Goal: Answer question/provide support: Share knowledge or assist other users

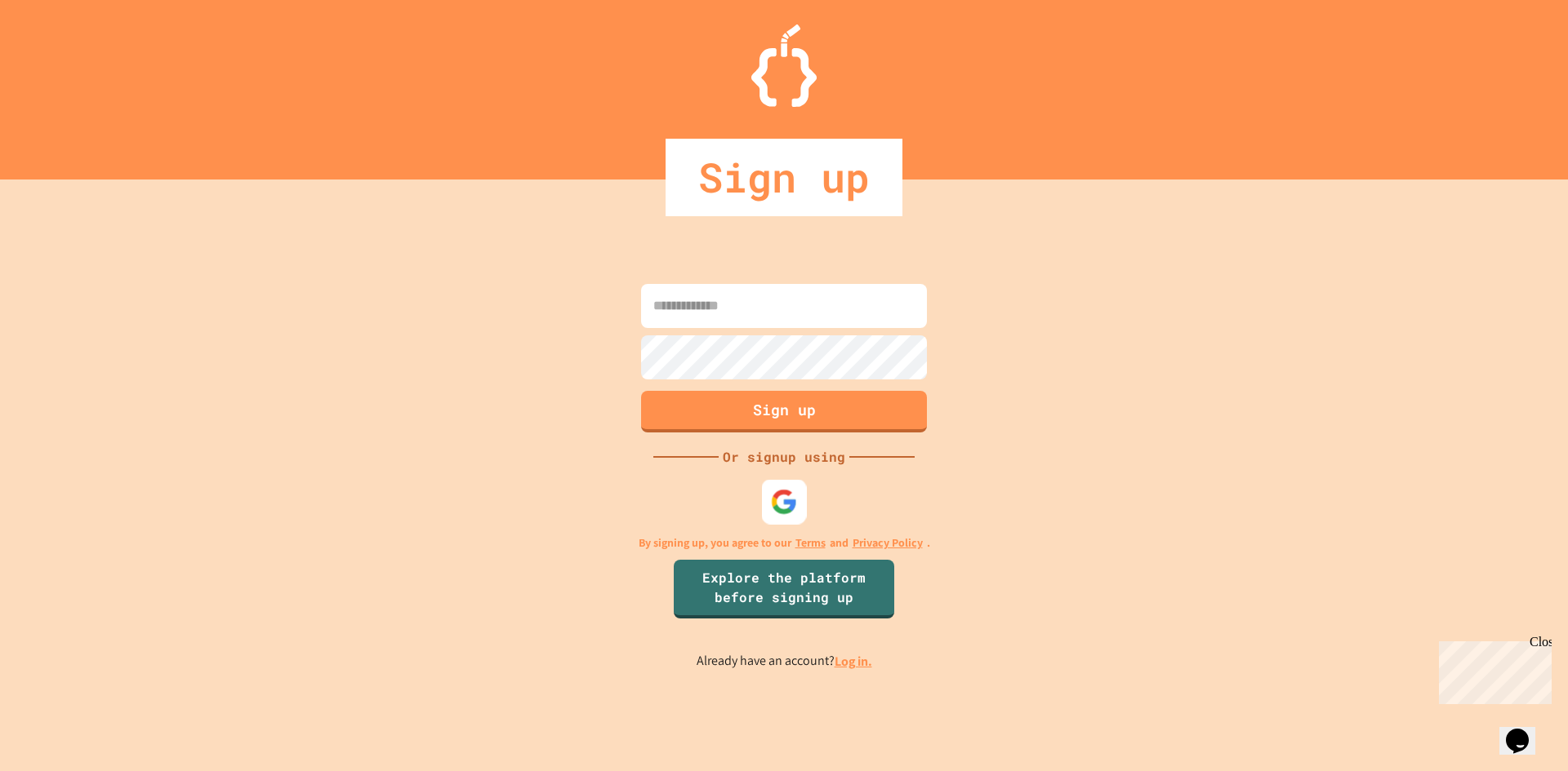
click at [780, 506] on img at bounding box center [784, 501] width 27 height 27
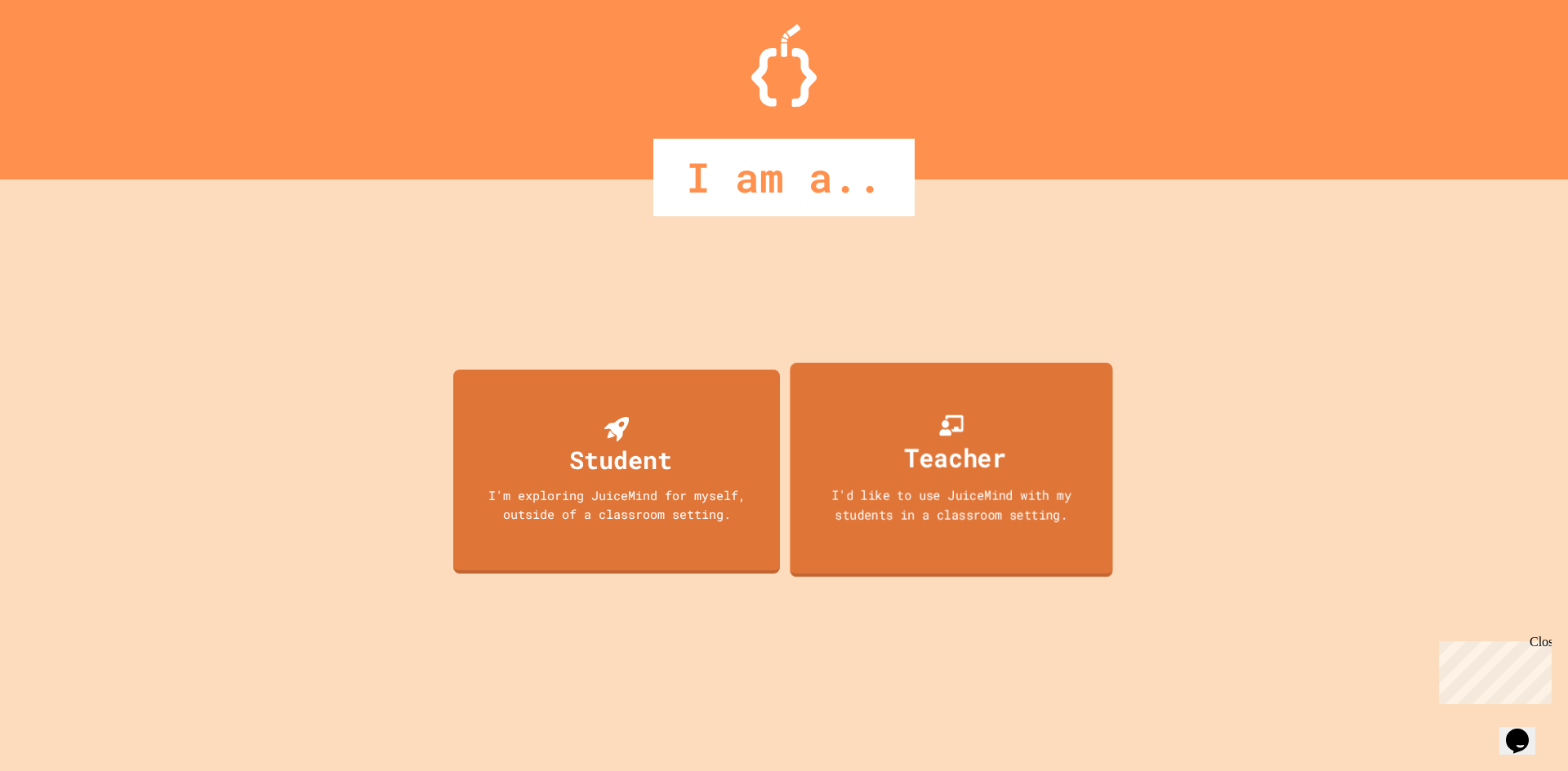
click at [882, 462] on div "Teacher I'd like to use JuiceMind with my students in a classroom setting." at bounding box center [950, 469] width 322 height 214
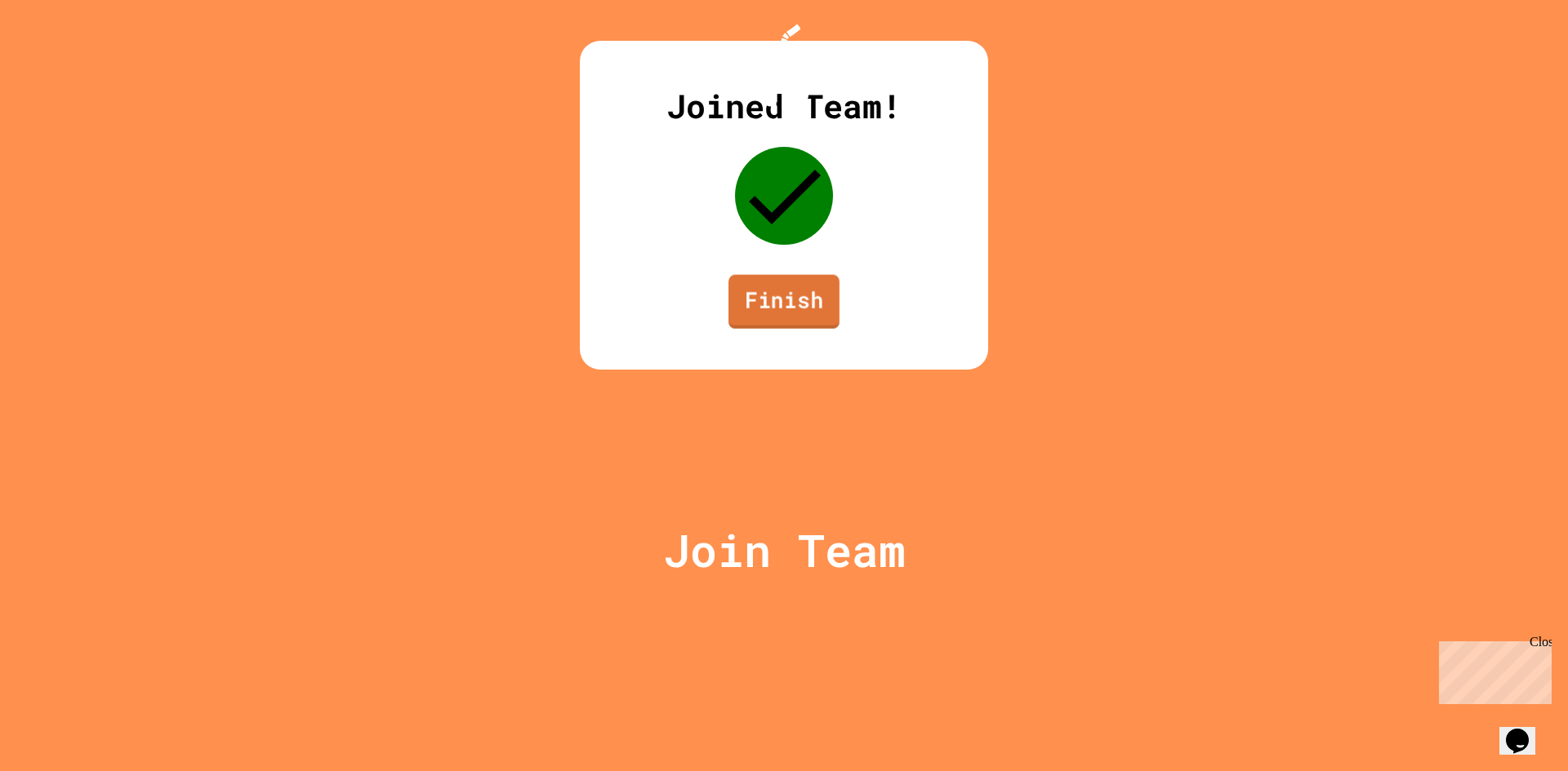
click at [802, 328] on link "Finish" at bounding box center [784, 302] width 111 height 54
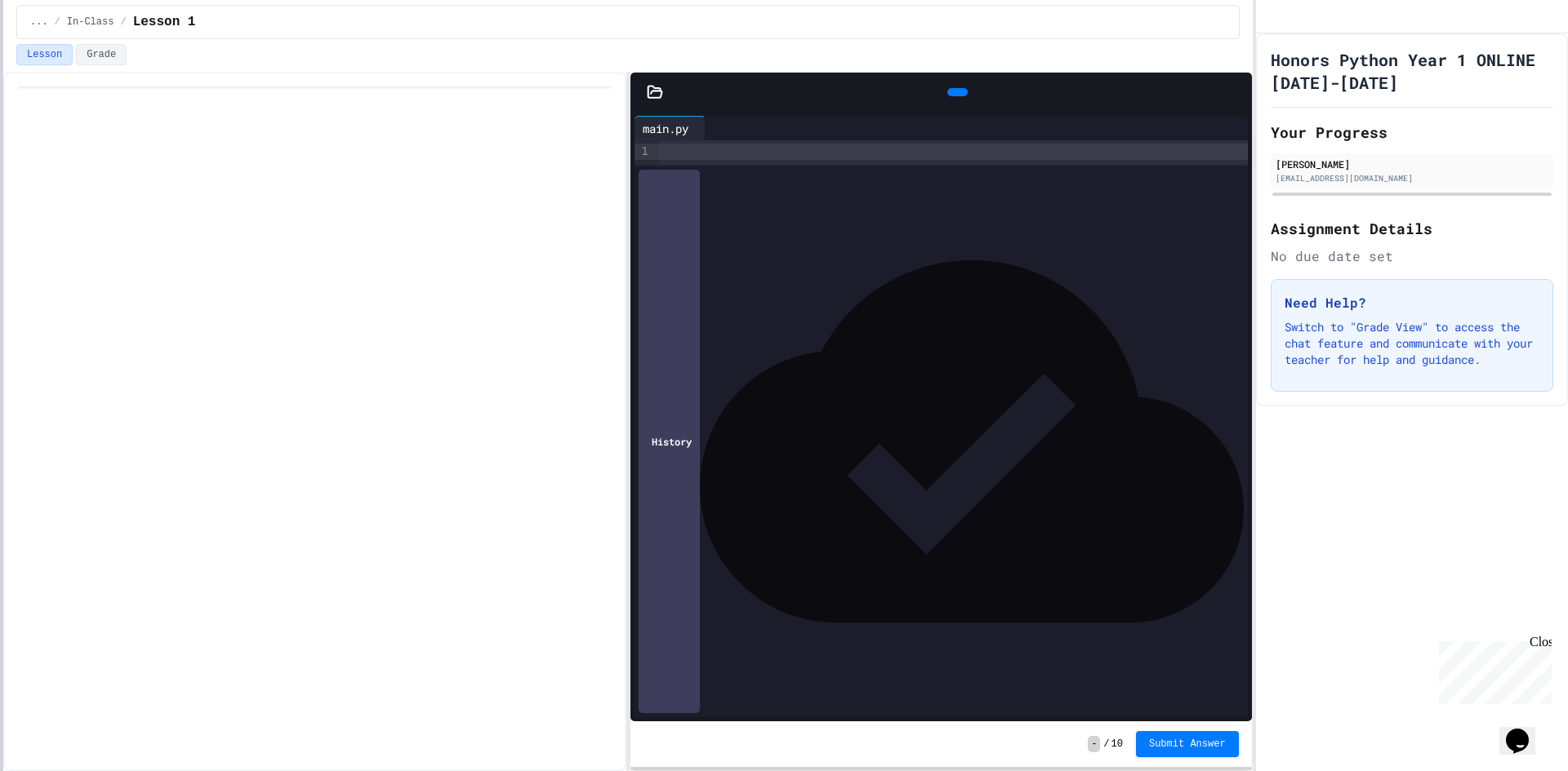
click at [0, 291] on html "We are updating our servers at 9:30PM EST [DATE]. [PERSON_NAME] should continue…" at bounding box center [784, 385] width 1568 height 771
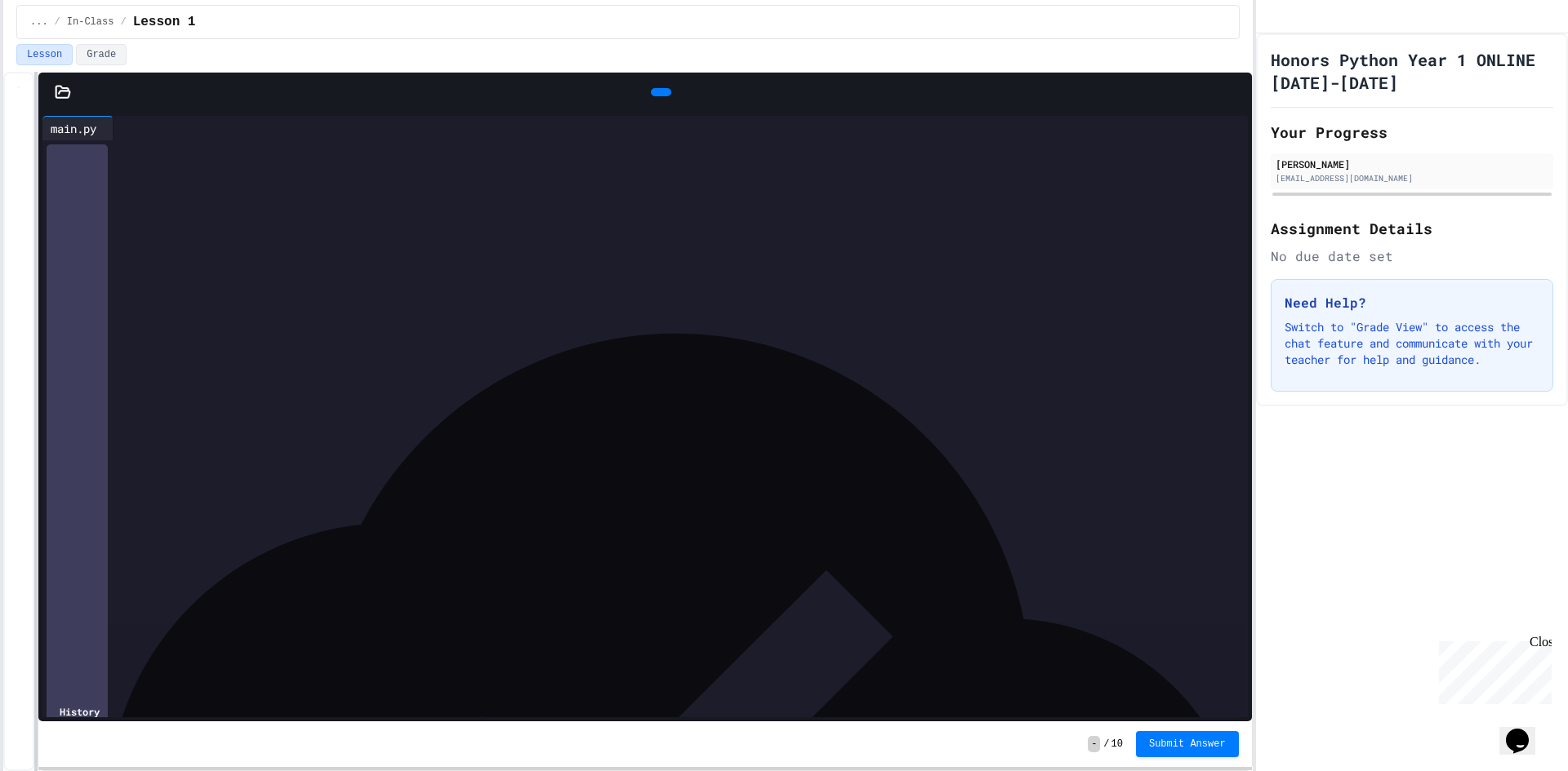
click at [32, 270] on div "Files main.py Tools Settings Output main.py 9 1 › History - / 10 Submit Answer" at bounding box center [628, 421] width 1250 height 700
click at [364, 163] on div at bounding box center [656, 151] width 1180 height 23
click at [119, 163] on div at bounding box center [656, 151] width 1180 height 23
click at [1456, 82] on h1 "Honors Python Year 1 ONLINE [DATE]-[DATE]" at bounding box center [1412, 71] width 282 height 45
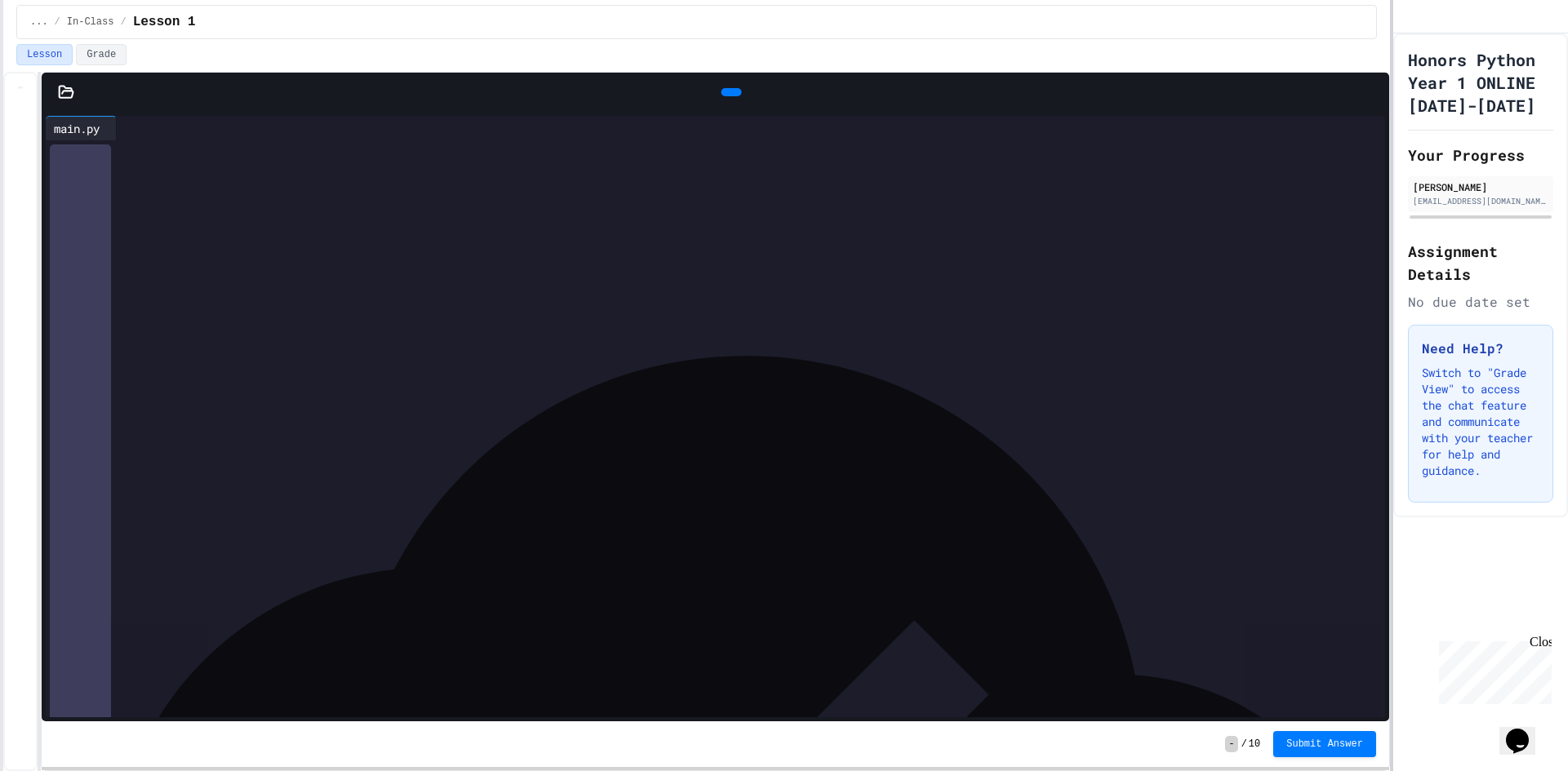
click at [1392, 188] on div at bounding box center [1392, 385] width 4 height 771
click at [67, 21] on span "In-Class" at bounding box center [90, 22] width 47 height 13
click at [41, 20] on span "..." at bounding box center [39, 22] width 18 height 13
click at [44, 289] on div "Files main.py Tools Settings Output main.py 9 1 › History - / 10 Submit Answer" at bounding box center [696, 421] width 1386 height 700
click at [78, 87] on div at bounding box center [69, 93] width 49 height 17
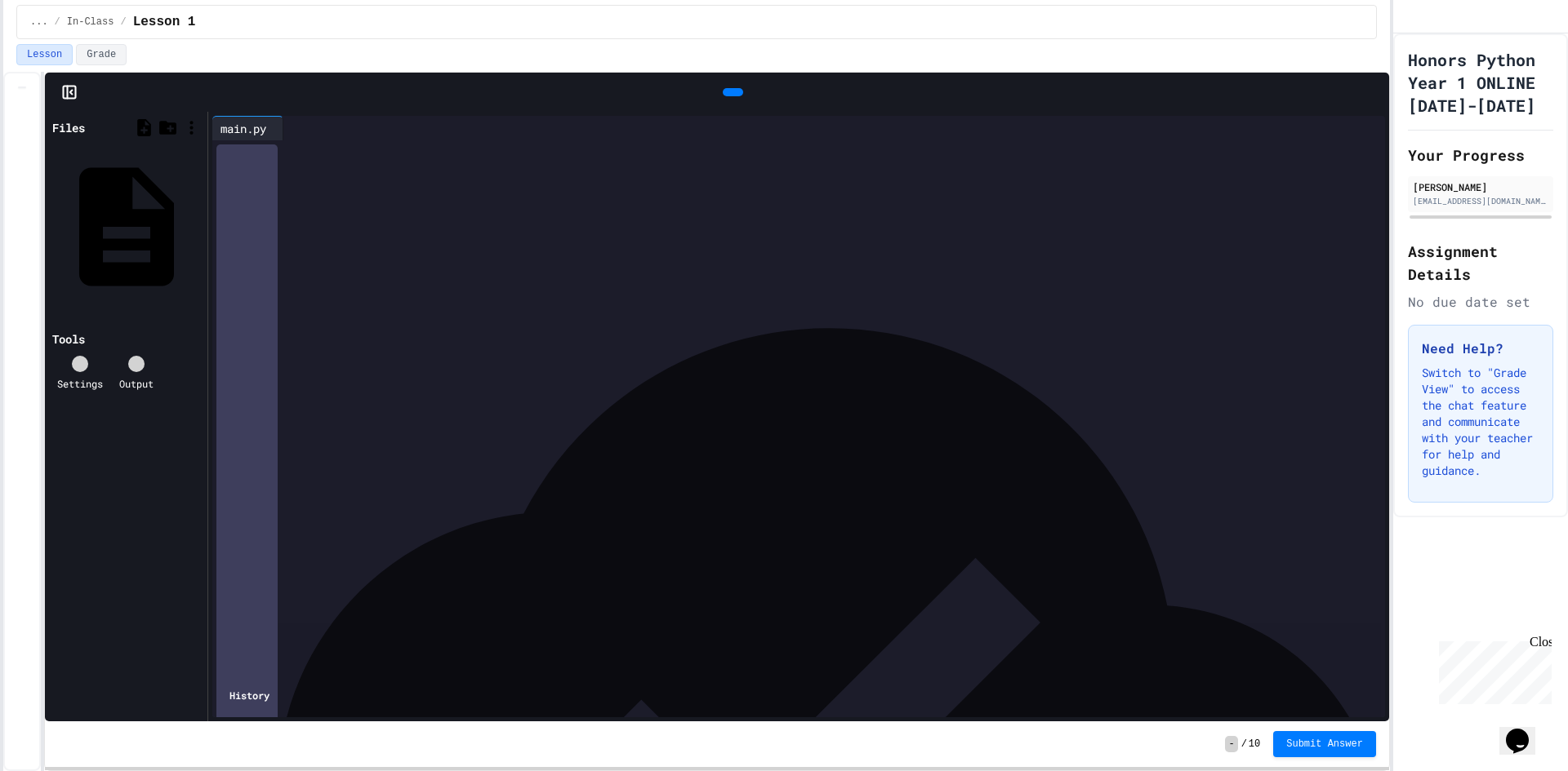
click at [71, 87] on icon at bounding box center [70, 93] width 17 height 17
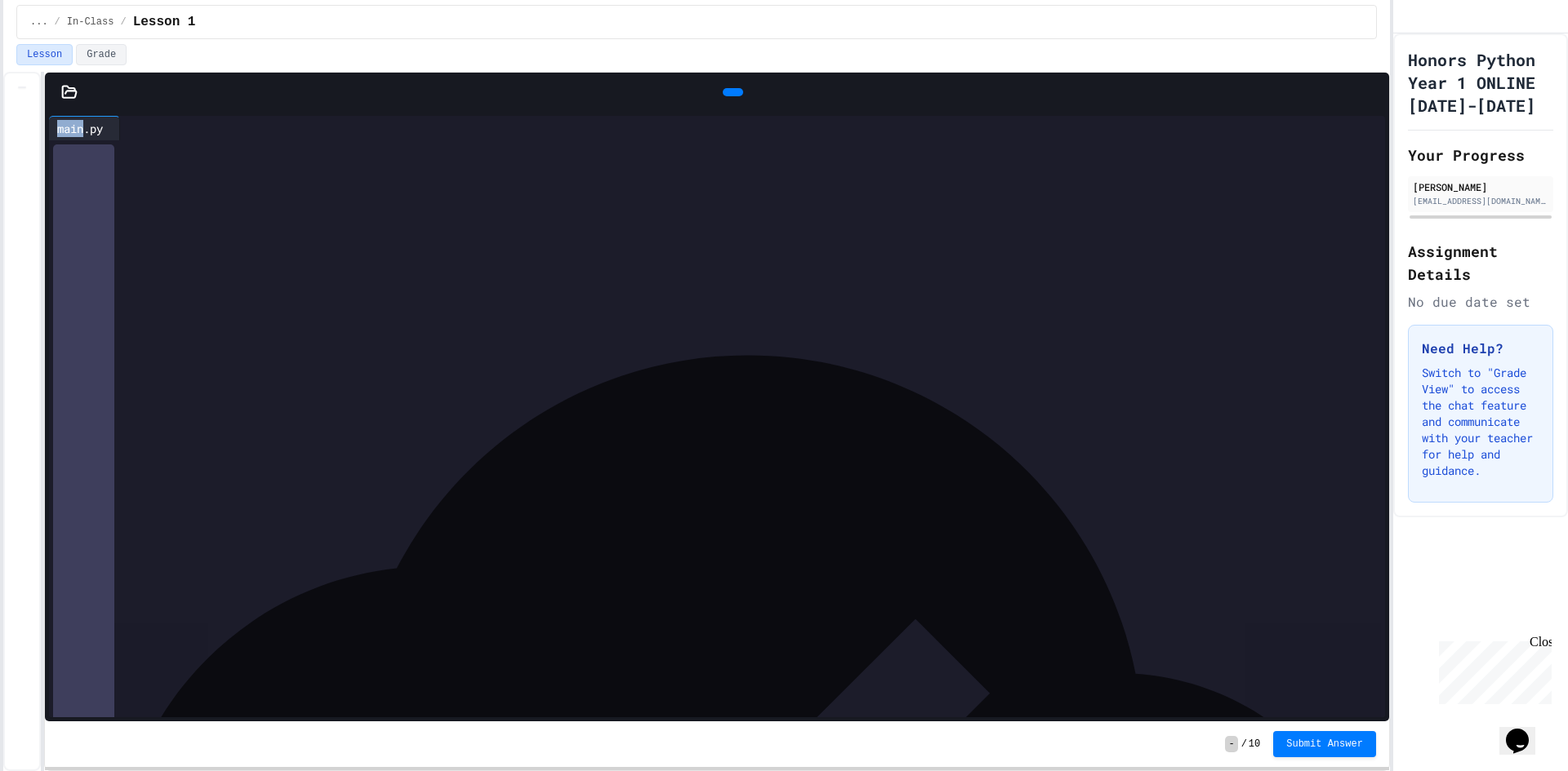
click at [71, 87] on icon at bounding box center [70, 91] width 14 height 11
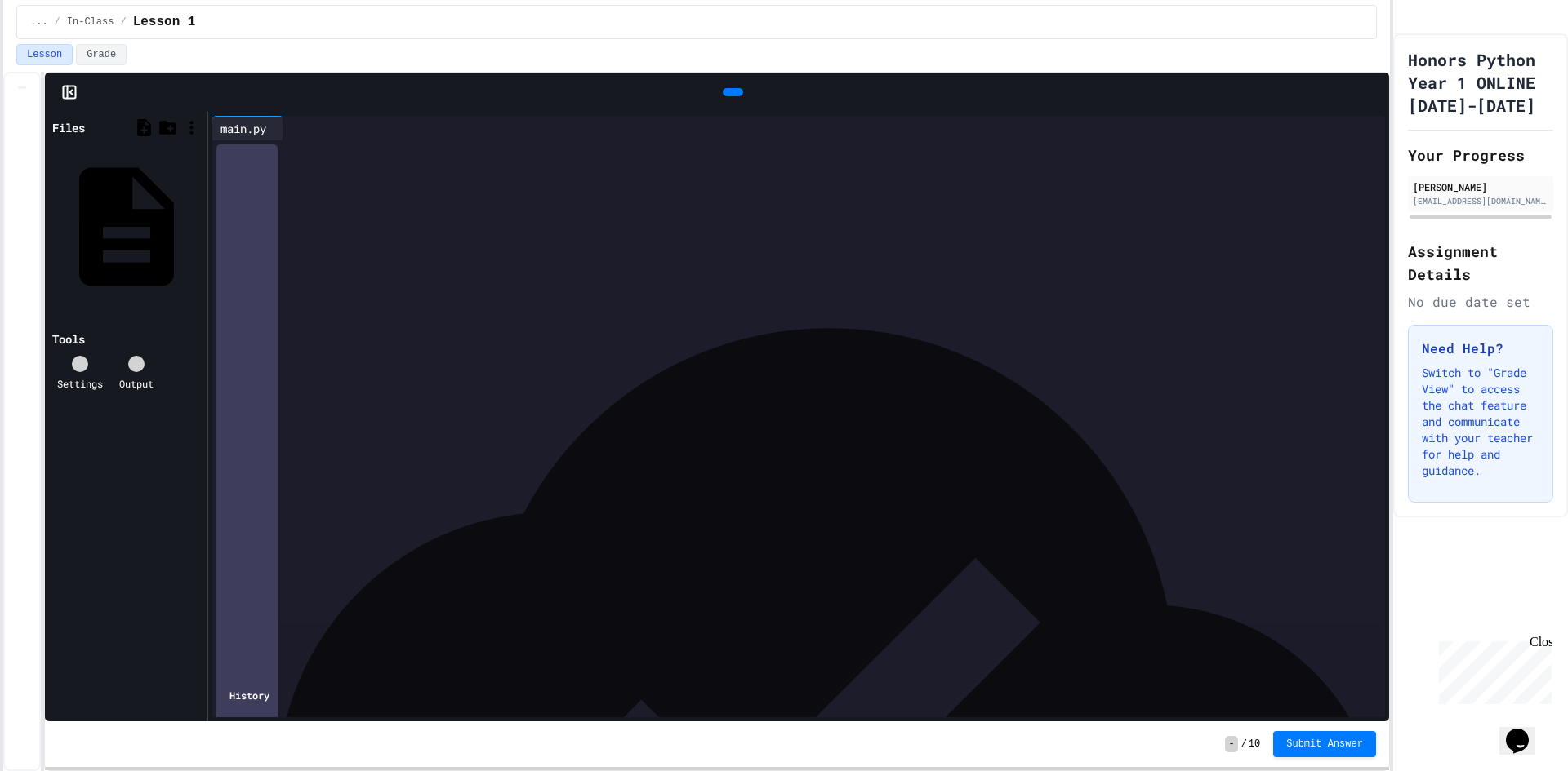
click at [66, 86] on rect at bounding box center [69, 92] width 12 height 12
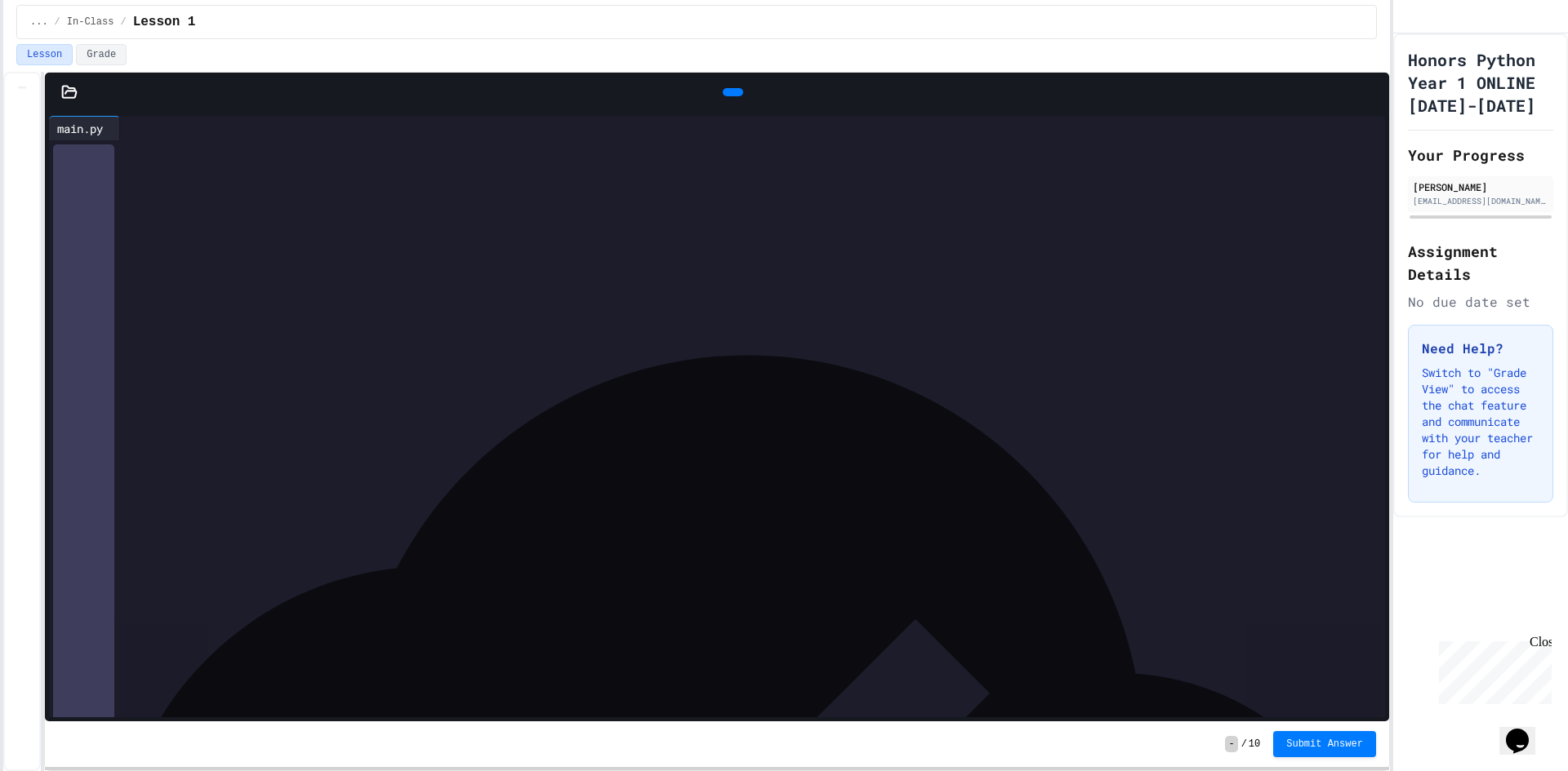
click at [84, 10] on div "... / In-Class / Lesson 1" at bounding box center [696, 21] width 1360 height 34
click at [84, 19] on span "In-Class" at bounding box center [90, 22] width 47 height 13
click at [61, 84] on icon at bounding box center [70, 93] width 17 height 17
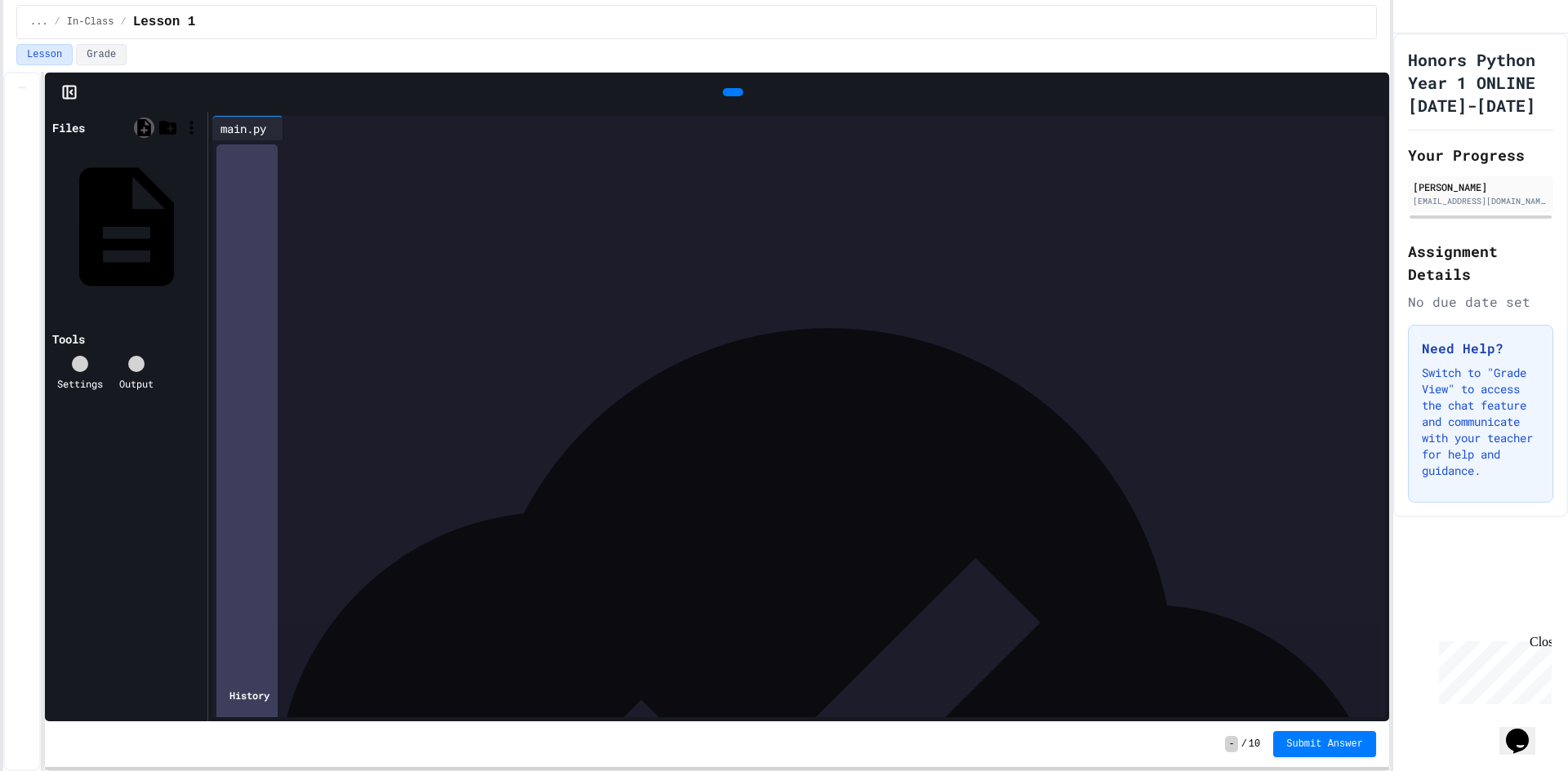
click at [136, 126] on icon at bounding box center [144, 128] width 20 height 20
click at [162, 128] on icon at bounding box center [168, 127] width 17 height 14
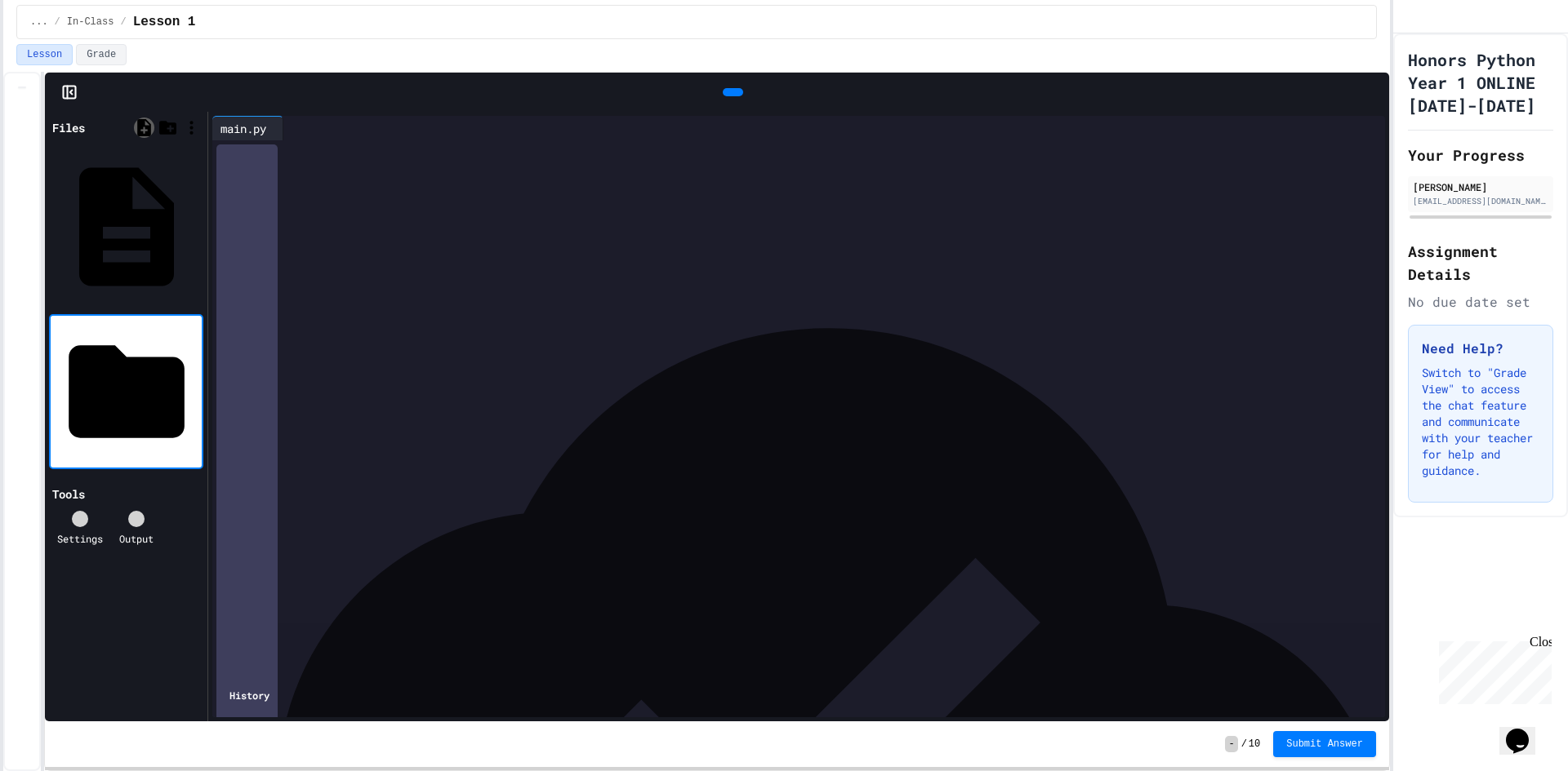
click at [139, 129] on icon at bounding box center [144, 127] width 14 height 17
click at [200, 383] on input at bounding box center [200, 392] width 0 height 17
type input "**********"
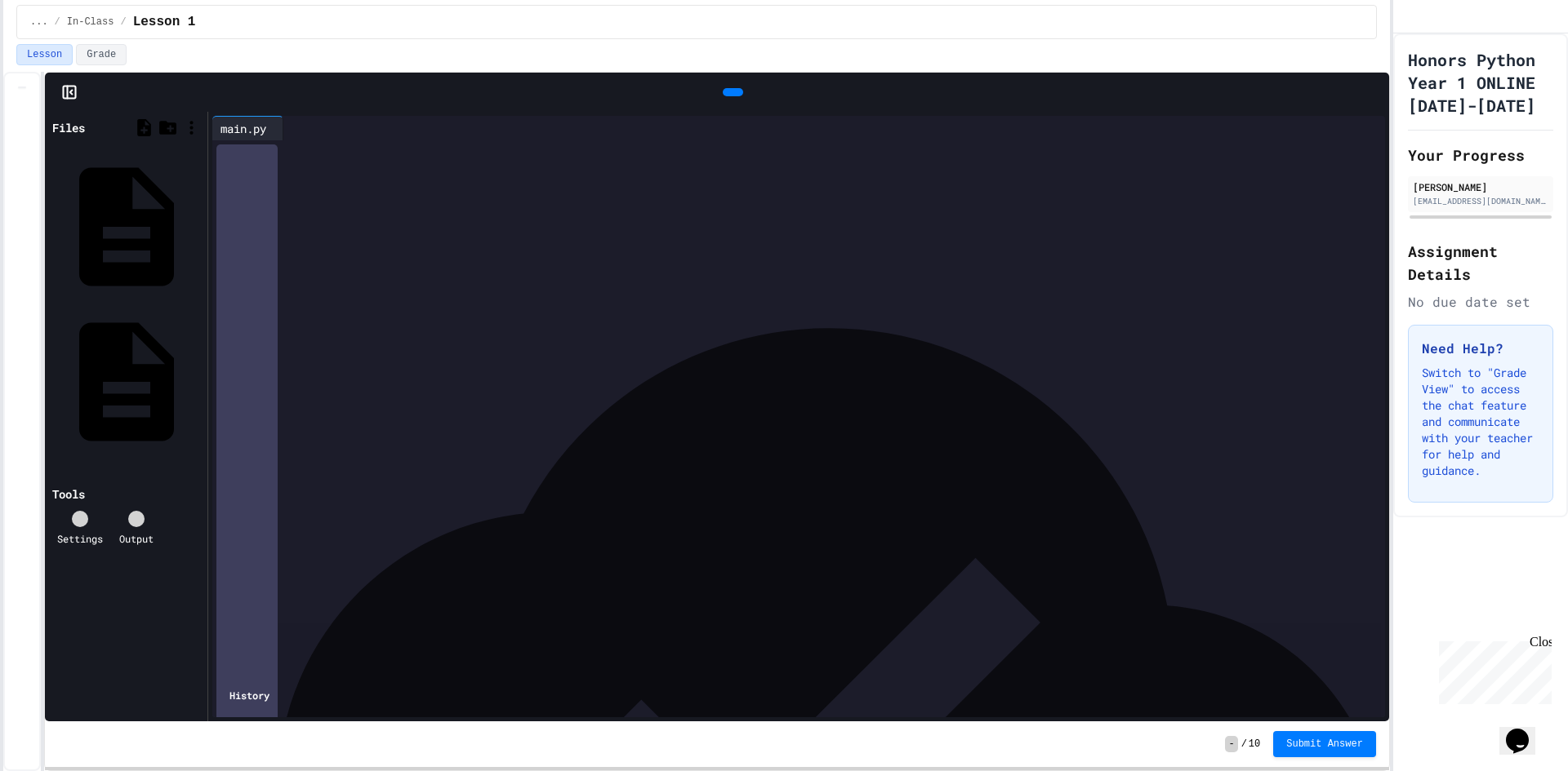
click at [307, 163] on div at bounding box center [810, 151] width 1148 height 23
click at [340, 163] on div at bounding box center [810, 151] width 1148 height 23
click at [185, 135] on div at bounding box center [191, 128] width 20 height 20
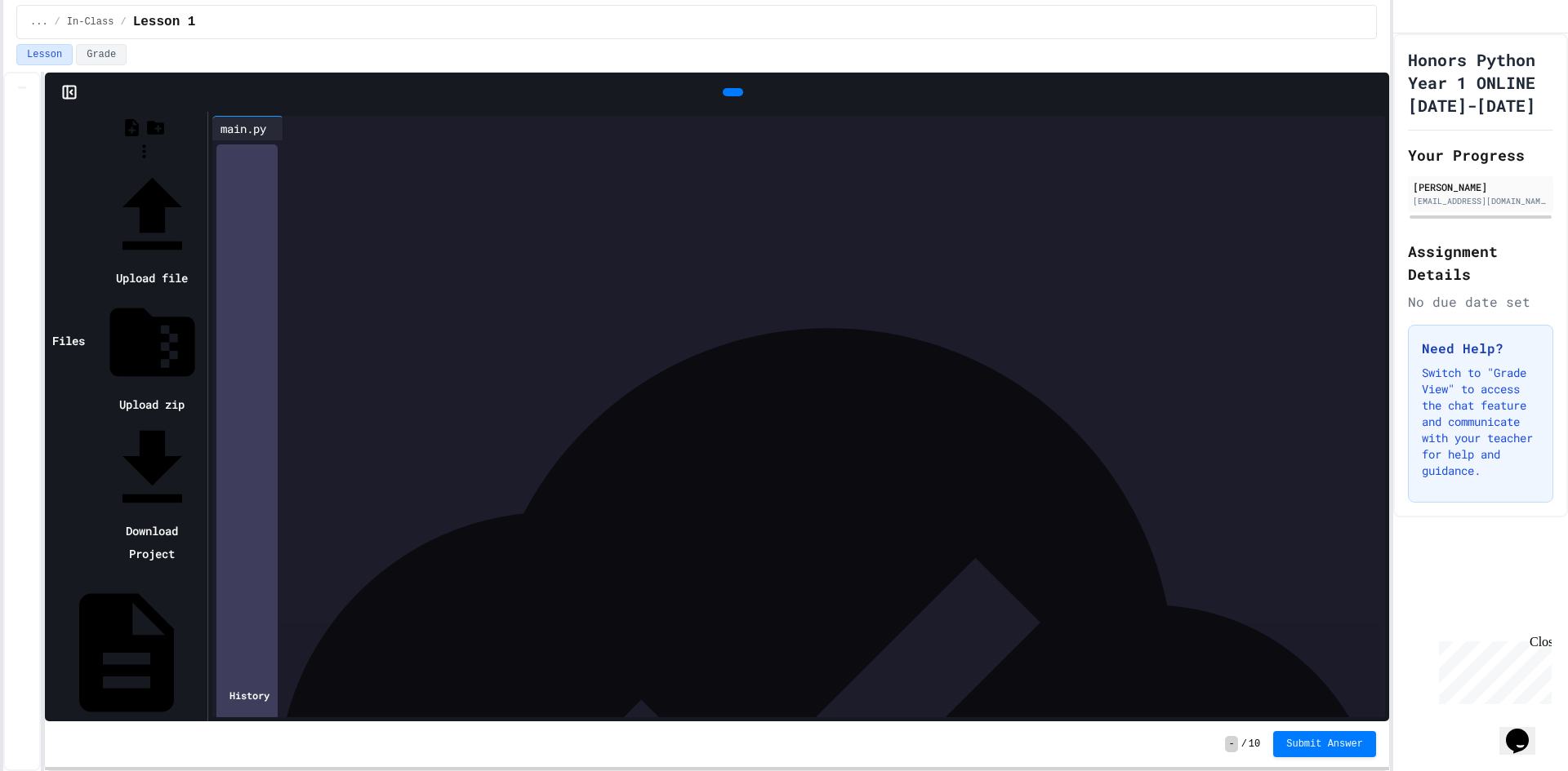
click at [203, 165] on div at bounding box center [144, 165] width 119 height 0
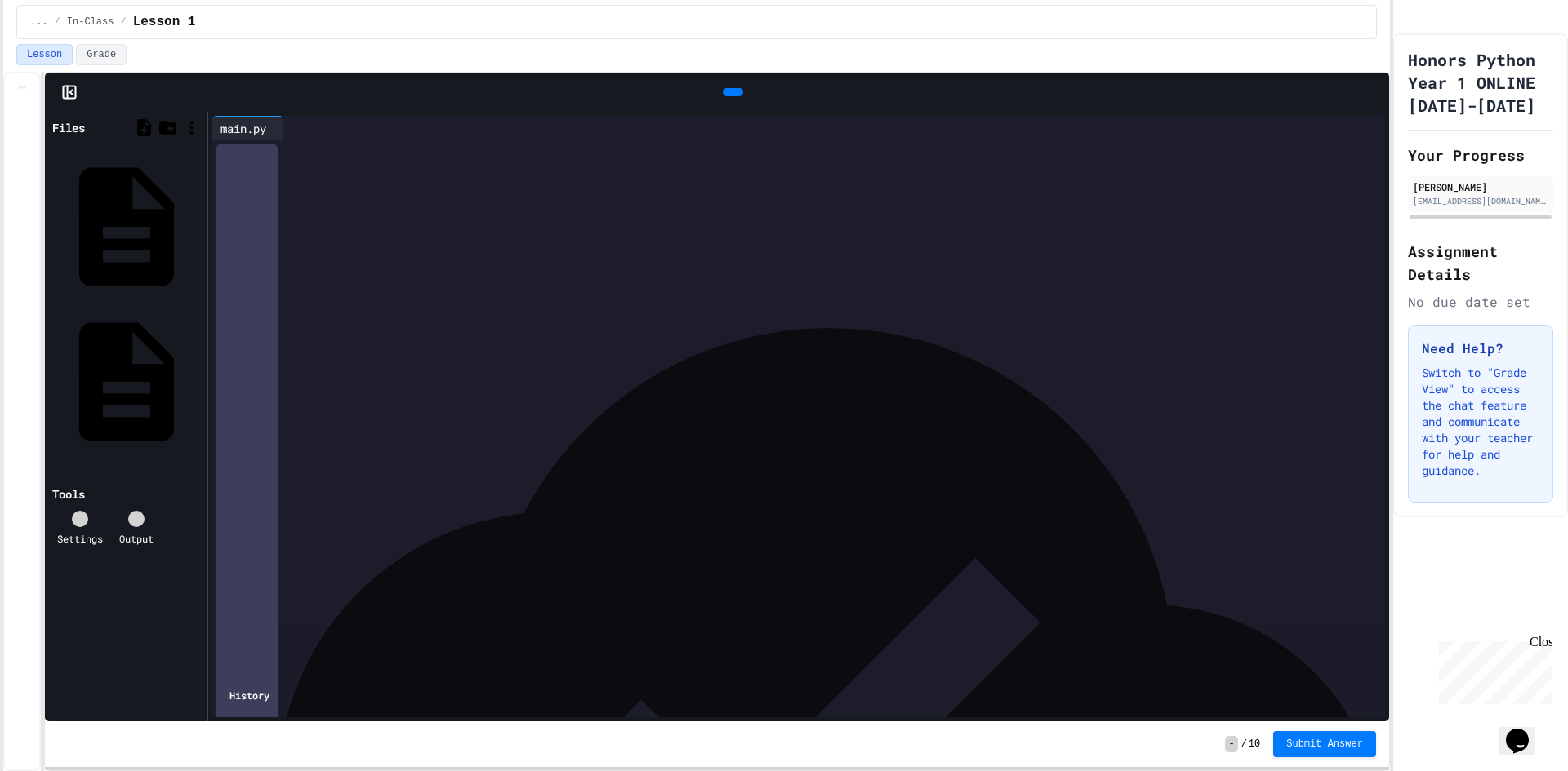
click at [1366, 136] on icon at bounding box center [1372, 138] width 13 height 4
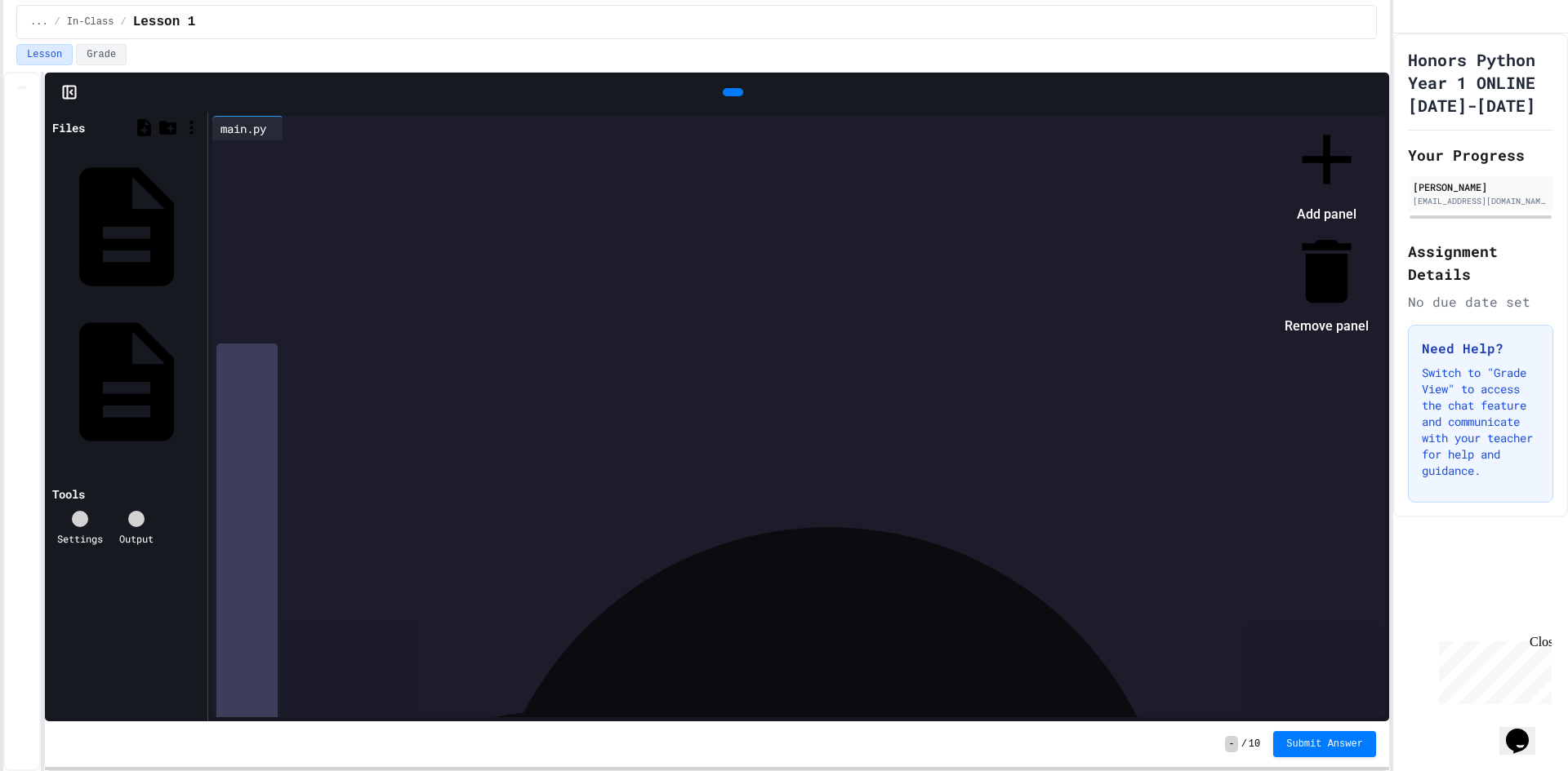
click at [1334, 159] on li "Add panel" at bounding box center [1326, 173] width 84 height 110
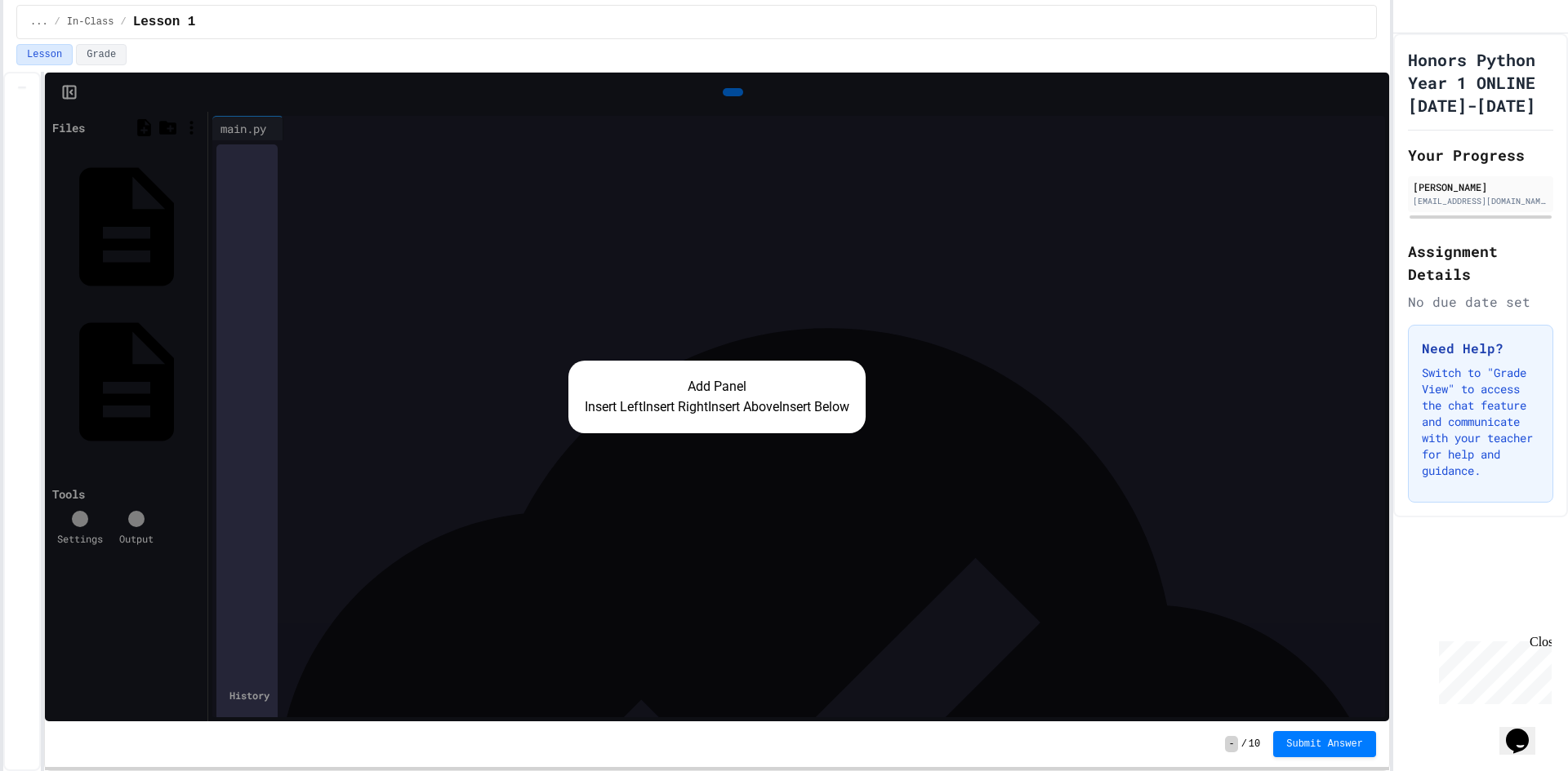
click at [663, 411] on button "Insert Right" at bounding box center [675, 406] width 65 height 19
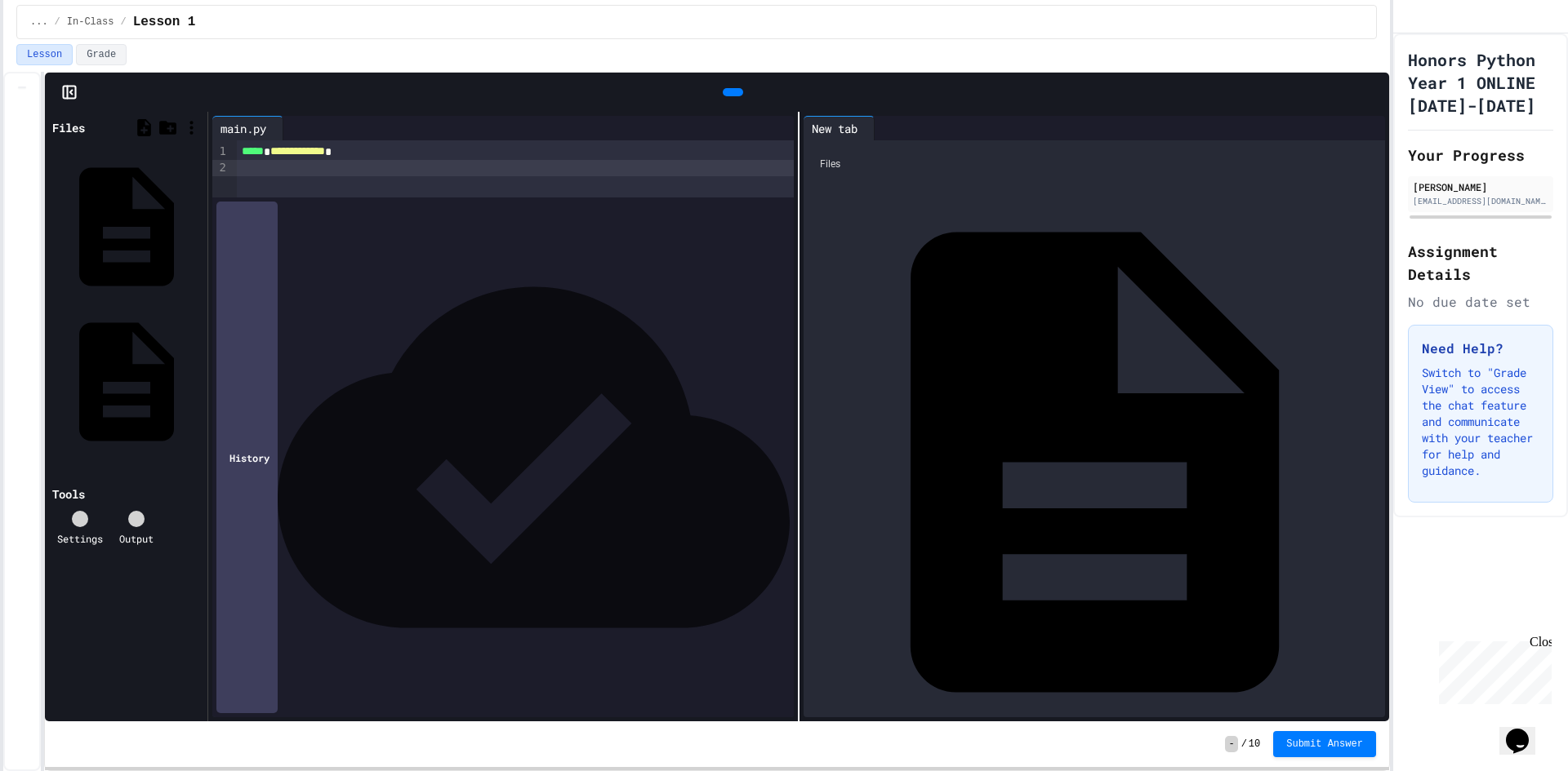
click at [895, 132] on icon at bounding box center [890, 137] width 11 height 11
click at [870, 128] on icon at bounding box center [870, 128] width 0 height 0
click at [1355, 128] on div at bounding box center [1362, 128] width 13 height 0
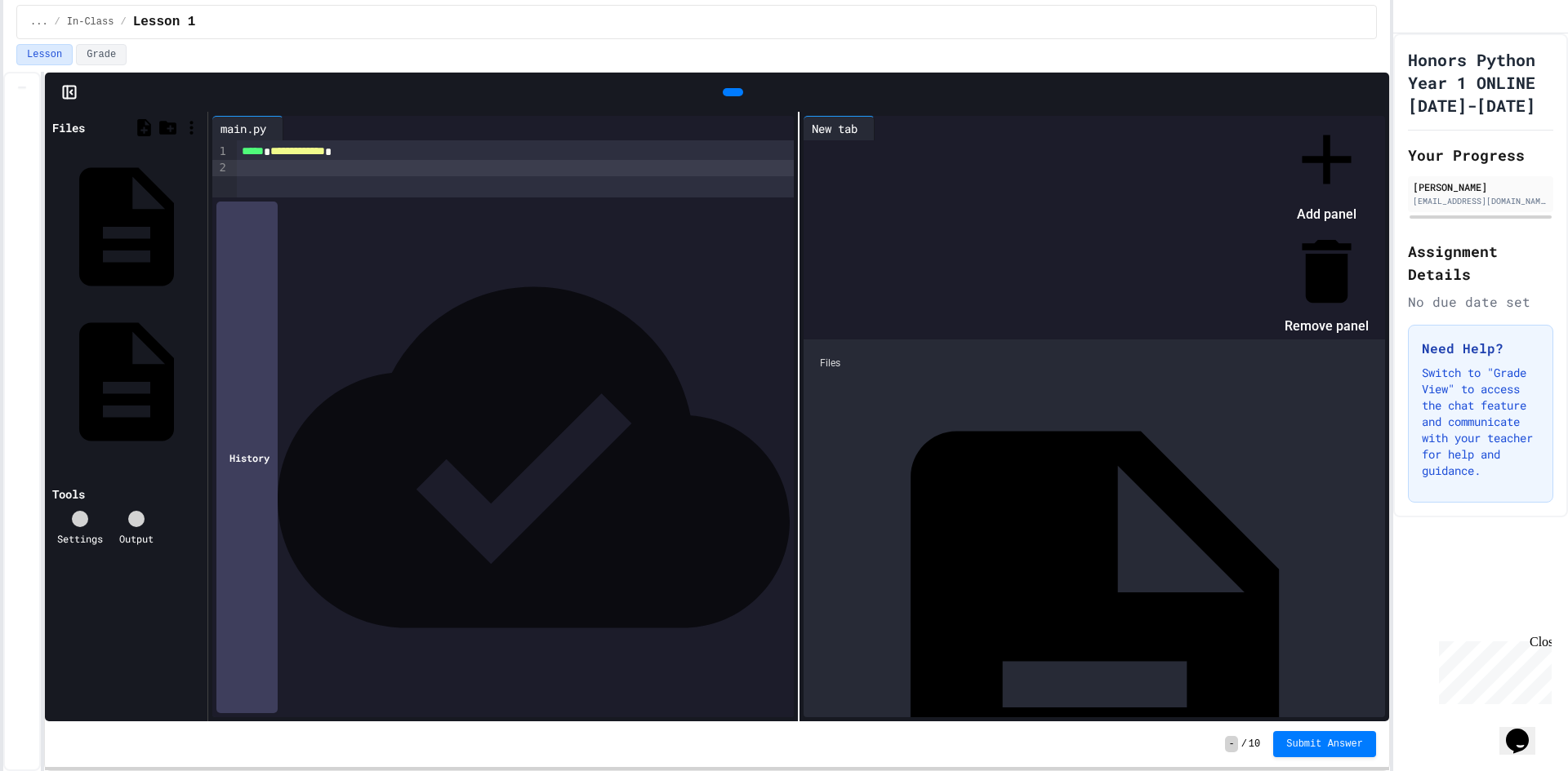
click at [1268, 118] on div at bounding box center [1318, 118] width 100 height 0
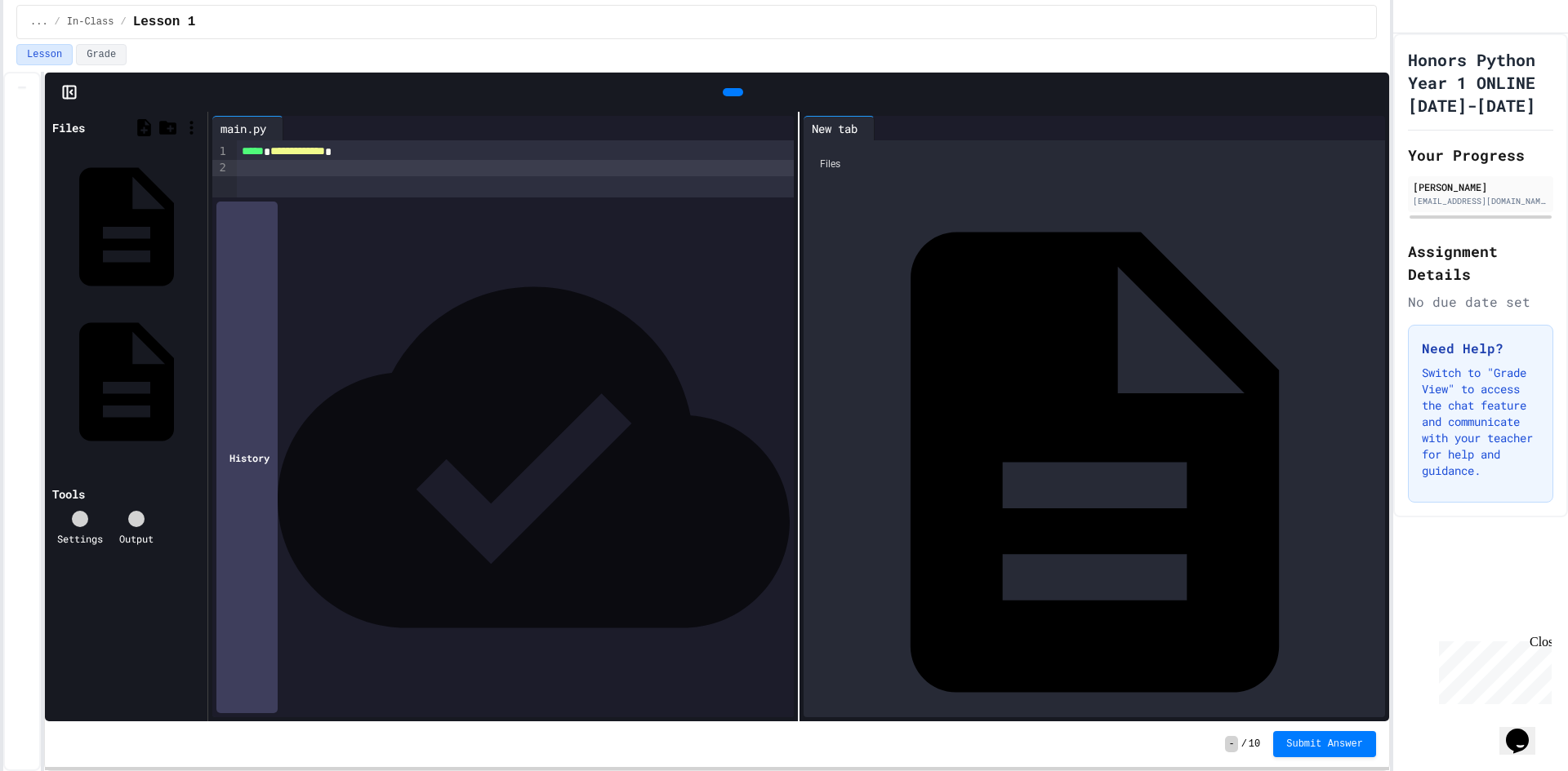
click at [908, 159] on div "Files" at bounding box center [1094, 163] width 565 height 31
click at [908, 160] on div "Files" at bounding box center [1094, 163] width 565 height 31
click at [969, 303] on div "Files first_program.py main.py" at bounding box center [1094, 429] width 581 height 577
click at [881, 128] on icon at bounding box center [881, 128] width 0 height 0
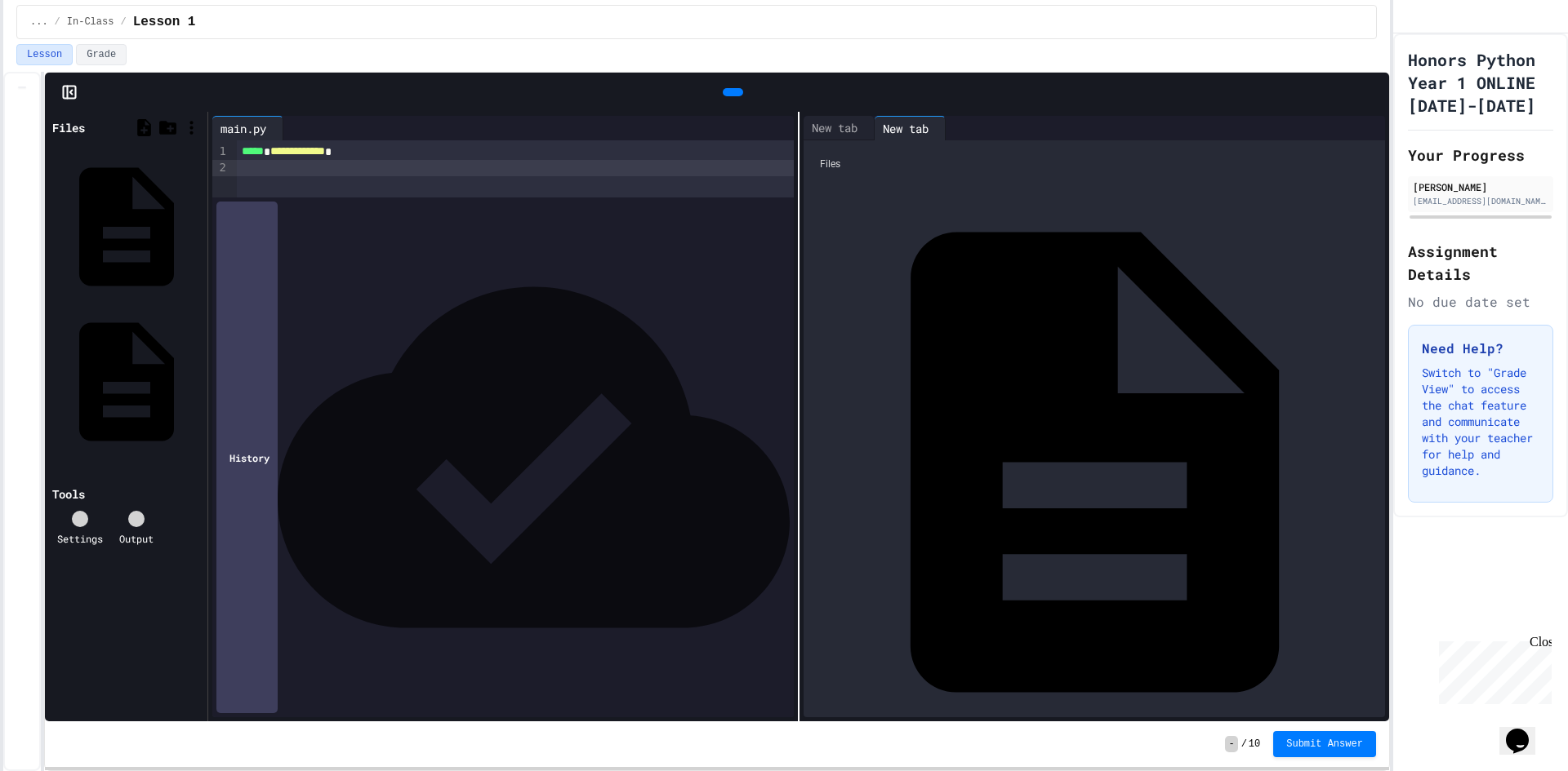
click at [1343, 121] on div at bounding box center [1157, 128] width 423 height 24
click at [1362, 128] on icon at bounding box center [1362, 128] width 0 height 0
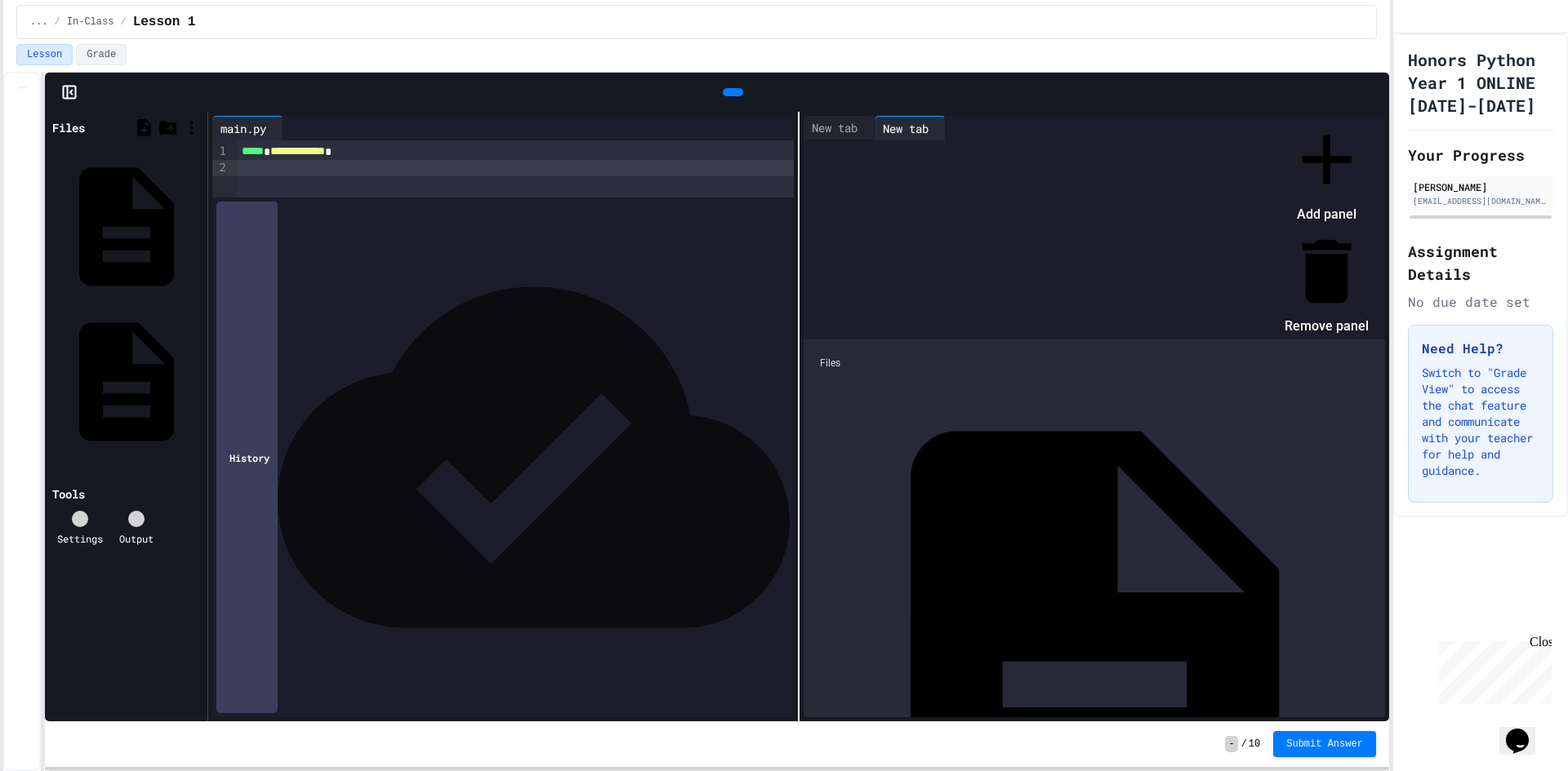
click at [1268, 118] on div at bounding box center [1318, 118] width 100 height 0
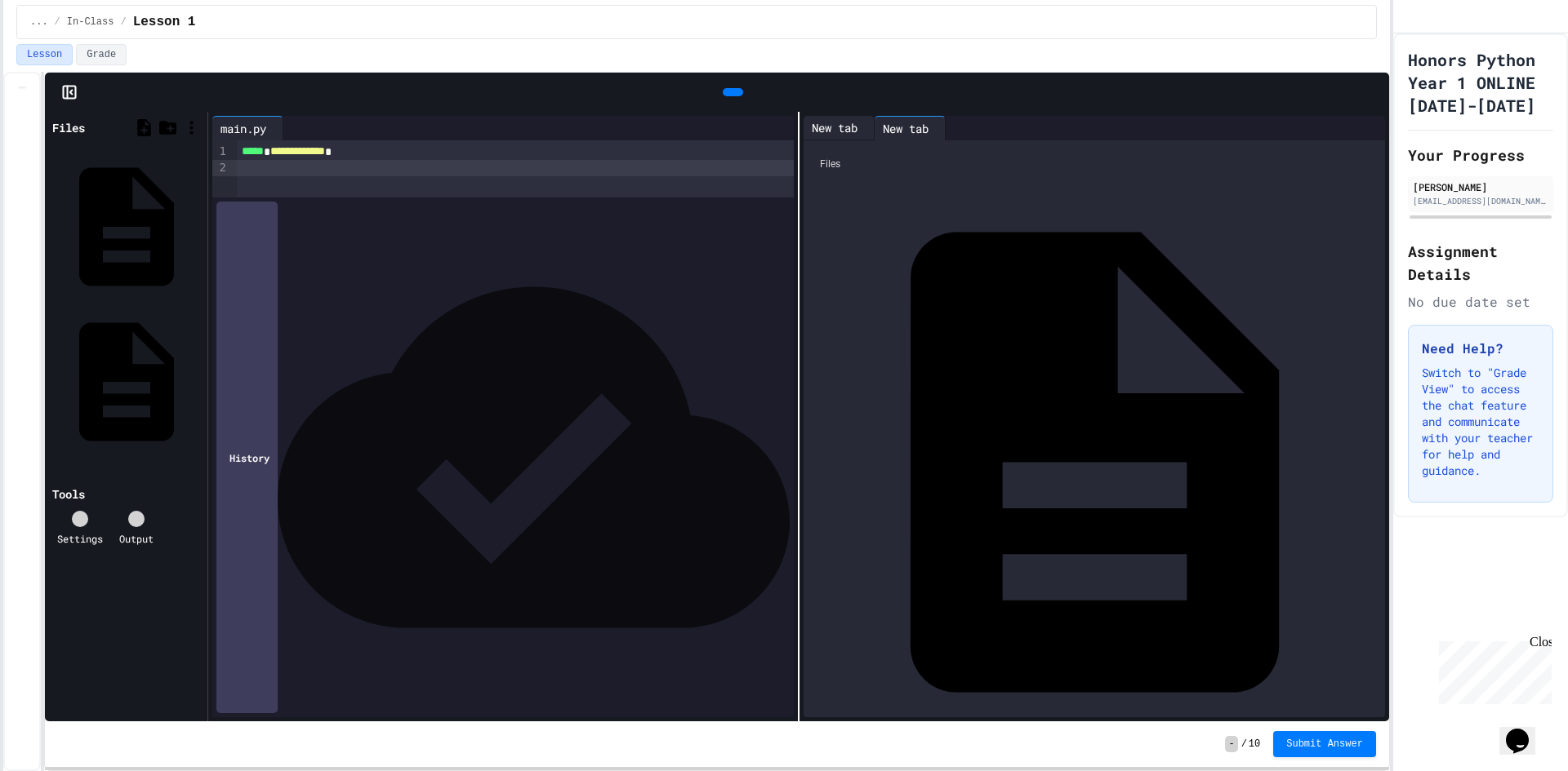
click at [848, 122] on div "New tab" at bounding box center [834, 127] width 62 height 17
click at [874, 133] on icon at bounding box center [879, 138] width 11 height 11
click at [136, 519] on icon at bounding box center [136, 519] width 0 height 0
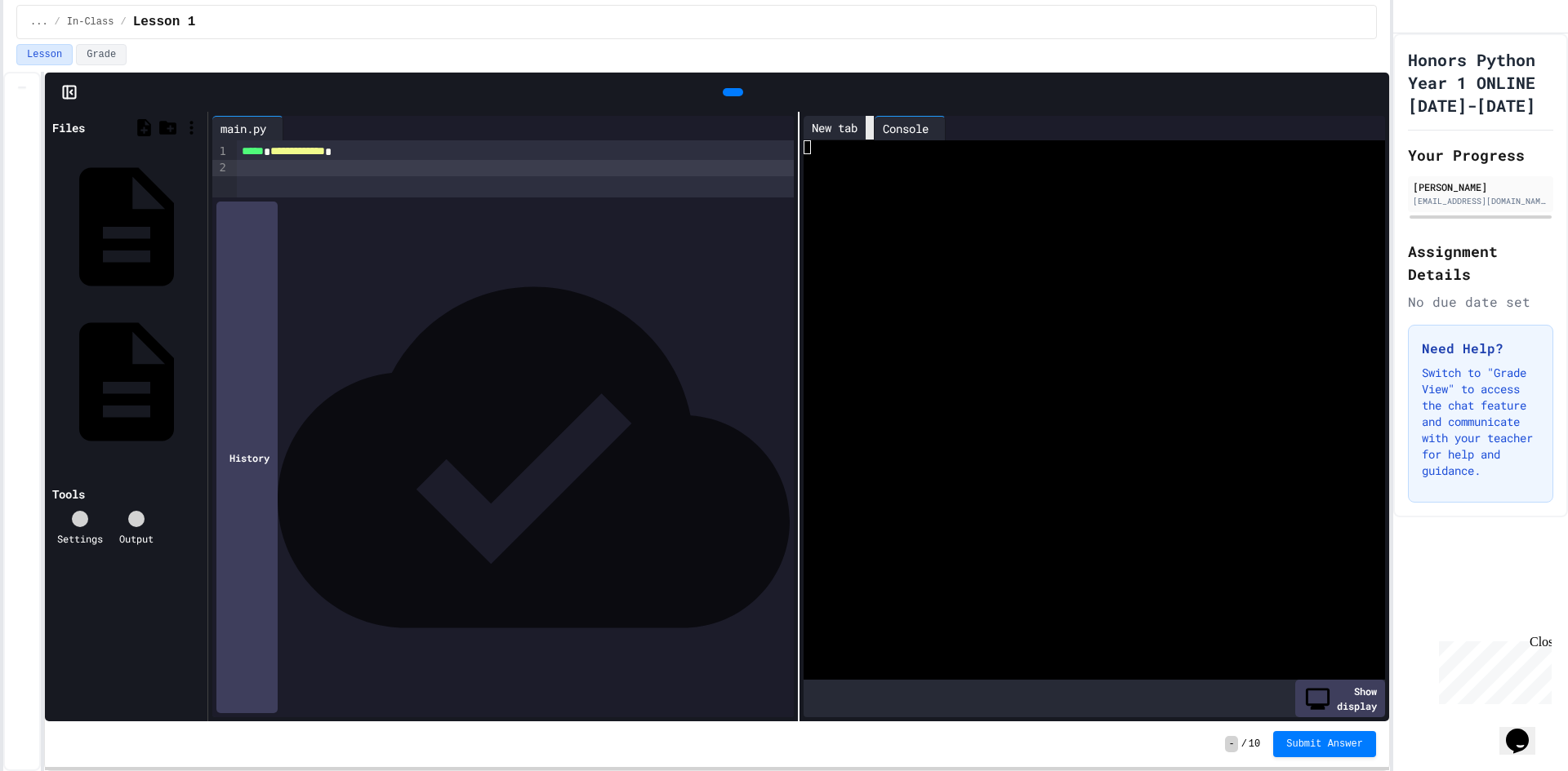
click at [865, 126] on div at bounding box center [869, 128] width 8 height 24
click at [731, 92] on icon at bounding box center [731, 92] width 0 height 0
click at [309, 149] on span "**********" at bounding box center [297, 151] width 55 height 11
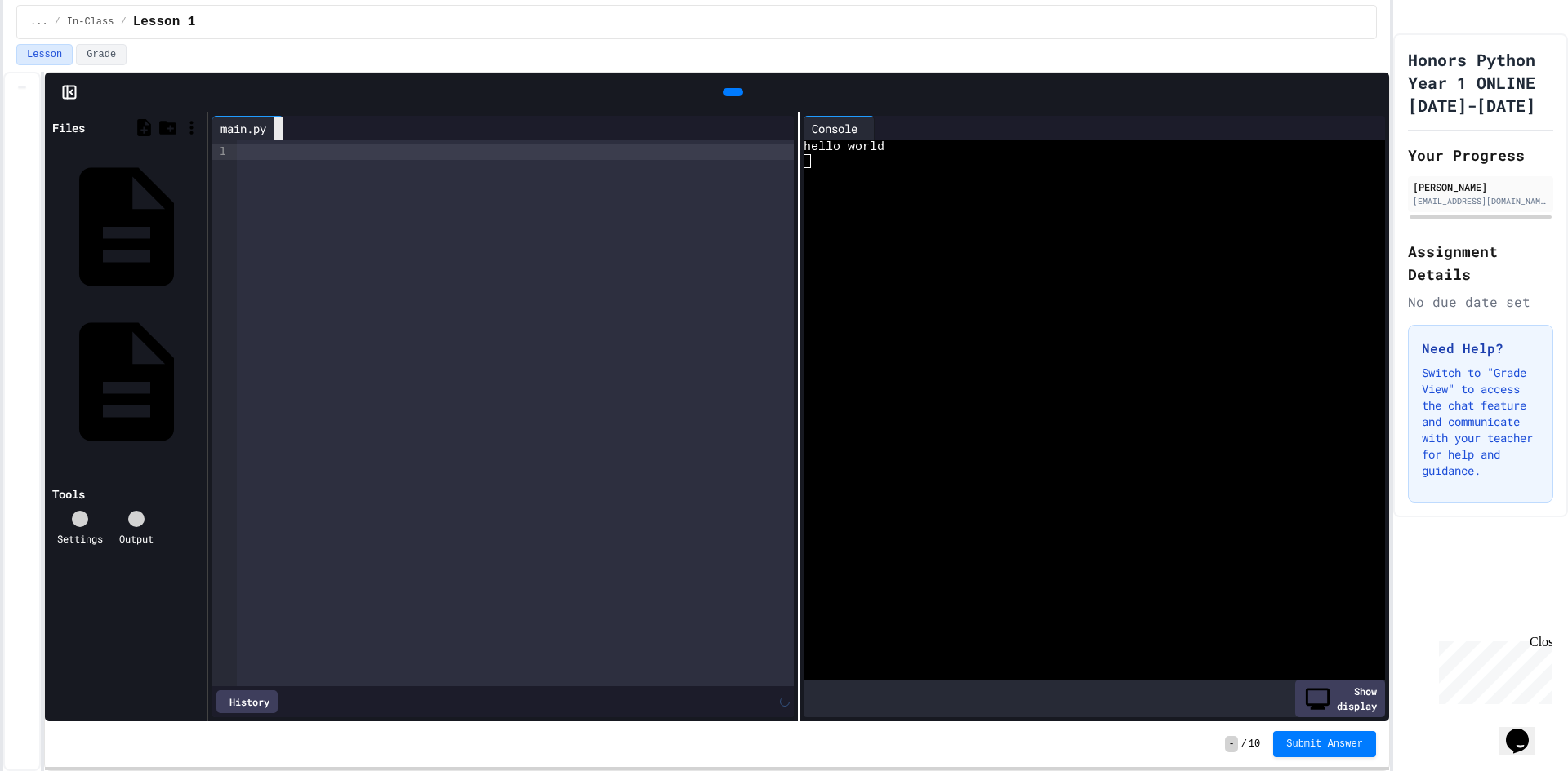
click at [279, 129] on icon at bounding box center [279, 129] width 0 height 0
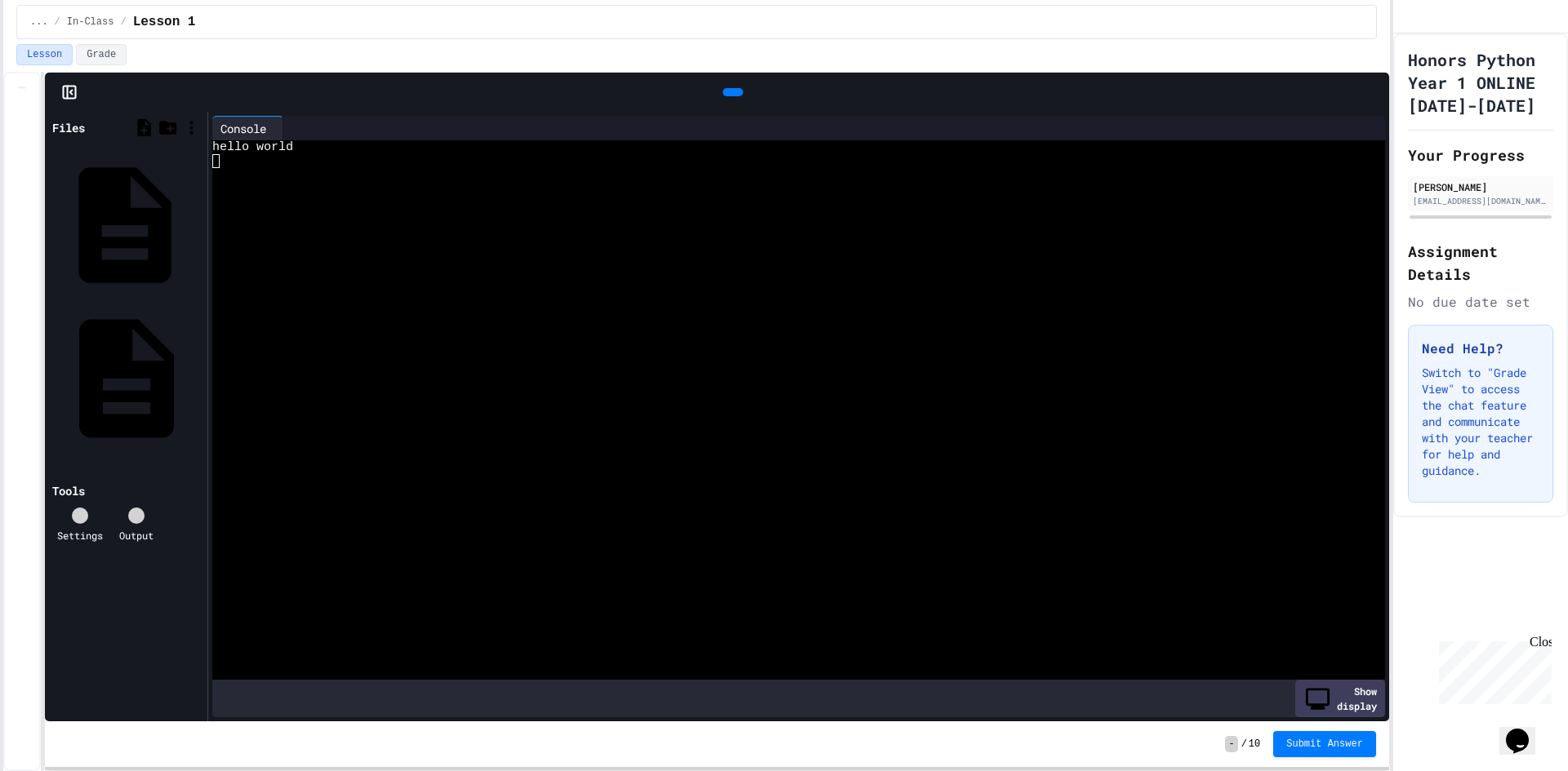
click at [199, 217] on div "first_program.py" at bounding box center [199, 225] width 0 height 17
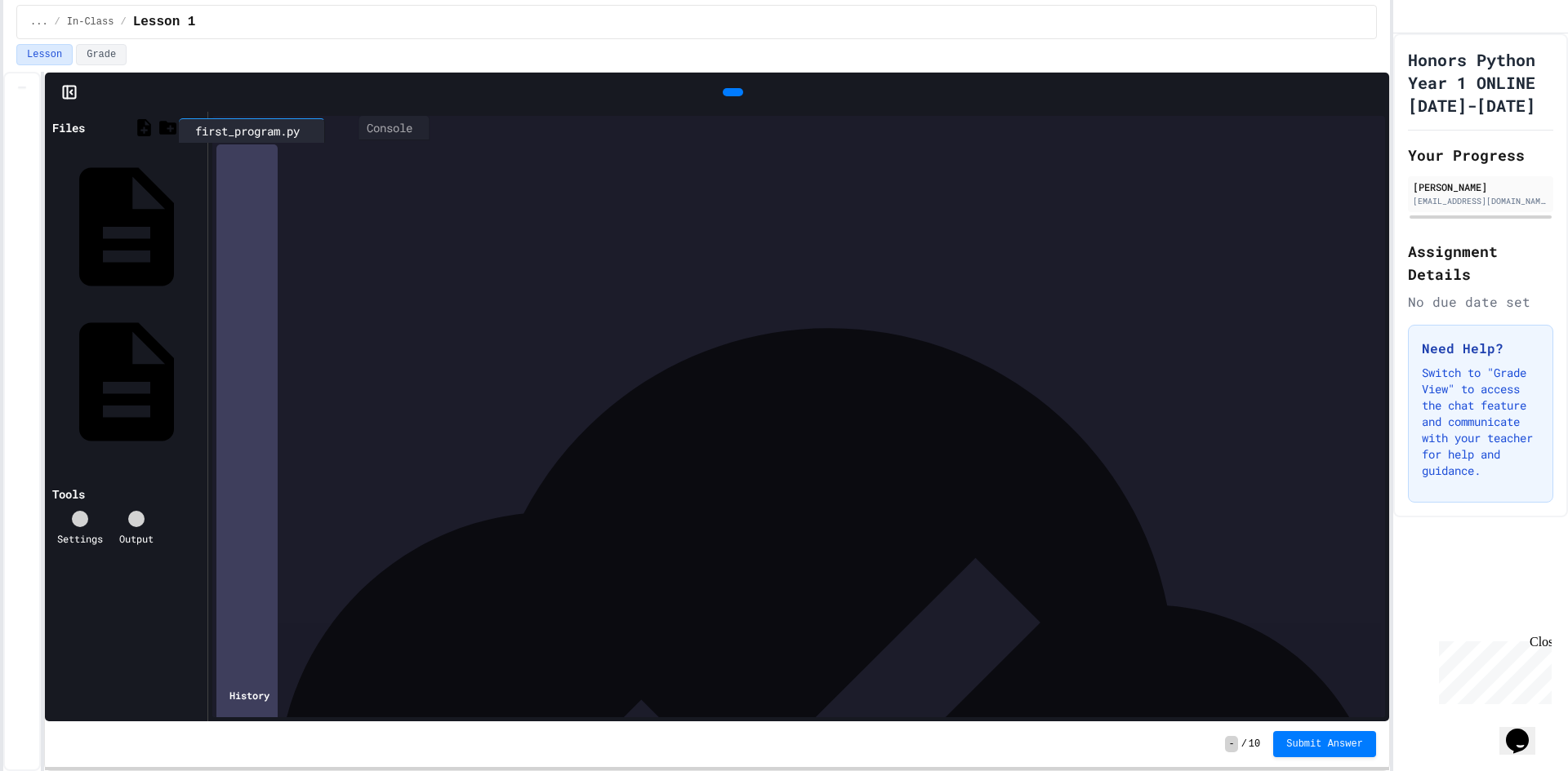
drag, startPoint x: 347, startPoint y: 125, endPoint x: 240, endPoint y: 129, distance: 107.1
click at [239, 129] on div "Console first_program.py" at bounding box center [330, 128] width 234 height 24
click at [394, 130] on div "first_program.py" at bounding box center [343, 128] width 121 height 17
click at [247, 131] on div "Console" at bounding box center [243, 127] width 62 height 17
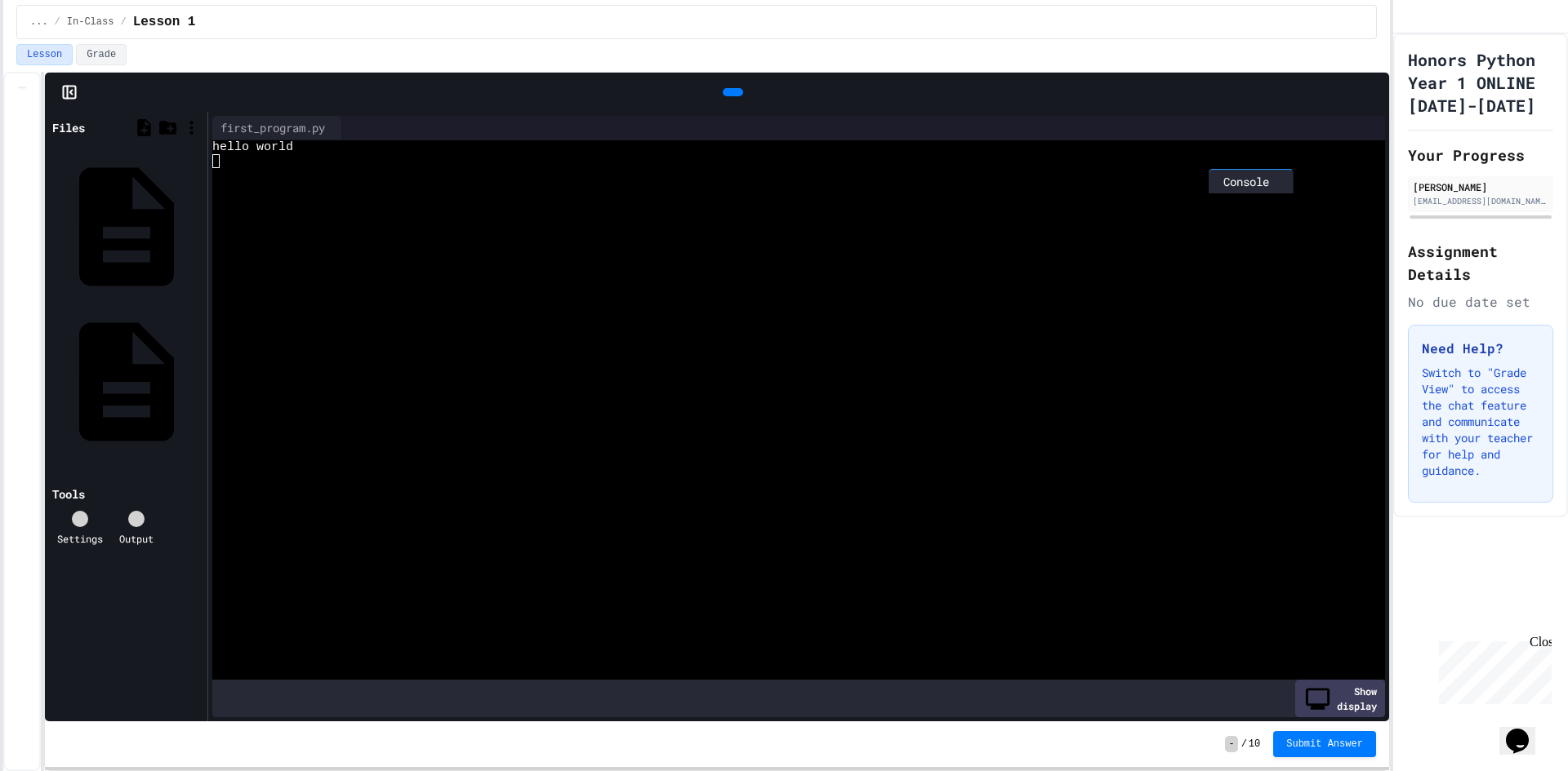
drag, startPoint x: 247, startPoint y: 131, endPoint x: 1198, endPoint y: 143, distance: 951.1
click at [1207, 143] on div "Console first_program.py WWWWWWWWWWWWWWWWWWWWWWWWWWWWWWWW hello world Show disp…" at bounding box center [798, 417] width 1173 height 601
click at [363, 117] on div "first_program.py" at bounding box center [348, 128] width 130 height 24
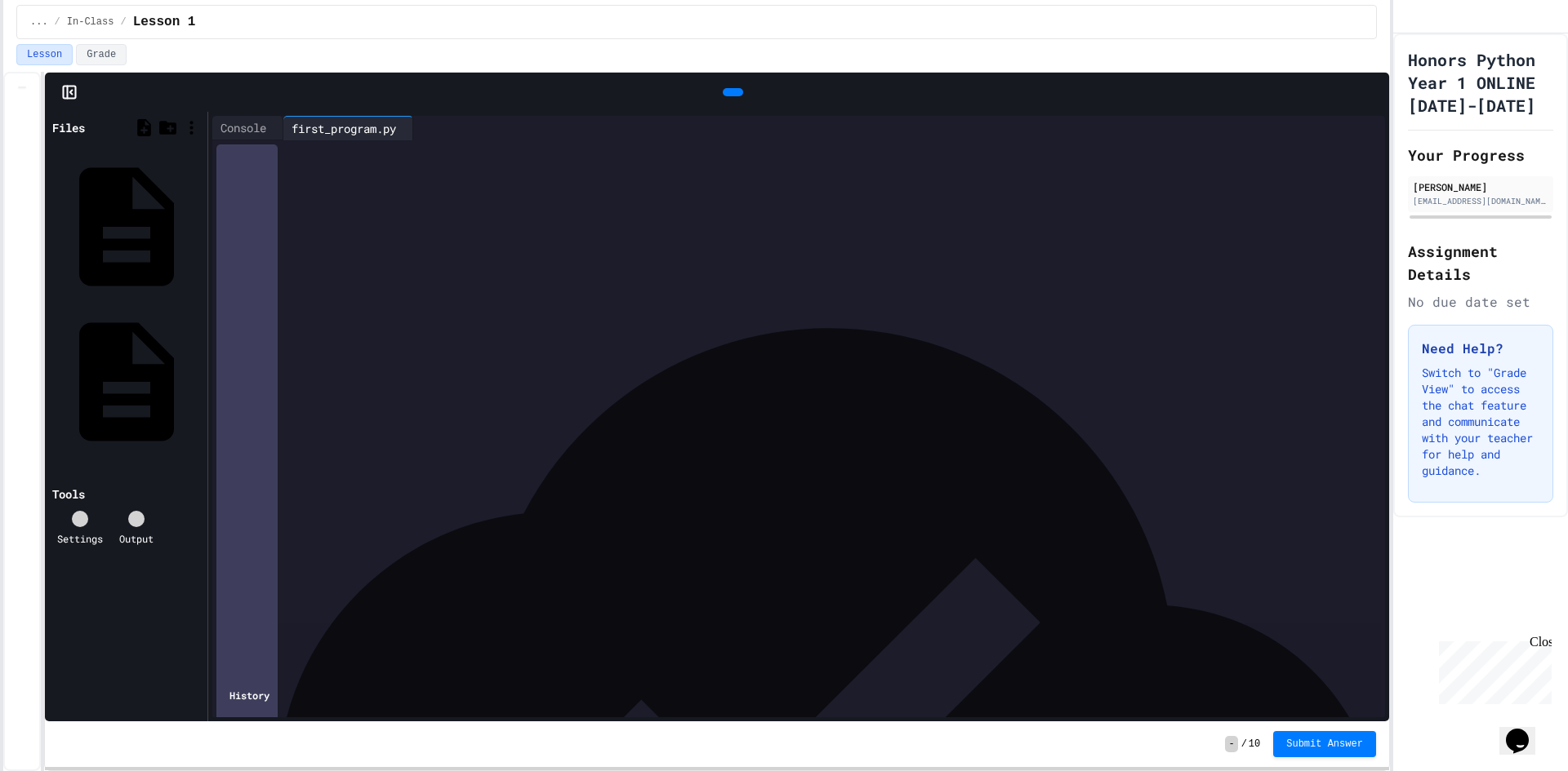
click at [1333, 135] on div at bounding box center [890, 128] width 955 height 24
click at [1362, 128] on icon at bounding box center [1362, 128] width 0 height 0
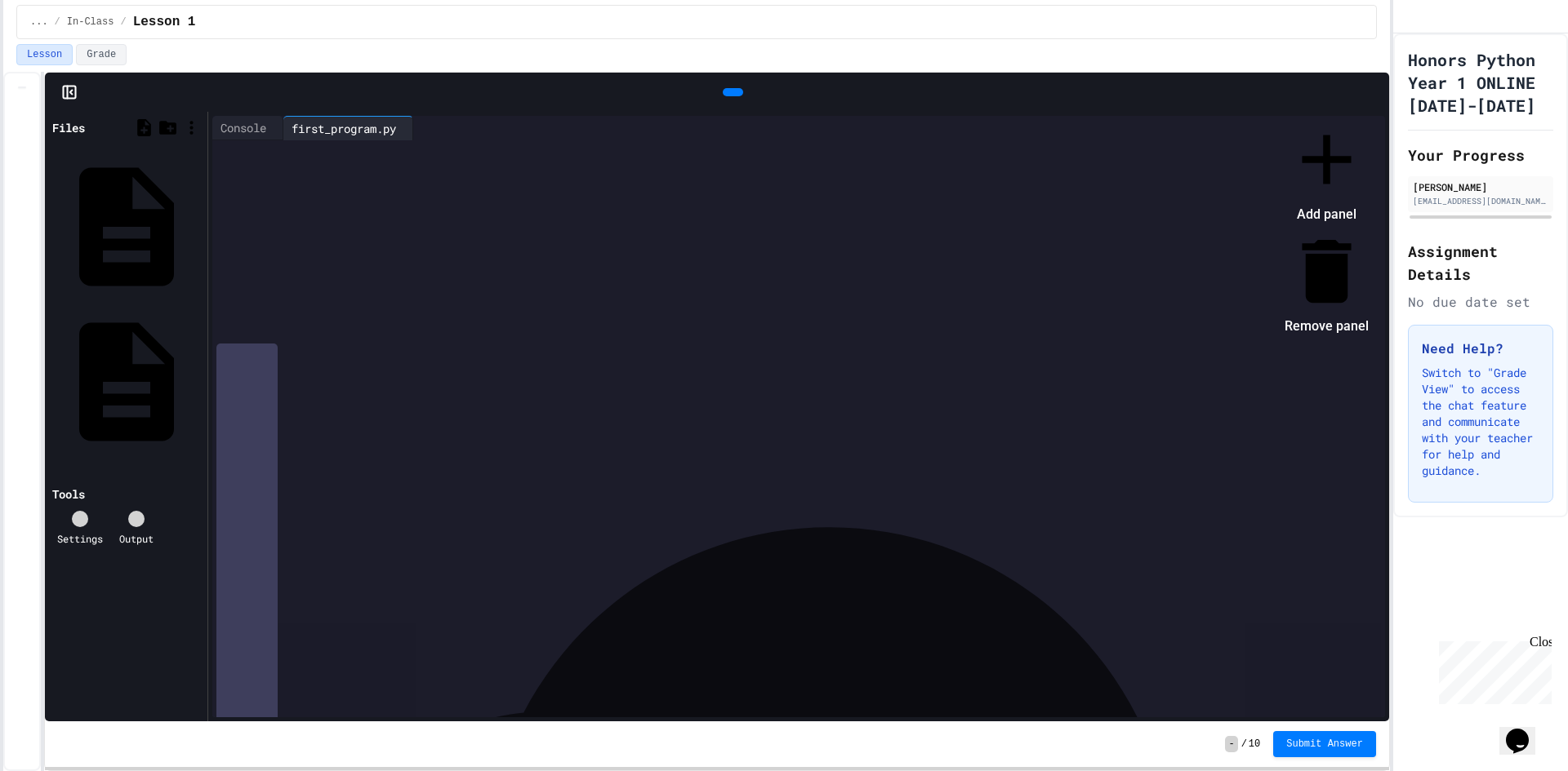
click at [1368, 160] on div at bounding box center [1326, 160] width 84 height 84
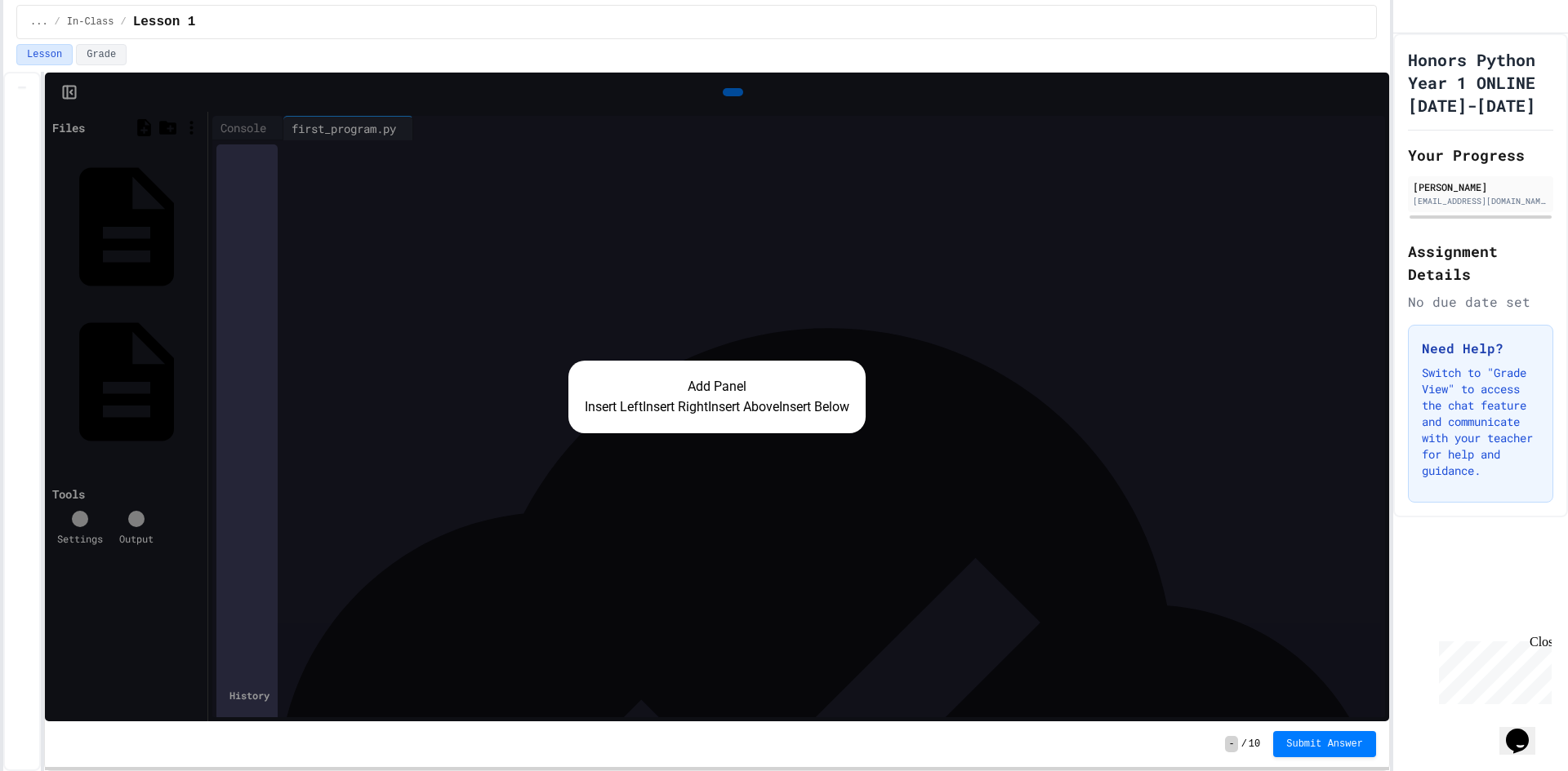
click at [676, 408] on button "Insert Right" at bounding box center [675, 406] width 65 height 19
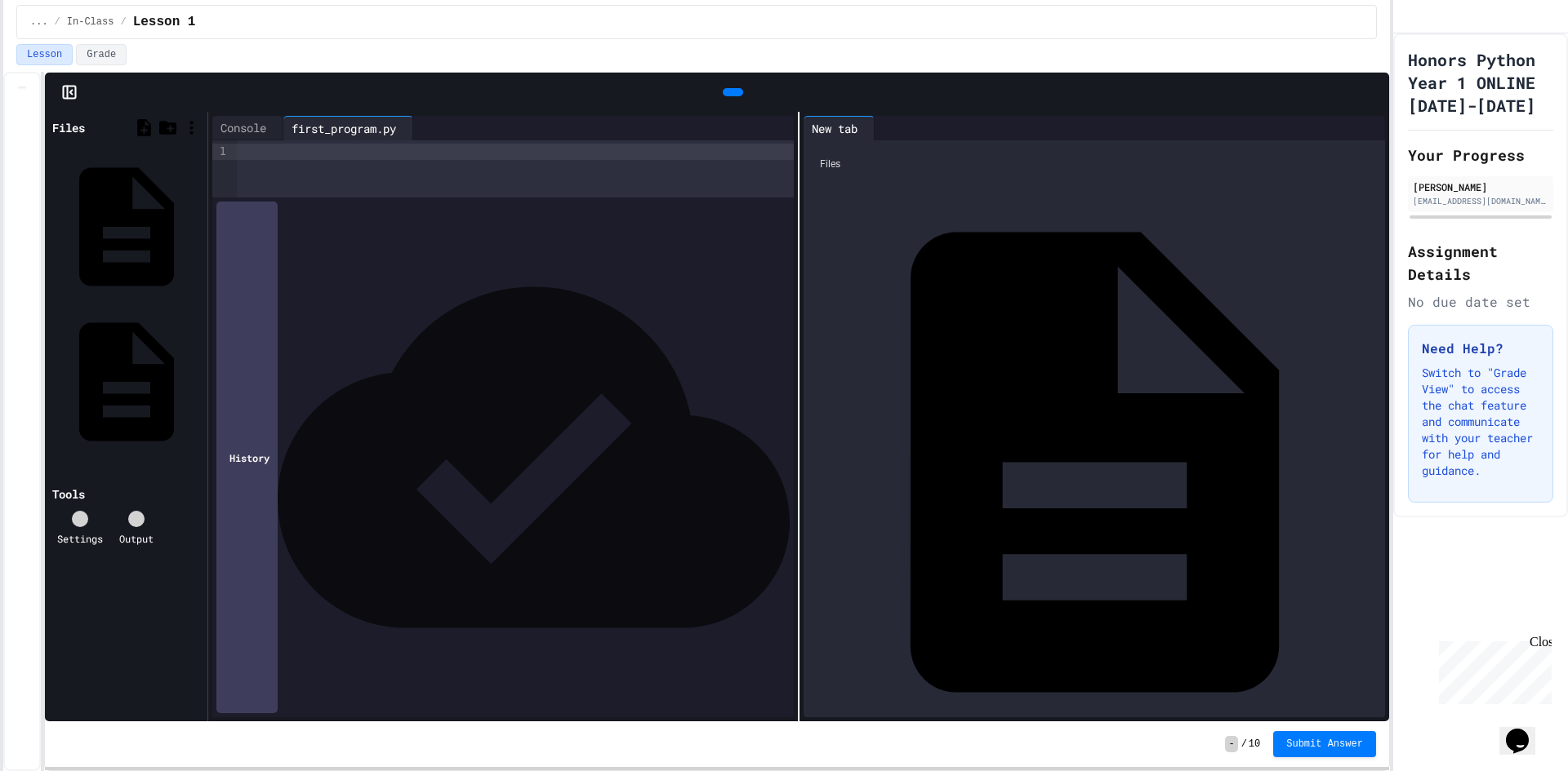
click at [881, 128] on icon at bounding box center [881, 128] width 0 height 0
click at [145, 525] on icon at bounding box center [149, 529] width 10 height 8
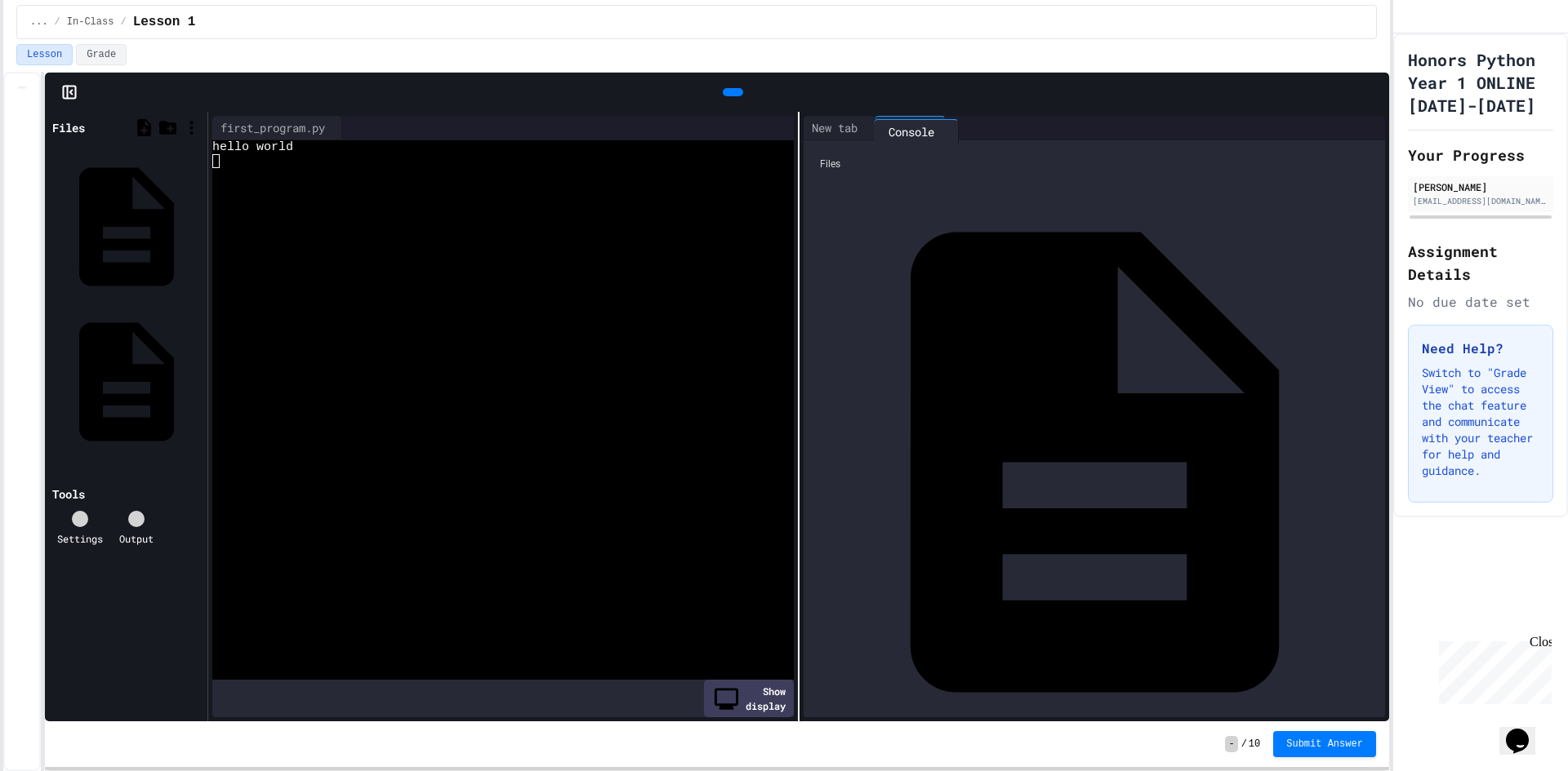
drag, startPoint x: 262, startPoint y: 128, endPoint x: 944, endPoint y: 143, distance: 682.2
click at [932, 134] on div "Console first_program.py WWWWWWWWWWWWWWWWWWWWWWWWWWWWWWWW hello world Show disp…" at bounding box center [798, 416] width 1181 height 610
click at [279, 129] on icon at bounding box center [279, 129] width 0 height 0
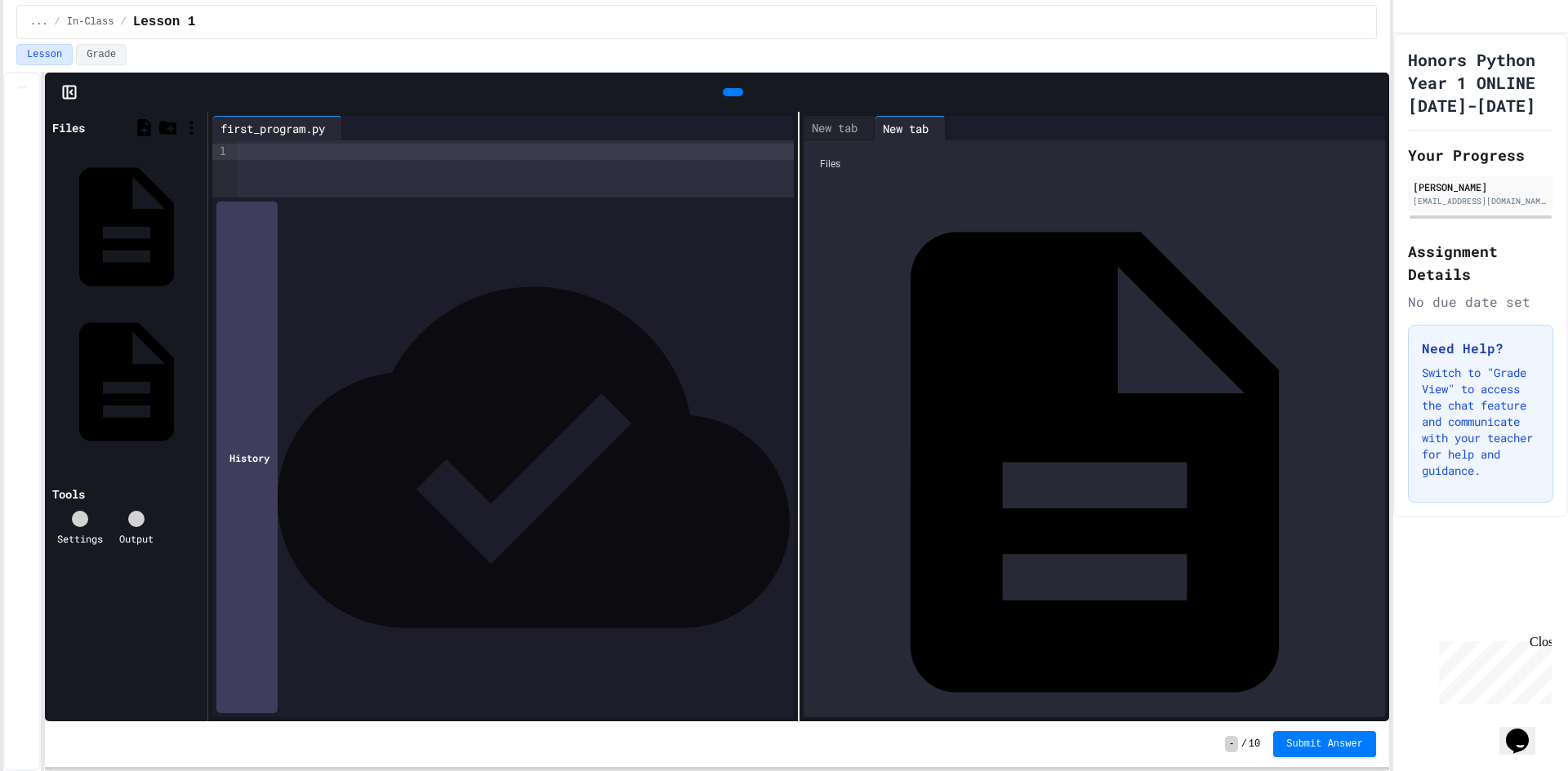
click at [1019, 275] on div "Files first_program.py main.py" at bounding box center [1094, 429] width 581 height 577
click at [143, 521] on icon at bounding box center [147, 529] width 15 height 15
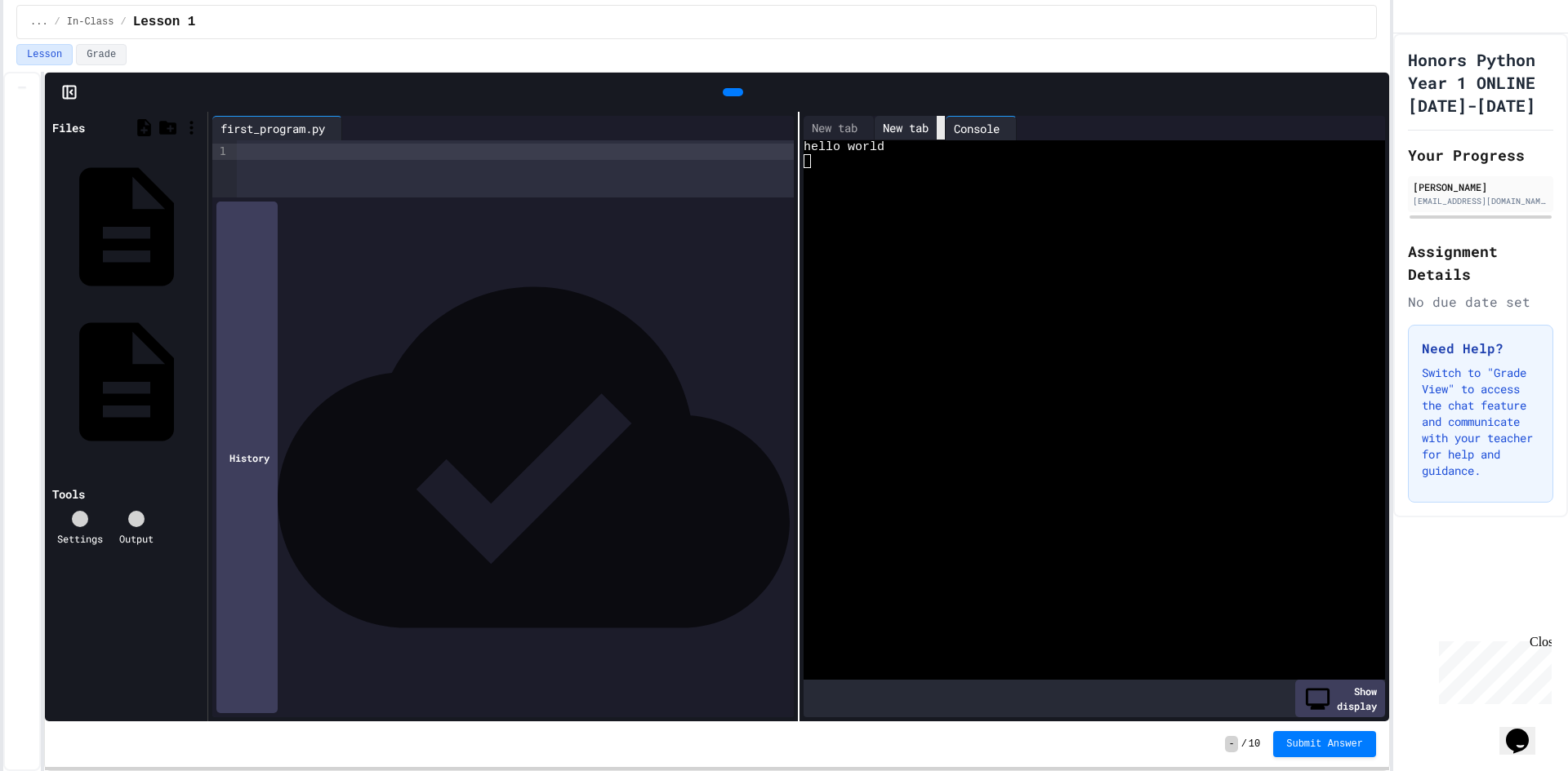
click at [945, 135] on div at bounding box center [940, 128] width 8 height 24
click at [870, 128] on icon at bounding box center [870, 128] width 0 height 0
click at [306, 180] on div at bounding box center [515, 169] width 557 height 58
click at [199, 372] on div "main.py" at bounding box center [199, 380] width 0 height 17
click at [372, 159] on div at bounding box center [515, 152] width 557 height 17
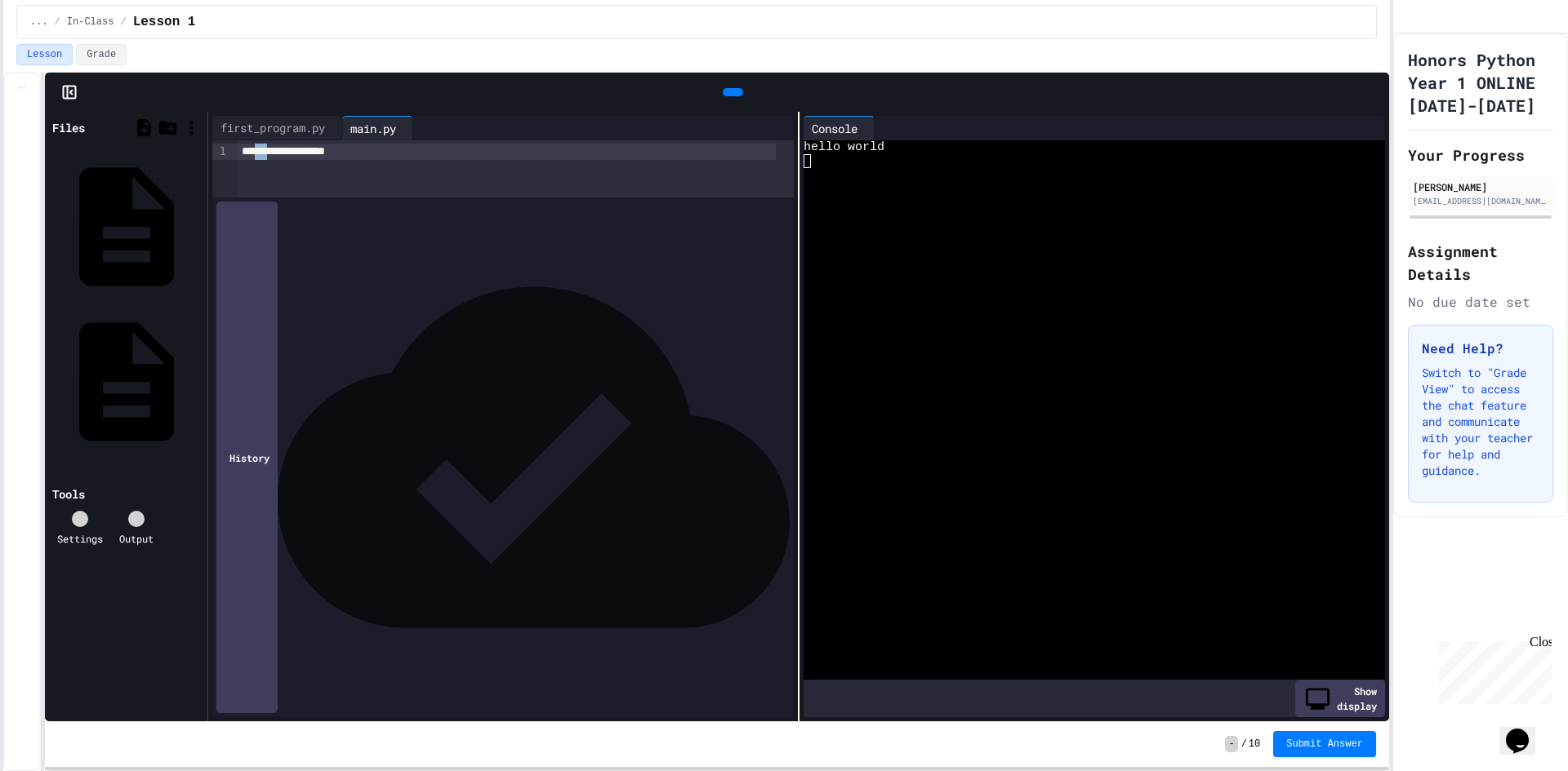
drag, startPoint x: 280, startPoint y: 153, endPoint x: 261, endPoint y: 152, distance: 19.0
click at [261, 152] on div "**********" at bounding box center [506, 152] width 538 height 17
click at [288, 198] on div "**********" at bounding box center [515, 169] width 557 height 58
click at [302, 146] on div "**********" at bounding box center [506, 152] width 538 height 17
click at [267, 157] on span "******" at bounding box center [254, 151] width 26 height 11
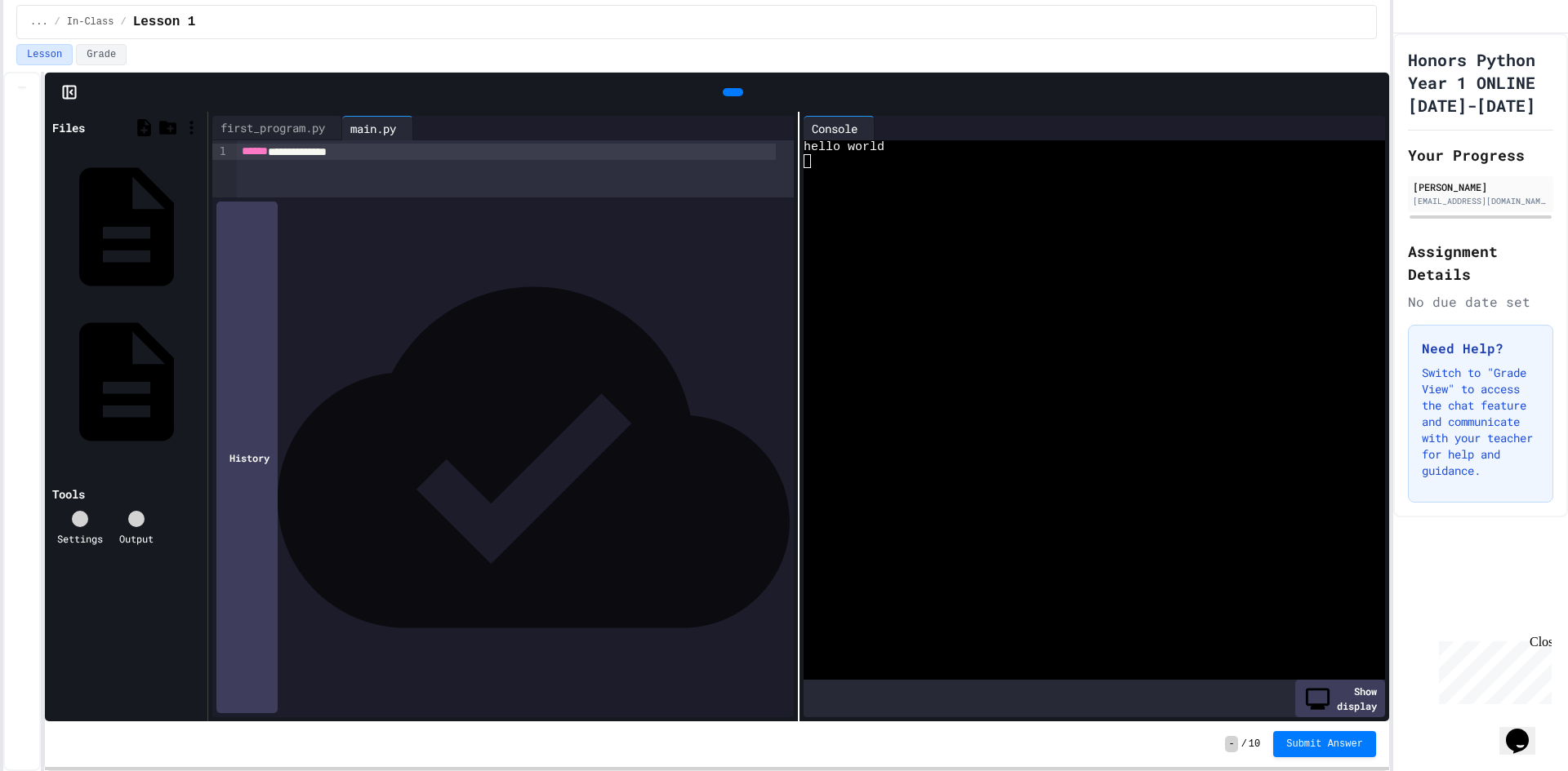
click at [737, 96] on icon at bounding box center [742, 102] width 9 height 11
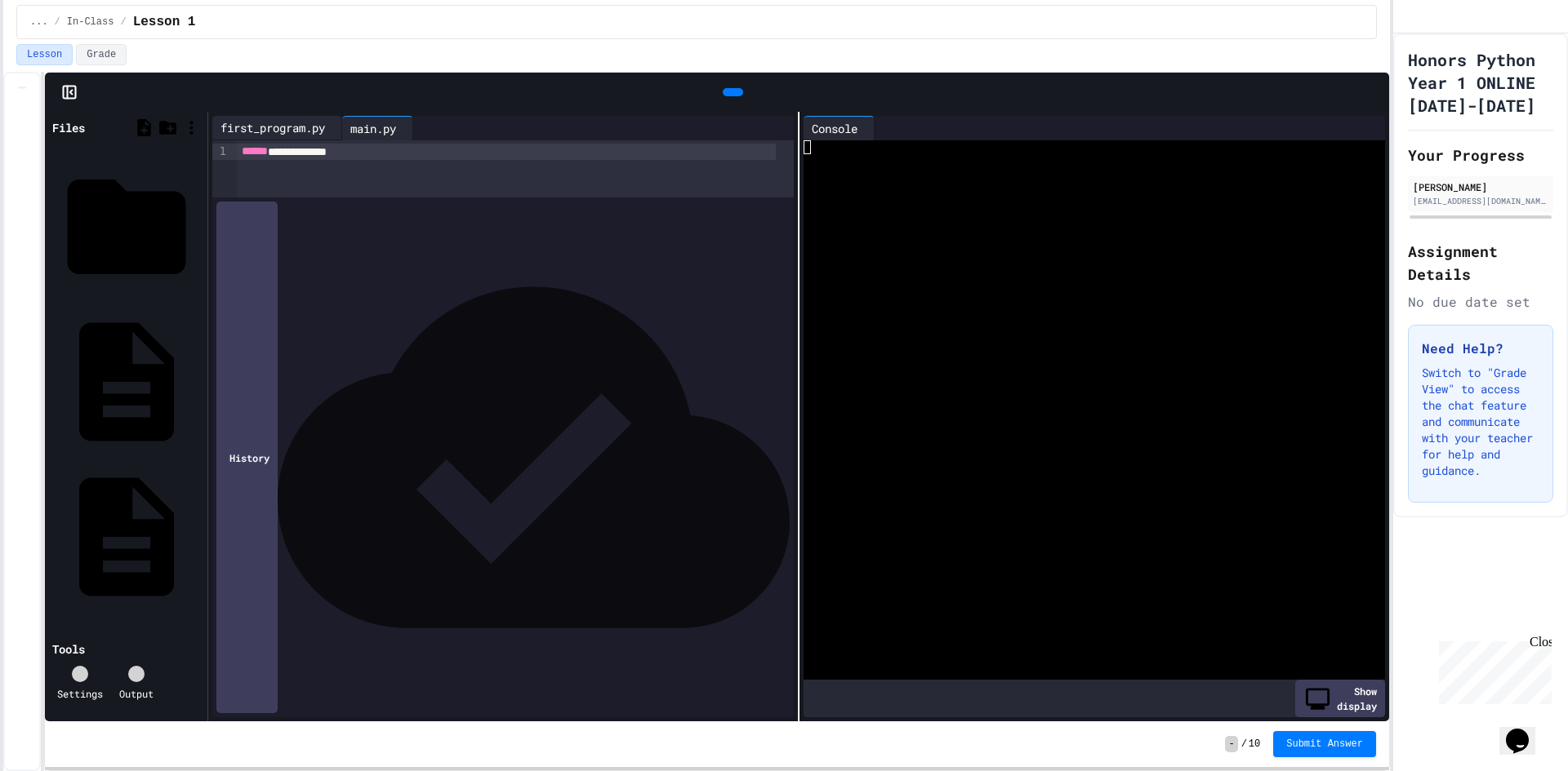
click at [269, 123] on div "first_program.py" at bounding box center [273, 127] width 121 height 17
click at [737, 96] on icon at bounding box center [742, 102] width 9 height 11
click at [722, 96] on div at bounding box center [732, 92] width 20 height 8
click at [400, 127] on div "main.py" at bounding box center [373, 127] width 62 height 17
click at [283, 131] on div "first_program.py" at bounding box center [273, 127] width 121 height 17
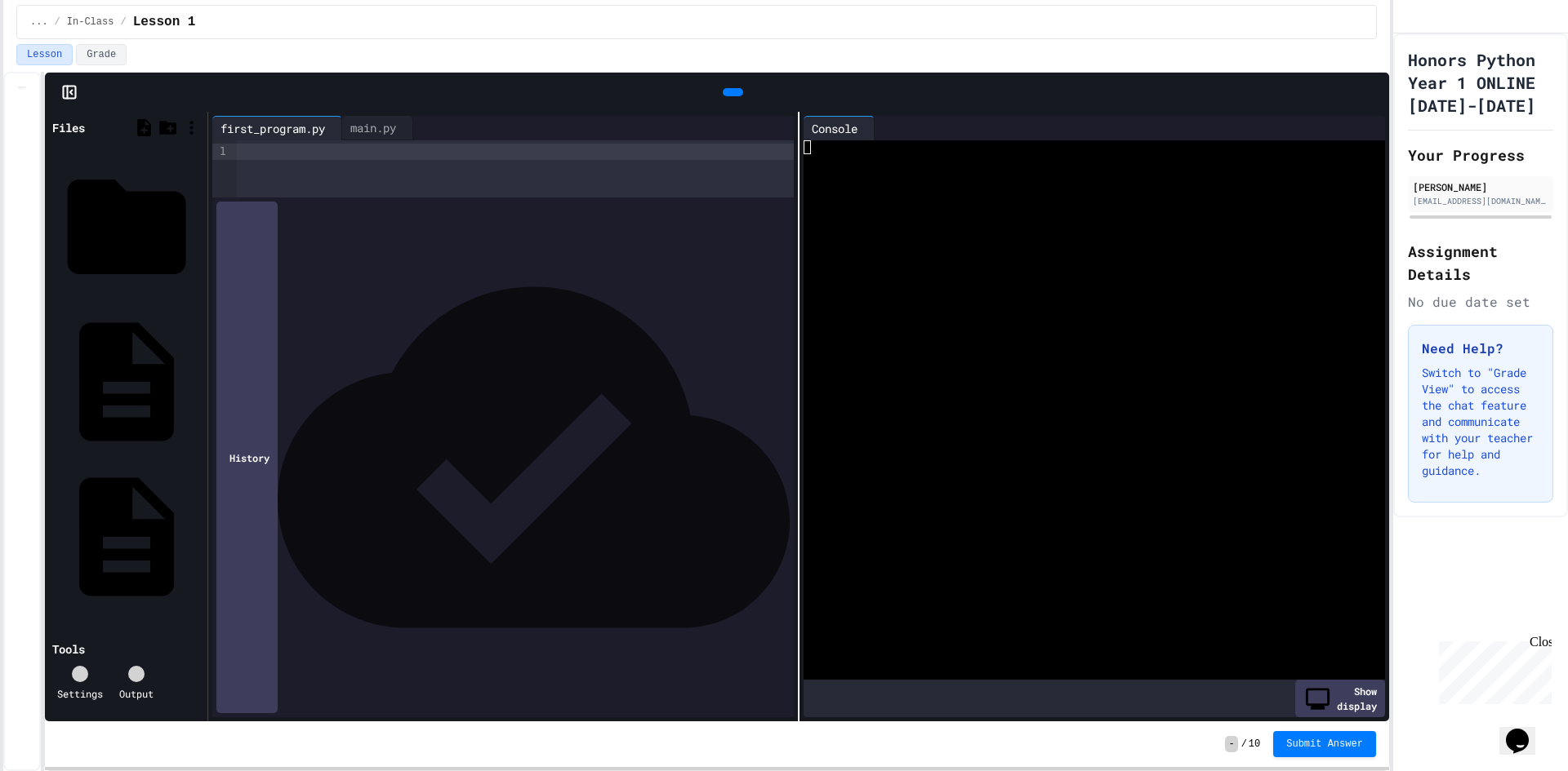
click at [360, 153] on div at bounding box center [515, 152] width 557 height 17
click at [722, 88] on div at bounding box center [732, 92] width 20 height 8
click at [404, 133] on div "main.py" at bounding box center [373, 127] width 62 height 17
drag, startPoint x: 298, startPoint y: 156, endPoint x: 289, endPoint y: 154, distance: 9.2
click at [289, 154] on div "**********" at bounding box center [506, 152] width 538 height 17
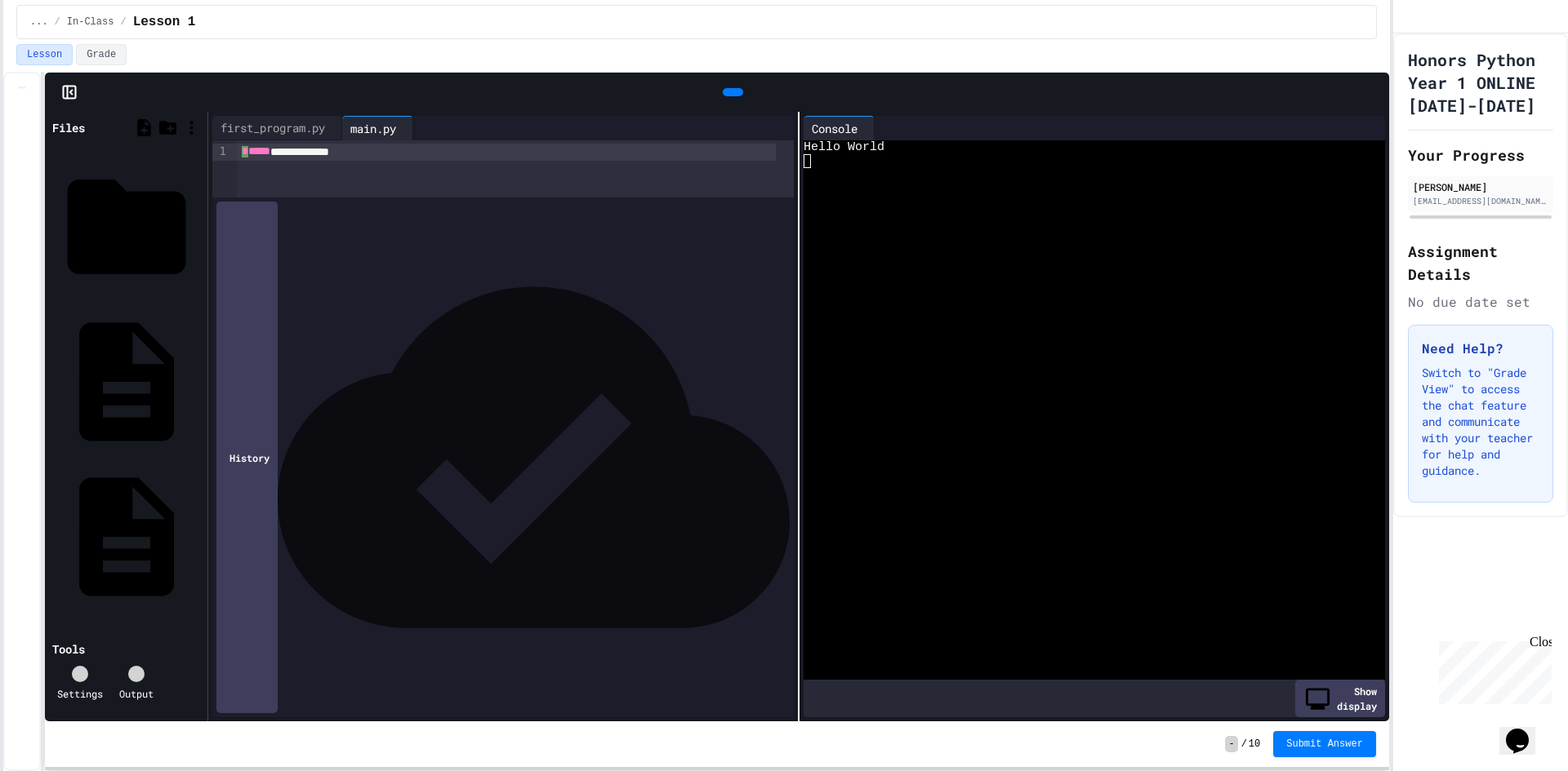
click at [289, 153] on div "**********" at bounding box center [506, 152] width 538 height 17
drag, startPoint x: 295, startPoint y: 148, endPoint x: 287, endPoint y: 149, distance: 8.1
click at [287, 149] on div "**********" at bounding box center [506, 152] width 538 height 17
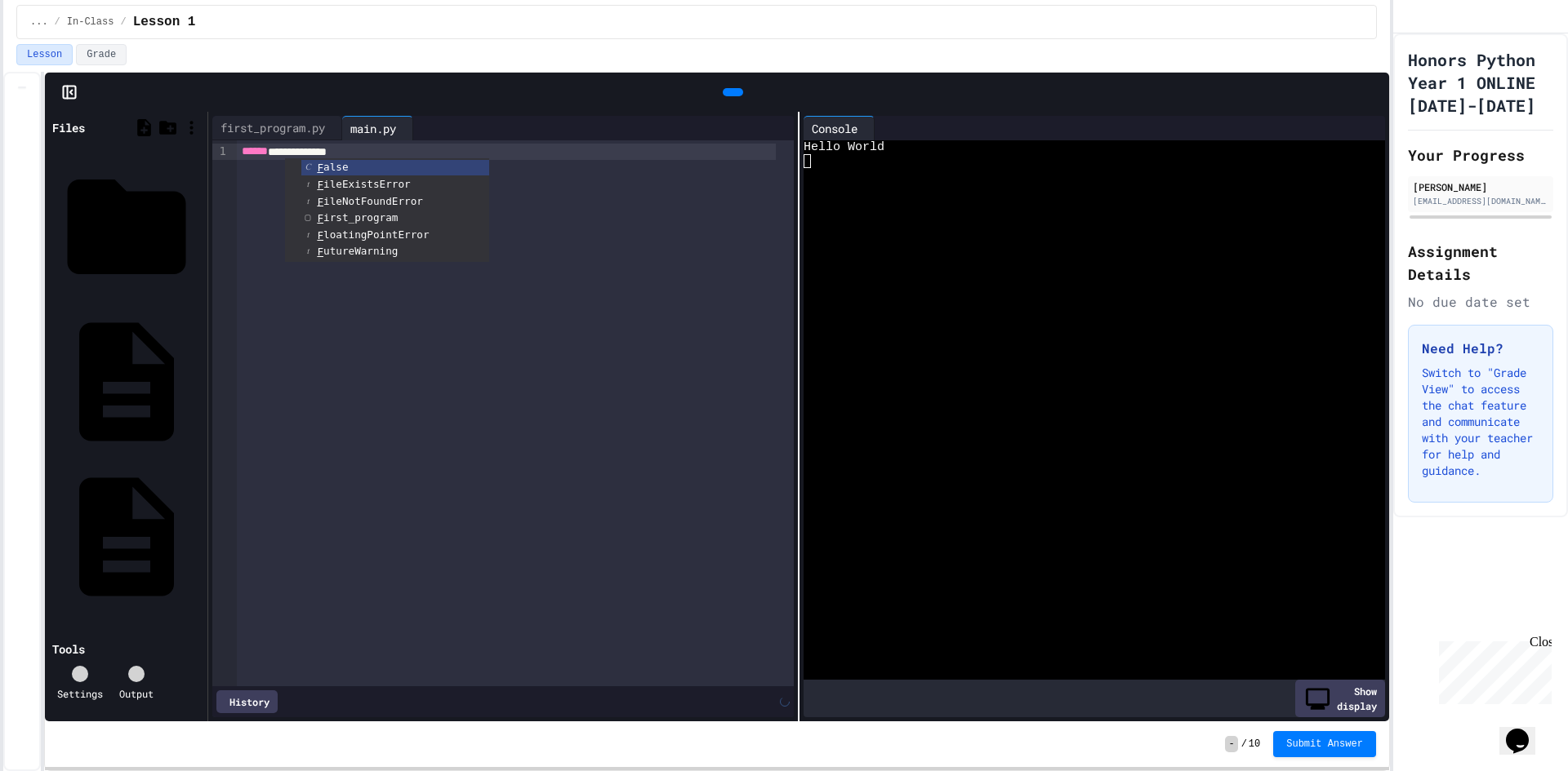
click at [715, 84] on div at bounding box center [733, 92] width 37 height 24
click at [731, 92] on icon at bounding box center [731, 92] width 0 height 0
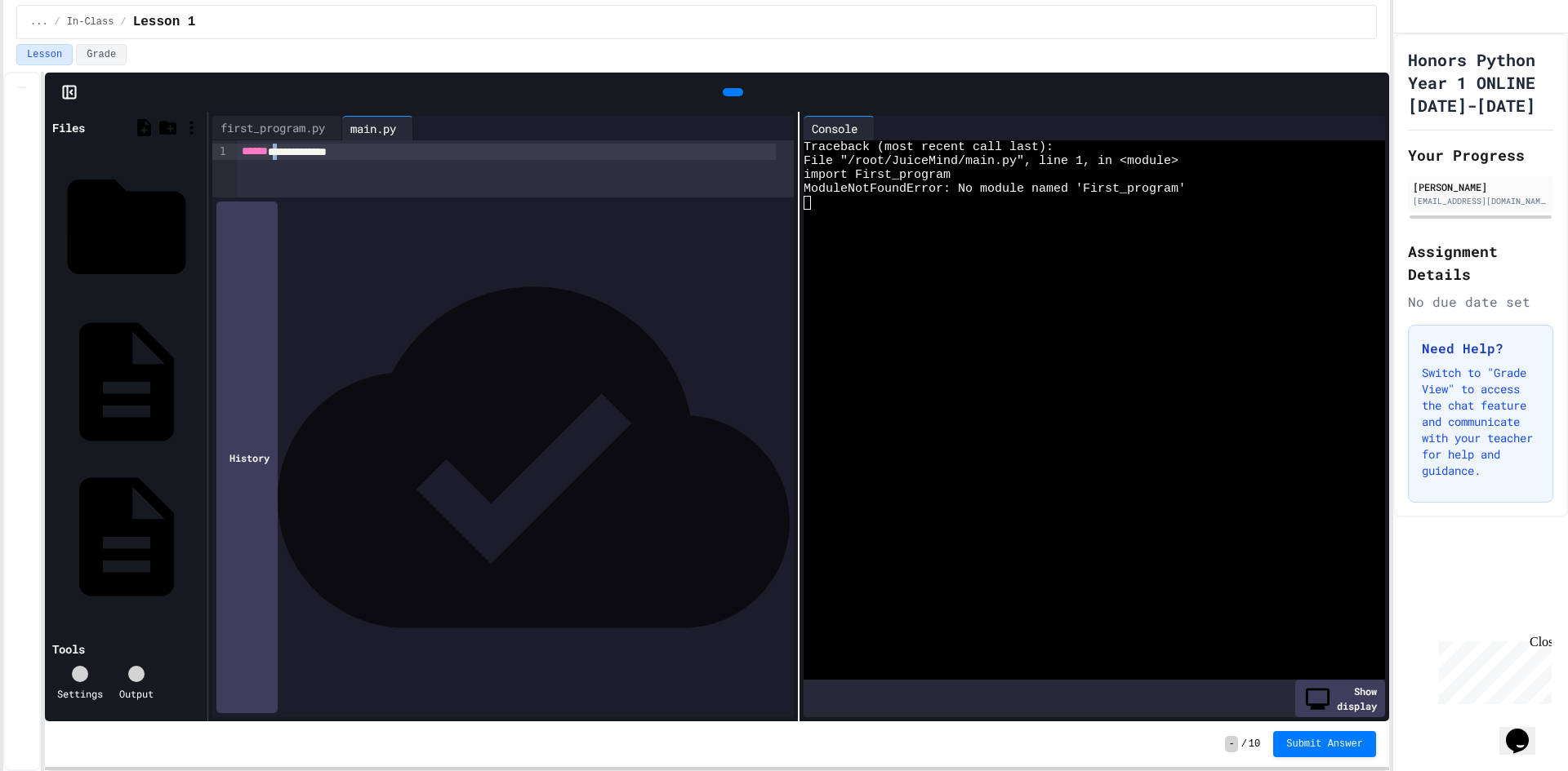
drag, startPoint x: 295, startPoint y: 158, endPoint x: 286, endPoint y: 157, distance: 9.1
click at [286, 157] on div "**********" at bounding box center [506, 152] width 538 height 17
click at [281, 119] on div "first_program.py" at bounding box center [273, 127] width 121 height 17
click at [240, 159] on div "**********" at bounding box center [506, 152] width 538 height 17
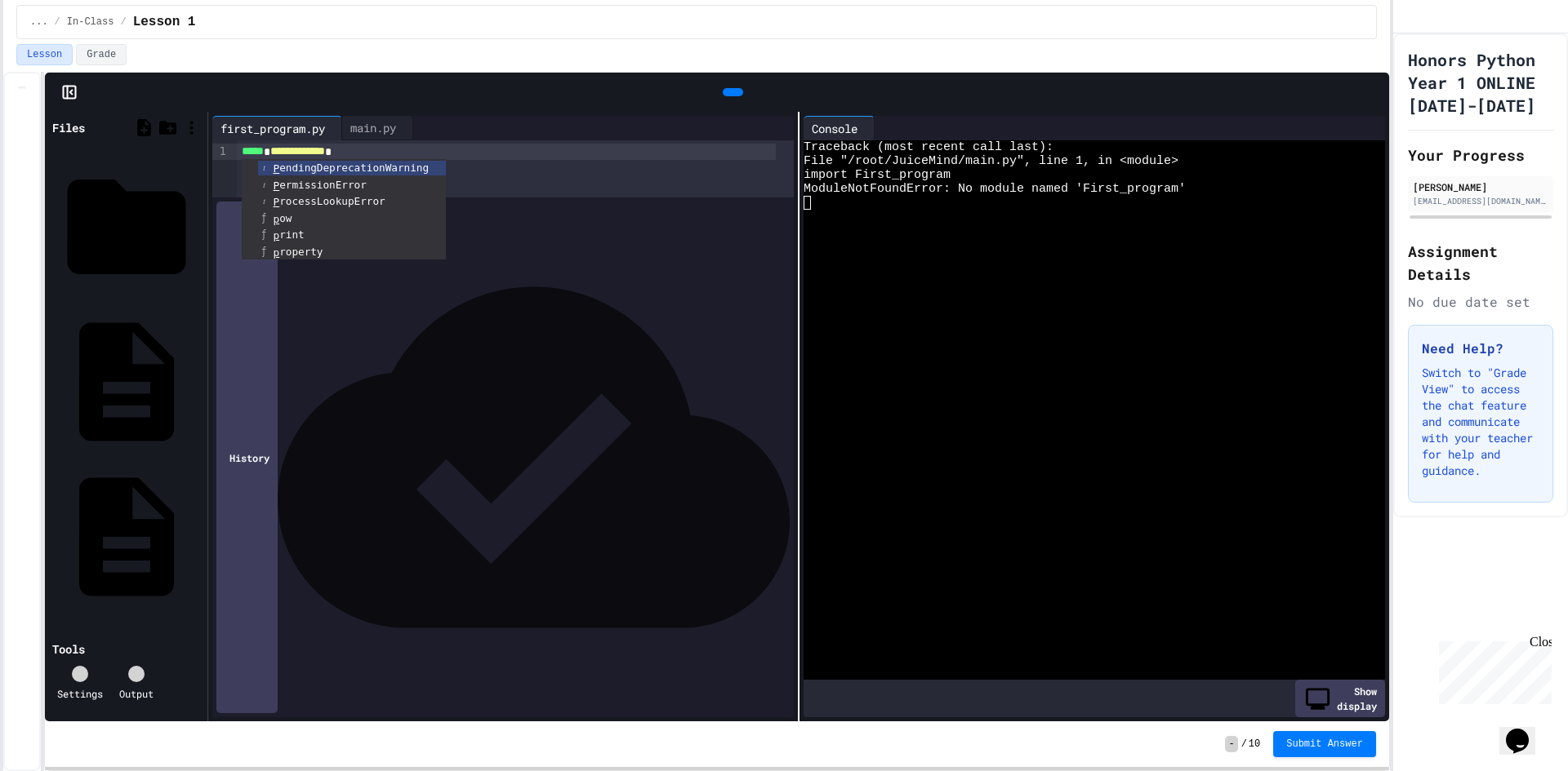
click at [735, 88] on div at bounding box center [732, 92] width 20 height 8
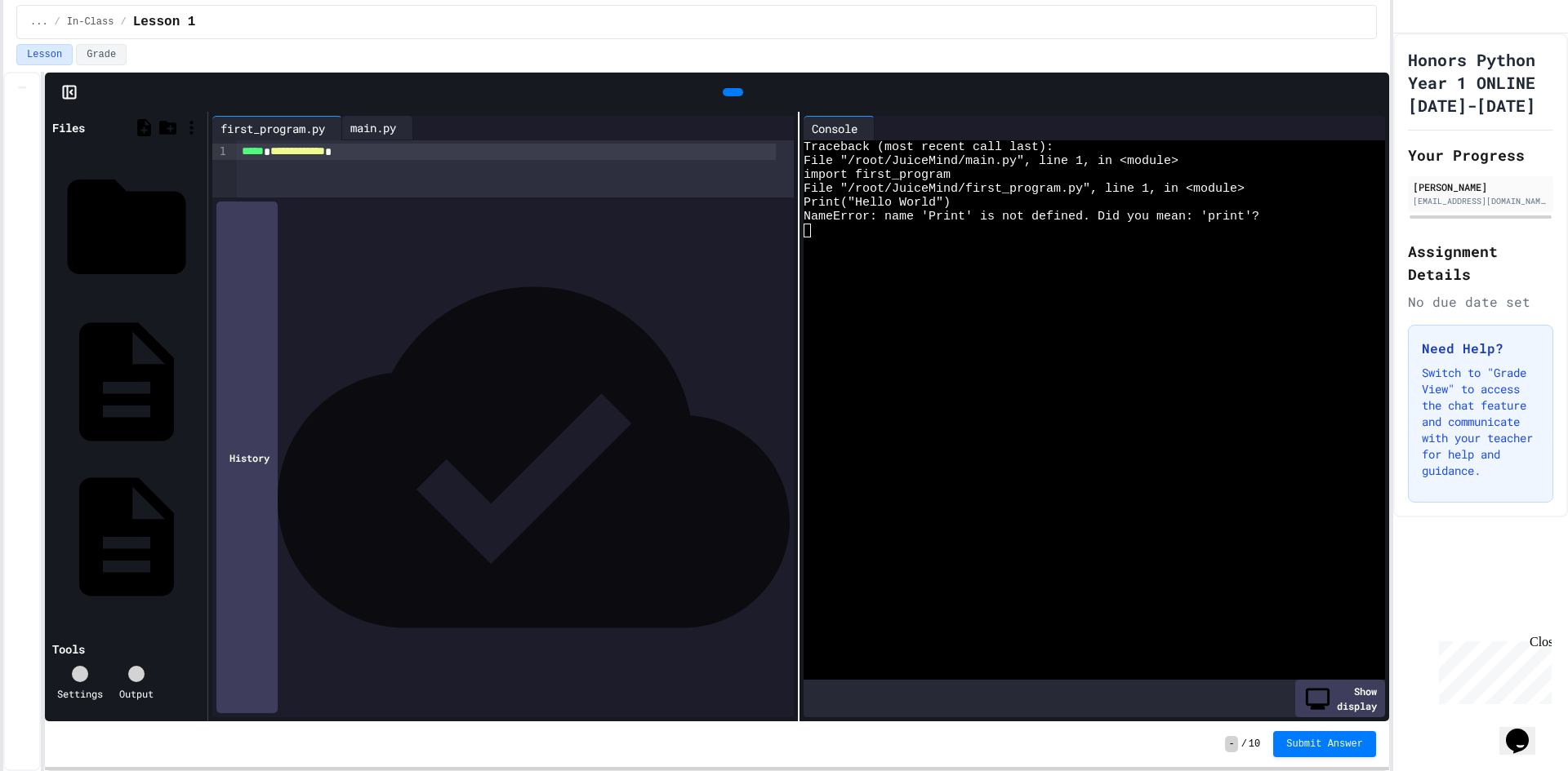
click at [381, 135] on div "main.py" at bounding box center [373, 127] width 62 height 17
click at [298, 133] on div "first_program.py" at bounding box center [273, 127] width 121 height 17
click at [1468, 570] on div "Honors Python Year 1 ONLINE 2025-2026 Your Progress Eric Guo eriyg2008@gmail.co…" at bounding box center [1480, 402] width 175 height 738
click at [78, 28] on span "In-Class" at bounding box center [90, 22] width 47 height 13
click at [58, 57] on button "Lesson" at bounding box center [45, 54] width 57 height 21
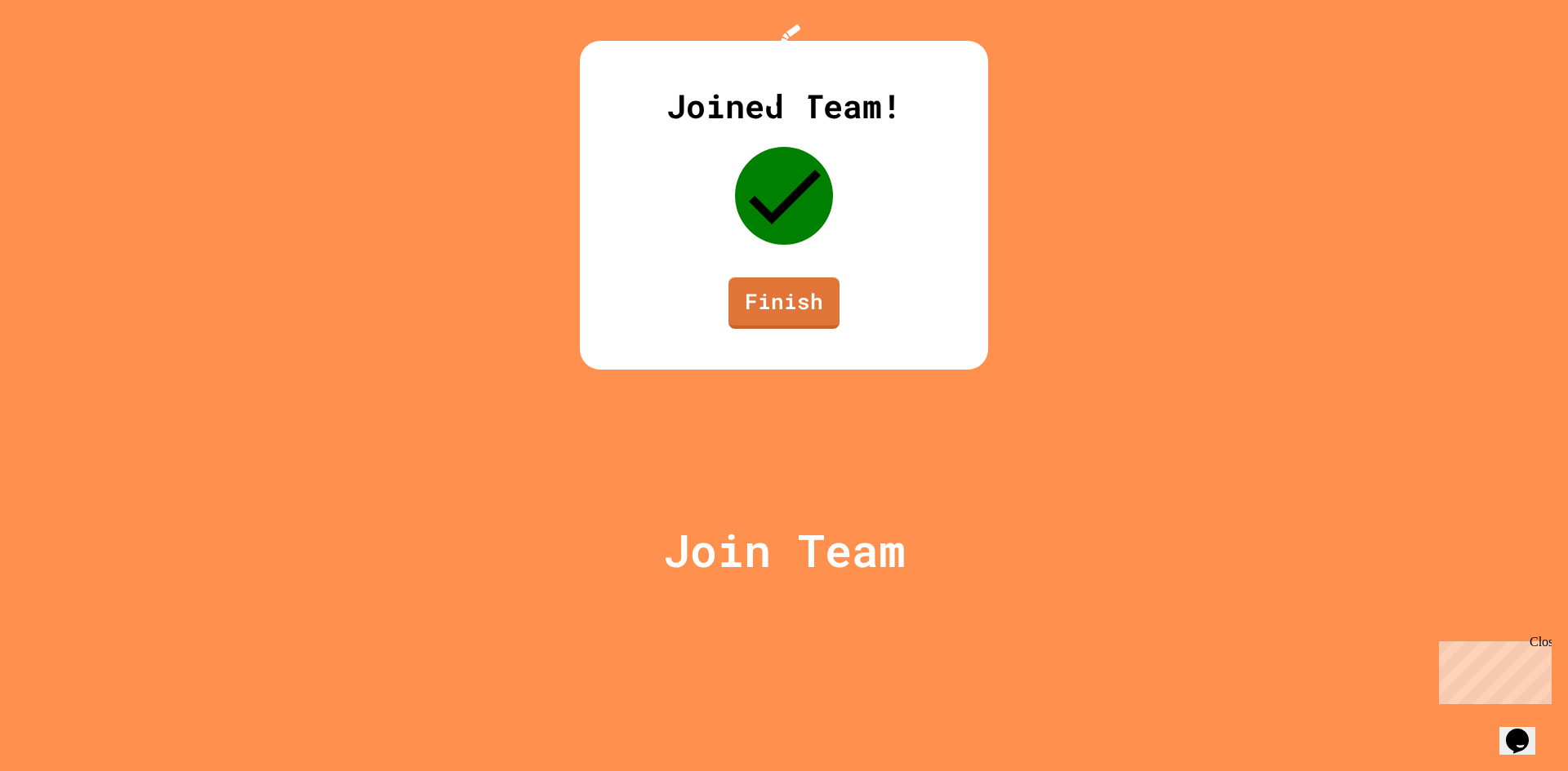
click at [784, 328] on link "Finish" at bounding box center [784, 302] width 111 height 51
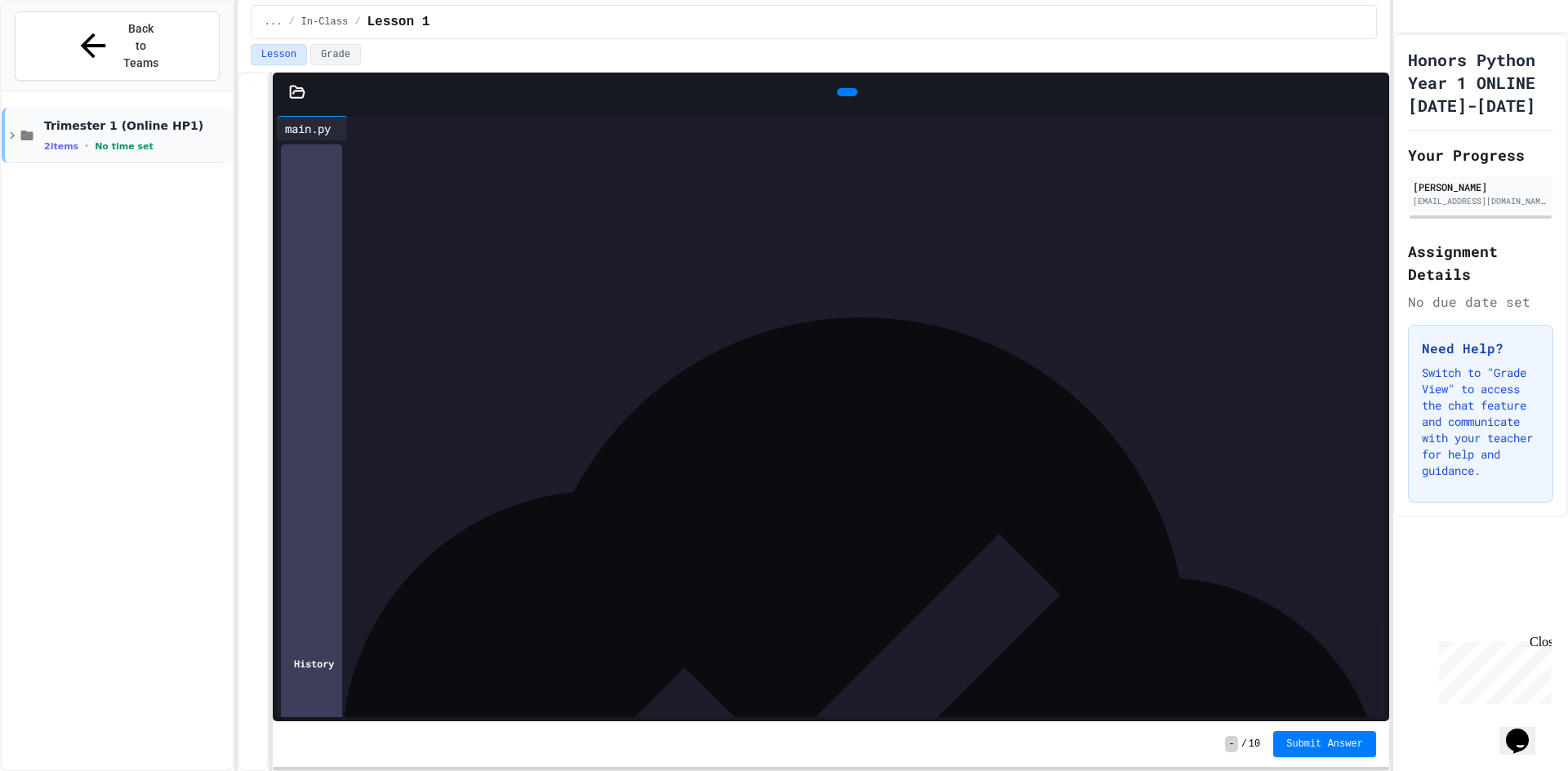
click at [62, 141] on span "2 items" at bounding box center [60, 146] width 34 height 10
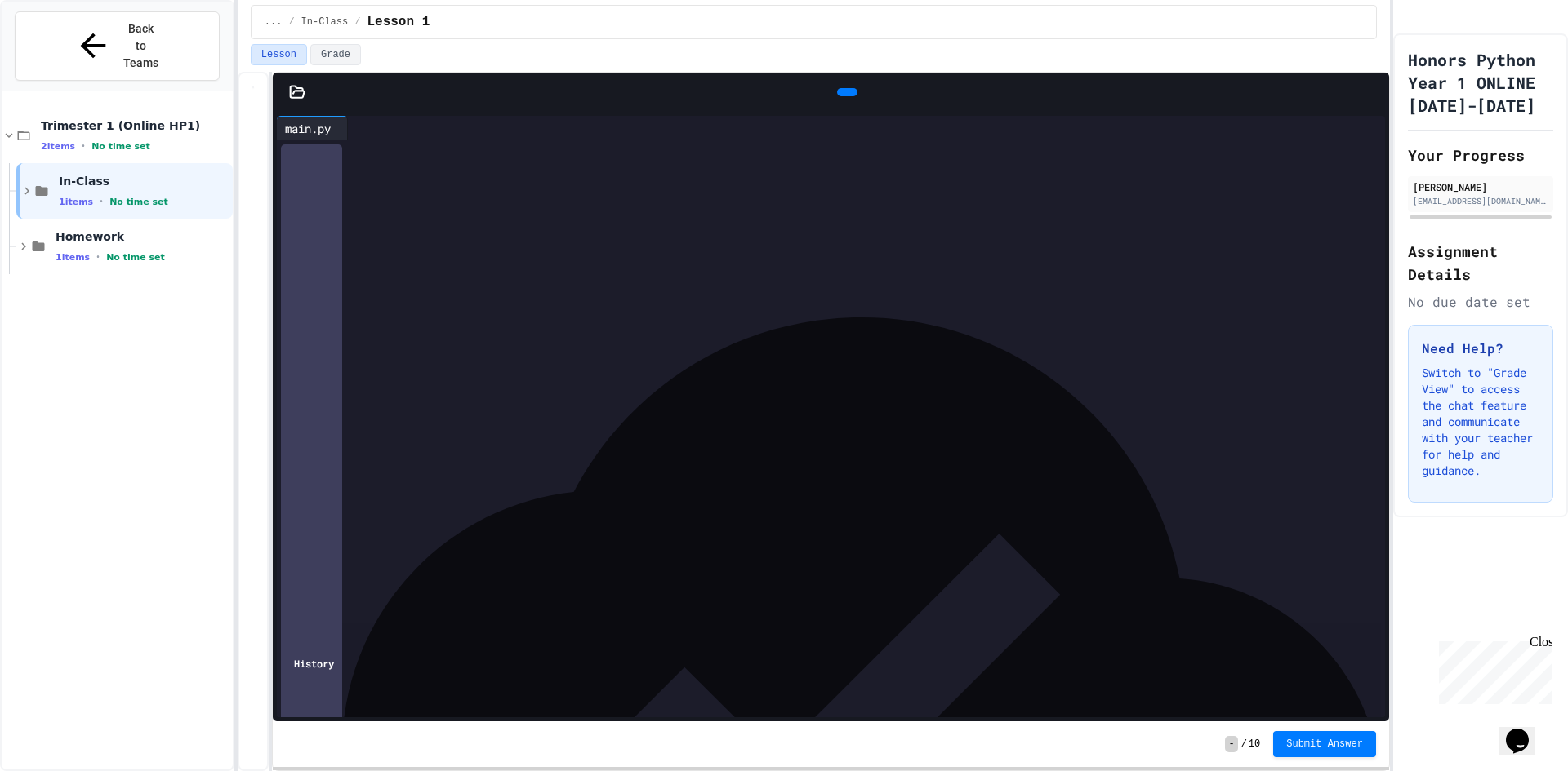
click at [60, 26] on button "Back to Teams" at bounding box center [117, 45] width 205 height 70
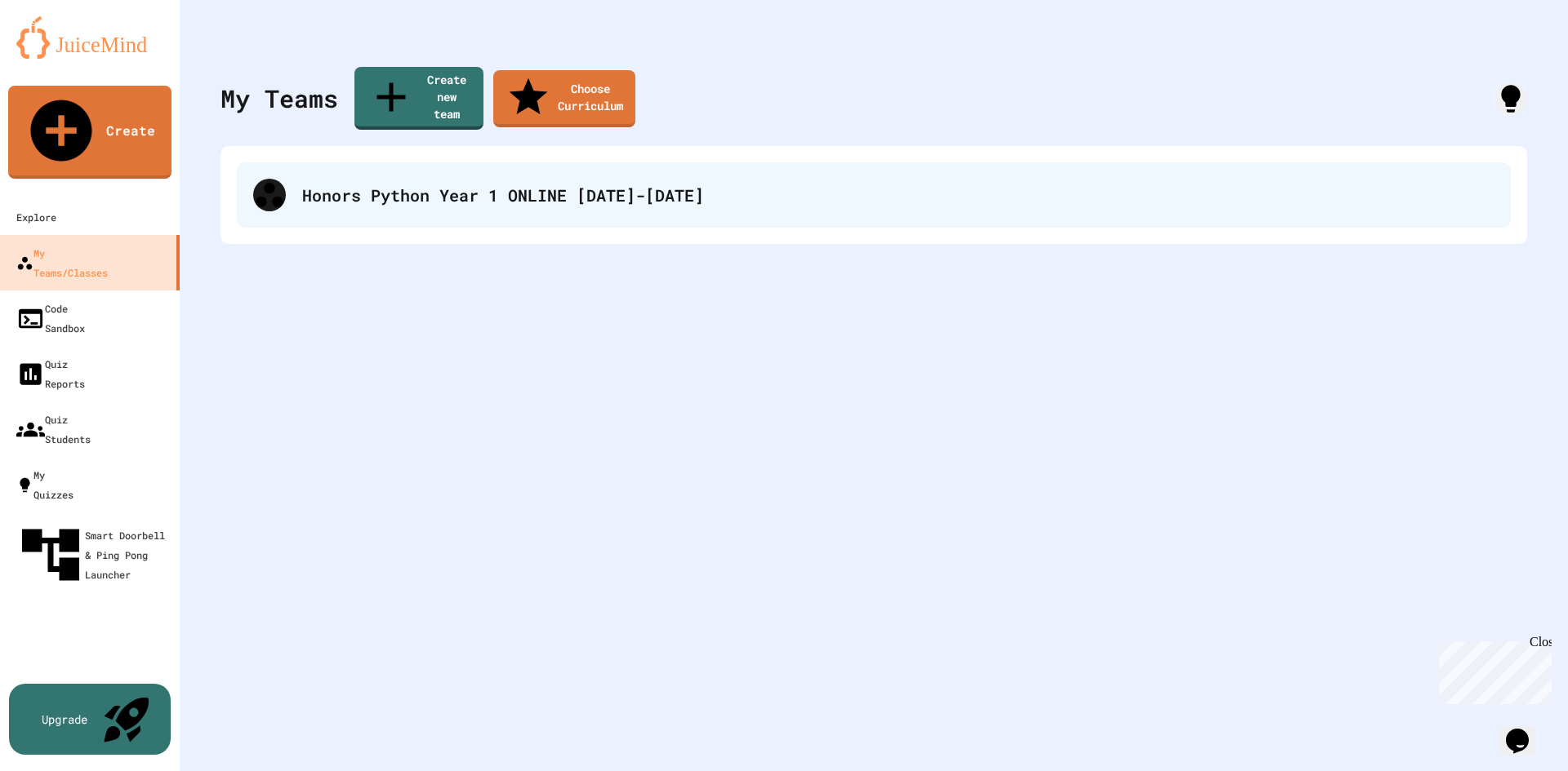
click at [390, 183] on div "Honors Python Year 1 ONLINE [DATE]-[DATE]" at bounding box center [898, 195] width 1192 height 24
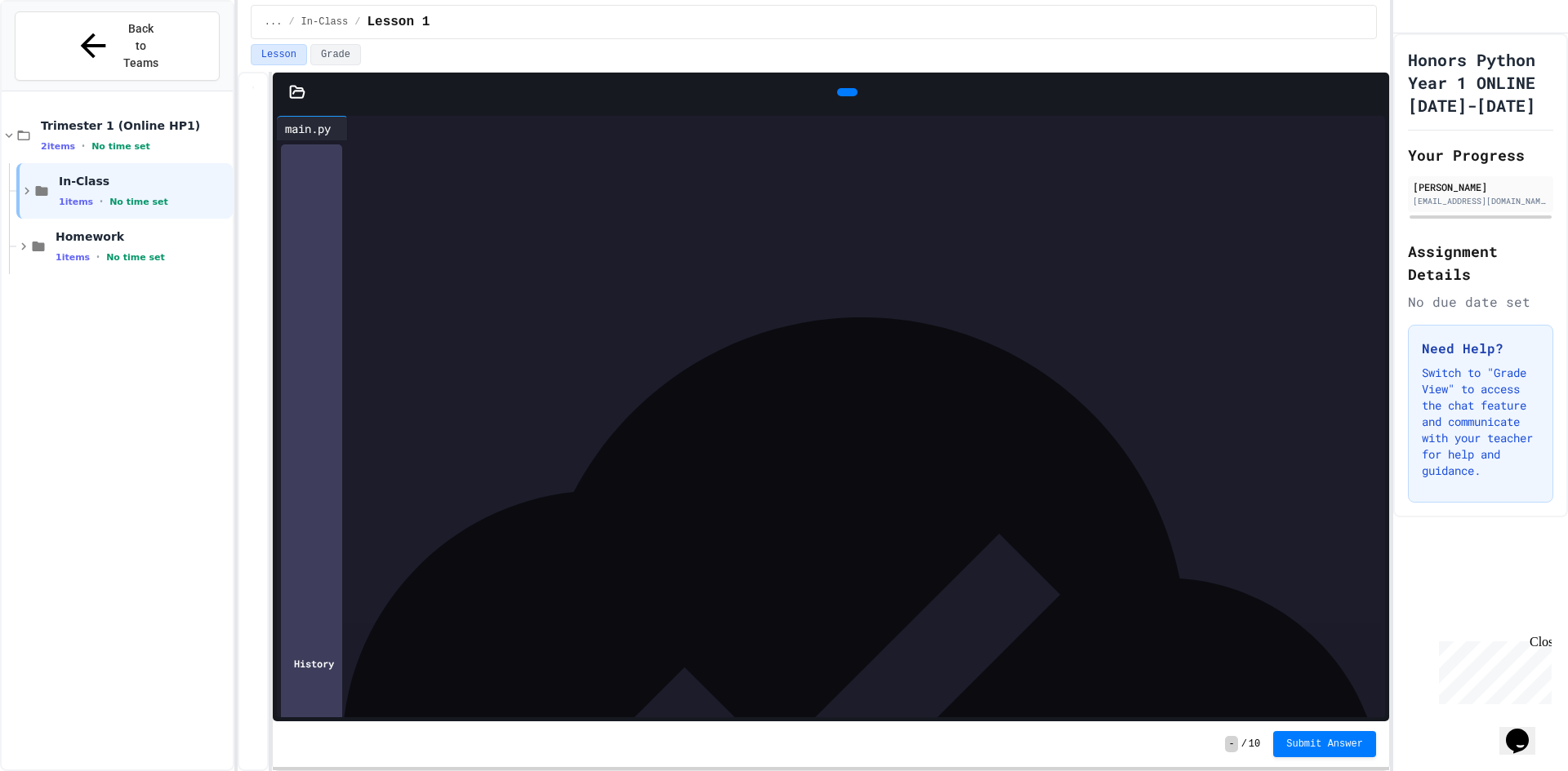
click at [1470, 33] on div at bounding box center [1480, 17] width 175 height 33
click at [1458, 17] on div at bounding box center [1480, 17] width 175 height 33
click at [1406, 17] on button "My Account" at bounding box center [1406, 17] width 0 height 0
click at [1489, 770] on div at bounding box center [784, 771] width 1568 height 0
click at [317, 53] on button "Grade" at bounding box center [335, 54] width 51 height 21
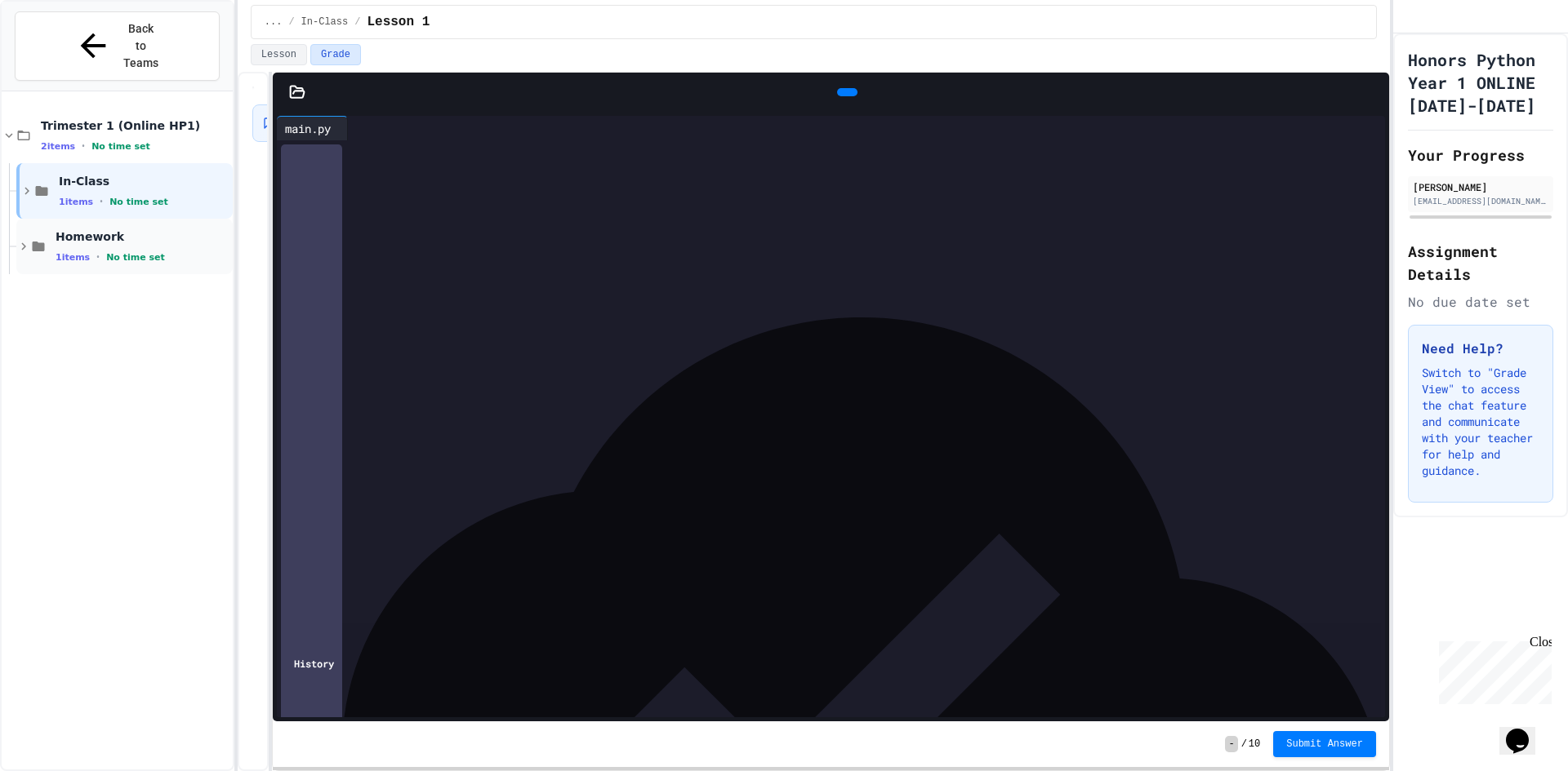
click at [96, 229] on span "Homework" at bounding box center [142, 237] width 174 height 15
click at [77, 139] on div "2 items • No time set" at bounding box center [135, 146] width 188 height 13
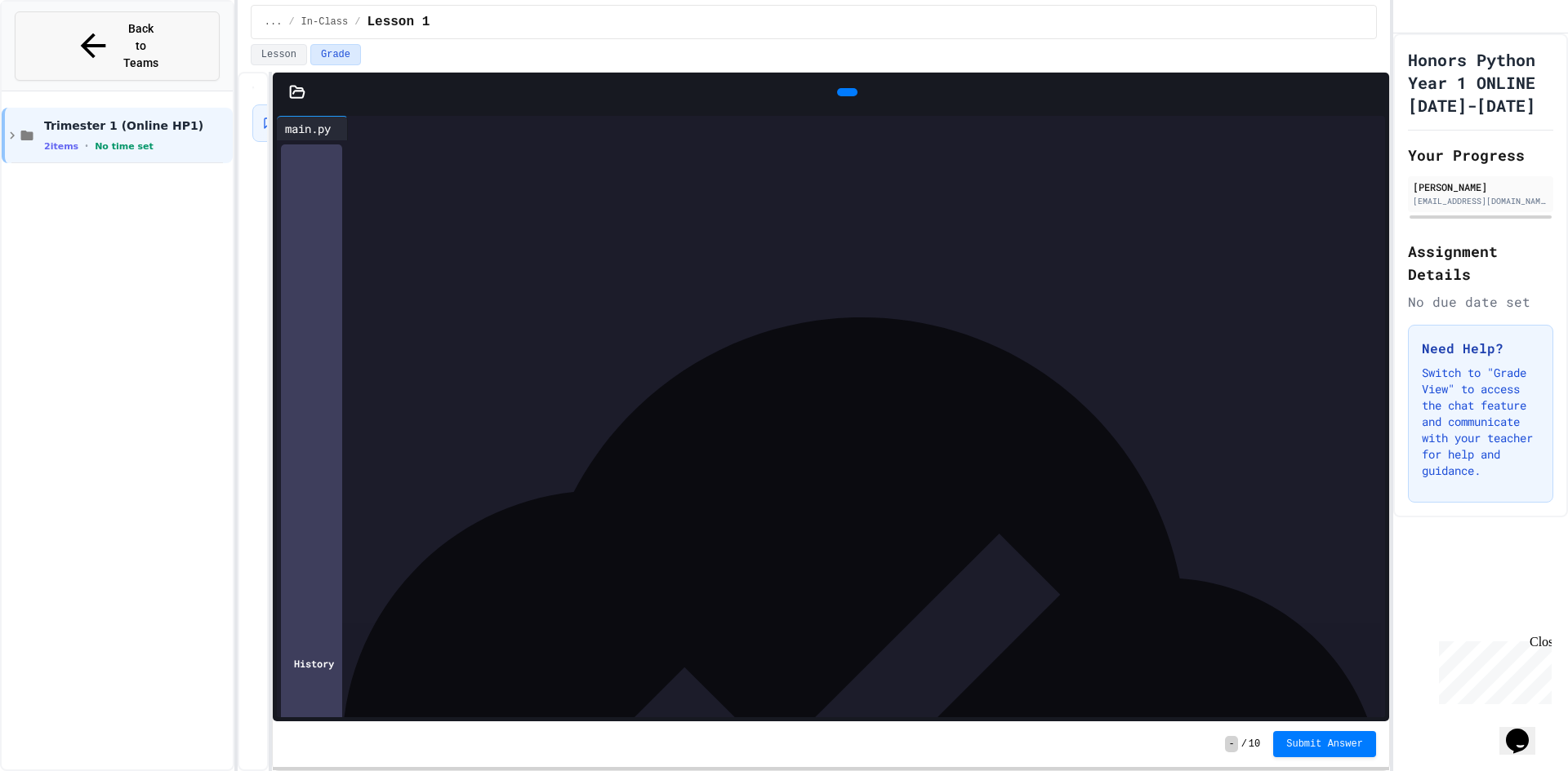
click at [80, 35] on icon at bounding box center [93, 45] width 38 height 38
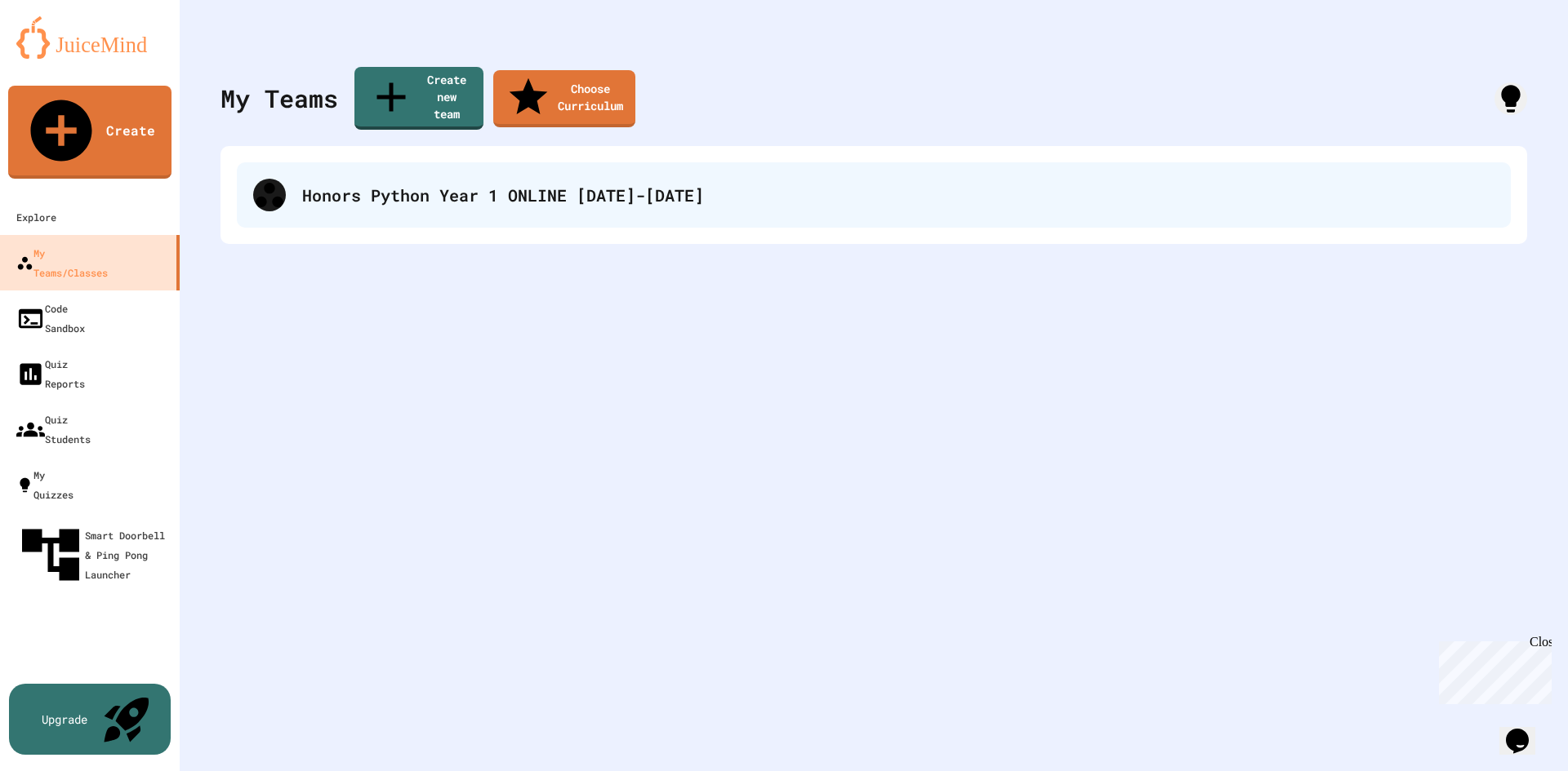
click at [577, 189] on div "Honors Python Year 1 ONLINE [DATE]-[DATE]" at bounding box center [874, 195] width 1274 height 65
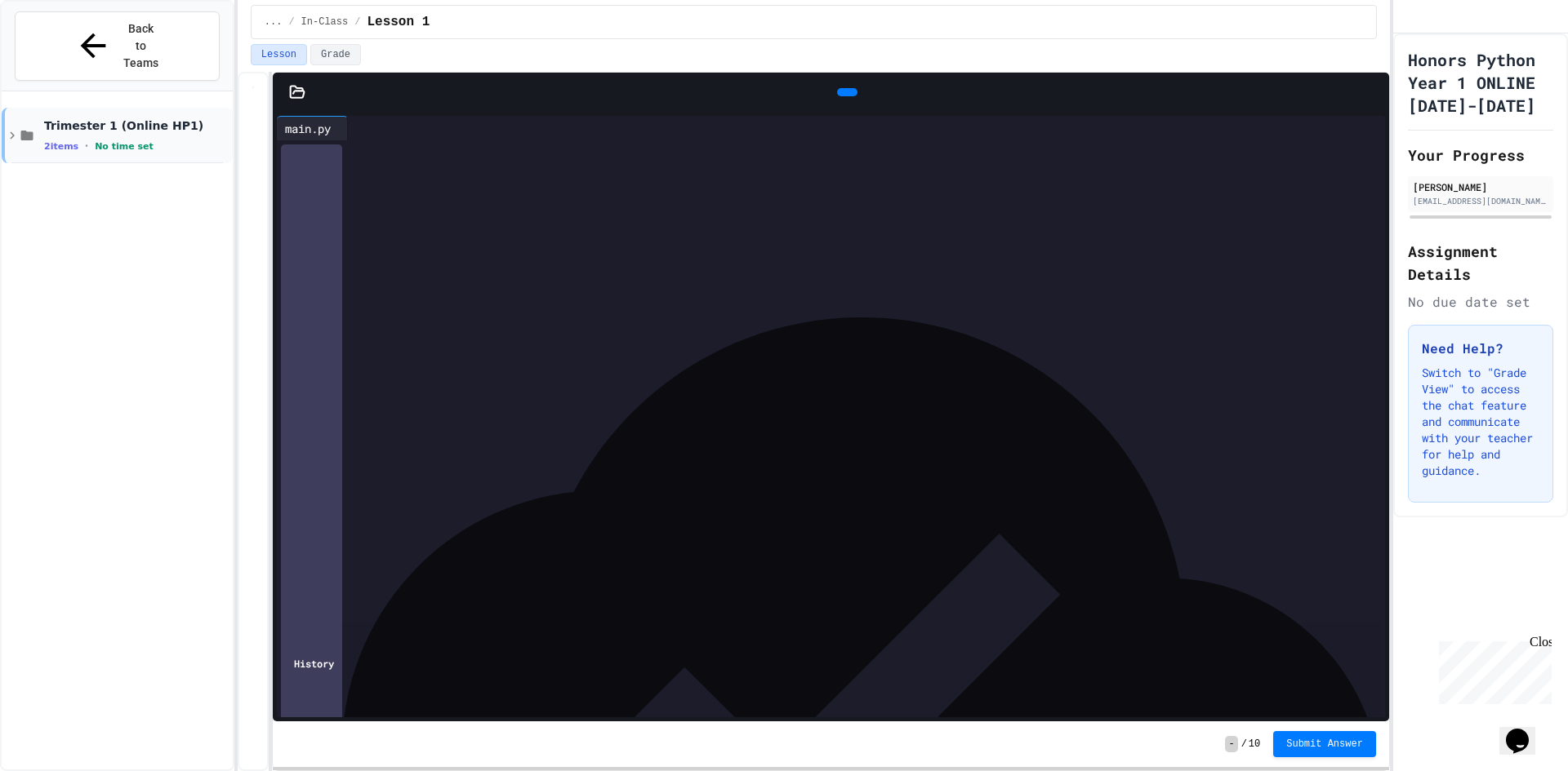
click at [27, 131] on icon at bounding box center [27, 135] width 12 height 10
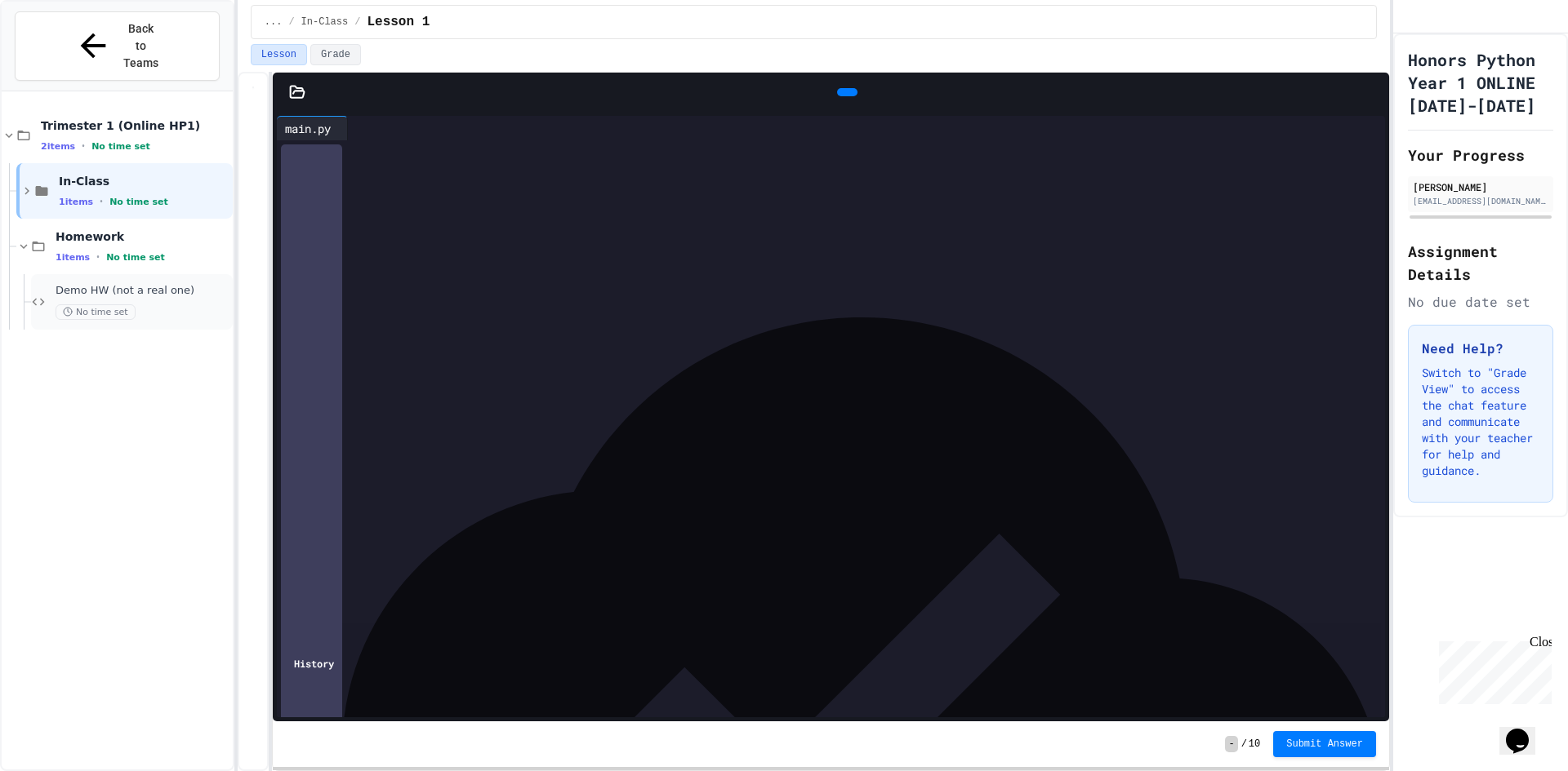
click at [51, 275] on div "Demo HW (not a real one) No time set" at bounding box center [131, 302] width 201 height 56
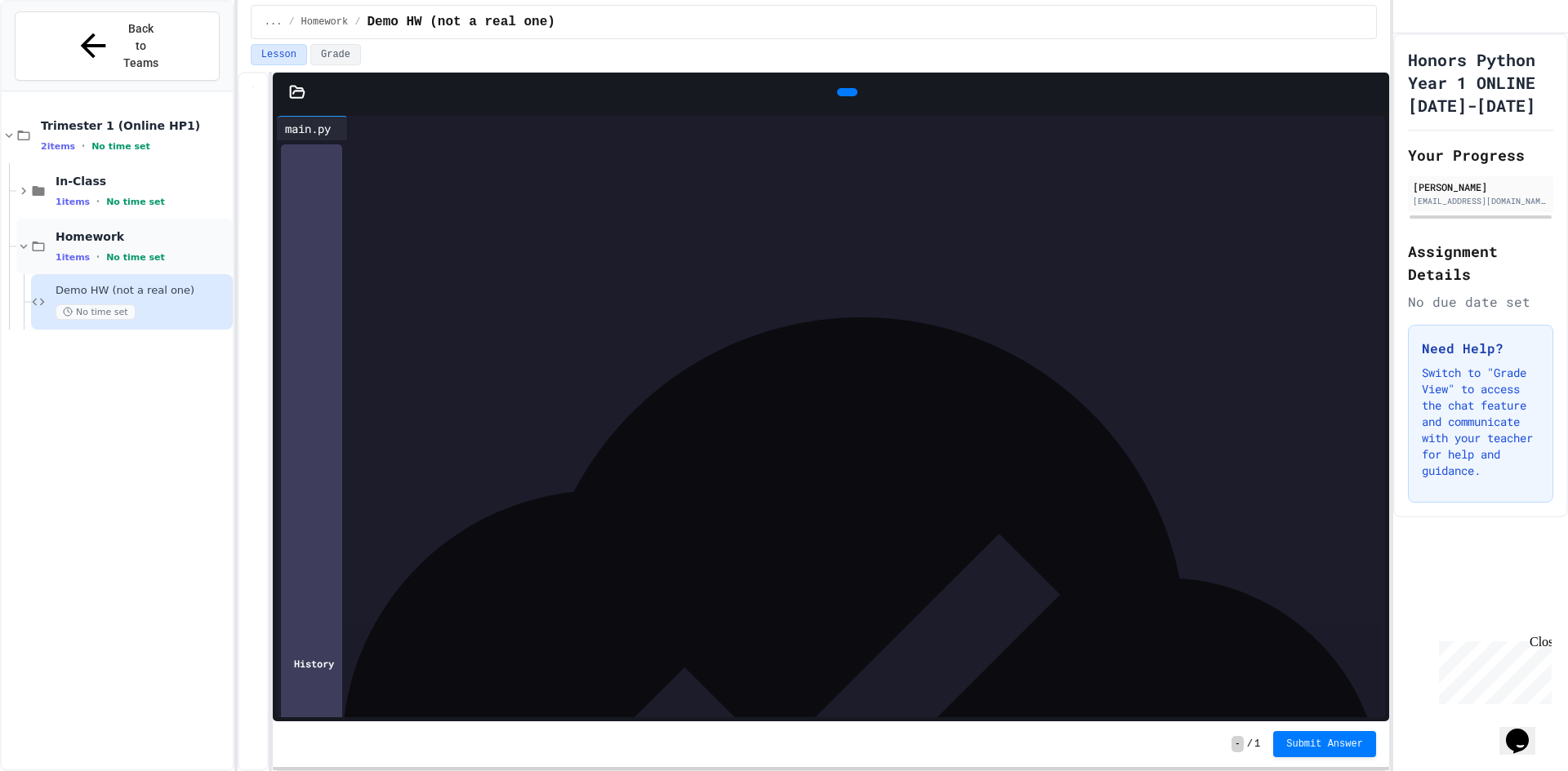
click at [59, 219] on div "Homework 1 items • No time set" at bounding box center [124, 247] width 216 height 56
click at [1475, 25] on div at bounding box center [1480, 17] width 175 height 33
click at [1533, 64] on div "Honors Python Year 1 ONLINE 2025-2026 Your Progress Eric Guo eriyg2008@gmail.co…" at bounding box center [1480, 276] width 175 height 484
click at [1372, 92] on icon at bounding box center [1372, 92] width 0 height 0
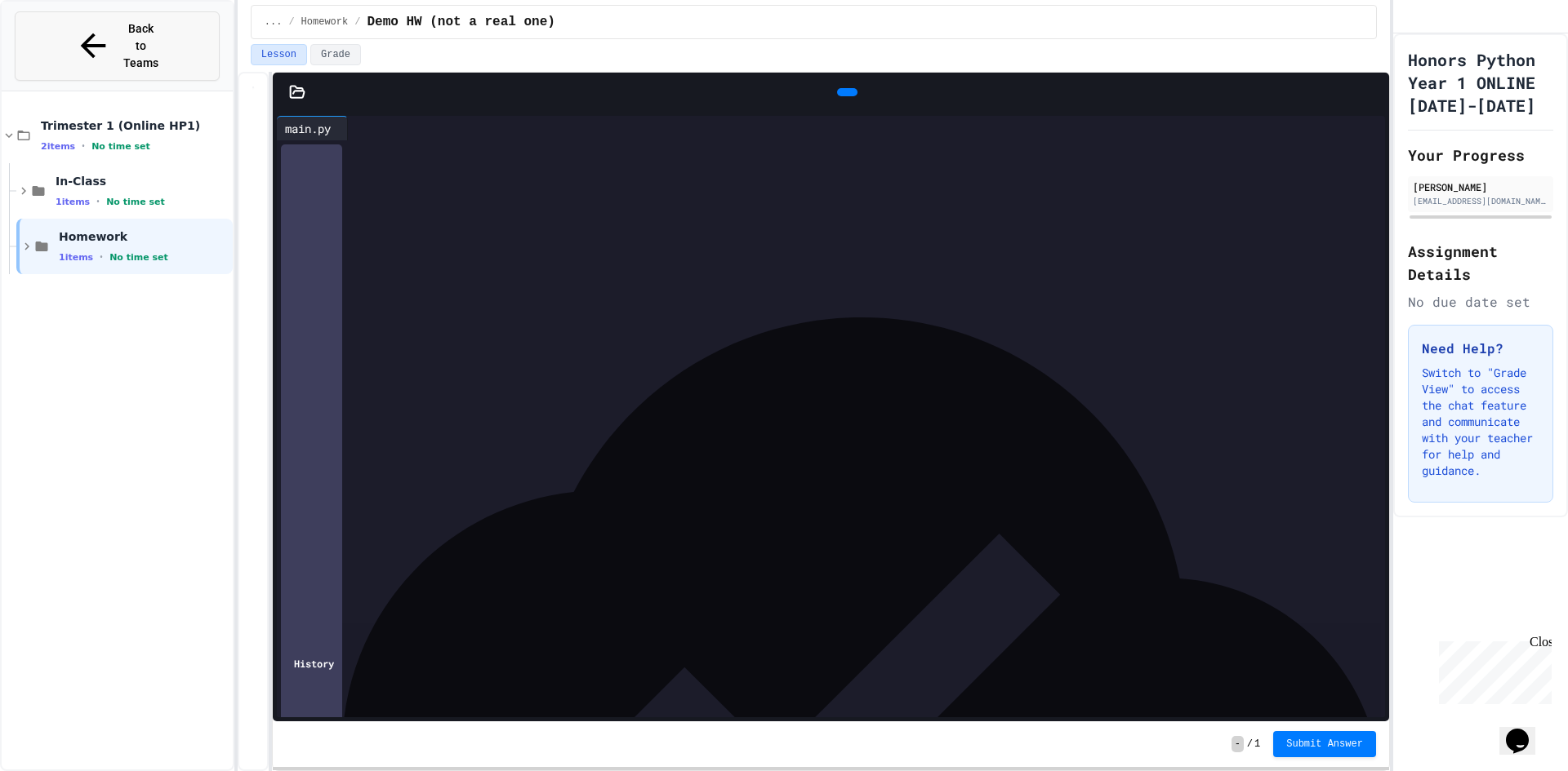
click at [123, 29] on span "Back to Teams" at bounding box center [140, 45] width 38 height 51
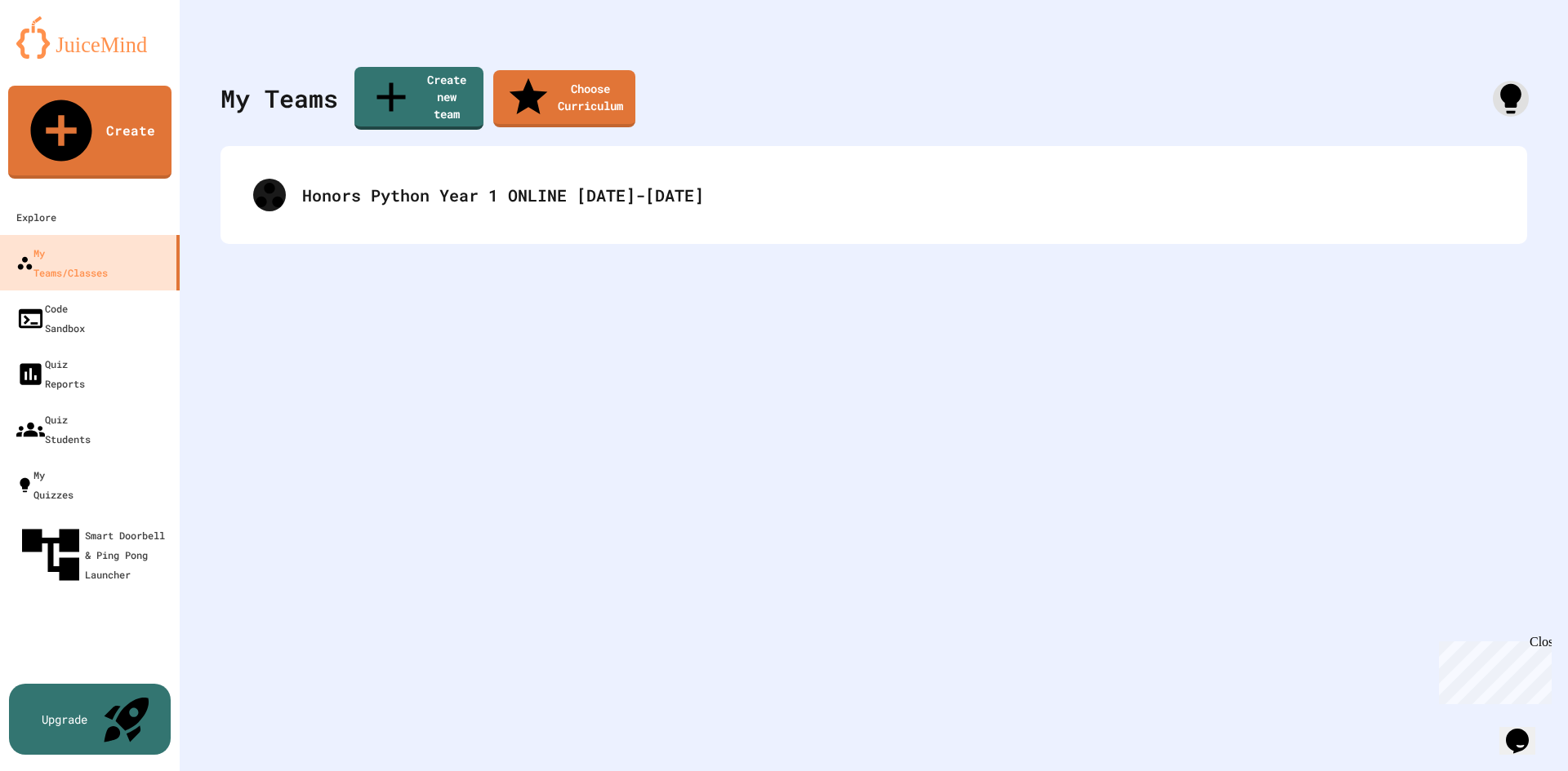
click at [1501, 89] on icon at bounding box center [1510, 98] width 36 height 36
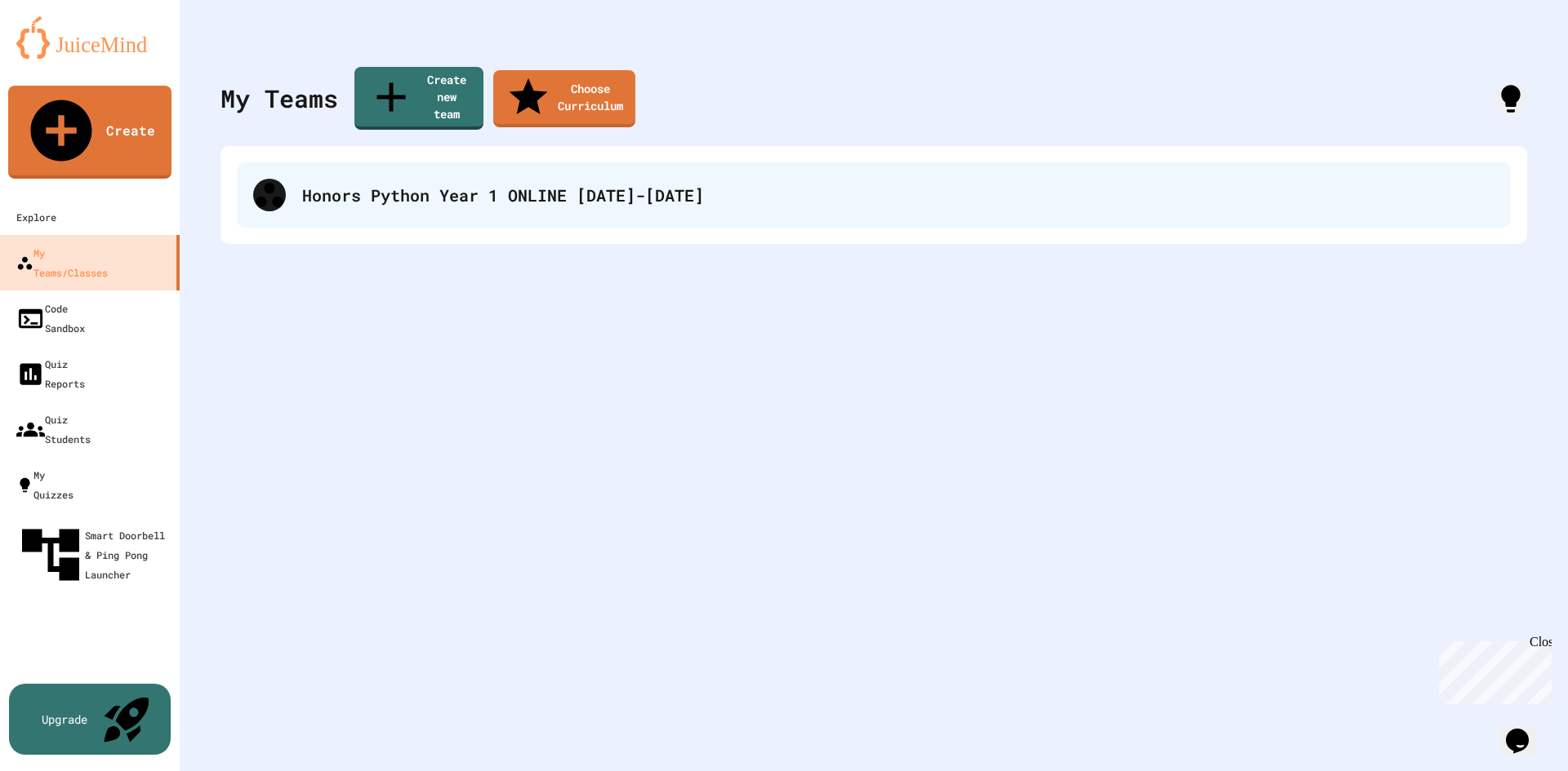
click at [472, 183] on div "Honors Python Year 1 ONLINE [DATE]-[DATE]" at bounding box center [898, 195] width 1192 height 24
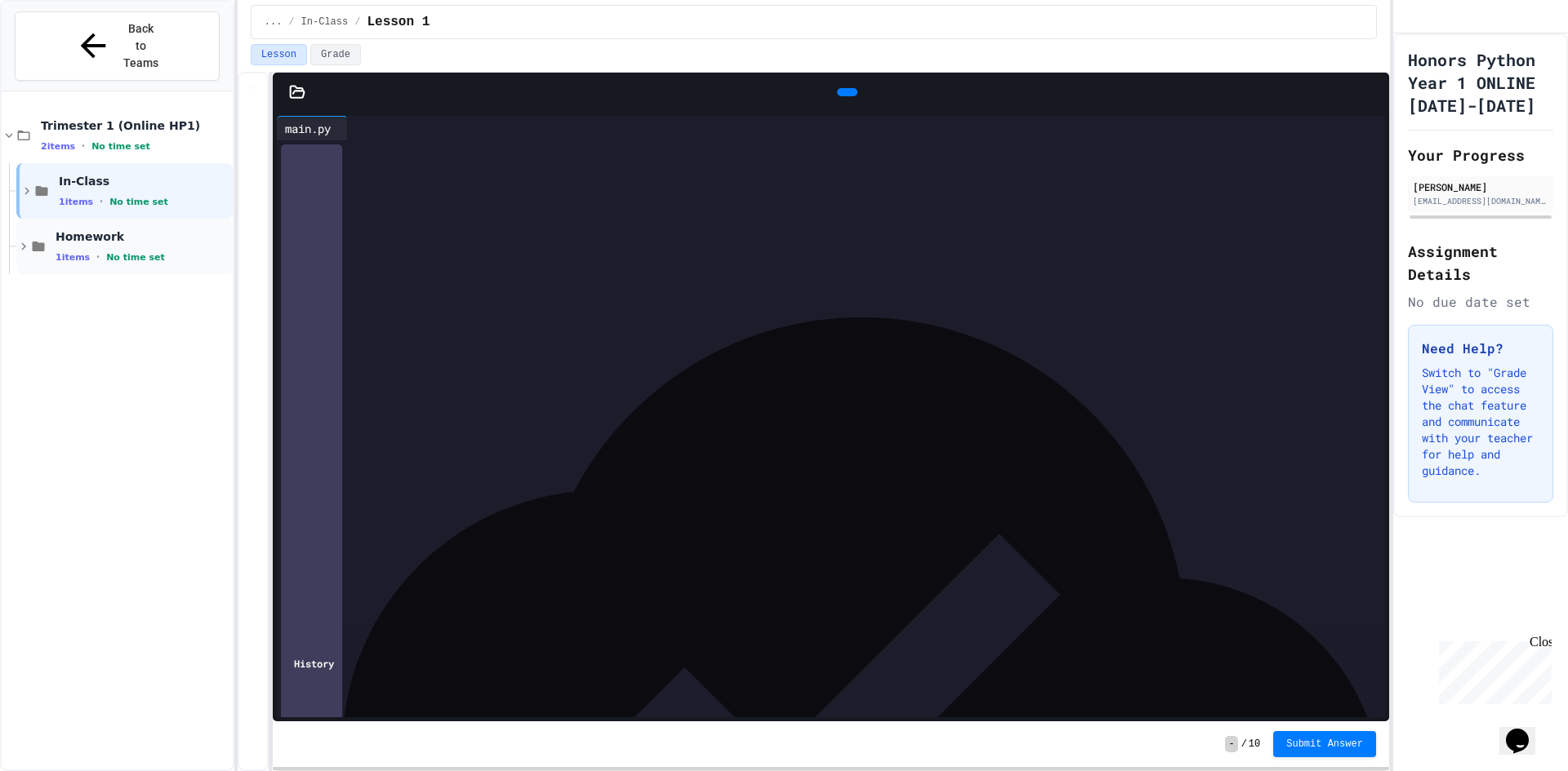
click at [126, 229] on span "Homework" at bounding box center [142, 237] width 174 height 15
click at [118, 173] on div "In-Class 1 items • No time set" at bounding box center [144, 190] width 171 height 34
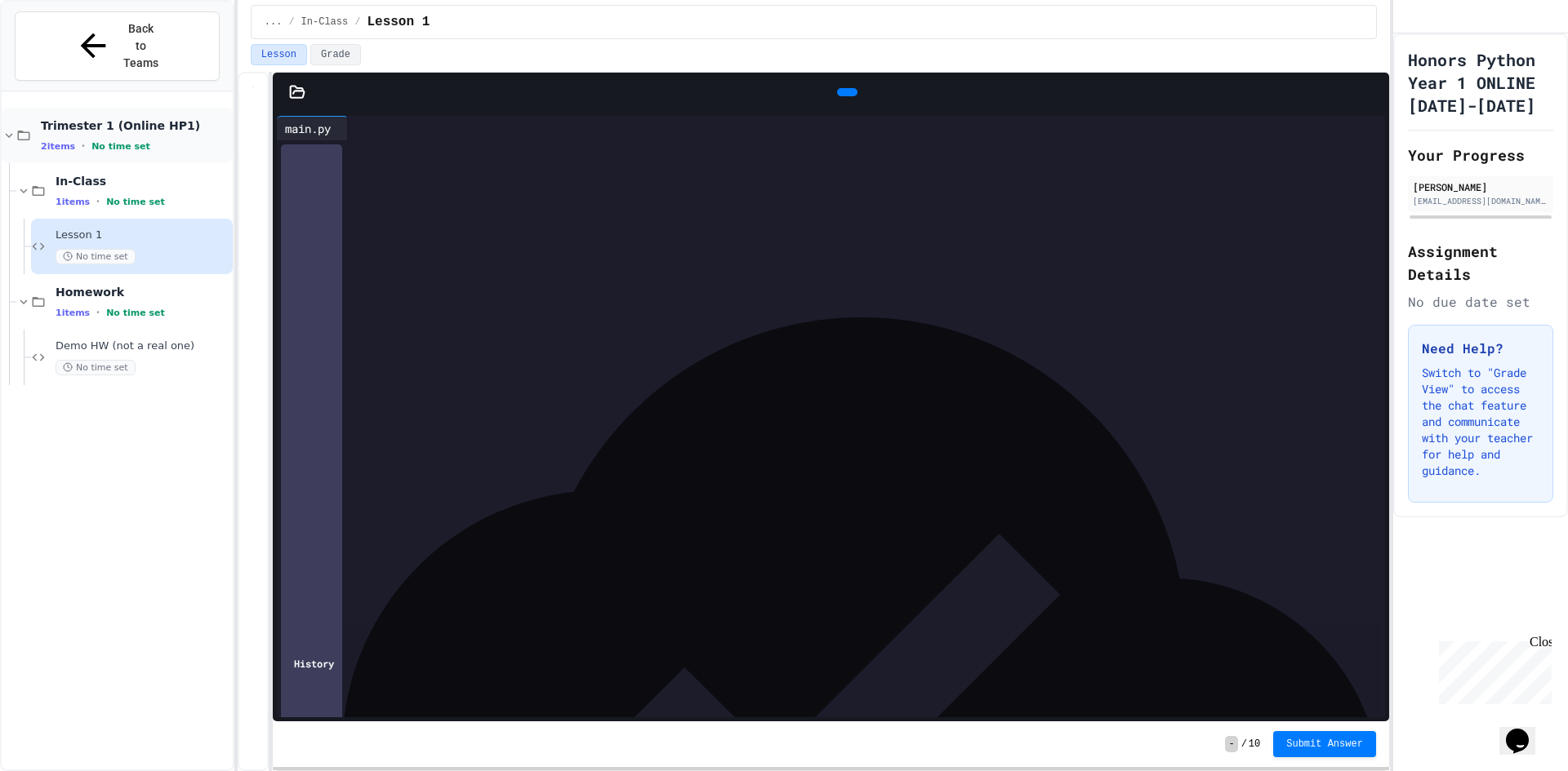
click at [109, 119] on span "Trimester 1 (Online HP1)" at bounding box center [135, 126] width 188 height 15
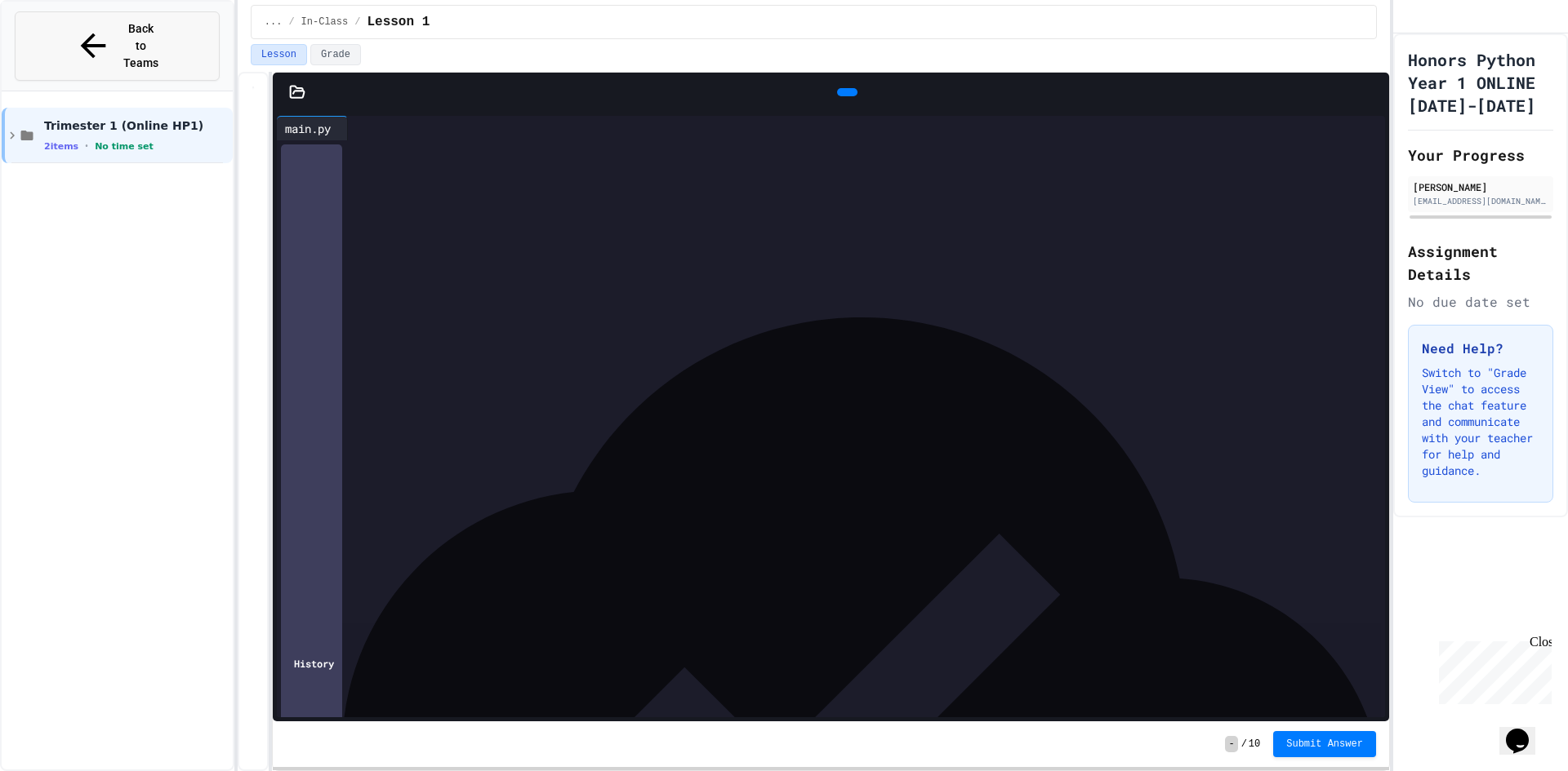
click at [122, 36] on span "Back to Teams" at bounding box center [140, 45] width 38 height 51
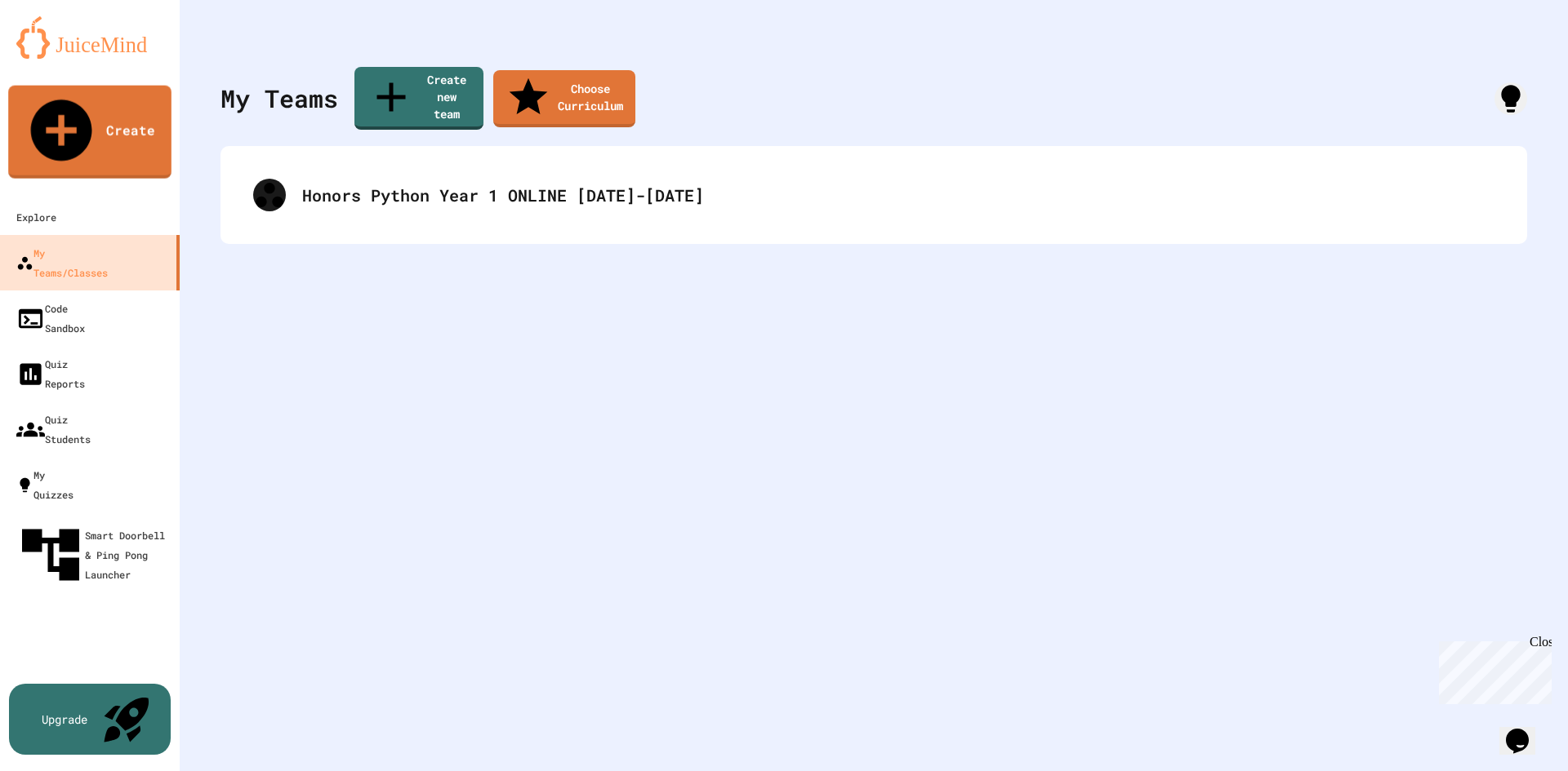
click at [444, 210] on div "Honors Python Year 1 ONLINE [DATE]-[DATE]" at bounding box center [873, 195] width 1306 height 98
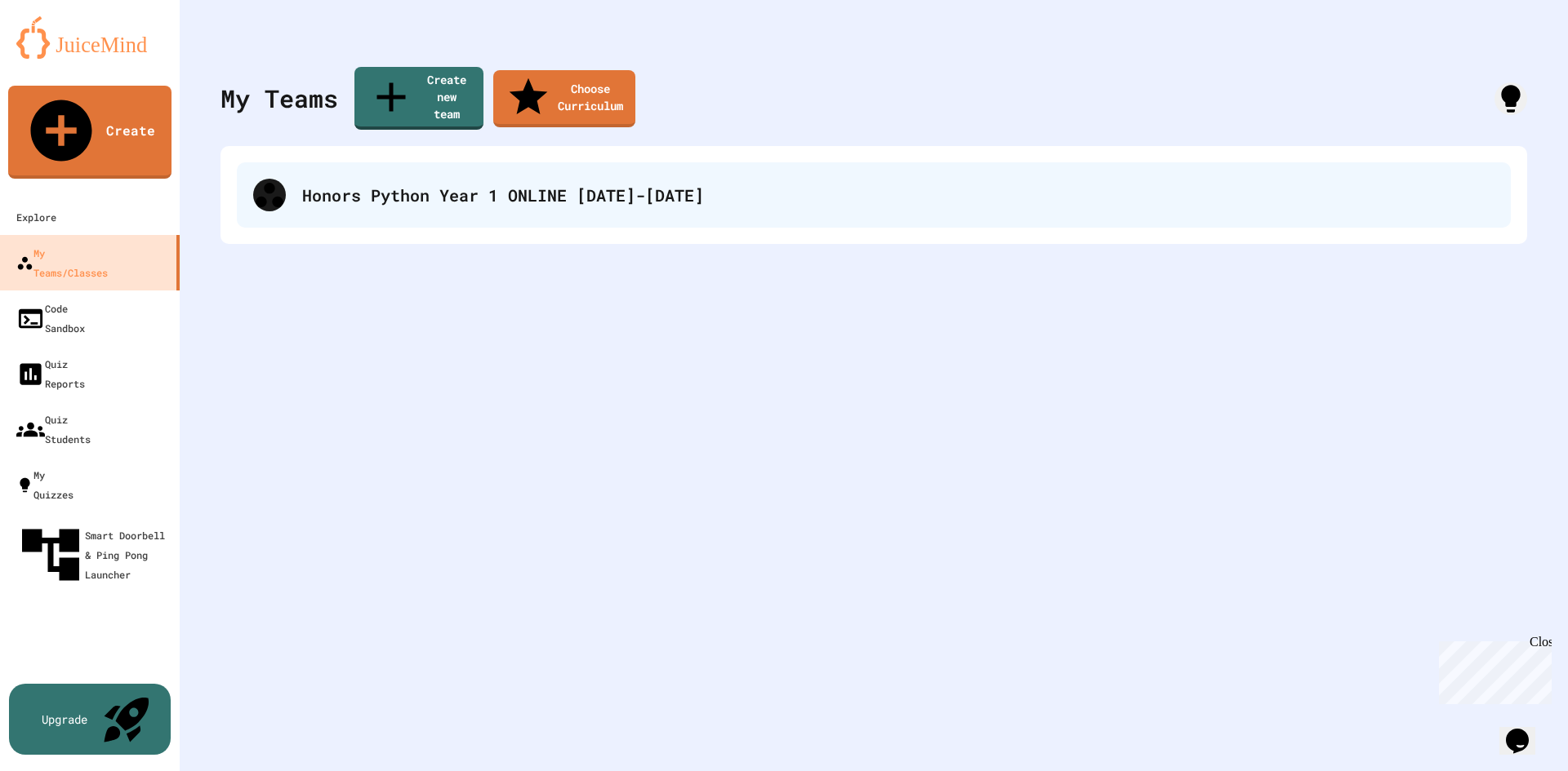
click at [396, 185] on div "Honors Python Year 1 ONLINE [DATE]-[DATE]" at bounding box center [874, 195] width 1274 height 65
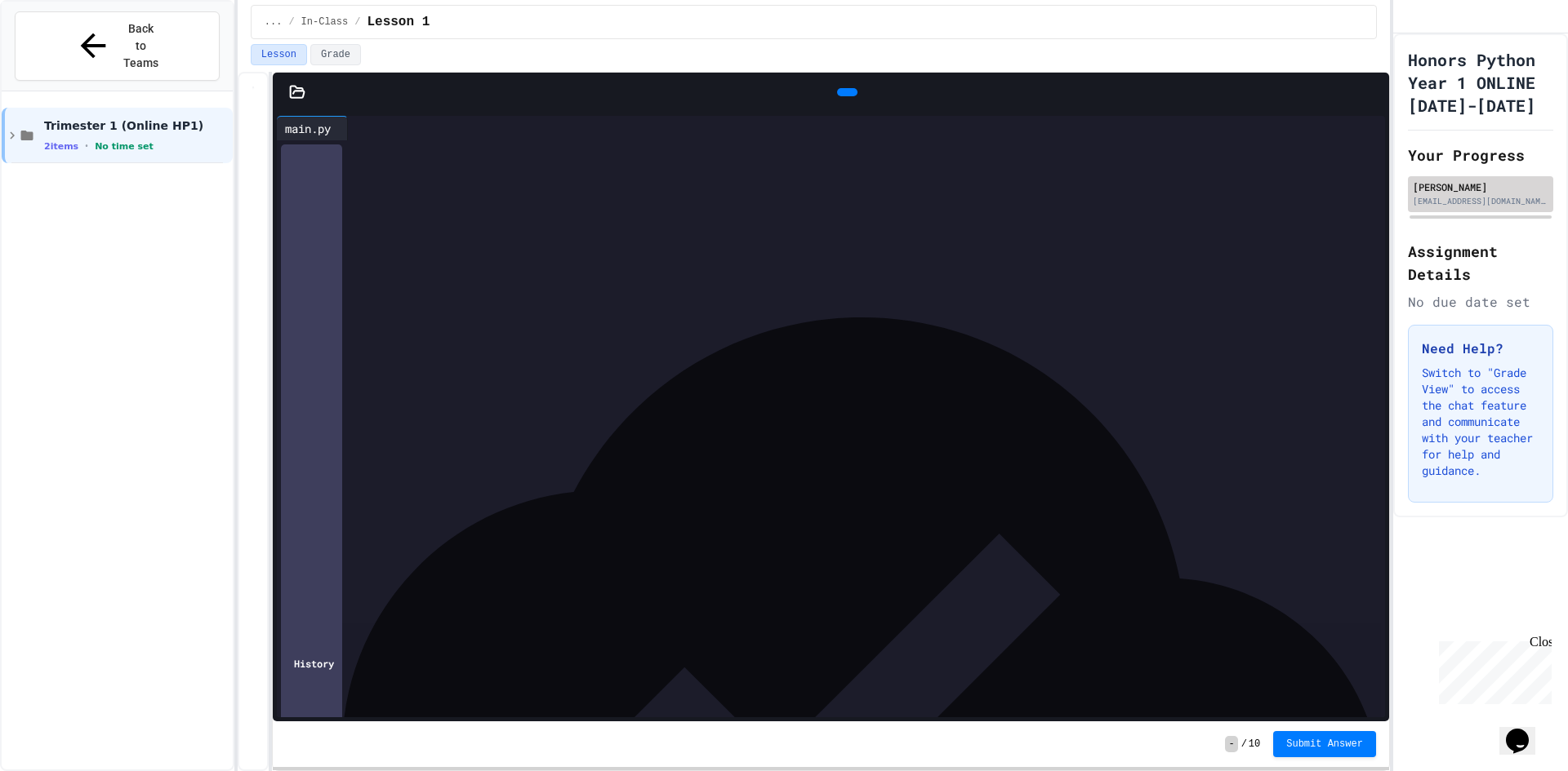
click at [1459, 207] on div "[EMAIL_ADDRESS][DOMAIN_NAME]" at bounding box center [1481, 200] width 136 height 12
drag, startPoint x: 111, startPoint y: 10, endPoint x: 118, endPoint y: 17, distance: 9.9
click at [112, 10] on div "Back to Teams" at bounding box center [117, 46] width 231 height 90
click at [123, 25] on span "Back to Teams" at bounding box center [140, 45] width 38 height 51
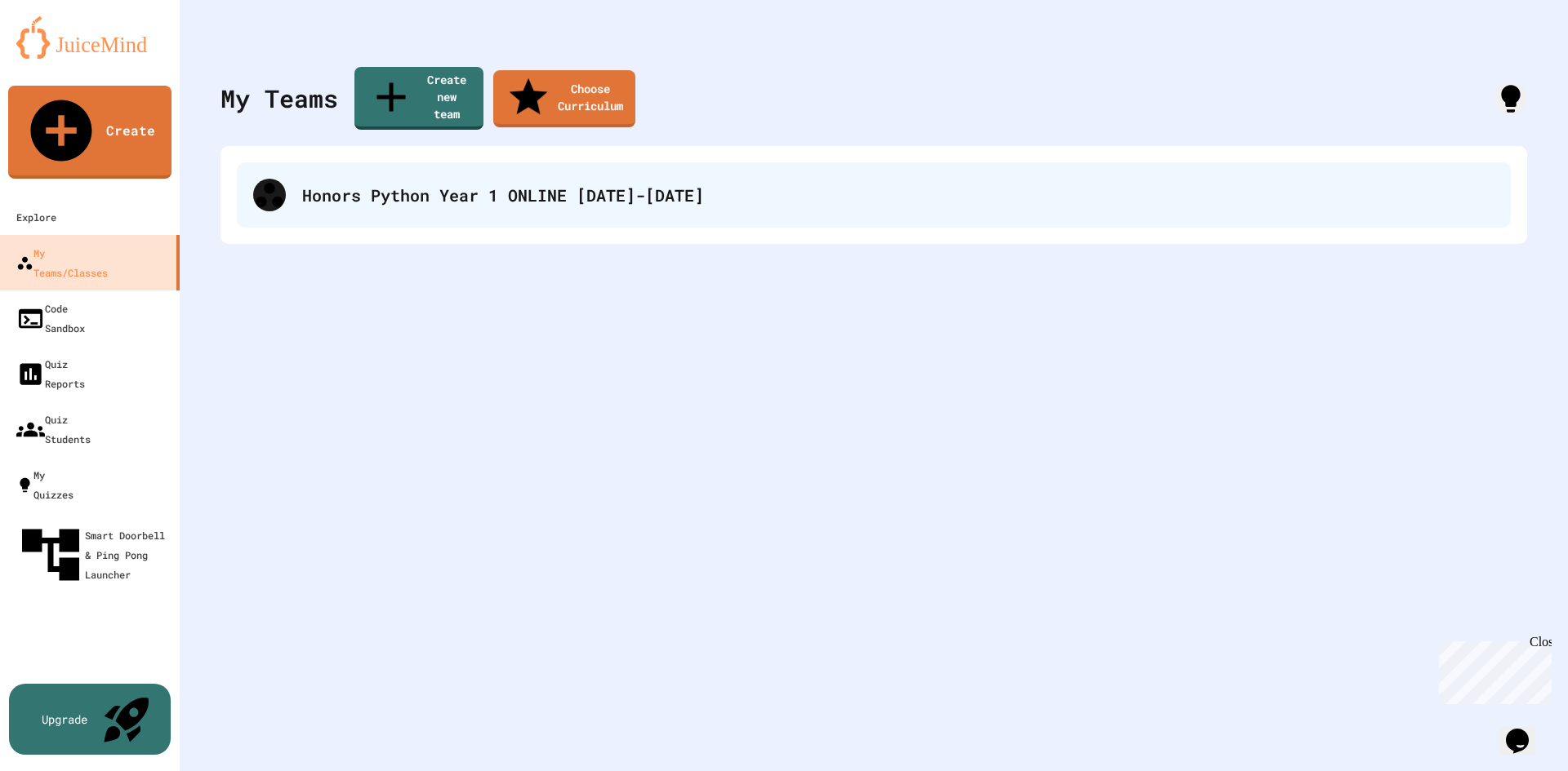
click at [1455, 183] on div "Honors Python Year 1 ONLINE [DATE]-[DATE]" at bounding box center [898, 195] width 1192 height 24
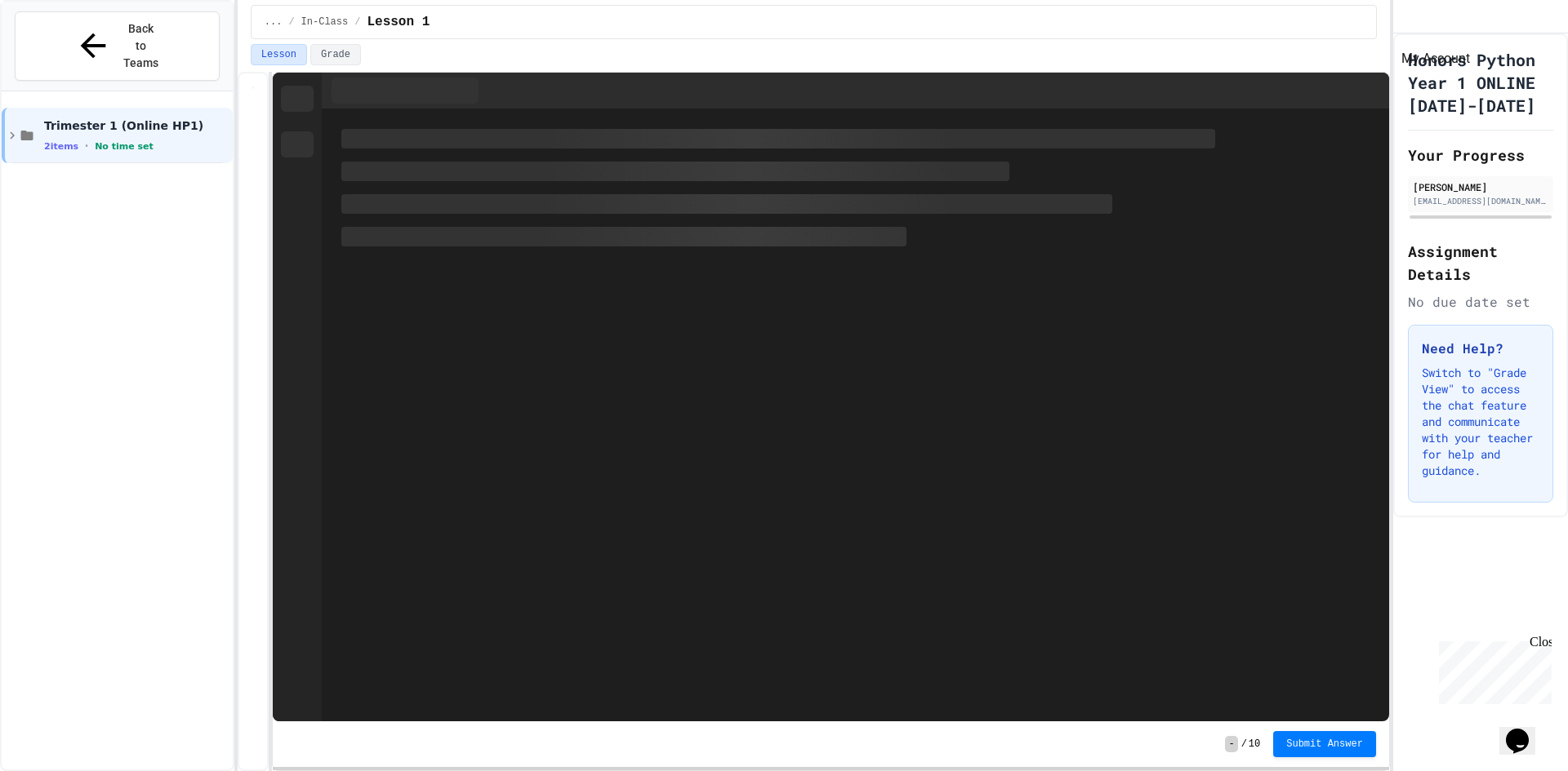
click at [1406, 17] on icon "My Account" at bounding box center [1406, 17] width 0 height 0
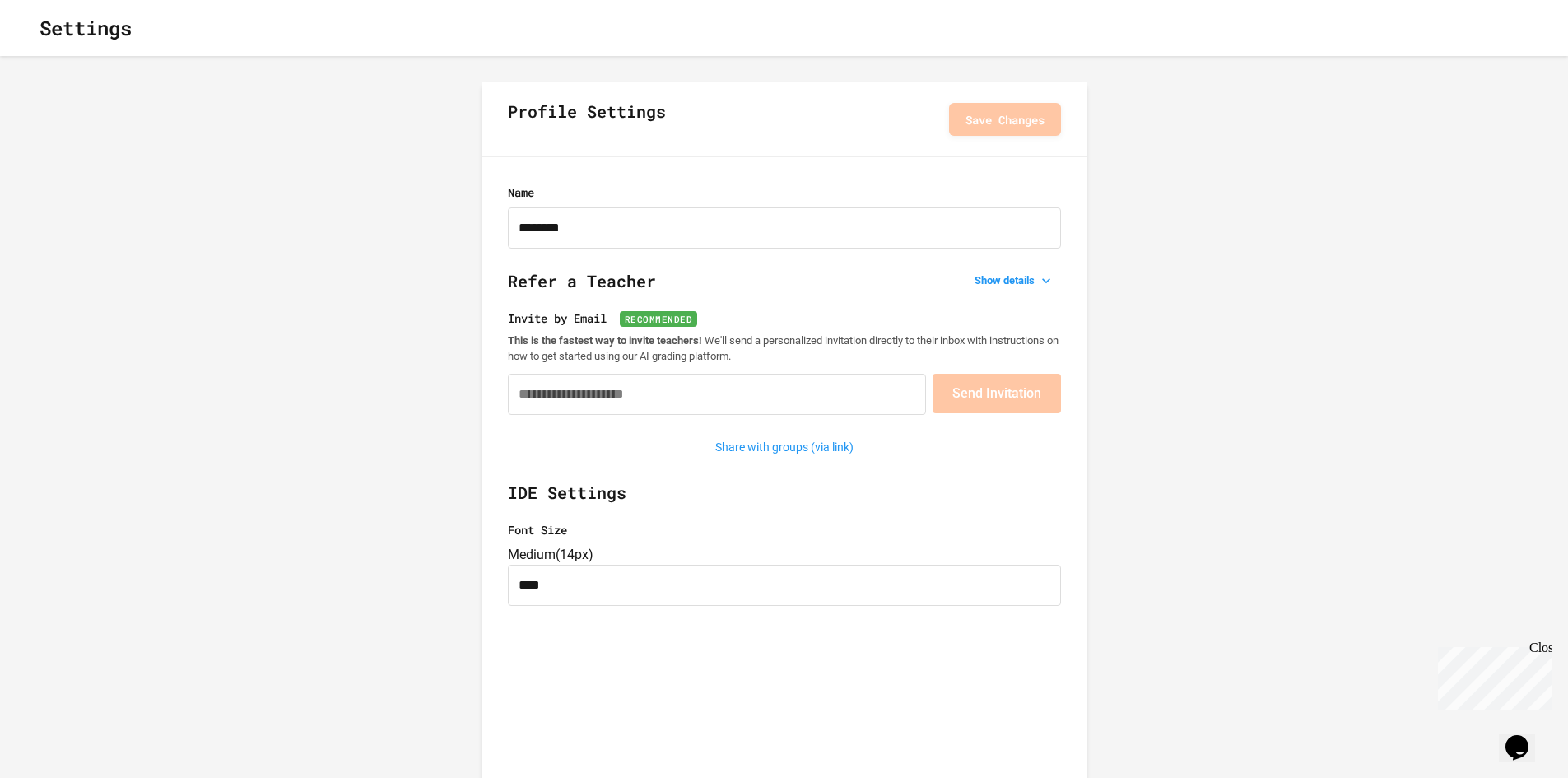
type input "********"
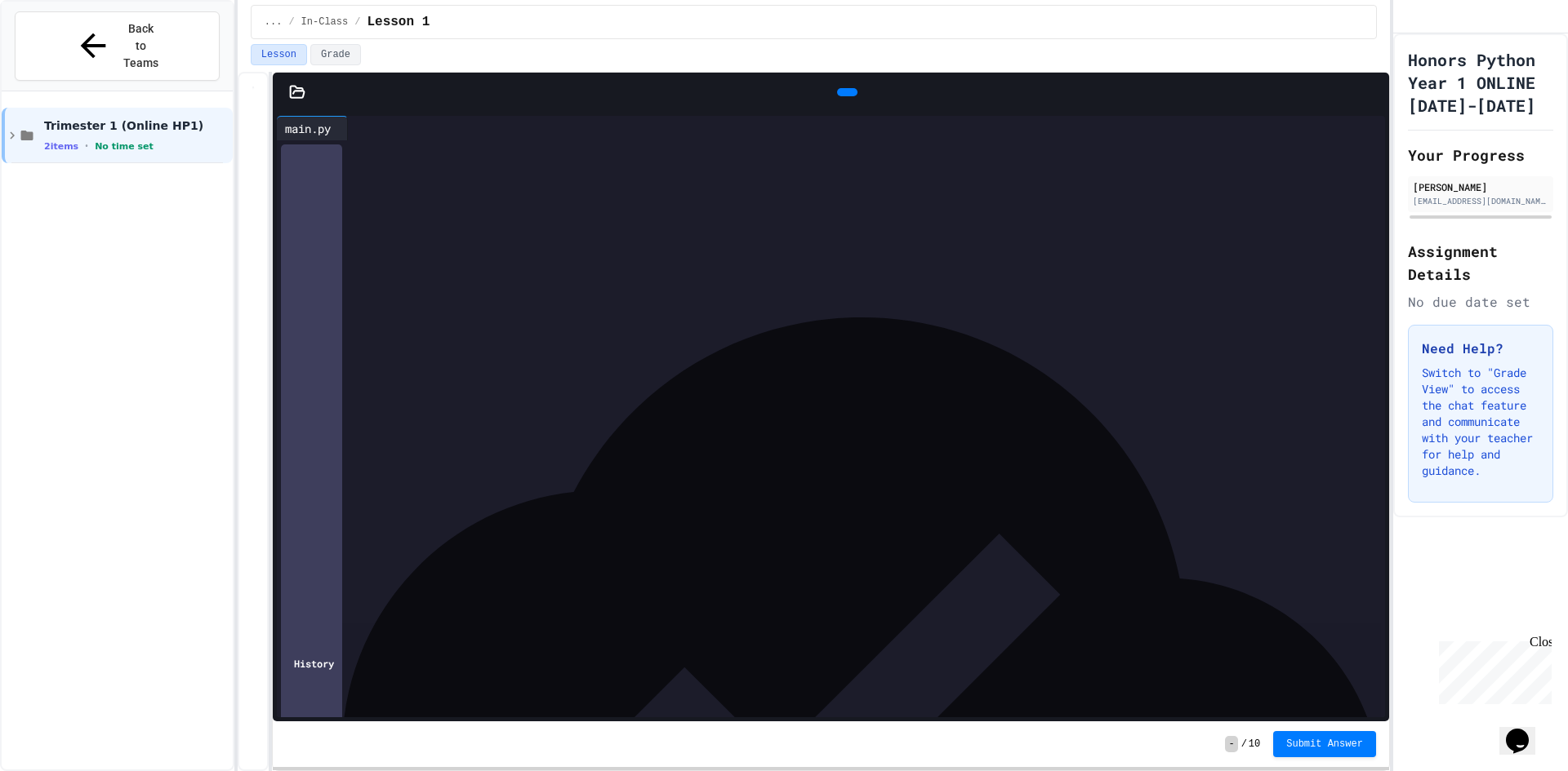
click at [356, 163] on div "**********" at bounding box center [843, 151] width 1083 height 23
click at [156, 35] on span "Back to Teams" at bounding box center [140, 45] width 38 height 51
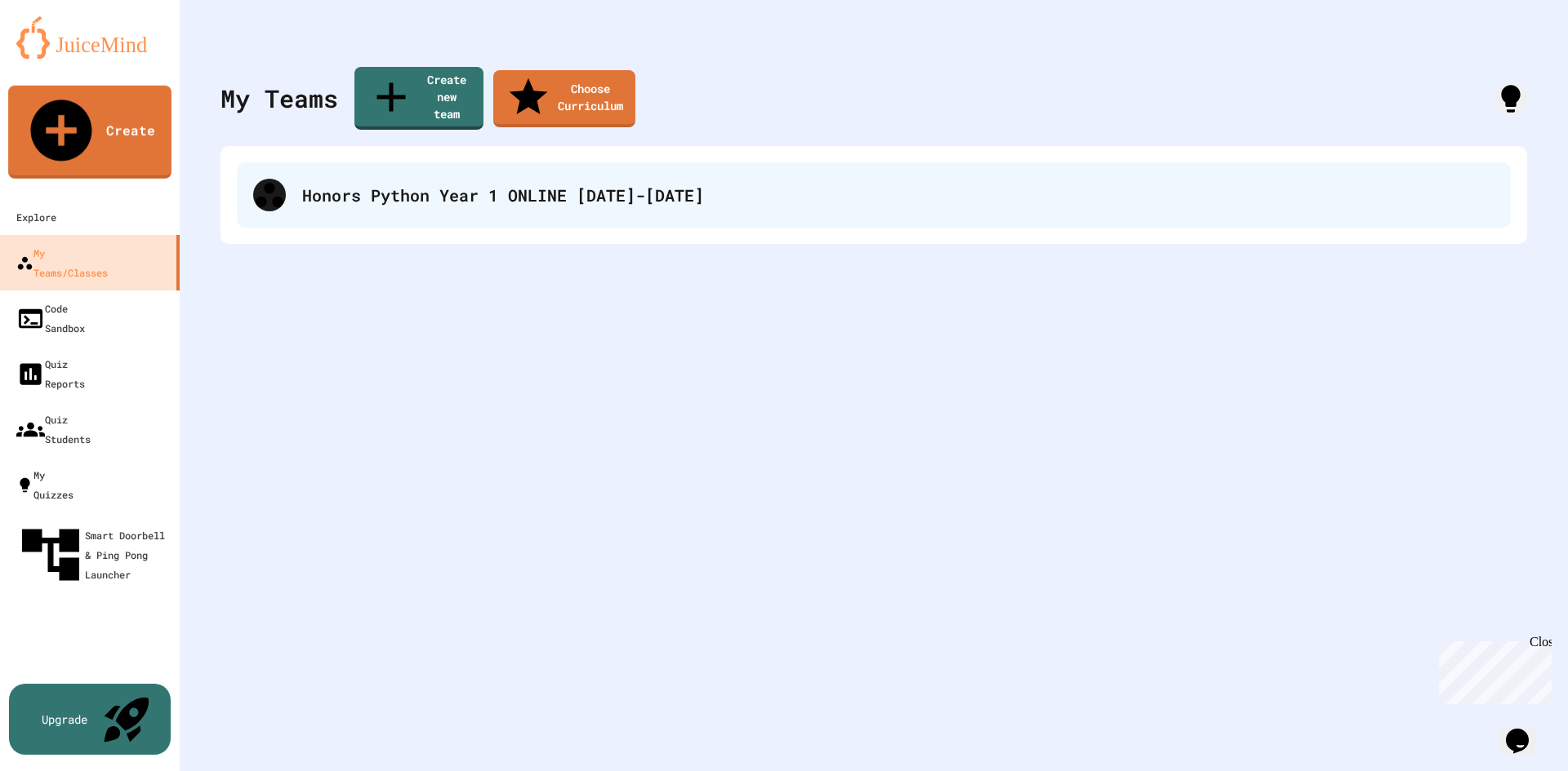
click at [344, 183] on div "Honors Python Year 1 ONLINE [DATE]-[DATE]" at bounding box center [898, 195] width 1192 height 24
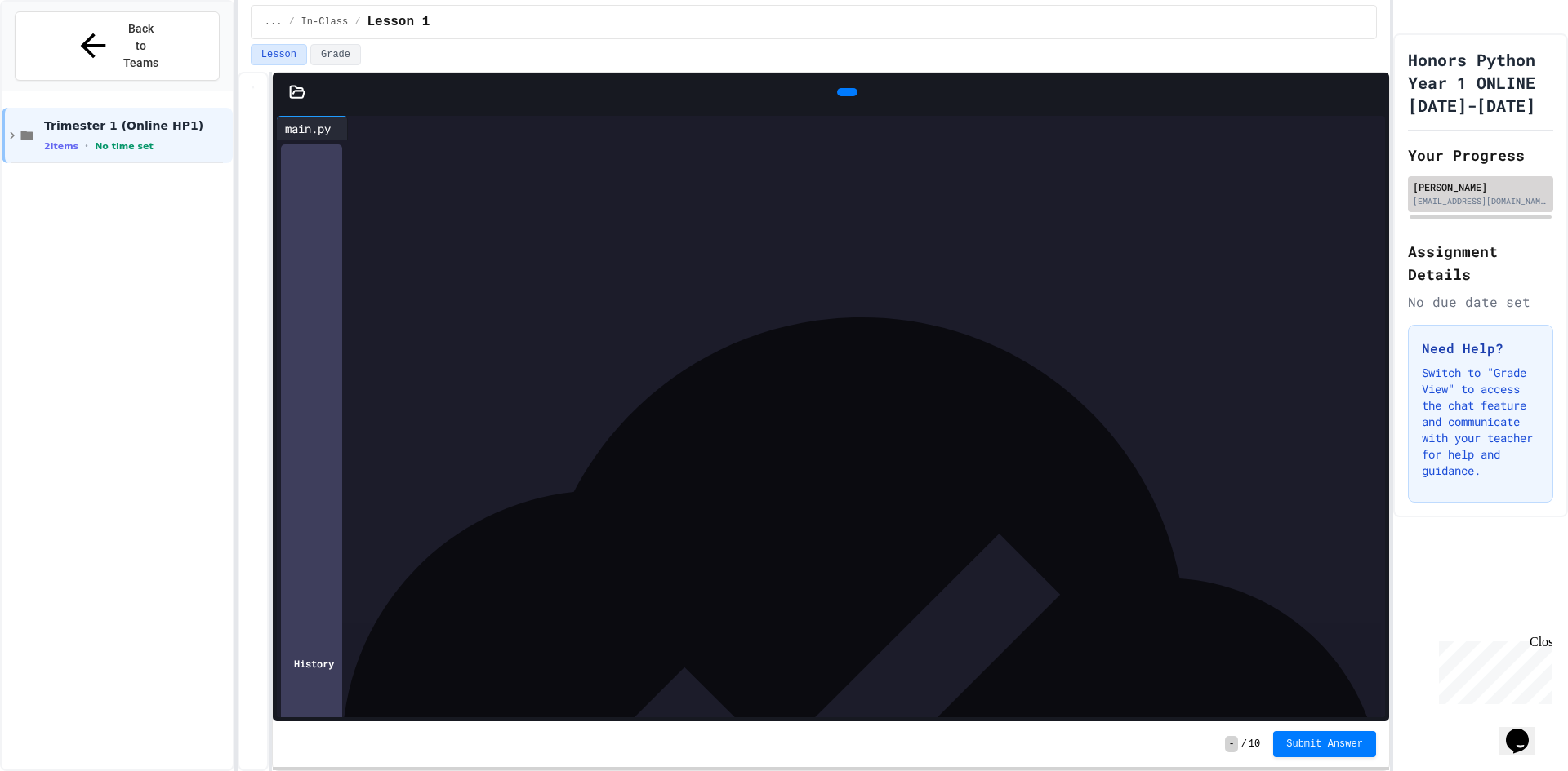
click at [1460, 194] on div "Eric Guo eriyg2008@gmail.com" at bounding box center [1480, 194] width 146 height 36
click at [1451, 194] on div "[PERSON_NAME]" at bounding box center [1481, 186] width 136 height 15
click at [1406, 17] on icon "My Account" at bounding box center [1406, 17] width 0 height 0
click at [190, 770] on div at bounding box center [784, 771] width 1568 height 0
click at [157, 13] on button "Back to Teams" at bounding box center [117, 45] width 205 height 70
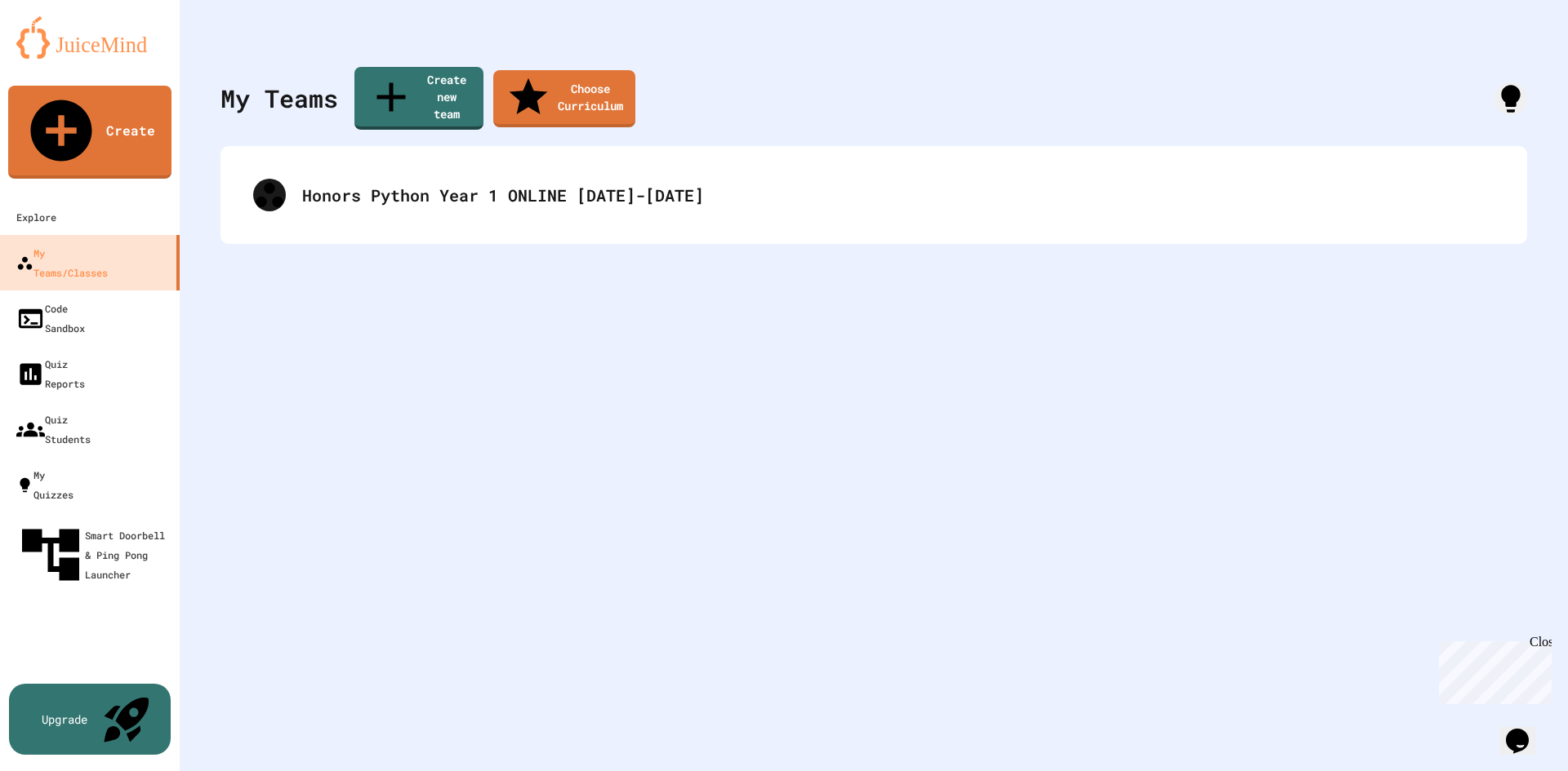
click at [532, 202] on div "Honors Python Year 1 ONLINE [DATE]-[DATE]" at bounding box center [873, 195] width 1306 height 98
click at [541, 146] on div "Honors Python Year 1 ONLINE [DATE]-[DATE]" at bounding box center [873, 195] width 1306 height 98
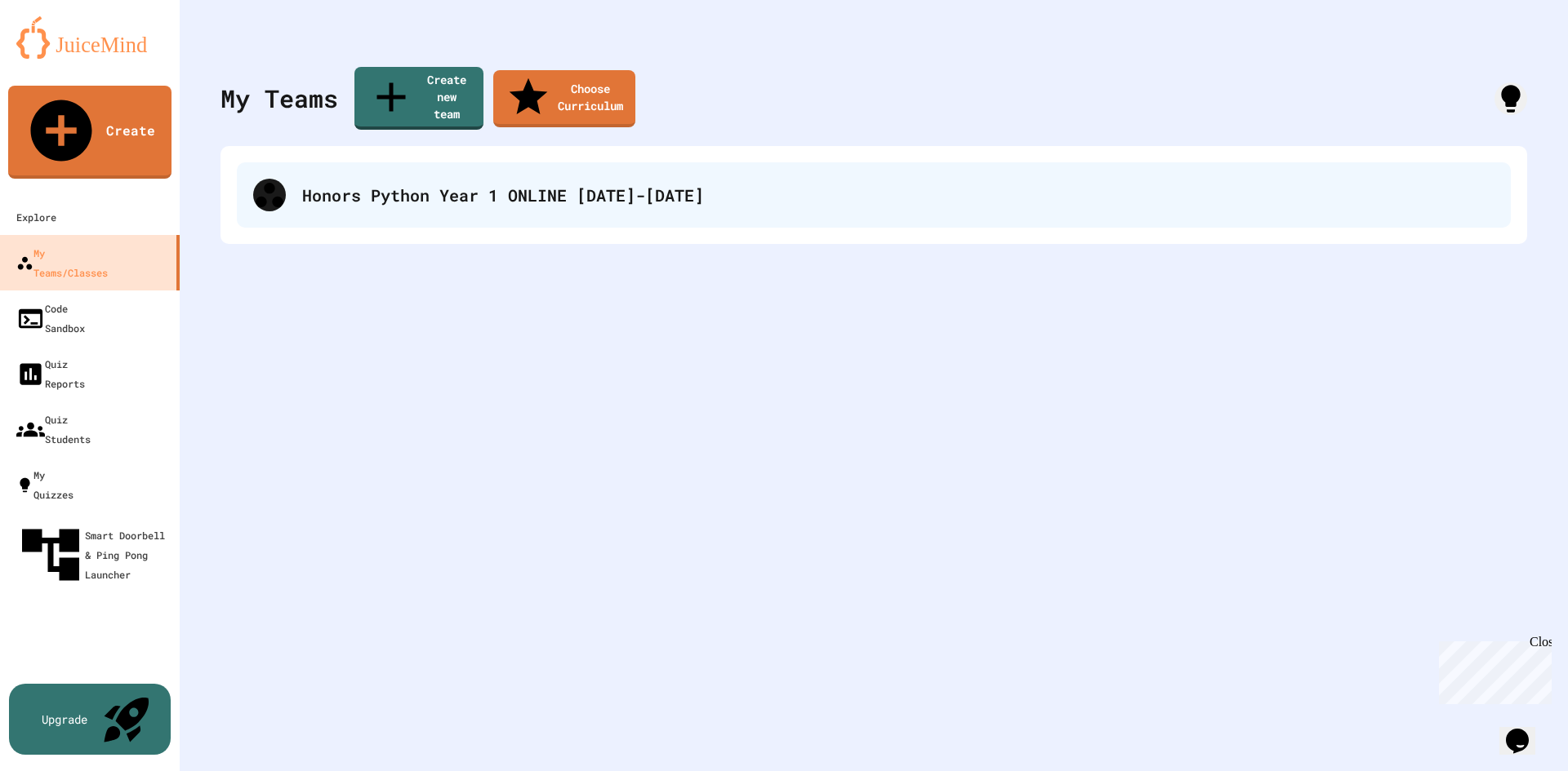
click at [539, 162] on div "Honors Python Year 1 ONLINE [DATE]-[DATE]" at bounding box center [874, 195] width 1274 height 65
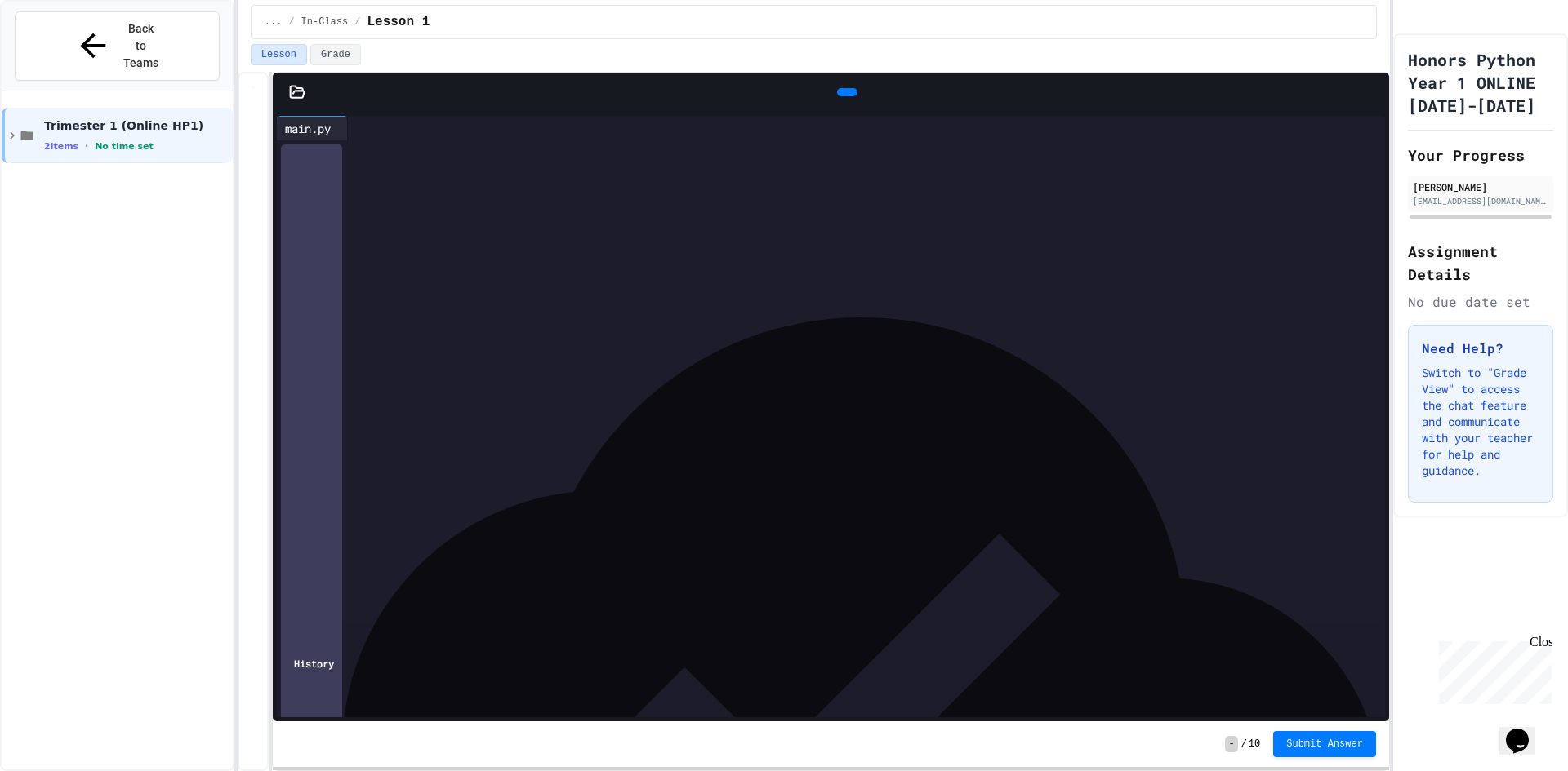
drag, startPoint x: 441, startPoint y: 153, endPoint x: 275, endPoint y: 132, distance: 167.3
click at [275, 132] on div "**********" at bounding box center [831, 416] width 1116 height 610
click at [444, 146] on div "**********" at bounding box center [831, 152] width 1059 height 17
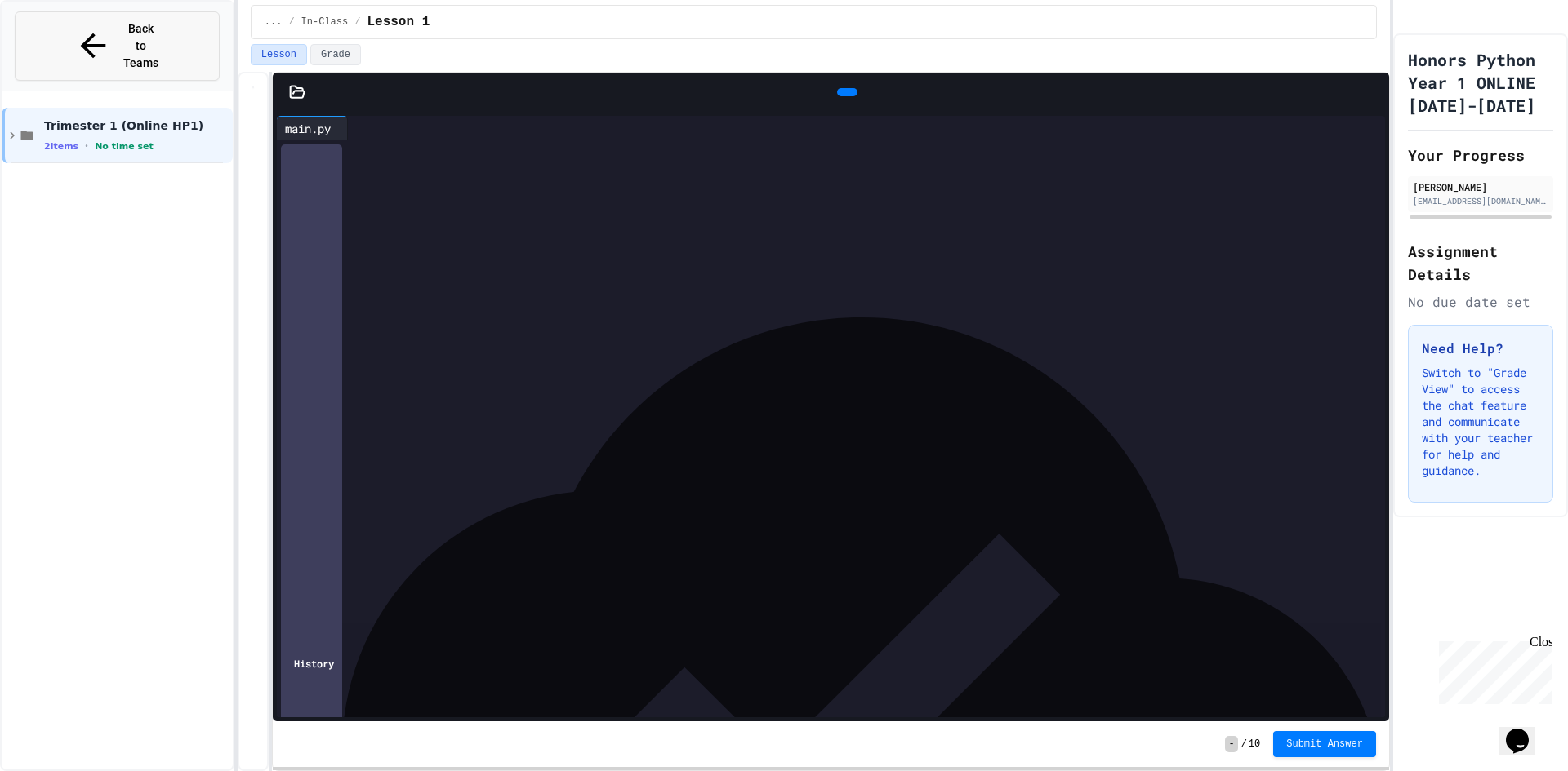
click at [198, 26] on button "Back to Teams" at bounding box center [117, 45] width 205 height 70
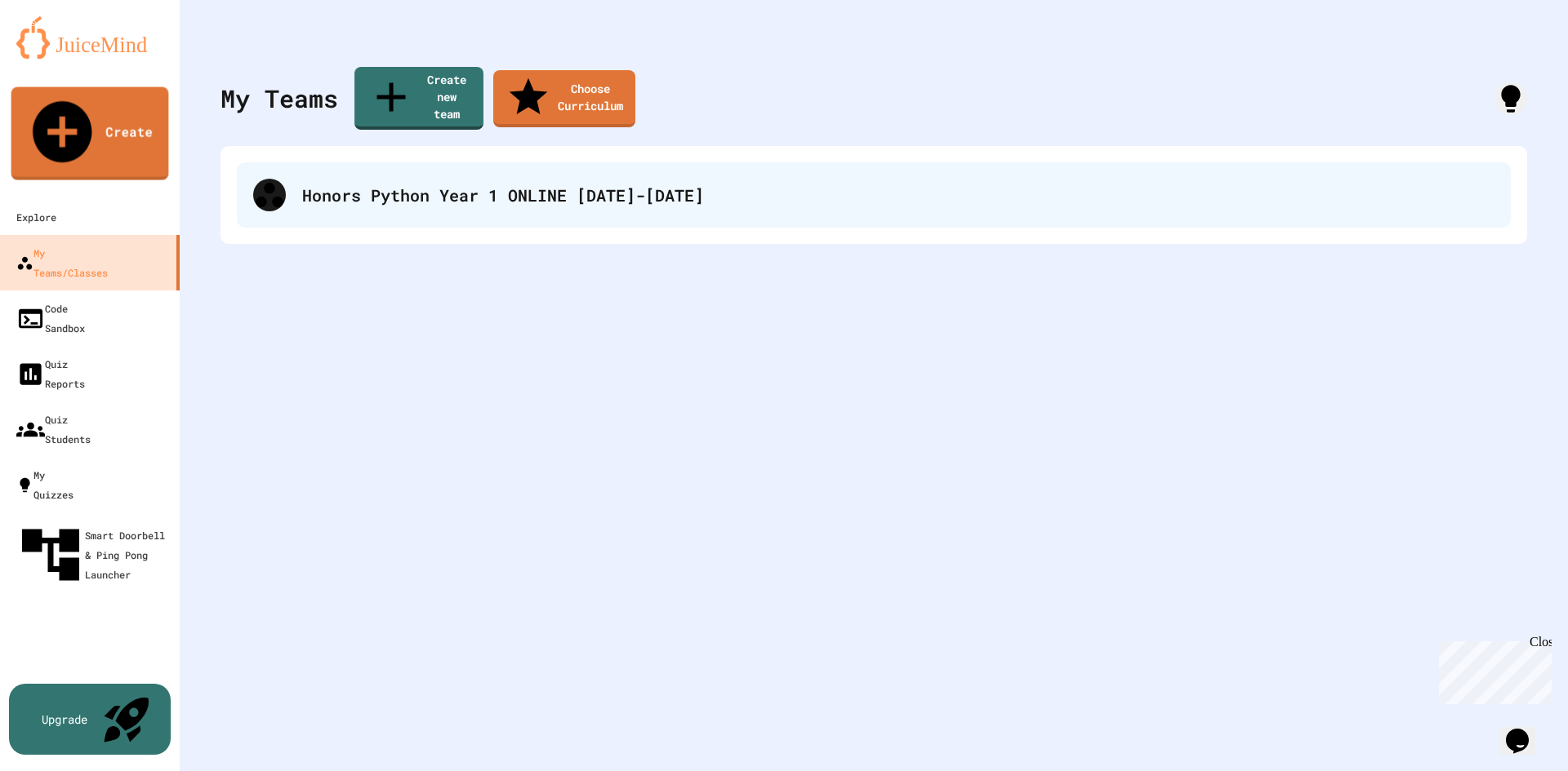
click at [350, 186] on div "Honors Python Year 1 ONLINE [DATE]-[DATE]" at bounding box center [874, 195] width 1274 height 65
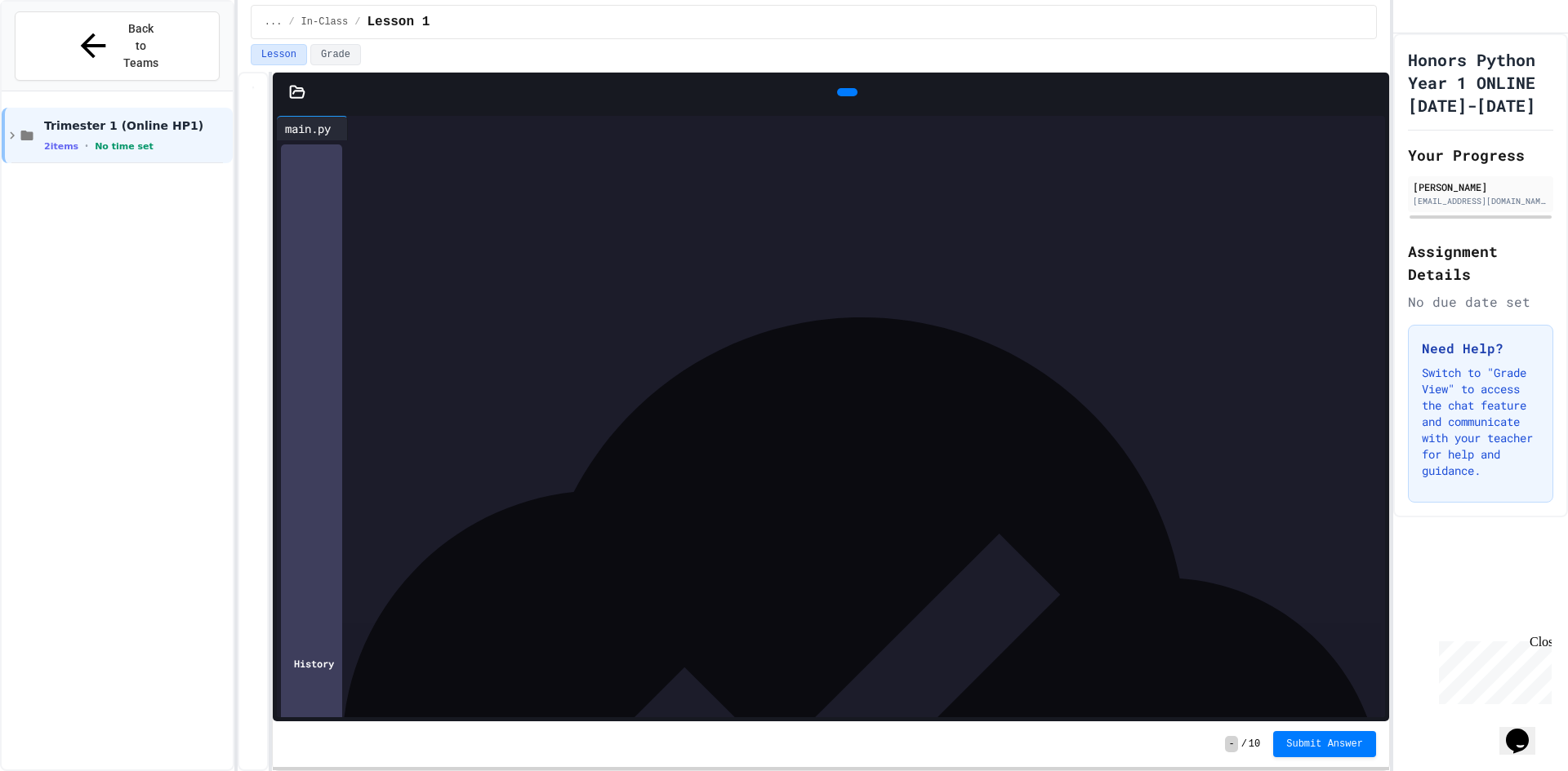
click at [1549, 647] on div "Close" at bounding box center [1539, 645] width 20 height 20
click at [1406, 17] on icon "My Account" at bounding box center [1406, 17] width 0 height 0
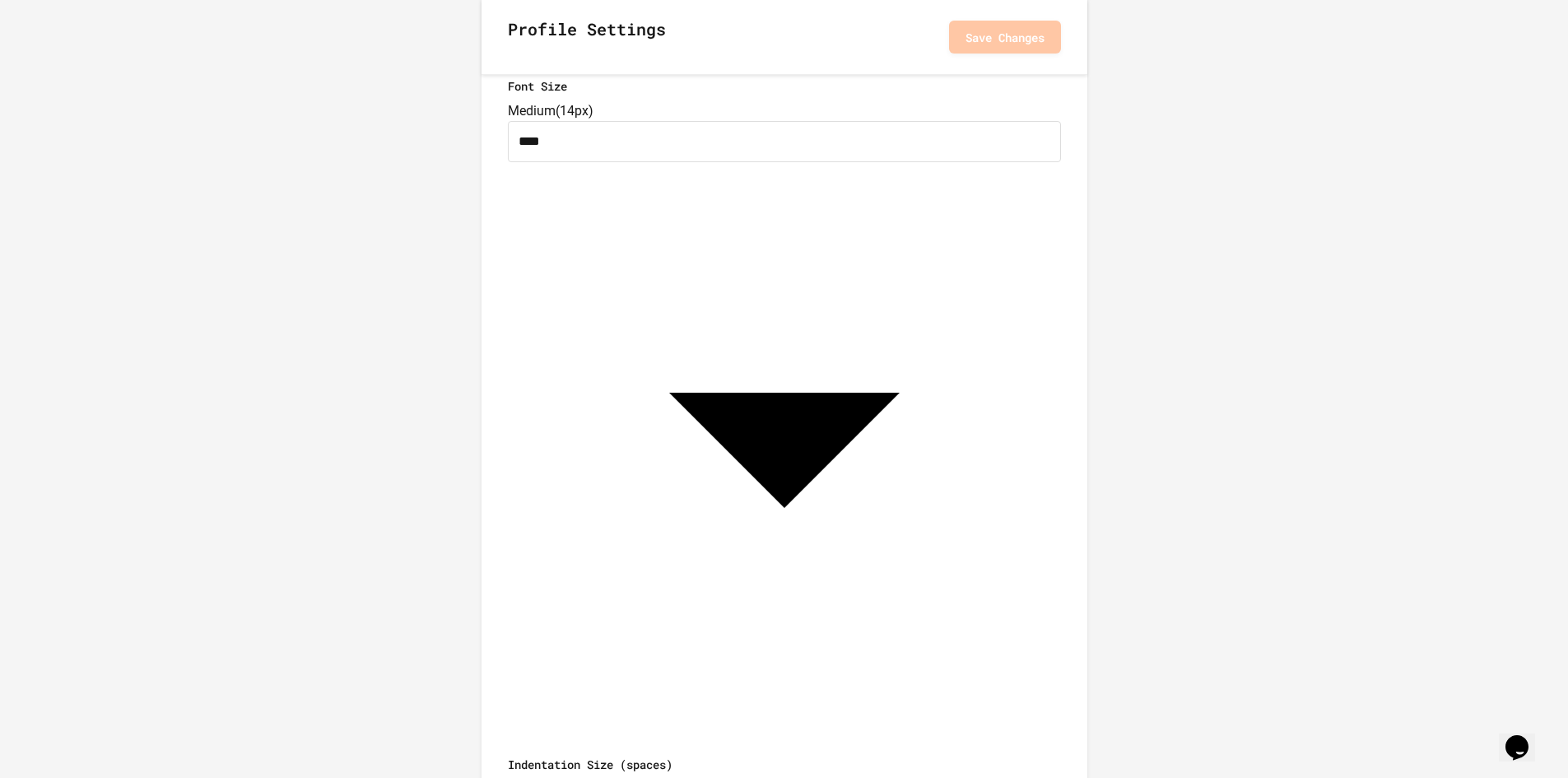
scroll to position [247, 0]
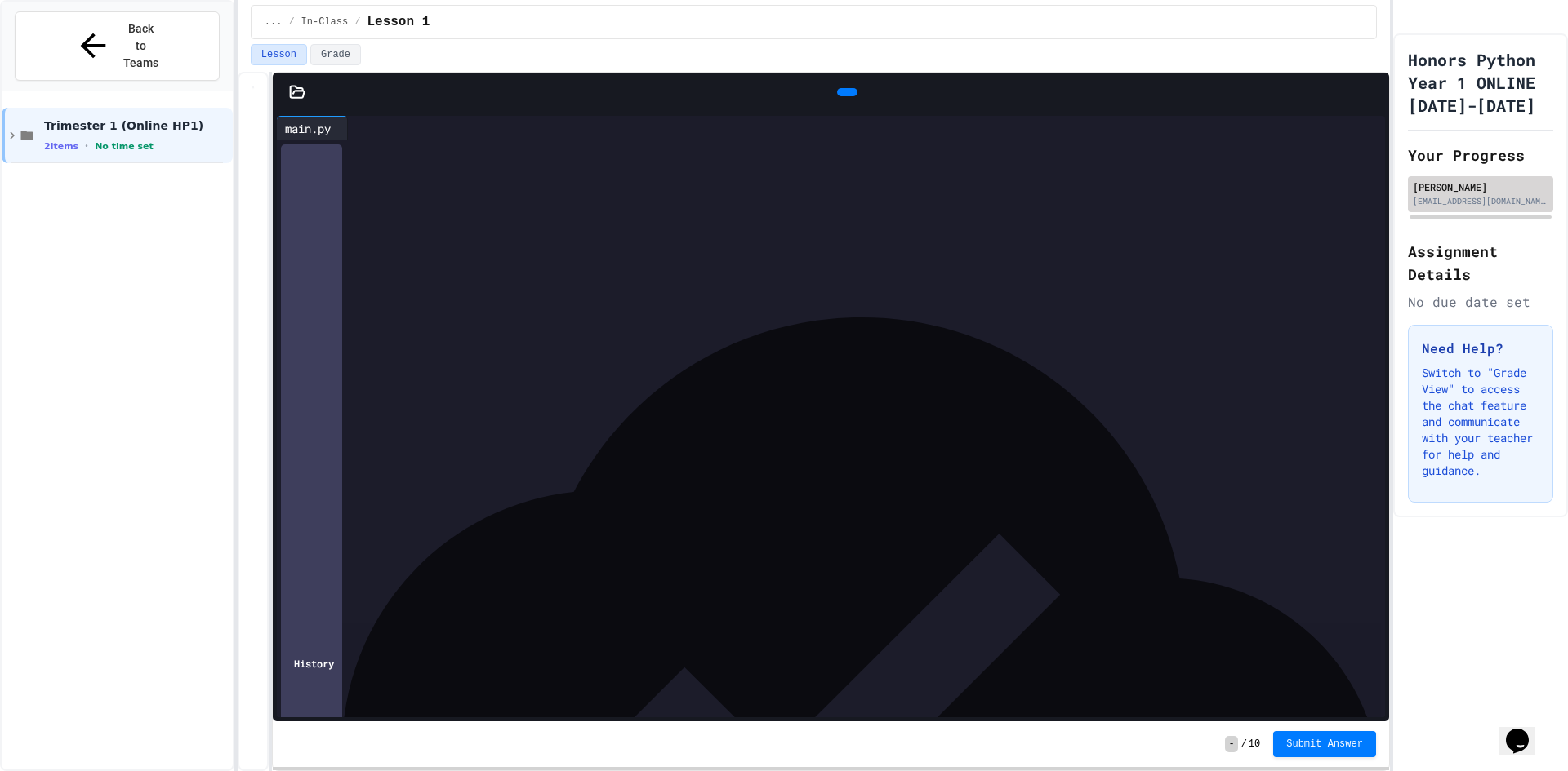
click at [1464, 207] on div "Eric Guo eriyg2008@gmail.com" at bounding box center [1481, 193] width 136 height 28
click at [1426, 21] on icon "My Account" at bounding box center [1419, 30] width 17 height 17
click at [1474, 470] on p "Switch to "Grade View" to access the chat feature and communicate with your tea…" at bounding box center [1480, 421] width 118 height 114
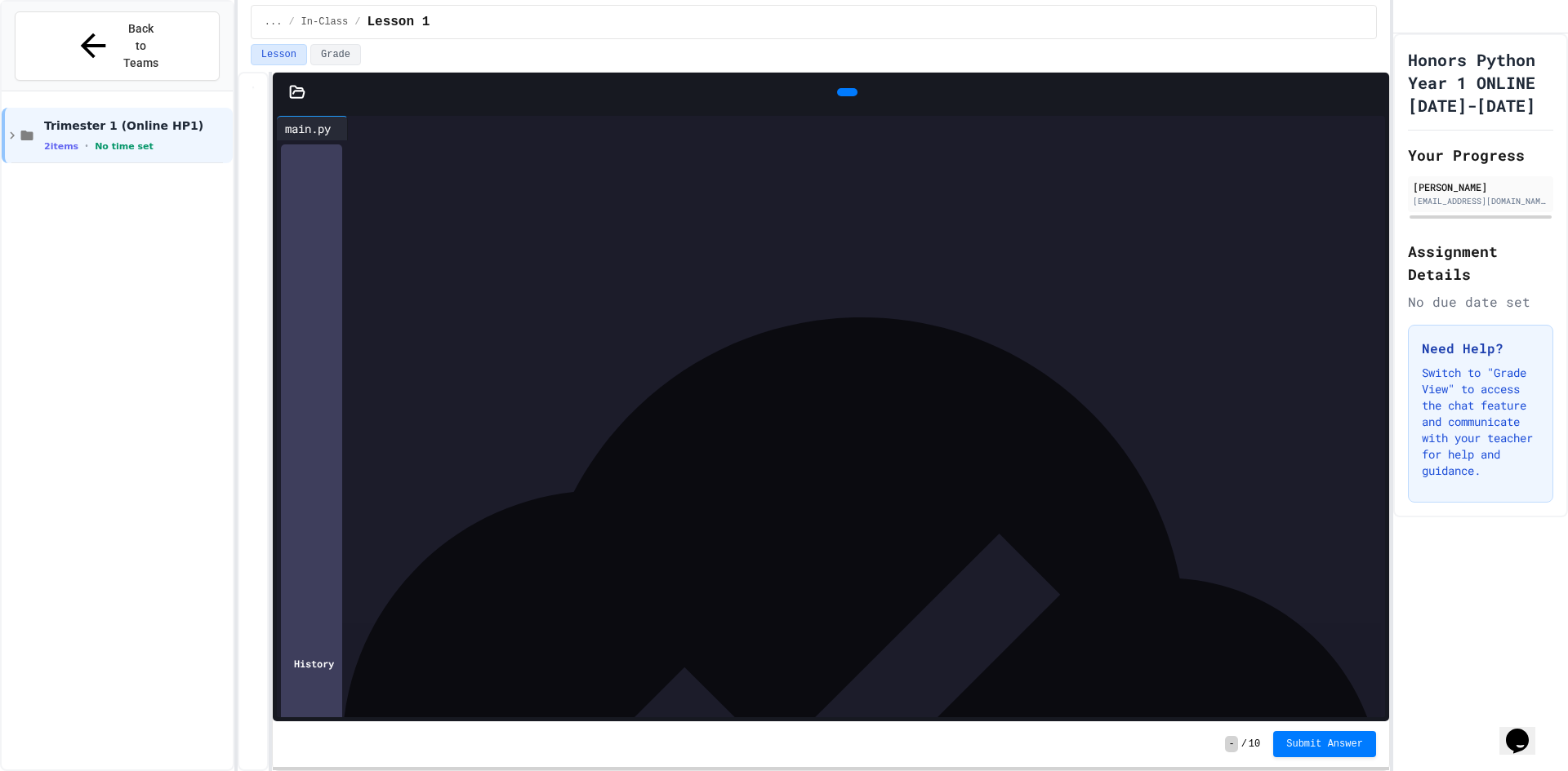
click at [61, 45] on button "Back to Teams" at bounding box center [117, 45] width 205 height 70
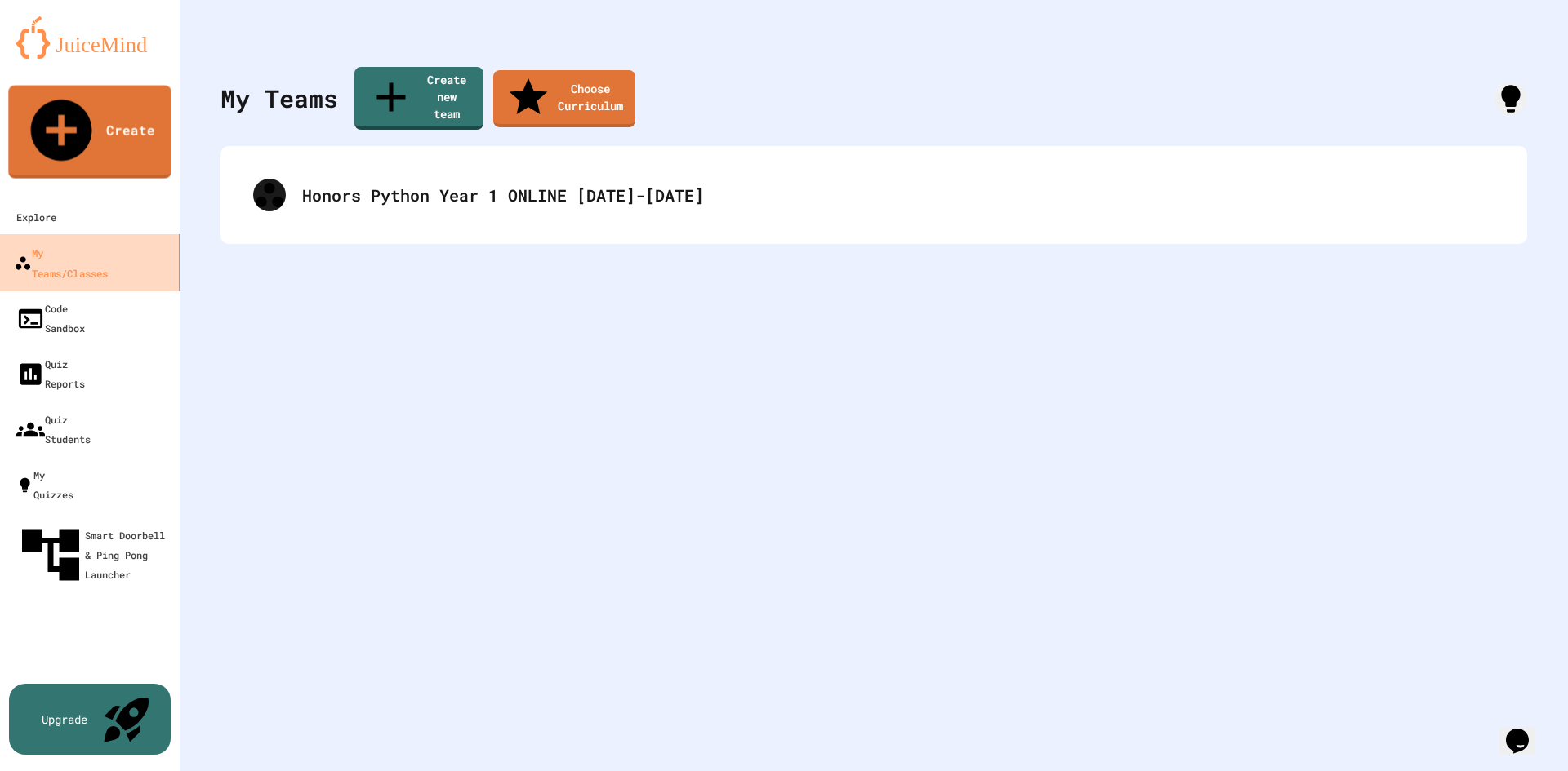
click at [108, 242] on div "My Teams/Classes" at bounding box center [60, 262] width 94 height 40
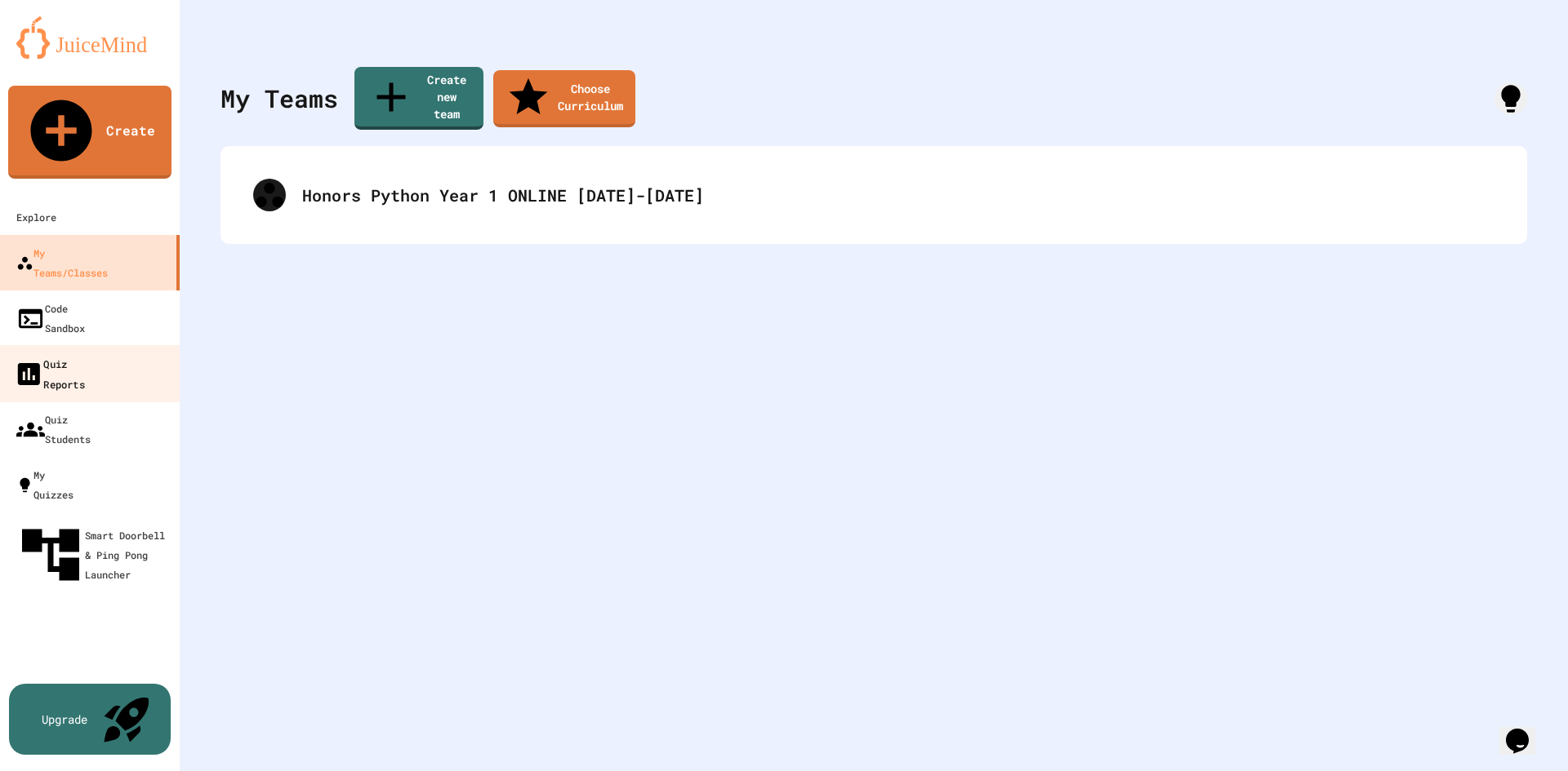
click at [84, 353] on div "Quiz Reports" at bounding box center [49, 373] width 71 height 40
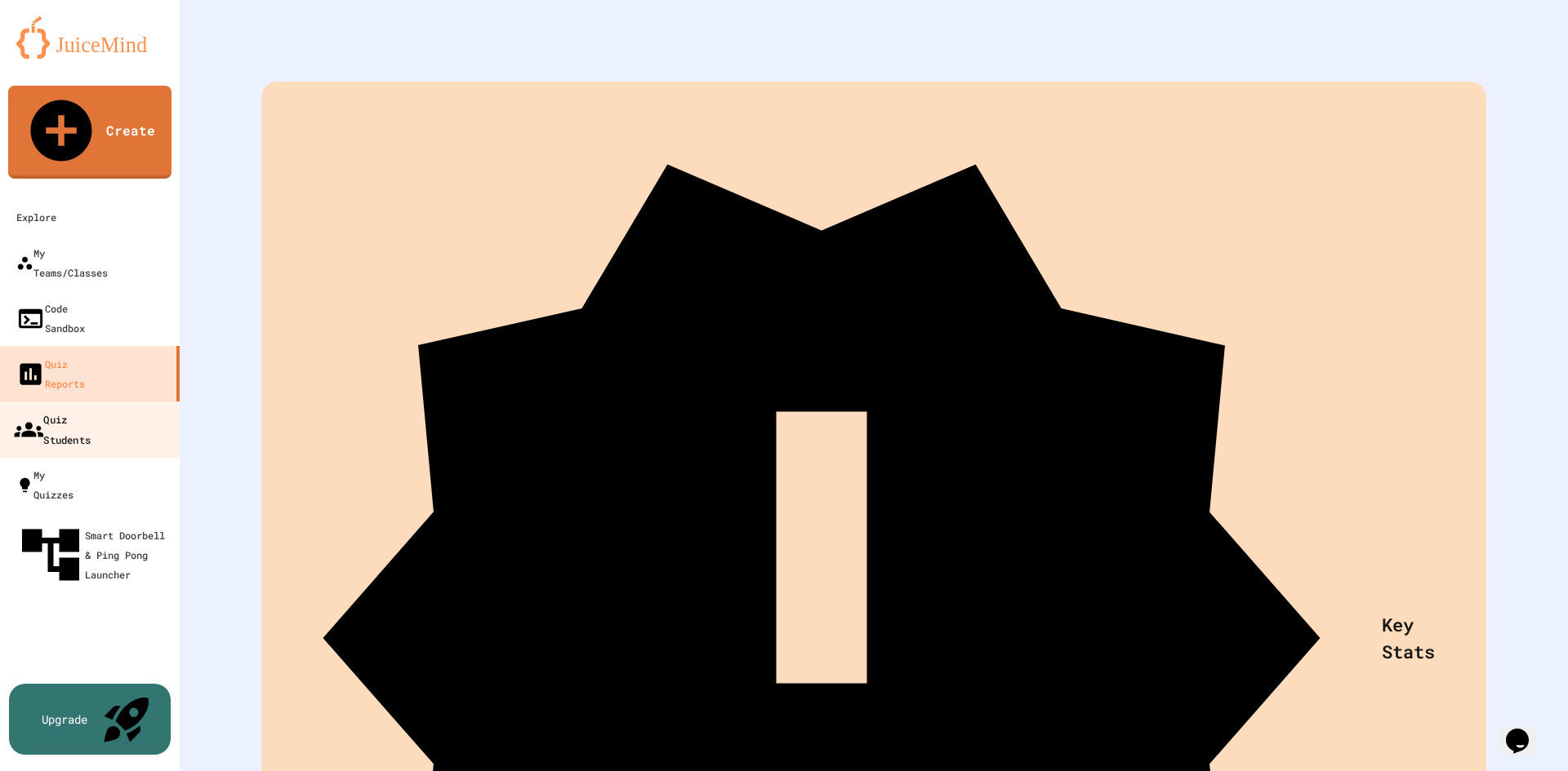
click at [91, 409] on div "Quiz Students" at bounding box center [52, 429] width 77 height 40
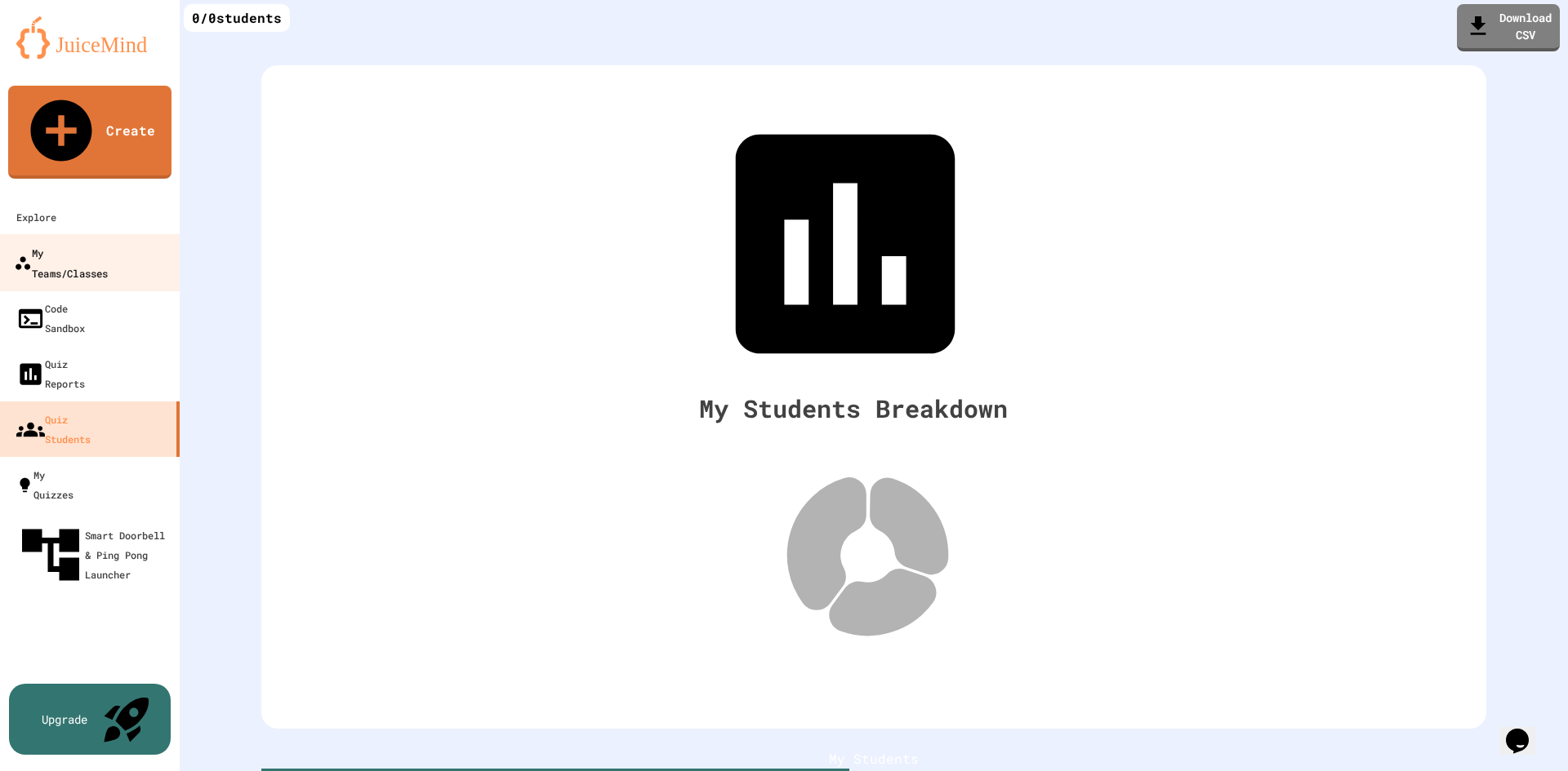
click at [72, 242] on div "My Teams/Classes" at bounding box center [60, 262] width 94 height 40
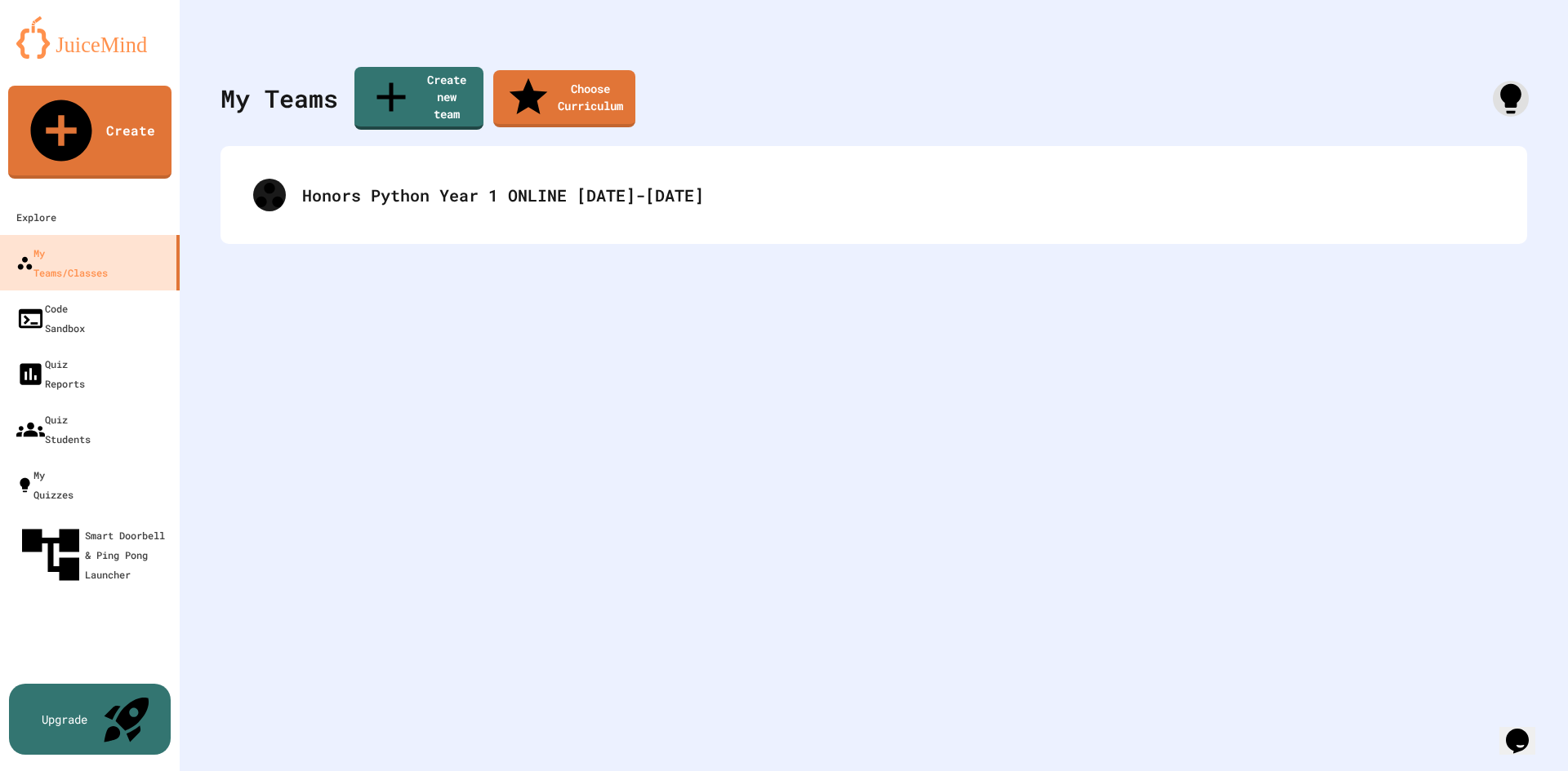
click at [1503, 85] on icon at bounding box center [1510, 98] width 36 height 36
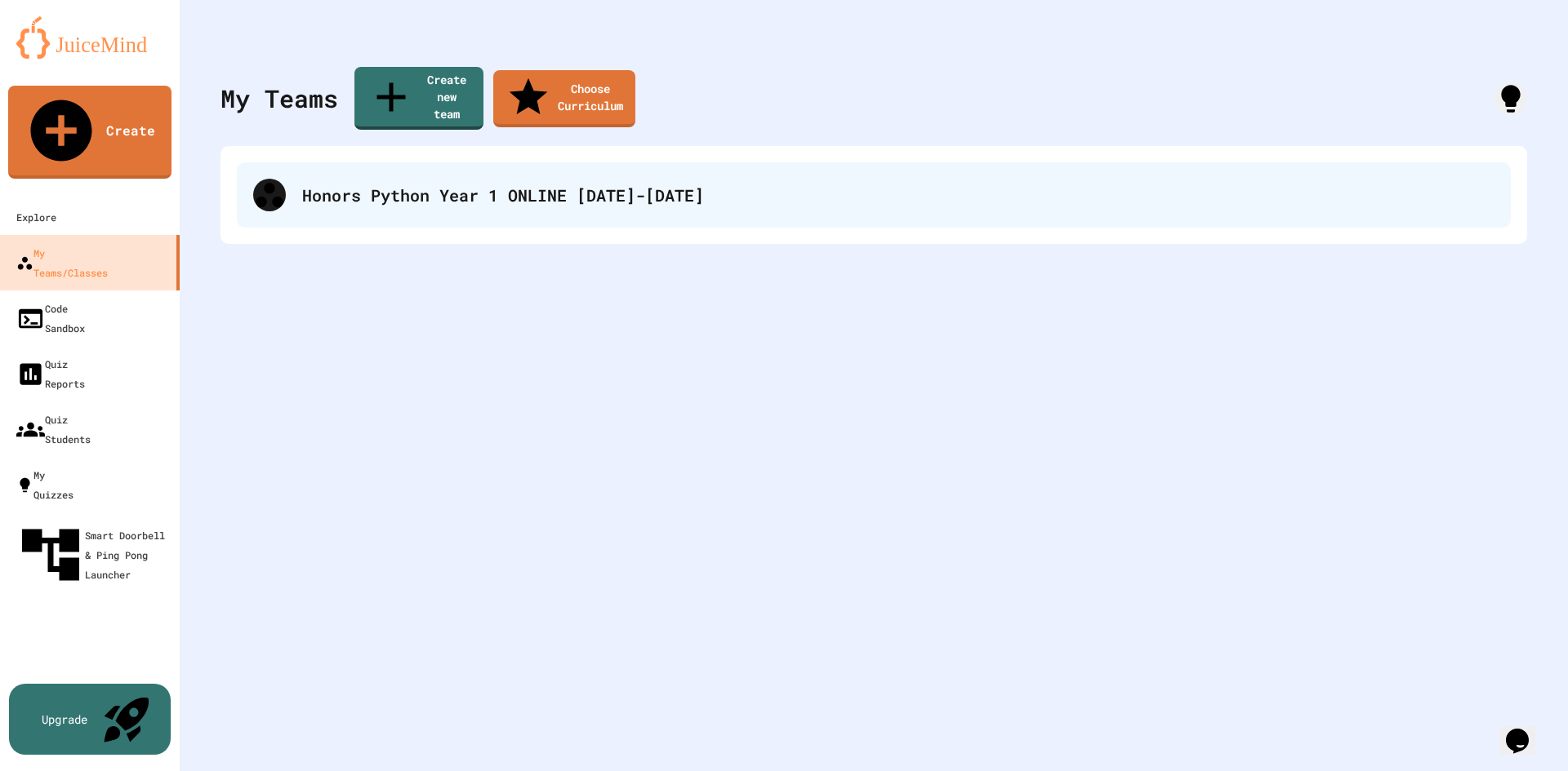
click at [1331, 200] on div "Honors Python Year 1 ONLINE [DATE]-[DATE]" at bounding box center [874, 195] width 1274 height 65
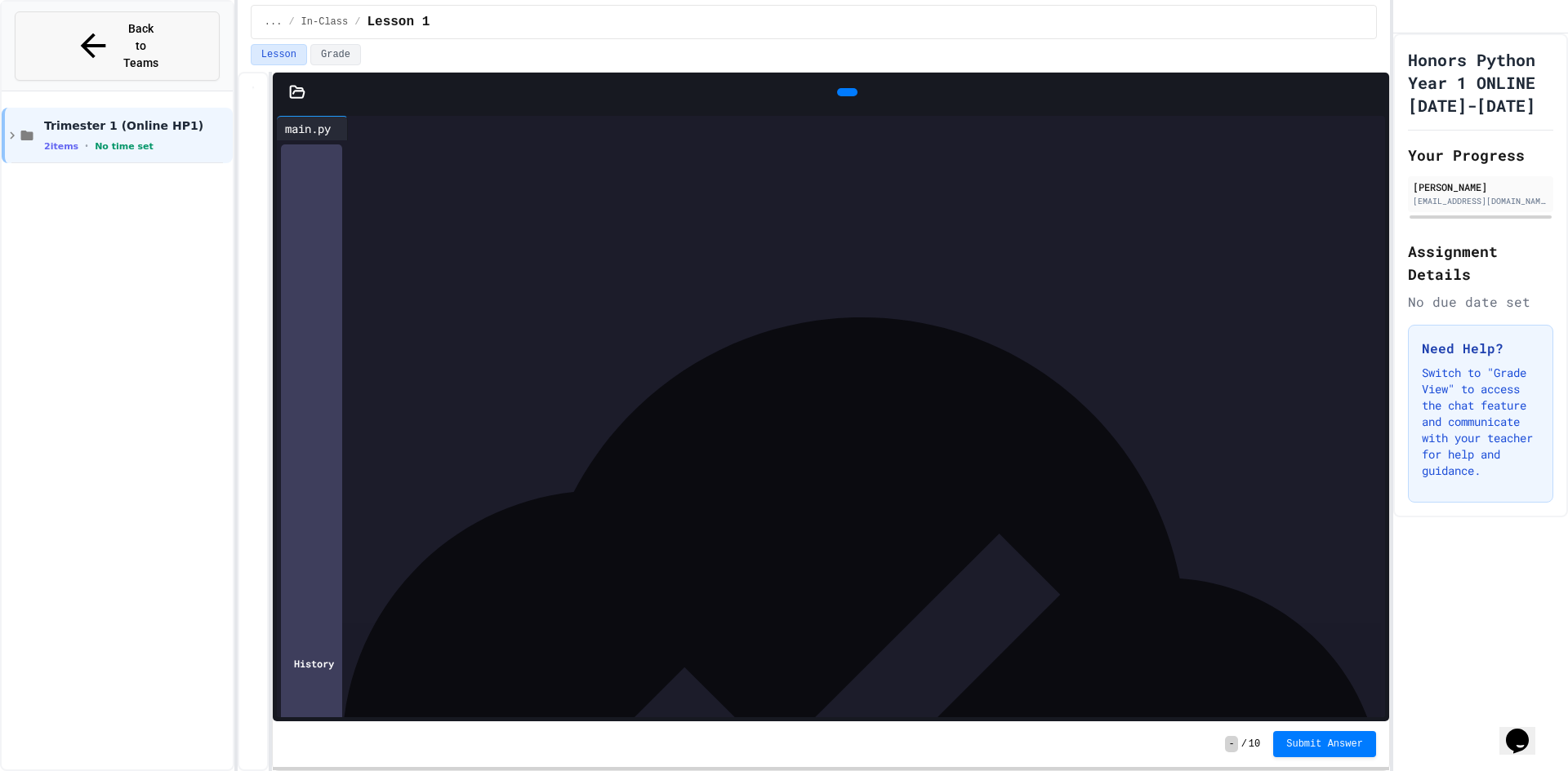
click at [141, 32] on span "Back to Teams" at bounding box center [140, 45] width 38 height 51
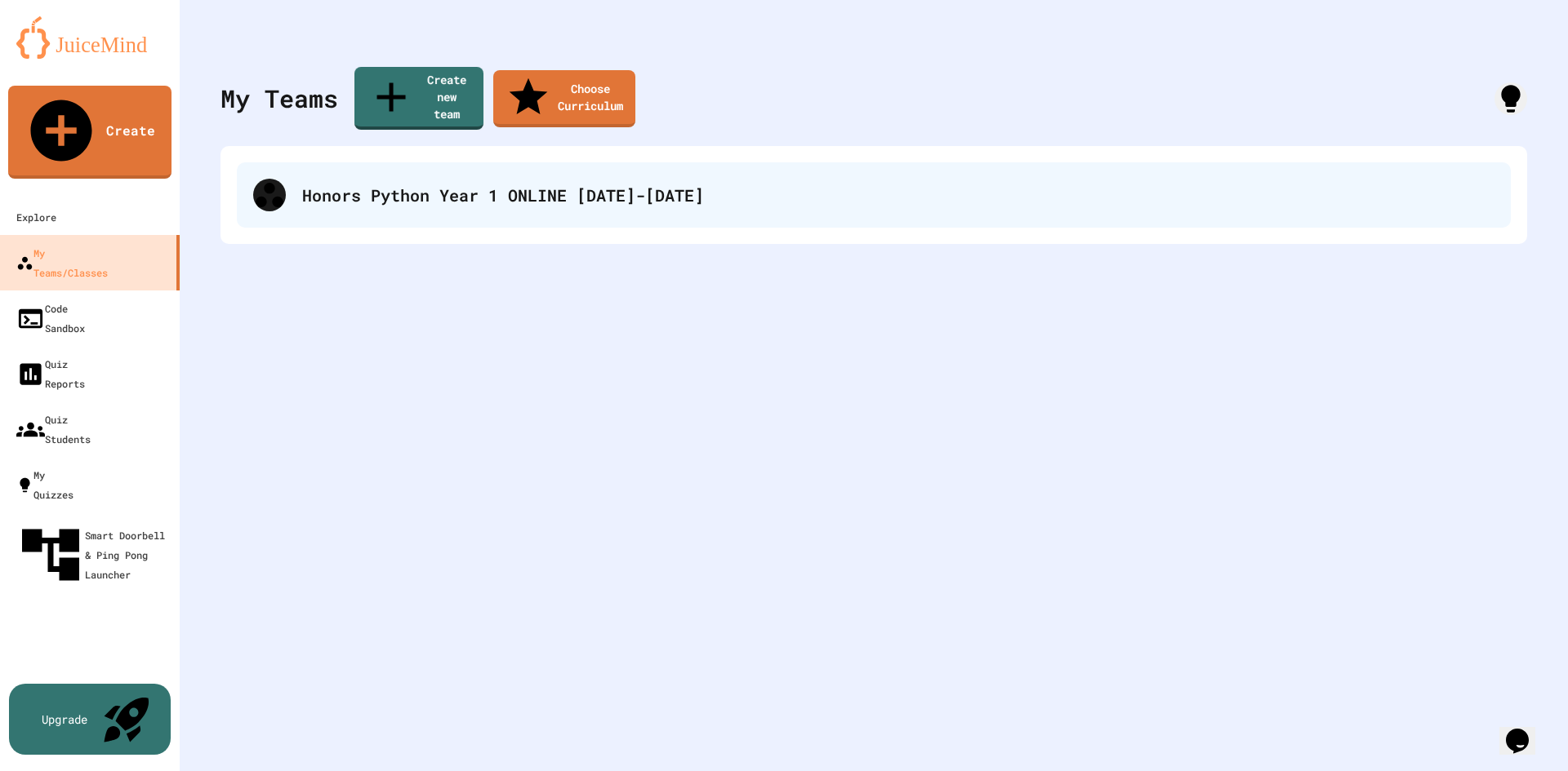
click at [1191, 183] on div "Honors Python Year 1 ONLINE [DATE]-[DATE]" at bounding box center [898, 195] width 1192 height 24
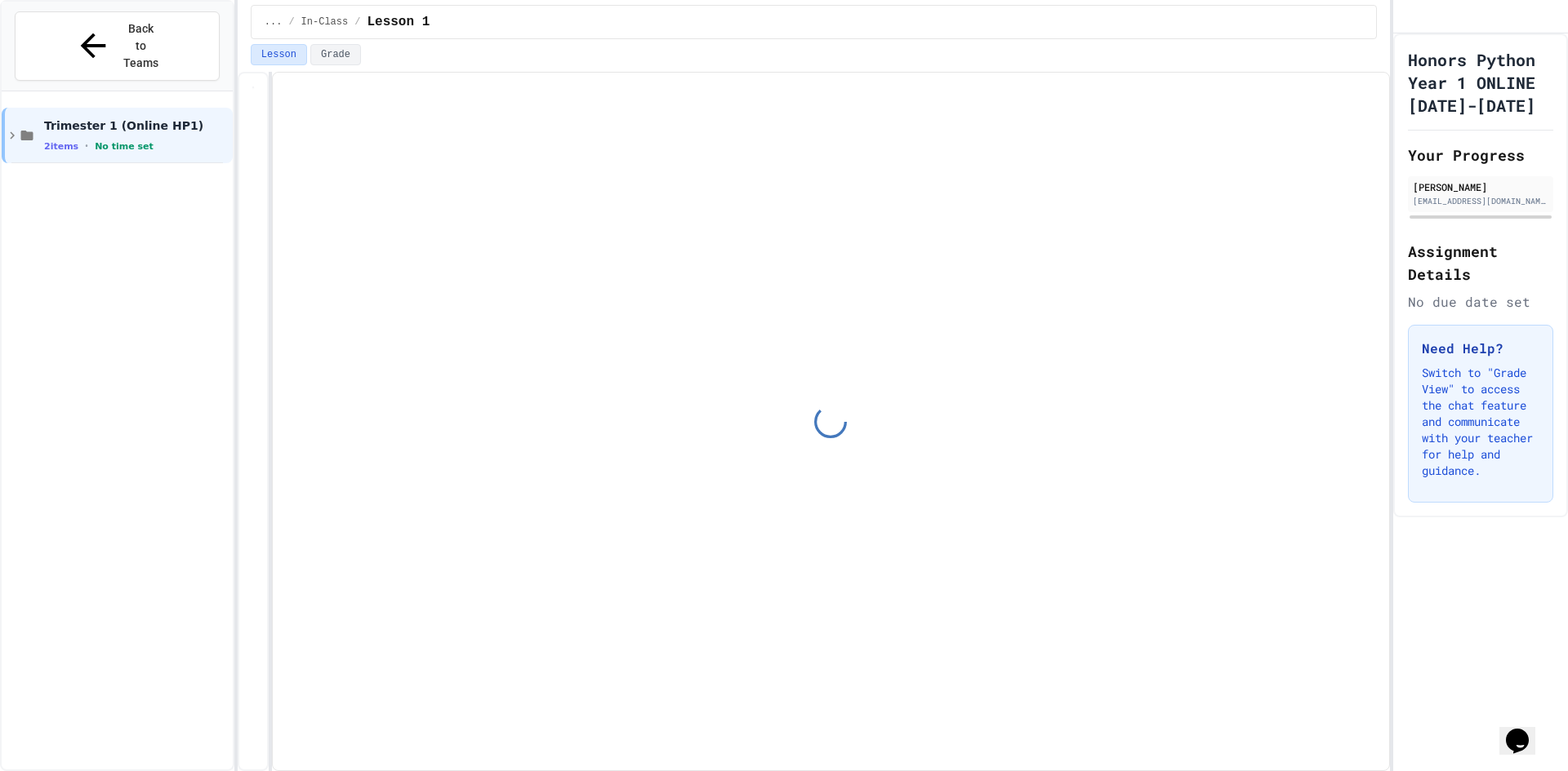
click at [1452, 33] on div at bounding box center [1480, 17] width 175 height 33
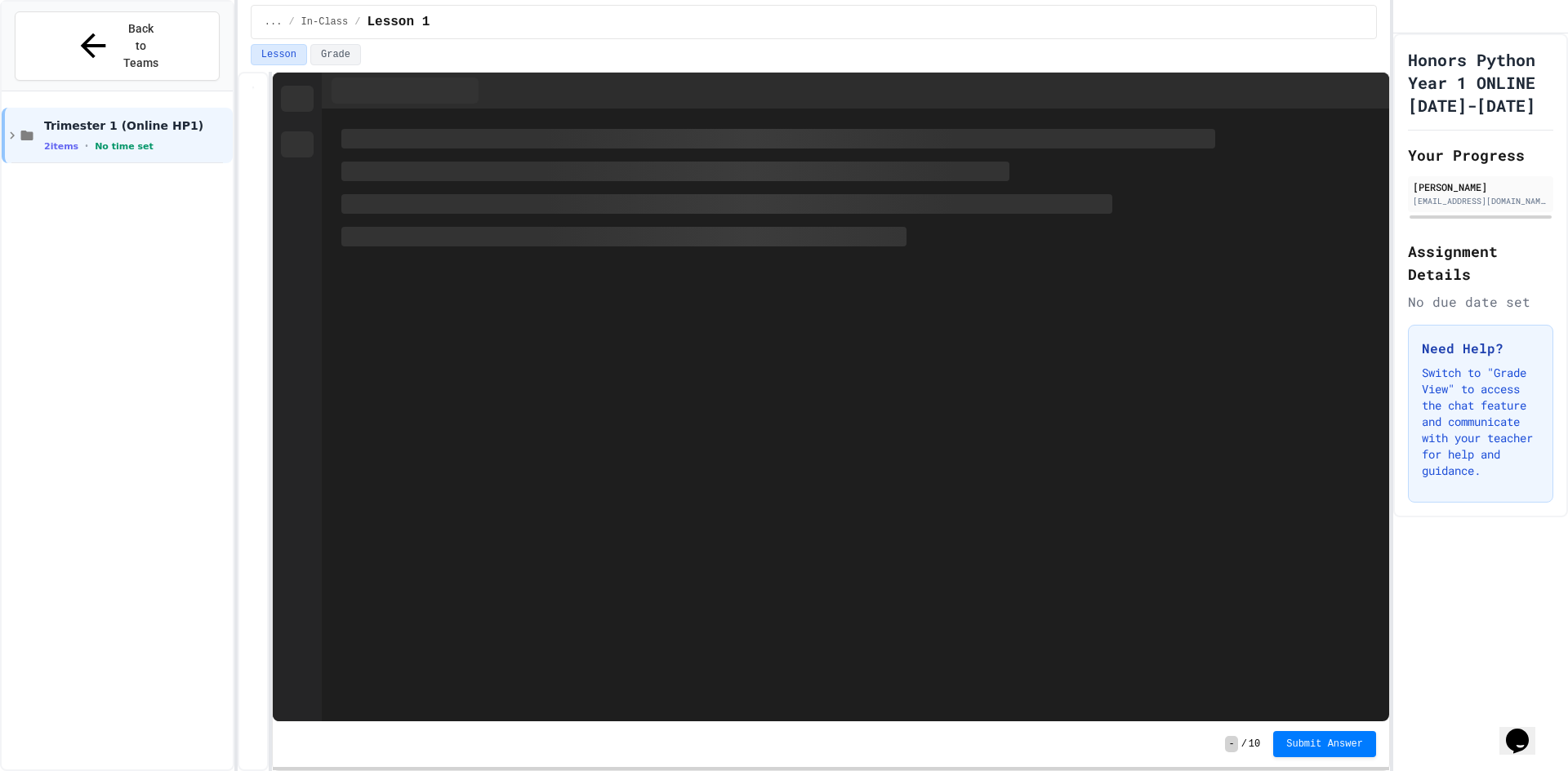
click at [1450, 107] on h1 "Honors Python Year 1 ONLINE [DATE]-[DATE]" at bounding box center [1480, 83] width 146 height 69
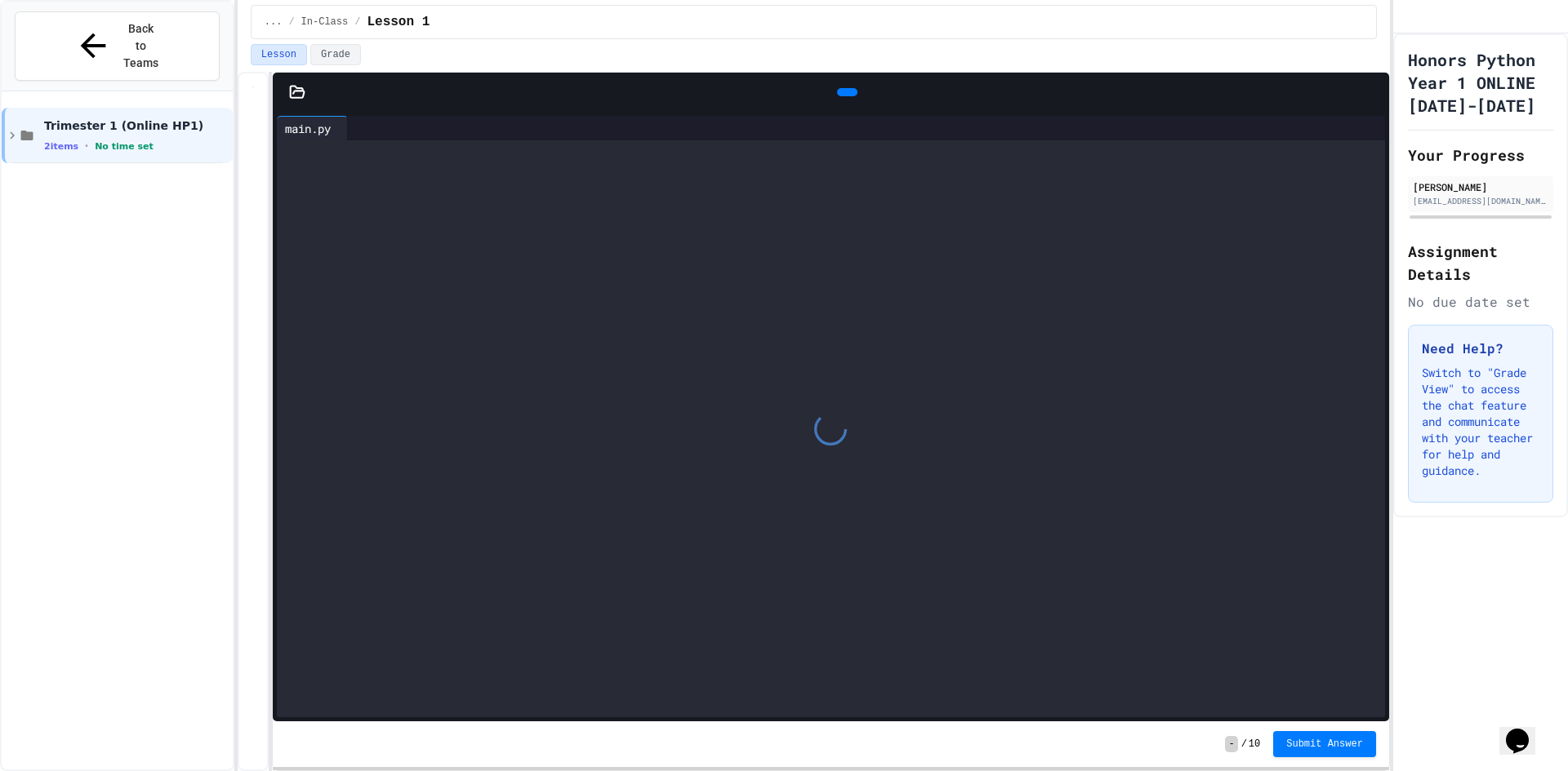
click at [1426, 31] on icon "My Account" at bounding box center [1419, 30] width 17 height 17
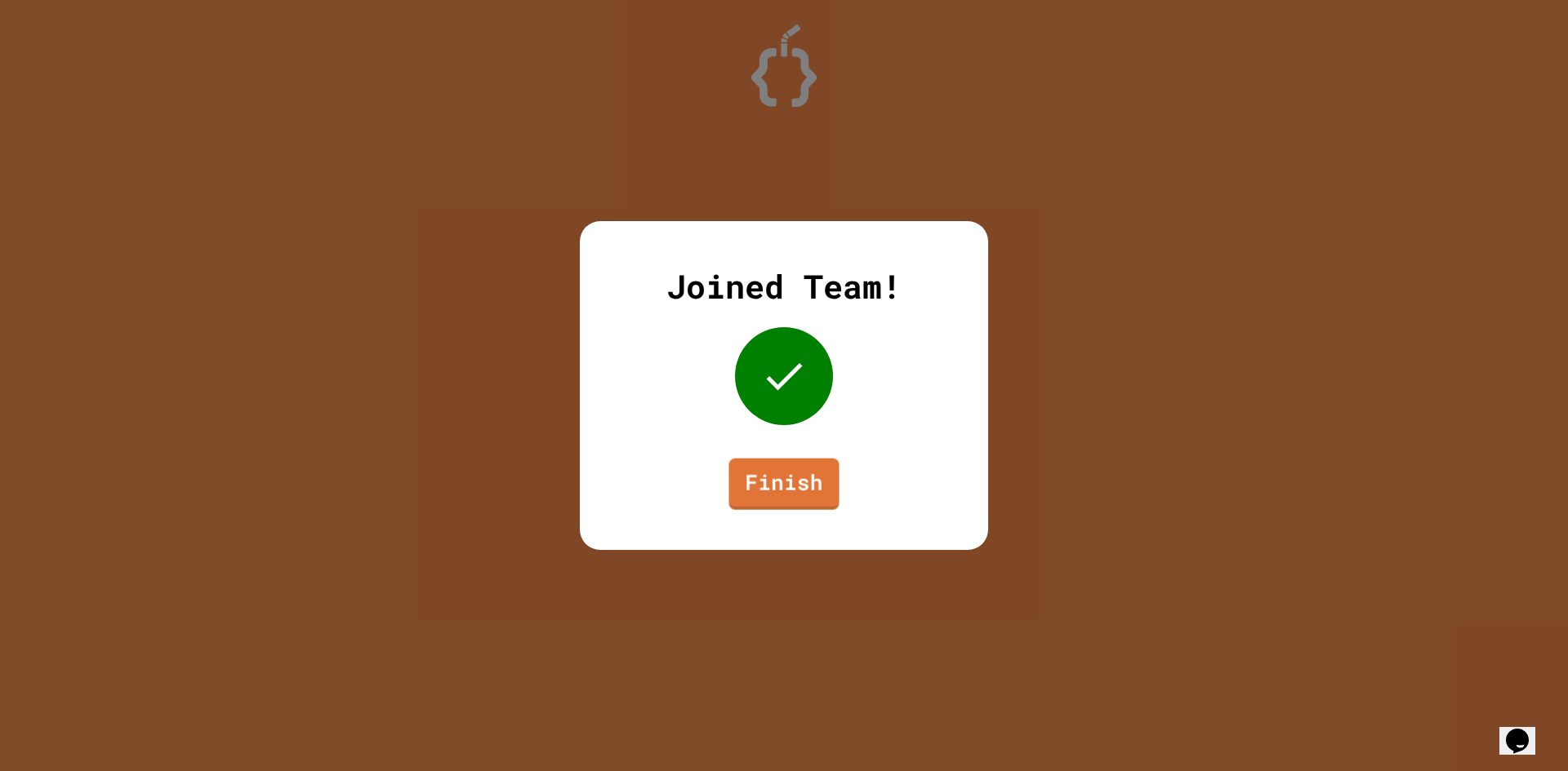
click at [781, 375] on icon at bounding box center [784, 376] width 49 height 49
click at [785, 497] on link "Finish" at bounding box center [784, 482] width 111 height 51
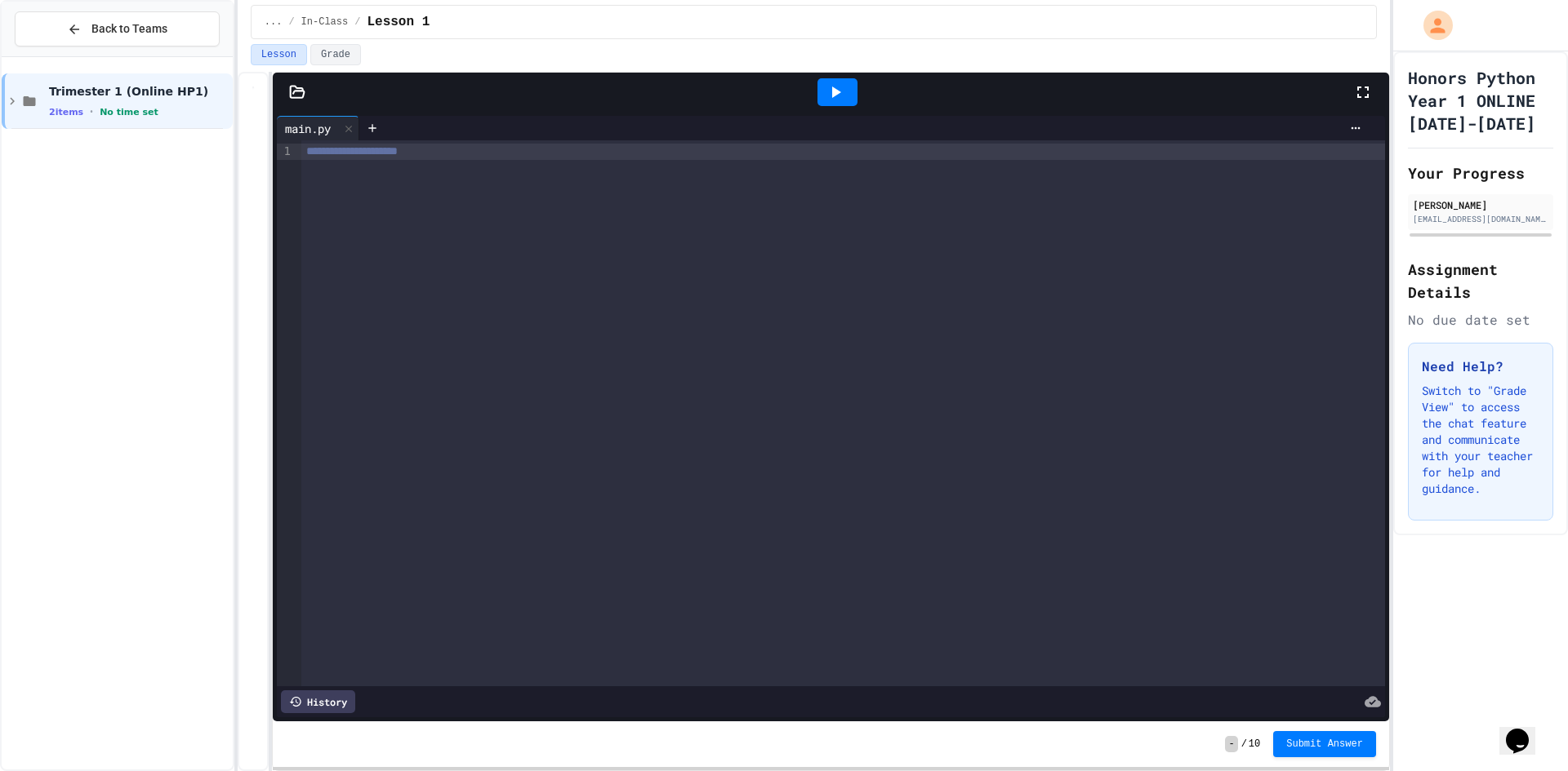
click at [274, 58] on button "Lesson" at bounding box center [279, 54] width 57 height 21
click at [142, 45] on button "Back to Teams" at bounding box center [117, 29] width 205 height 35
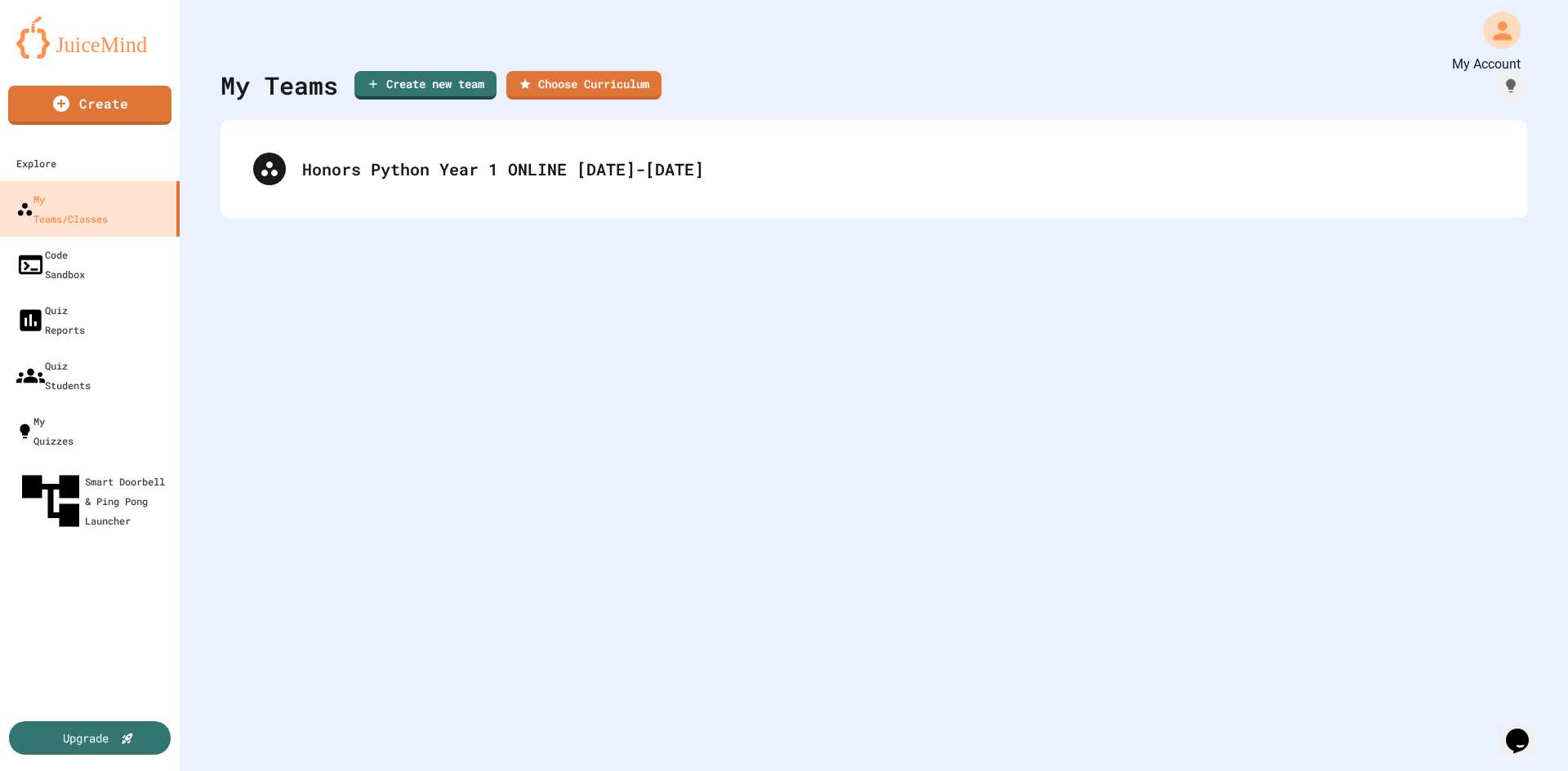
click at [1478, 43] on button "My Account" at bounding box center [1502, 31] width 48 height 48
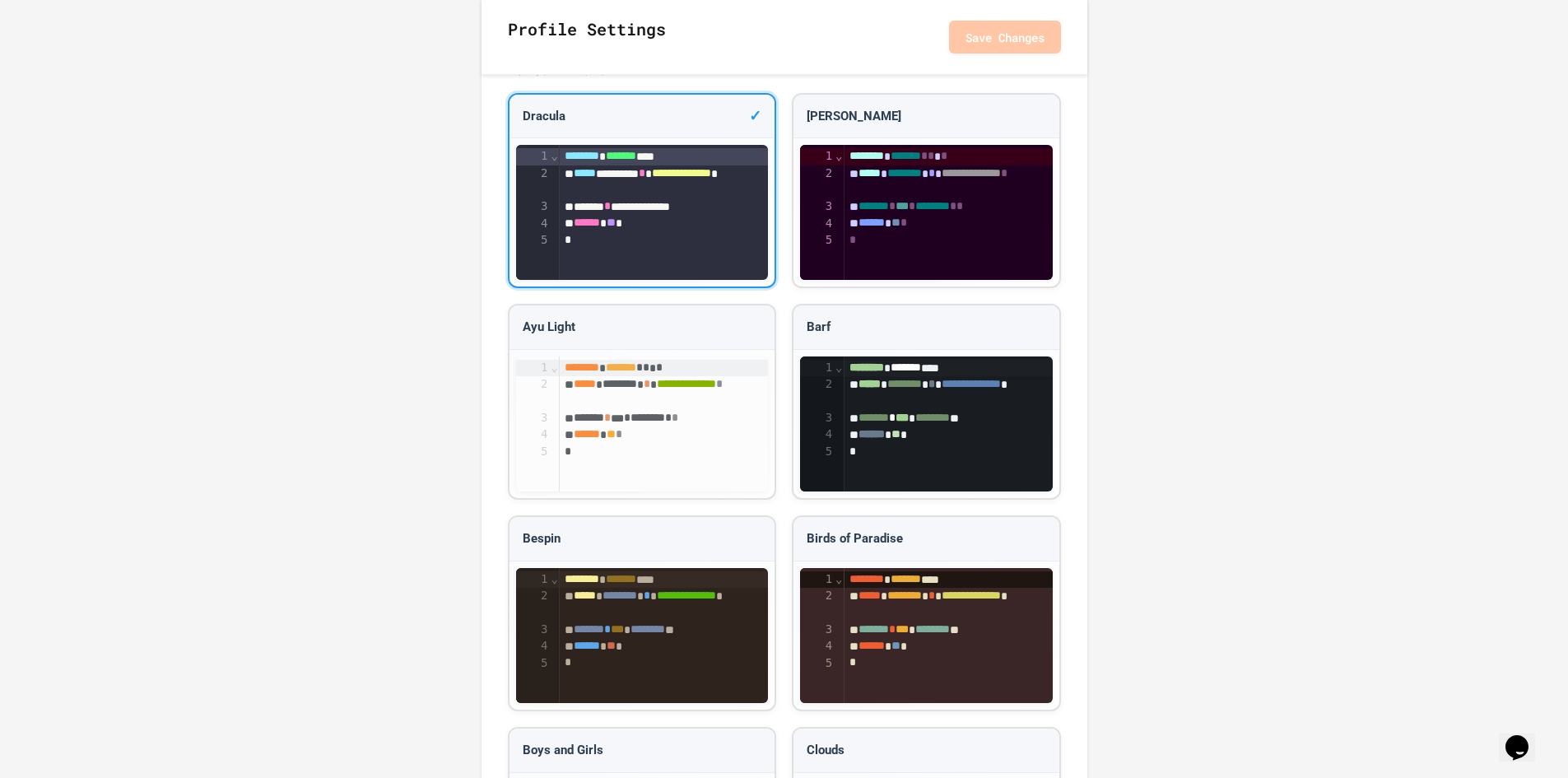
scroll to position [1759, 0]
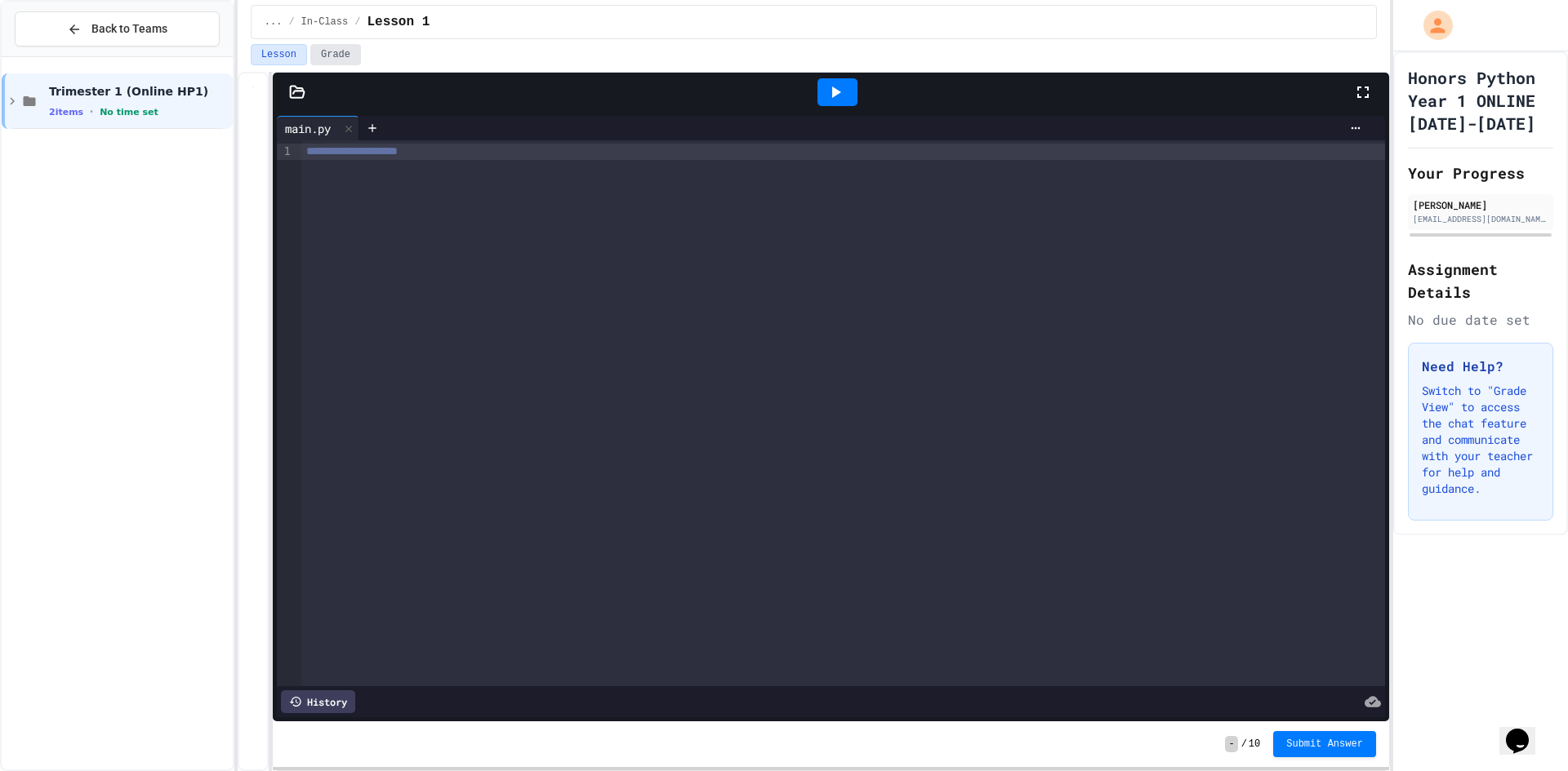
click at [331, 47] on button "Grade" at bounding box center [335, 54] width 51 height 21
click at [311, 47] on button "Grade" at bounding box center [335, 54] width 51 height 21
click at [321, 51] on button "Grade" at bounding box center [335, 54] width 51 height 21
click at [271, 58] on button "Lesson" at bounding box center [279, 54] width 57 height 21
click at [275, 48] on button "Lesson" at bounding box center [279, 54] width 57 height 21
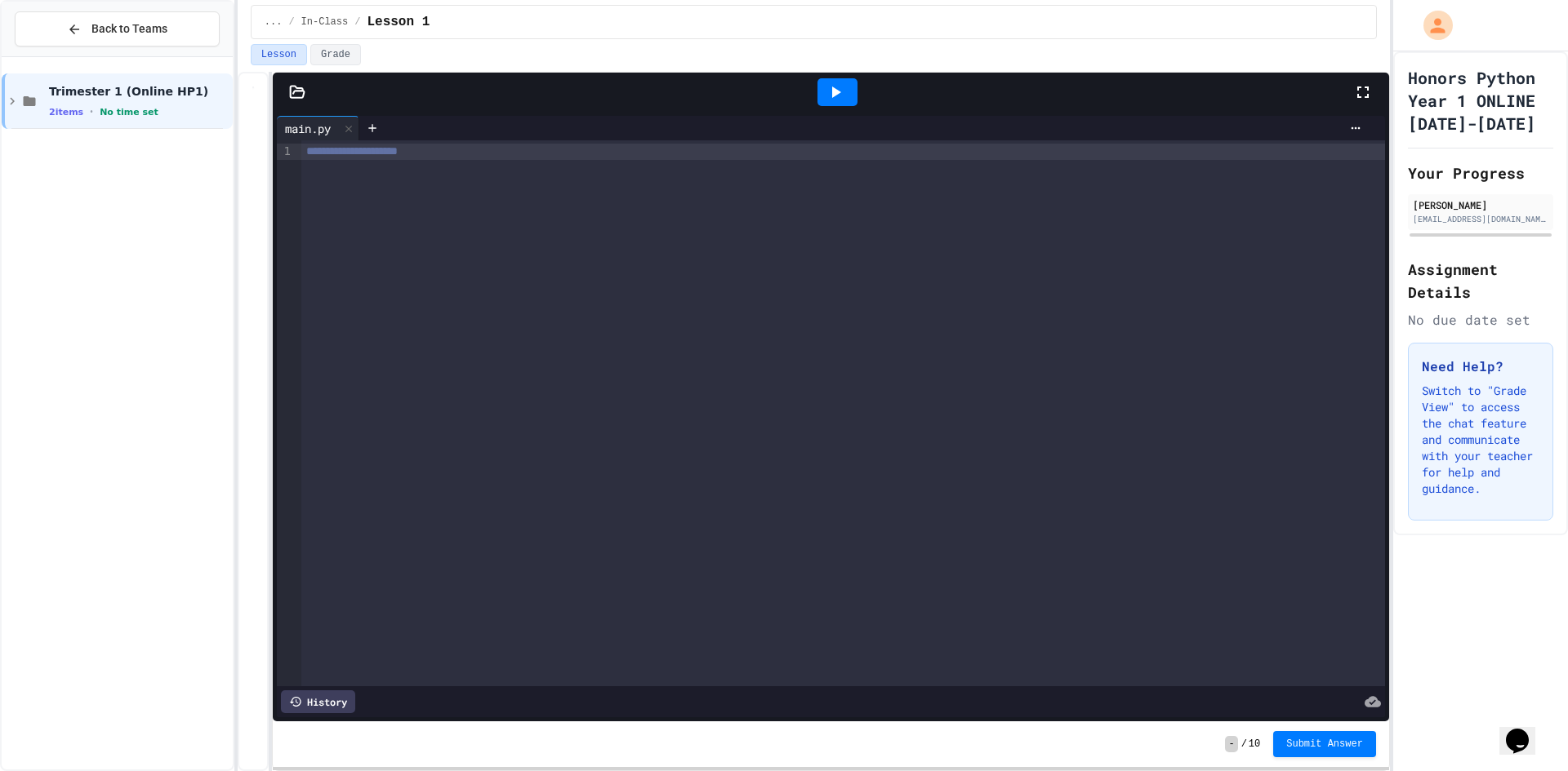
click at [410, 179] on div "**********" at bounding box center [843, 413] width 1083 height 546
click at [457, 137] on div at bounding box center [863, 128] width 1009 height 24
drag, startPoint x: 470, startPoint y: 158, endPoint x: 285, endPoint y: 187, distance: 187.3
click at [285, 187] on div "**********" at bounding box center [830, 413] width 1108 height 546
click at [382, 160] on div "**********" at bounding box center [843, 152] width 1083 height 17
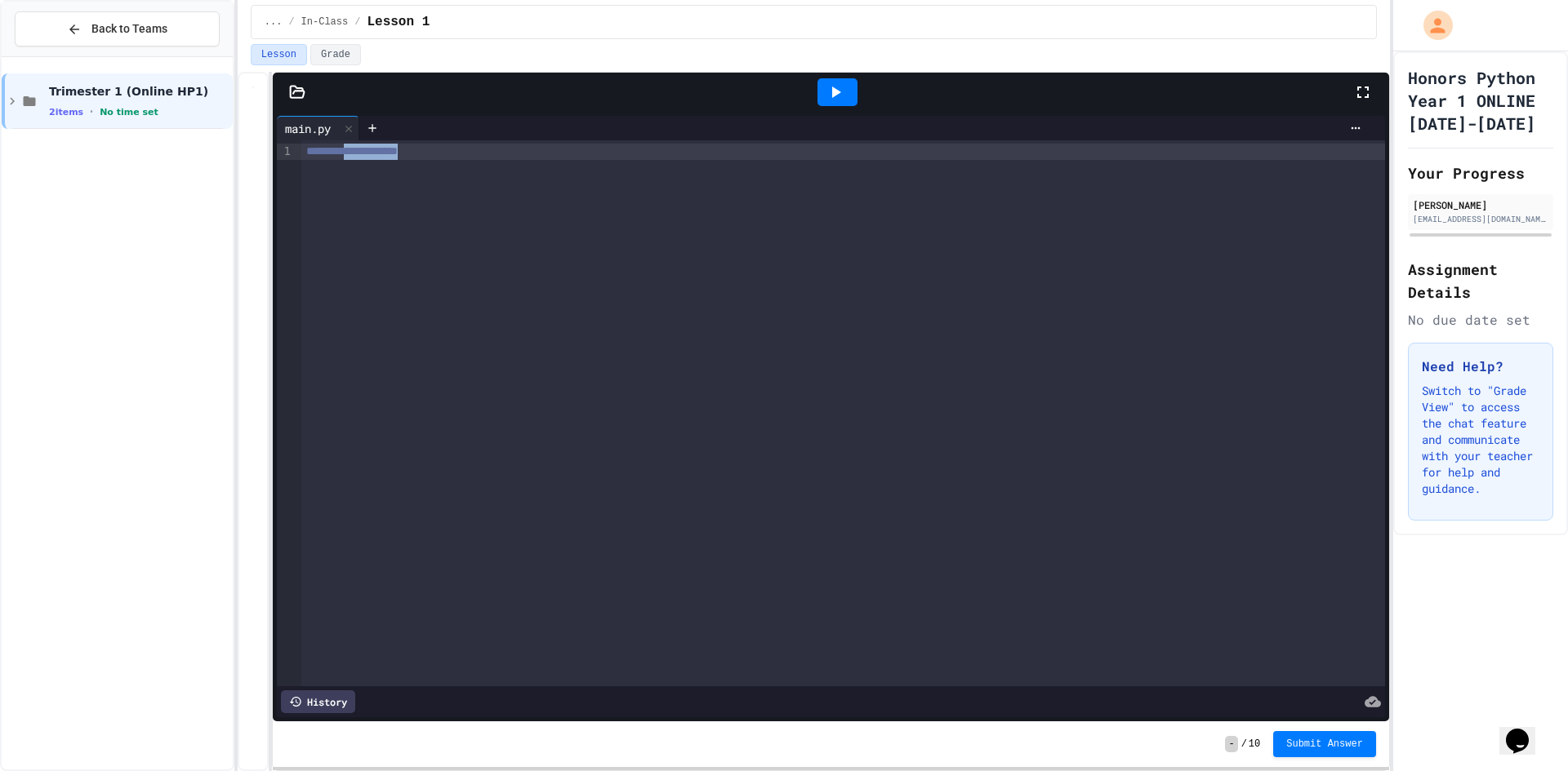
click at [382, 160] on div "**********" at bounding box center [843, 152] width 1083 height 17
click at [836, 92] on icon at bounding box center [836, 92] width 9 height 11
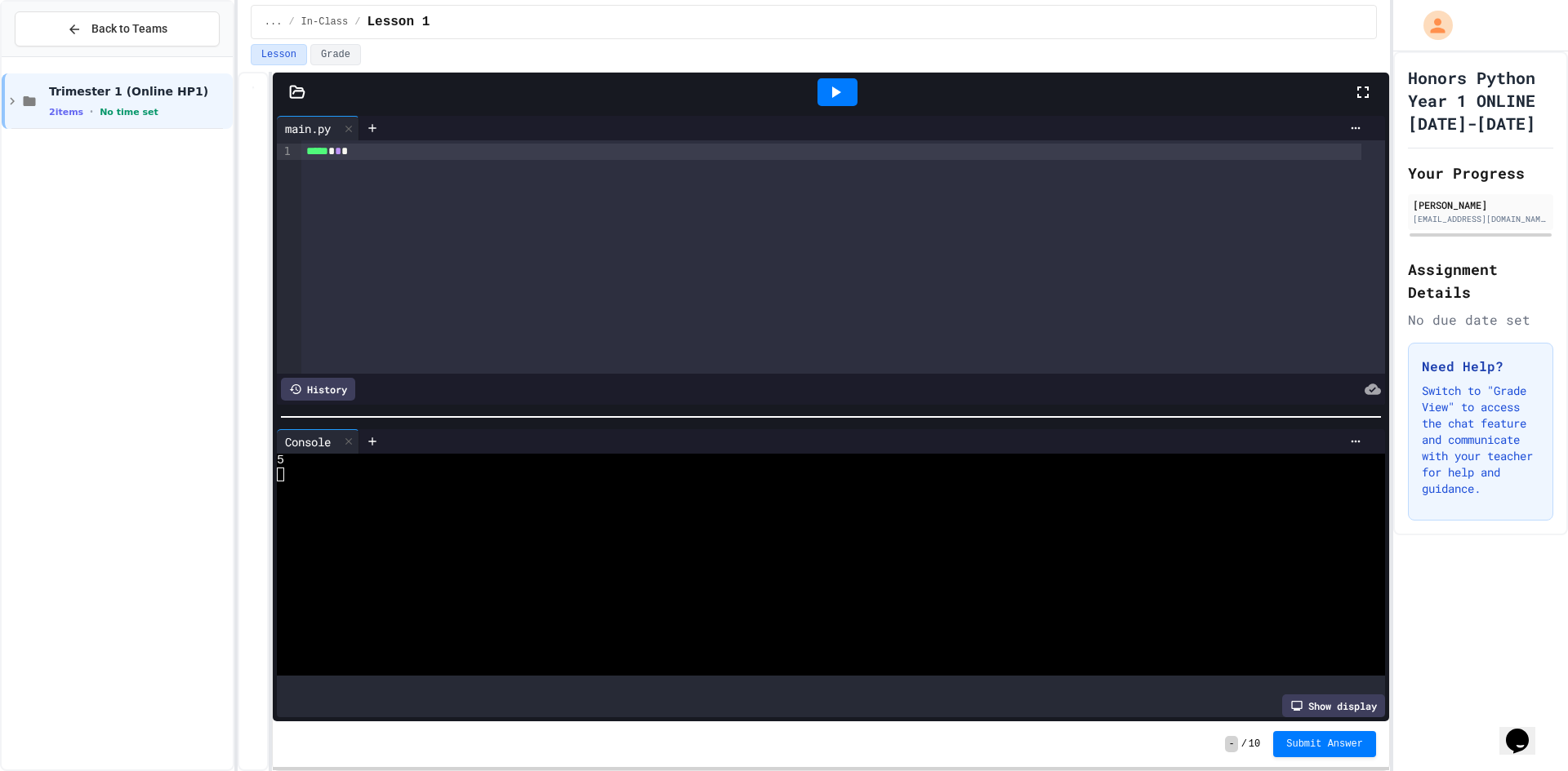
click at [502, 139] on div at bounding box center [863, 128] width 1009 height 24
click at [460, 148] on div "***** * * *" at bounding box center [831, 152] width 1059 height 17
click at [371, 148] on div "***** * * *" at bounding box center [831, 152] width 1059 height 17
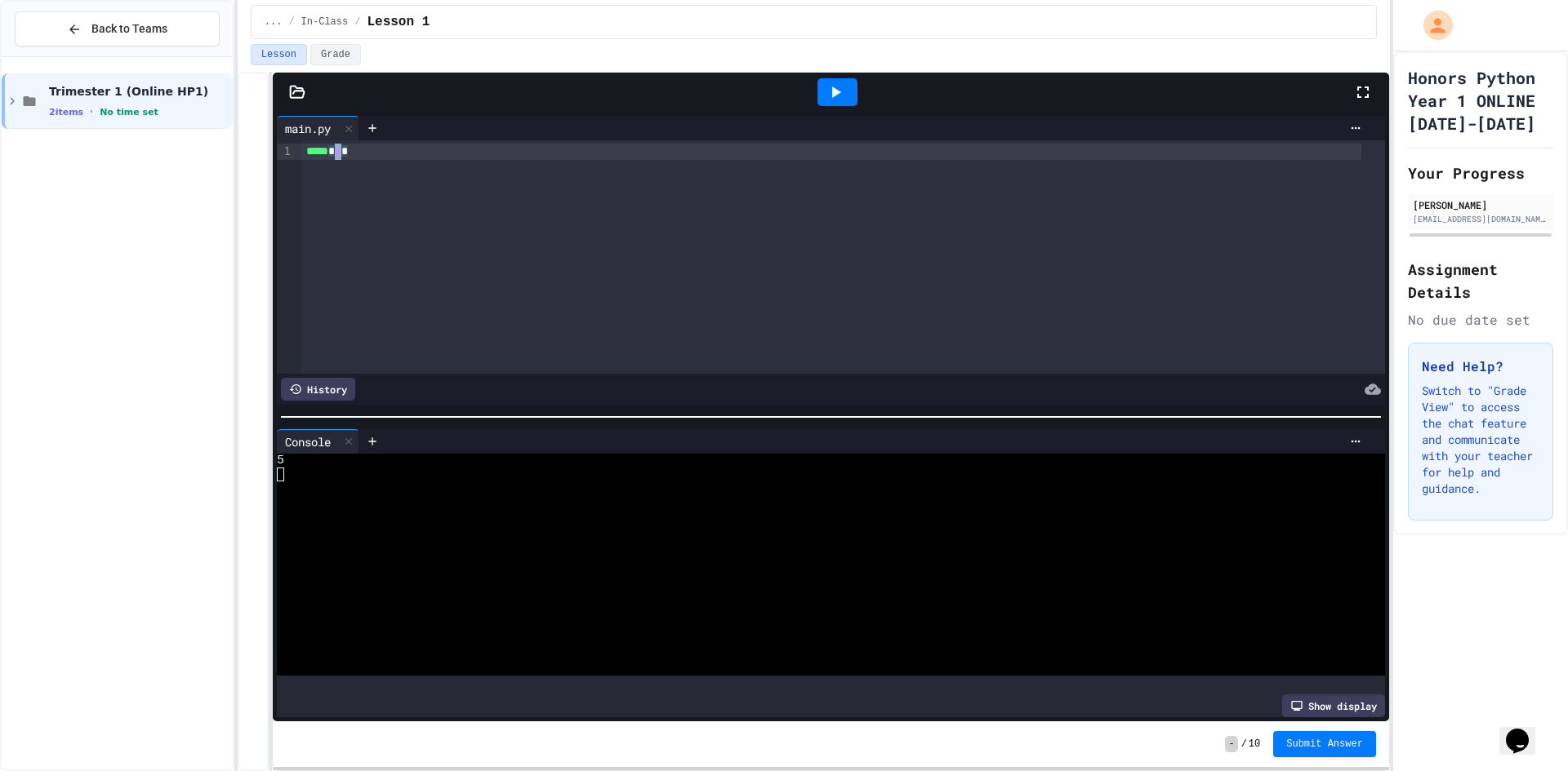
click at [371, 148] on div "***** * * *" at bounding box center [831, 152] width 1059 height 17
click at [351, 158] on div "***** * * *" at bounding box center [831, 152] width 1059 height 17
click at [839, 103] on div at bounding box center [836, 92] width 40 height 28
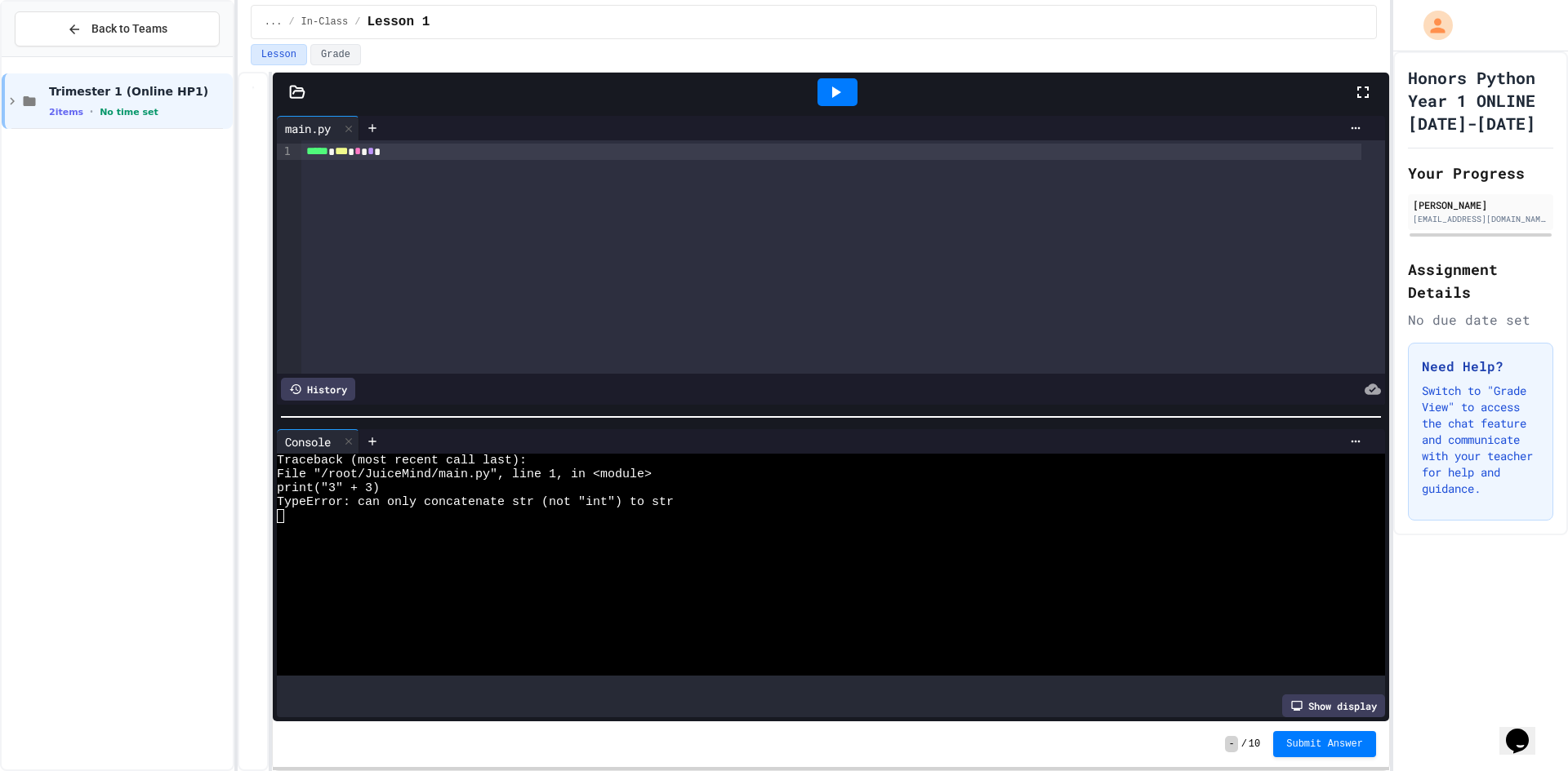
click at [374, 149] on span "*" at bounding box center [370, 151] width 6 height 11
click at [823, 90] on div at bounding box center [836, 92] width 40 height 28
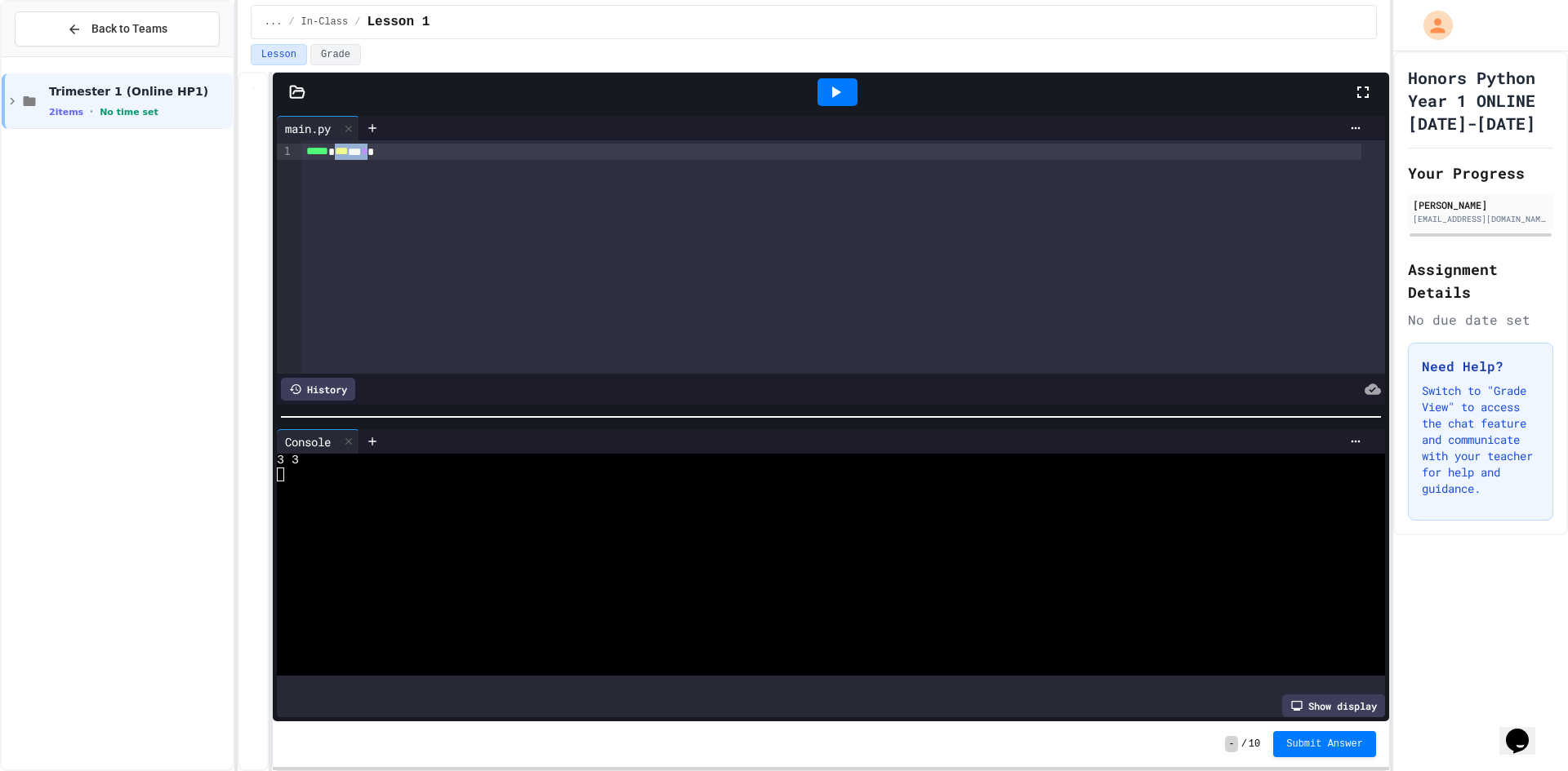
drag, startPoint x: 386, startPoint y: 148, endPoint x: 343, endPoint y: 148, distance: 43.0
click at [343, 148] on div "***** * *** * * *" at bounding box center [831, 152] width 1059 height 17
click at [640, 160] on div "***** * ***** *" at bounding box center [831, 152] width 1059 height 17
click at [844, 92] on icon at bounding box center [835, 92] width 19 height 19
click at [363, 152] on span "*" at bounding box center [359, 151] width 6 height 11
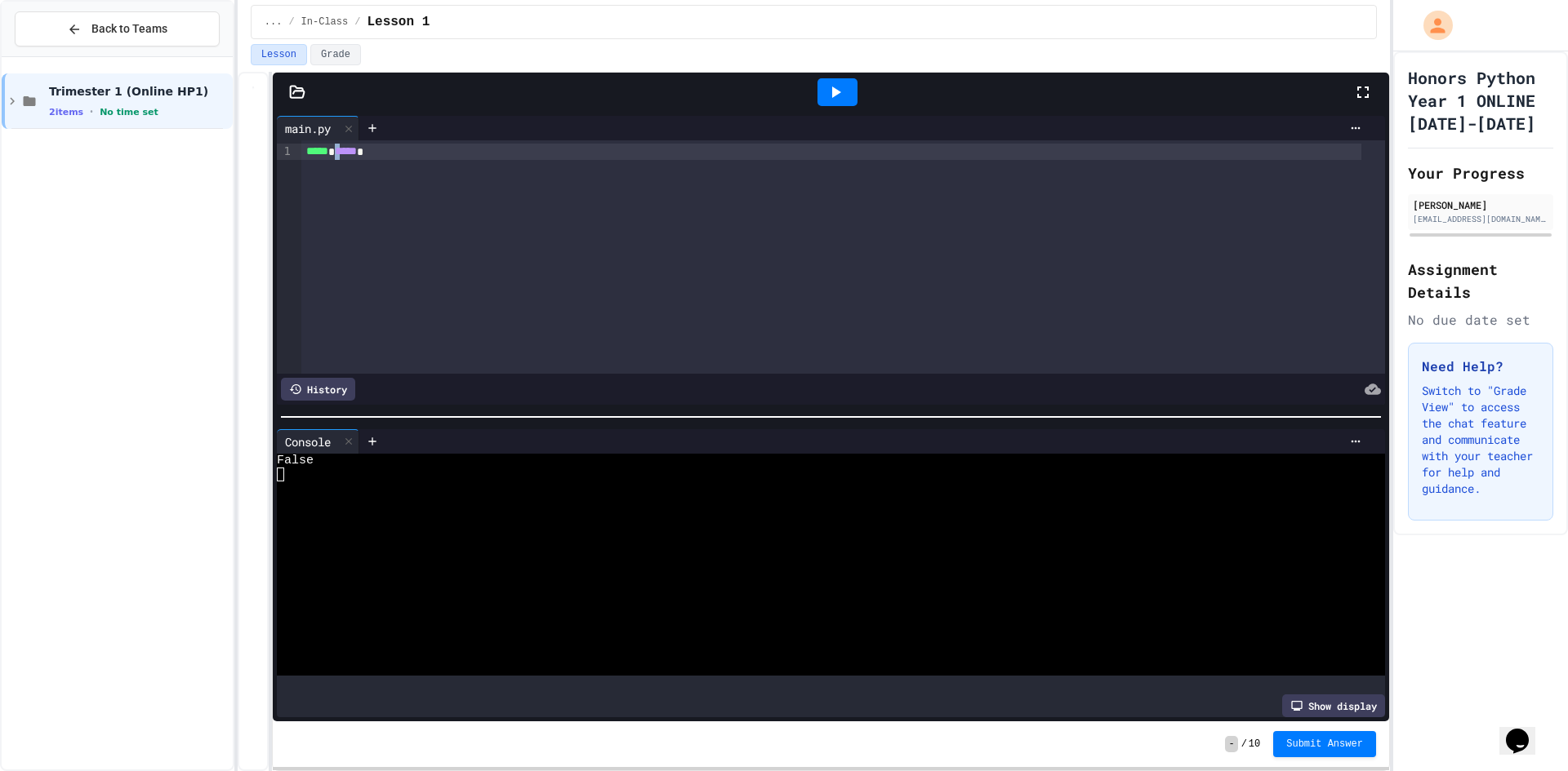
click at [343, 155] on span "*****" at bounding box center [346, 151] width 22 height 11
click at [341, 210] on div "***** *******" at bounding box center [843, 257] width 1083 height 234
click at [352, 146] on div "***** *******" at bounding box center [831, 152] width 1059 height 17
click at [356, 157] on span "*****" at bounding box center [346, 151] width 22 height 11
drag, startPoint x: 375, startPoint y: 149, endPoint x: 343, endPoint y: 154, distance: 32.4
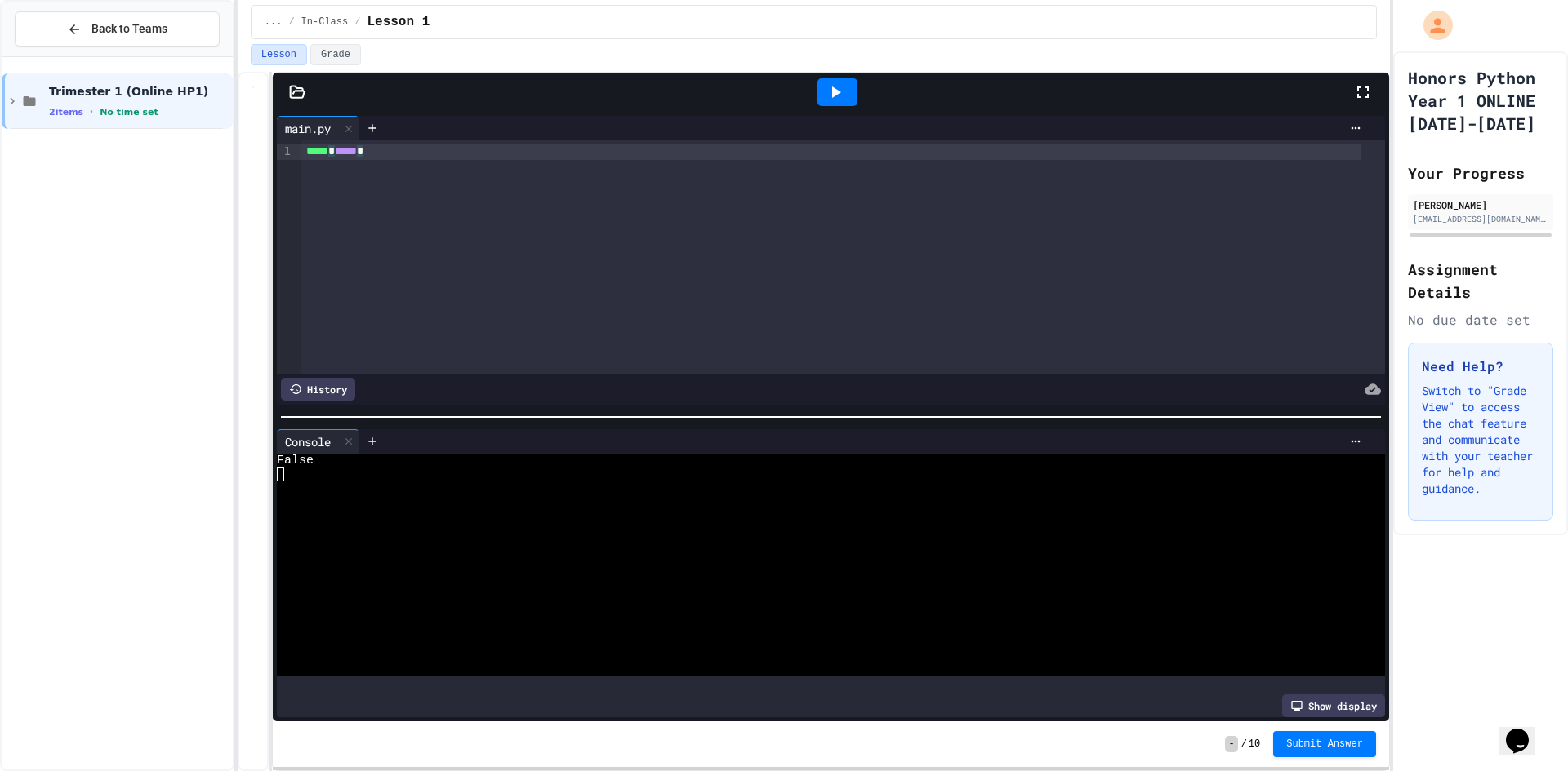
click at [377, 155] on div "***** * ***** *" at bounding box center [831, 152] width 1059 height 17
click at [335, 152] on span "*" at bounding box center [331, 151] width 6 height 11
click at [821, 83] on div at bounding box center [836, 92] width 40 height 28
drag, startPoint x: 398, startPoint y: 148, endPoint x: 368, endPoint y: 152, distance: 30.3
click at [368, 152] on div "***** * * * ***** *" at bounding box center [831, 152] width 1059 height 17
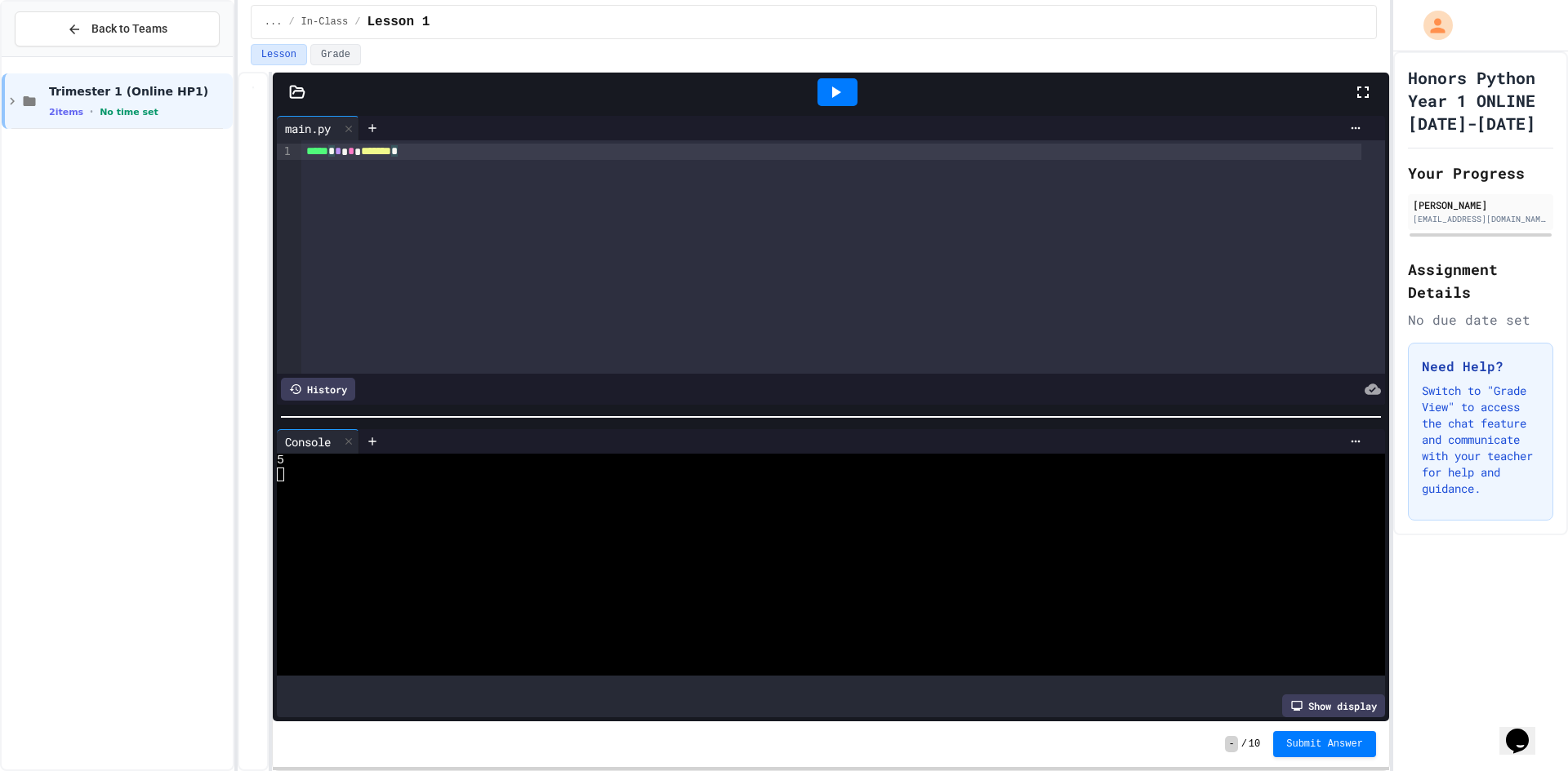
click at [820, 95] on div at bounding box center [836, 92] width 40 height 28
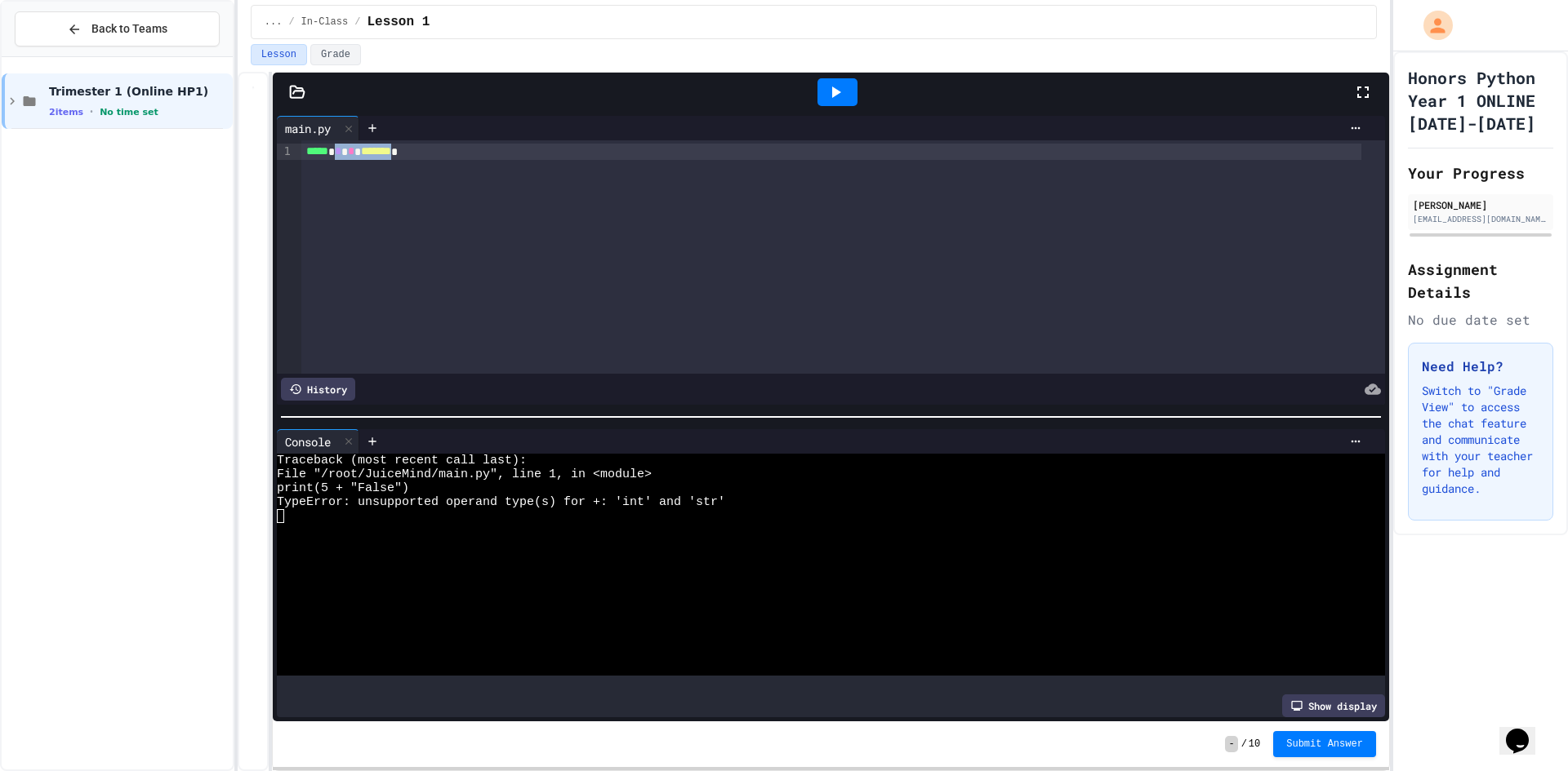
drag, startPoint x: 412, startPoint y: 150, endPoint x: 344, endPoint y: 151, distance: 68.0
click at [344, 151] on div "***** * * * ******* *" at bounding box center [831, 152] width 1059 height 17
click at [837, 90] on icon at bounding box center [835, 92] width 19 height 19
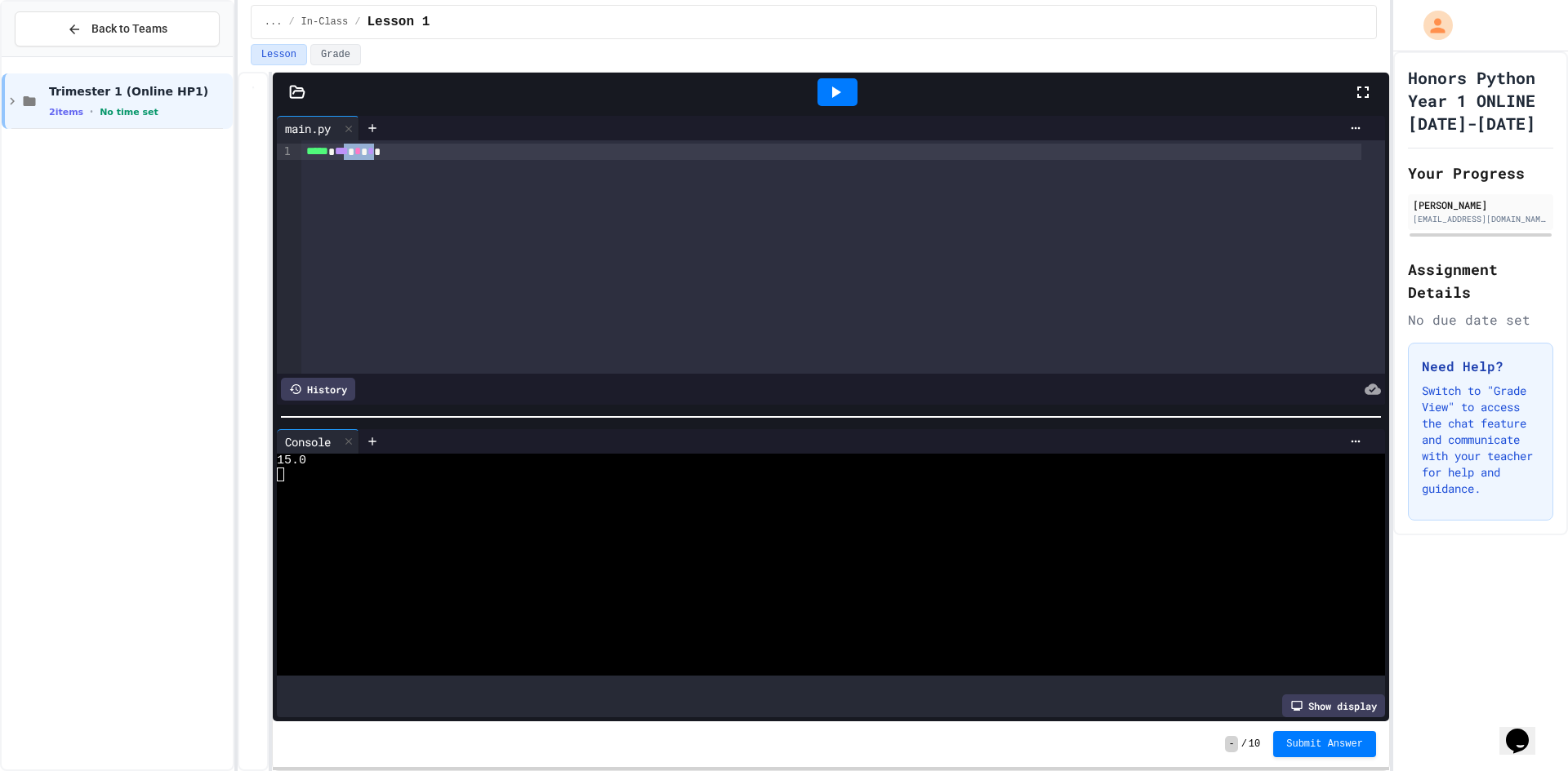
drag, startPoint x: 387, startPoint y: 151, endPoint x: 356, endPoint y: 151, distance: 31.0
click at [356, 151] on div "***** * *** * * *" at bounding box center [831, 152] width 1059 height 17
click at [362, 151] on div "***** * *** * * *" at bounding box center [831, 152] width 1059 height 17
drag, startPoint x: 366, startPoint y: 152, endPoint x: 345, endPoint y: 152, distance: 21.0
click at [345, 152] on div "***** * *** * * *" at bounding box center [831, 152] width 1059 height 17
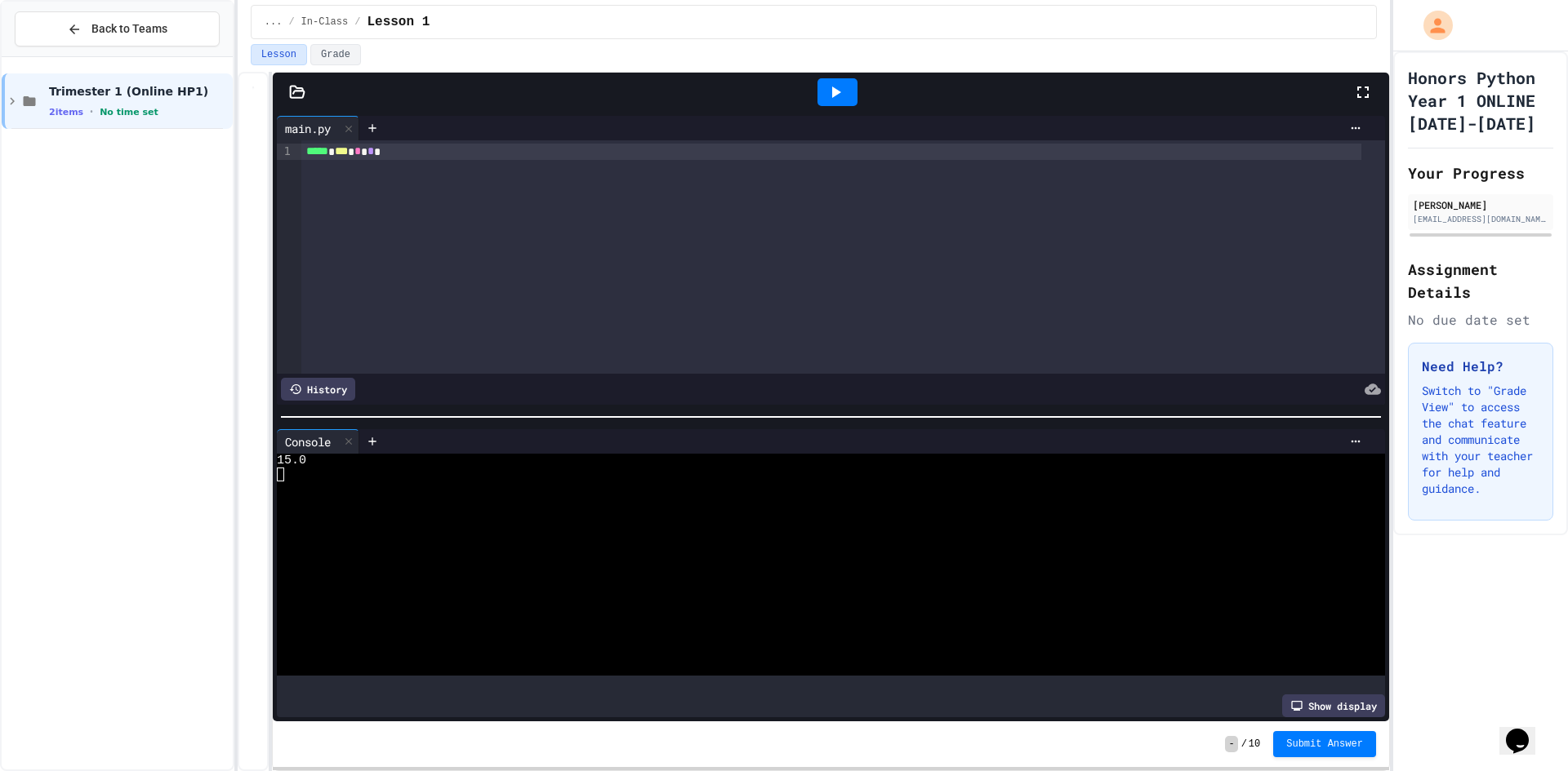
click at [820, 94] on div at bounding box center [836, 92] width 40 height 28
drag, startPoint x: 386, startPoint y: 149, endPoint x: 346, endPoint y: 150, distance: 40.0
click at [346, 150] on div "***** * *** * * *" at bounding box center [831, 152] width 1059 height 17
click at [827, 102] on div at bounding box center [836, 92] width 40 height 28
click at [837, 84] on icon at bounding box center [835, 92] width 19 height 19
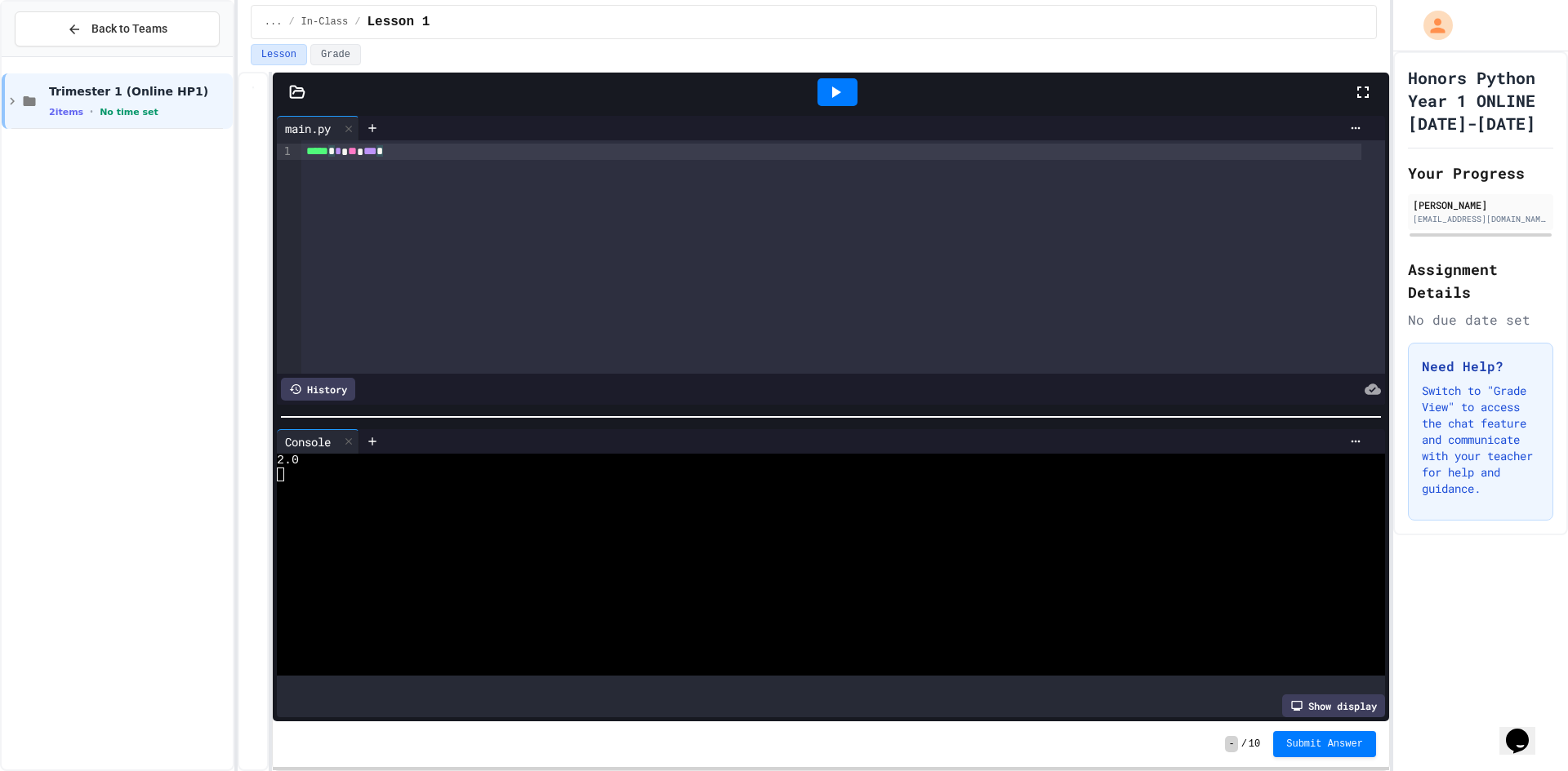
click at [400, 152] on div "***** * * ** *** *" at bounding box center [831, 152] width 1059 height 17
drag, startPoint x: 394, startPoint y: 152, endPoint x: 360, endPoint y: 157, distance: 34.4
click at [825, 92] on icon at bounding box center [835, 92] width 19 height 19
click at [373, 130] on icon at bounding box center [372, 128] width 13 height 13
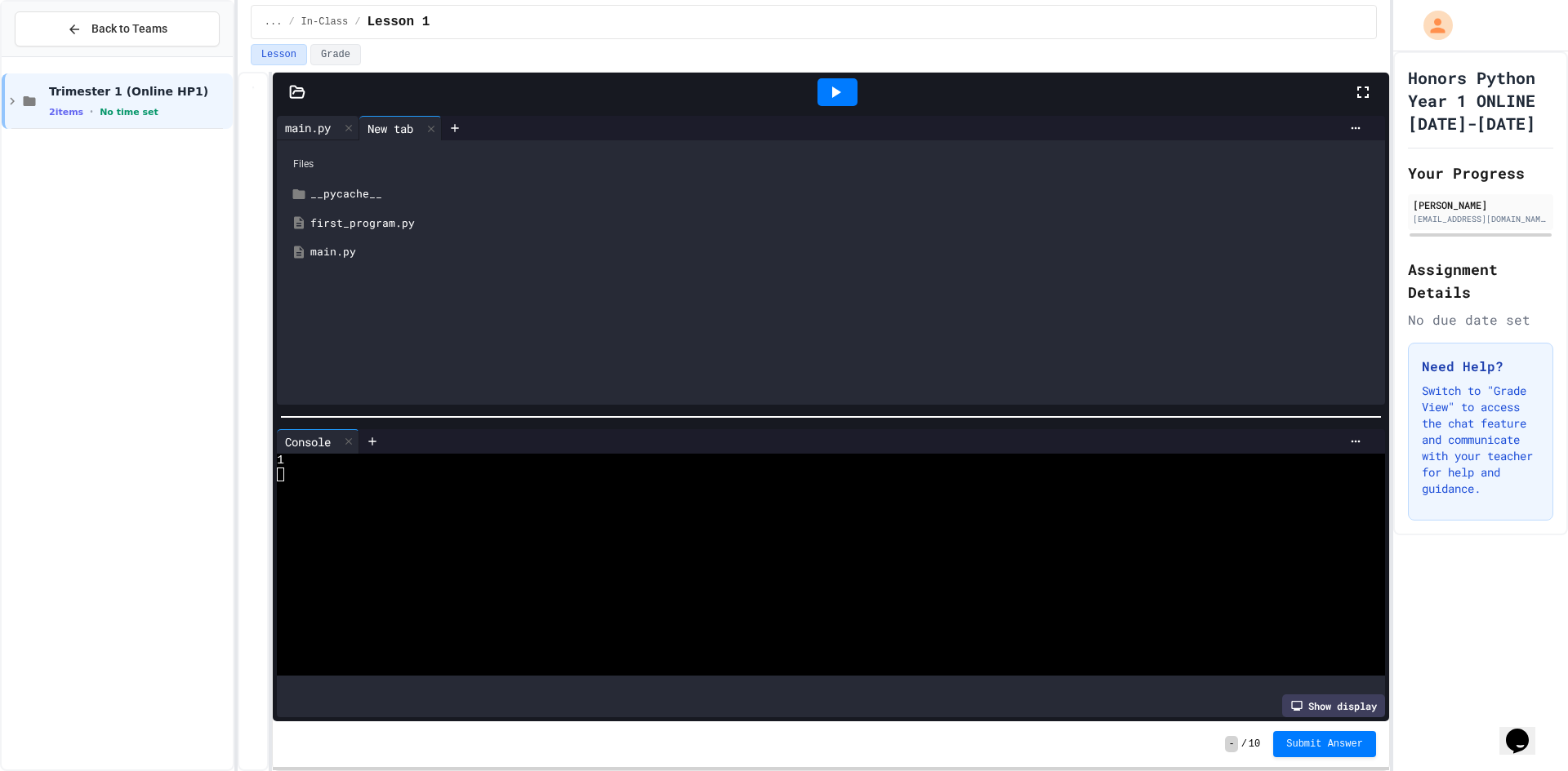
click at [288, 136] on div "main.py" at bounding box center [317, 128] width 83 height 24
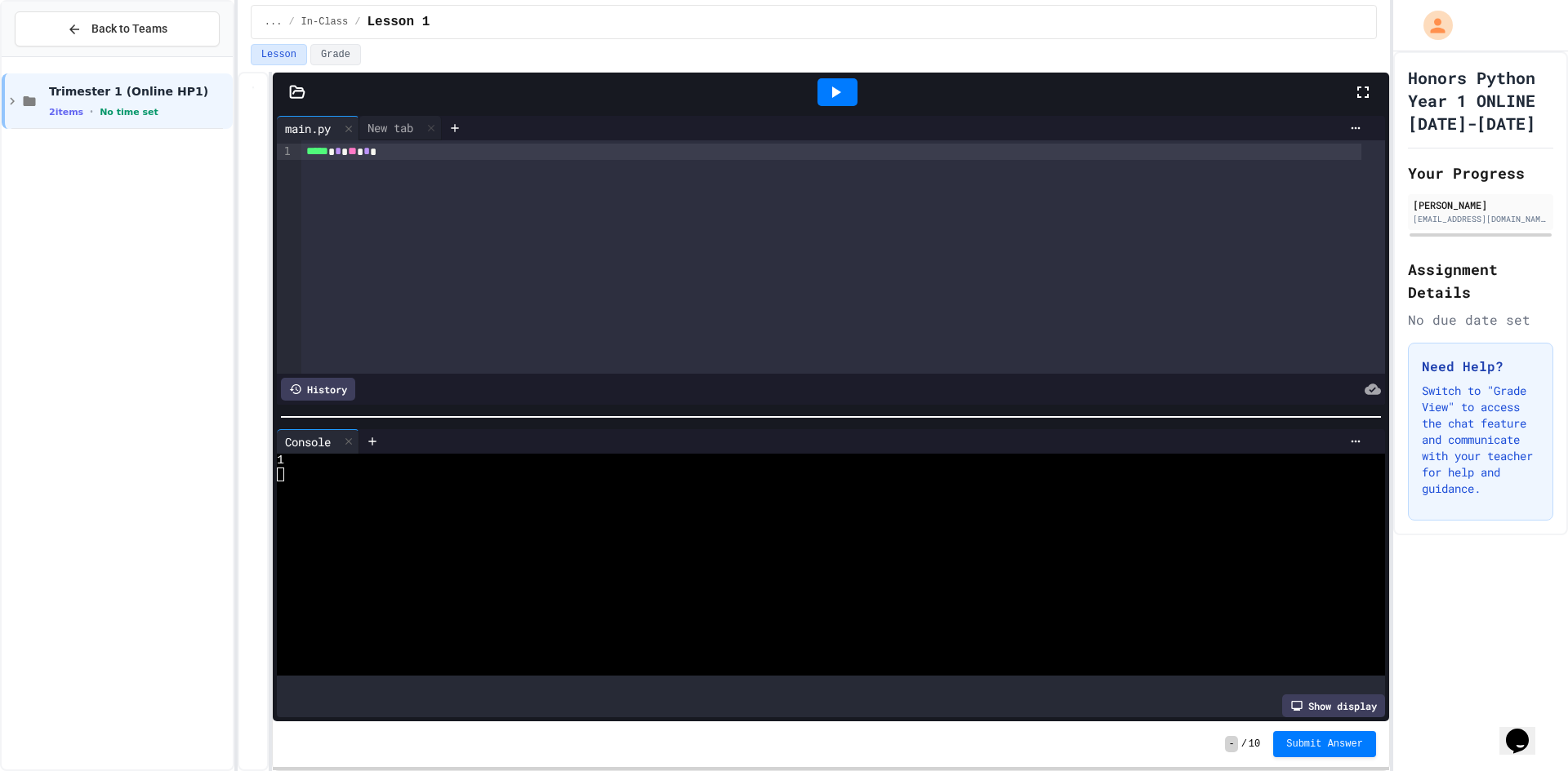
click at [1501, 62] on div "Honors Python Year 1 ONLINE 2025-2026 Your Progress Eric Guo eriyg2008@gmail.co…" at bounding box center [1480, 293] width 175 height 484
drag, startPoint x: 1472, startPoint y: 30, endPoint x: 1459, endPoint y: 26, distance: 13.6
click at [1471, 29] on div at bounding box center [1480, 25] width 175 height 51
click at [1433, 24] on icon "My Account" at bounding box center [1437, 25] width 22 height 22
click at [1407, 770] on div at bounding box center [784, 771] width 1568 height 0
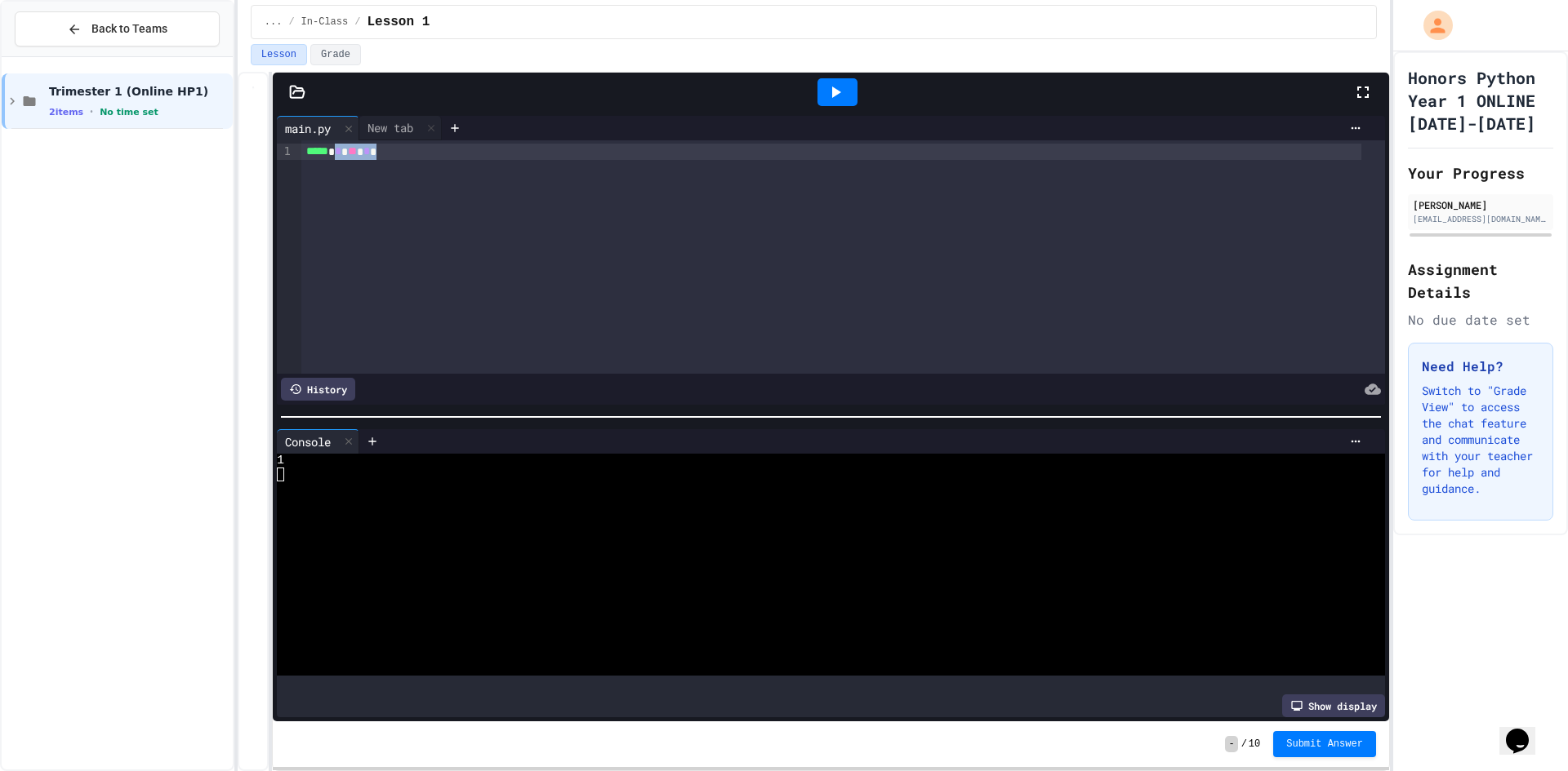
drag, startPoint x: 484, startPoint y: 161, endPoint x: 312, endPoint y: 179, distance: 172.9
click at [336, 161] on div "***** * * ** * *" at bounding box center [843, 257] width 1083 height 234
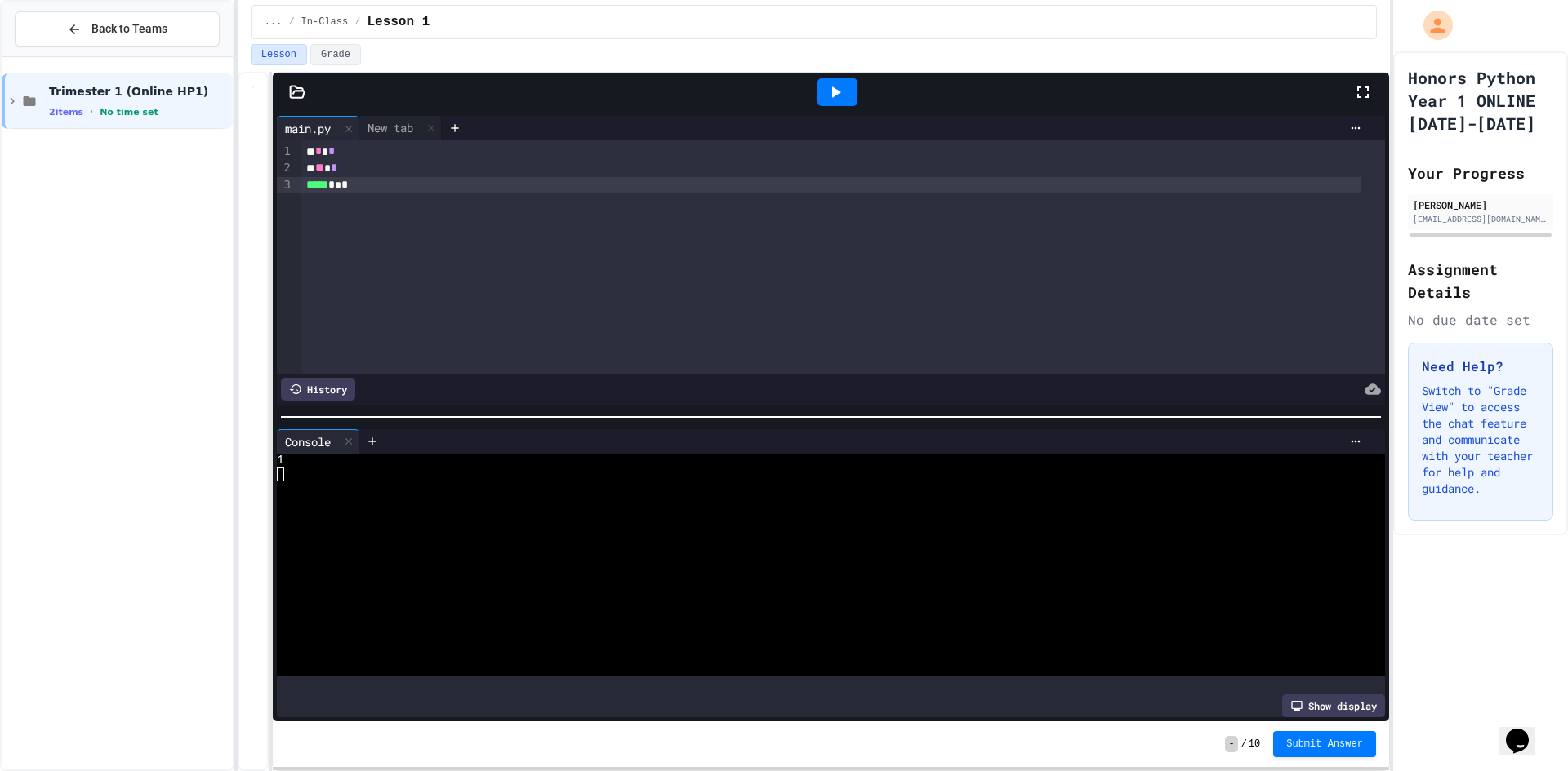
click at [825, 84] on icon at bounding box center [835, 92] width 19 height 19
click at [825, 98] on icon at bounding box center [835, 92] width 19 height 19
drag, startPoint x: 347, startPoint y: 174, endPoint x: 336, endPoint y: 173, distance: 11.0
click at [336, 173] on div "* * * * ** * ***** ***" at bounding box center [843, 257] width 1083 height 234
click at [337, 173] on span "*" at bounding box center [333, 167] width 6 height 11
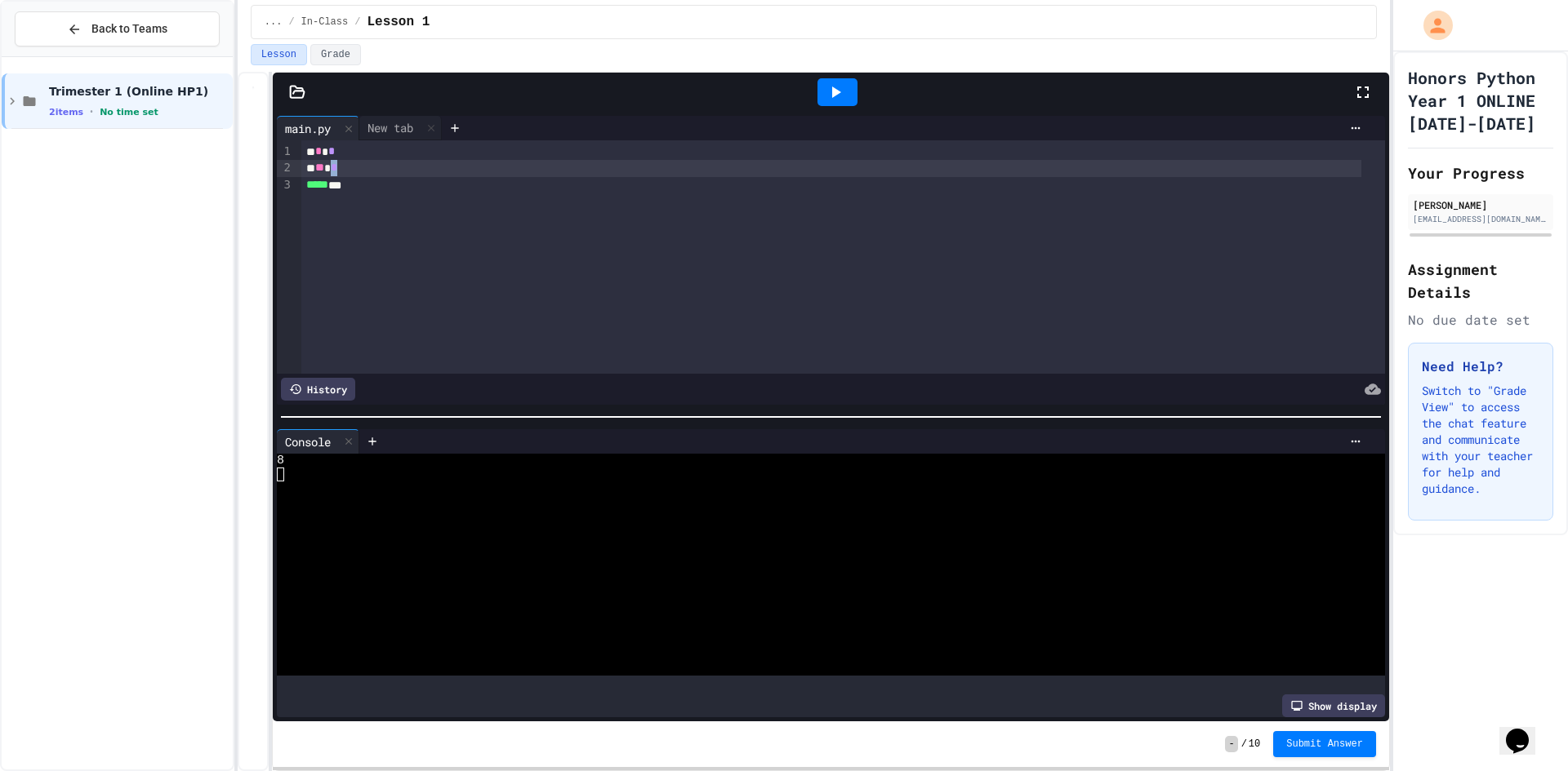
click at [338, 171] on div "* ** *" at bounding box center [831, 168] width 1059 height 17
click at [831, 105] on div at bounding box center [836, 92] width 40 height 28
drag, startPoint x: 328, startPoint y: 166, endPoint x: 316, endPoint y: 166, distance: 12.0
click at [316, 166] on div "* ** *" at bounding box center [831, 168] width 1059 height 17
click at [337, 167] on span "*" at bounding box center [333, 167] width 6 height 11
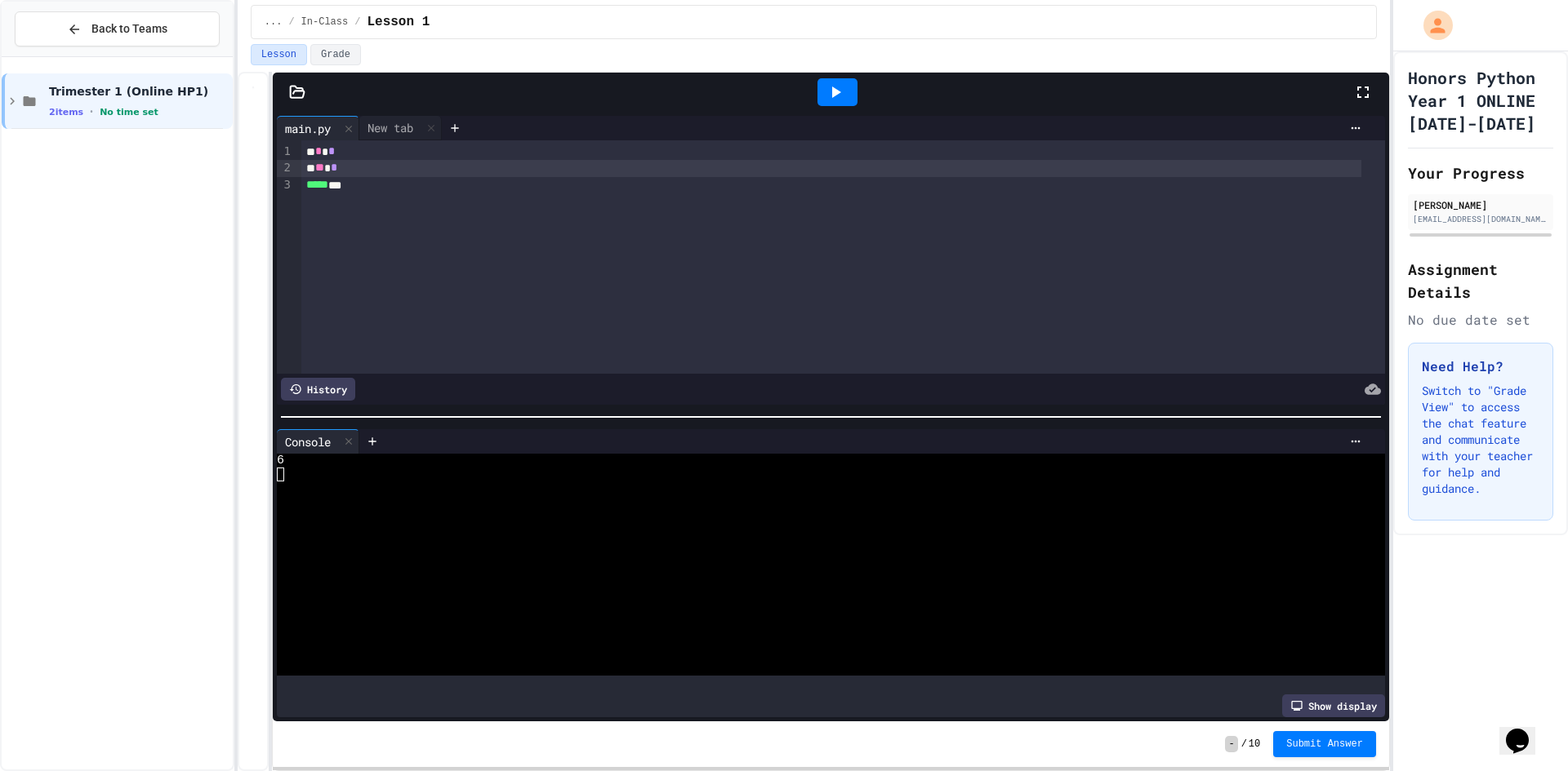
click at [850, 85] on div at bounding box center [836, 92] width 40 height 28
drag, startPoint x: 378, startPoint y: 298, endPoint x: 357, endPoint y: 243, distance: 58.9
click at [324, 770] on div at bounding box center [784, 773] width 1568 height 0
click at [320, 164] on span "**" at bounding box center [319, 167] width 9 height 11
click at [849, 99] on div at bounding box center [836, 92] width 40 height 28
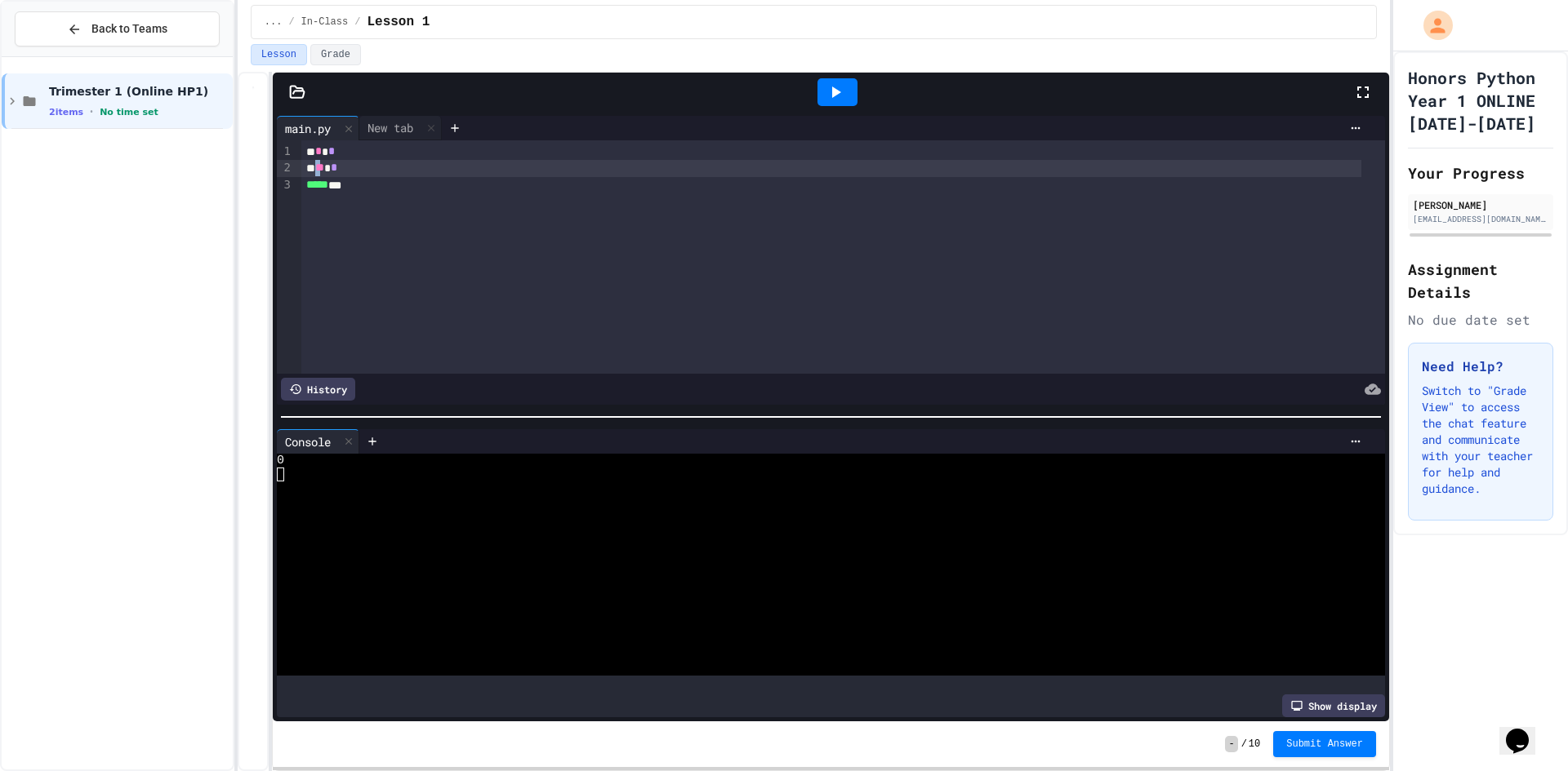
click at [318, 167] on span "**" at bounding box center [319, 167] width 9 height 11
drag, startPoint x: 353, startPoint y: 168, endPoint x: 341, endPoint y: 169, distance: 12.0
click at [341, 169] on div "* ** *" at bounding box center [831, 168] width 1059 height 17
click at [340, 165] on span "**" at bounding box center [335, 167] width 9 height 11
drag, startPoint x: 354, startPoint y: 165, endPoint x: 334, endPoint y: 166, distance: 20.0
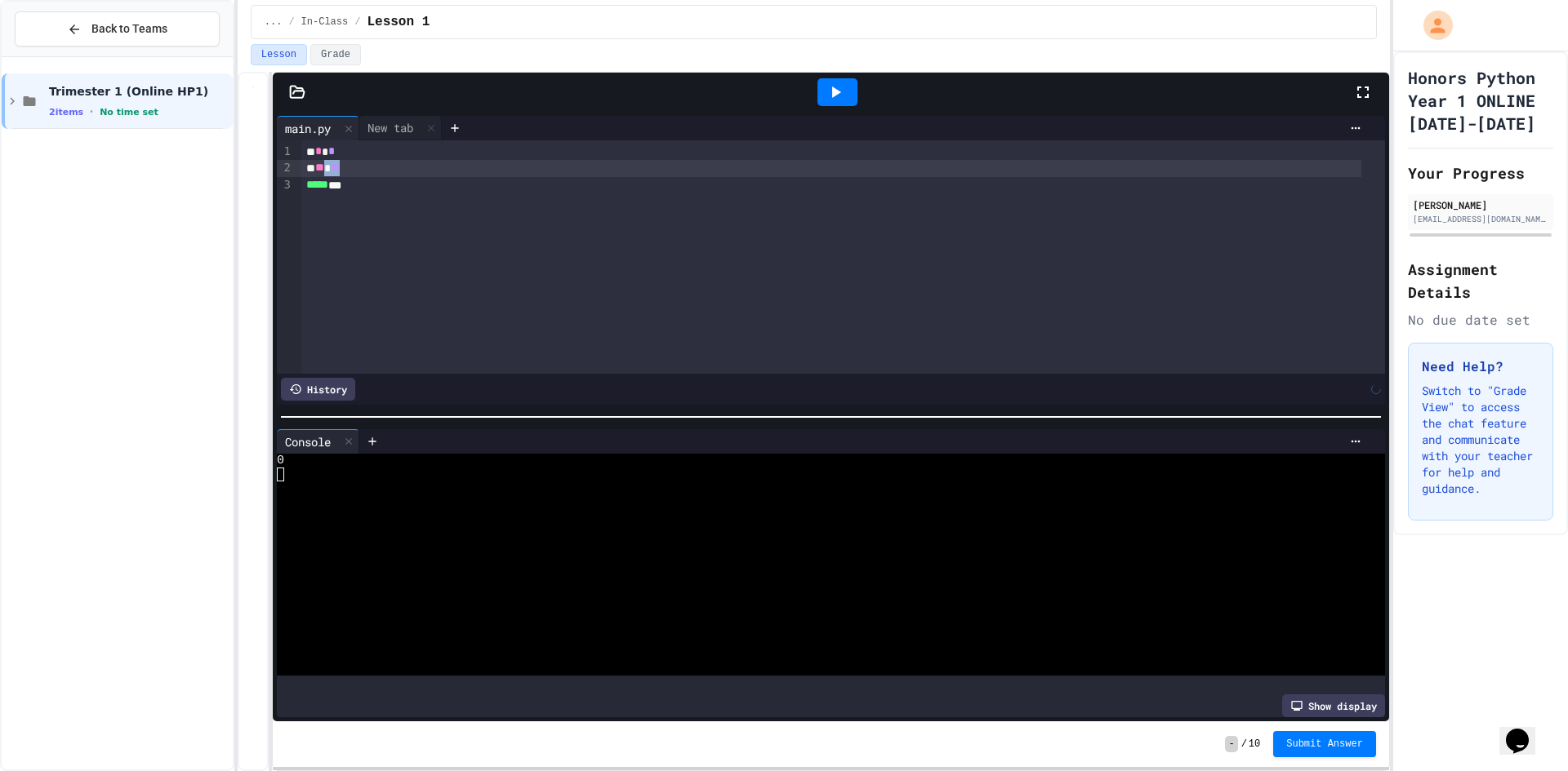
click at [334, 166] on div "* ** **" at bounding box center [831, 168] width 1059 height 17
click at [330, 173] on span "*" at bounding box center [327, 167] width 6 height 11
click at [851, 92] on div at bounding box center [836, 92] width 40 height 28
click at [321, 166] on span "**" at bounding box center [319, 167] width 9 height 11
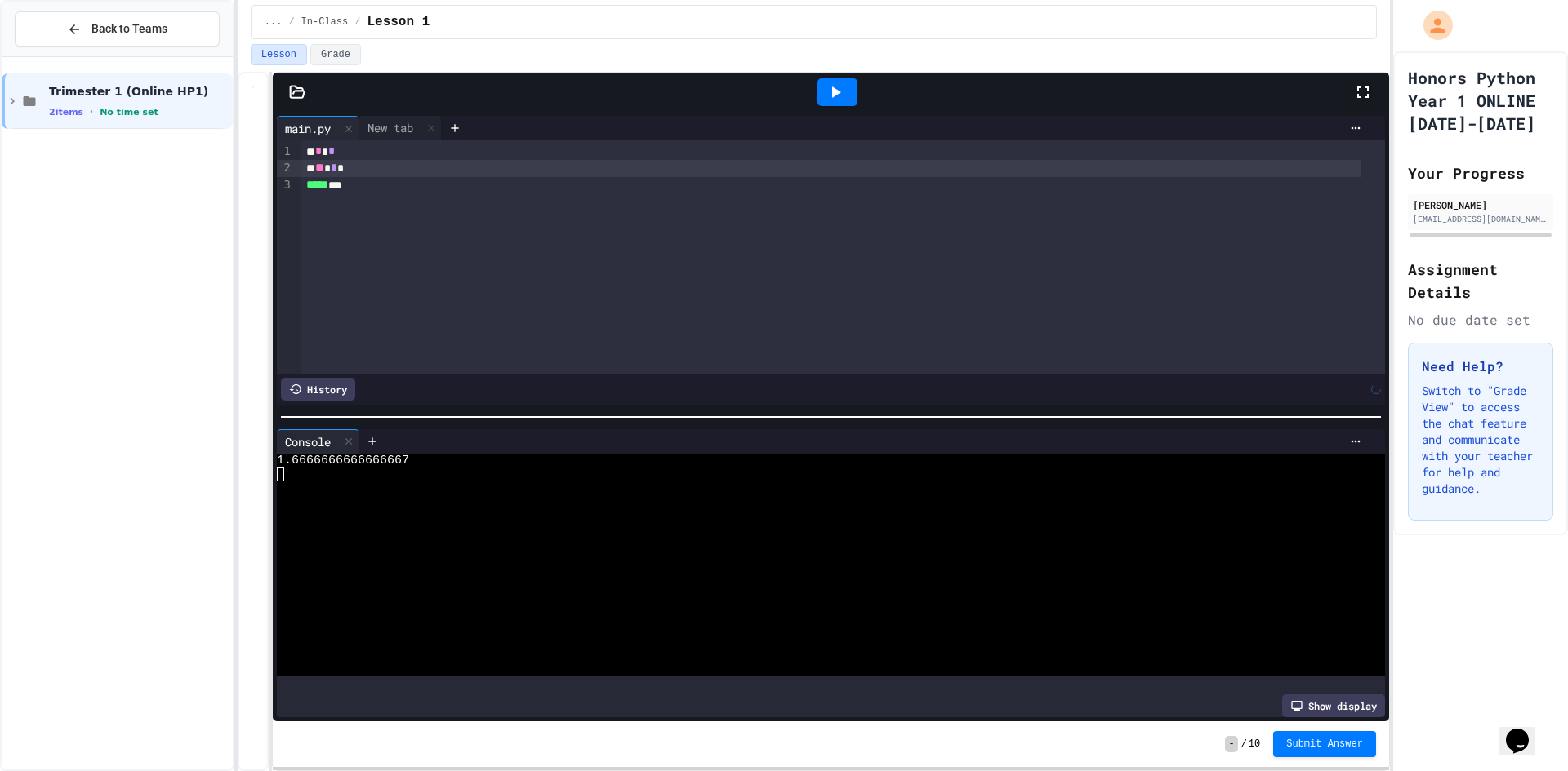
click at [825, 84] on icon at bounding box center [835, 92] width 19 height 19
click at [68, 105] on div "Trimester 1 (Online HP1) 2 items • No time set" at bounding box center [139, 101] width 180 height 34
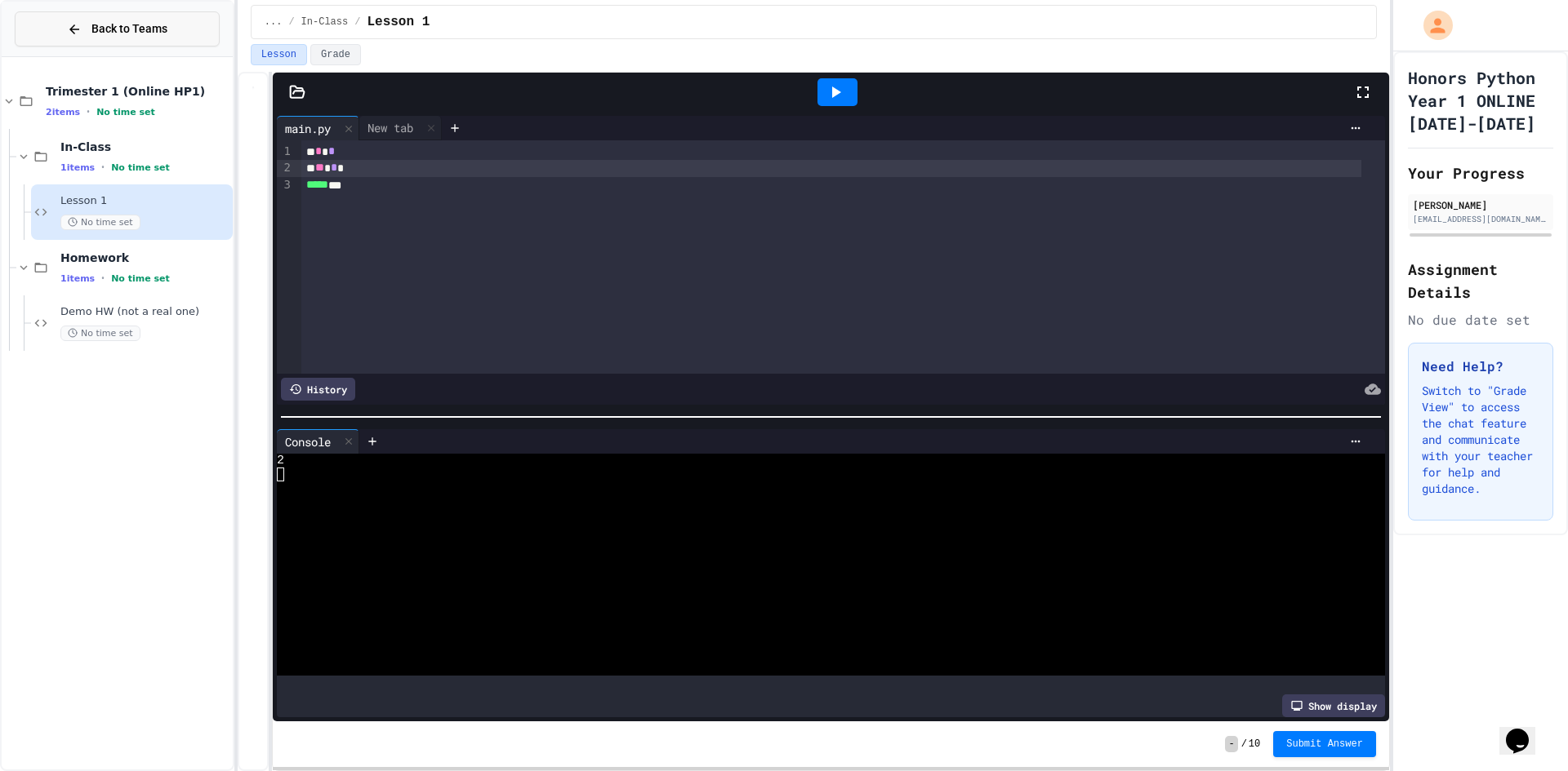
click at [59, 36] on button "Back to Teams" at bounding box center [117, 29] width 205 height 35
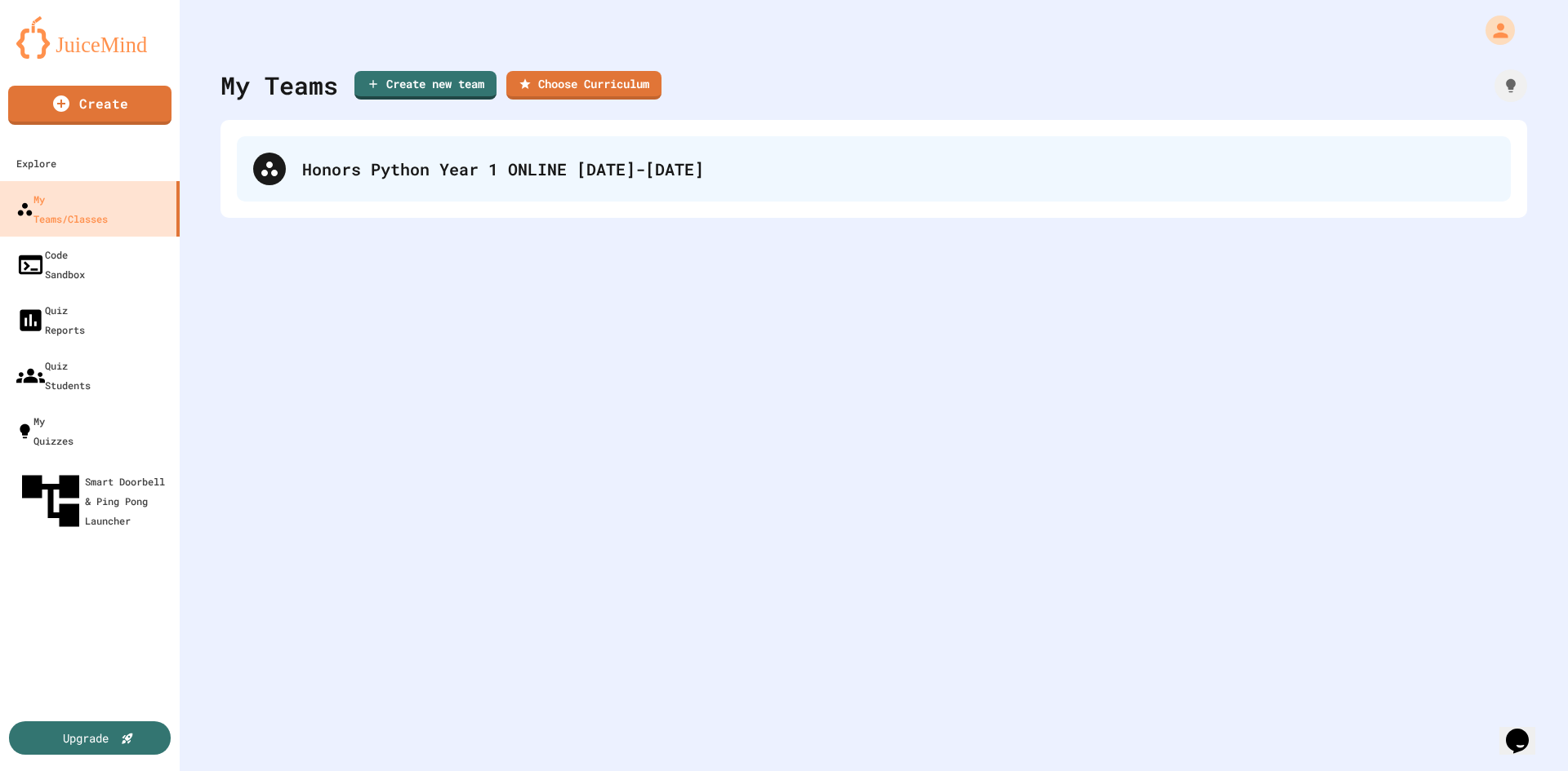
click at [959, 188] on div "Honors Python Year 1 ONLINE [DATE]-[DATE]" at bounding box center [874, 169] width 1274 height 65
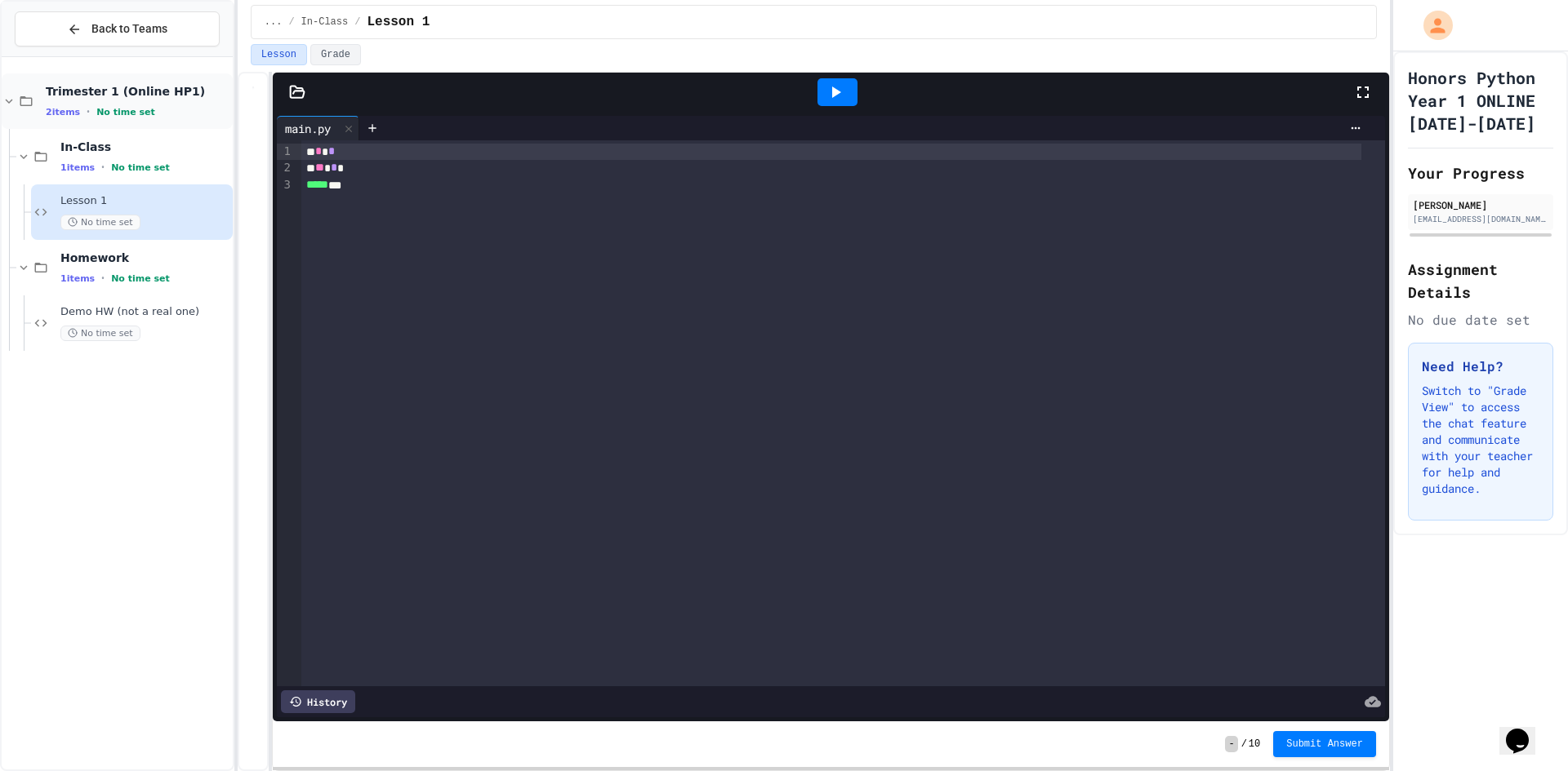
click at [52, 126] on div "Trimester 1 (Online HP1) 2 items • No time set" at bounding box center [117, 101] width 231 height 56
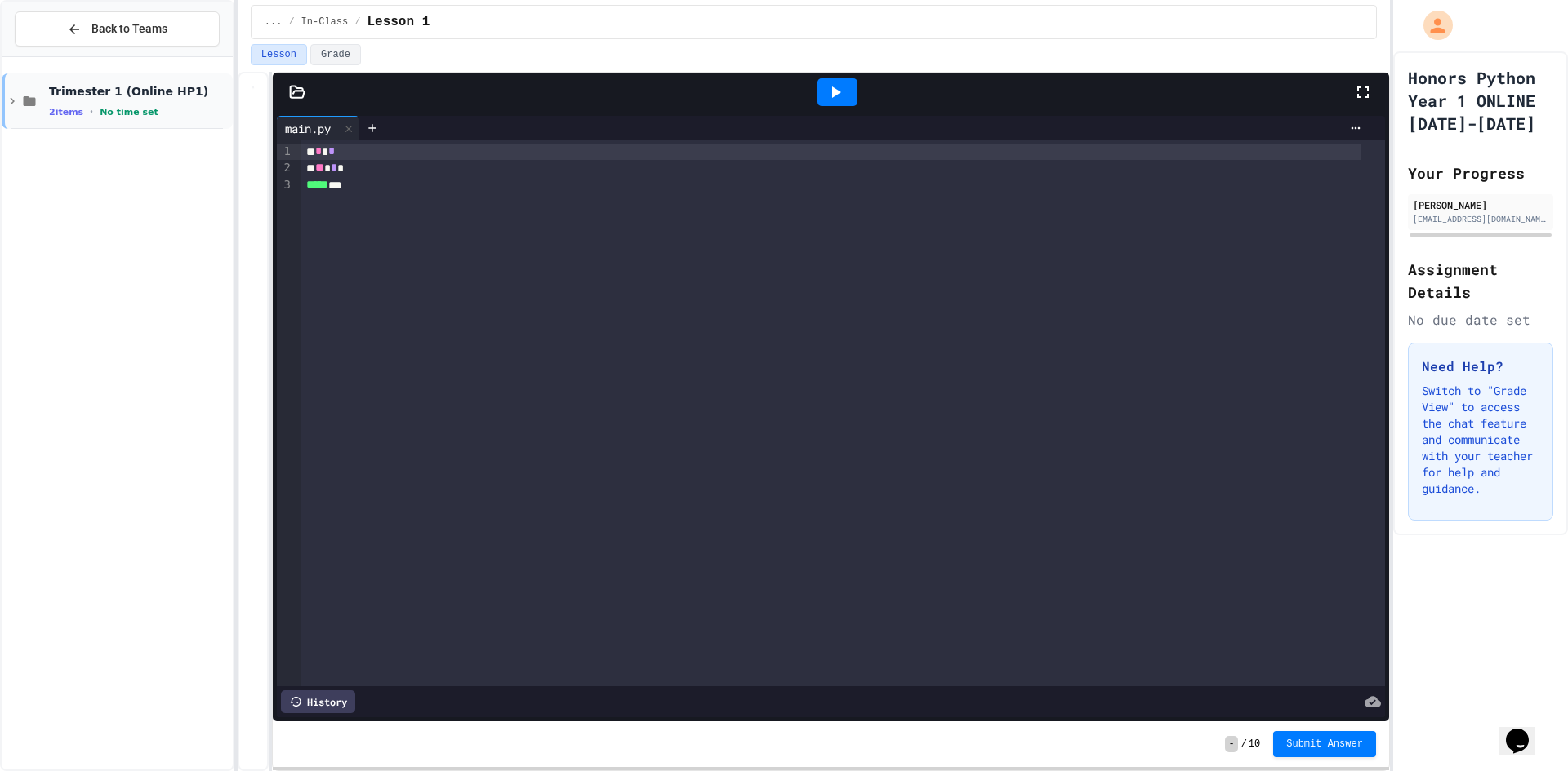
click at [54, 105] on div "Trimester 1 (Online HP1) 2 items • No time set" at bounding box center [139, 101] width 180 height 34
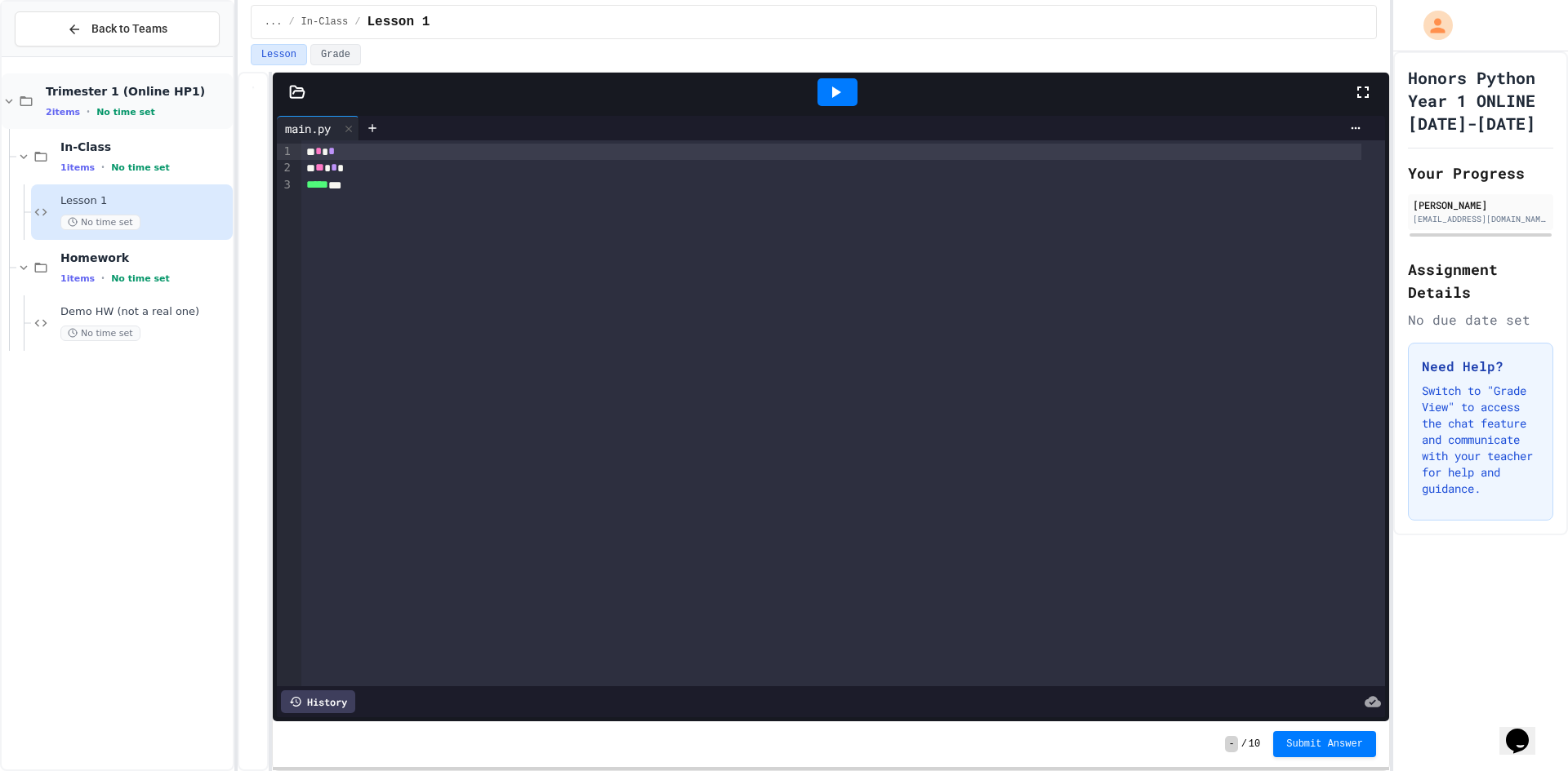
click at [52, 114] on span "2 items" at bounding box center [62, 111] width 34 height 10
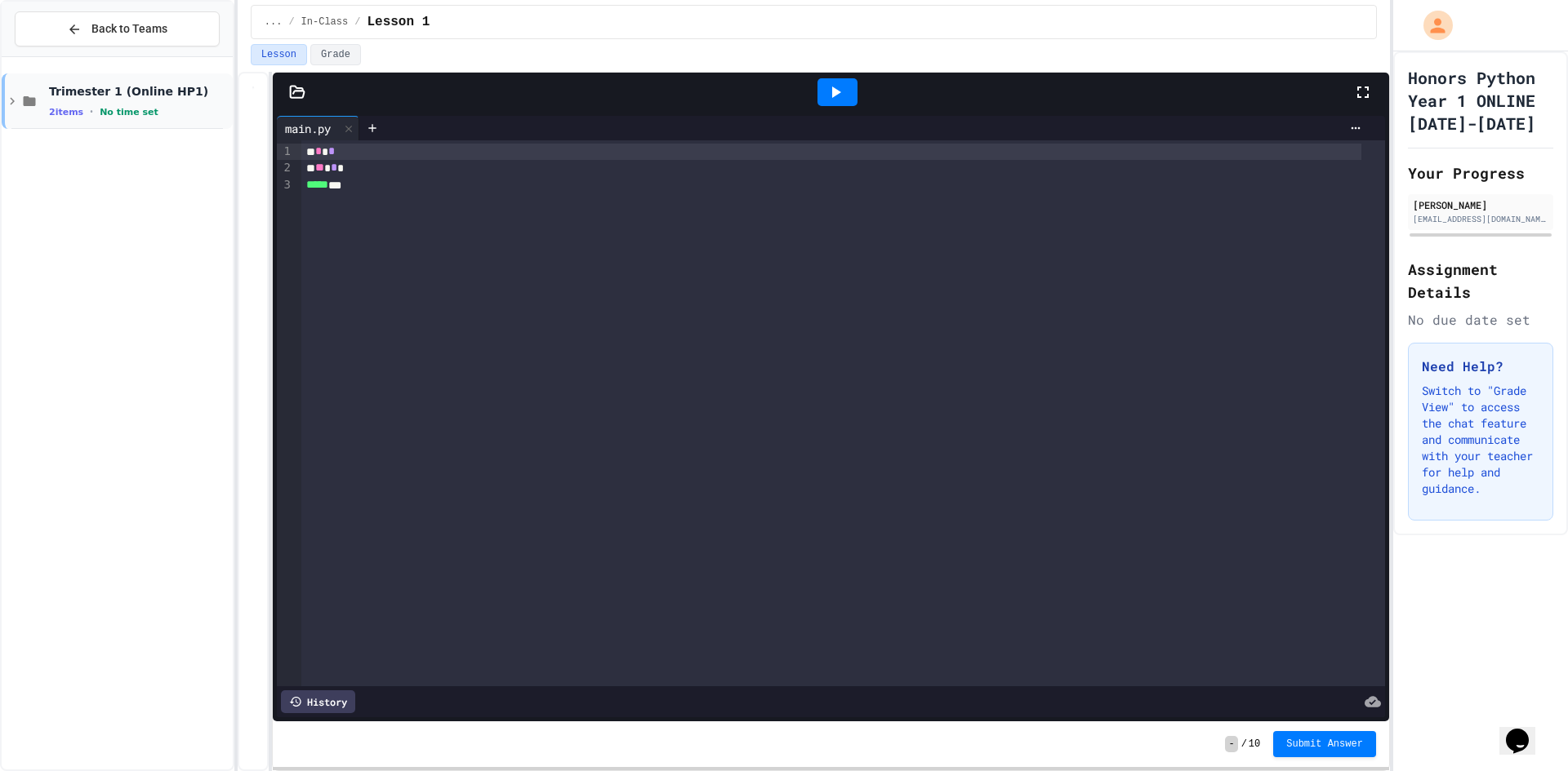
click at [15, 98] on icon at bounding box center [12, 101] width 15 height 15
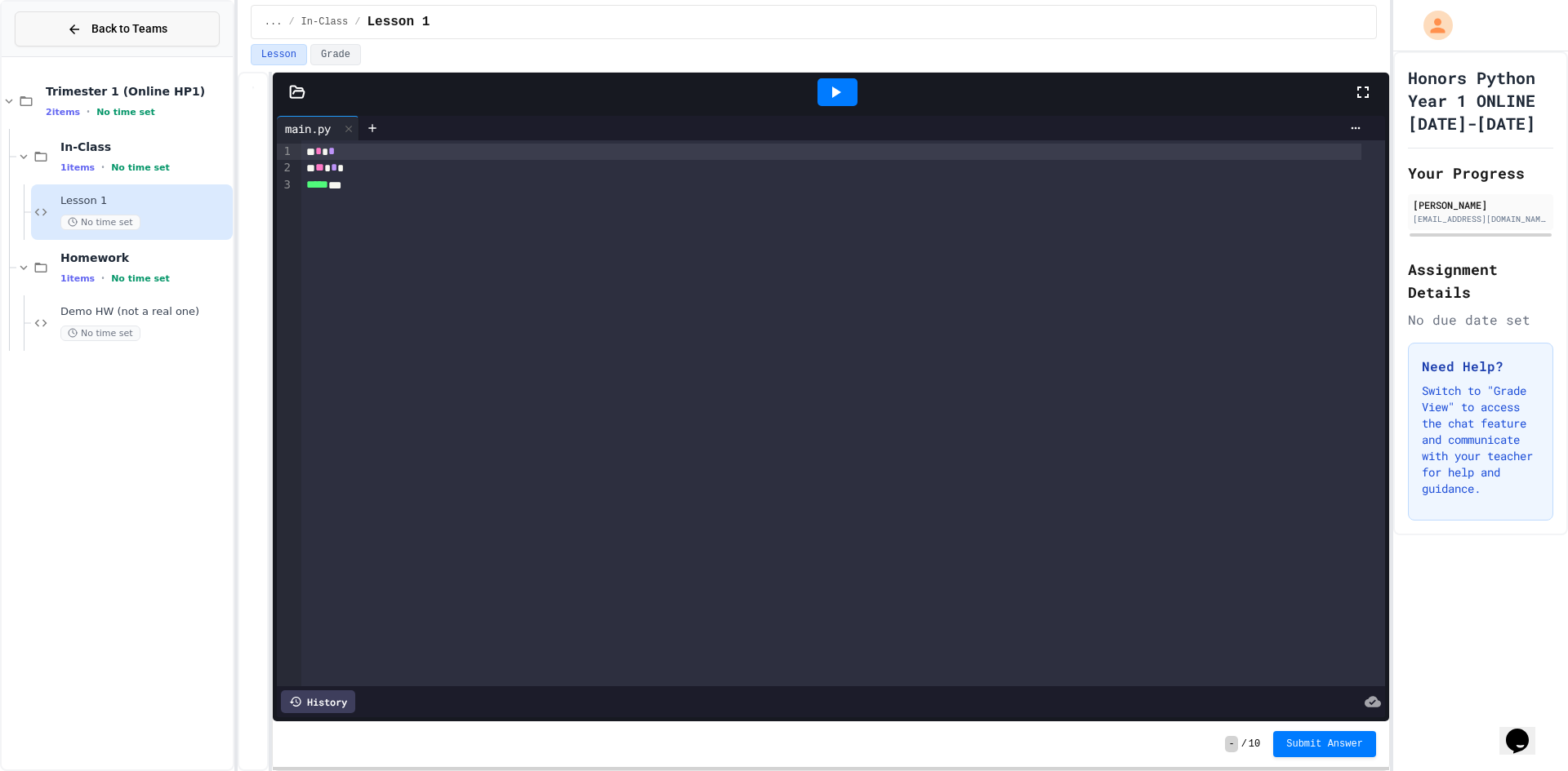
click at [71, 38] on button "Back to Teams" at bounding box center [117, 29] width 205 height 35
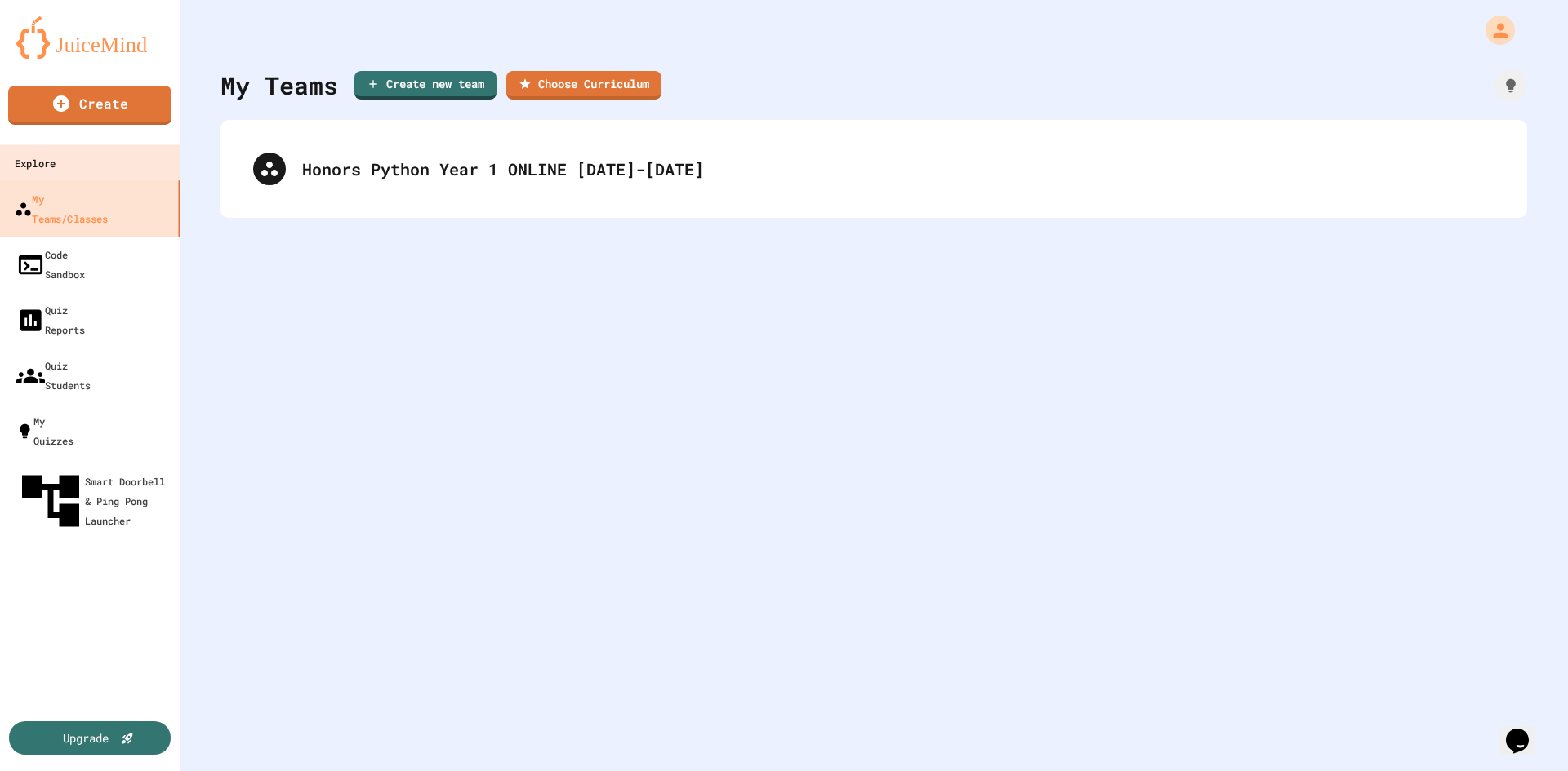
click at [56, 167] on div "Explore" at bounding box center [35, 163] width 41 height 20
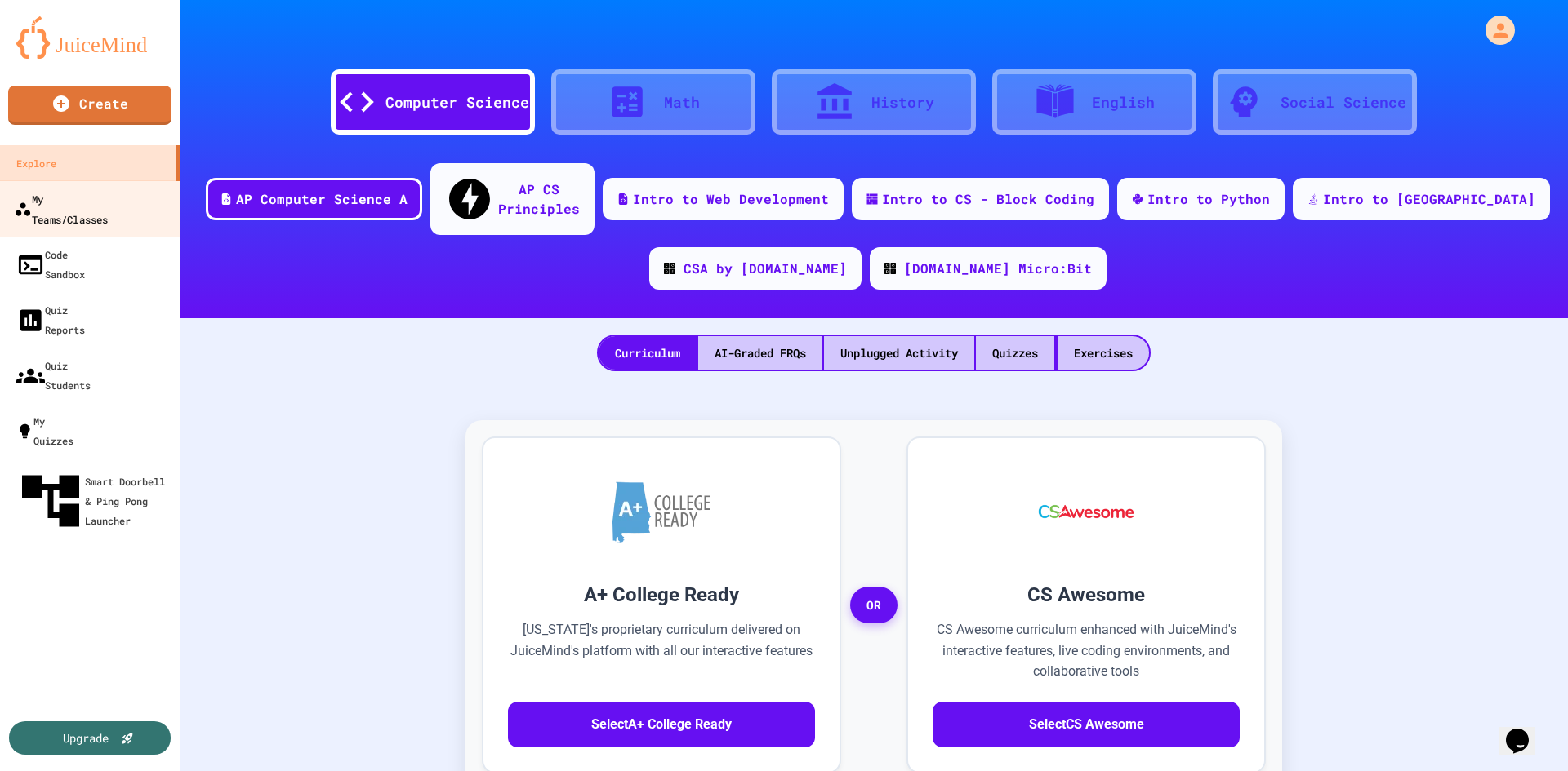
click at [72, 201] on div "My Teams/Classes" at bounding box center [60, 208] width 94 height 40
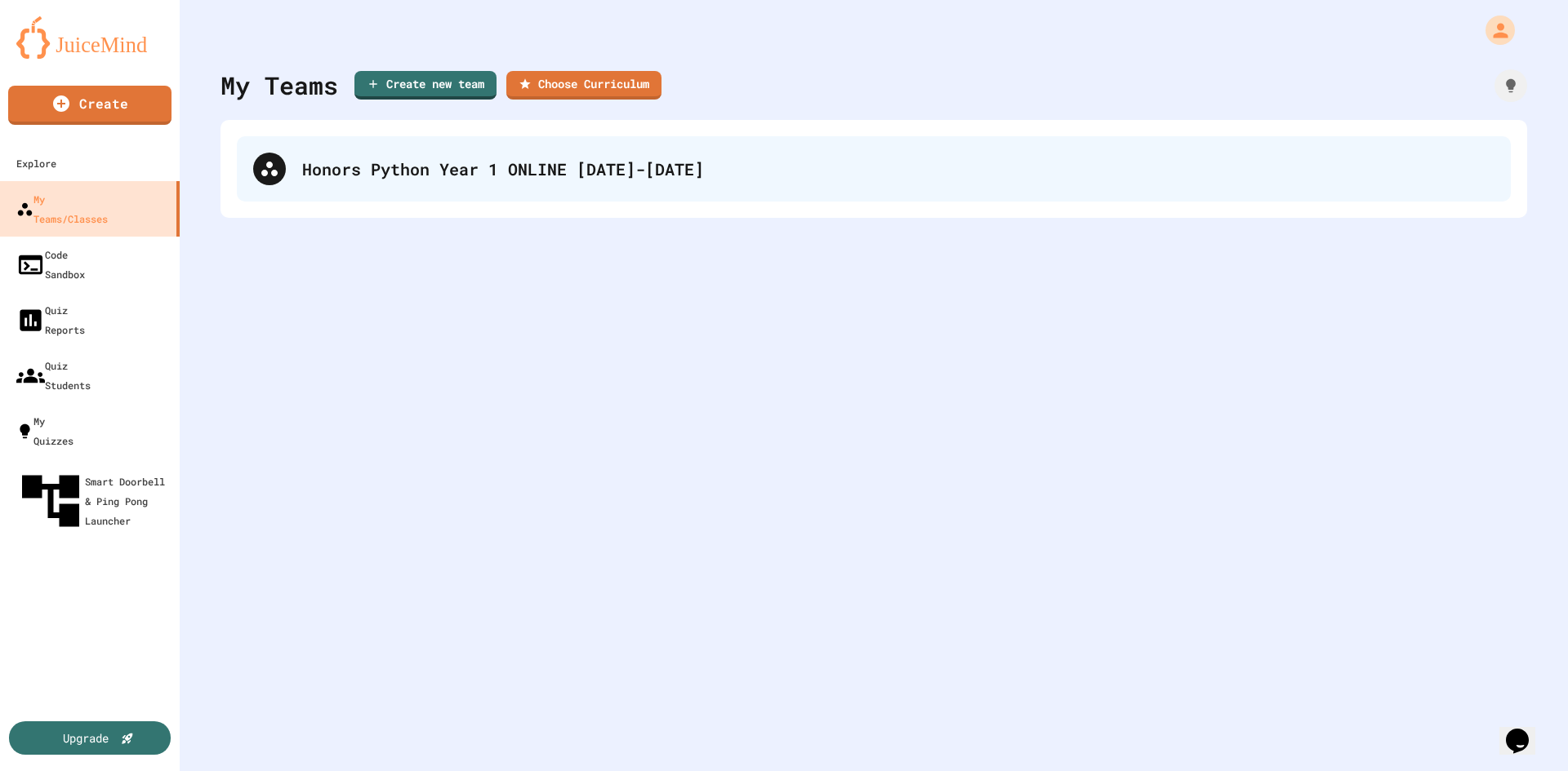
click at [427, 139] on div "Honors Python Year 1 ONLINE [DATE]-[DATE]" at bounding box center [874, 169] width 1274 height 65
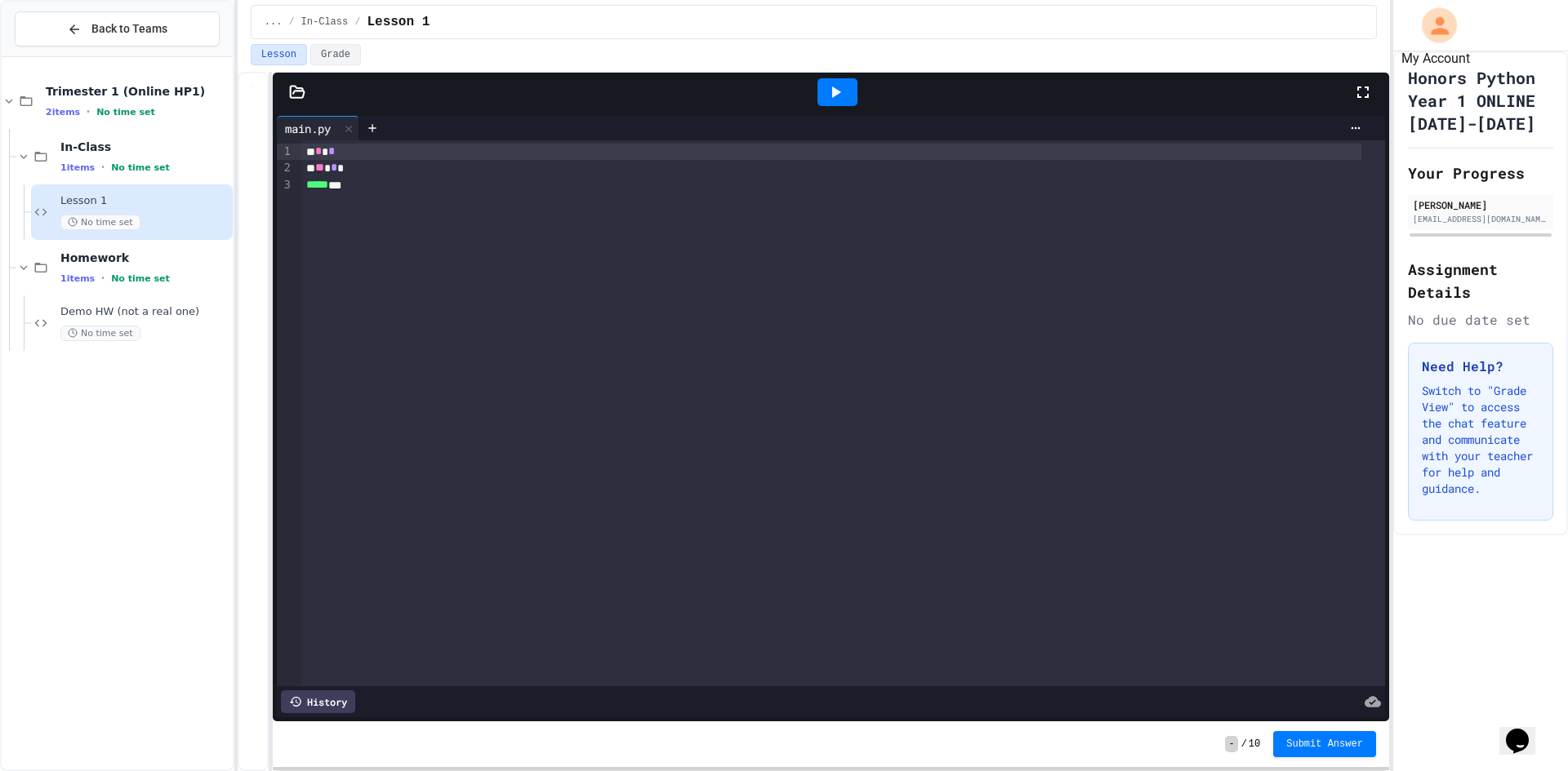
click at [1433, 25] on icon "My Account" at bounding box center [1439, 25] width 26 height 26
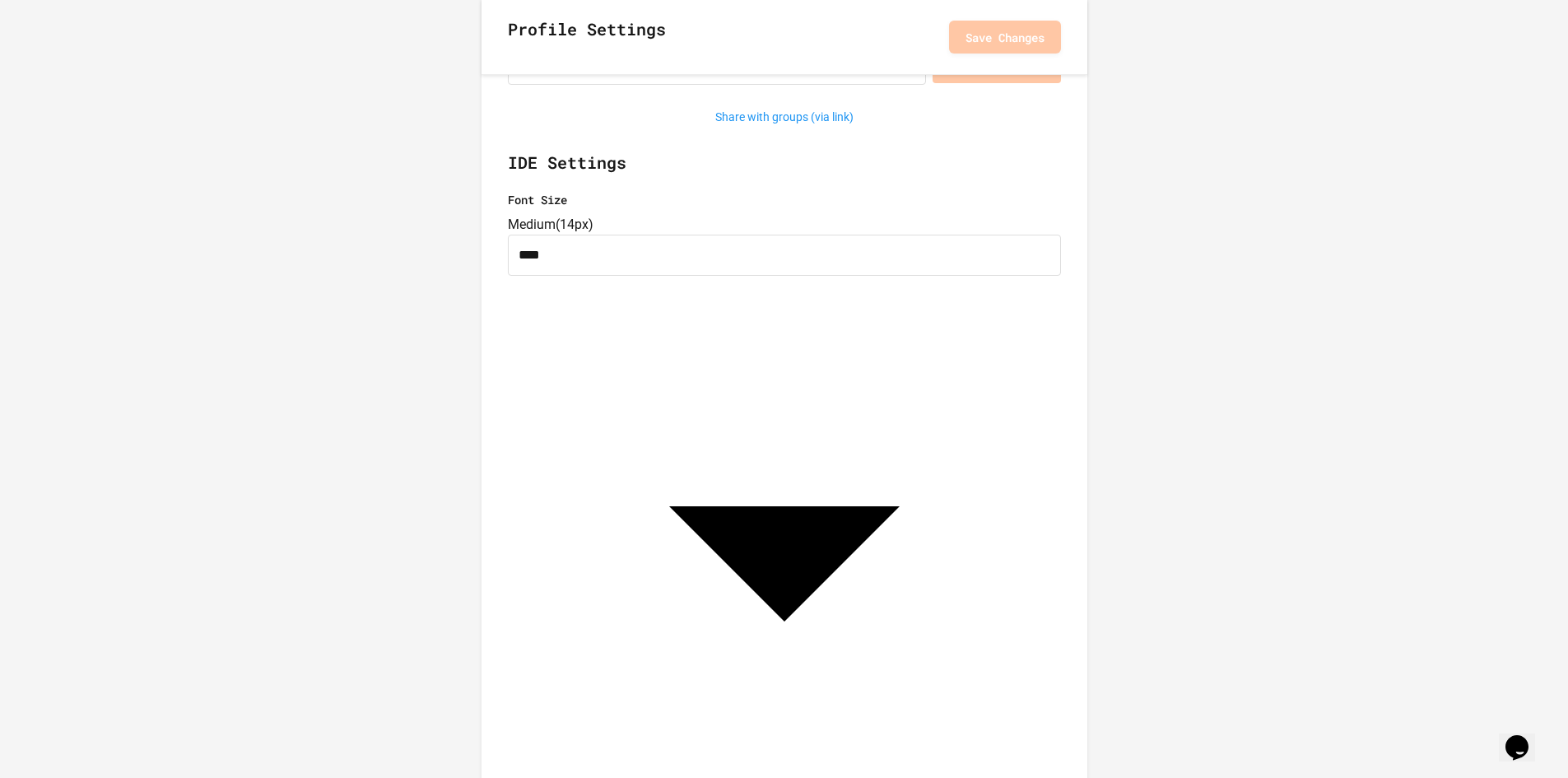
scroll to position [330, 0]
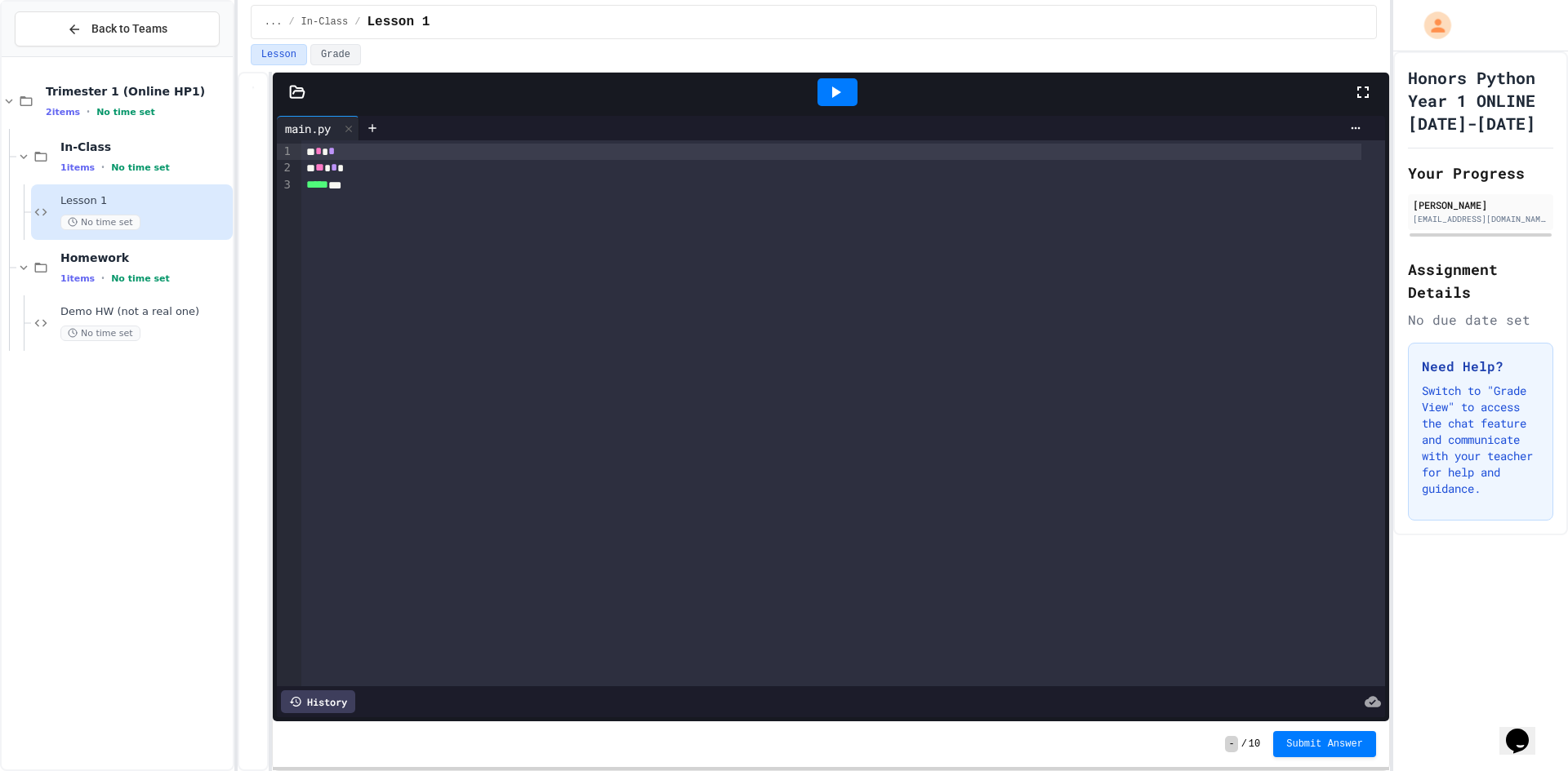
click at [1451, 24] on div "My Account" at bounding box center [1437, 24] width 27 height 27
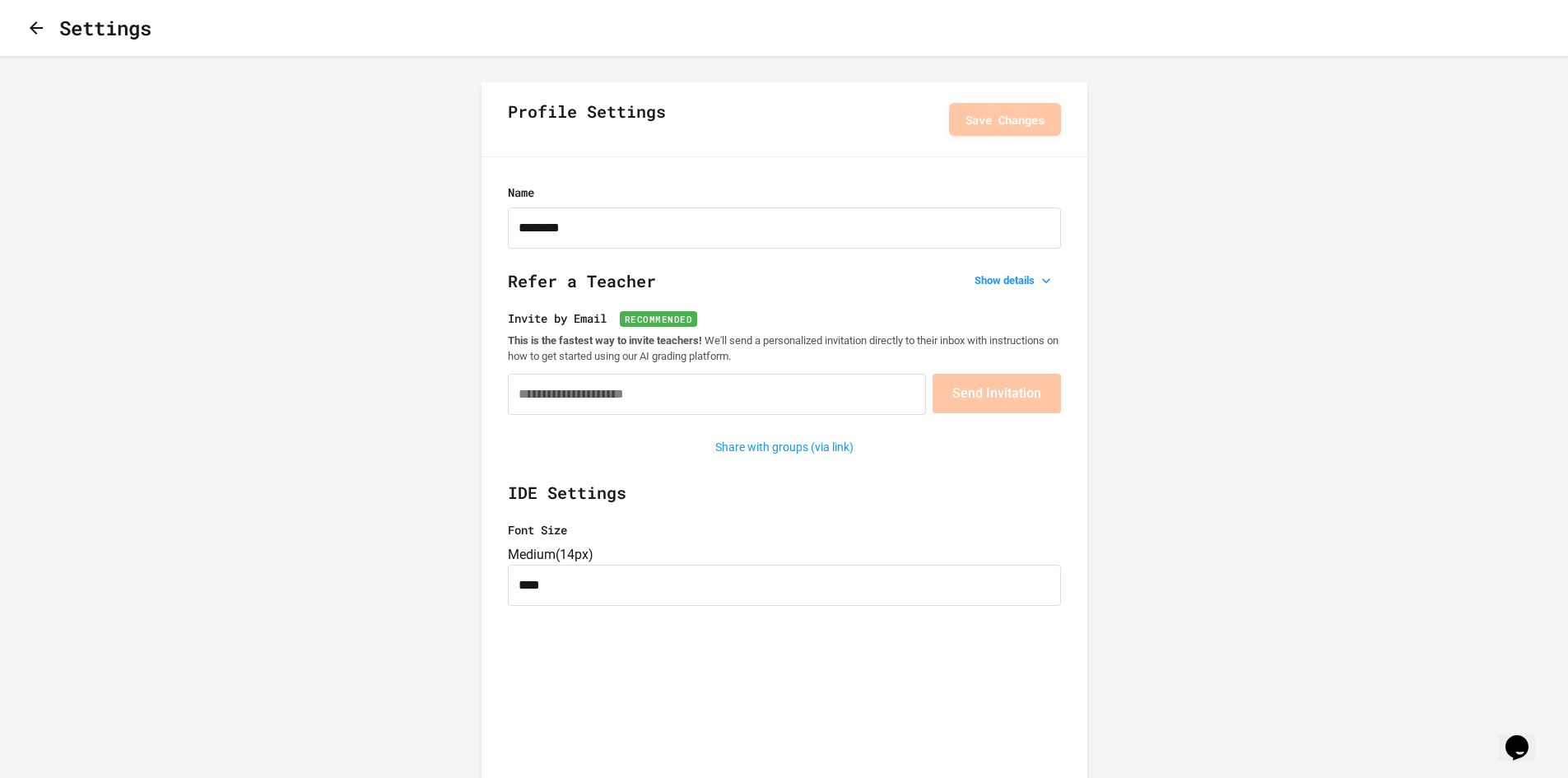
click at [49, 51] on div "Settings" at bounding box center [784, 28] width 1568 height 56
click at [44, 36] on icon "button" at bounding box center [36, 27] width 20 height 20
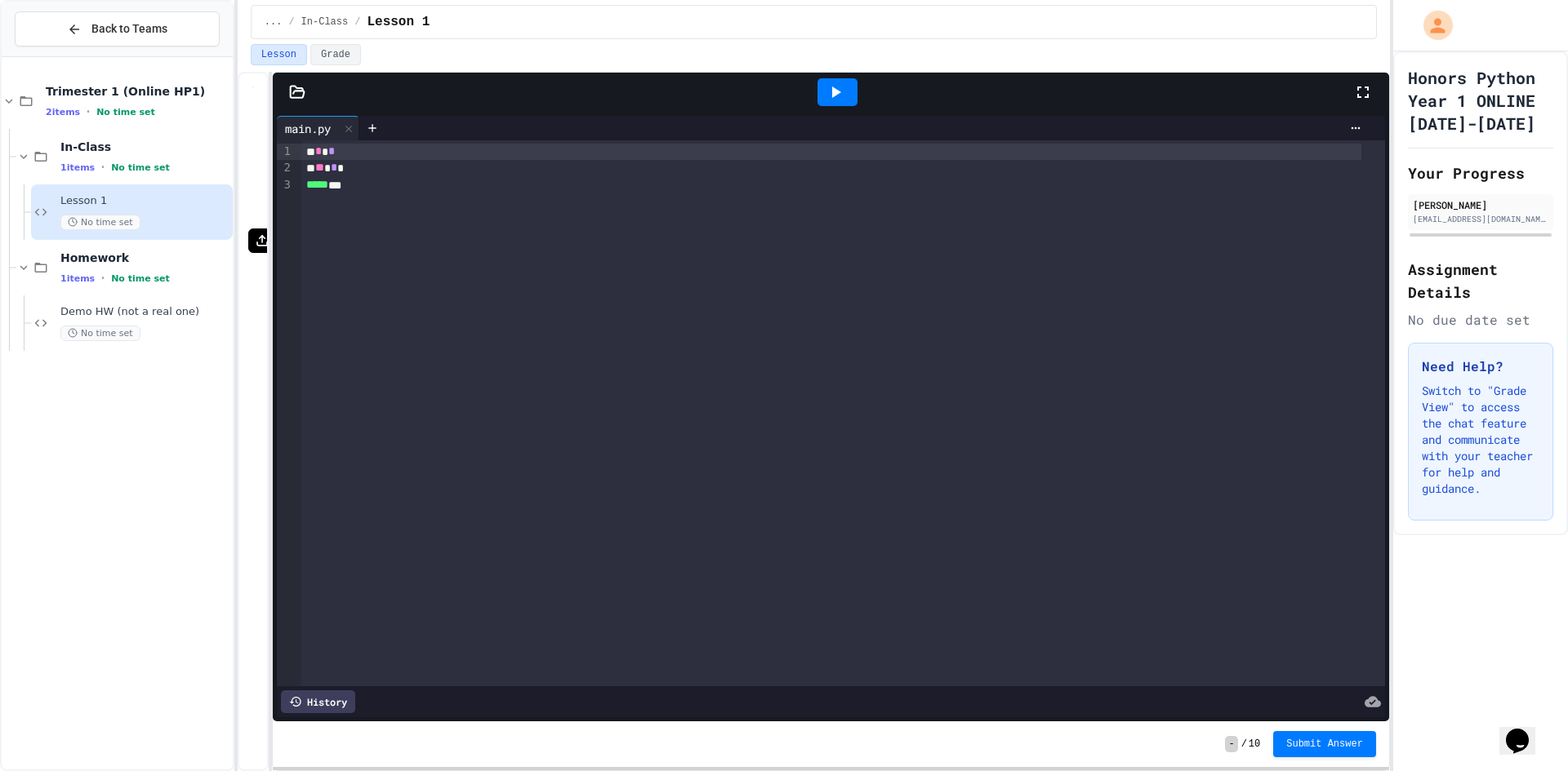
click at [117, 33] on span "Back to Teams" at bounding box center [130, 29] width 76 height 17
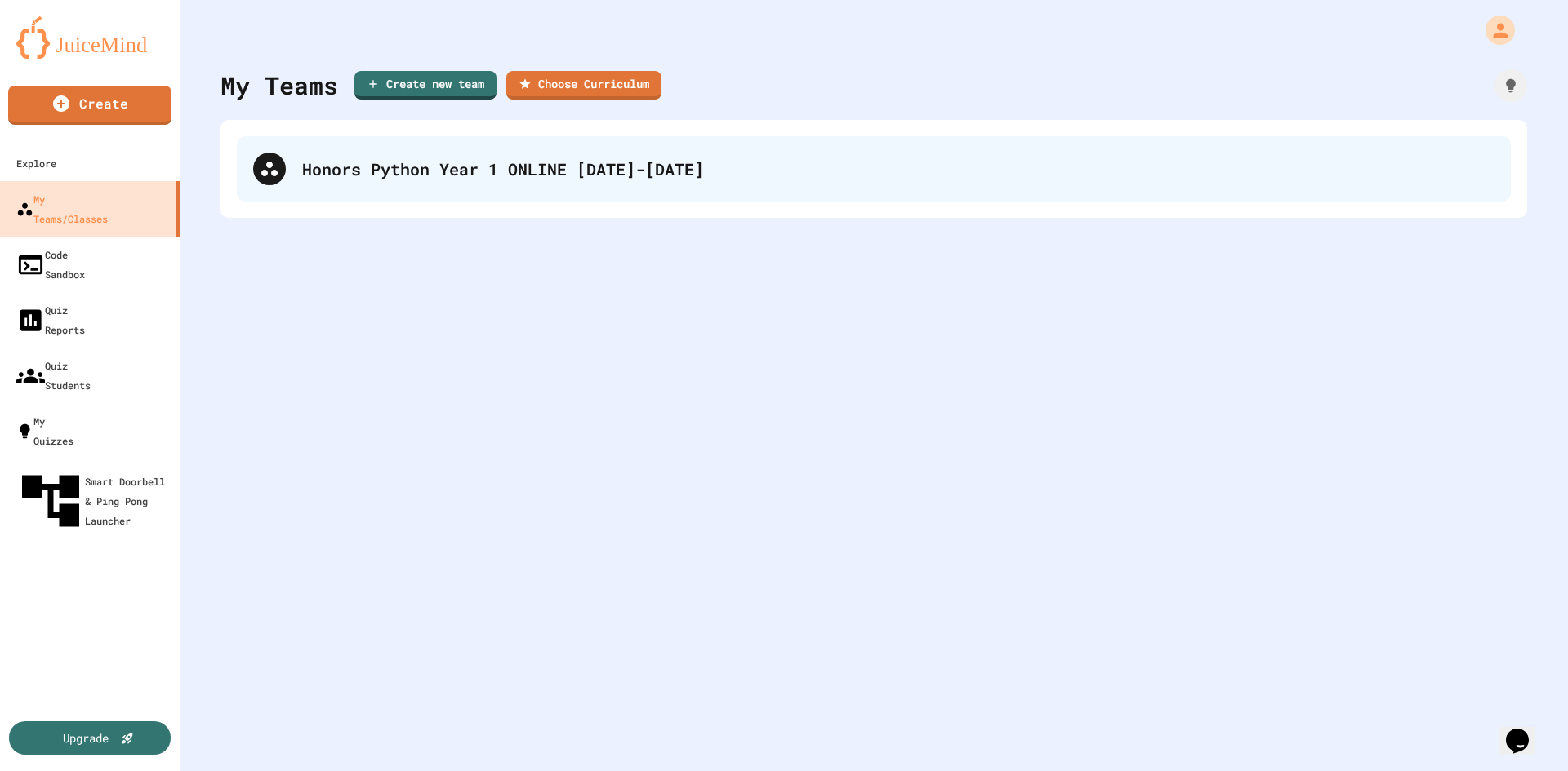
click at [435, 170] on div "Honors Python Year 1 ONLINE [DATE]-[DATE]" at bounding box center [898, 169] width 1192 height 24
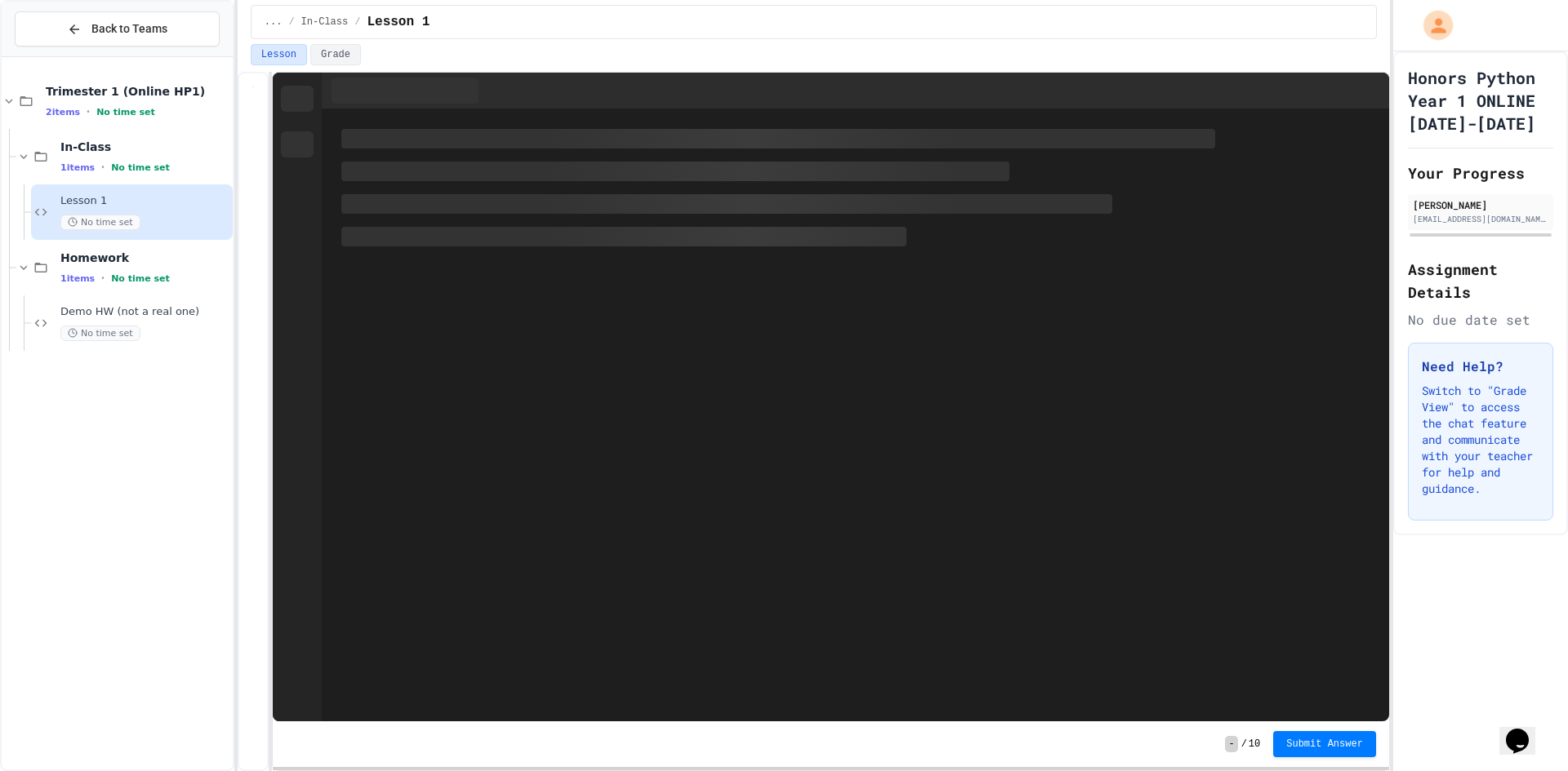
click at [1452, 40] on button "My Account" at bounding box center [1438, 25] width 37 height 37
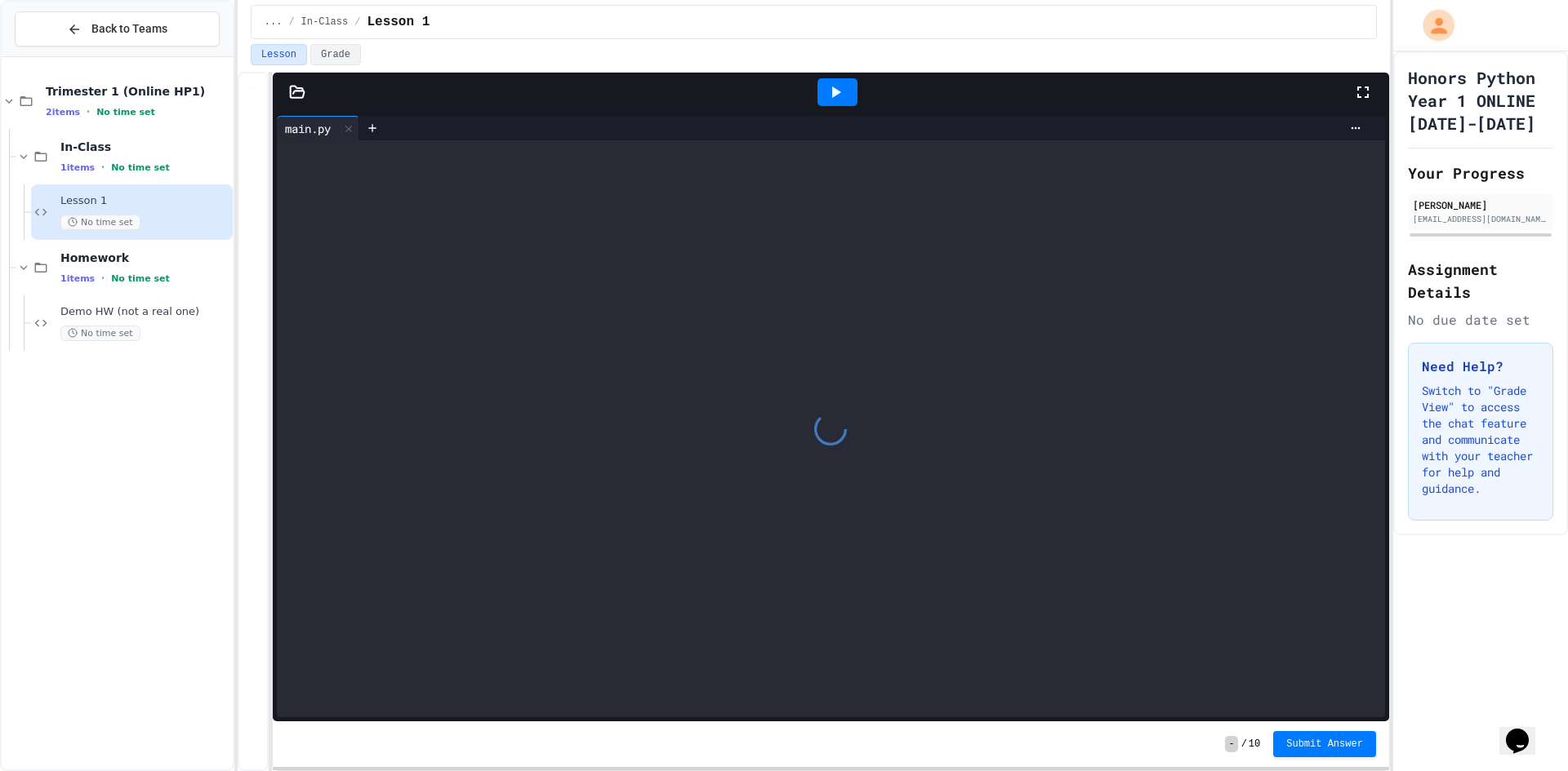
click at [1443, 770] on div at bounding box center [784, 771] width 1568 height 0
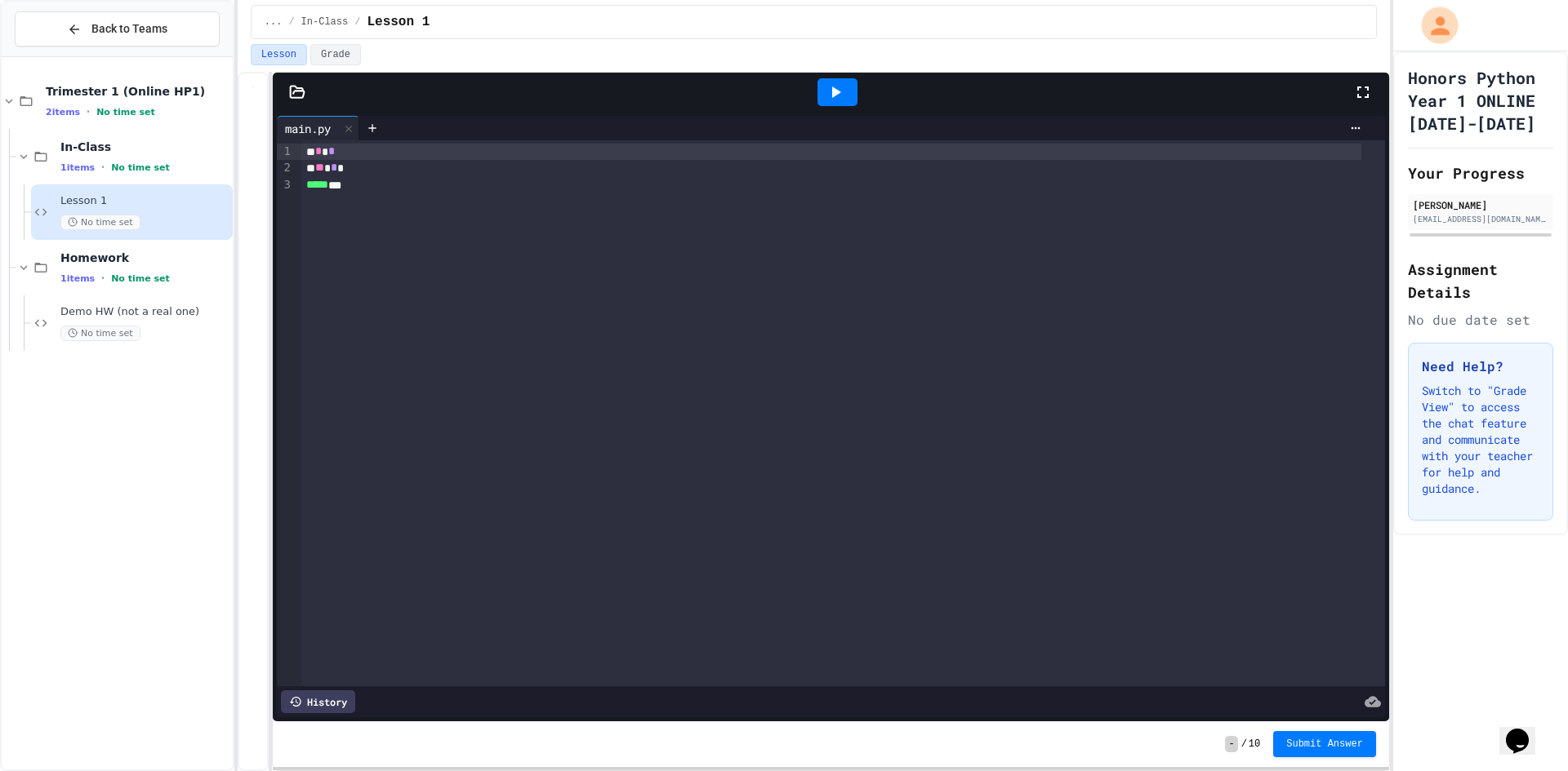
click at [1413, 25] on div "My Account" at bounding box center [1431, 25] width 64 height 47
click at [1406, 40] on div "My Account" at bounding box center [1431, 25] width 66 height 49
click at [1398, 27] on div at bounding box center [1480, 25] width 175 height 51
click at [1419, 27] on button "My Account" at bounding box center [1436, 25] width 34 height 34
click at [1493, 770] on div at bounding box center [784, 771] width 1568 height 0
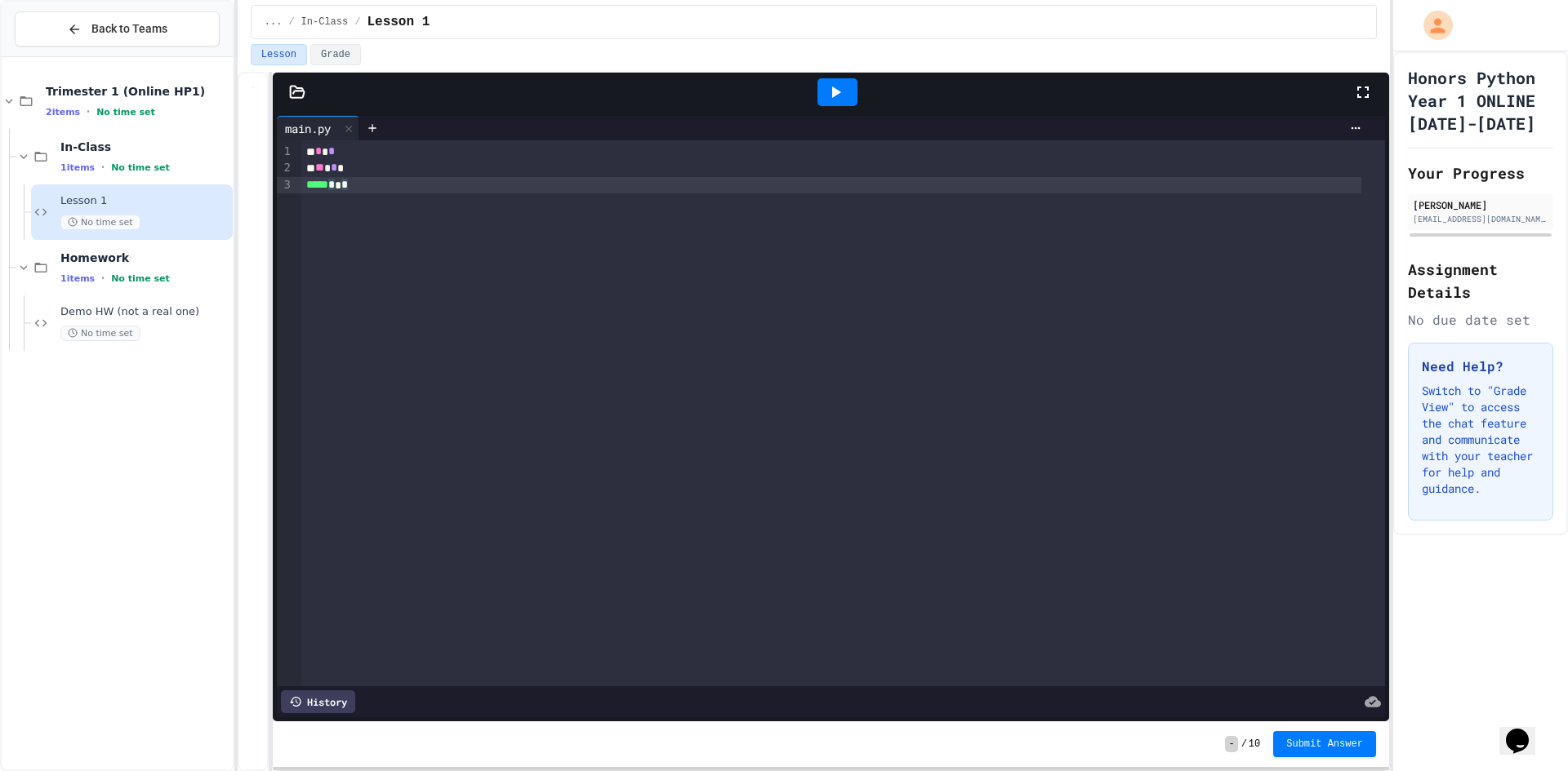
drag, startPoint x: 1397, startPoint y: 352, endPoint x: 1345, endPoint y: 347, distance: 52.2
click at [1345, 347] on div "Back to Teams Trimester 1 (Online HP1) 2 items • No time set In-Class 1 items •…" at bounding box center [784, 385] width 1568 height 771
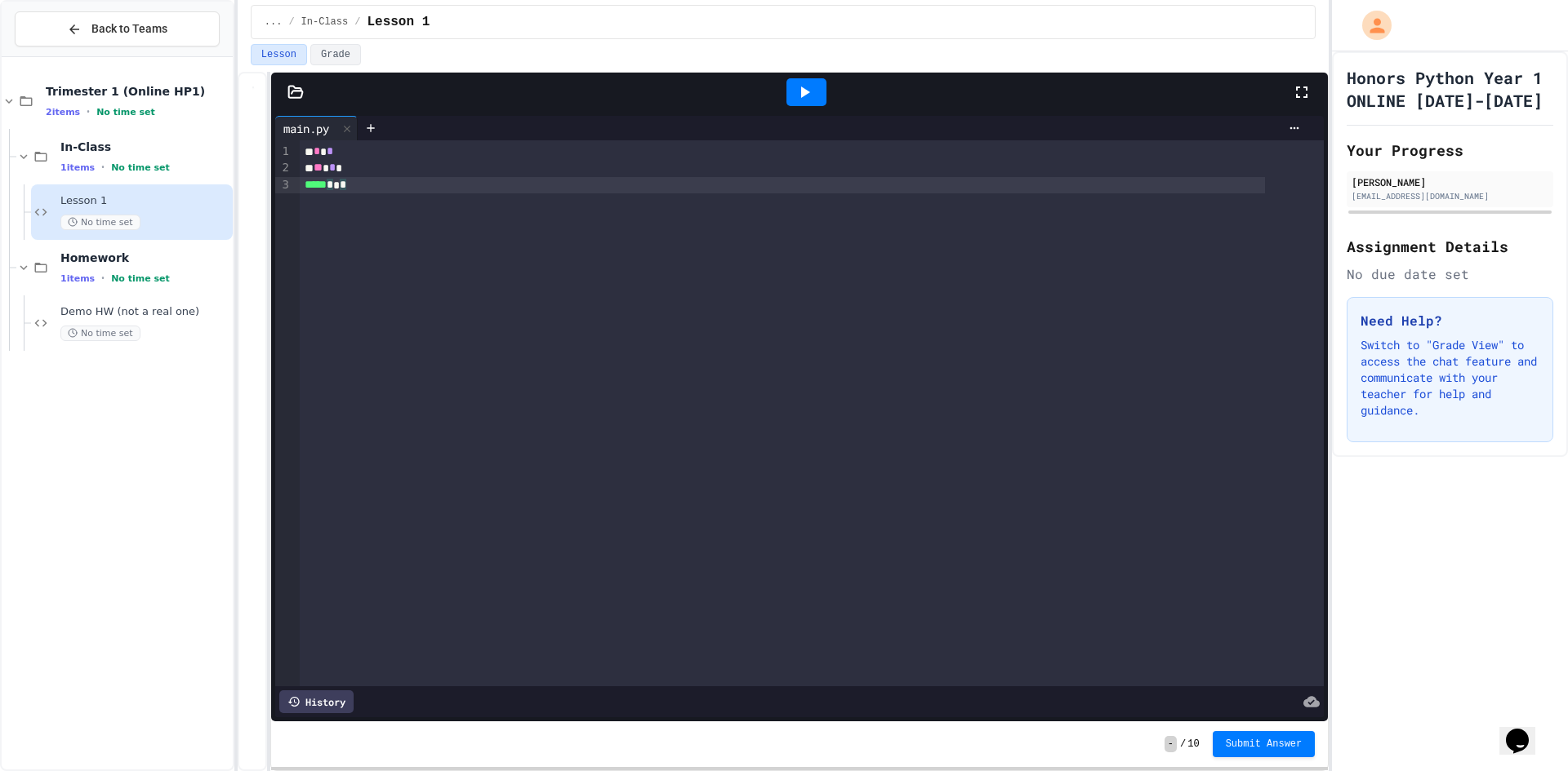
click at [1440, 280] on div "Back to Teams Trimester 1 (Online HP1) 2 items • No time set In-Class 1 items •…" at bounding box center [784, 385] width 1568 height 771
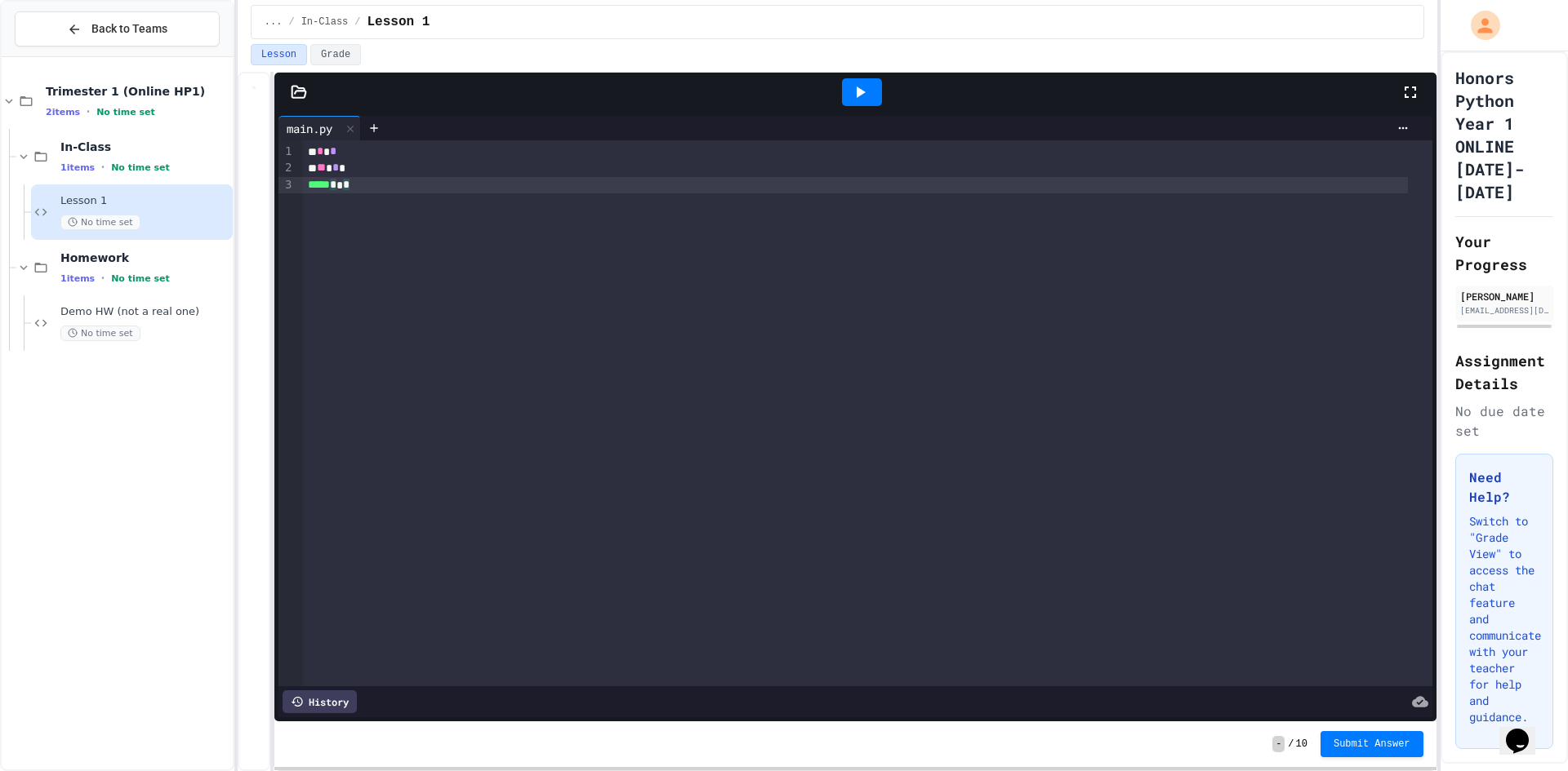
click at [1422, 84] on div at bounding box center [1418, 92] width 36 height 44
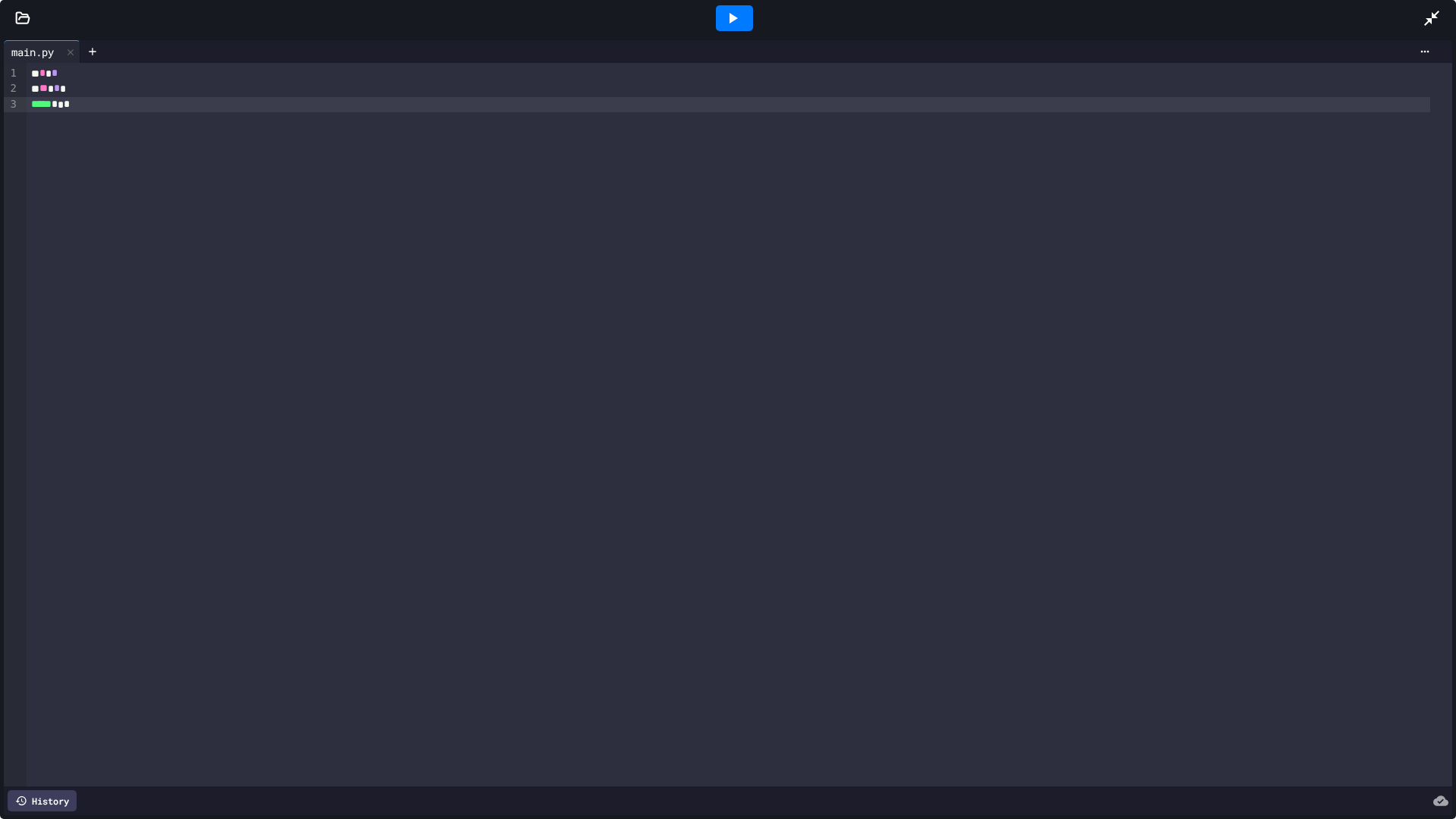
click at [1311, 147] on div "* * * * ** * ***** * * *" at bounding box center [739, 424] width 1425 height 723
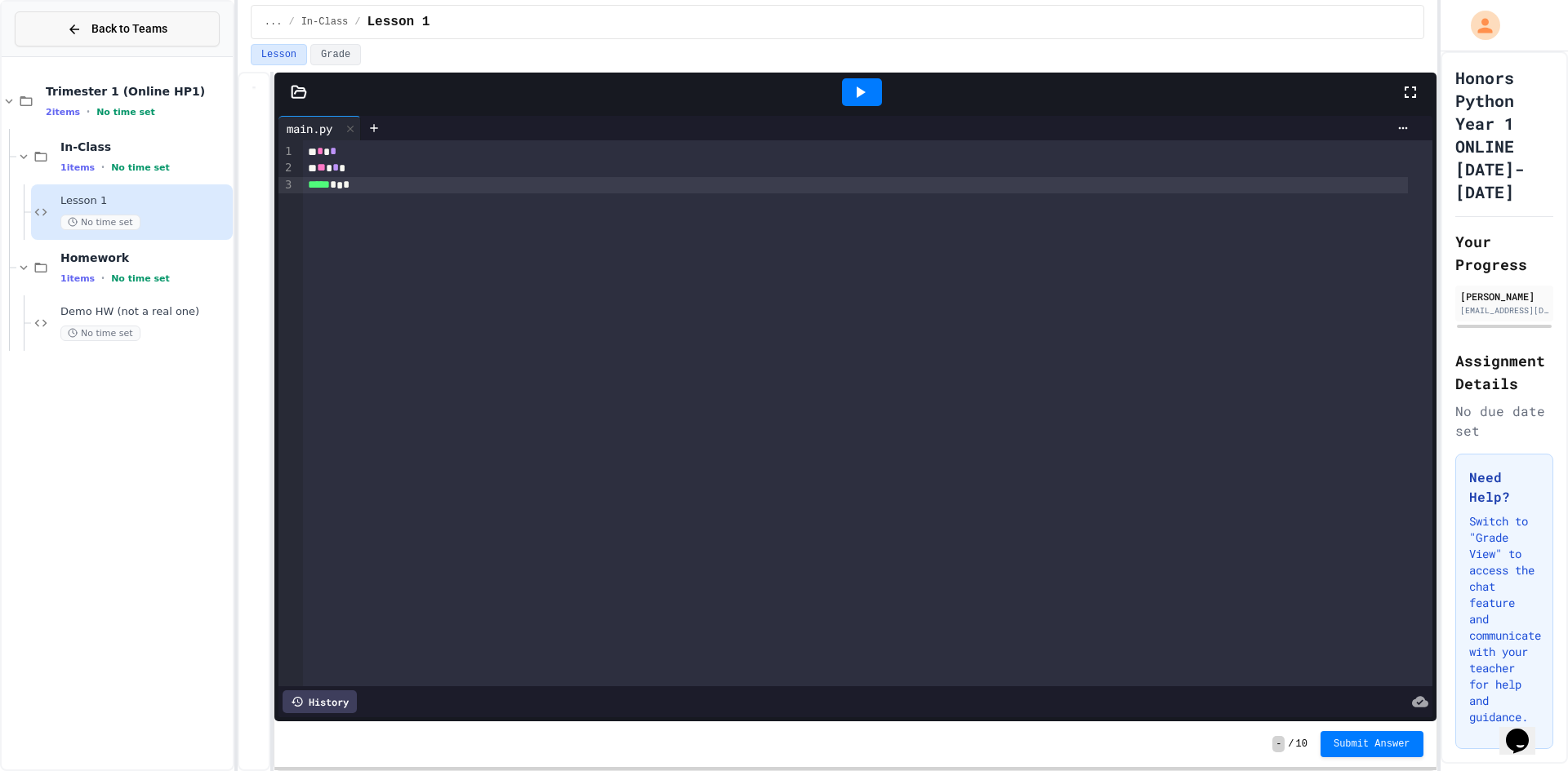
click at [194, 28] on button "Back to Teams" at bounding box center [117, 29] width 205 height 35
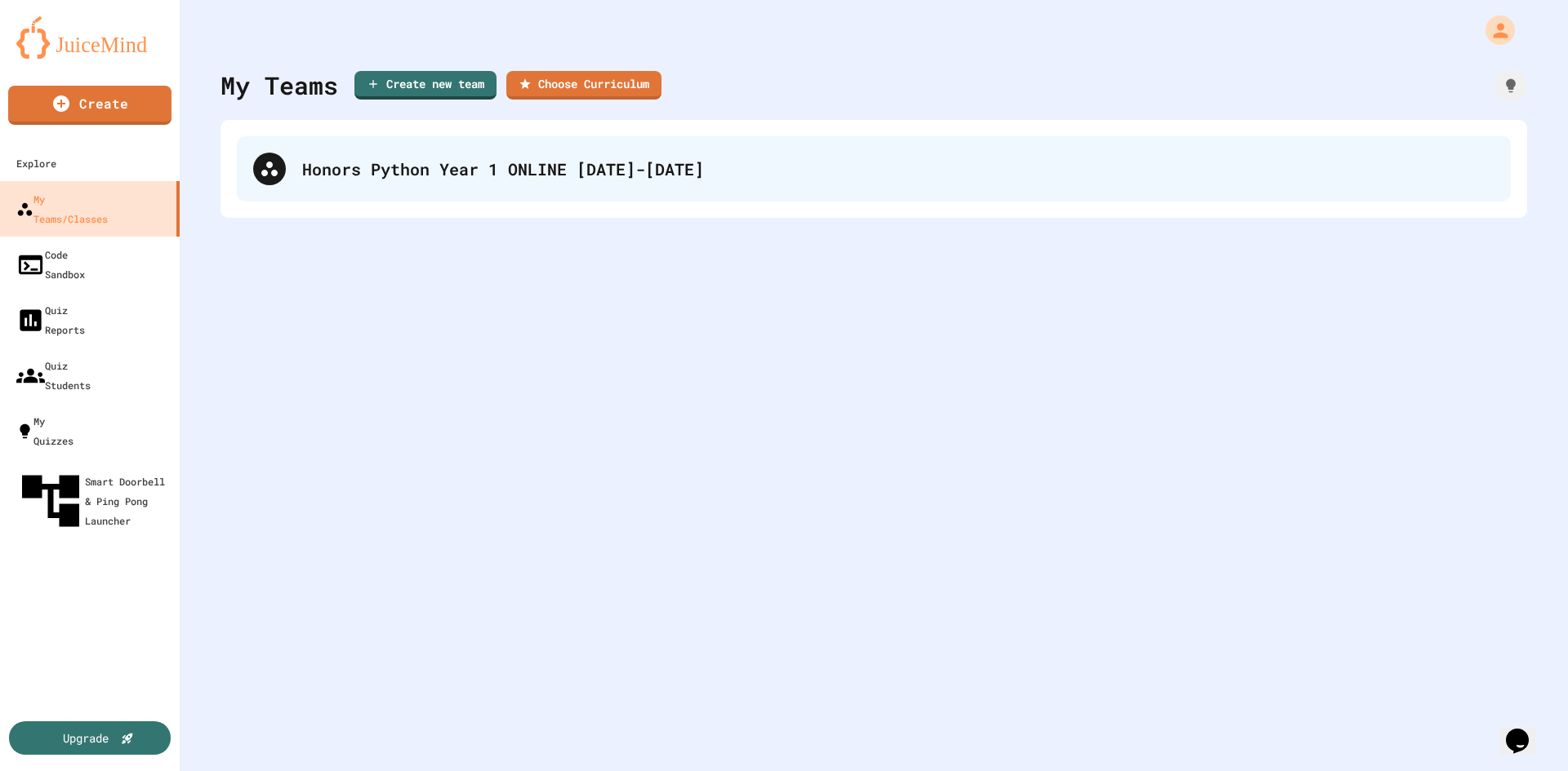
click at [1341, 163] on div "Honors Python Year 1 ONLINE [DATE]-[DATE]" at bounding box center [898, 169] width 1192 height 24
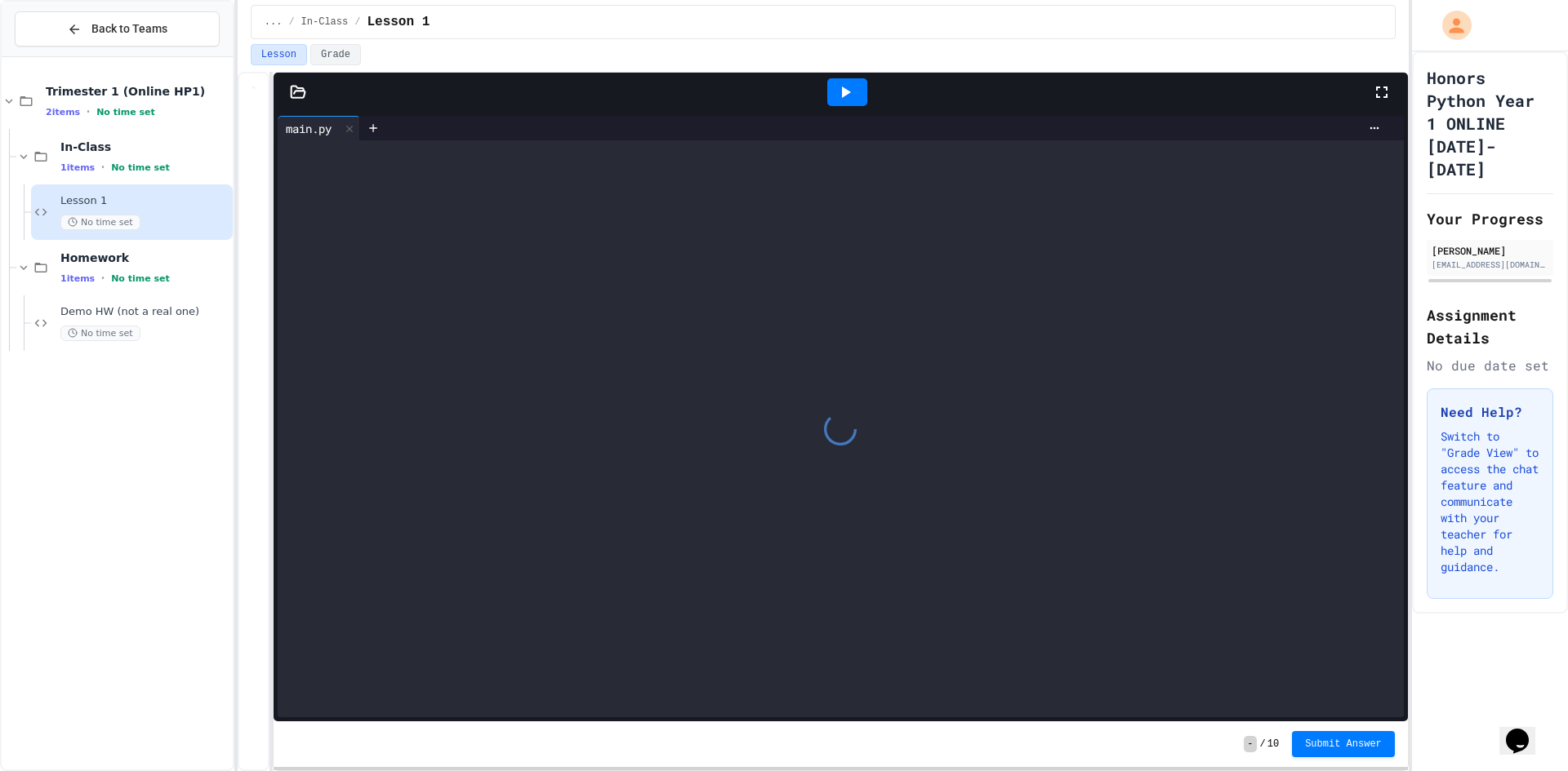
click at [275, 29] on div "... / In-Class / Lesson 1" at bounding box center [823, 21] width 1145 height 34
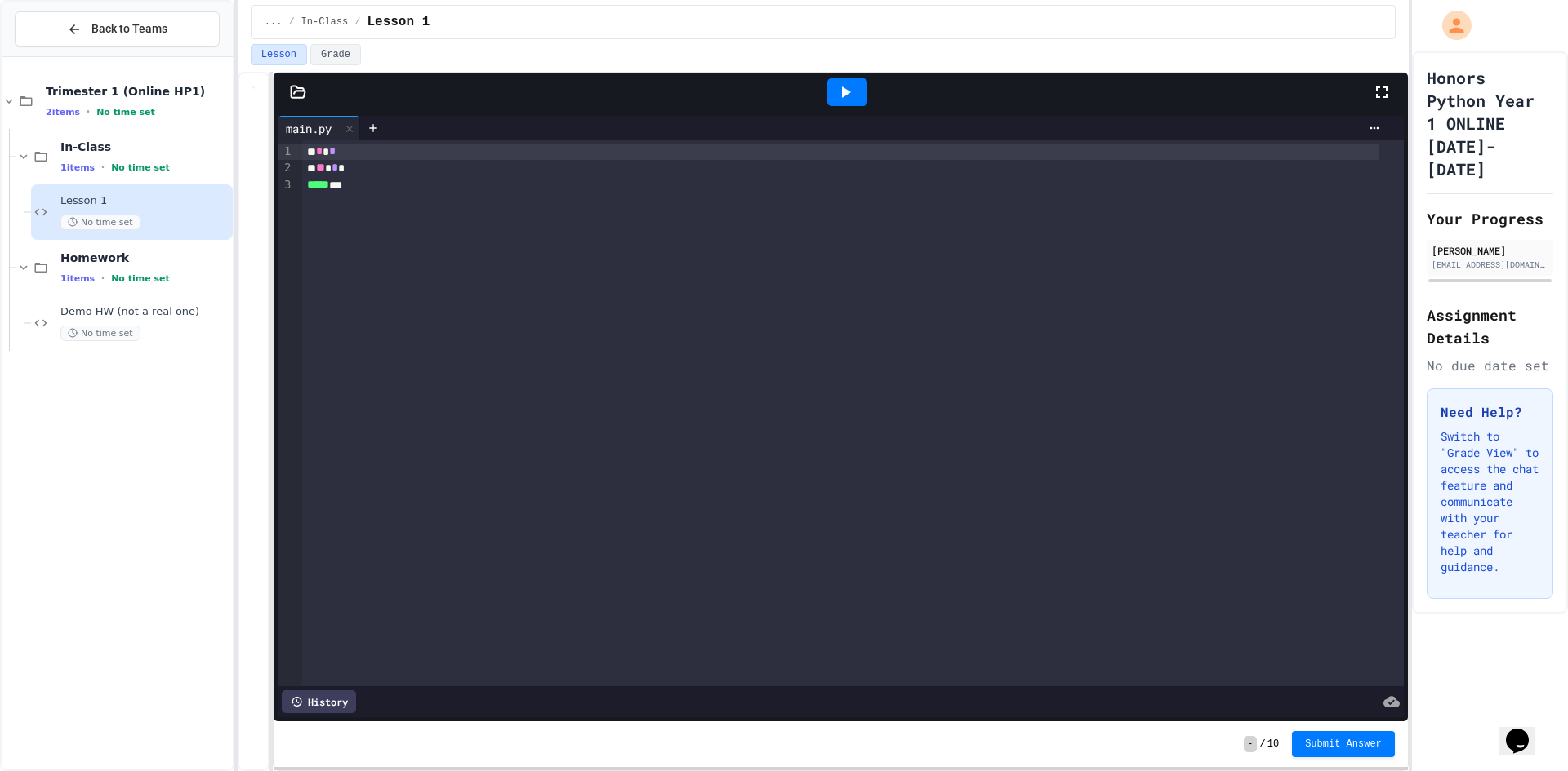
click at [272, 22] on span "..." at bounding box center [273, 22] width 18 height 13
click at [71, 119] on div "2 items • No time set" at bounding box center [137, 111] width 184 height 13
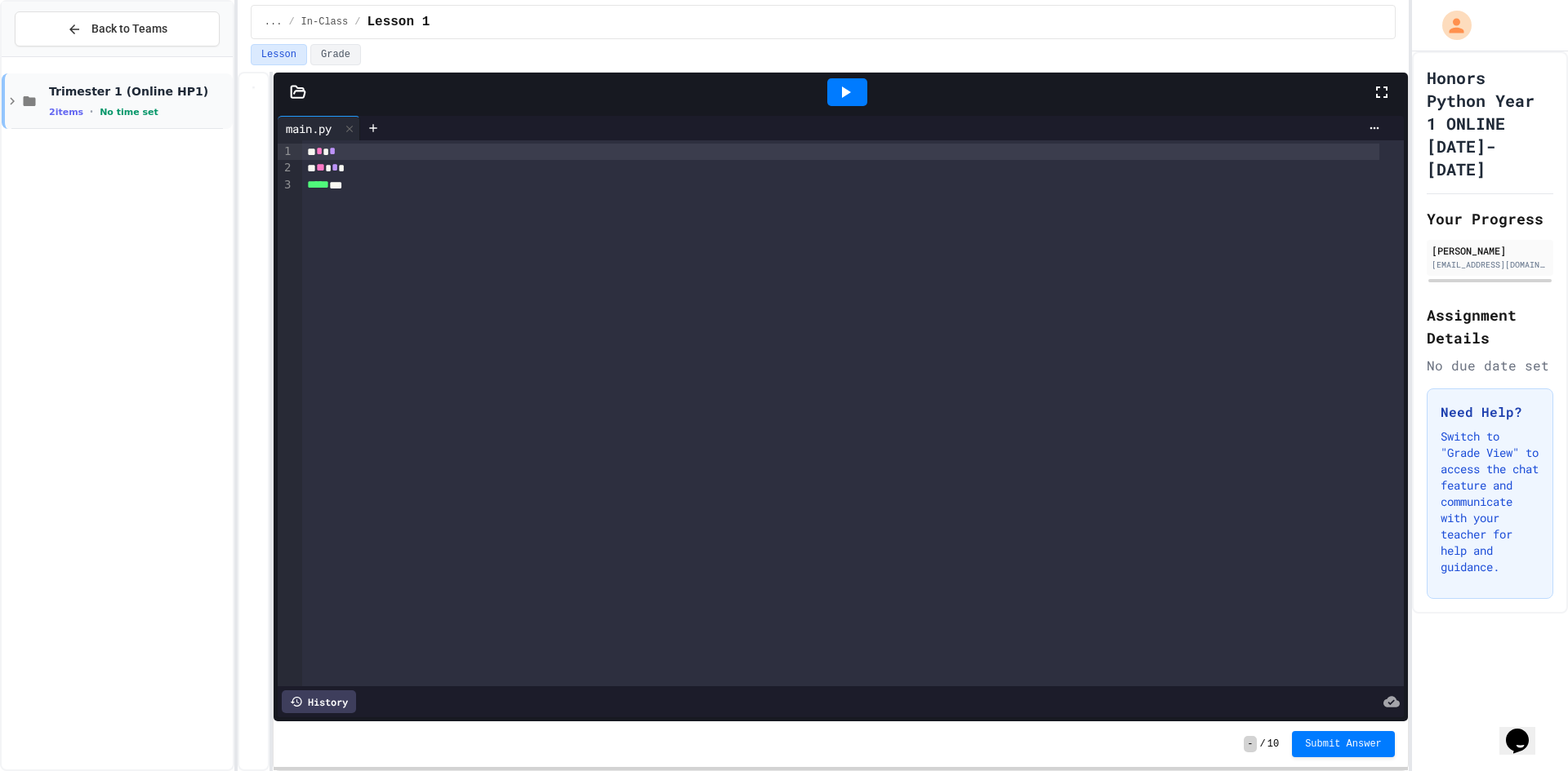
click at [24, 102] on icon at bounding box center [30, 101] width 12 height 10
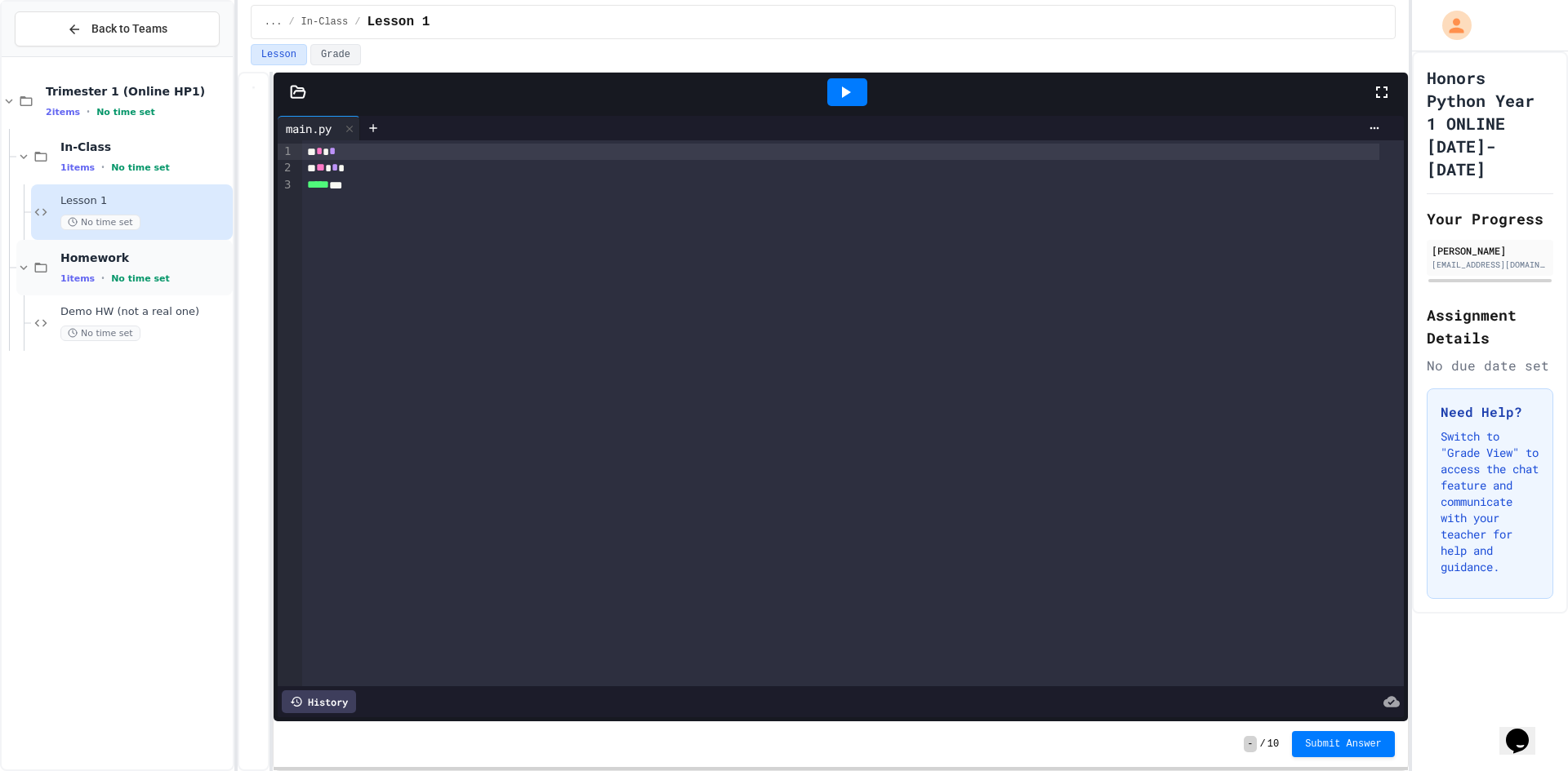
click at [30, 260] on div "Homework 1 items • No time set" at bounding box center [124, 268] width 216 height 56
click at [30, 265] on icon at bounding box center [24, 268] width 15 height 15
click at [52, 315] on div "Demo HW (not a real one) No time set" at bounding box center [131, 323] width 201 height 56
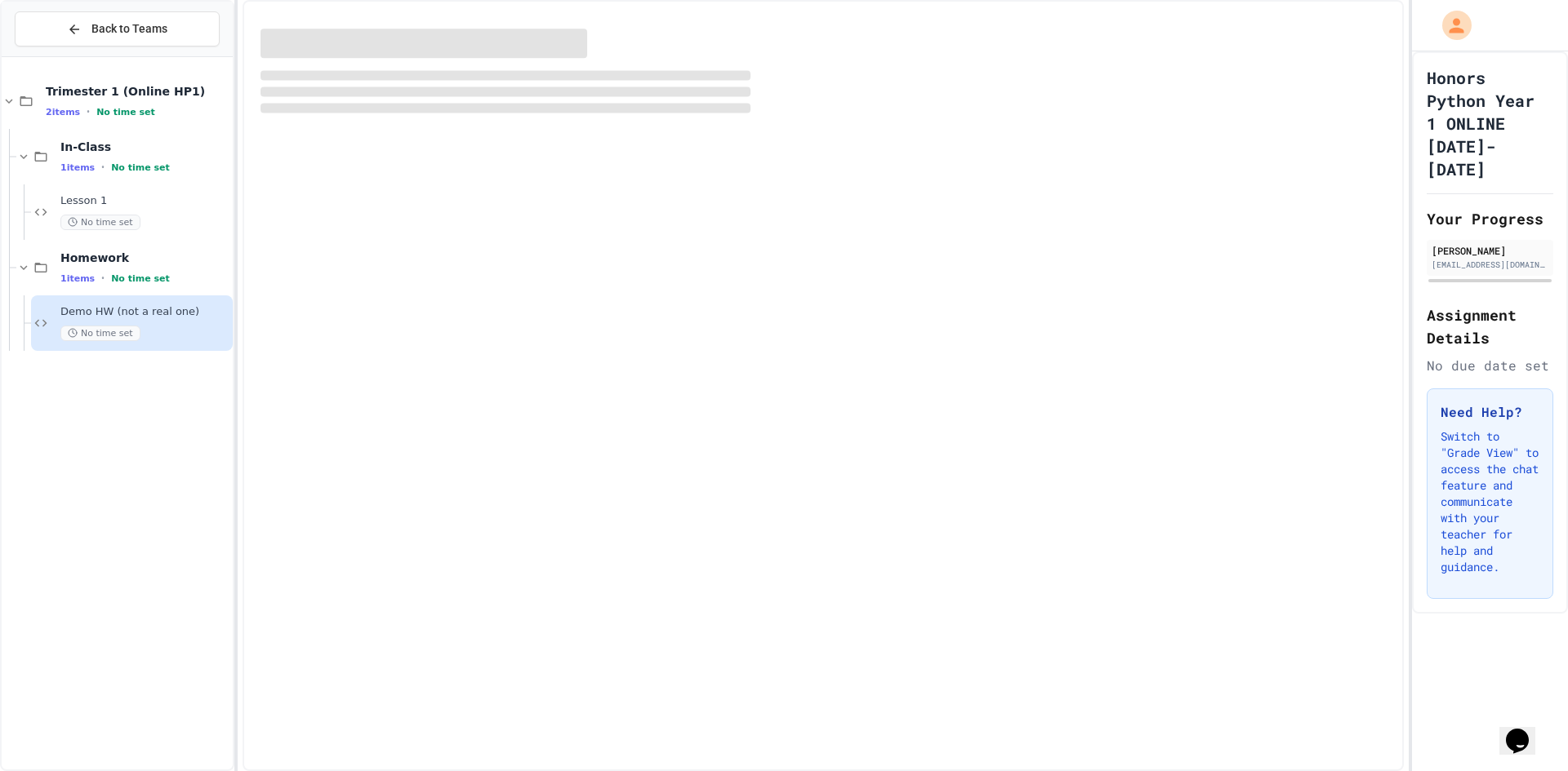
click at [45, 319] on icon at bounding box center [40, 323] width 19 height 15
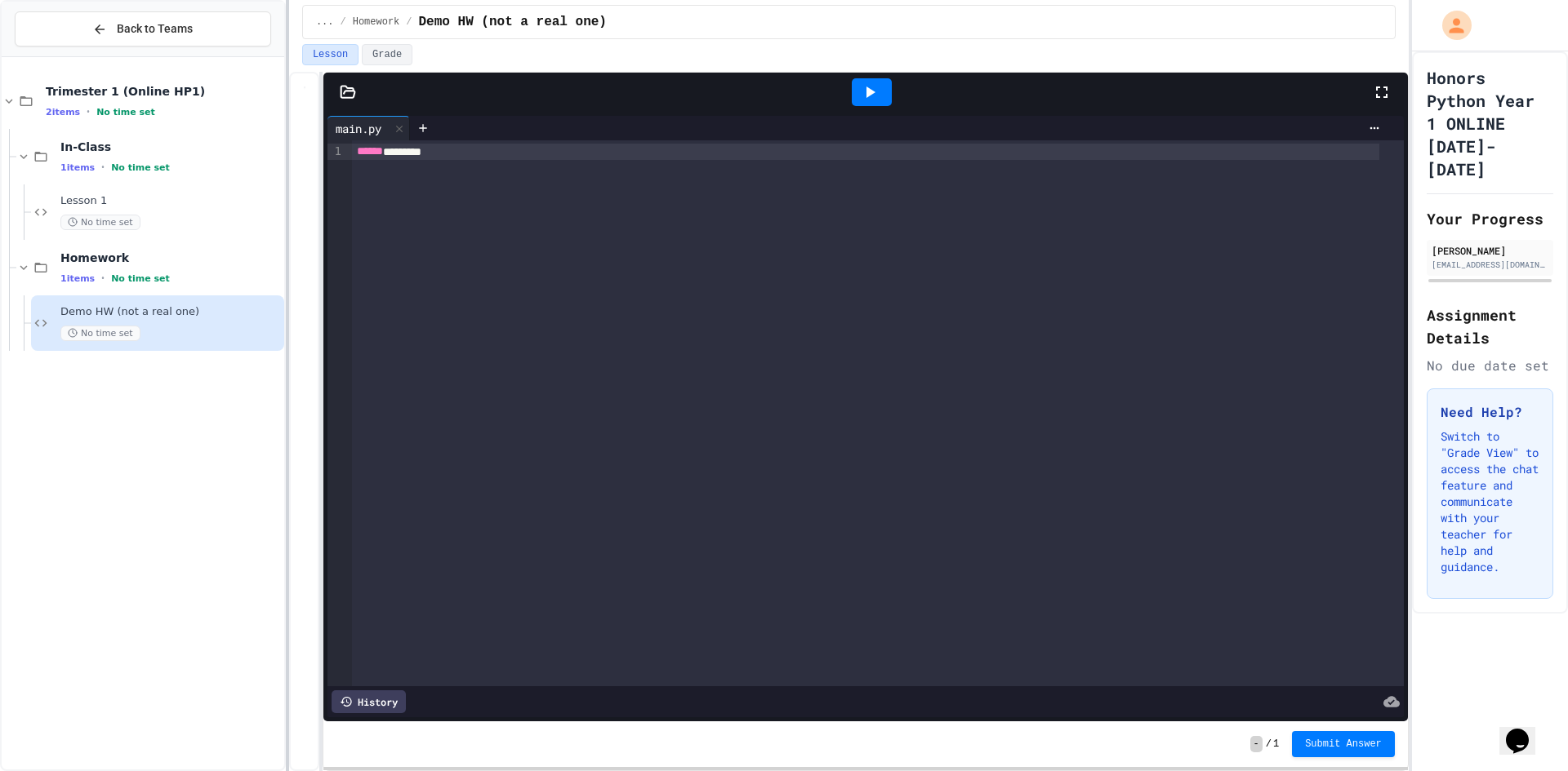
click at [287, 290] on div at bounding box center [288, 385] width 4 height 771
click at [98, 212] on div "Lesson 1 No time set" at bounding box center [170, 212] width 220 height 36
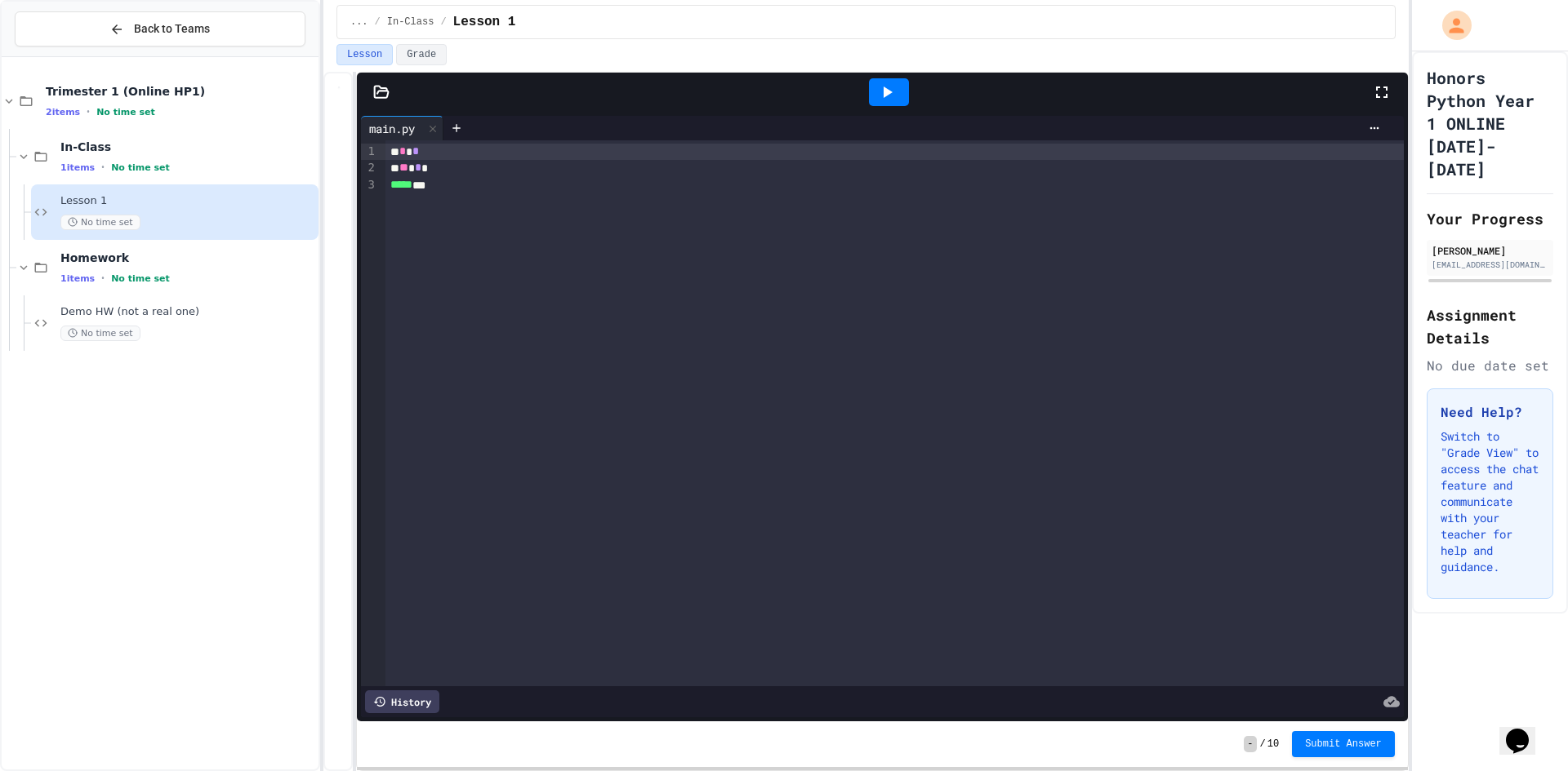
click at [326, 276] on div "Back to Teams Trimester 1 (Online HP1) 2 items • No time set In-Class 1 items •…" at bounding box center [784, 385] width 1568 height 771
click at [1372, 84] on icon at bounding box center [1381, 92] width 19 height 19
click at [86, 189] on div "Lesson 1 No time set" at bounding box center [175, 212] width 288 height 56
click at [101, 163] on span "•" at bounding box center [103, 167] width 4 height 13
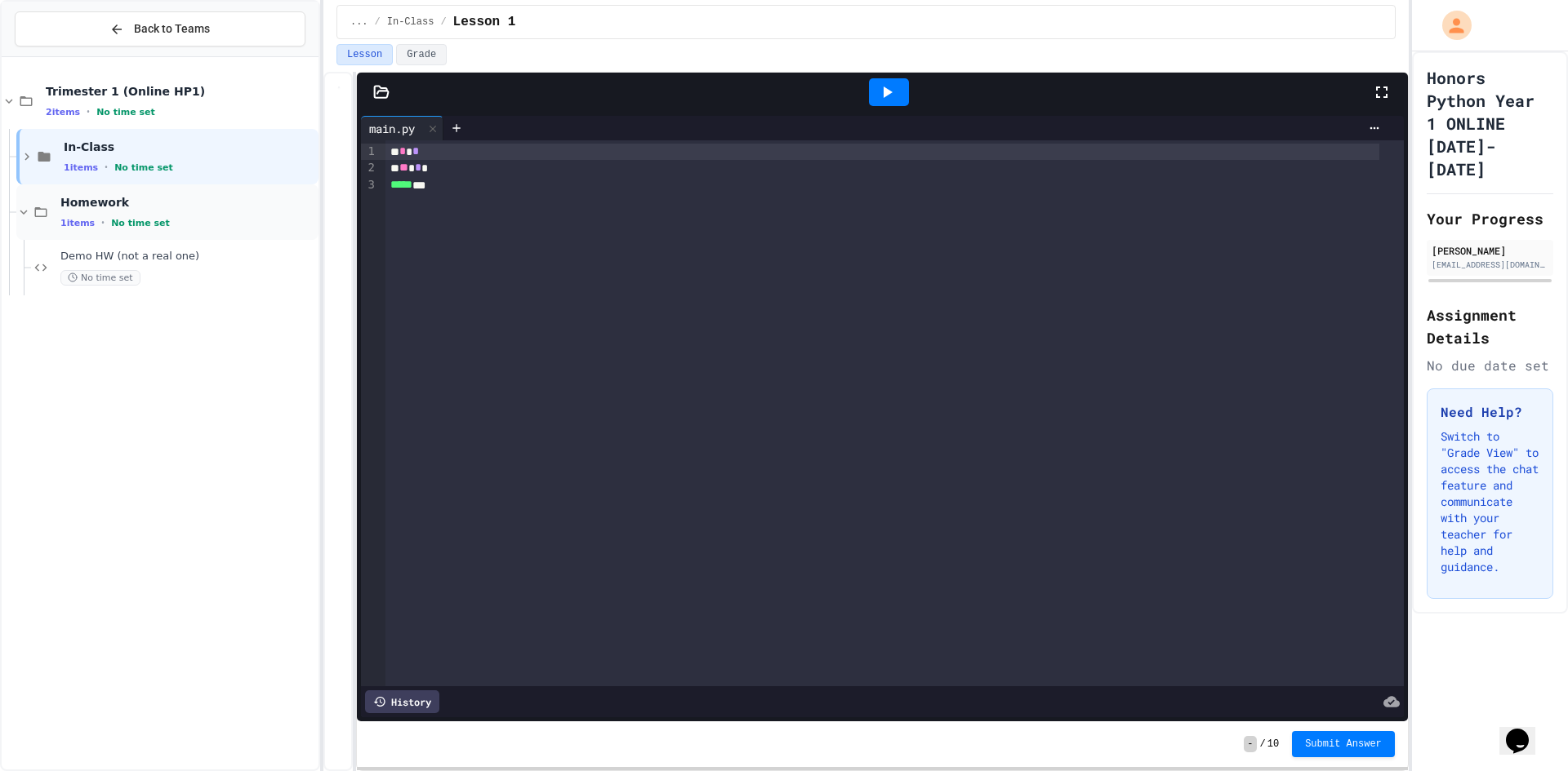
click at [108, 199] on span "Homework" at bounding box center [188, 202] width 254 height 15
click at [31, 210] on icon at bounding box center [24, 212] width 15 height 15
click at [110, 230] on div "Homework 1 items • No time set" at bounding box center [167, 212] width 302 height 56
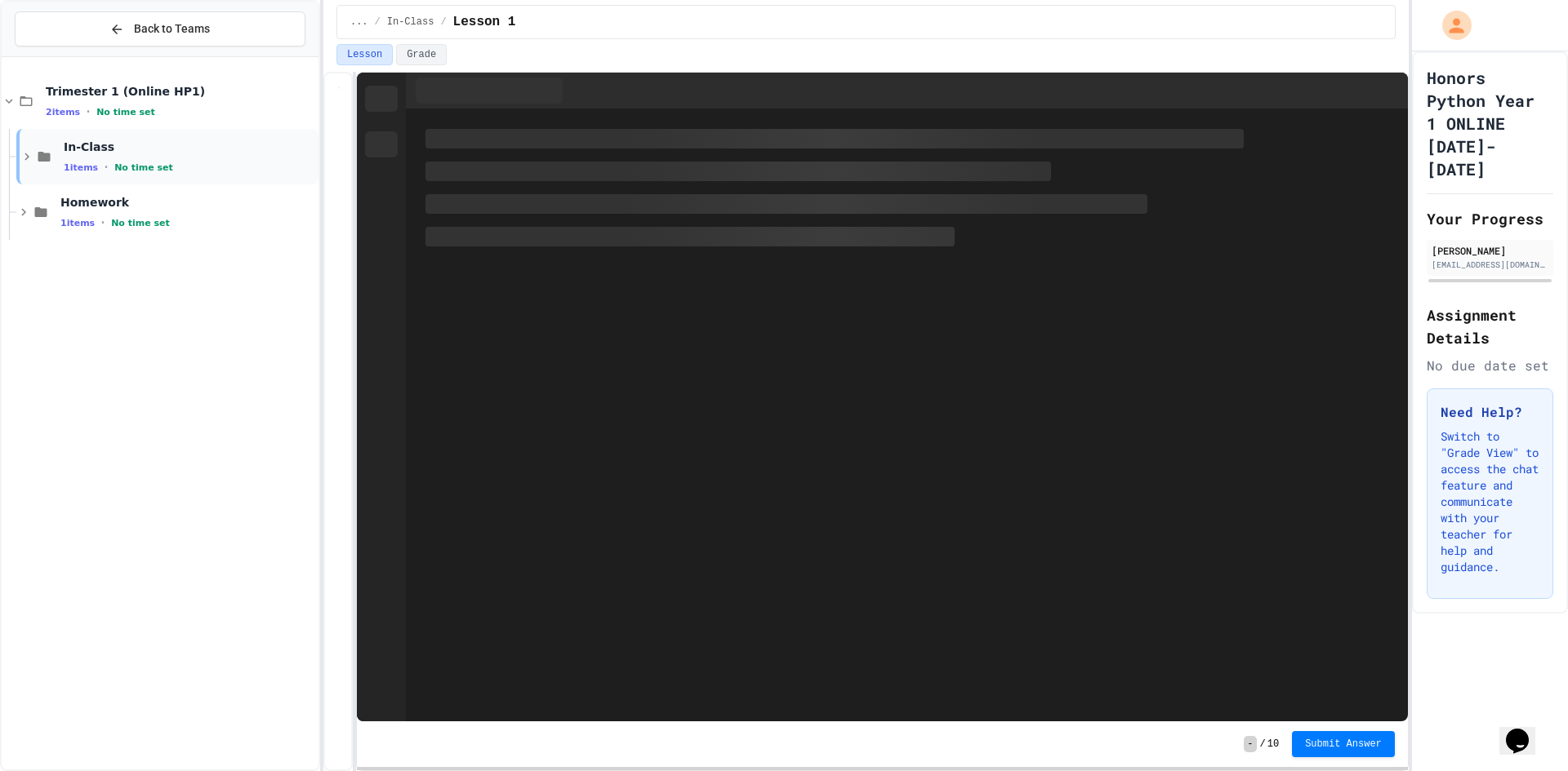
click at [29, 160] on icon at bounding box center [27, 157] width 15 height 15
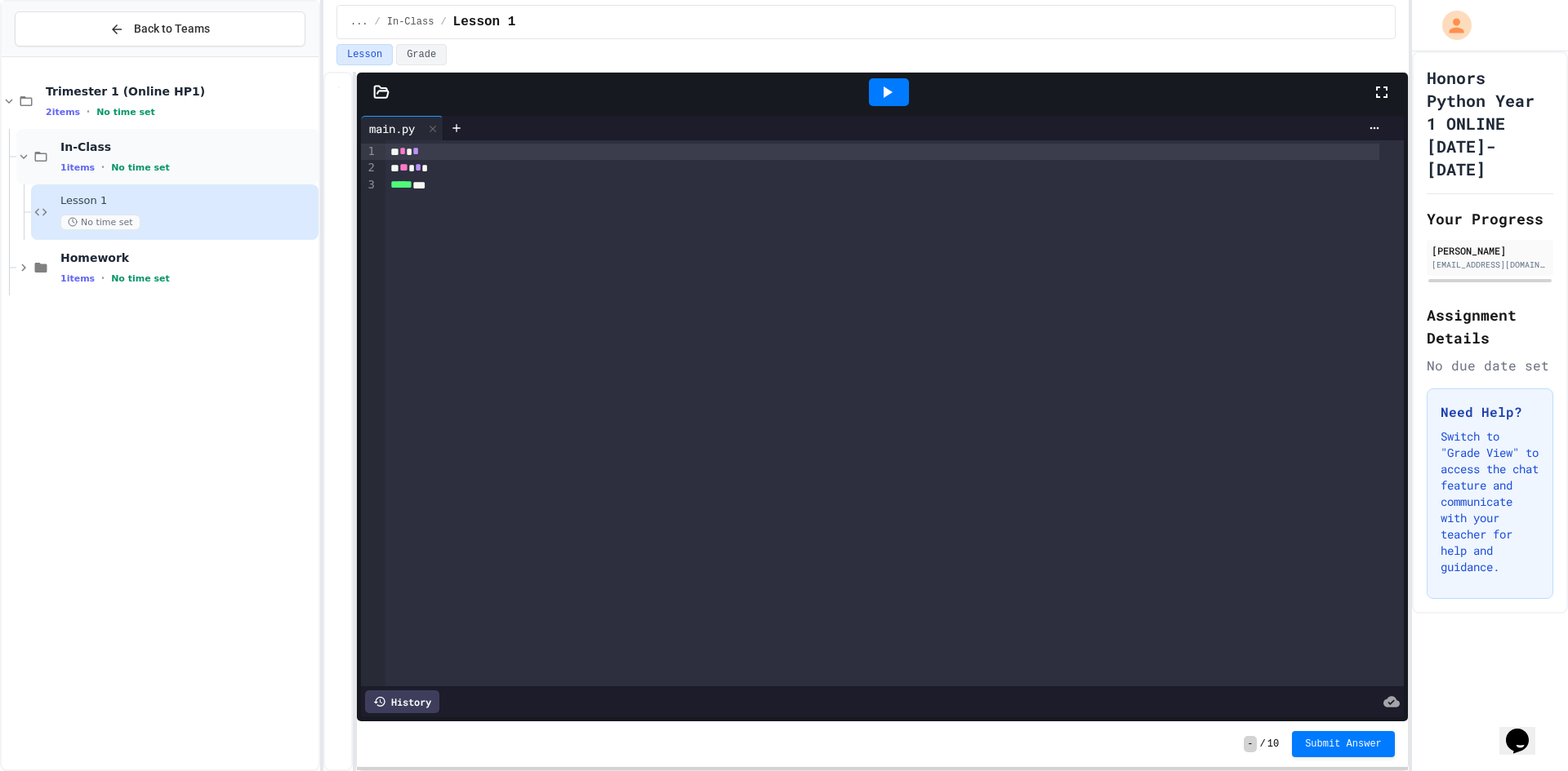
click at [71, 153] on span "In-Class" at bounding box center [188, 147] width 254 height 15
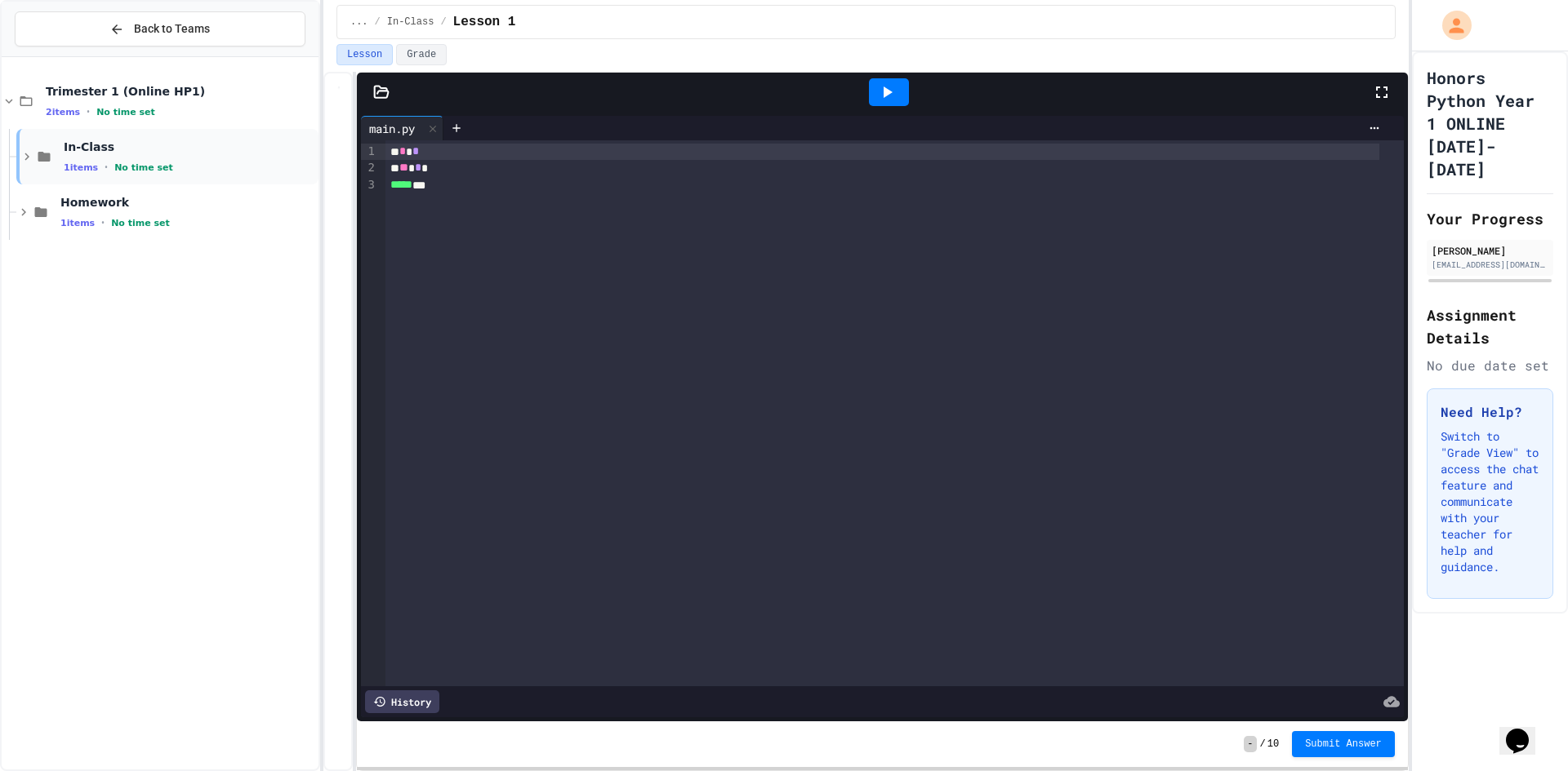
click at [69, 161] on div "1 items • No time set" at bounding box center [189, 167] width 252 height 13
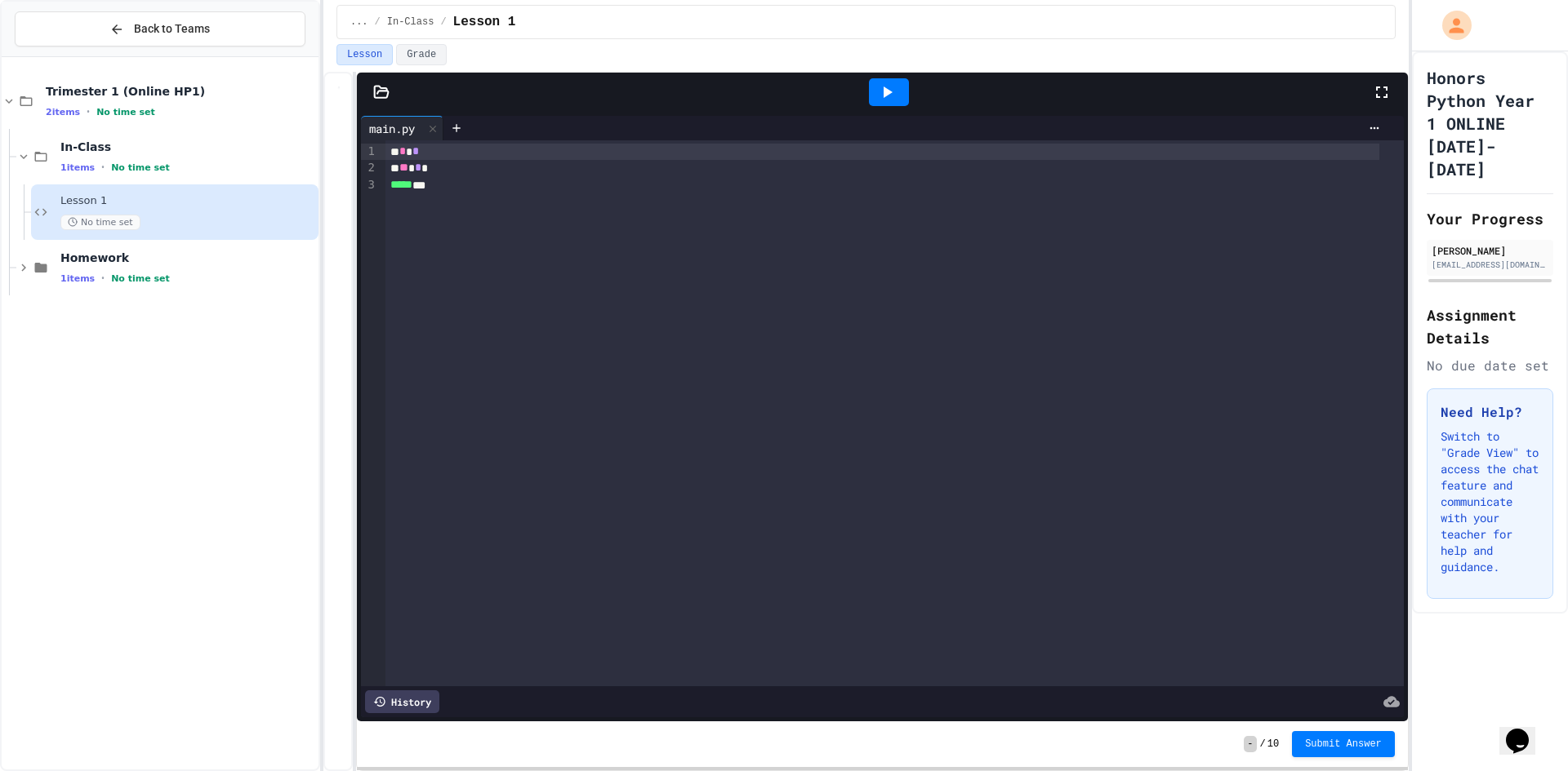
click at [74, 220] on icon at bounding box center [72, 222] width 10 height 10
click at [83, 220] on span "No time set" at bounding box center [100, 222] width 80 height 16
drag, startPoint x: 1356, startPoint y: 80, endPoint x: 1380, endPoint y: 85, distance: 24.5
click at [1357, 80] on div at bounding box center [888, 92] width 965 height 44
click at [1380, 85] on icon at bounding box center [1381, 92] width 19 height 19
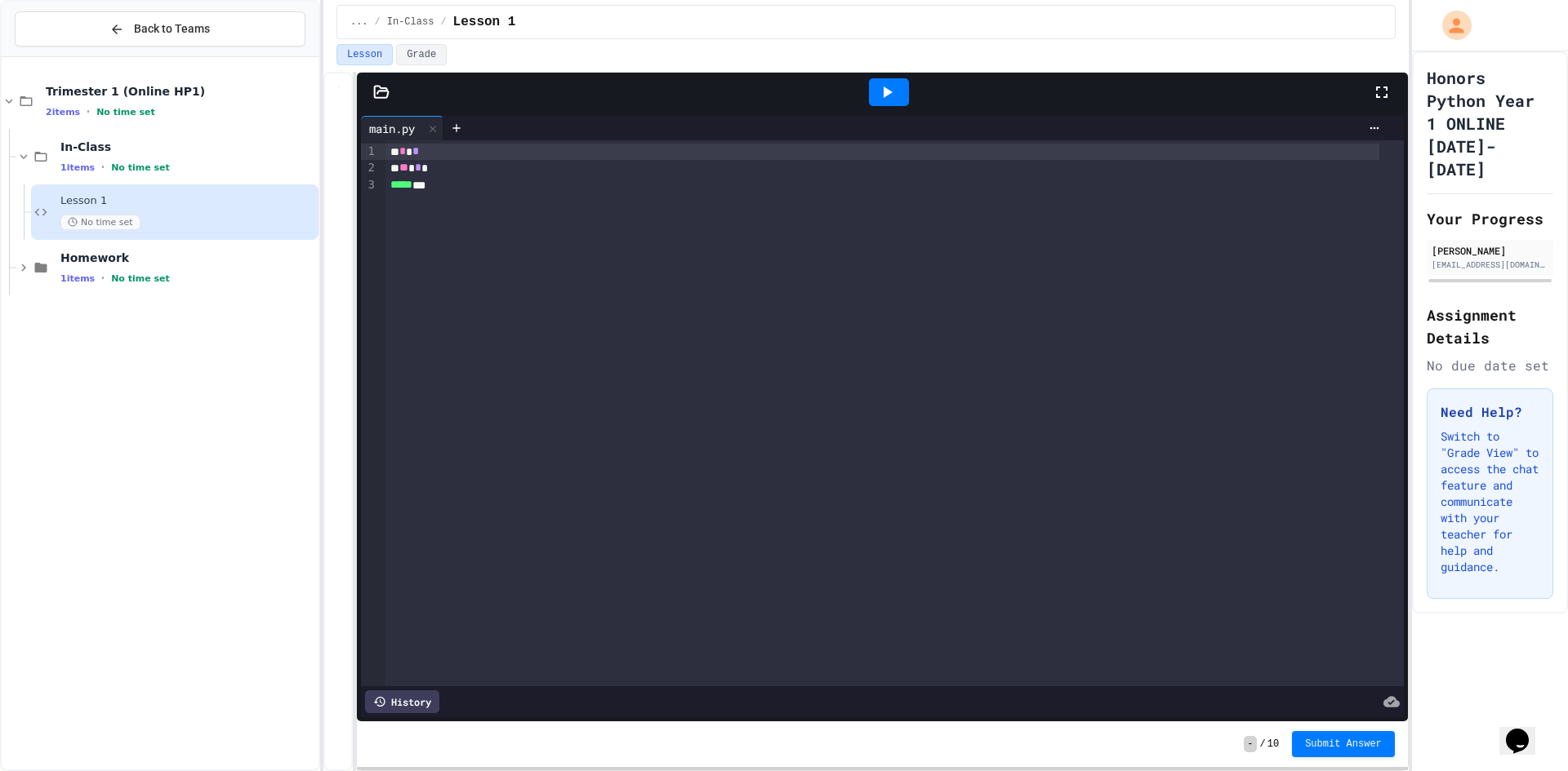
click at [1383, 694] on icon at bounding box center [1392, 702] width 17 height 17
click at [362, 55] on button "Lesson" at bounding box center [364, 54] width 57 height 21
click at [361, 16] on span "..." at bounding box center [358, 22] width 18 height 13
click at [1497, 41] on div at bounding box center [1490, 25] width 156 height 51
click at [1434, 21] on div "My Account" at bounding box center [1450, 25] width 58 height 43
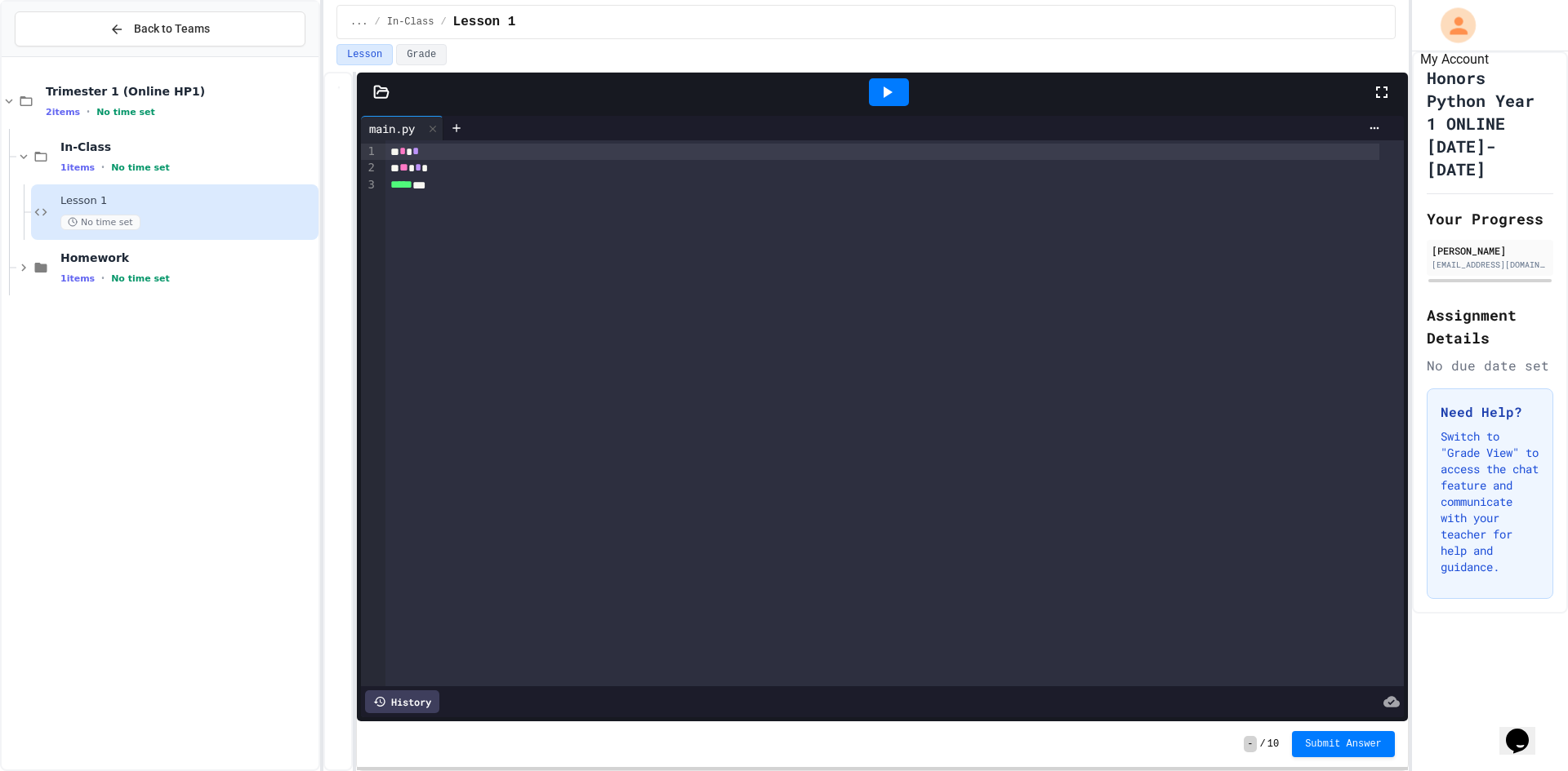
click at [1454, 21] on icon "My Account" at bounding box center [1458, 25] width 18 height 18
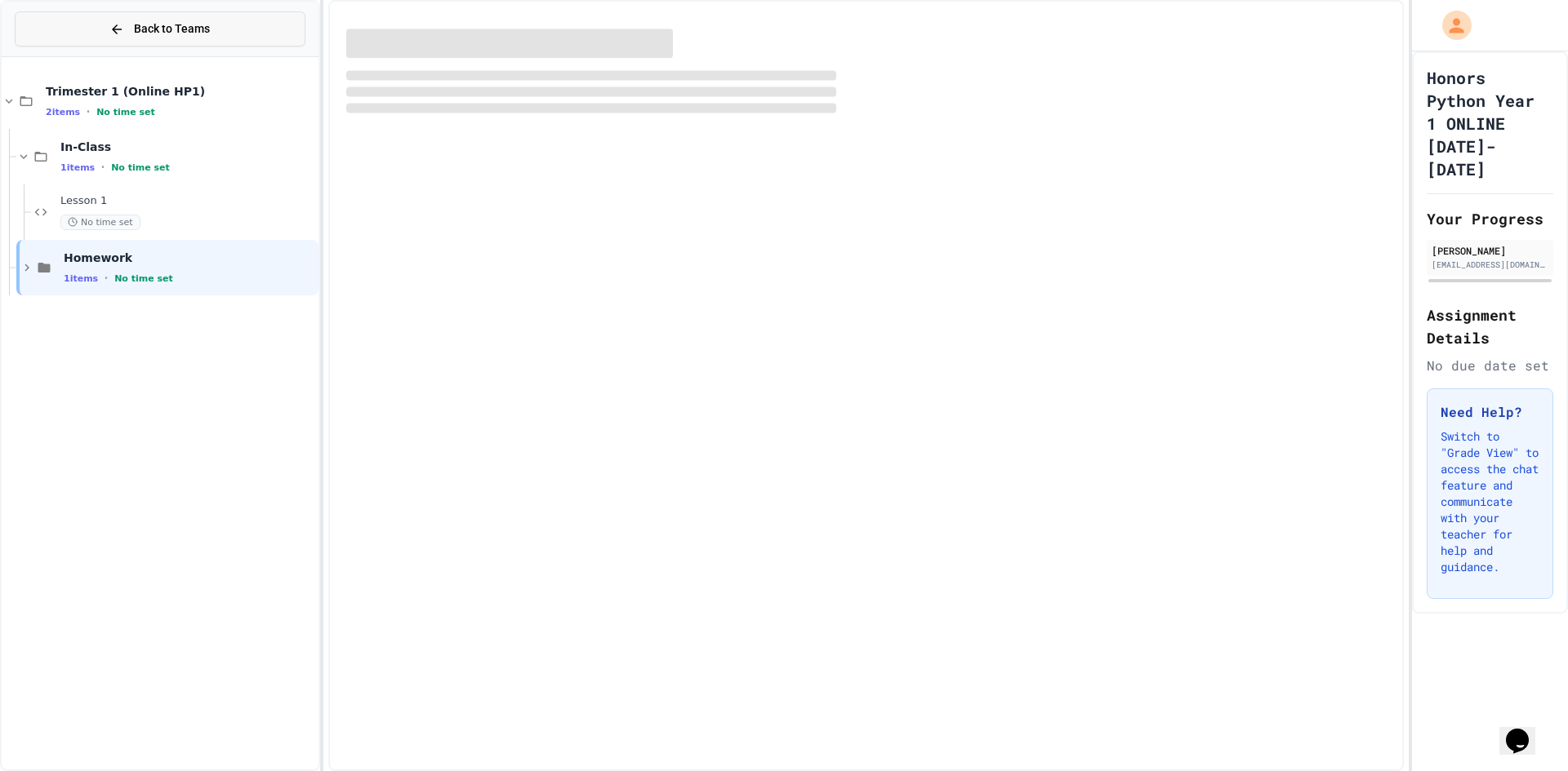
click at [87, 32] on button "Back to Teams" at bounding box center [160, 29] width 291 height 35
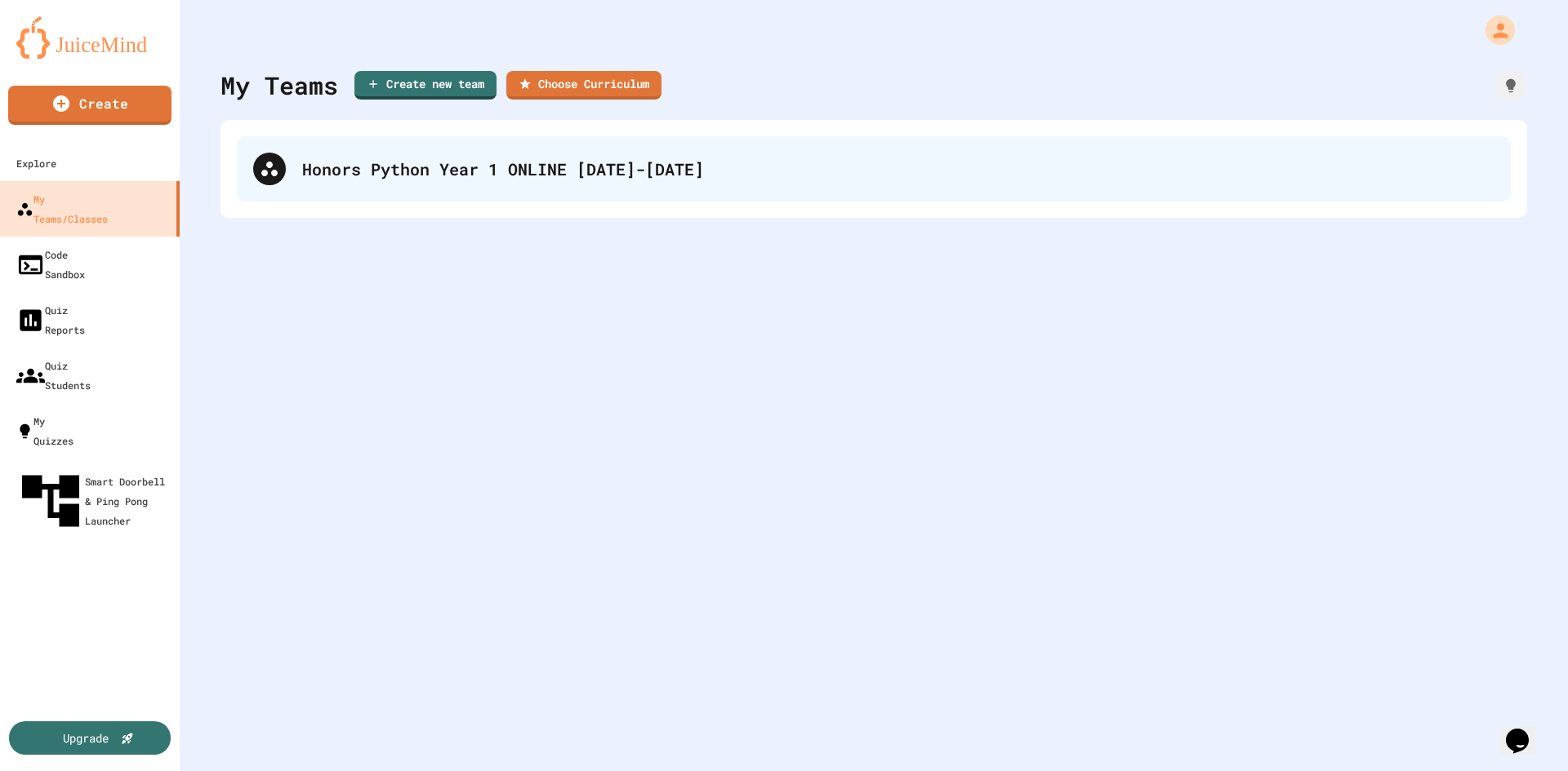
click at [380, 167] on div "Honors Python Year 1 ONLINE [DATE]-[DATE]" at bounding box center [898, 169] width 1192 height 24
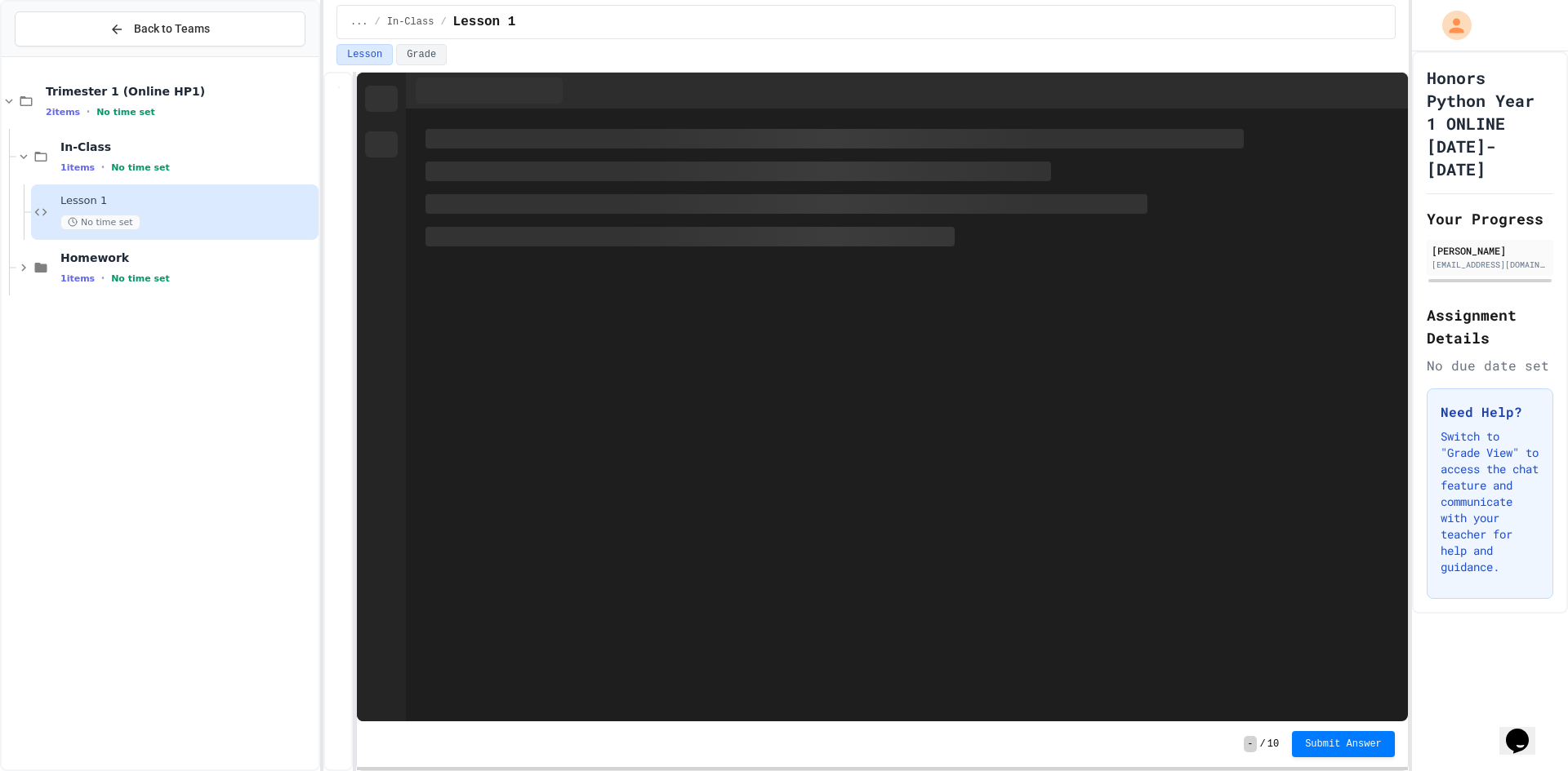
click at [65, 32] on button "Back to Teams" at bounding box center [160, 29] width 291 height 35
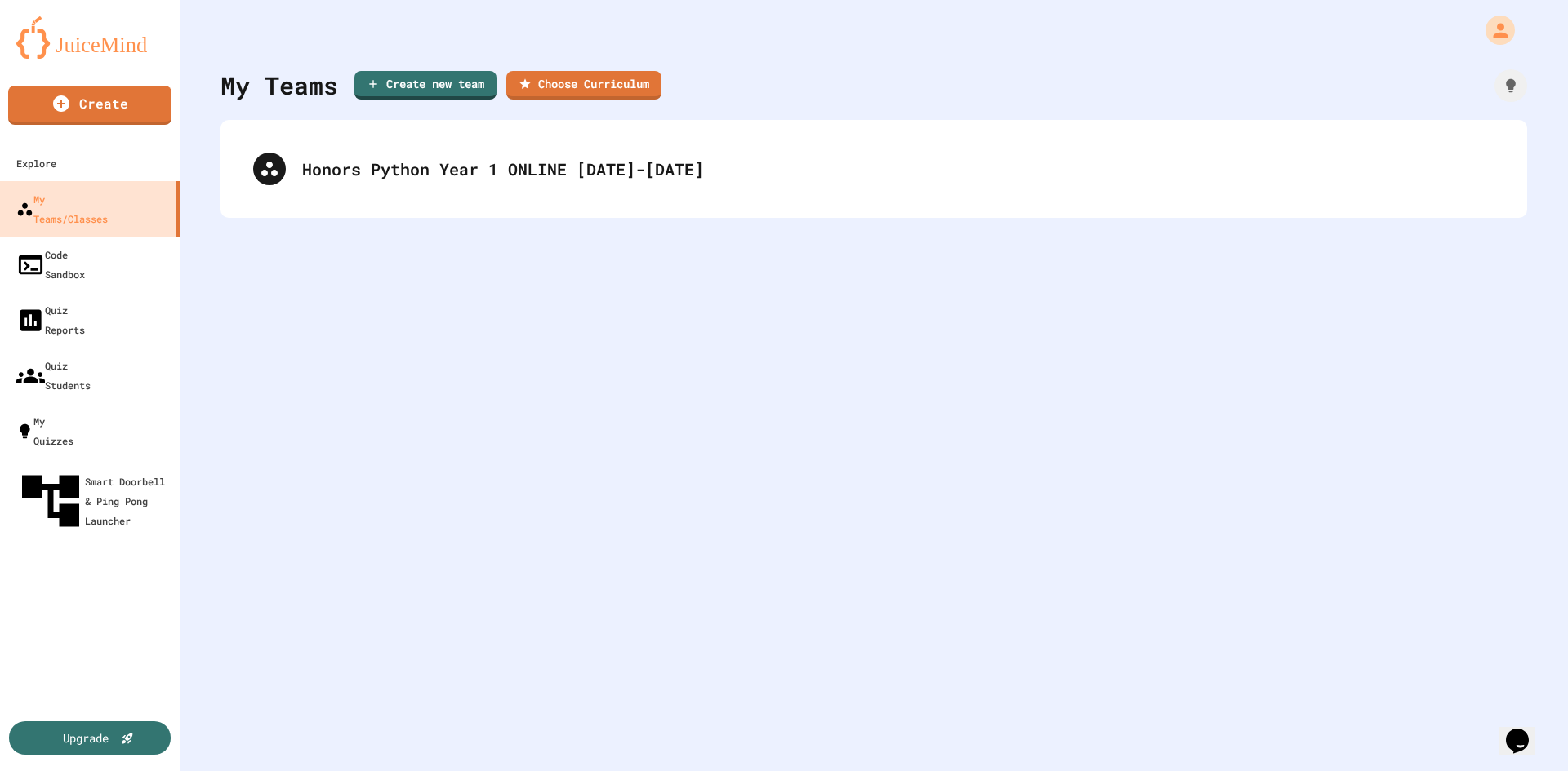
click at [484, 207] on div "Honors Python Year 1 ONLINE [DATE]-[DATE]" at bounding box center [873, 169] width 1306 height 98
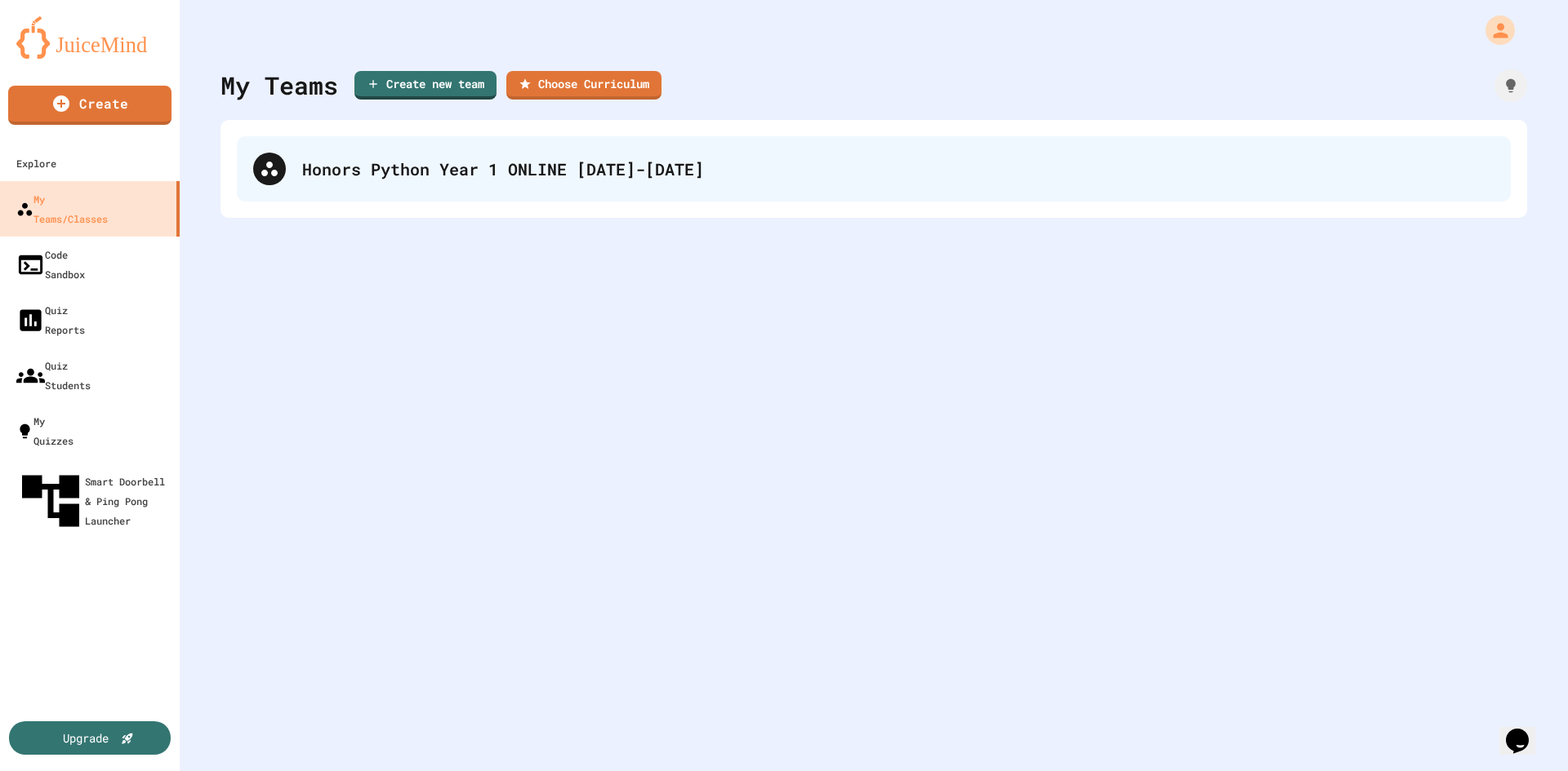
click at [493, 193] on div "Honors Python Year 1 ONLINE [DATE]-[DATE]" at bounding box center [874, 169] width 1274 height 65
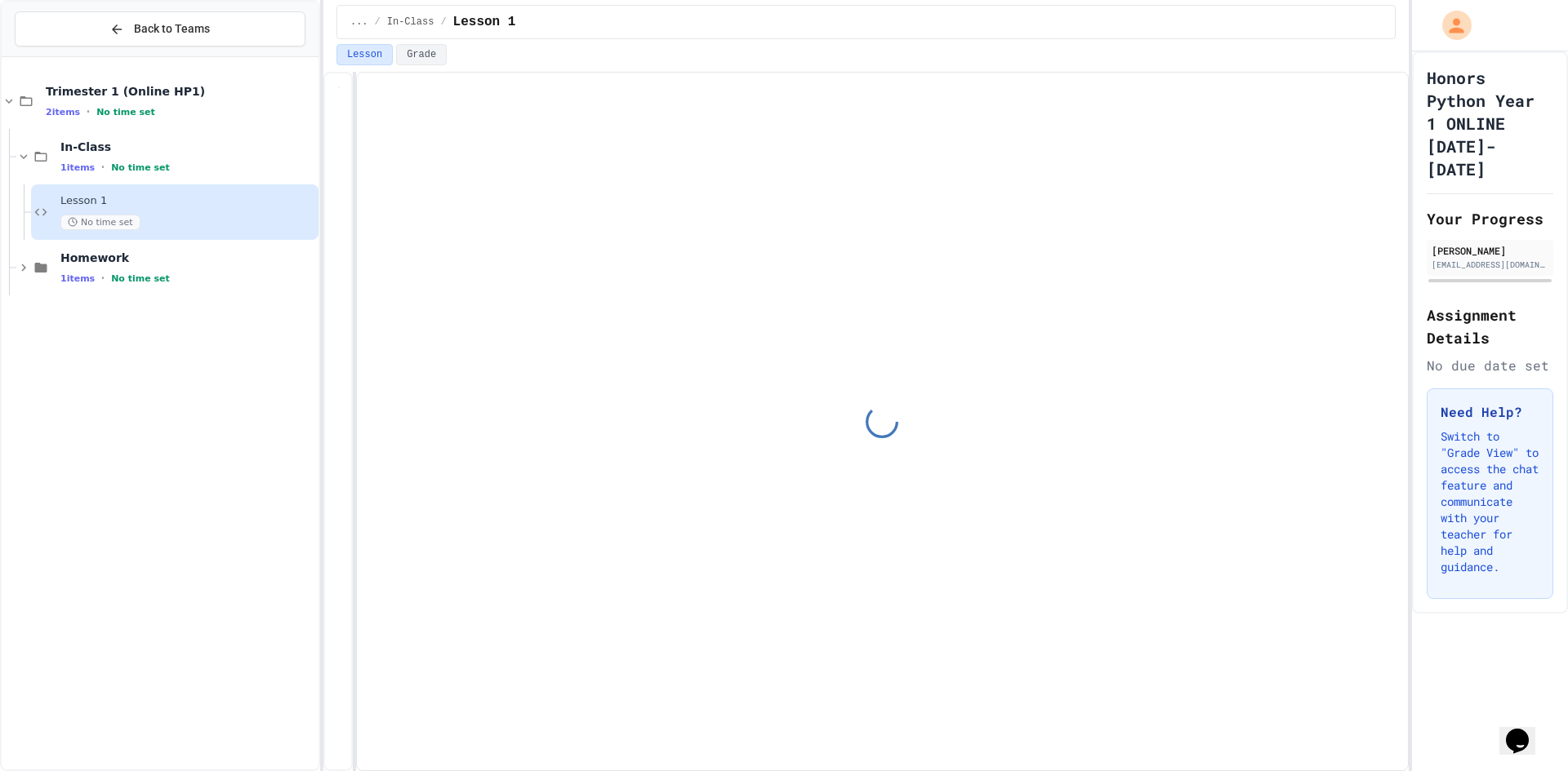
click at [1457, 276] on div "Eric Guo eriyg2008@gmail.com" at bounding box center [1489, 262] width 126 height 44
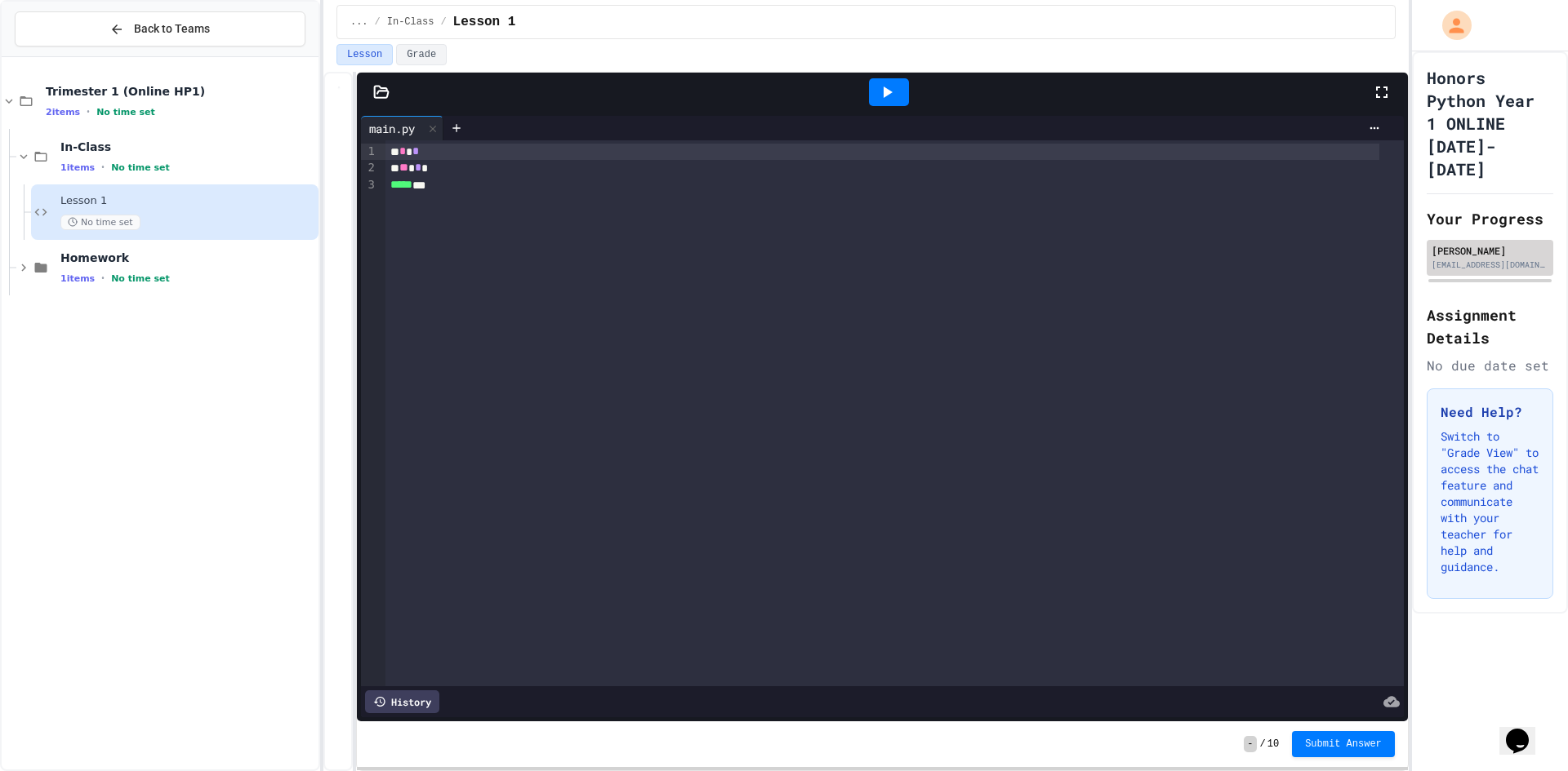
click at [1450, 265] on div "[EMAIL_ADDRESS][DOMAIN_NAME]" at bounding box center [1490, 264] width 117 height 12
click at [1366, 92] on div at bounding box center [888, 92] width 965 height 44
click at [1376, 92] on icon at bounding box center [1381, 92] width 19 height 19
drag, startPoint x: 1179, startPoint y: 242, endPoint x: 1099, endPoint y: 388, distance: 166.5
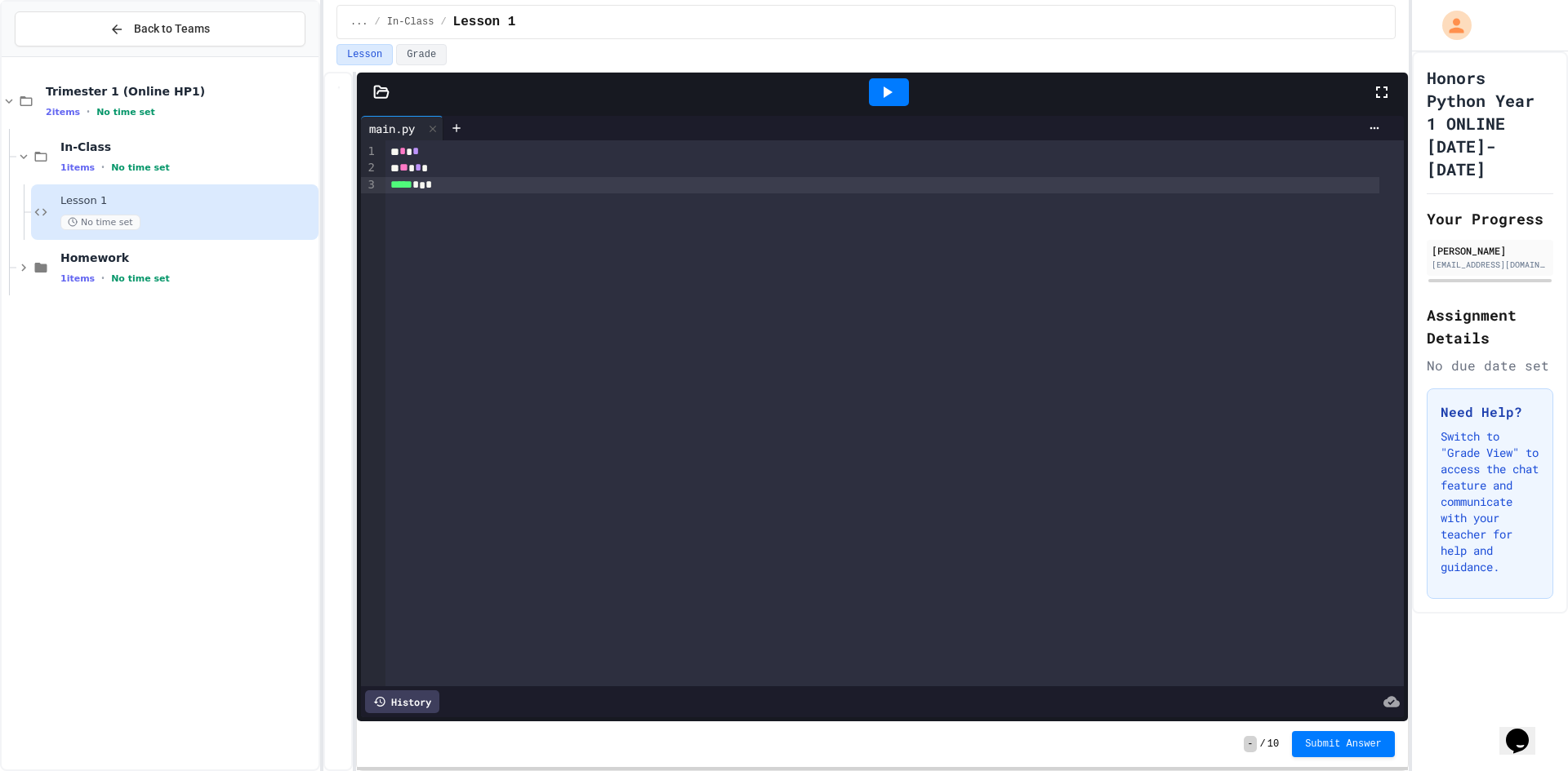
click at [797, 770] on div at bounding box center [784, 773] width 1568 height 0
drag, startPoint x: 1459, startPoint y: 464, endPoint x: 1223, endPoint y: 467, distance: 236.0
click at [1459, 464] on p "Switch to "Grade View" to access the chat feature and communicate with your tea…" at bounding box center [1489, 502] width 98 height 147
click at [160, 27] on span "Back to Teams" at bounding box center [172, 29] width 76 height 17
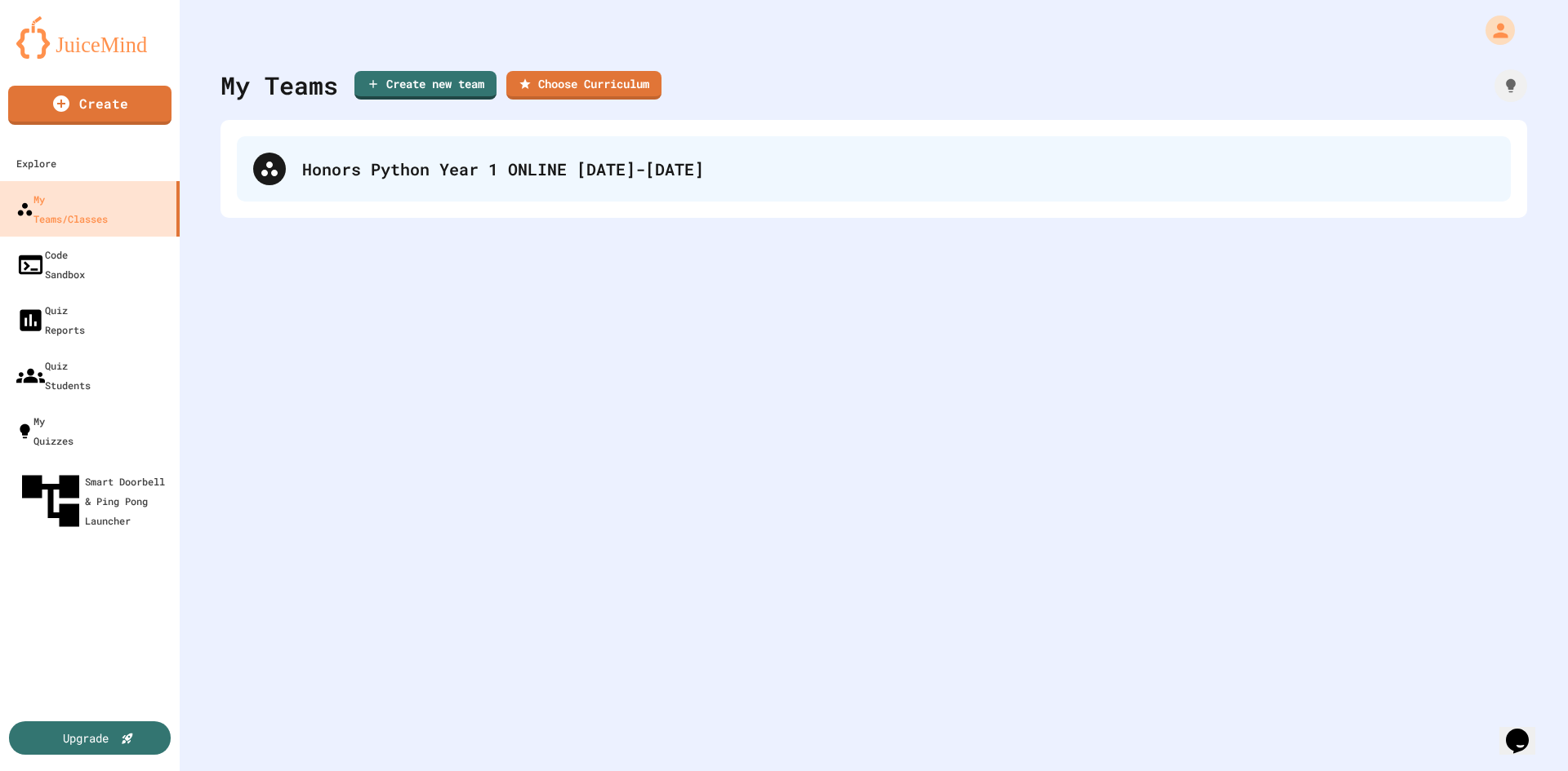
drag, startPoint x: 1285, startPoint y: 154, endPoint x: 1269, endPoint y: 157, distance: 16.3
click at [1269, 157] on div "Honors Python Year 1 ONLINE [DATE]-[DATE]" at bounding box center [898, 169] width 1192 height 24
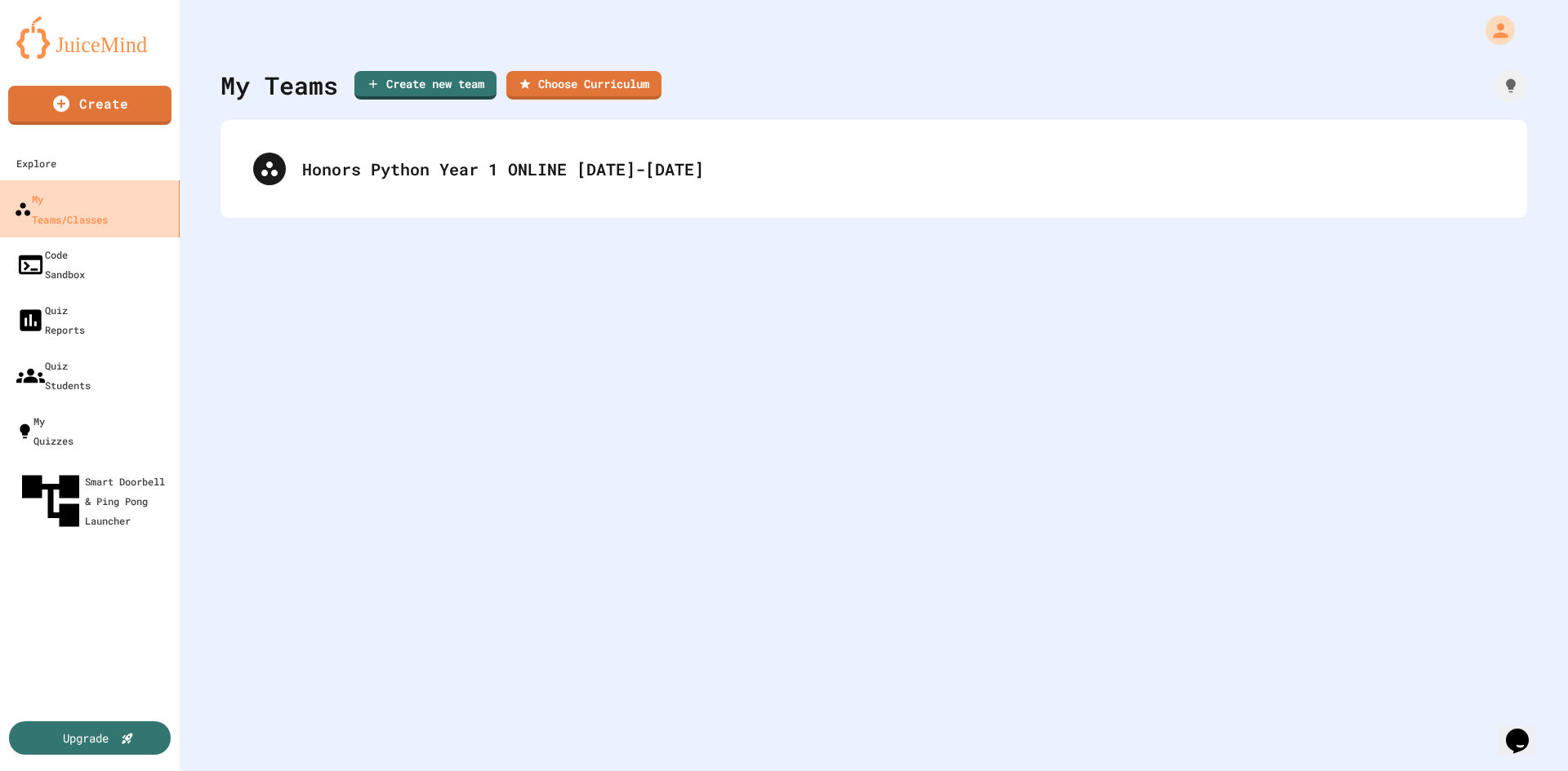
click at [108, 203] on div "My Teams/Classes" at bounding box center [60, 208] width 94 height 40
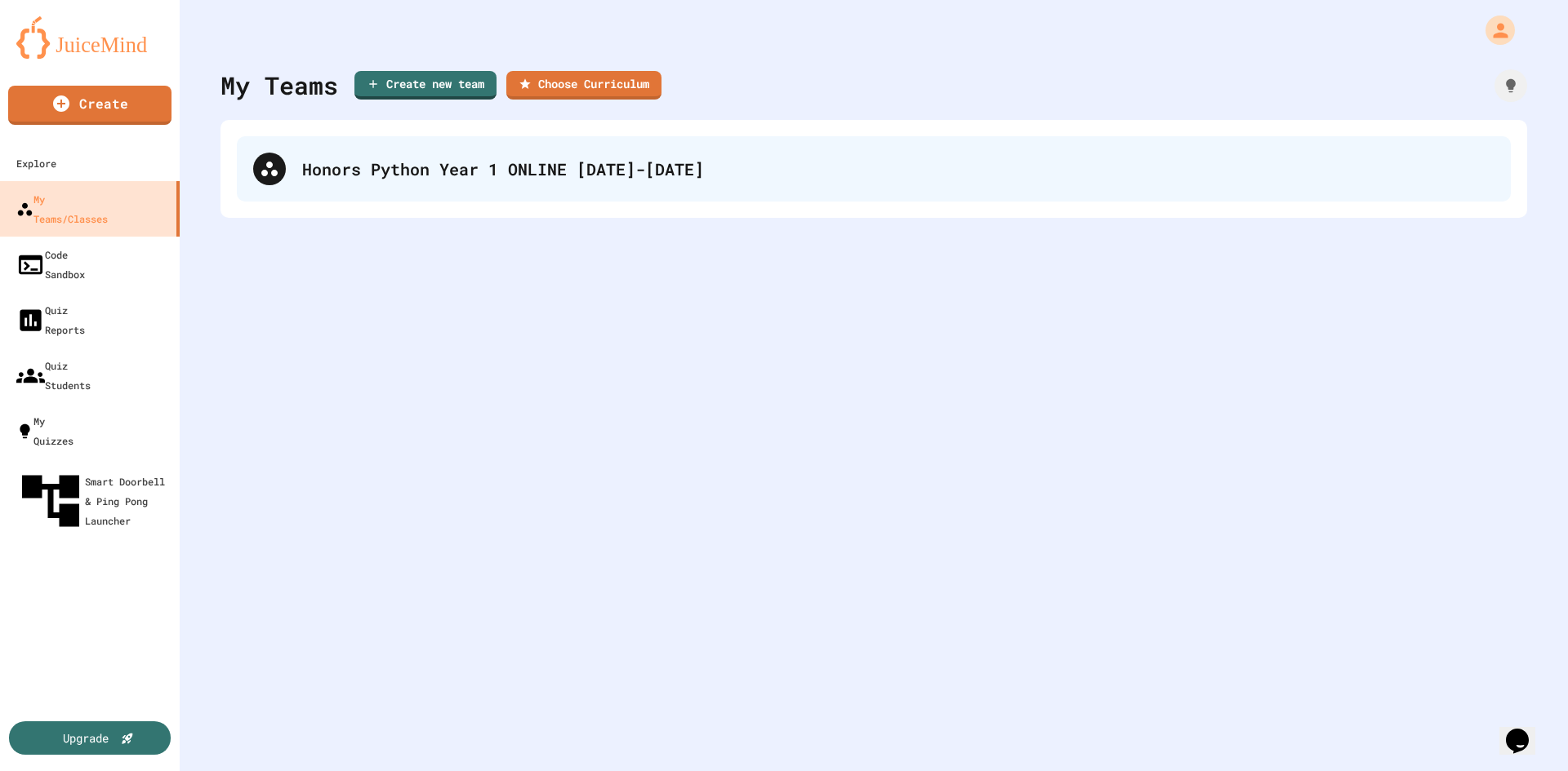
click at [390, 185] on div "Honors Python Year 1 ONLINE [DATE]-[DATE]" at bounding box center [874, 169] width 1274 height 65
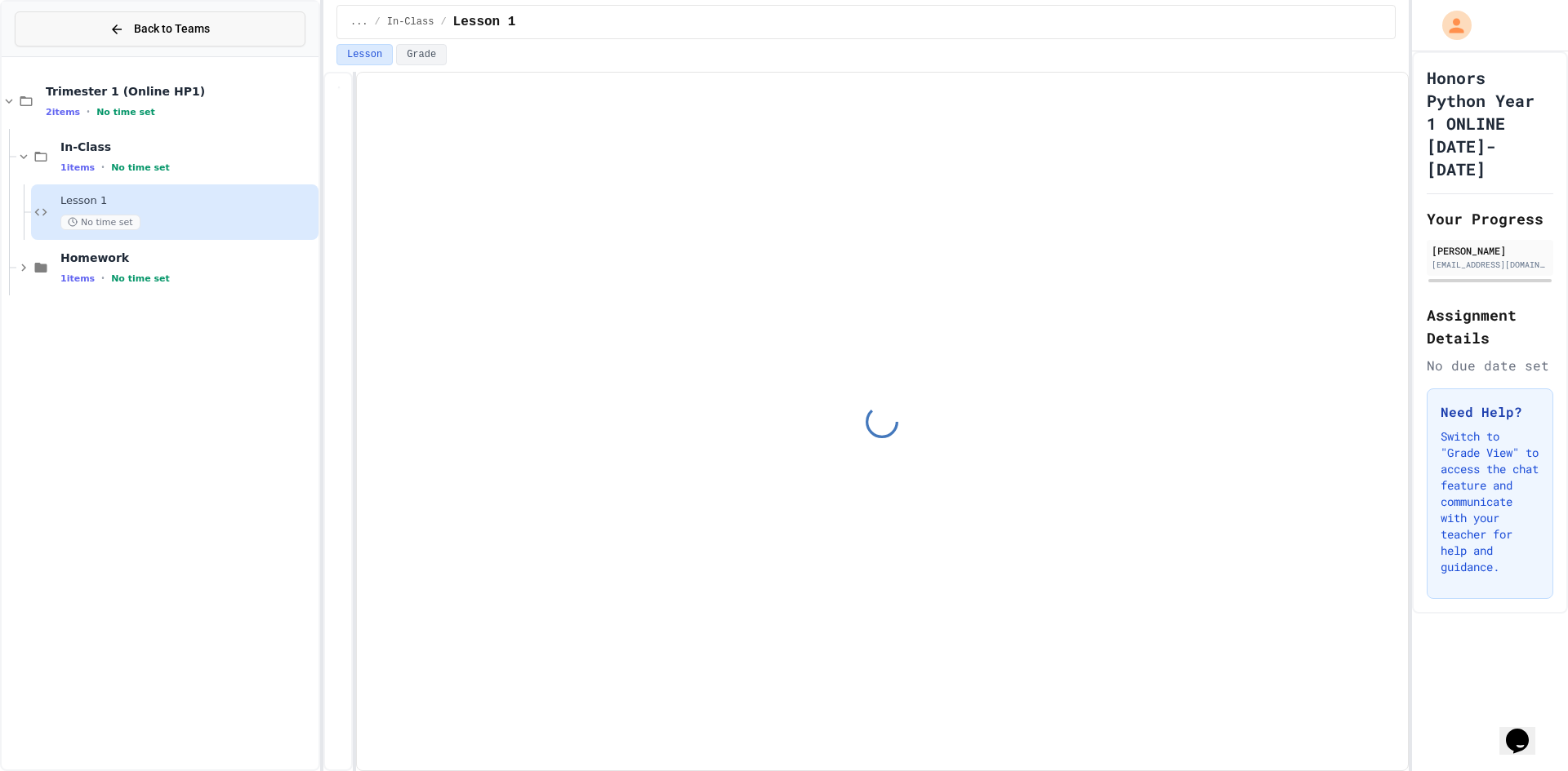
click at [240, 34] on button "Back to Teams" at bounding box center [160, 29] width 291 height 35
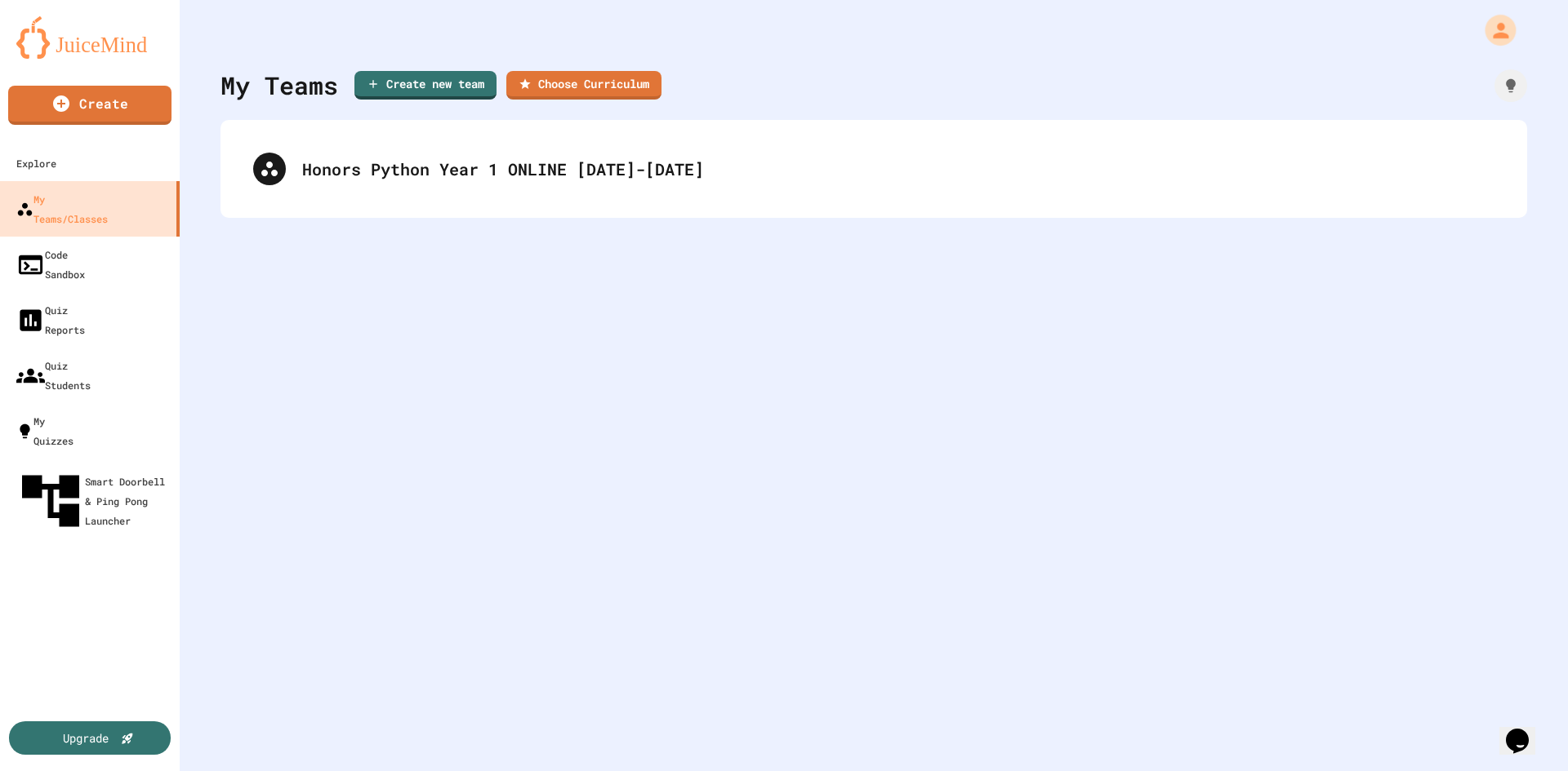
click at [1534, 75] on div "My Teams Create new team Choose Curriculum Honors Python Year 1 ONLINE 2025-2026" at bounding box center [873, 385] width 1388 height 771
click at [1493, 93] on div at bounding box center [1510, 85] width 36 height 36
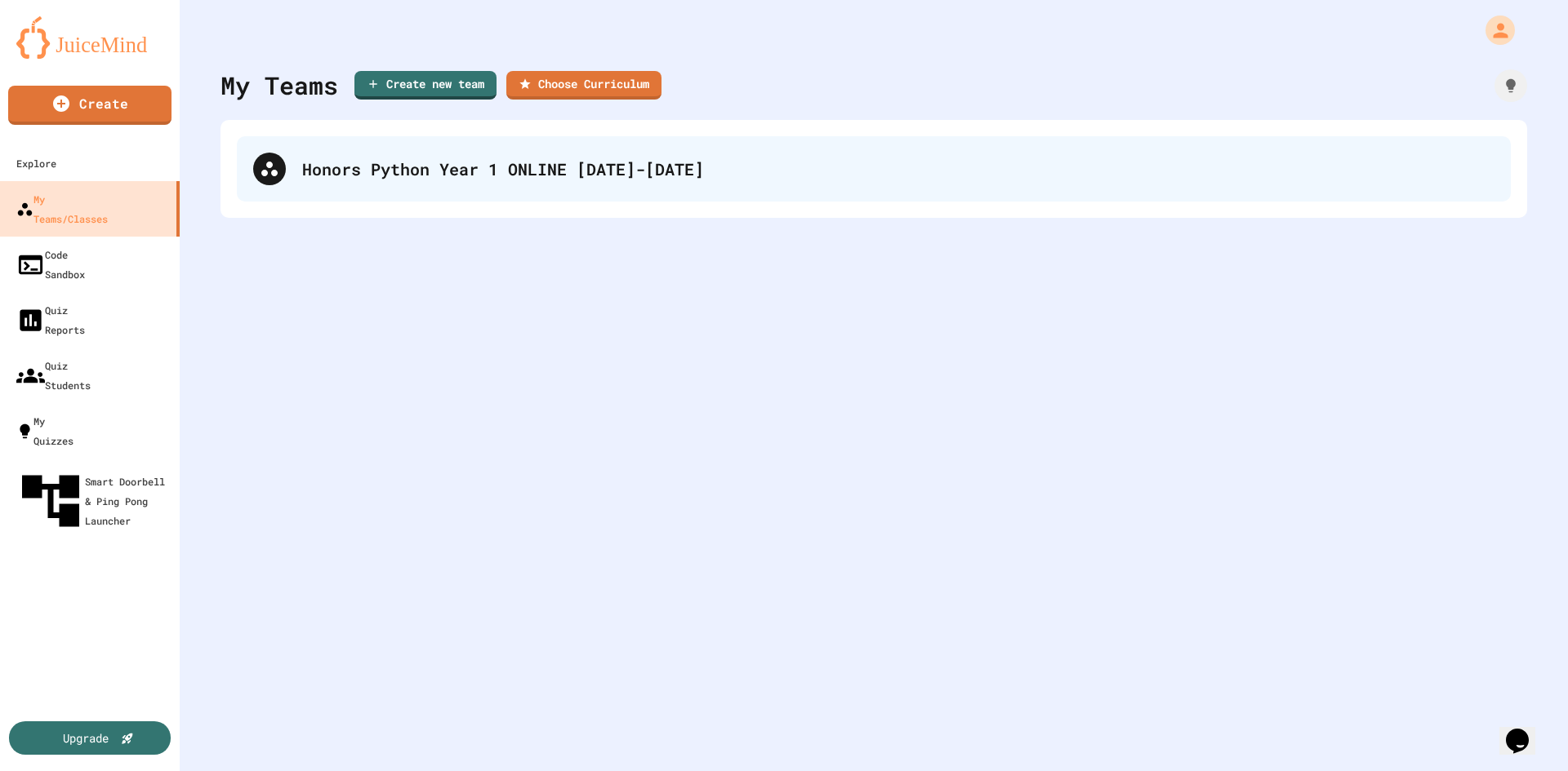
click at [1078, 189] on div "Honors Python Year 1 ONLINE [DATE]-[DATE]" at bounding box center [874, 169] width 1274 height 65
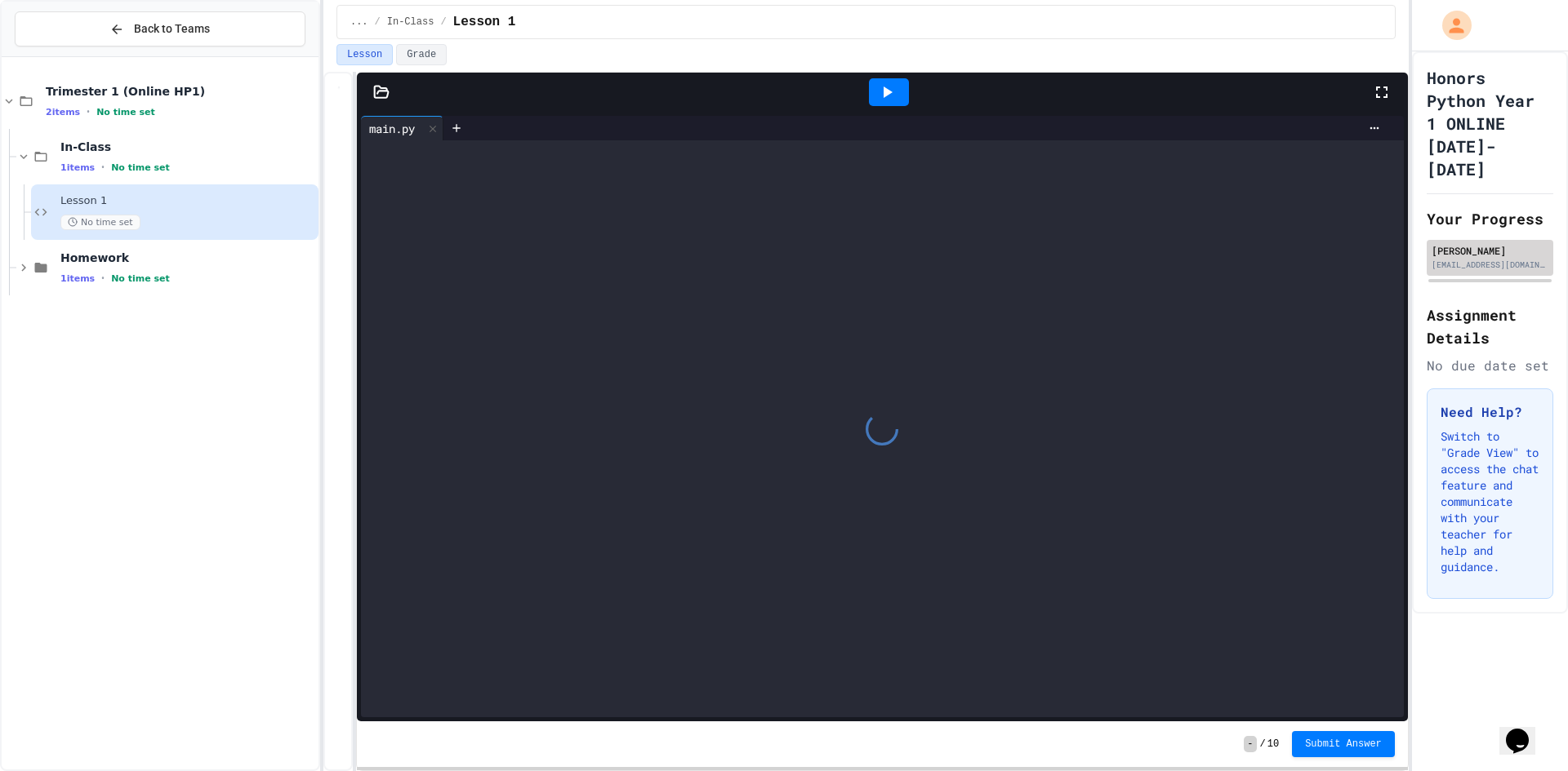
click at [1440, 248] on div "[PERSON_NAME]" at bounding box center [1490, 251] width 117 height 15
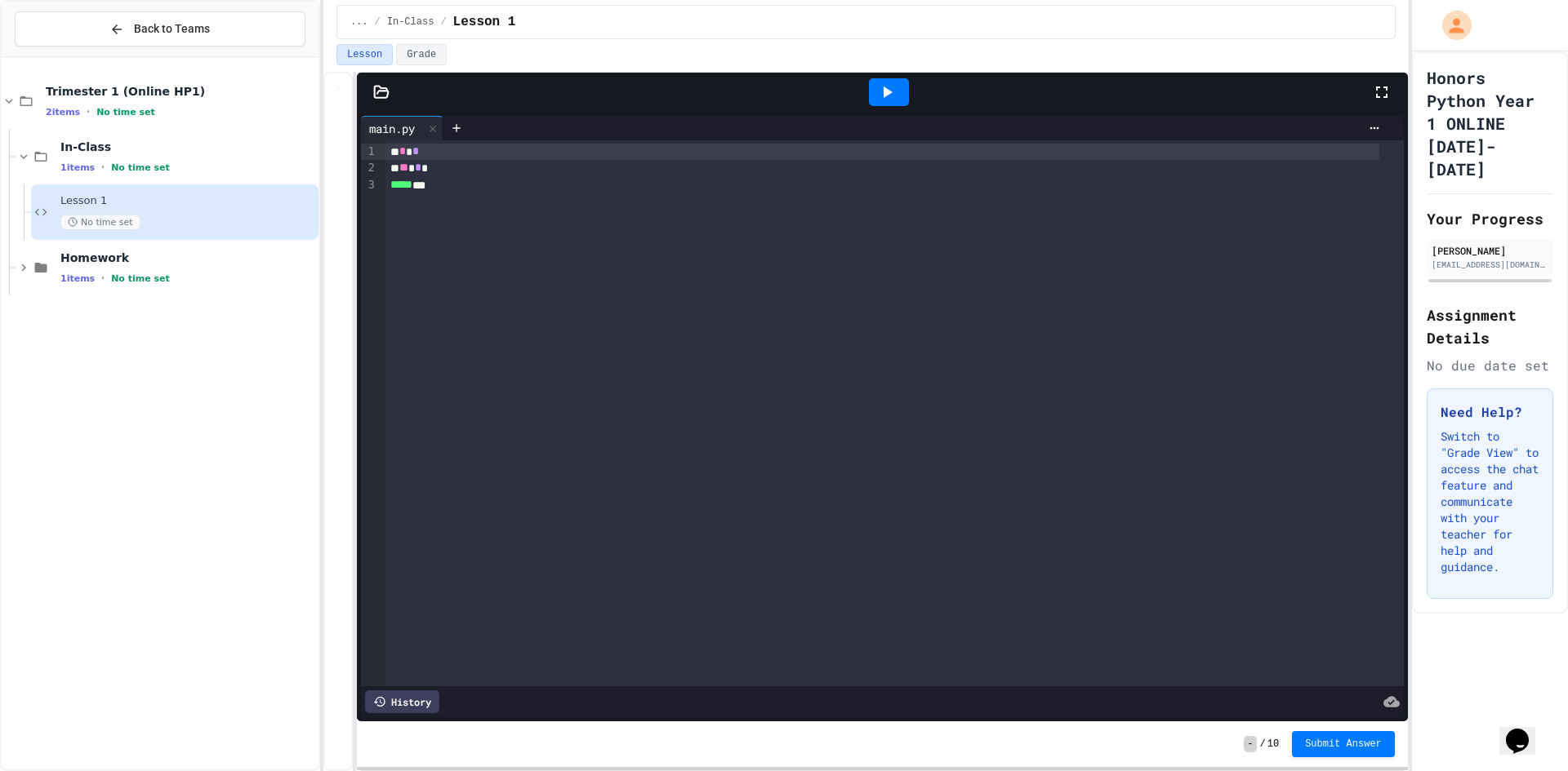
click at [1420, 265] on div "Honors Python Year 1 ONLINE [DATE]-[DATE] Your Progress [PERSON_NAME] [EMAIL_AD…" at bounding box center [1490, 332] width 156 height 562
click at [427, 48] on button "Grade" at bounding box center [421, 54] width 51 height 21
click at [360, 48] on button "Lesson" at bounding box center [364, 54] width 57 height 21
click at [341, 92] on div at bounding box center [338, 421] width 30 height 700
click at [354, 105] on div at bounding box center [355, 421] width 4 height 700
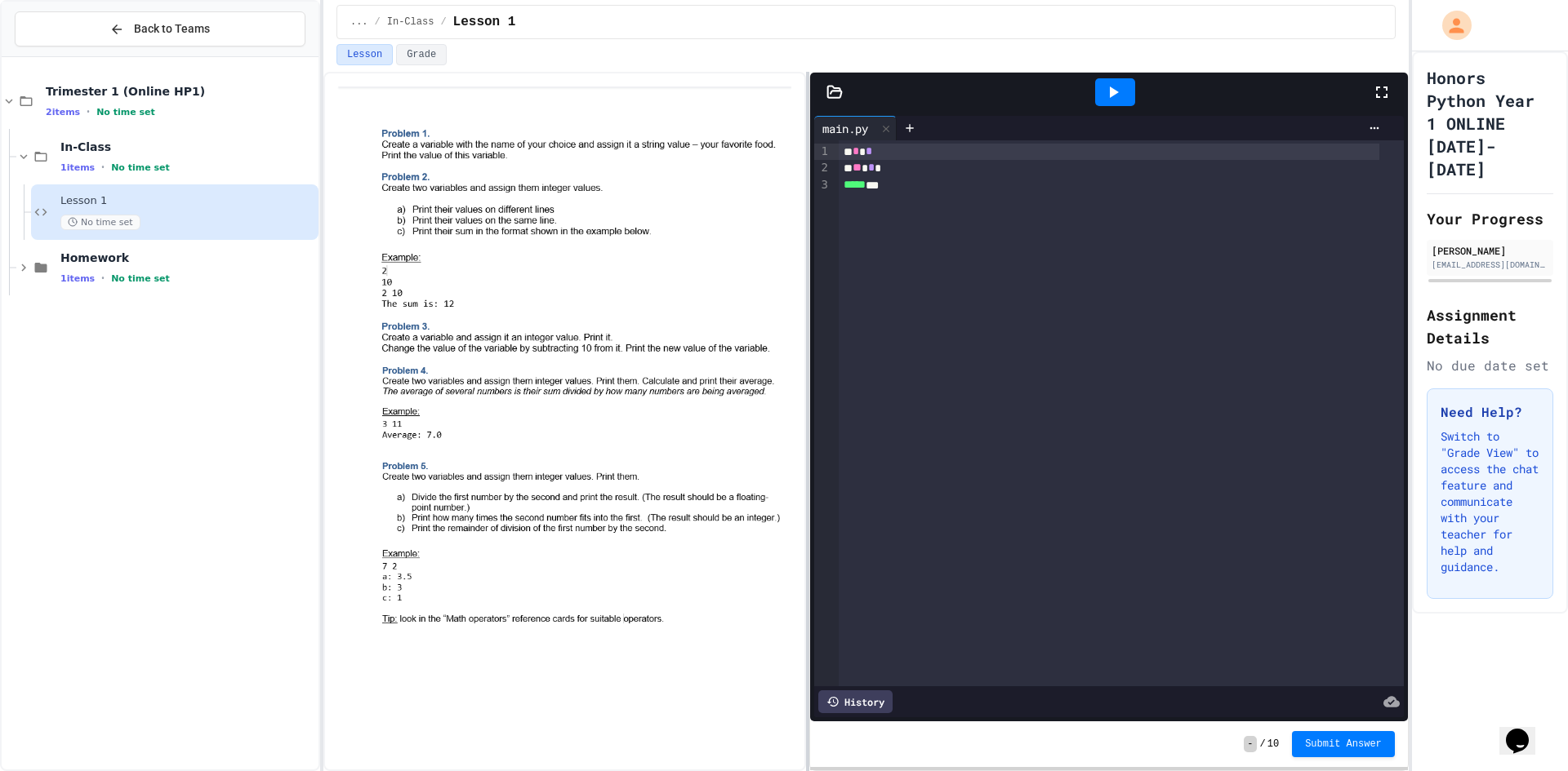
click at [809, 123] on div at bounding box center [808, 421] width 4 height 700
click at [434, 65] on div "Lesson Grade" at bounding box center [865, 58] width 1085 height 28
click at [427, 58] on button "Grade" at bounding box center [421, 54] width 51 height 21
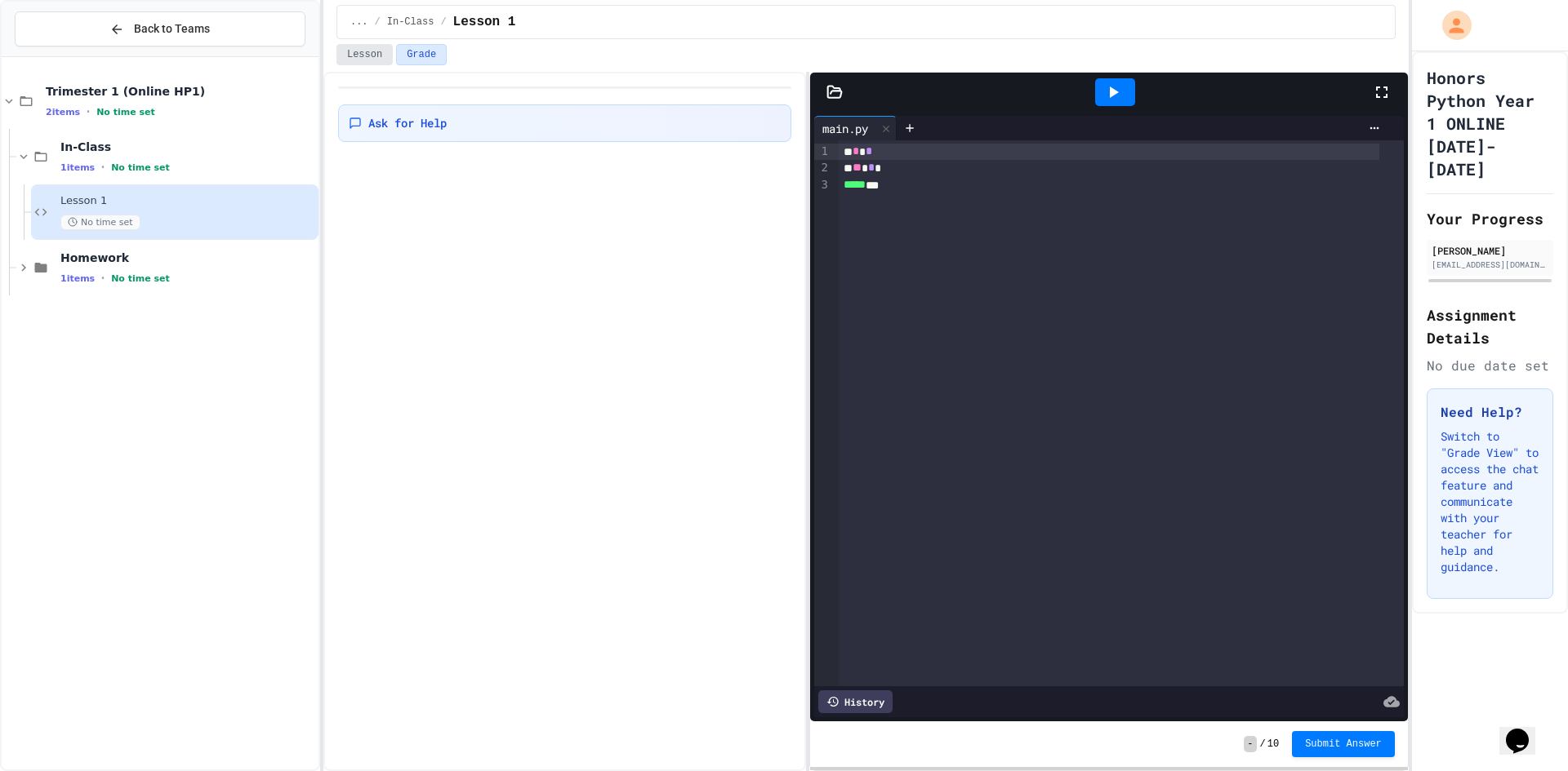
click at [369, 56] on button "Lesson" at bounding box center [364, 54] width 57 height 21
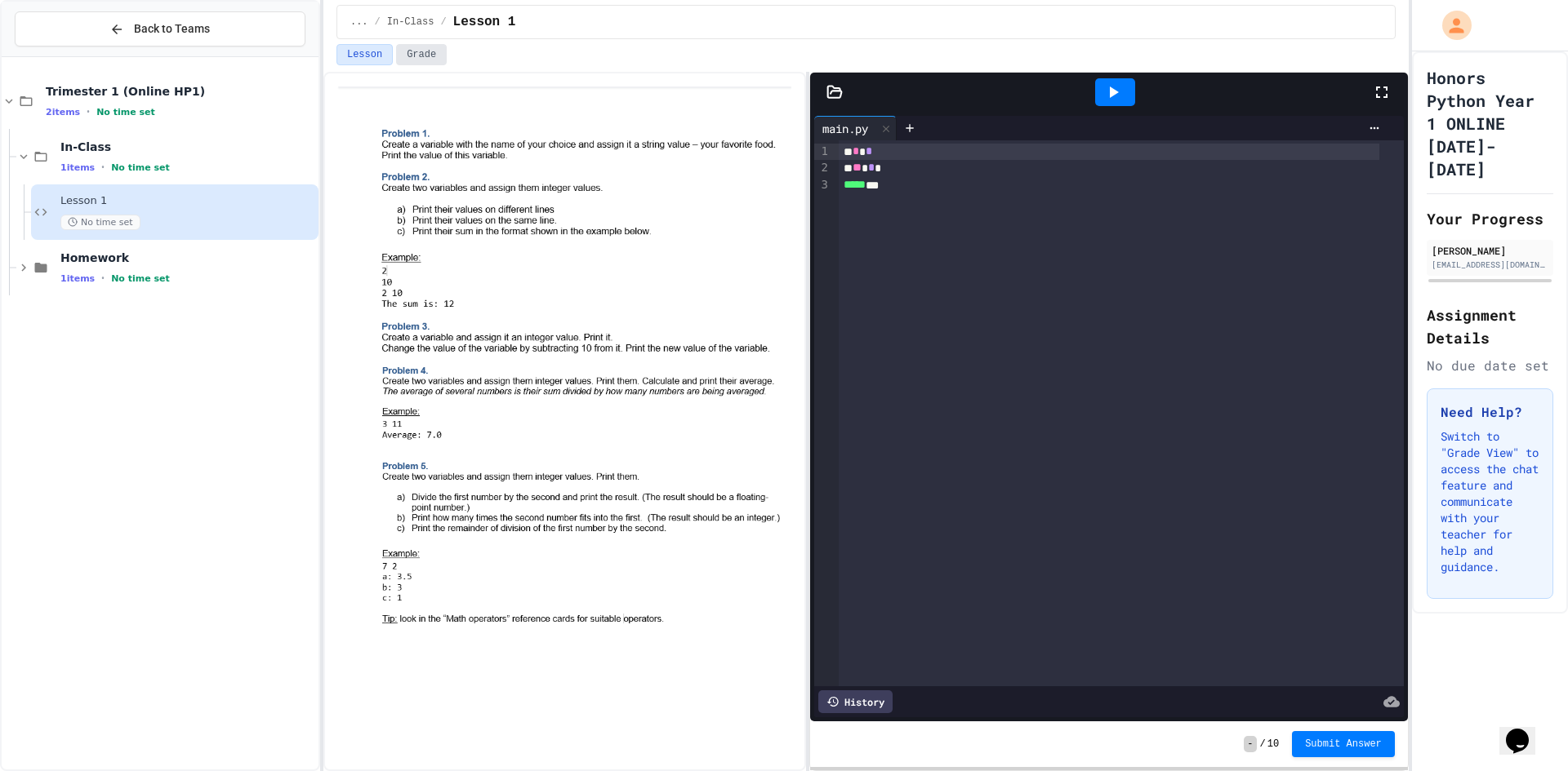
click at [399, 57] on button "Grade" at bounding box center [421, 54] width 51 height 21
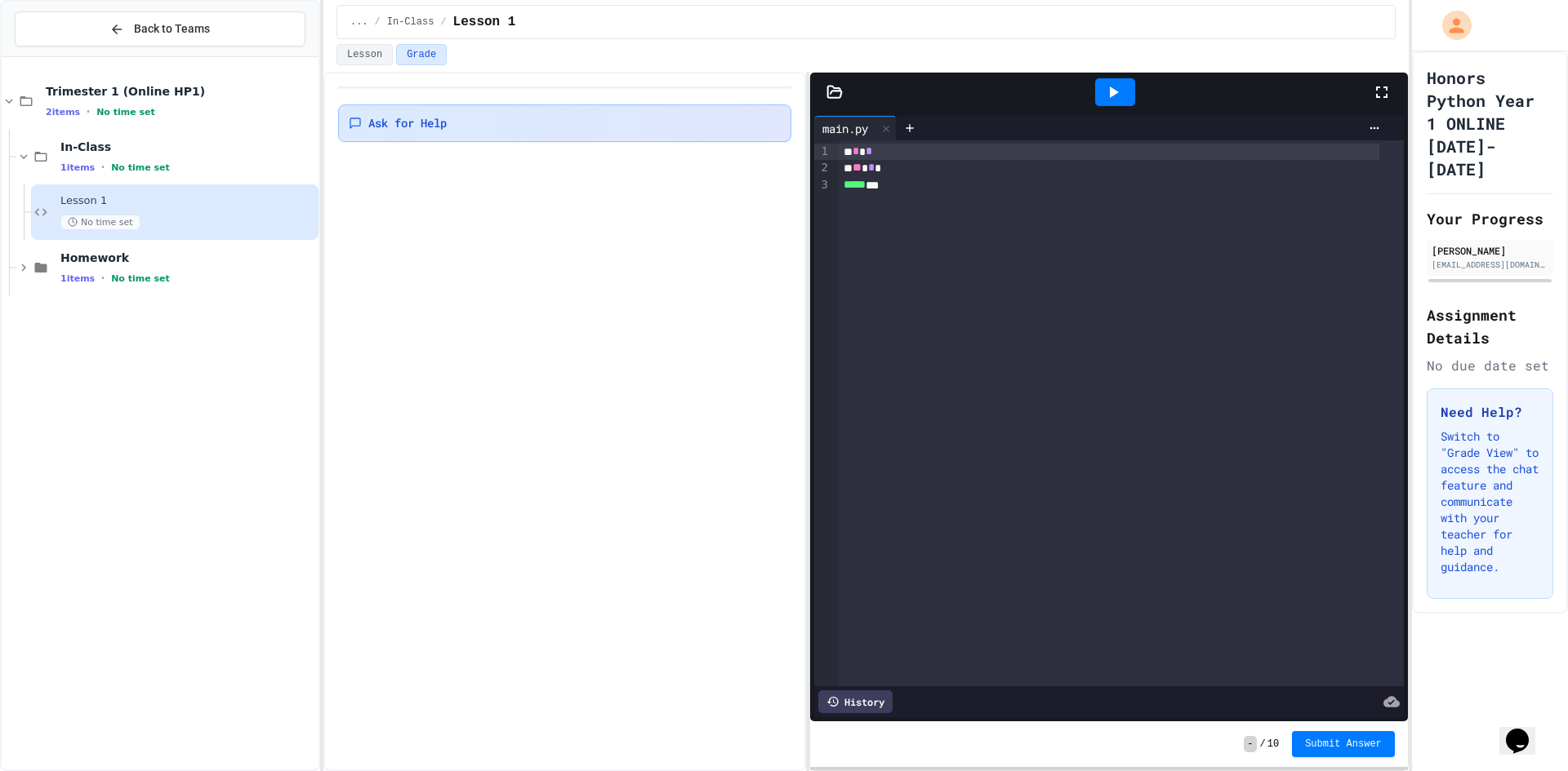
click at [369, 131] on span "Ask for Help" at bounding box center [408, 123] width 78 height 17
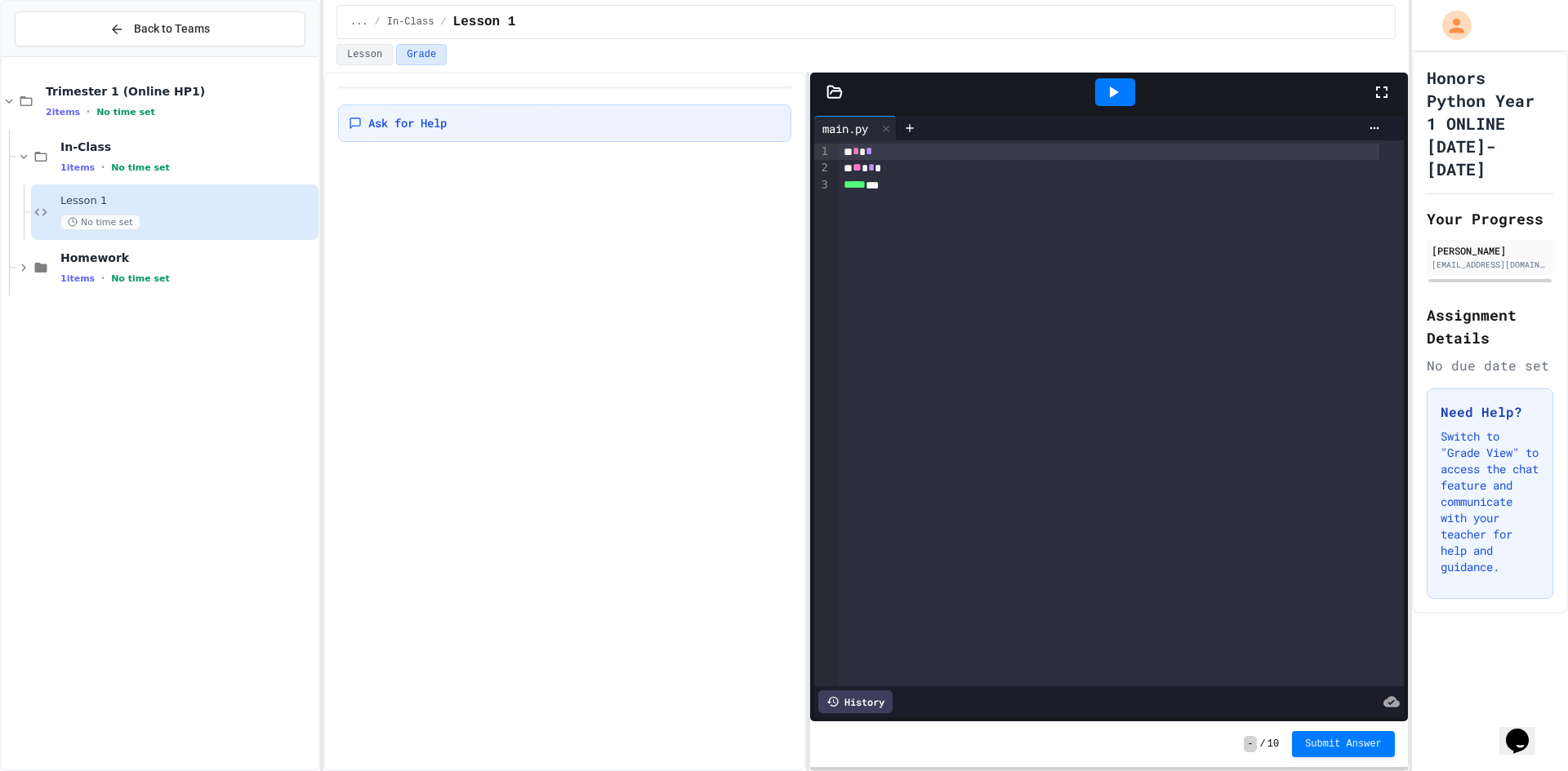
click at [141, 154] on span "In-Class" at bounding box center [188, 147] width 254 height 15
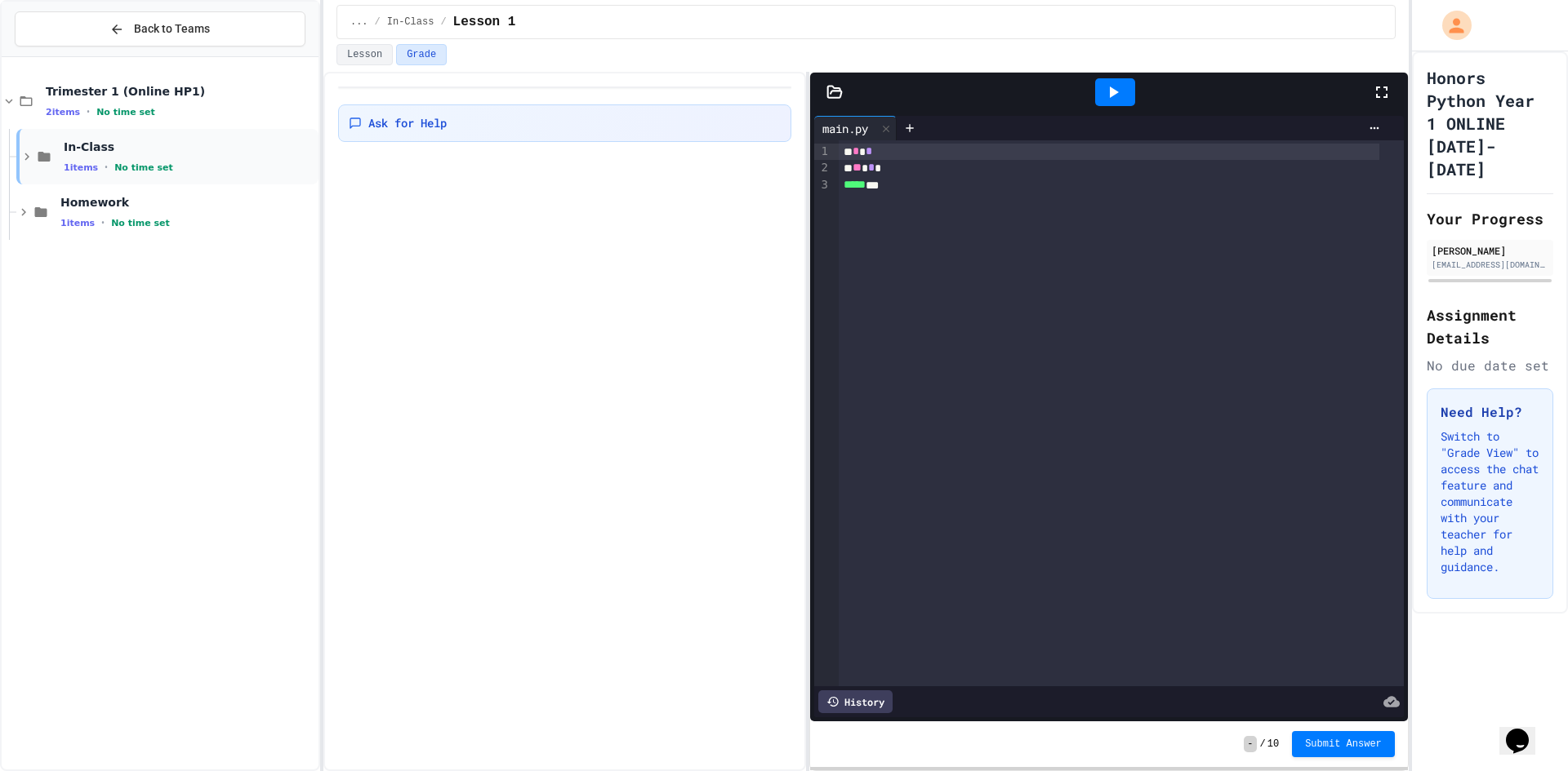
click at [96, 179] on div "In-Class 1 items • No time set" at bounding box center [167, 157] width 302 height 56
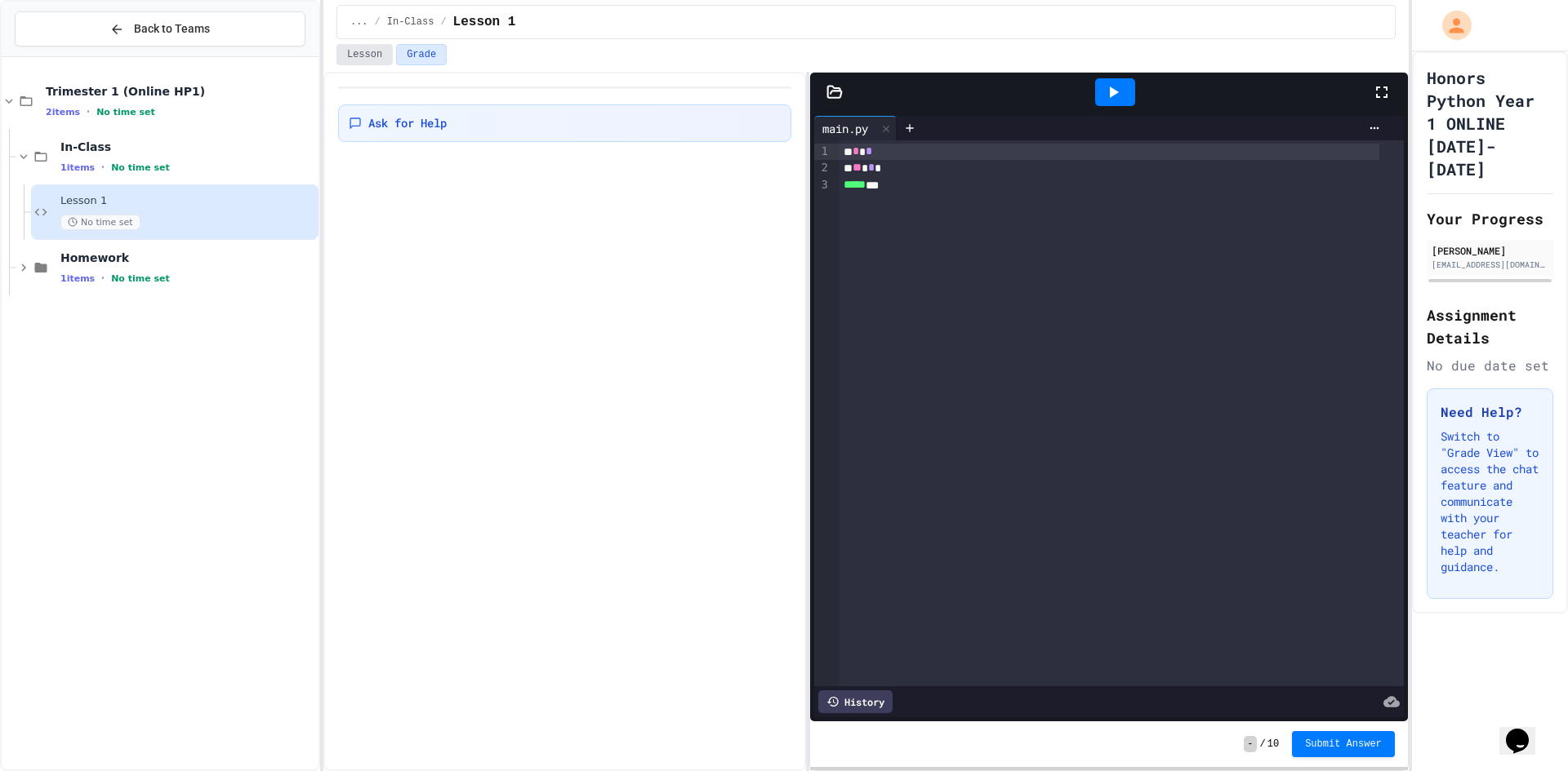
click at [339, 46] on button "Lesson" at bounding box center [364, 54] width 57 height 21
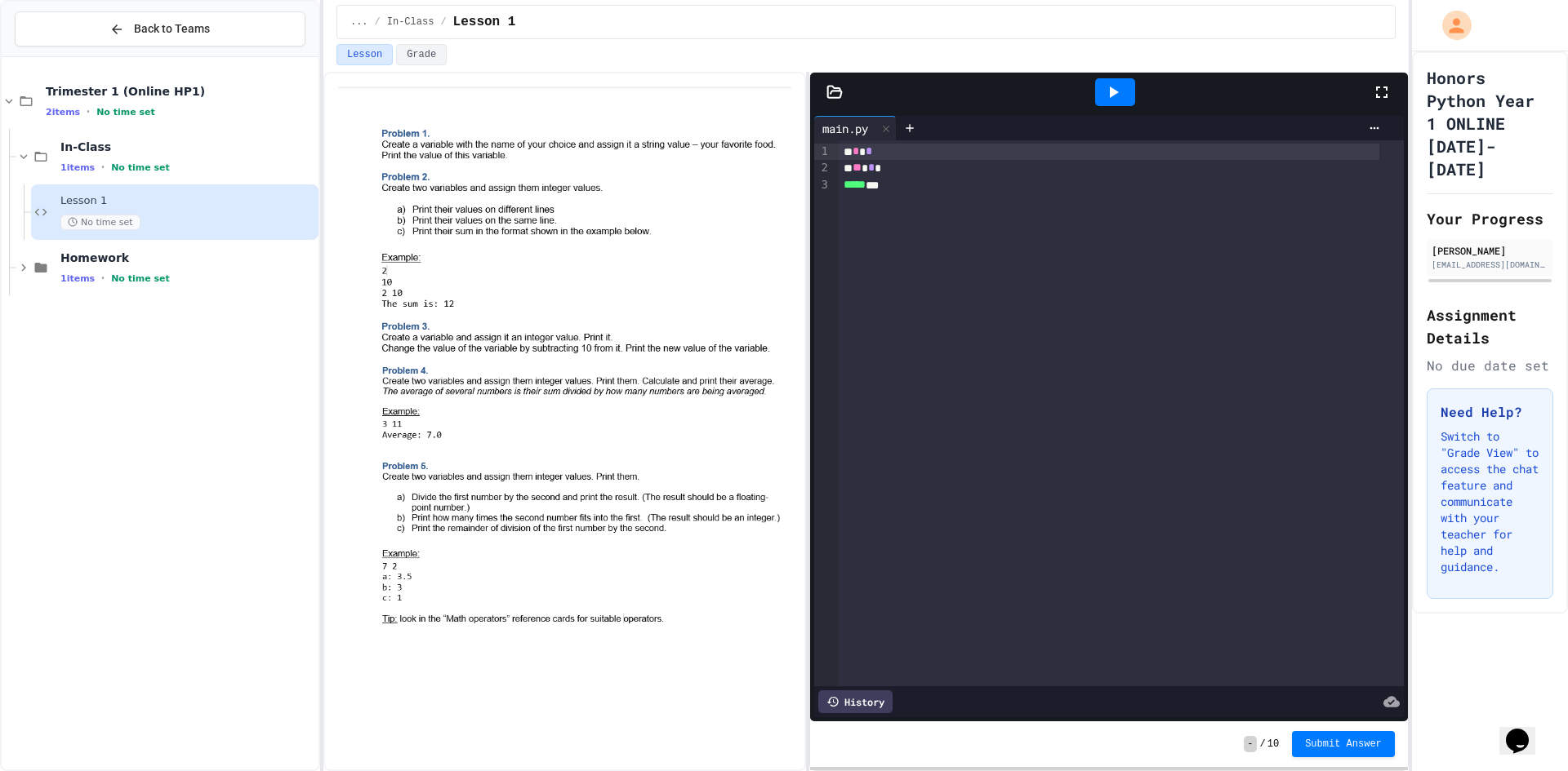
click at [375, 29] on div "... / In-Class / Lesson 1" at bounding box center [865, 21] width 1031 height 19
click at [363, 29] on div "... / In-Class / Lesson 1" at bounding box center [865, 21] width 1031 height 19
click at [356, 29] on div "... / In-Class / Lesson 1" at bounding box center [865, 21] width 1031 height 19
click at [137, 84] on span "Trimester 1 (Online HP1)" at bounding box center [180, 92] width 269 height 15
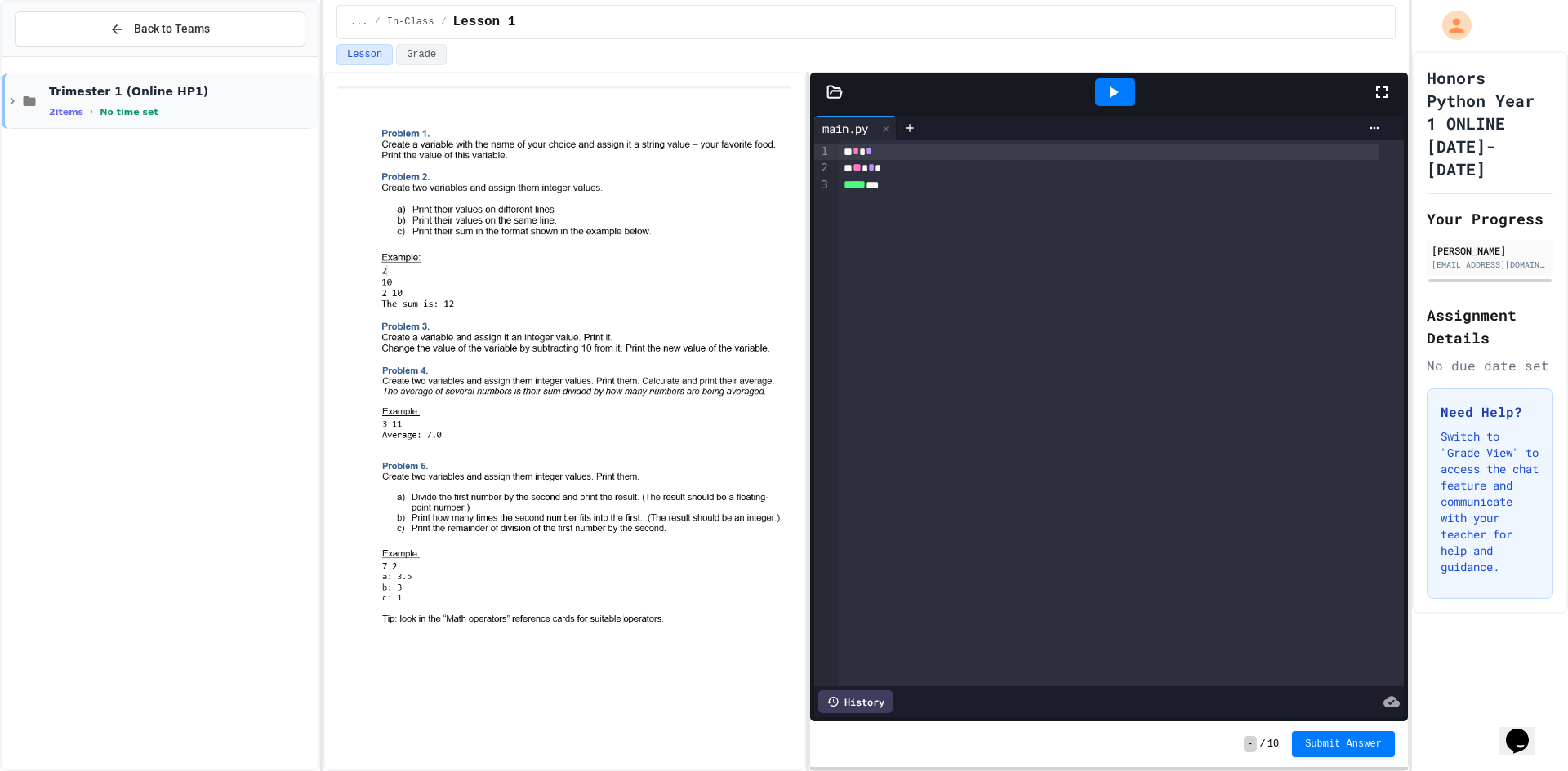
click at [164, 104] on div "Trimester 1 (Online HP1) 2 items • No time set" at bounding box center [182, 101] width 266 height 34
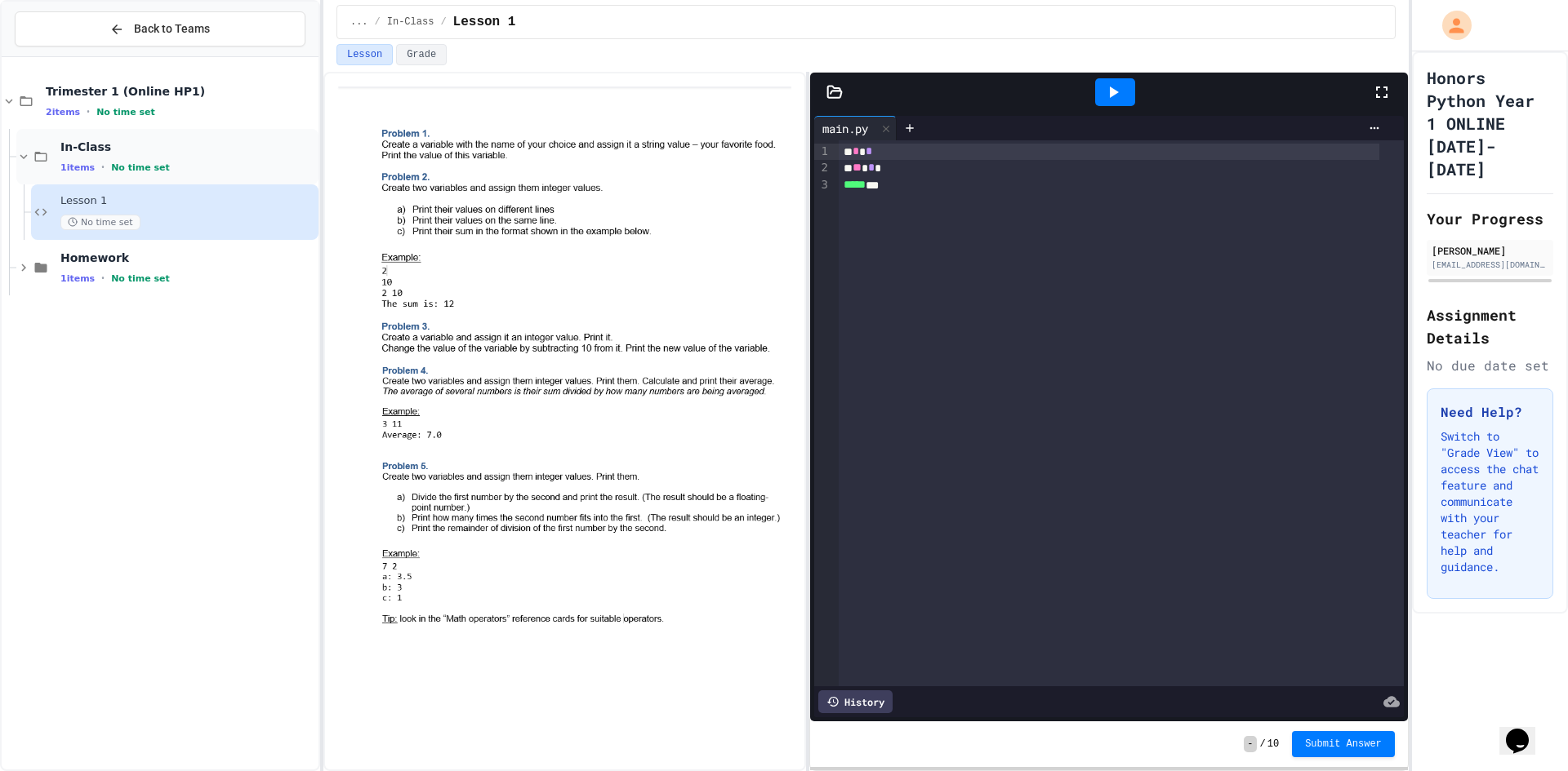
click at [137, 144] on span "In-Class" at bounding box center [188, 147] width 254 height 15
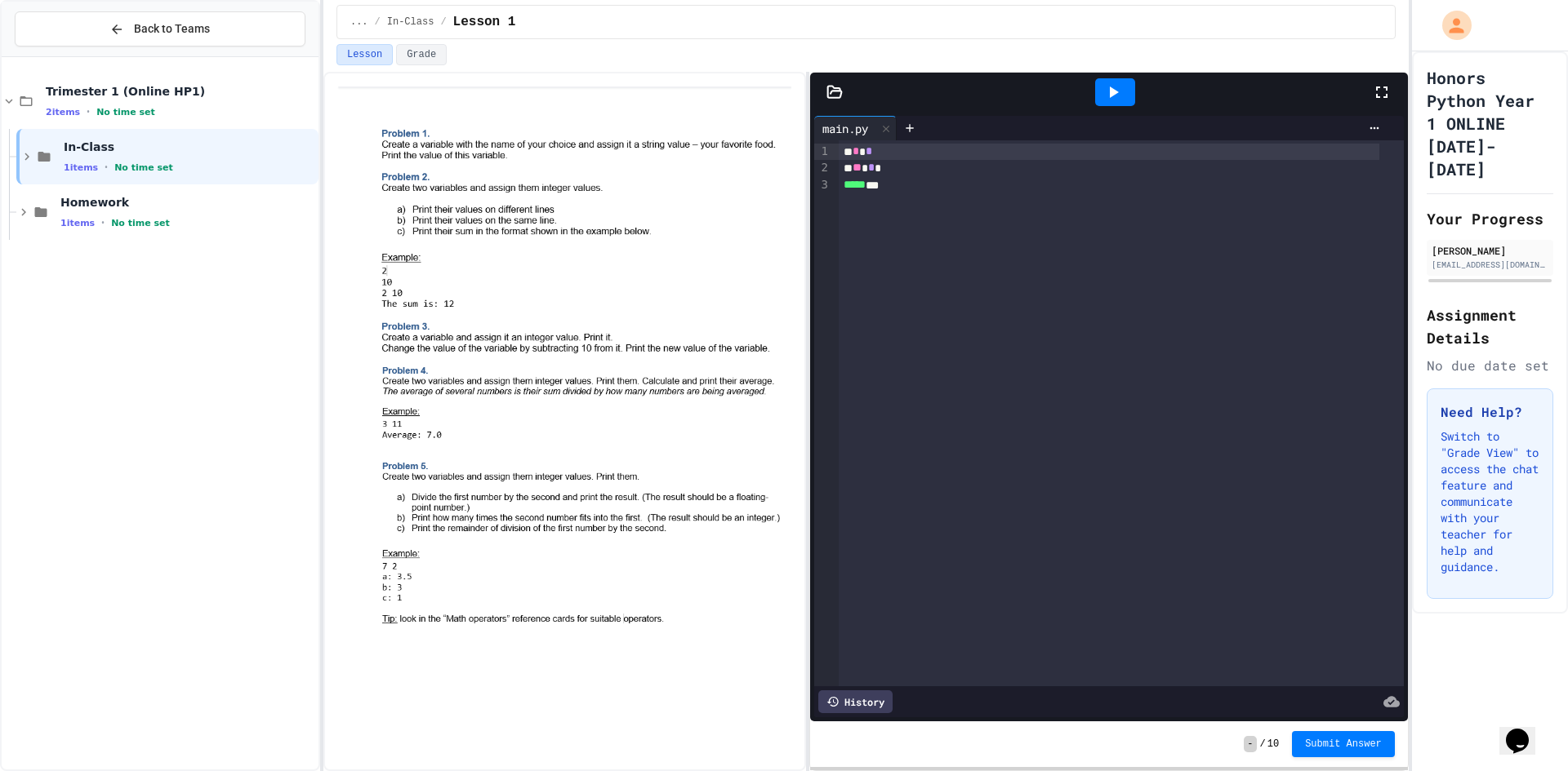
drag, startPoint x: 136, startPoint y: 145, endPoint x: 1567, endPoint y: 91, distance: 1432.0
click at [237, 139] on span "In-Class" at bounding box center [189, 147] width 252 height 15
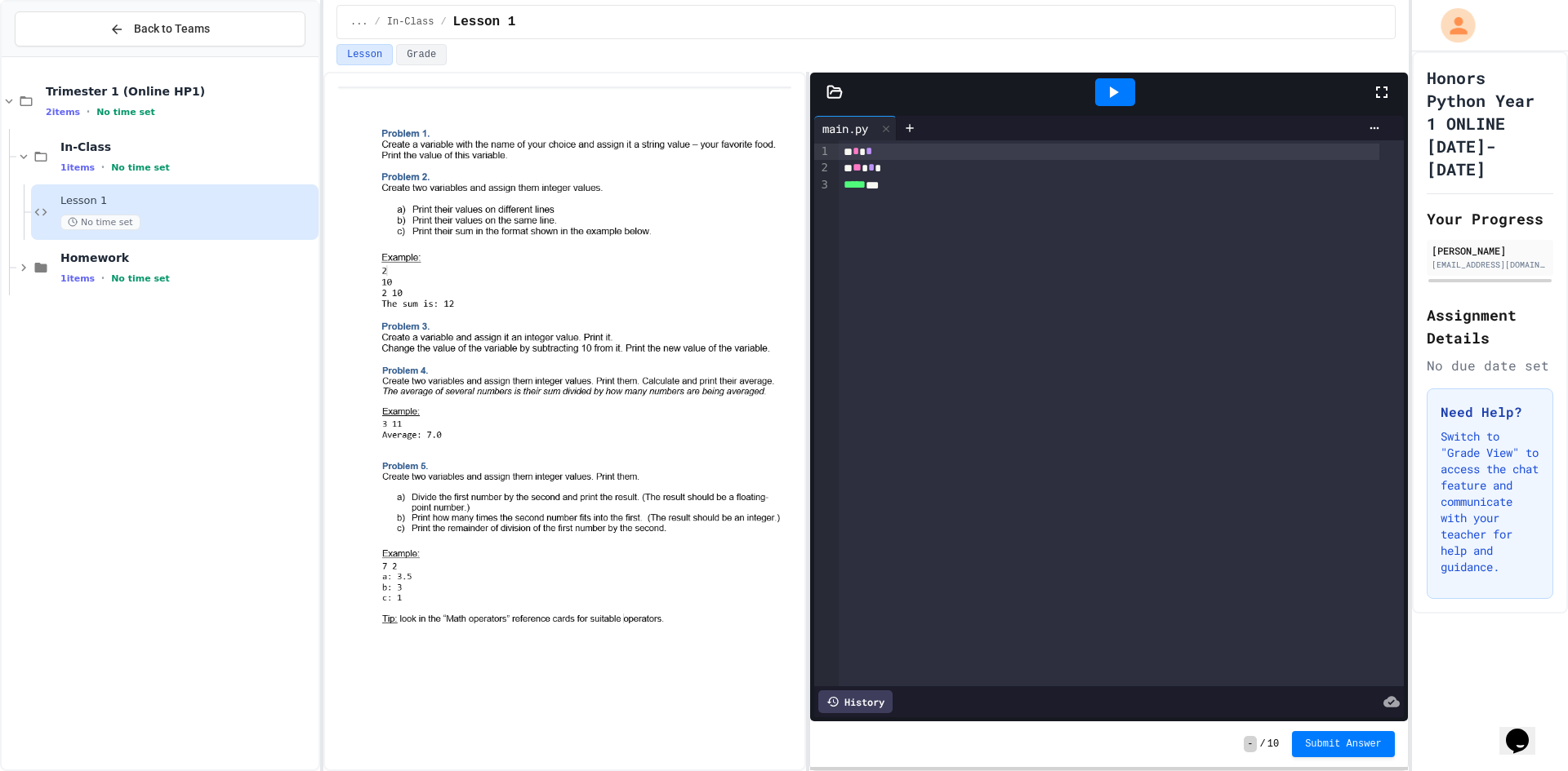
click at [1455, 17] on icon "My Account" at bounding box center [1458, 25] width 26 height 26
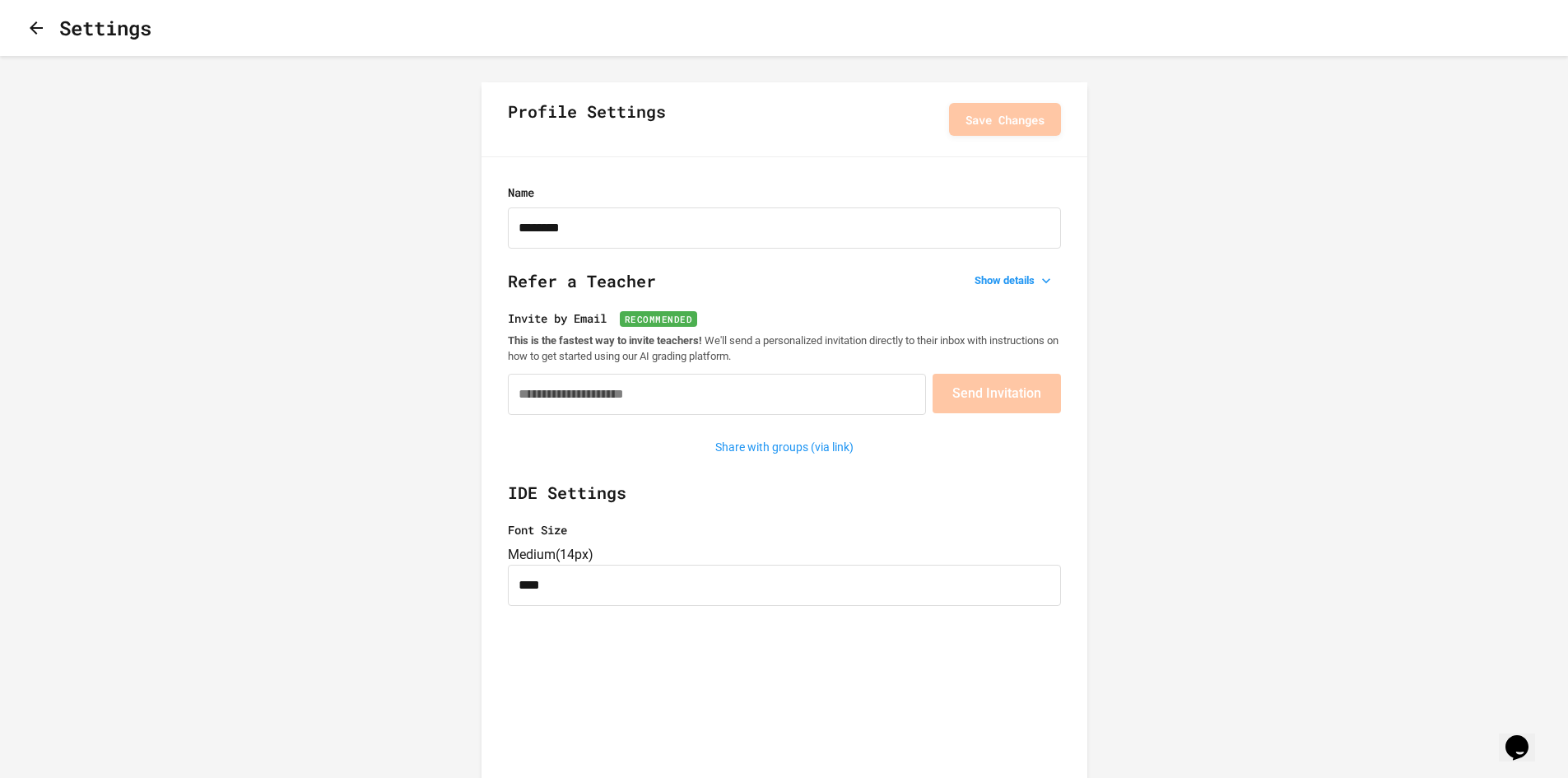
click at [45, 28] on icon "button" at bounding box center [36, 27] width 20 height 20
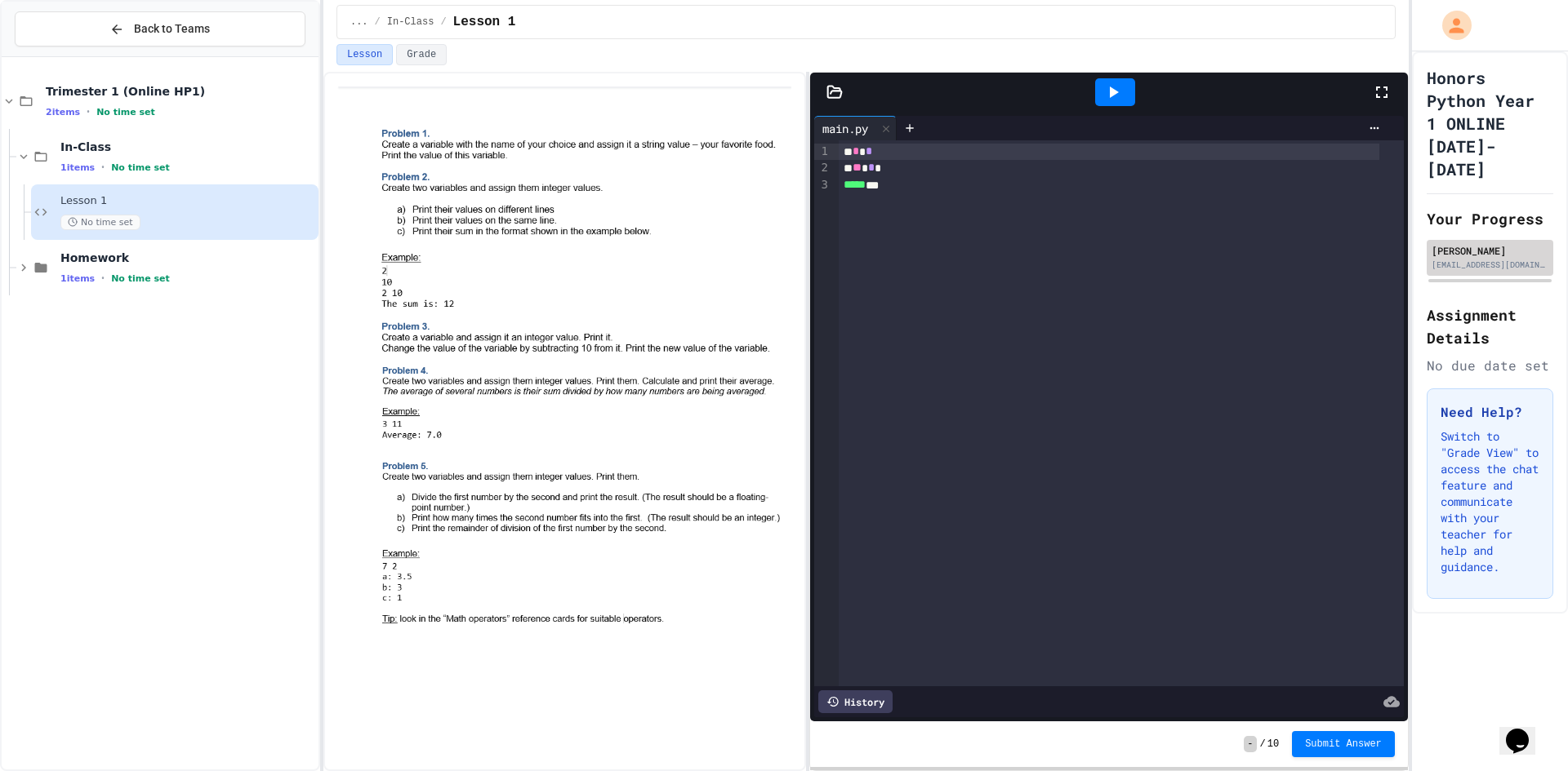
click at [1467, 270] on div "[EMAIL_ADDRESS][DOMAIN_NAME]" at bounding box center [1490, 264] width 117 height 12
click at [439, 55] on button "Grade" at bounding box center [421, 54] width 51 height 21
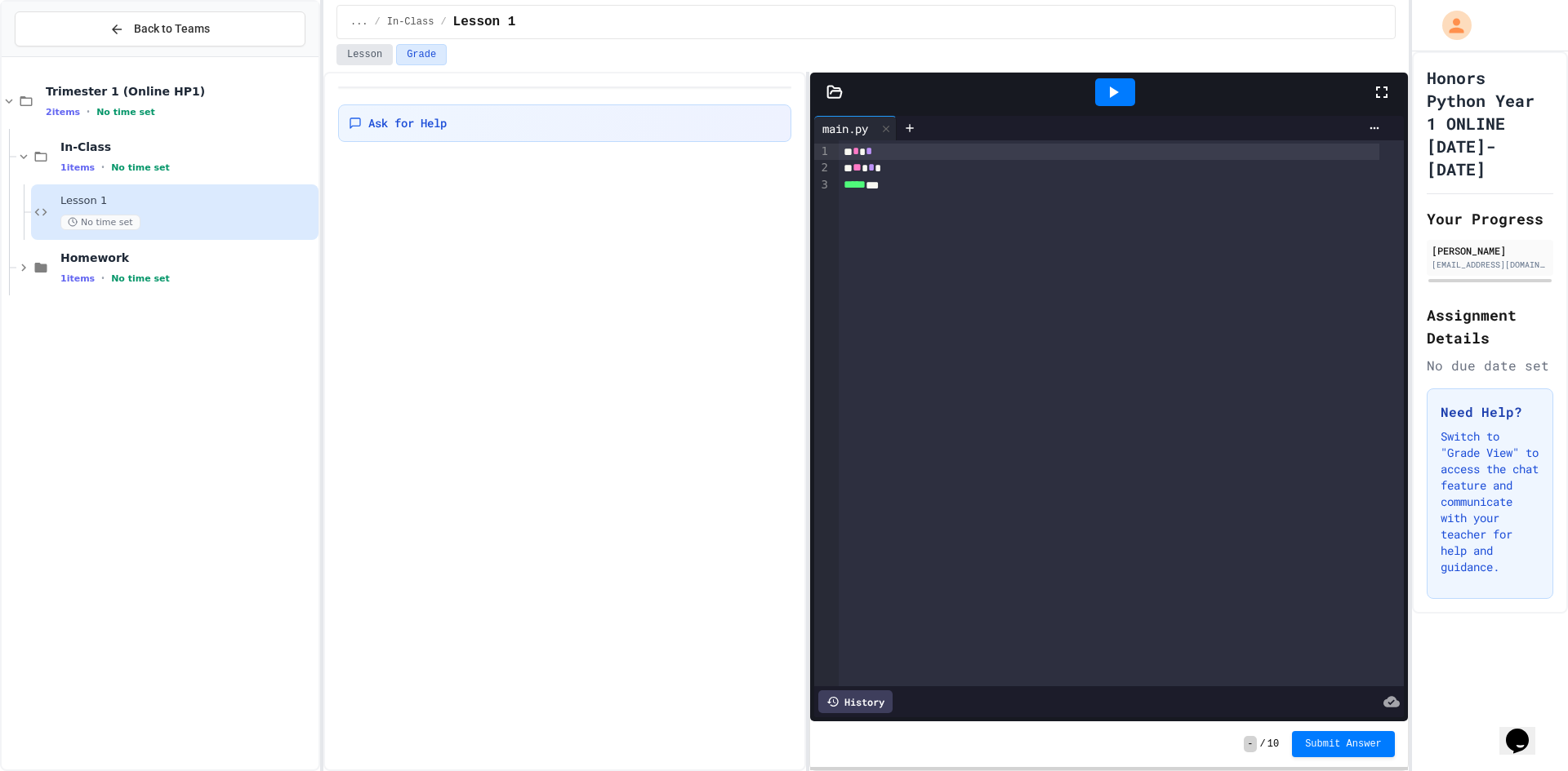
drag, startPoint x: 351, startPoint y: 58, endPoint x: 471, endPoint y: 98, distance: 126.5
click at [352, 58] on button "Lesson" at bounding box center [364, 54] width 57 height 21
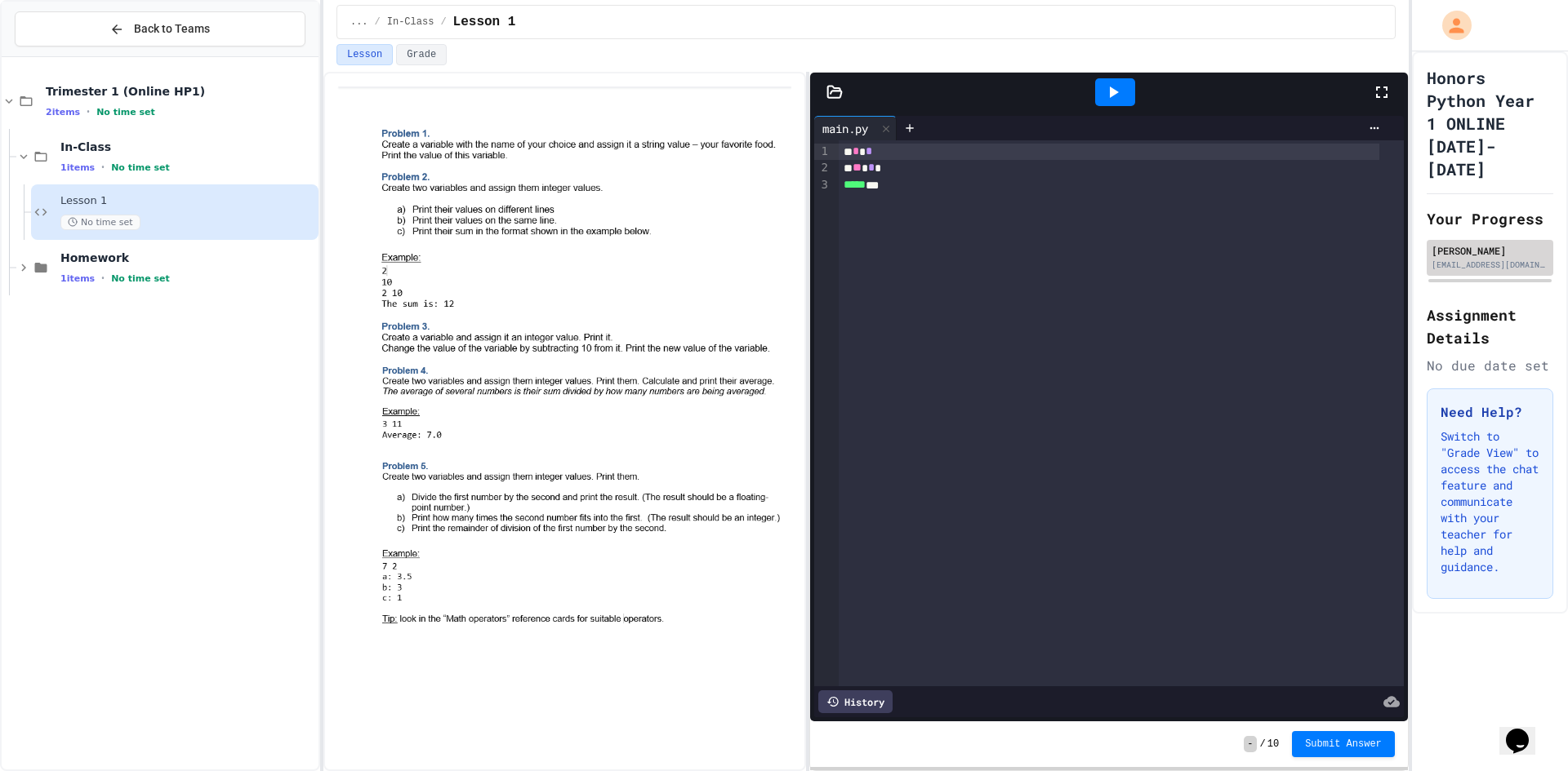
click at [1440, 243] on div "[PERSON_NAME]" at bounding box center [1490, 251] width 117 height 15
click at [1458, 263] on div "[EMAIL_ADDRESS][DOMAIN_NAME]" at bounding box center [1490, 264] width 117 height 12
click at [1476, 443] on div "Need Help? Switch to "Grade View" to access the chat feature and communicate wi…" at bounding box center [1489, 494] width 126 height 211
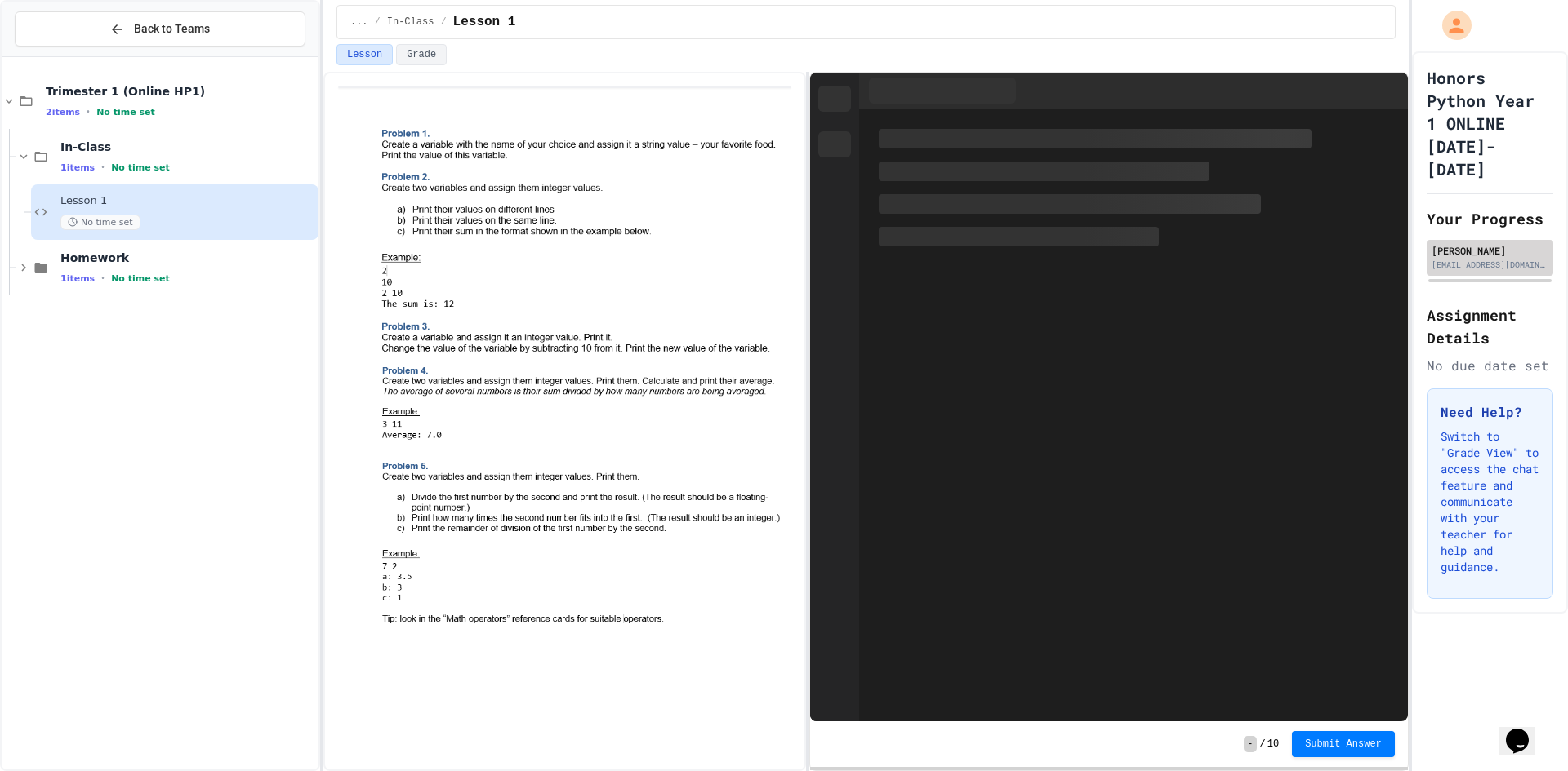
click at [1488, 267] on div "[EMAIL_ADDRESS][DOMAIN_NAME]" at bounding box center [1490, 264] width 117 height 12
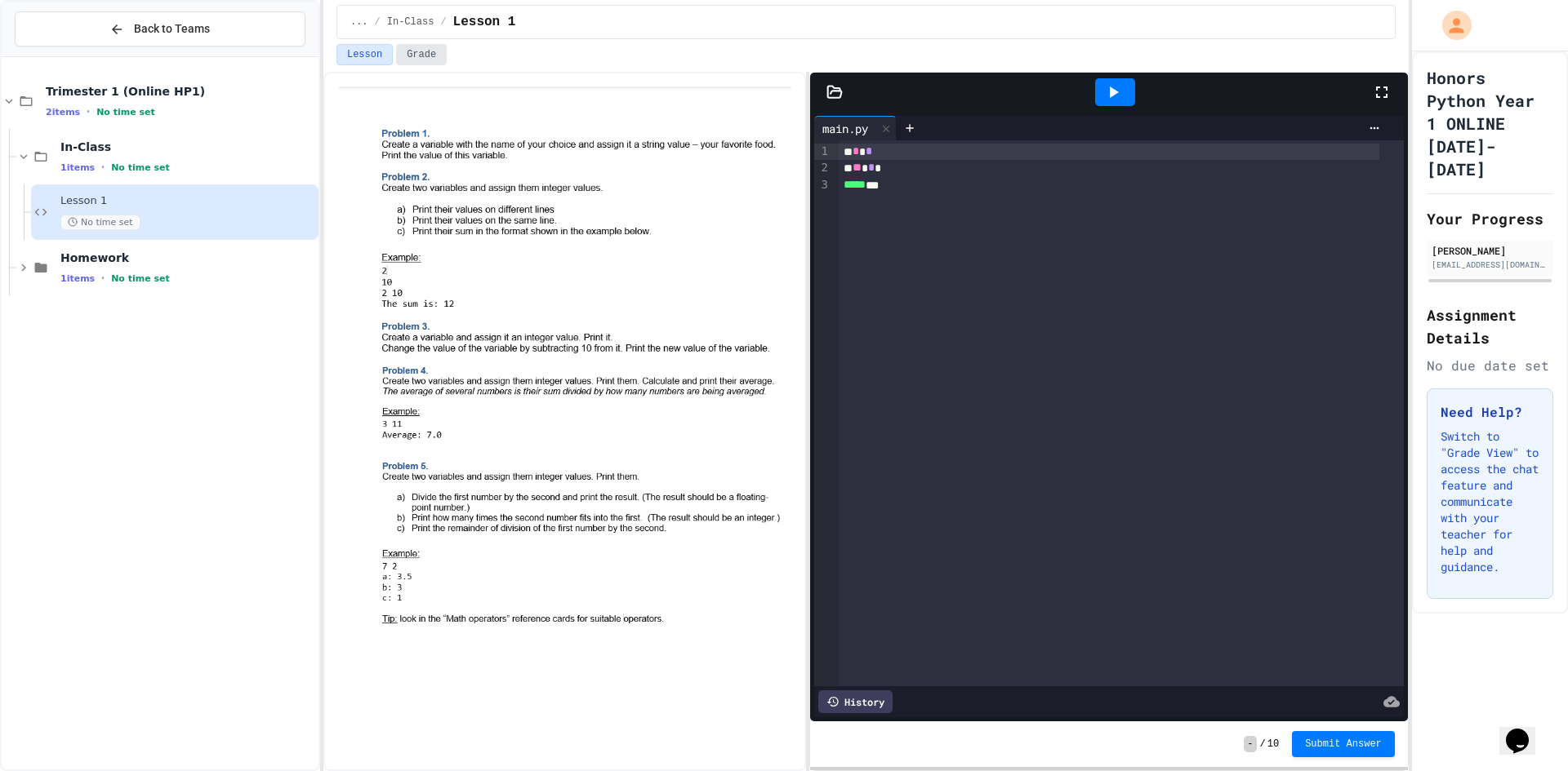
click at [422, 63] on button "Grade" at bounding box center [421, 54] width 51 height 21
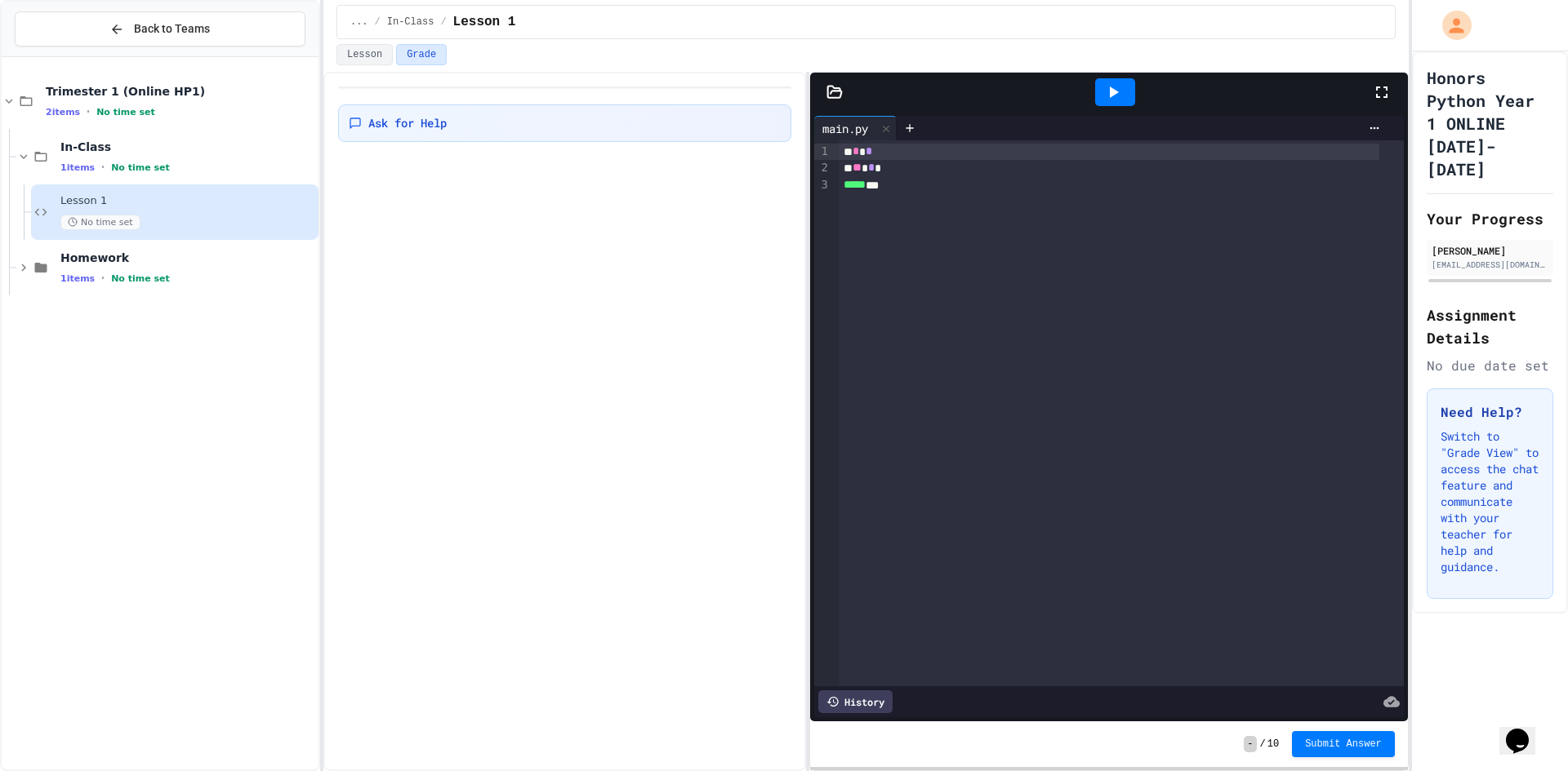
click at [397, 58] on button "Grade" at bounding box center [421, 54] width 51 height 21
click at [362, 58] on button "Lesson" at bounding box center [364, 54] width 57 height 21
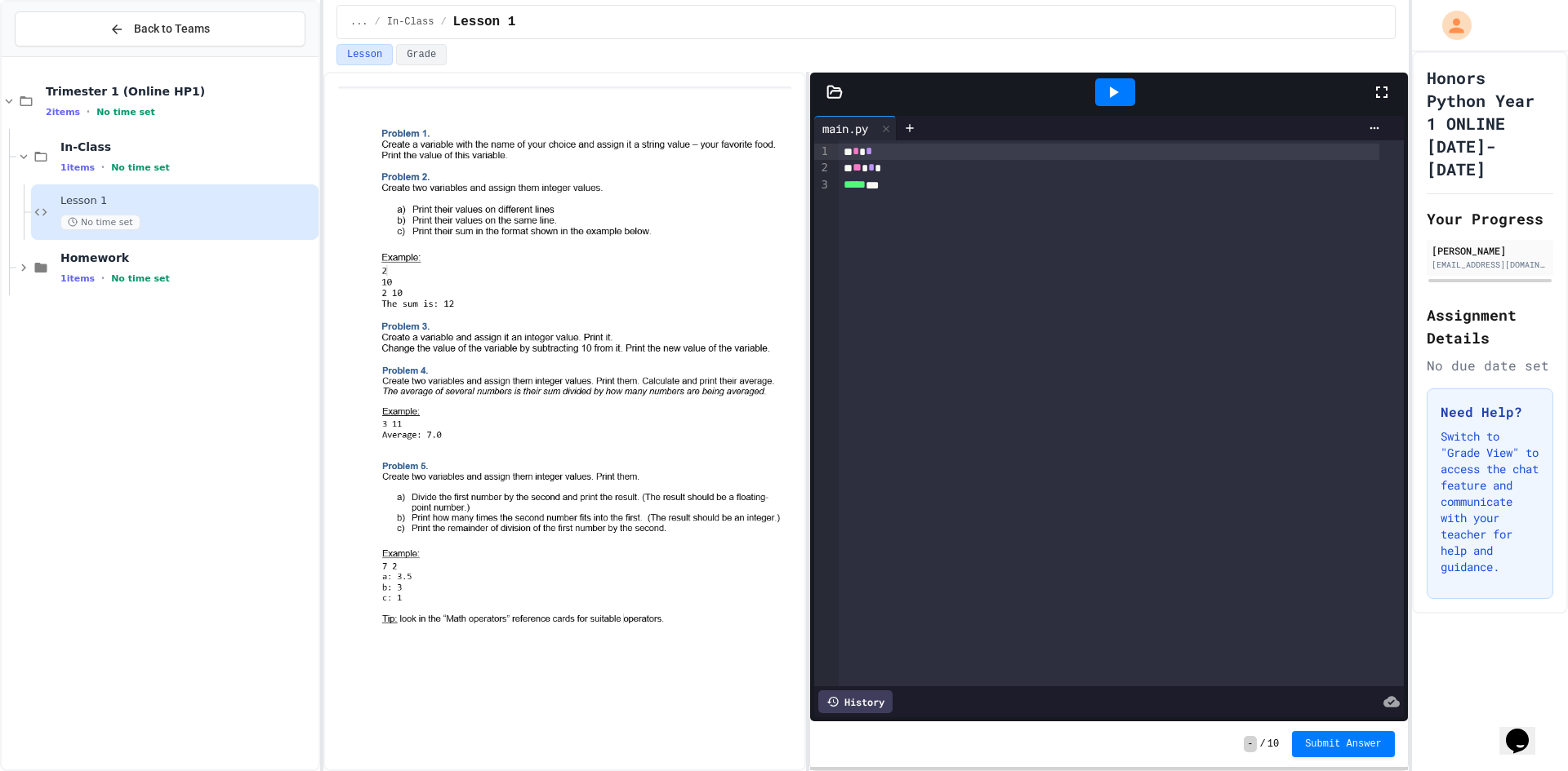
click at [351, 34] on div "... / In-Class / Lesson 1" at bounding box center [865, 21] width 1059 height 34
click at [350, 26] on span "..." at bounding box center [358, 22] width 18 height 13
click at [152, 18] on button "Back to Teams" at bounding box center [160, 29] width 291 height 35
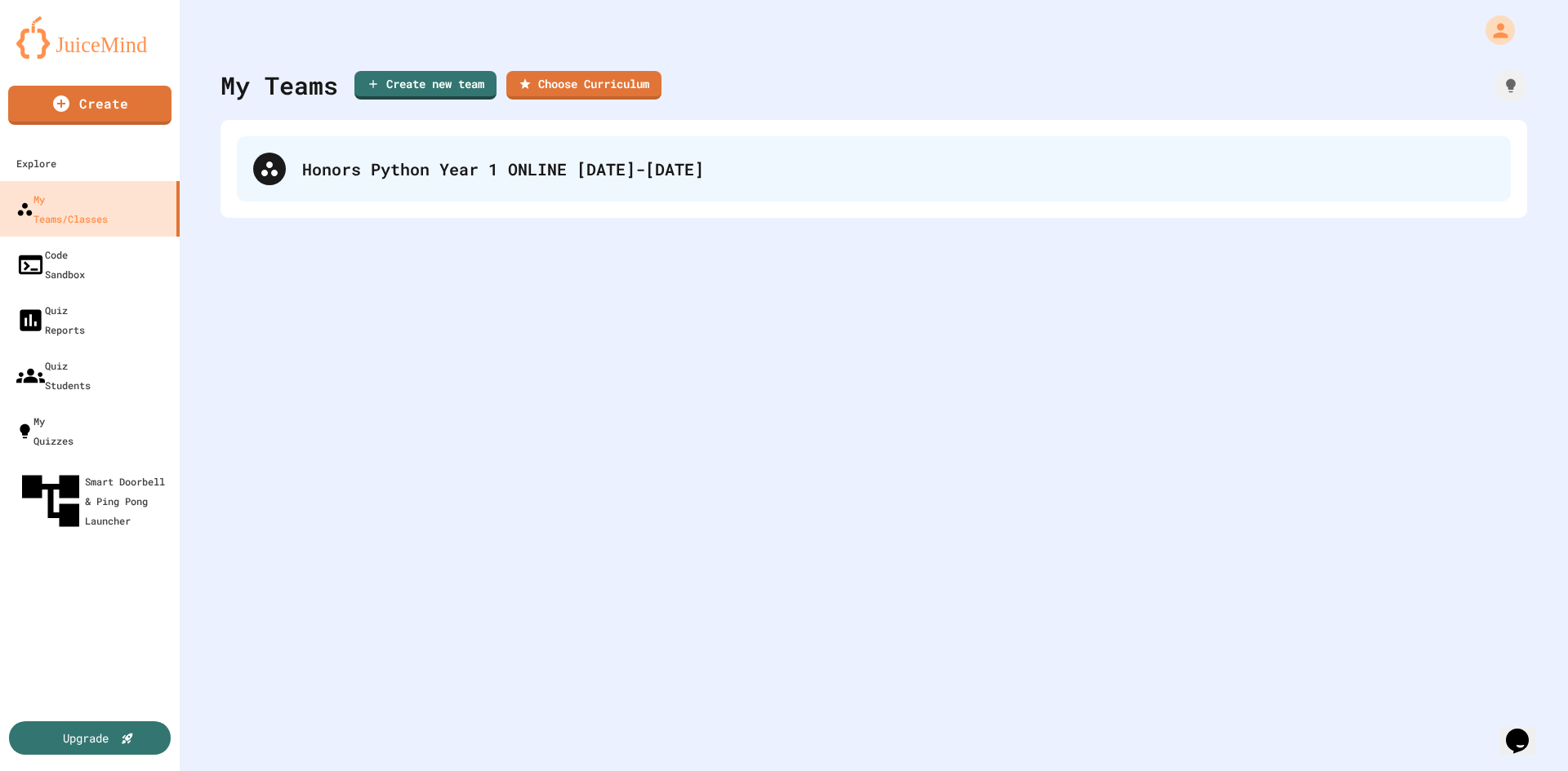
click at [388, 167] on div "Honors Python Year 1 ONLINE [DATE]-[DATE]" at bounding box center [898, 169] width 1192 height 24
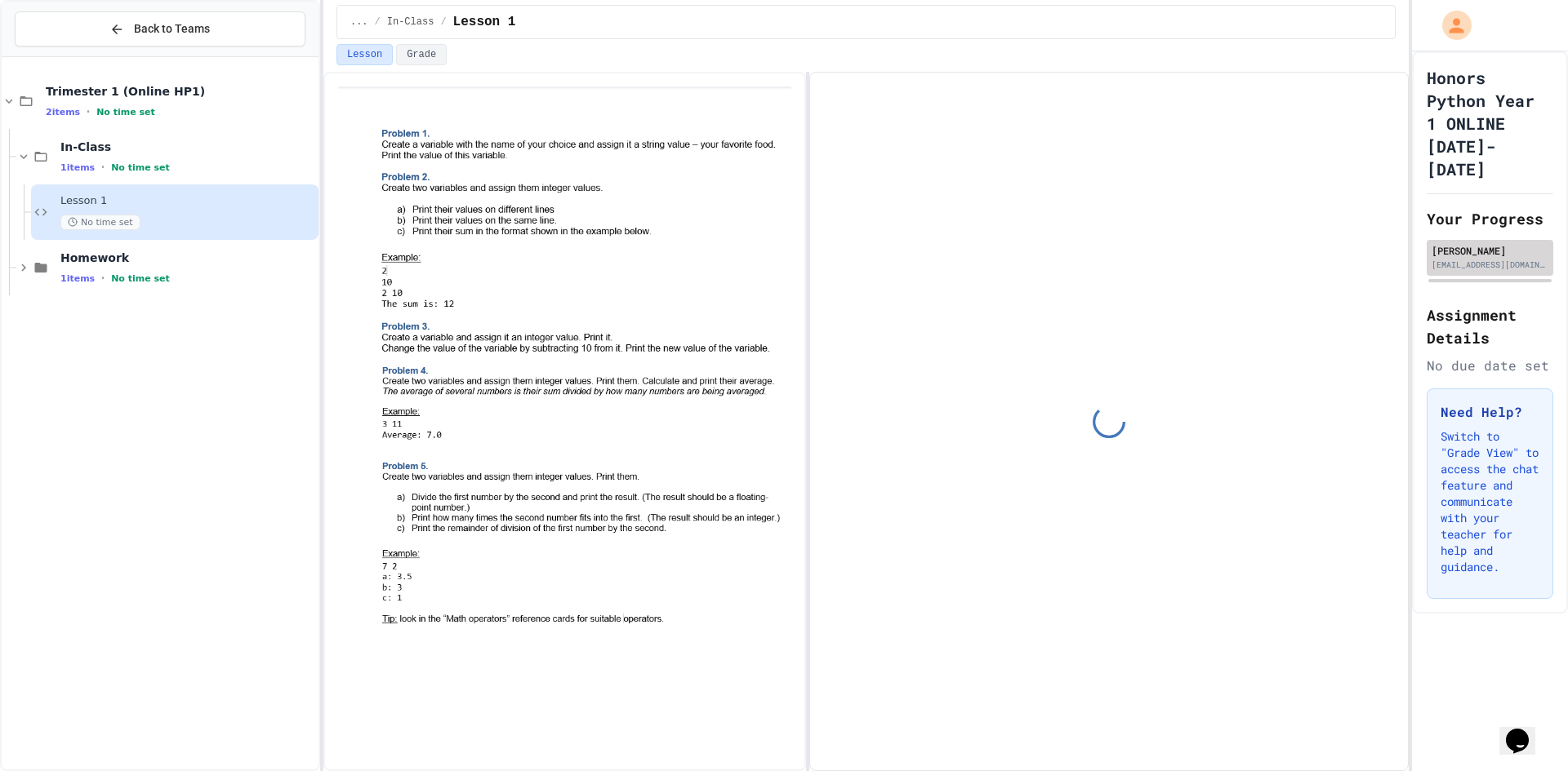
click at [1486, 264] on div "[EMAIL_ADDRESS][DOMAIN_NAME]" at bounding box center [1490, 264] width 117 height 12
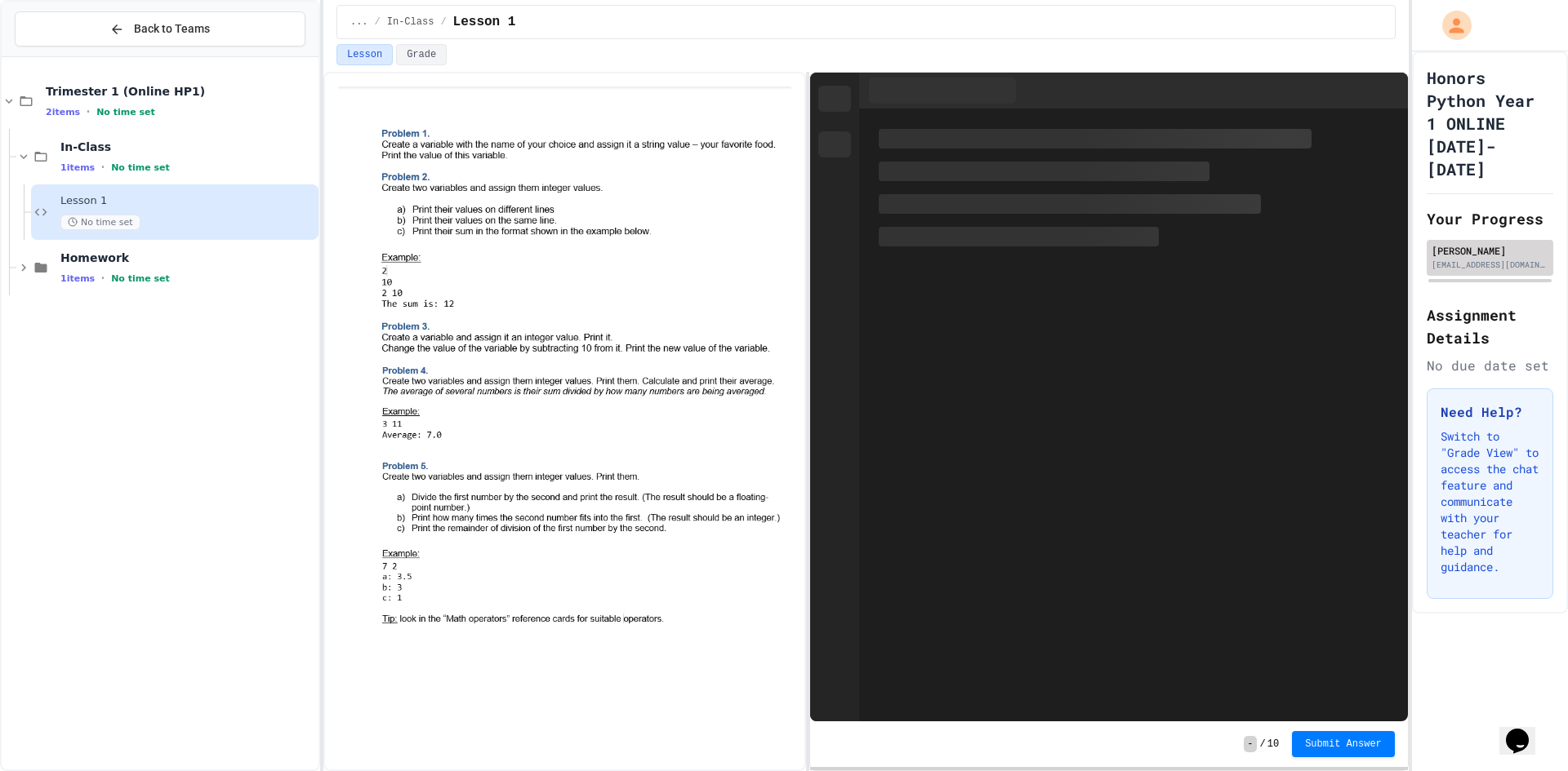
click at [1486, 263] on div "[EMAIL_ADDRESS][DOMAIN_NAME]" at bounding box center [1490, 264] width 117 height 12
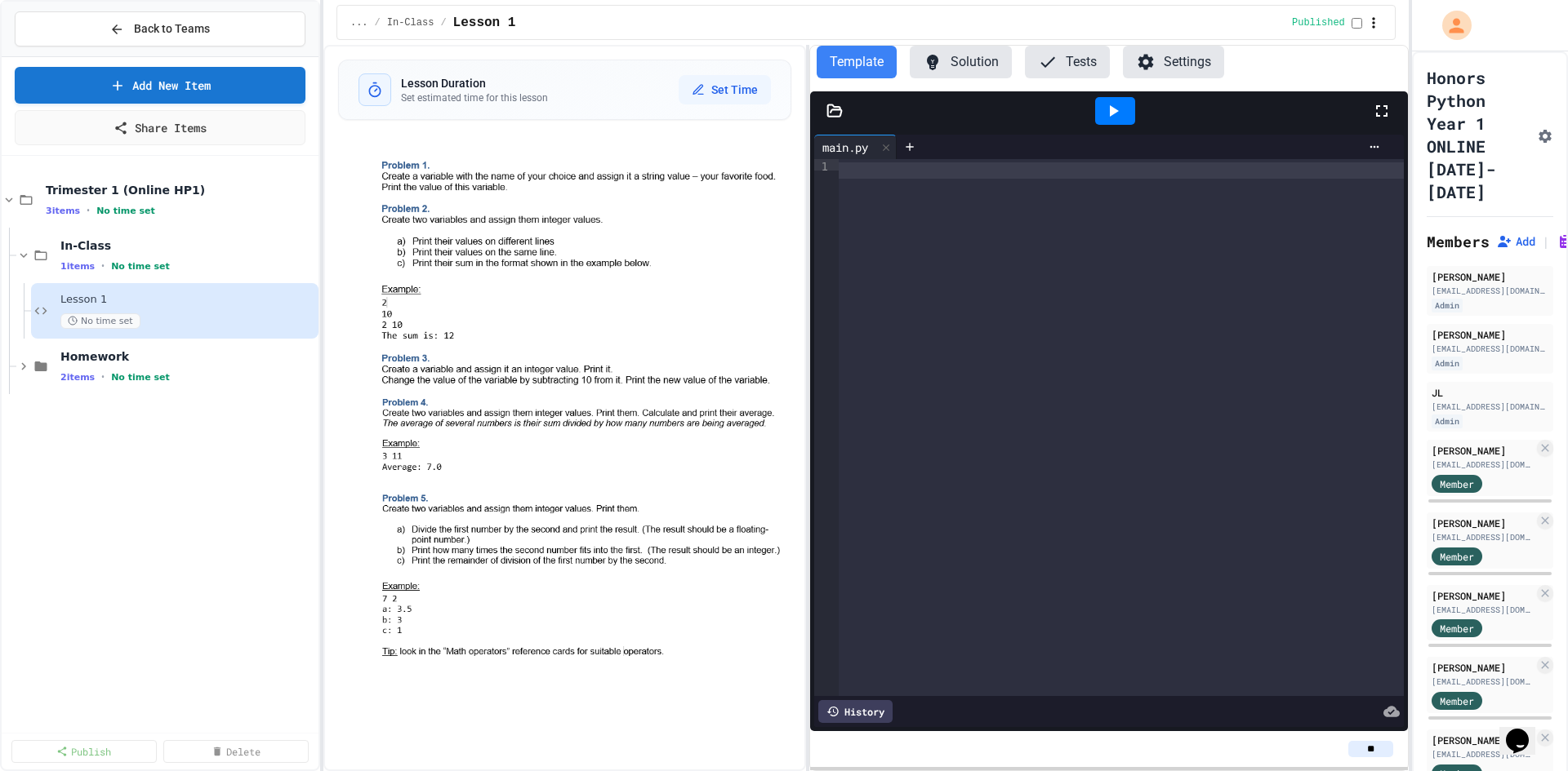
type input "**"
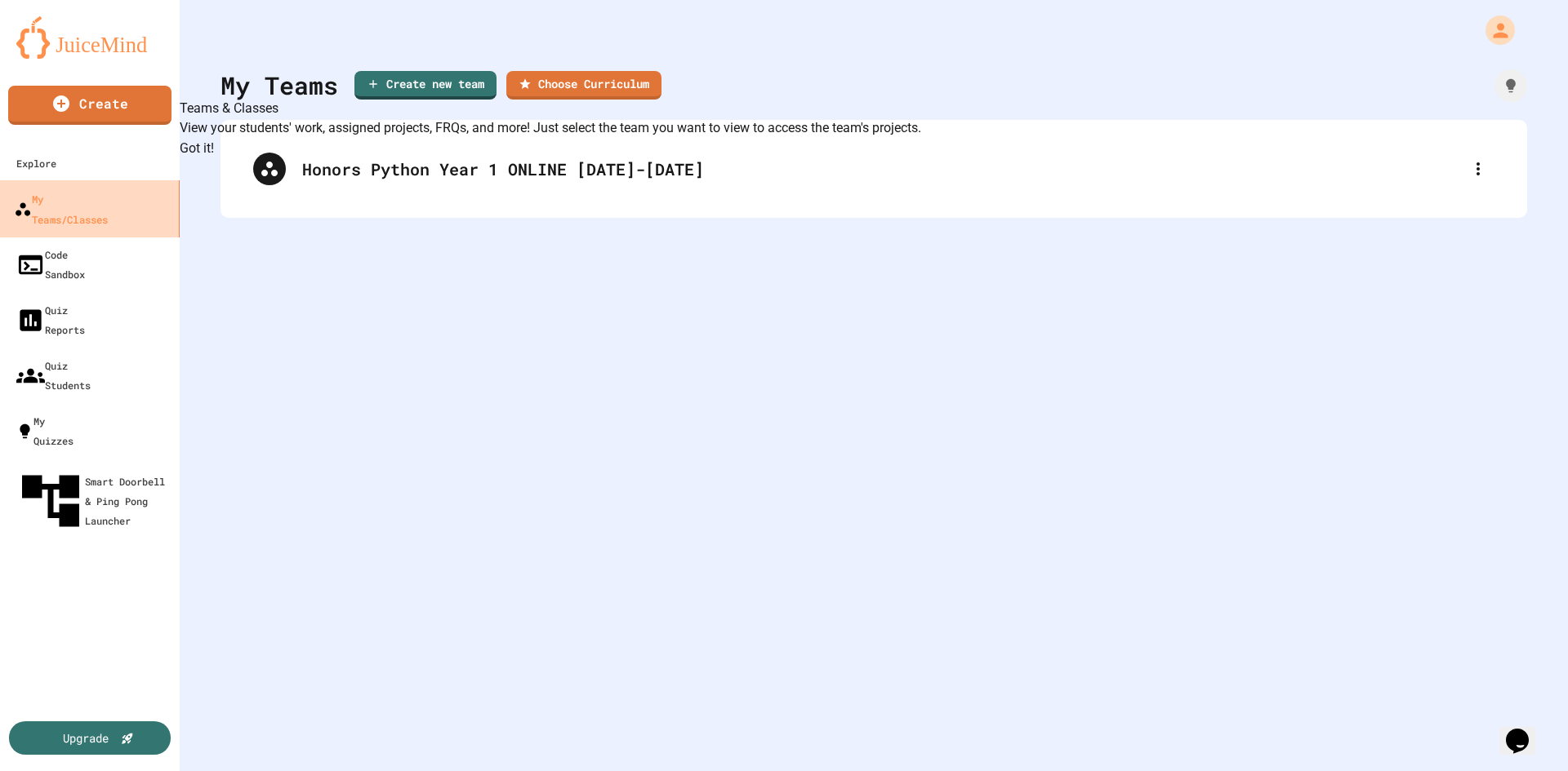
click at [100, 182] on link "My Teams/Classes" at bounding box center [90, 209] width 186 height 58
click at [93, 199] on div "My Teams/Classes" at bounding box center [60, 208] width 94 height 40
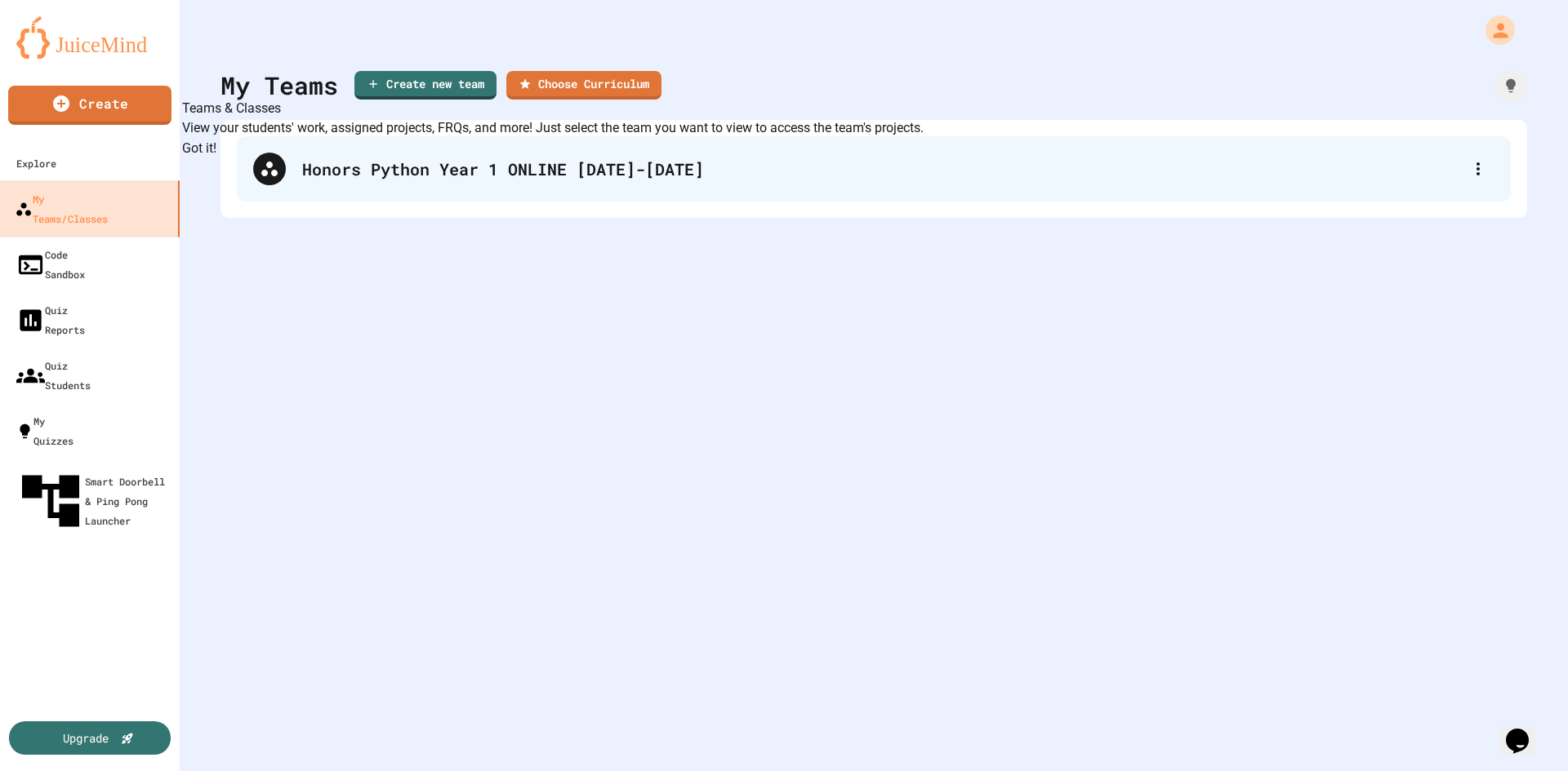
click at [587, 176] on div "Honors Python Year 1 ONLINE [DATE]-[DATE]" at bounding box center [881, 169] width 1160 height 24
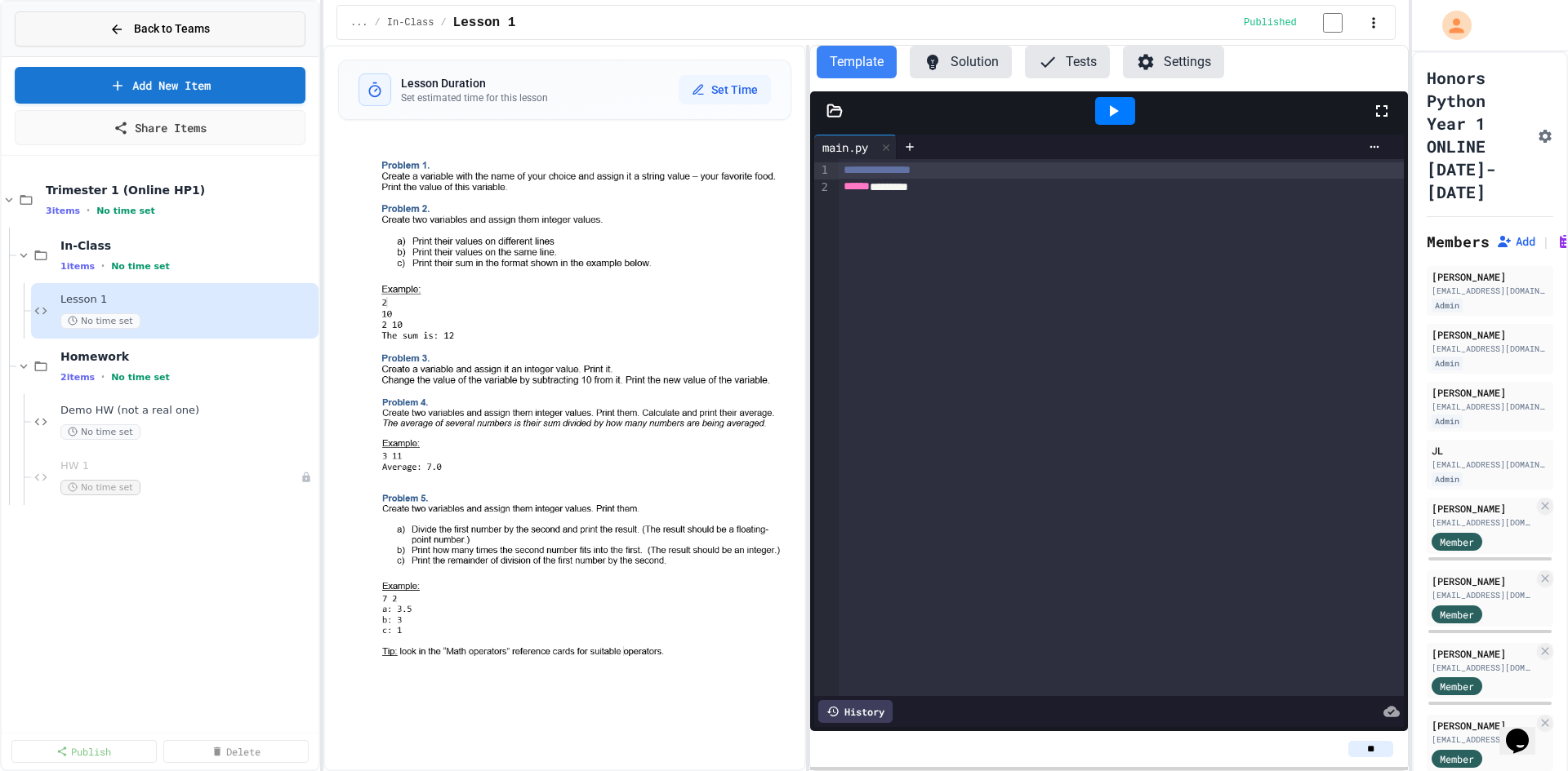
click at [203, 29] on span "Back to Teams" at bounding box center [172, 29] width 76 height 17
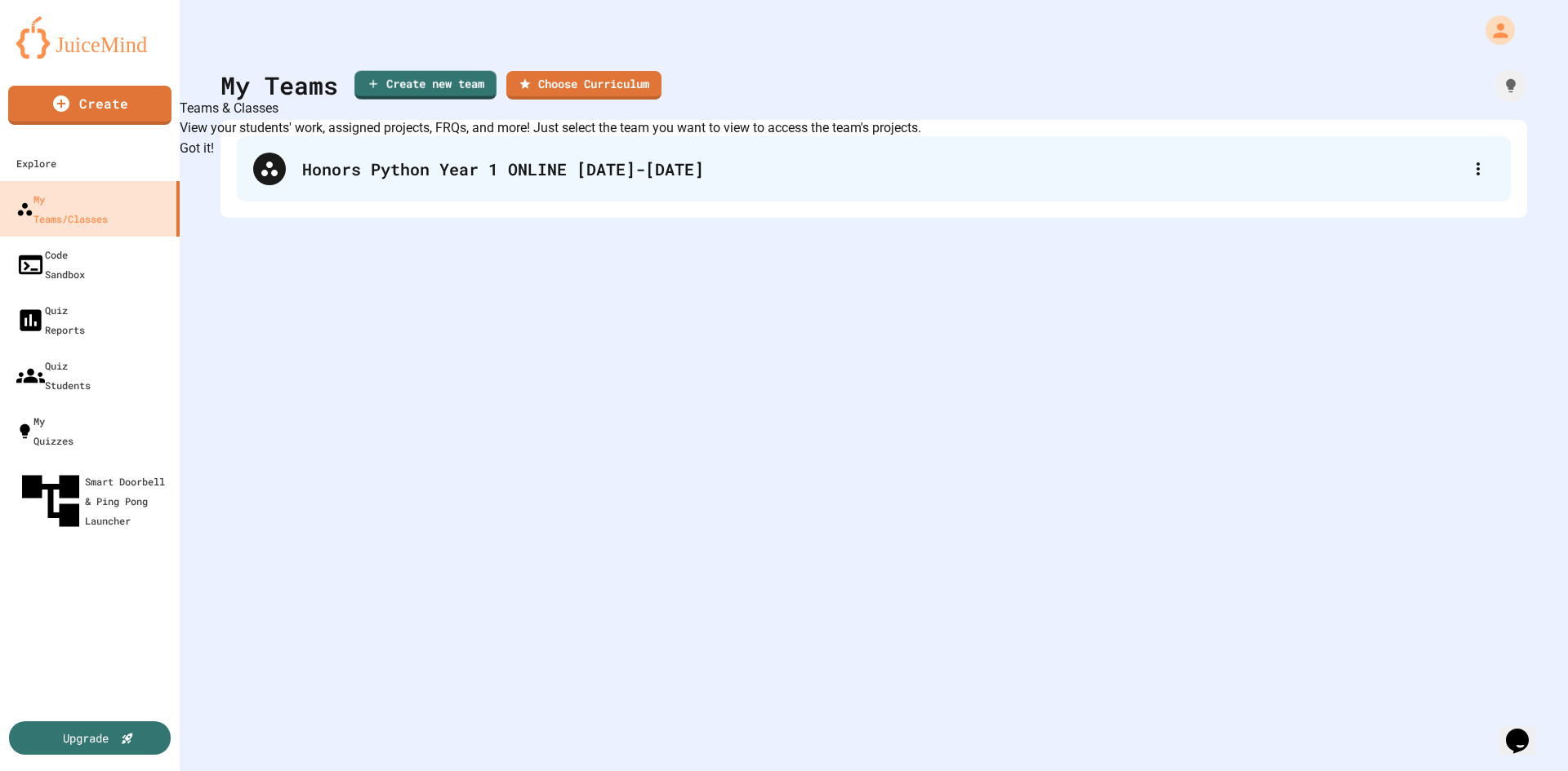
click at [564, 173] on div "Honors Python Year 1 ONLINE [DATE]-[DATE]" at bounding box center [881, 169] width 1160 height 24
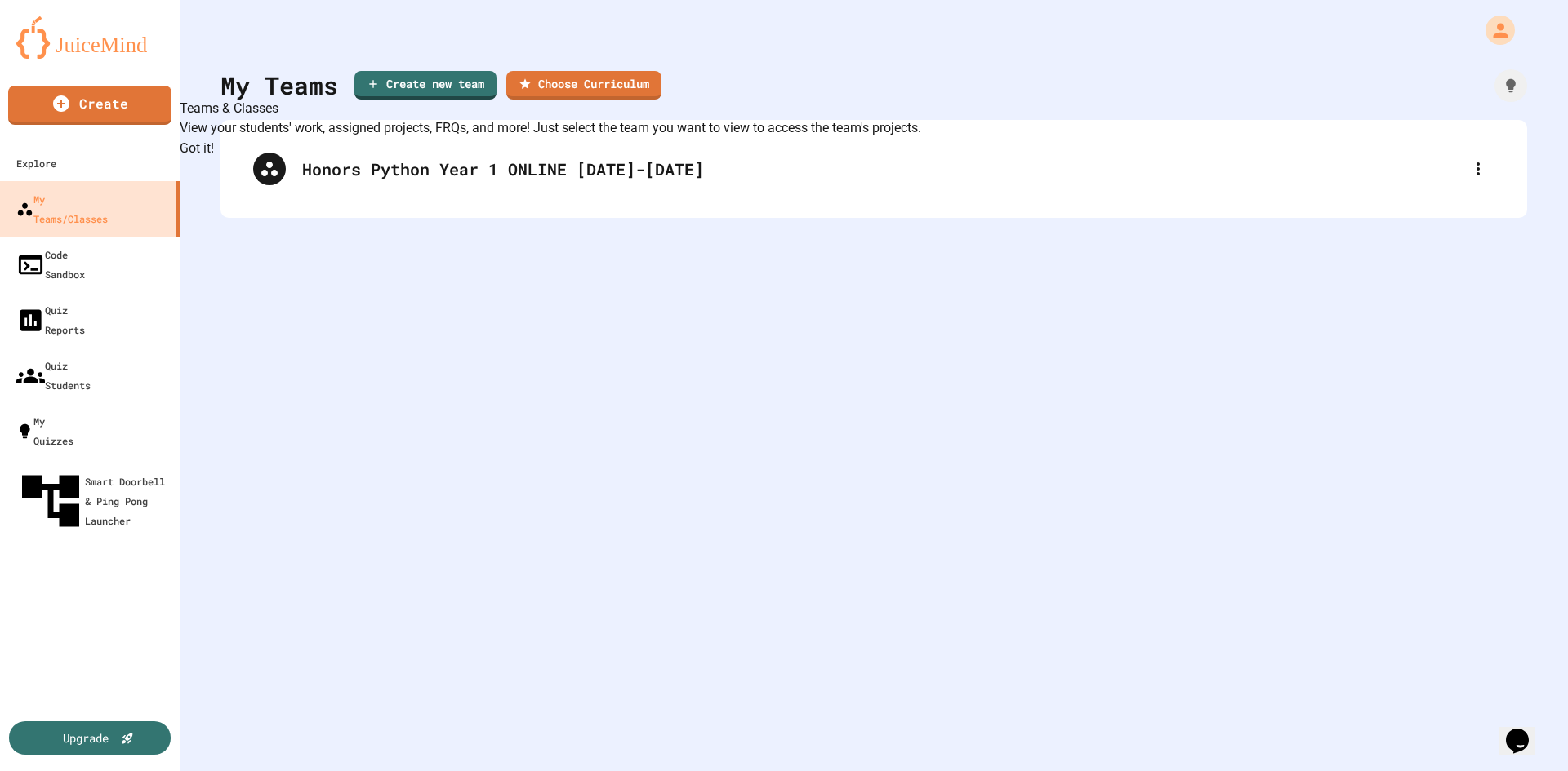
click at [360, 461] on div "My Teams Create new team Choose Curriculum Honors Python Year 1 ONLINE 2025-2026" at bounding box center [873, 385] width 1388 height 771
click at [214, 159] on button "Got it!" at bounding box center [196, 148] width 34 height 19
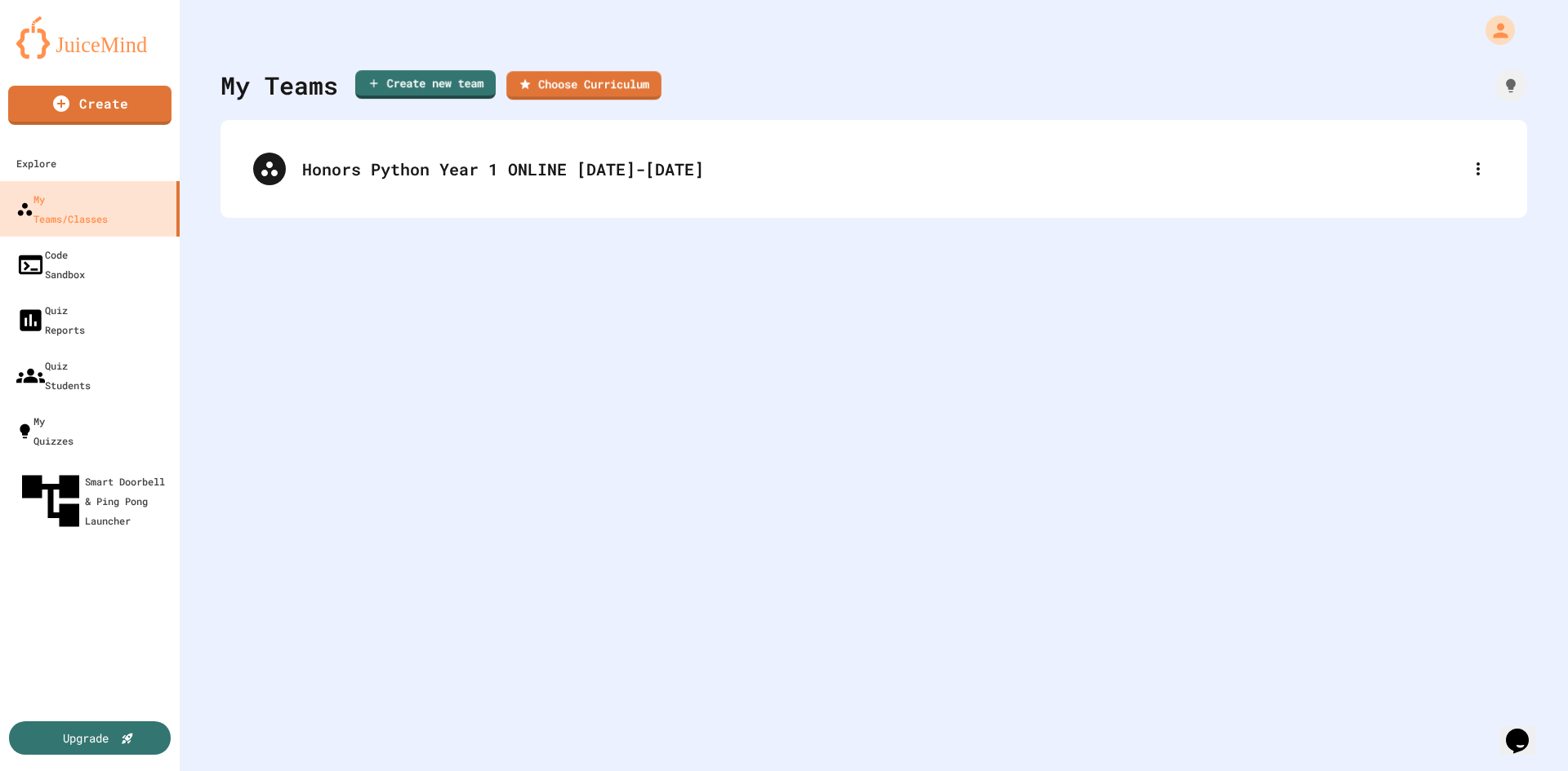
click at [430, 207] on div "Honors Python Year 1 ONLINE [DATE]-[DATE]" at bounding box center [873, 169] width 1306 height 98
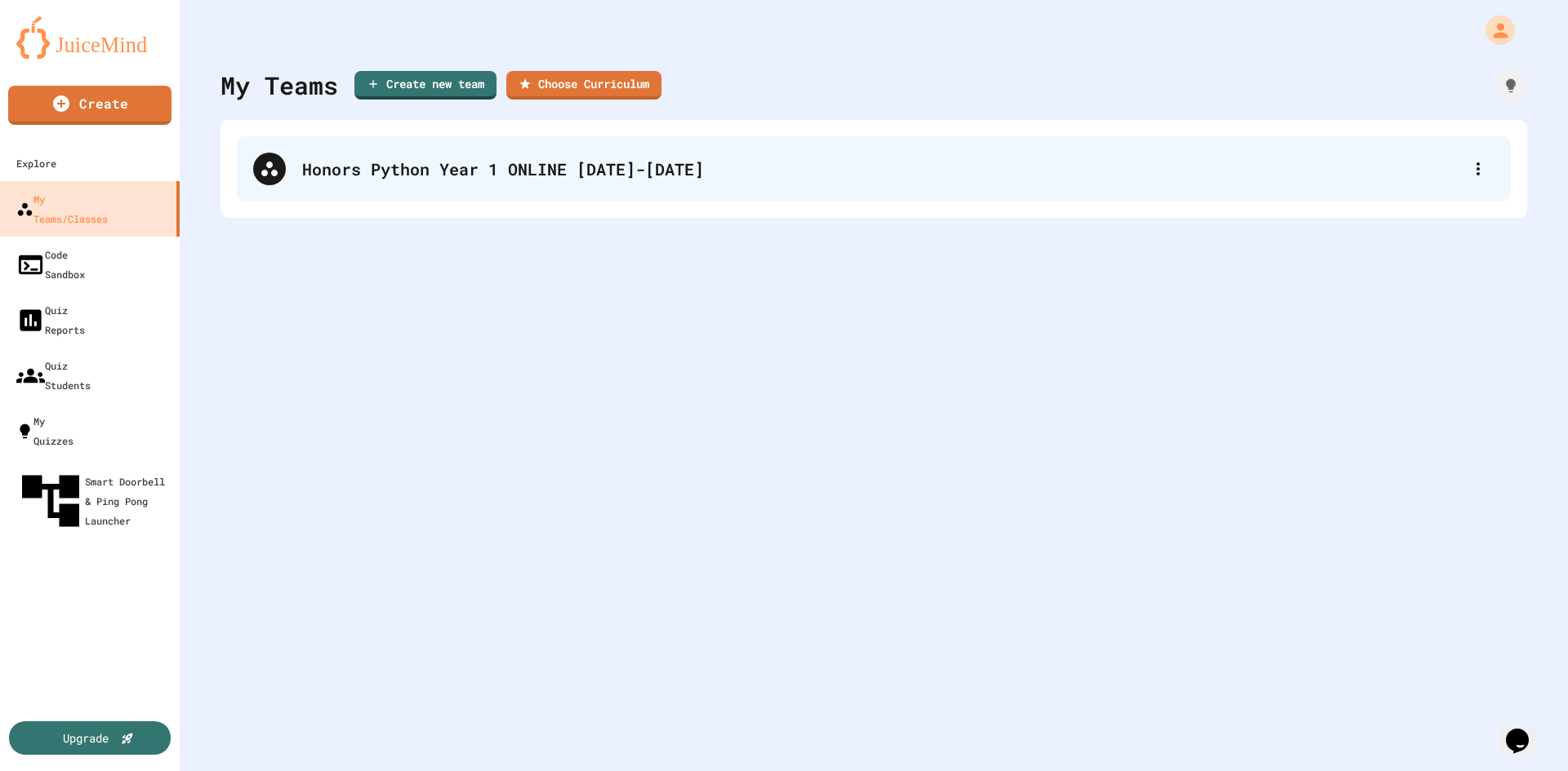
click at [430, 179] on div "Honors Python Year 1 ONLINE [DATE]-[DATE]" at bounding box center [881, 169] width 1160 height 24
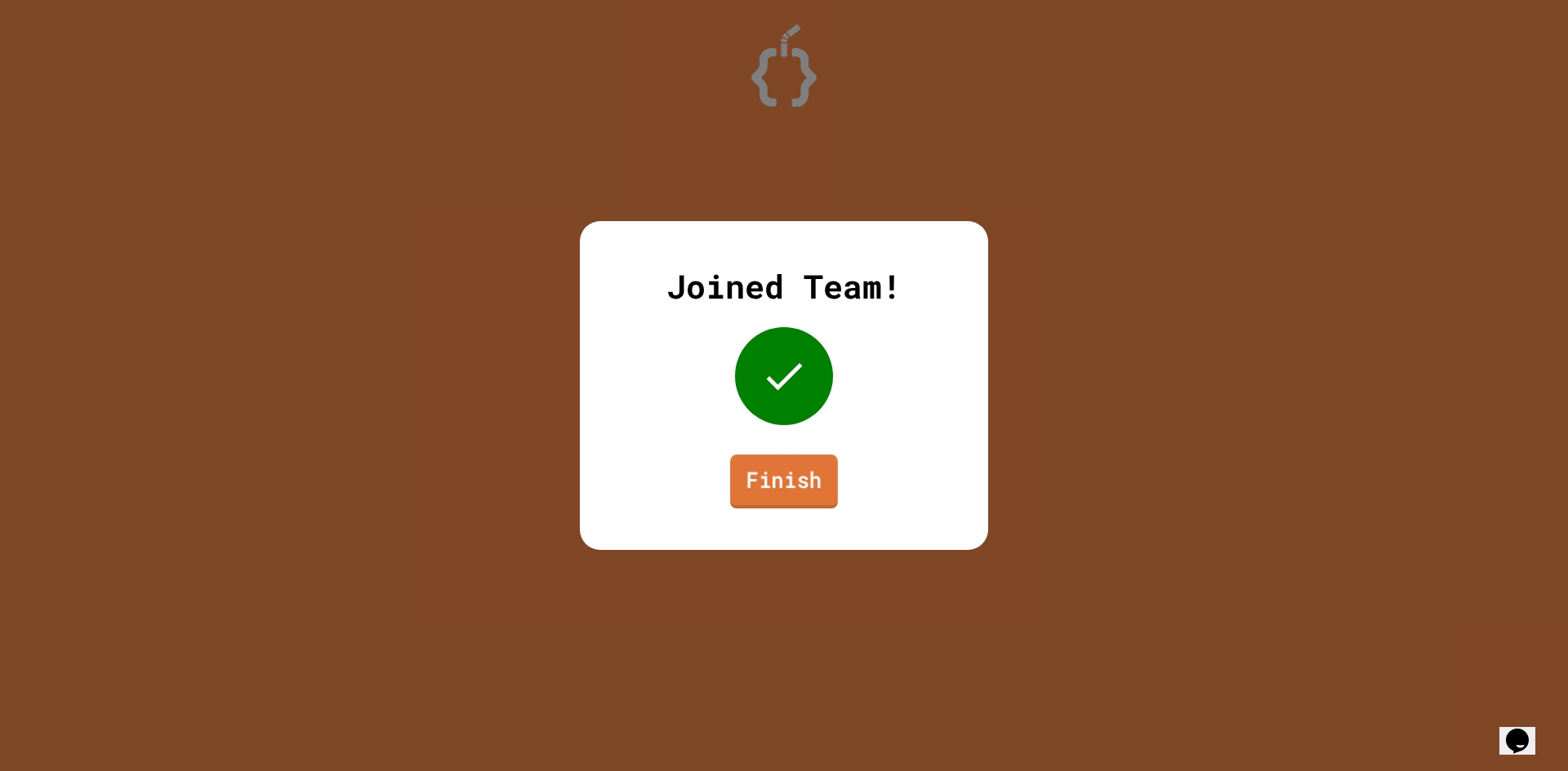
click at [741, 470] on link "Finish" at bounding box center [784, 482] width 108 height 54
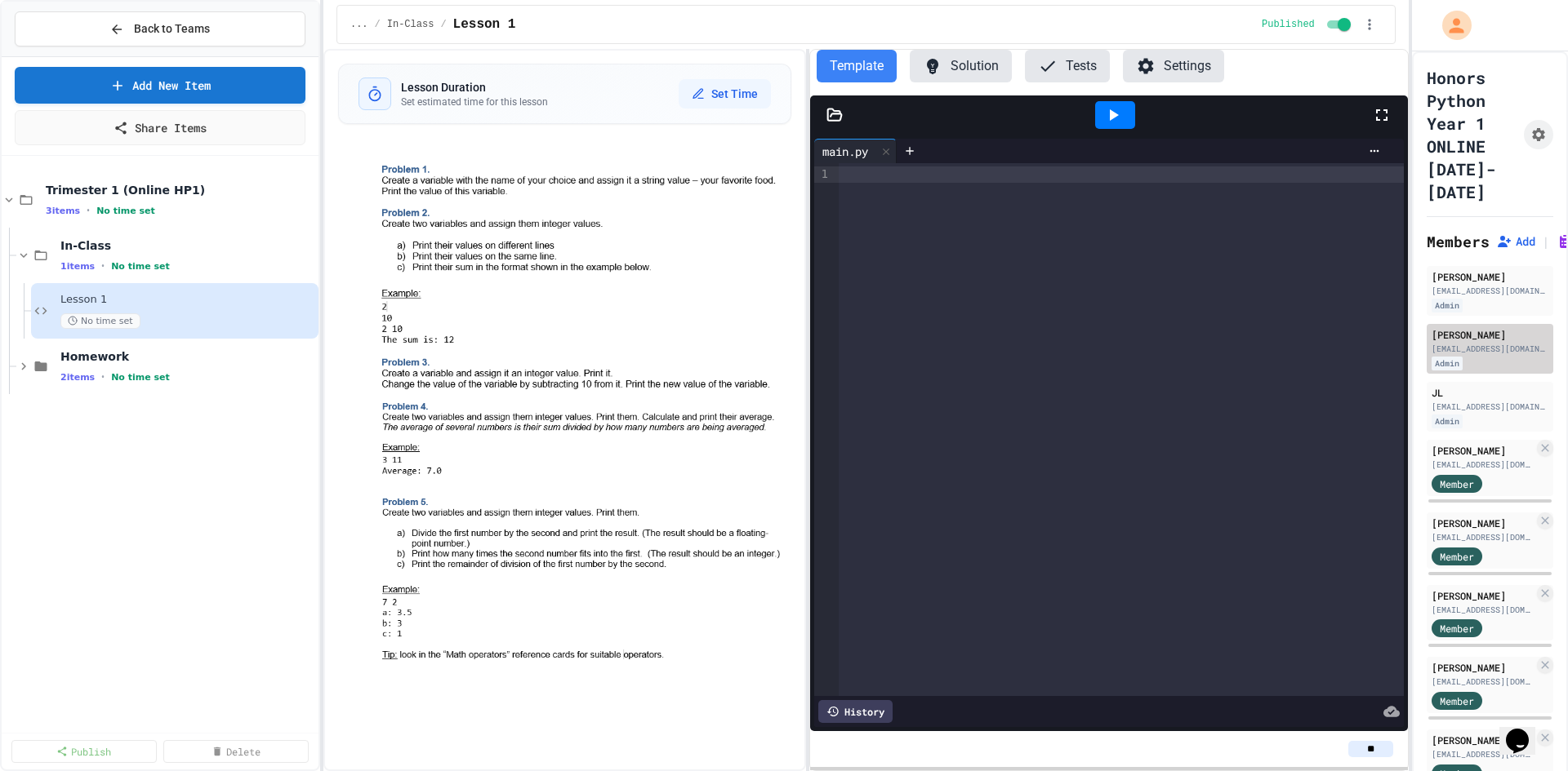
click at [1463, 353] on div "[EMAIL_ADDRESS][DOMAIN_NAME]" at bounding box center [1490, 348] width 117 height 12
click at [1445, 363] on div "Admin" at bounding box center [1446, 363] width 31 height 14
click at [1491, 354] on div "[PERSON_NAME] [EMAIL_ADDRESS][DOMAIN_NAME] Admin" at bounding box center [1489, 349] width 126 height 50
click at [1484, 342] on div "[PERSON_NAME] [EMAIL_ADDRESS][DOMAIN_NAME]" at bounding box center [1490, 341] width 117 height 28
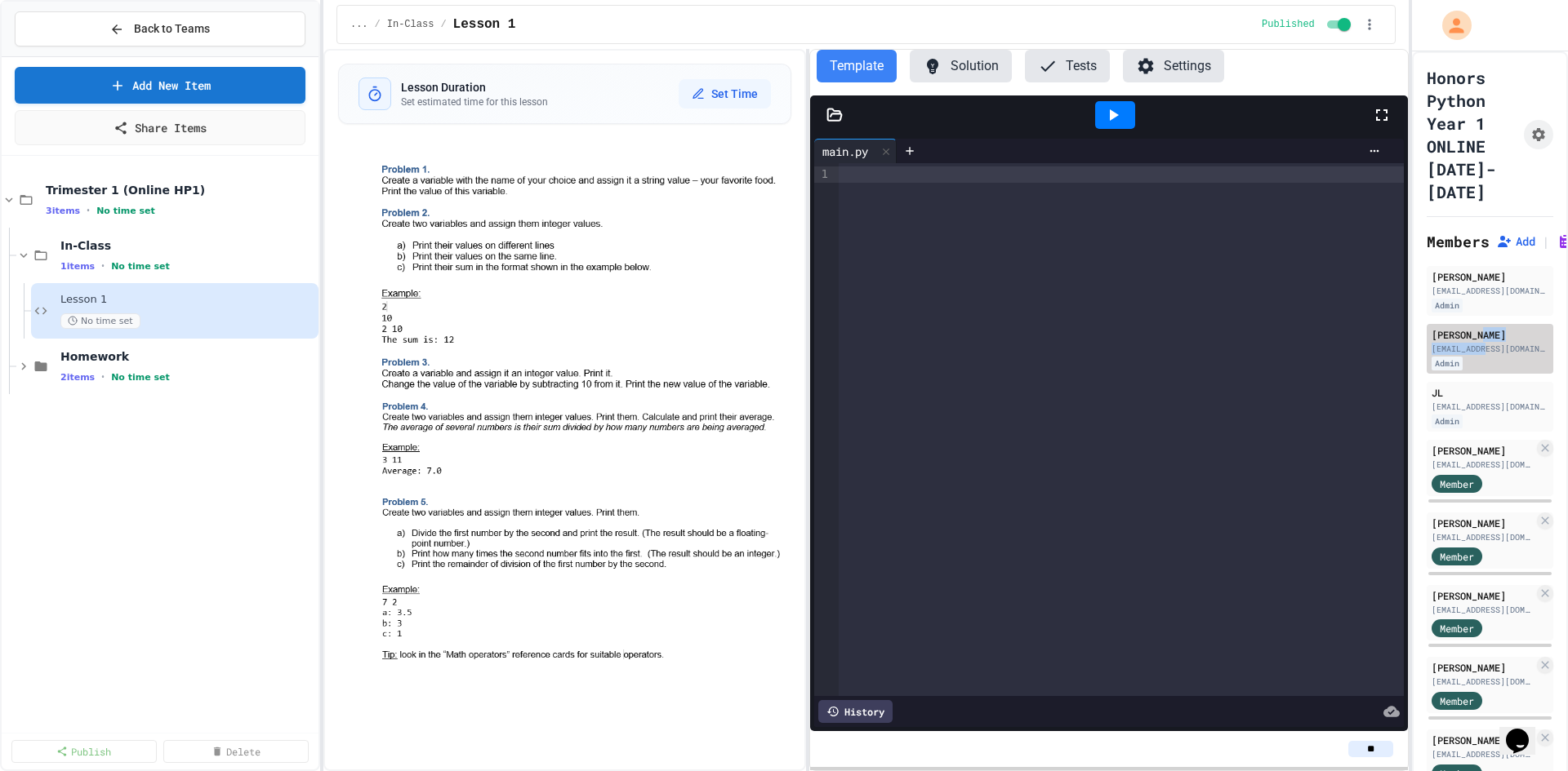
click at [1484, 342] on div "[PERSON_NAME] [EMAIL_ADDRESS][DOMAIN_NAME]" at bounding box center [1490, 341] width 117 height 28
click at [1474, 342] on div "[PERSON_NAME] [EMAIL_ADDRESS][DOMAIN_NAME]" at bounding box center [1490, 341] width 117 height 28
click at [1444, 44] on div at bounding box center [1490, 25] width 156 height 51
click at [1446, 34] on icon "My Account" at bounding box center [1458, 25] width 28 height 28
click at [1439, 770] on div at bounding box center [784, 771] width 1568 height 0
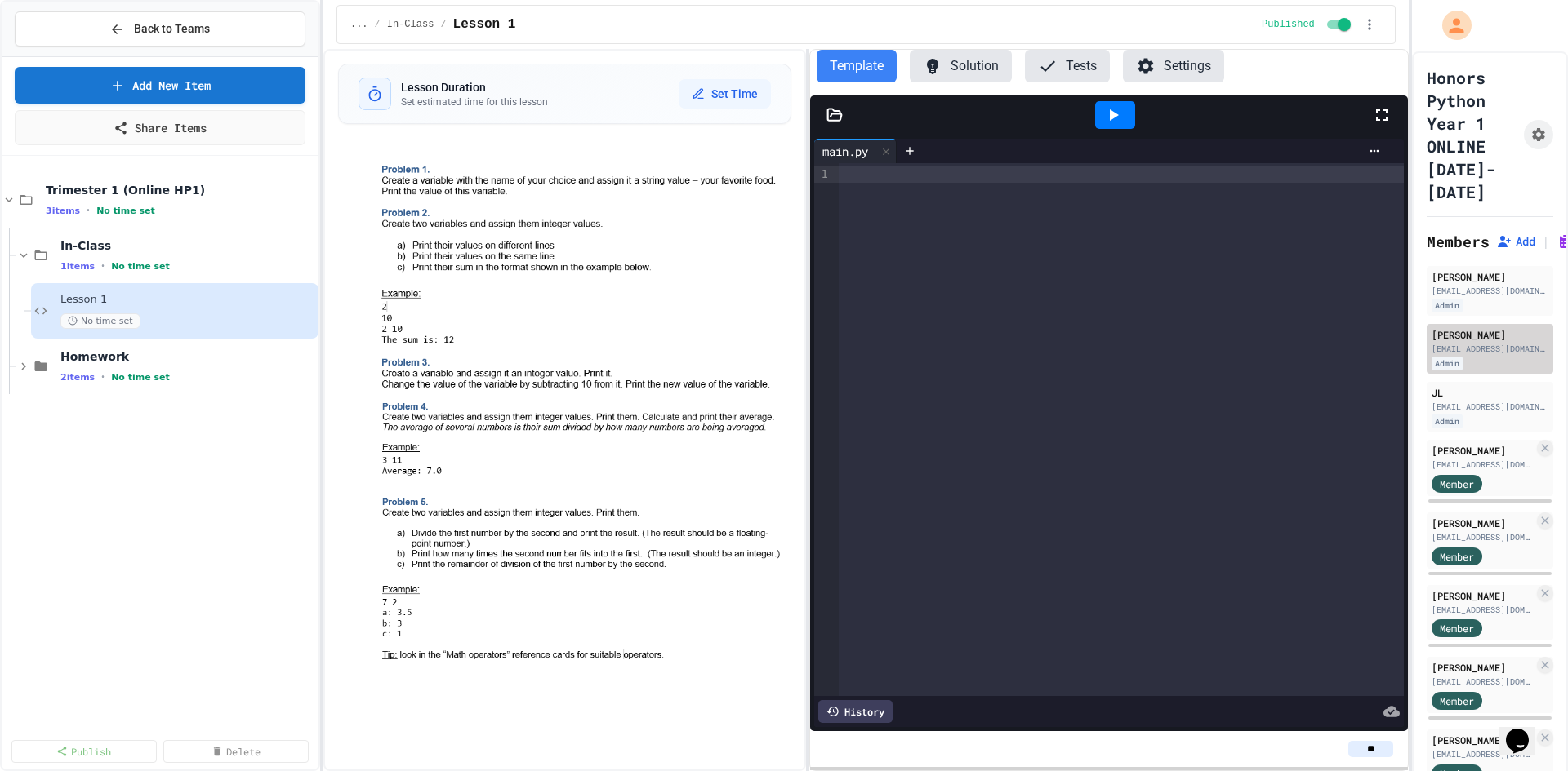
click at [1439, 345] on div "[EMAIL_ADDRESS][DOMAIN_NAME]" at bounding box center [1490, 348] width 117 height 12
click at [1437, 362] on div "Admin" at bounding box center [1446, 363] width 31 height 14
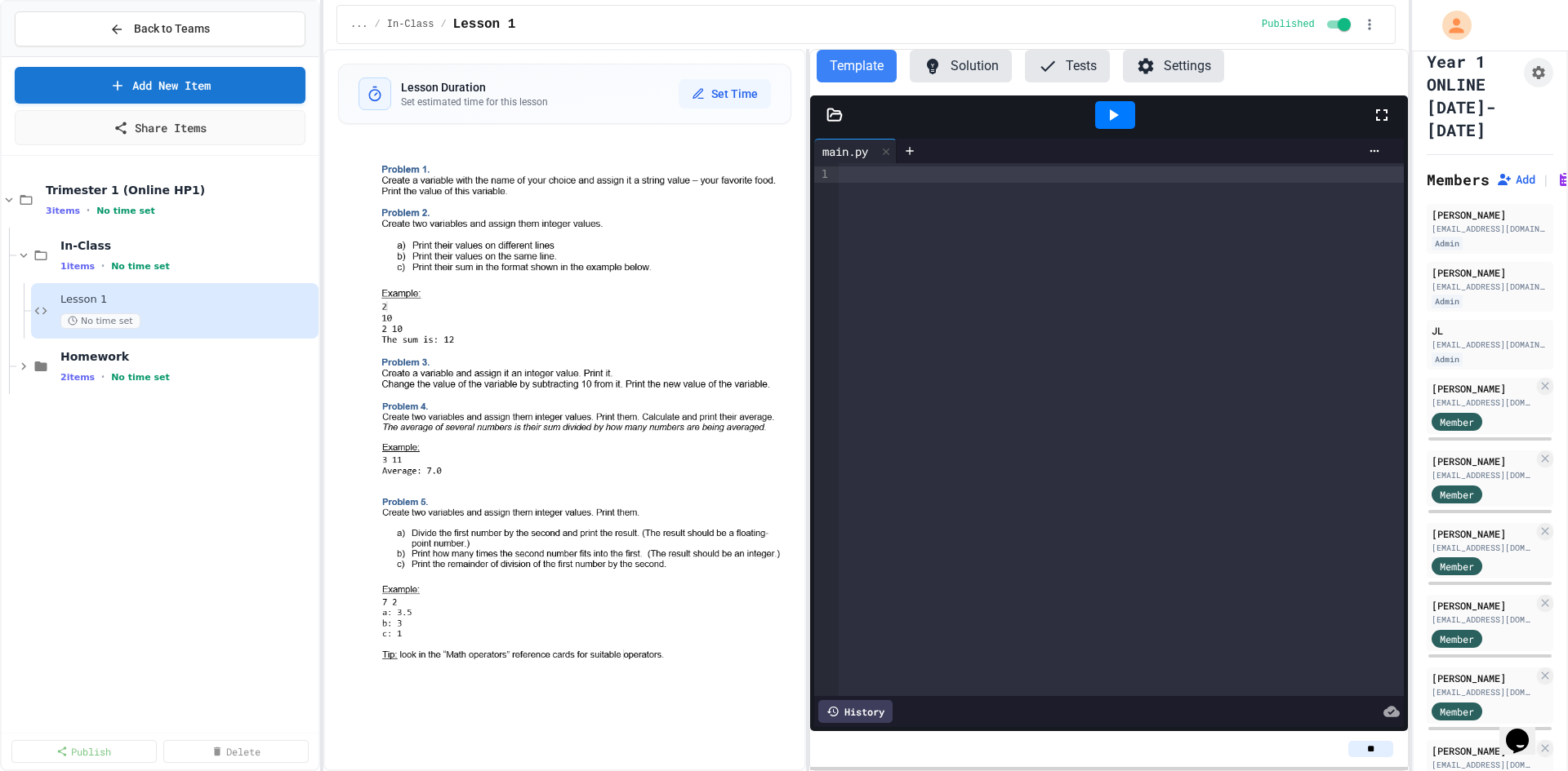
scroll to position [51, 0]
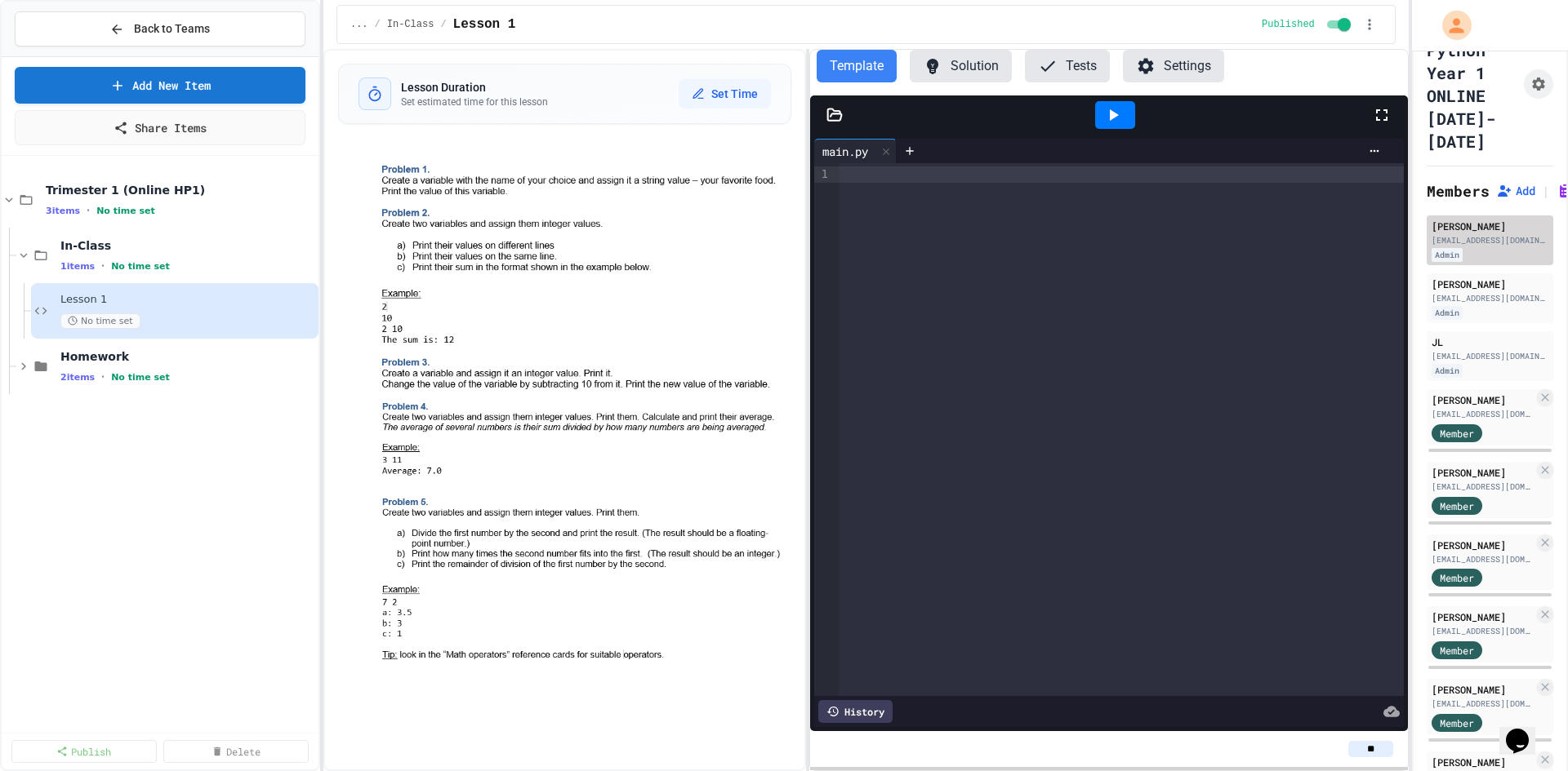
drag, startPoint x: 1458, startPoint y: 247, endPoint x: 1455, endPoint y: 267, distance: 20.2
click at [1458, 247] on div "Eric Guo eriyg2008@gmail.com Admin" at bounding box center [1489, 240] width 126 height 50
drag, startPoint x: 1451, startPoint y: 342, endPoint x: 1456, endPoint y: 300, distance: 42.3
click at [1456, 300] on div "[EMAIL_ADDRESS][DOMAIN_NAME]" at bounding box center [1490, 298] width 117 height 12
drag, startPoint x: 1460, startPoint y: 292, endPoint x: 1497, endPoint y: 302, distance: 38.3
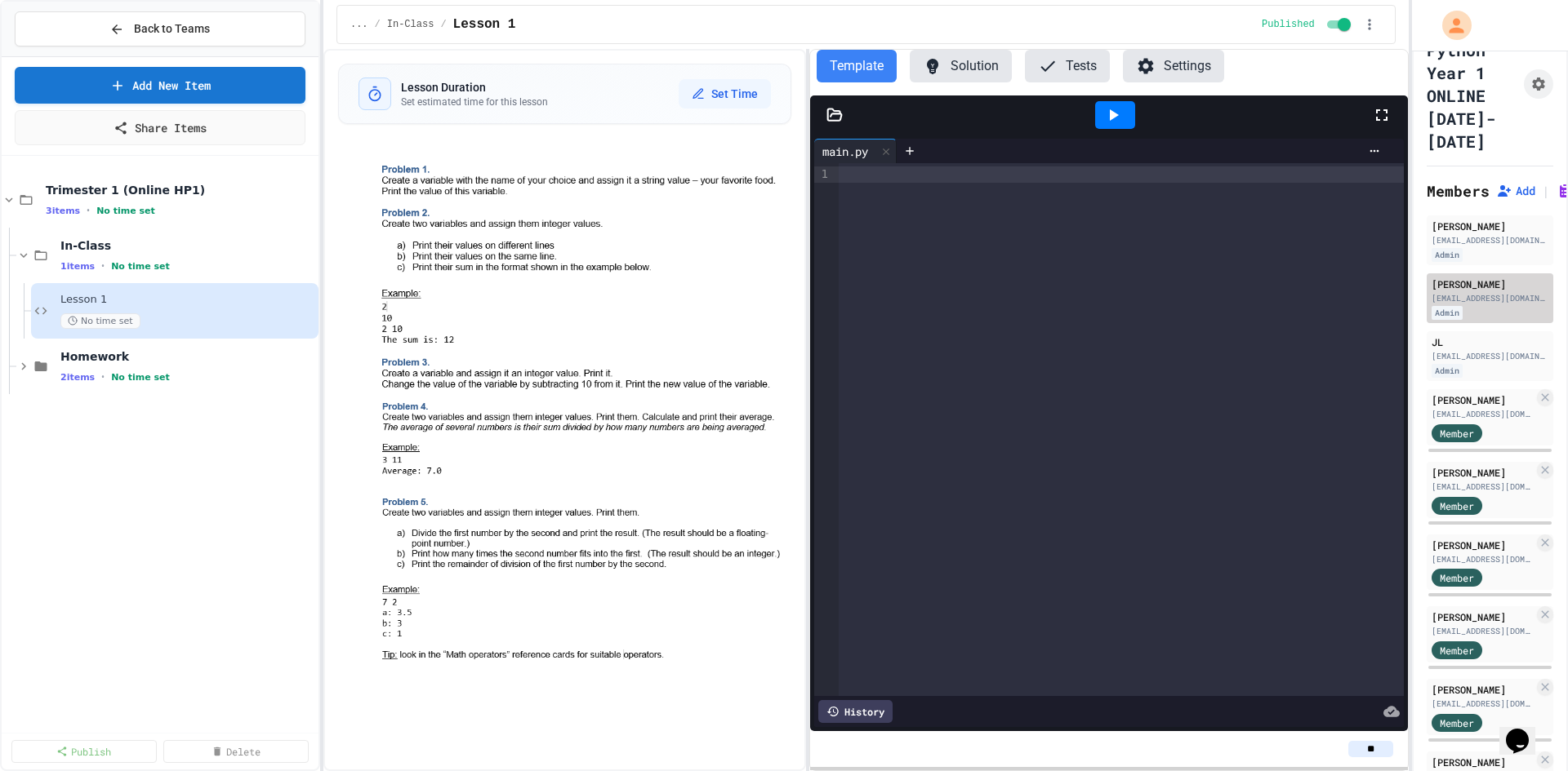
click at [1497, 302] on div "[EMAIL_ADDRESS][DOMAIN_NAME]" at bounding box center [1490, 298] width 117 height 12
click at [1503, 301] on div "[EMAIL_ADDRESS][DOMAIN_NAME]" at bounding box center [1490, 298] width 117 height 12
click at [1437, 314] on div "Admin" at bounding box center [1446, 313] width 31 height 14
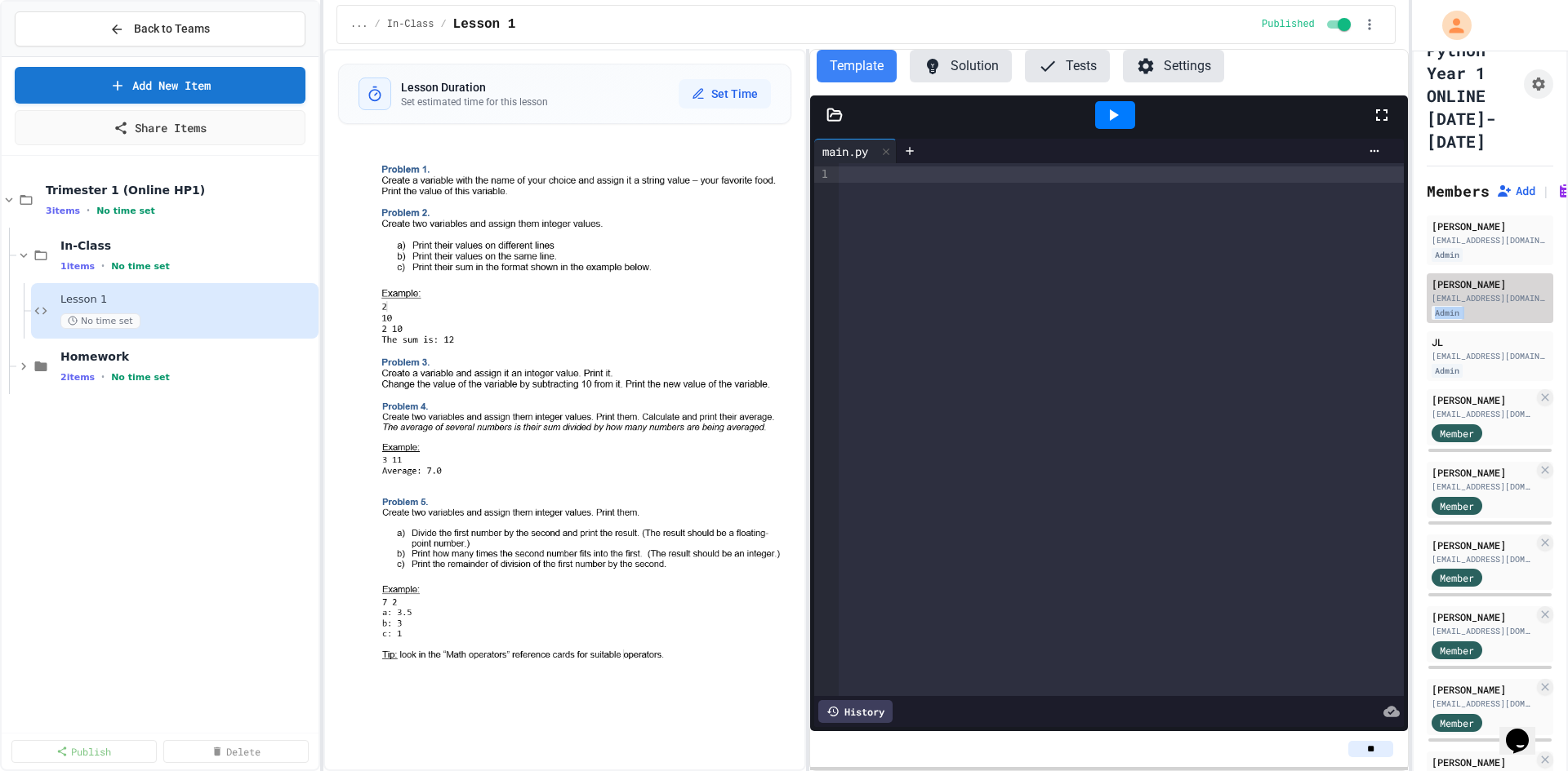
click at [1437, 313] on div "Admin" at bounding box center [1446, 313] width 31 height 14
click at [1462, 286] on div "[PERSON_NAME]" at bounding box center [1490, 284] width 117 height 15
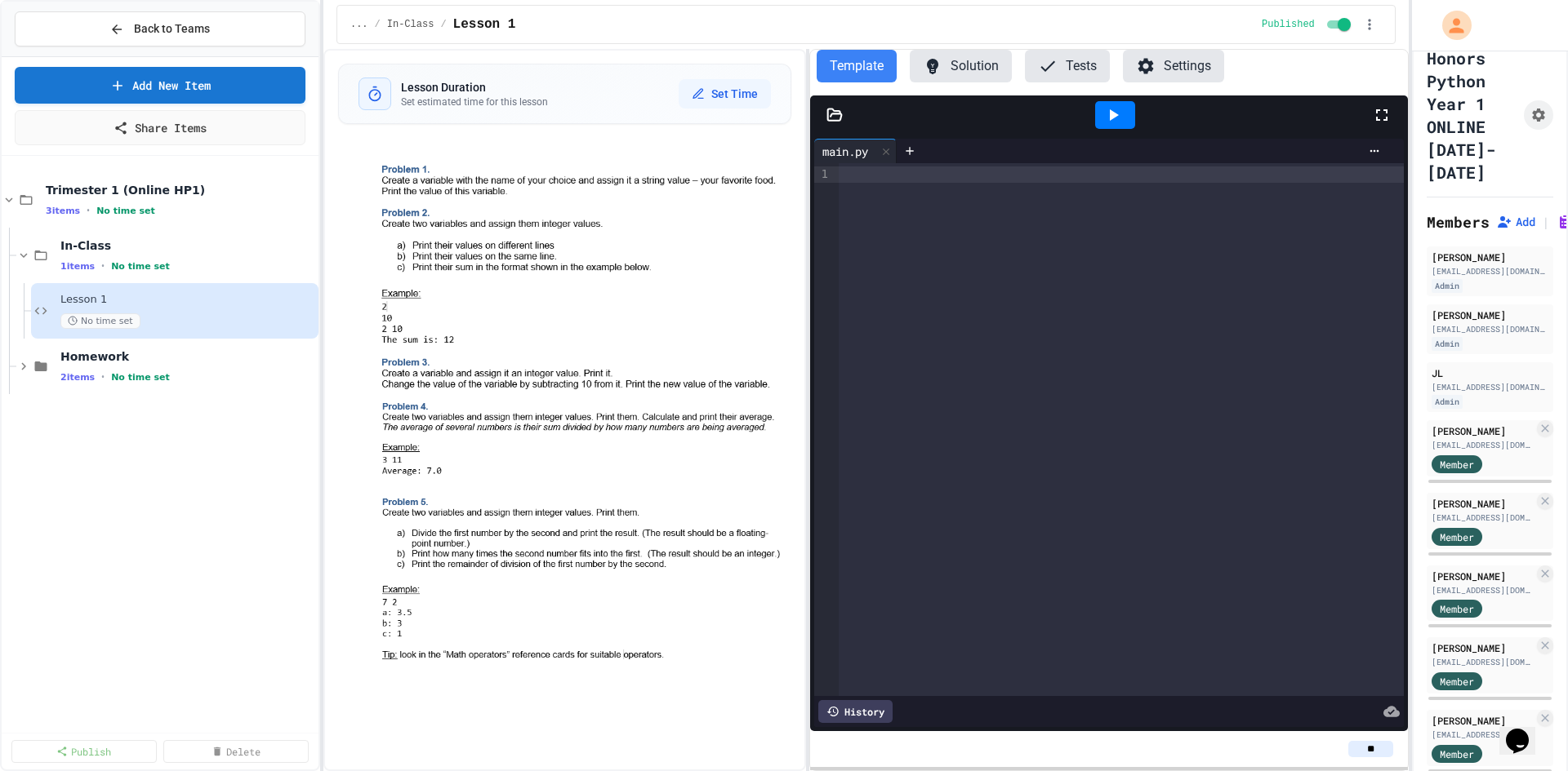
scroll to position [0, 0]
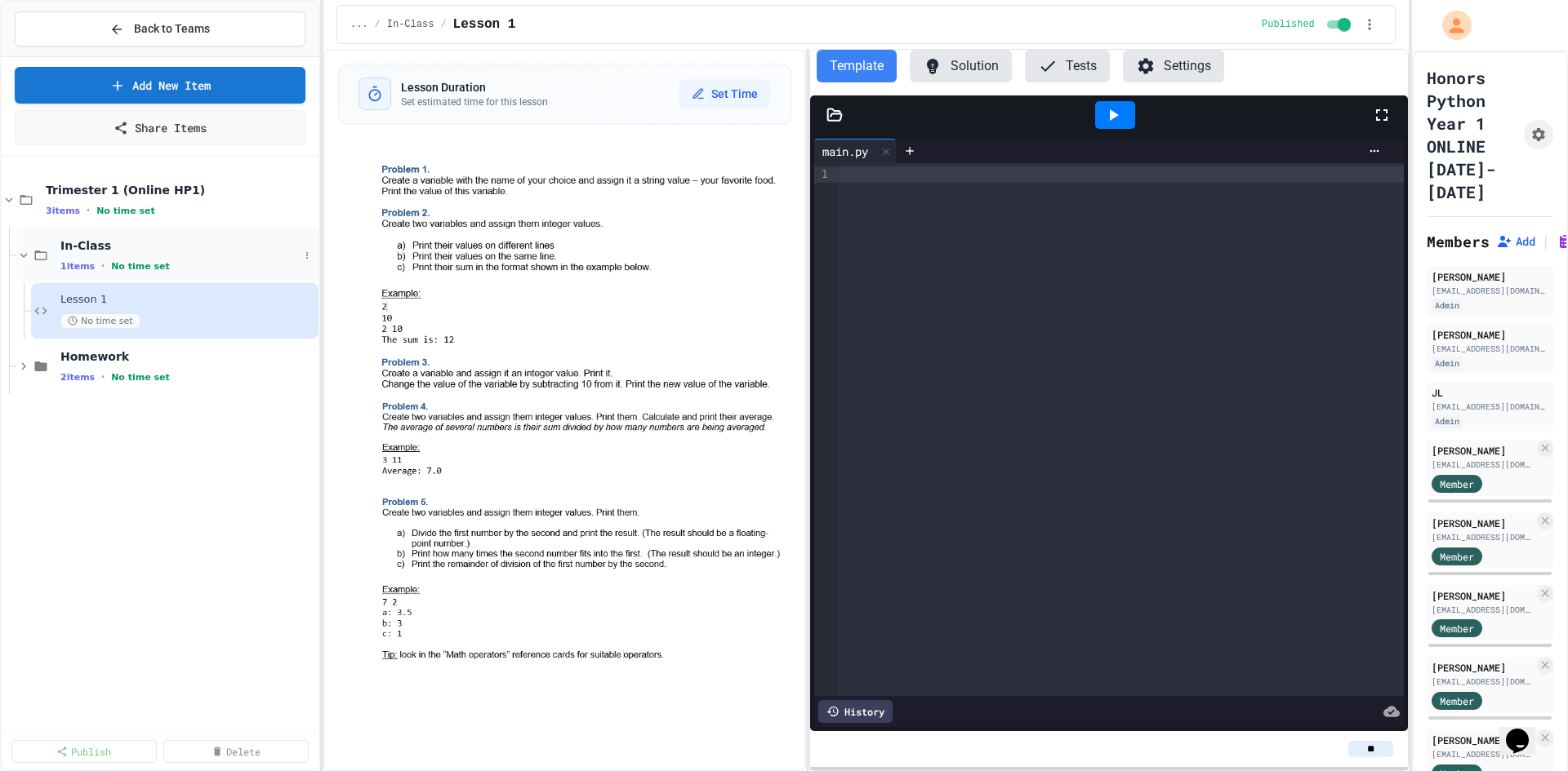
click at [176, 235] on div "In-Class 1 items • No time set" at bounding box center [167, 255] width 302 height 56
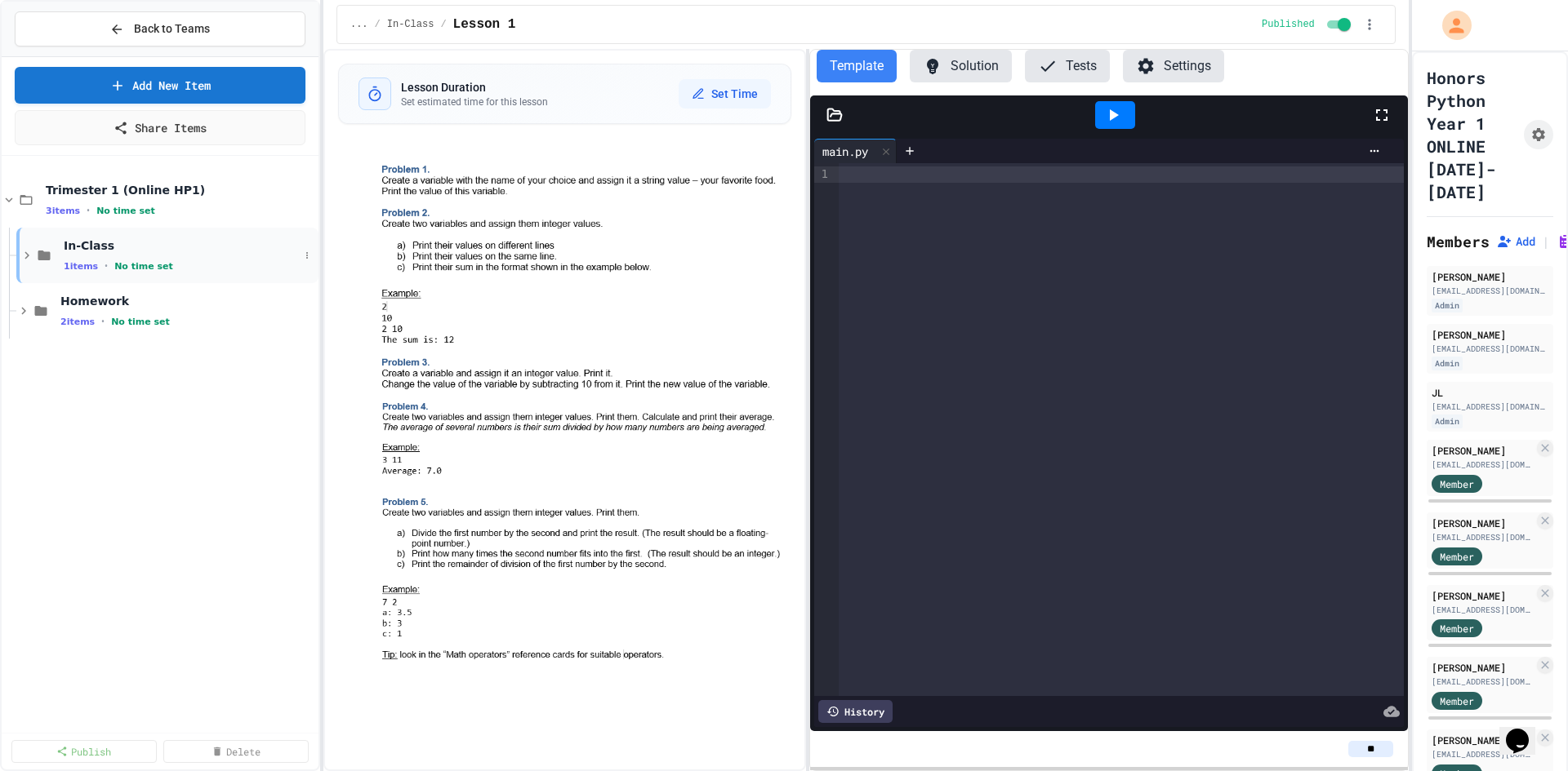
click at [156, 278] on div "In-Class 1 items • No time set" at bounding box center [167, 255] width 302 height 56
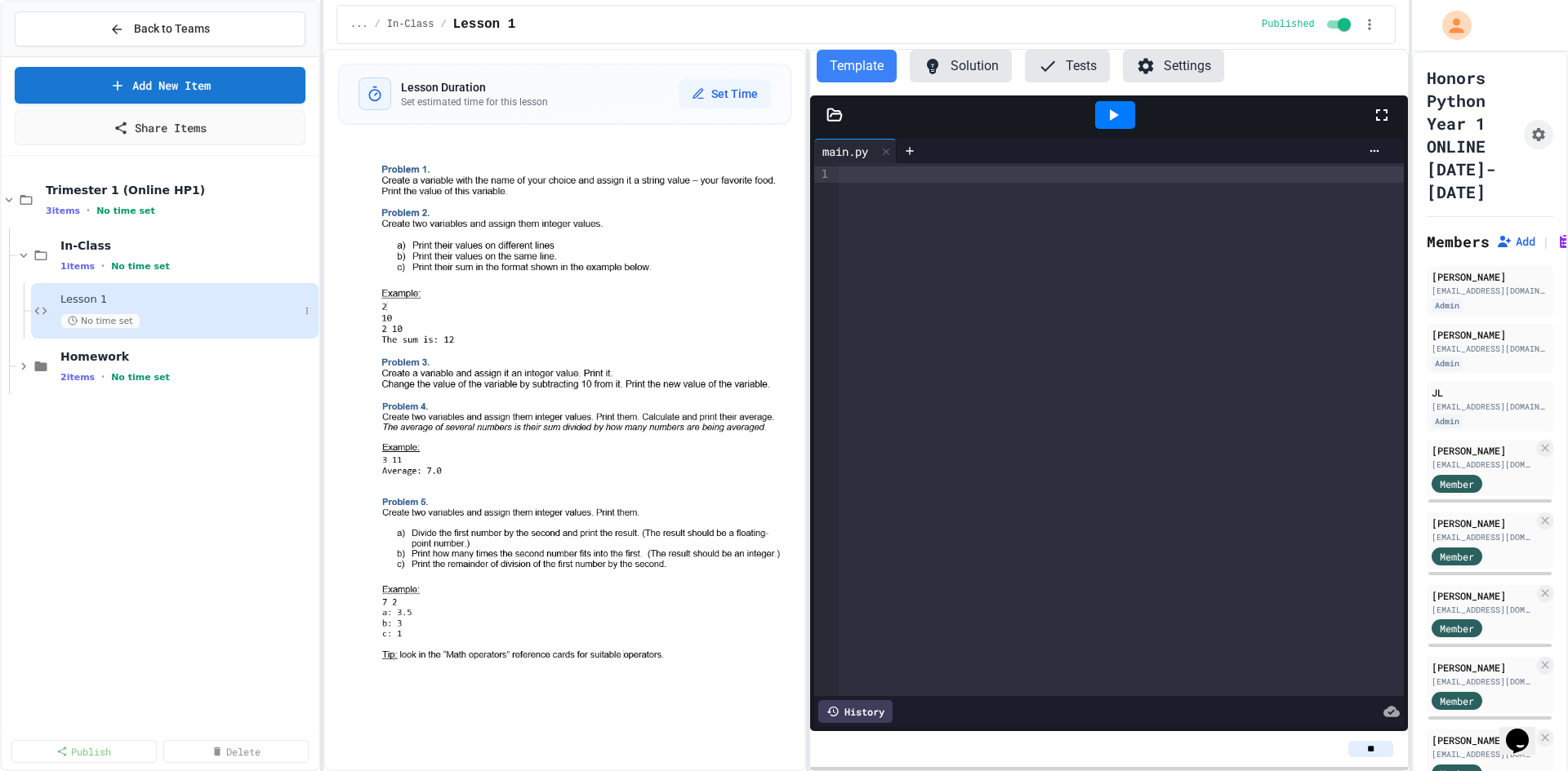
click at [139, 292] on div "Lesson 1 No time set" at bounding box center [175, 311] width 288 height 56
click at [1442, 301] on div "Admin" at bounding box center [1446, 305] width 31 height 14
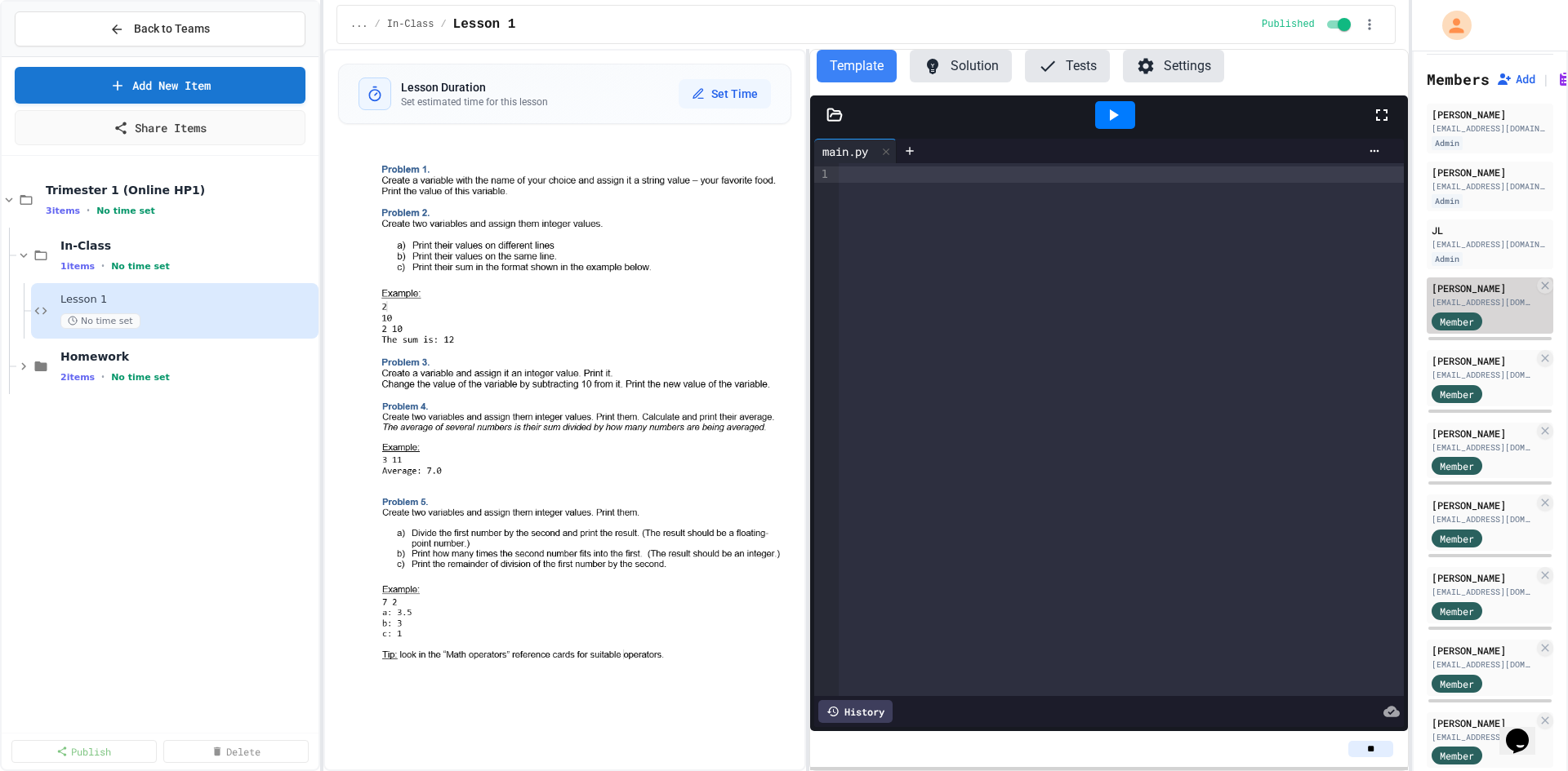
scroll to position [163, 0]
type input "**"
click at [1447, 197] on div "Admin" at bounding box center [1446, 199] width 31 height 14
click at [1446, 190] on div "[EMAIL_ADDRESS][DOMAIN_NAME]" at bounding box center [1490, 185] width 117 height 12
click at [1446, 189] on div "[EMAIL_ADDRESS][DOMAIN_NAME]" at bounding box center [1490, 185] width 117 height 12
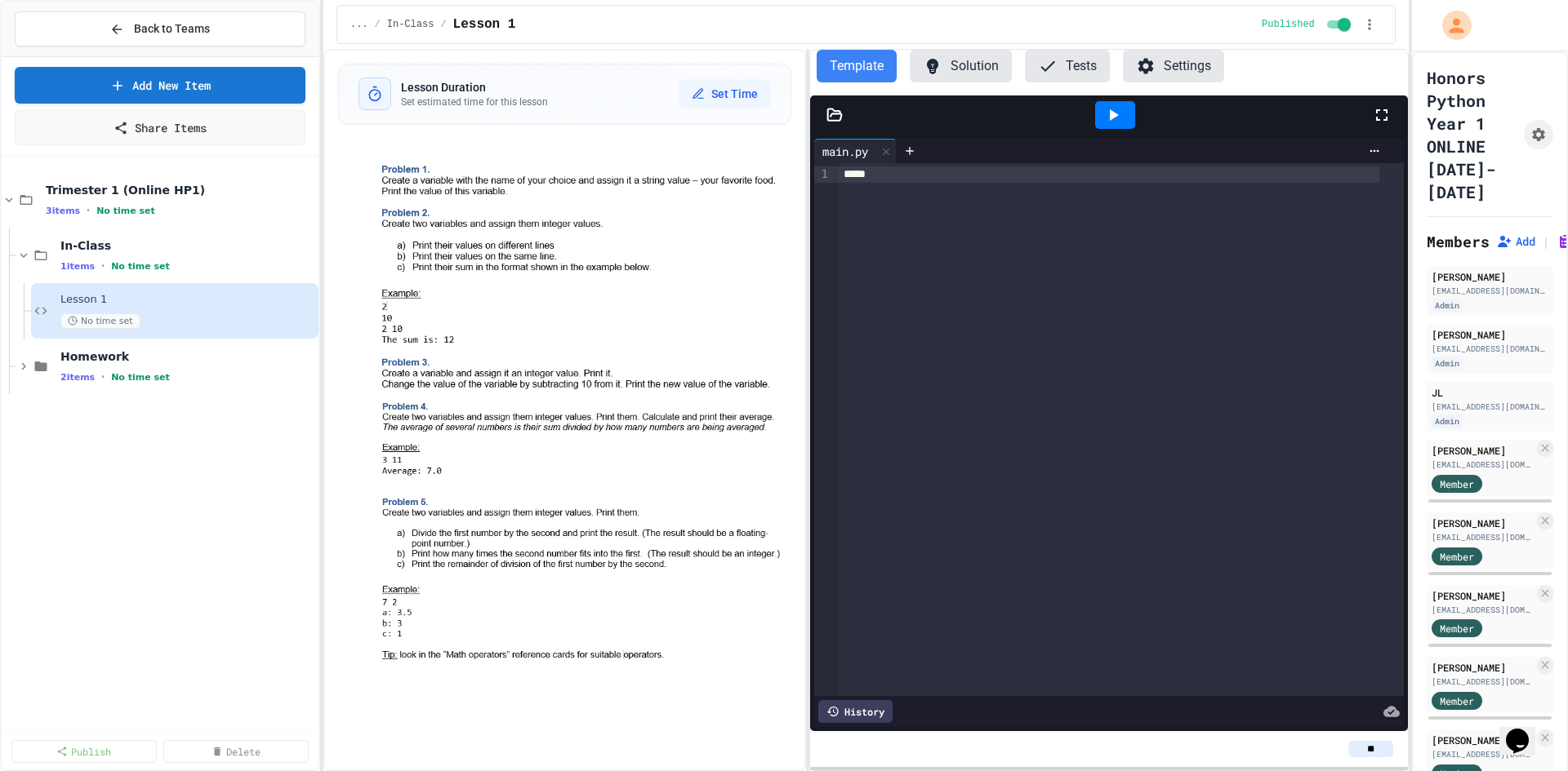
scroll to position [82, 0]
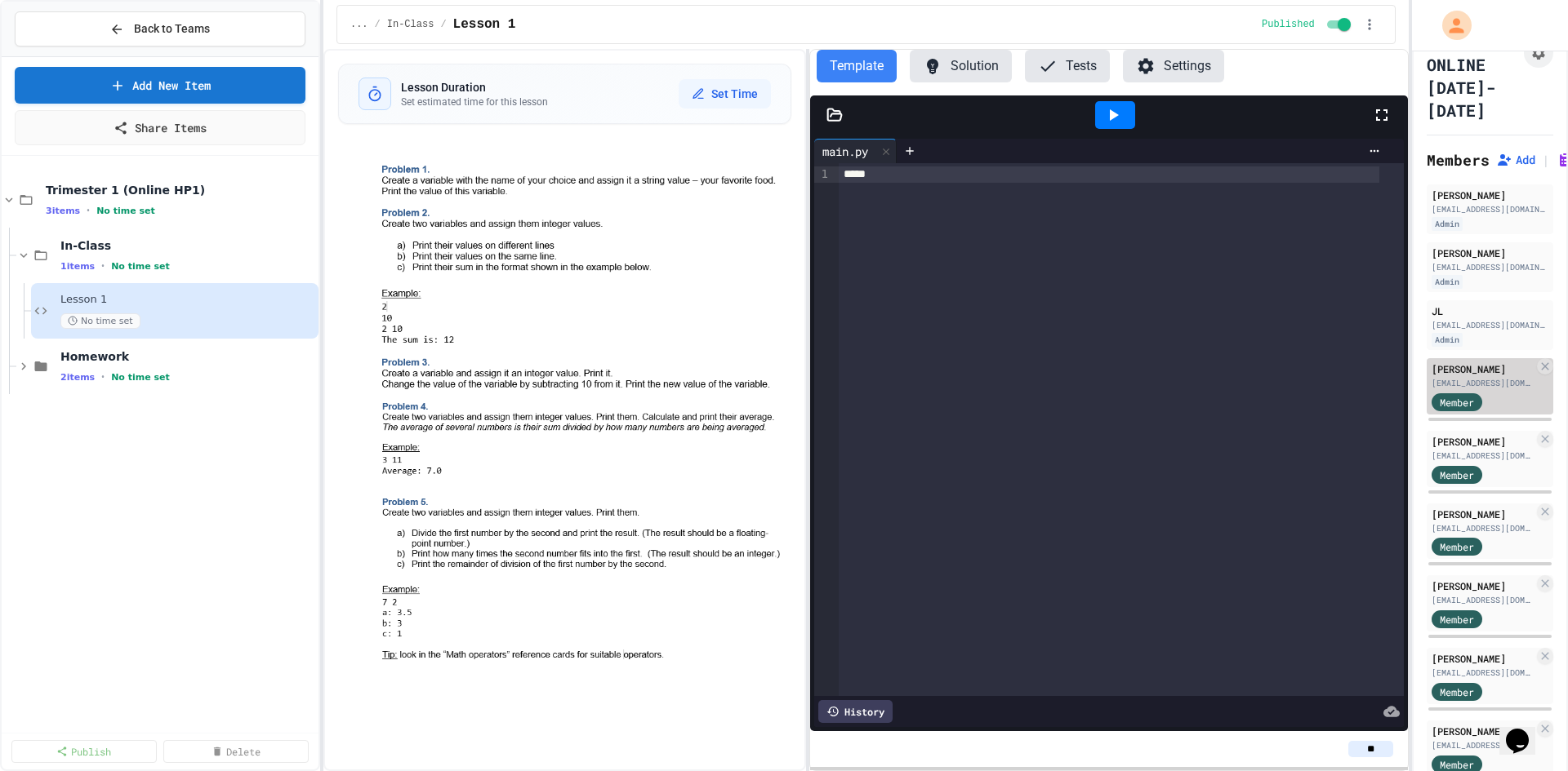
click at [1432, 363] on div "[PERSON_NAME]" at bounding box center [1483, 369] width 102 height 15
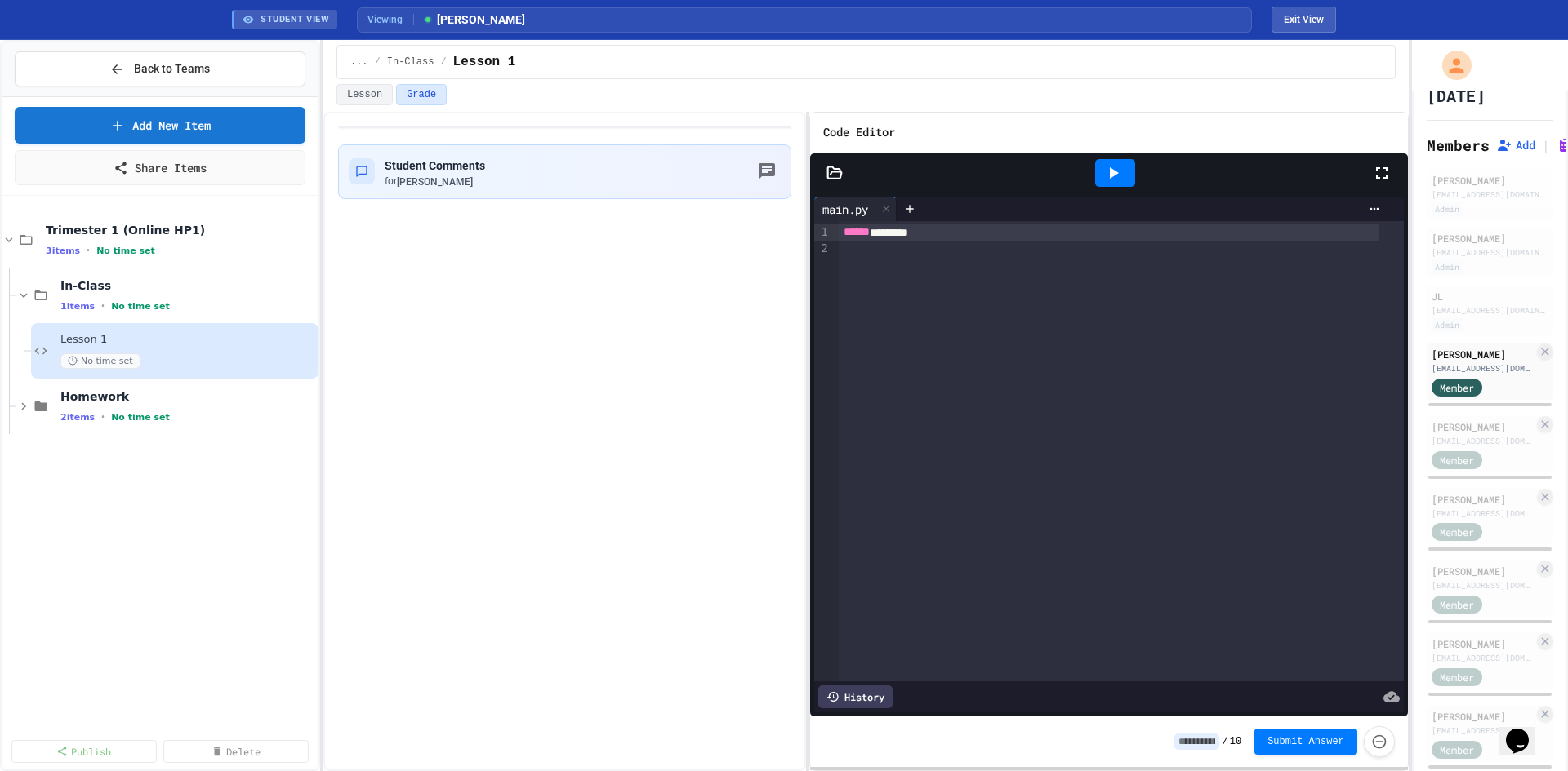
scroll to position [163, 0]
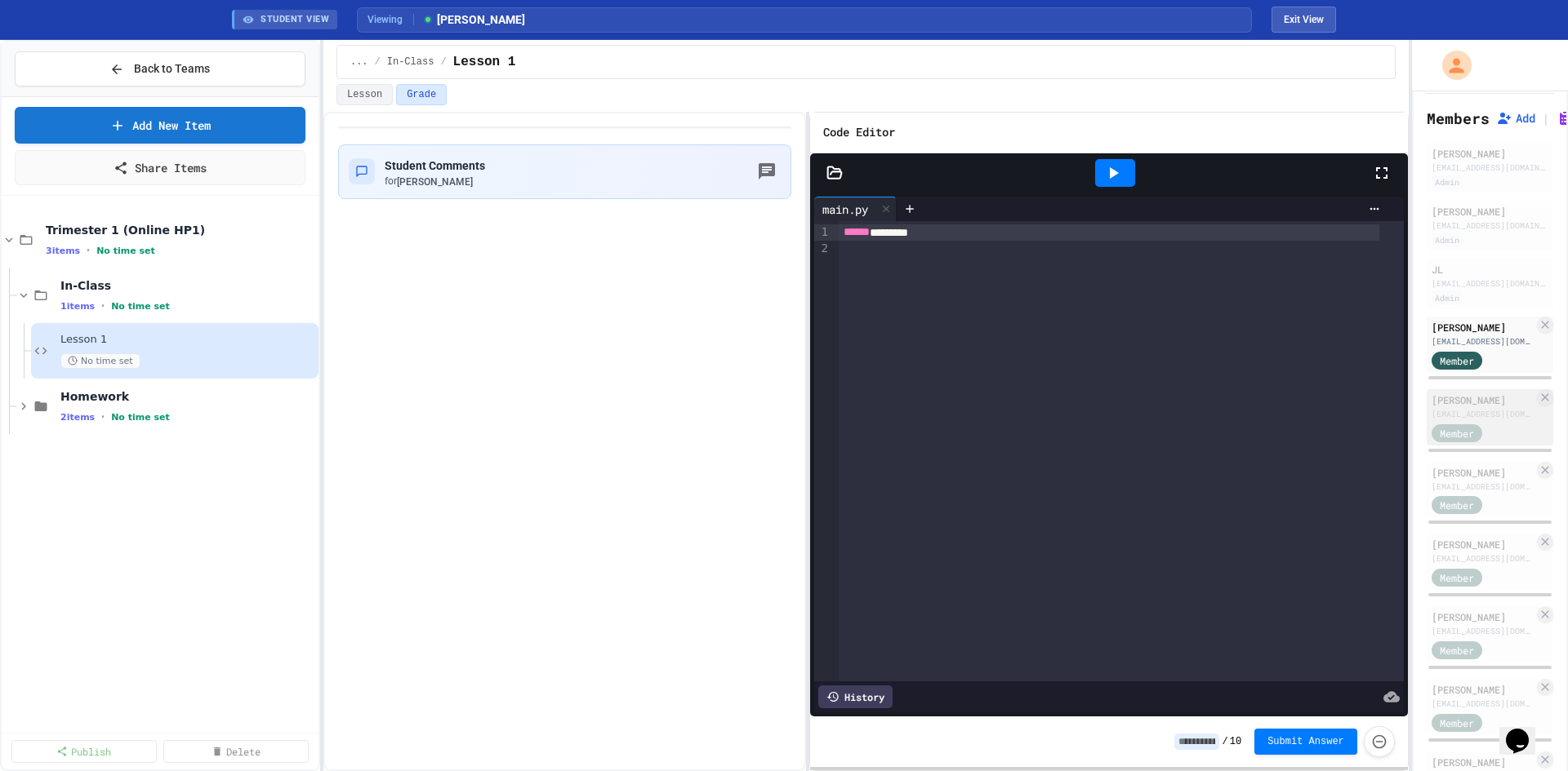
click at [1460, 422] on div "Member" at bounding box center [1472, 432] width 82 height 20
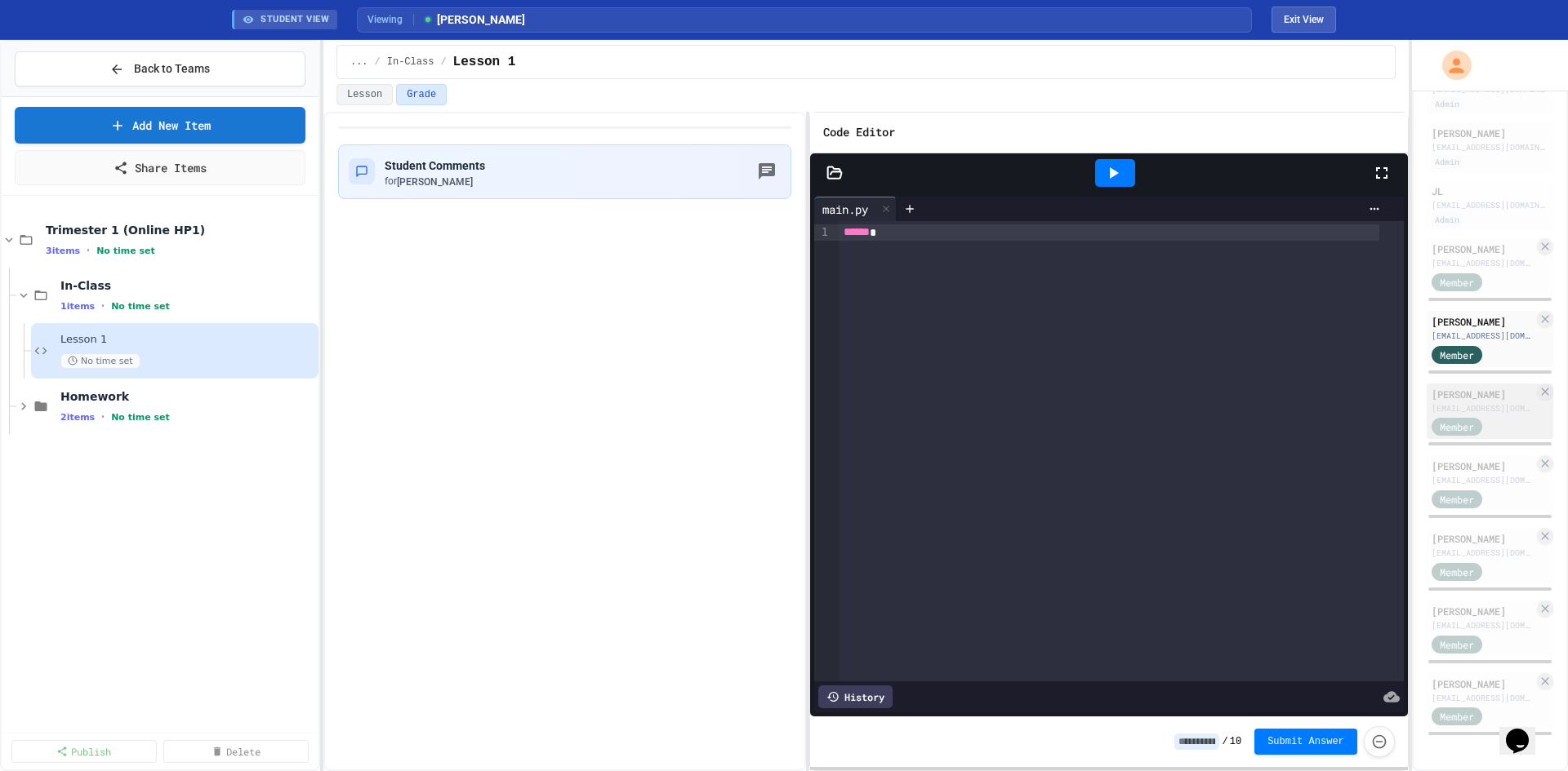
click at [1454, 411] on div "[PERSON_NAME] [EMAIL_ADDRESS][DOMAIN_NAME] Member" at bounding box center [1489, 411] width 126 height 57
click at [1472, 481] on div "[EMAIL_ADDRESS][DOMAIN_NAME]" at bounding box center [1483, 480] width 102 height 12
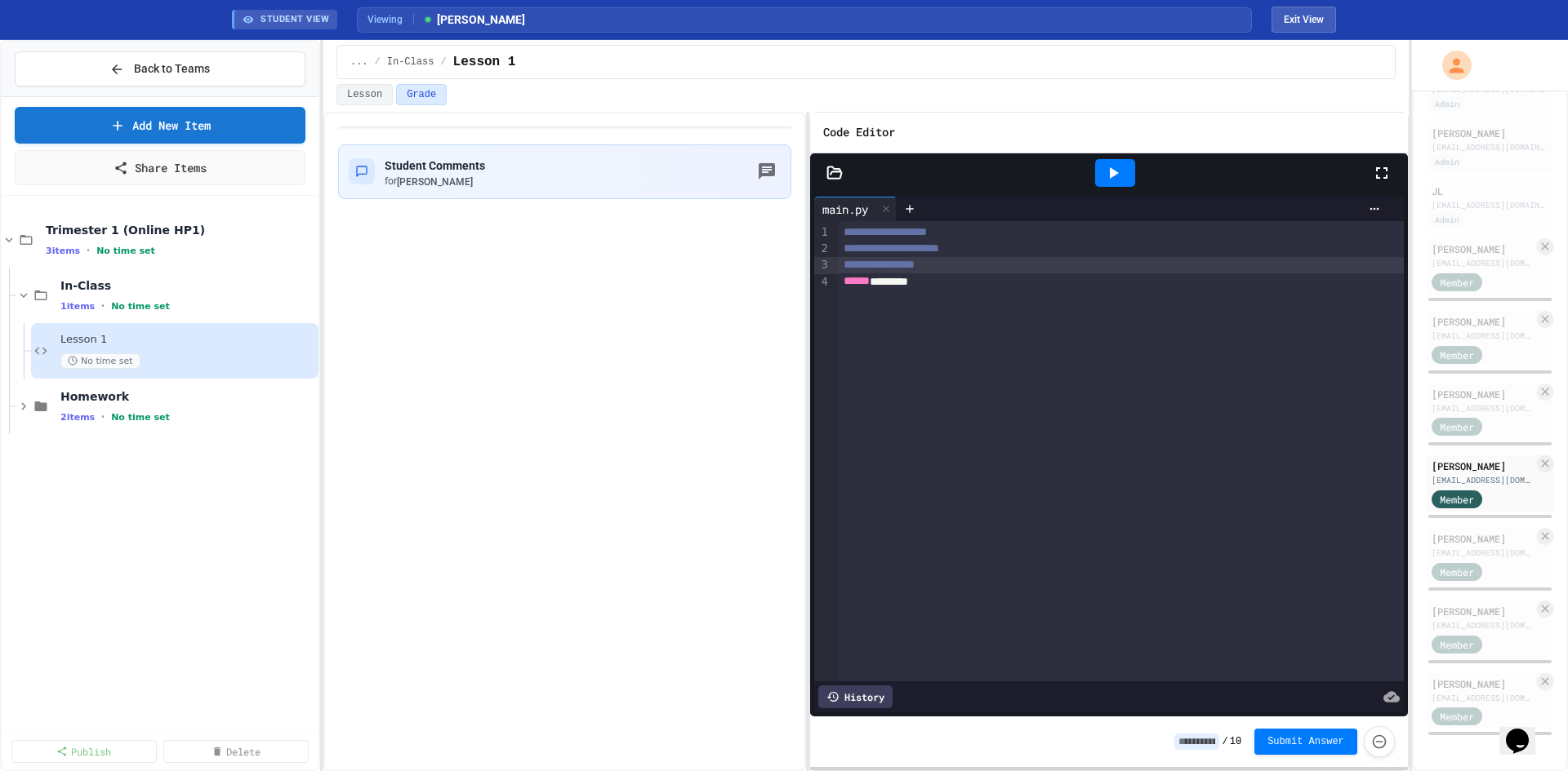
click at [914, 266] on span "**********" at bounding box center [879, 264] width 71 height 11
click at [896, 275] on div "****** ********" at bounding box center [1108, 282] width 540 height 17
click at [147, 398] on span "Homework" at bounding box center [179, 397] width 239 height 15
click at [133, 353] on div "No time set" at bounding box center [179, 361] width 239 height 16
click at [362, 78] on div "... / In-Class / Lesson 1" at bounding box center [865, 61] width 1059 height 34
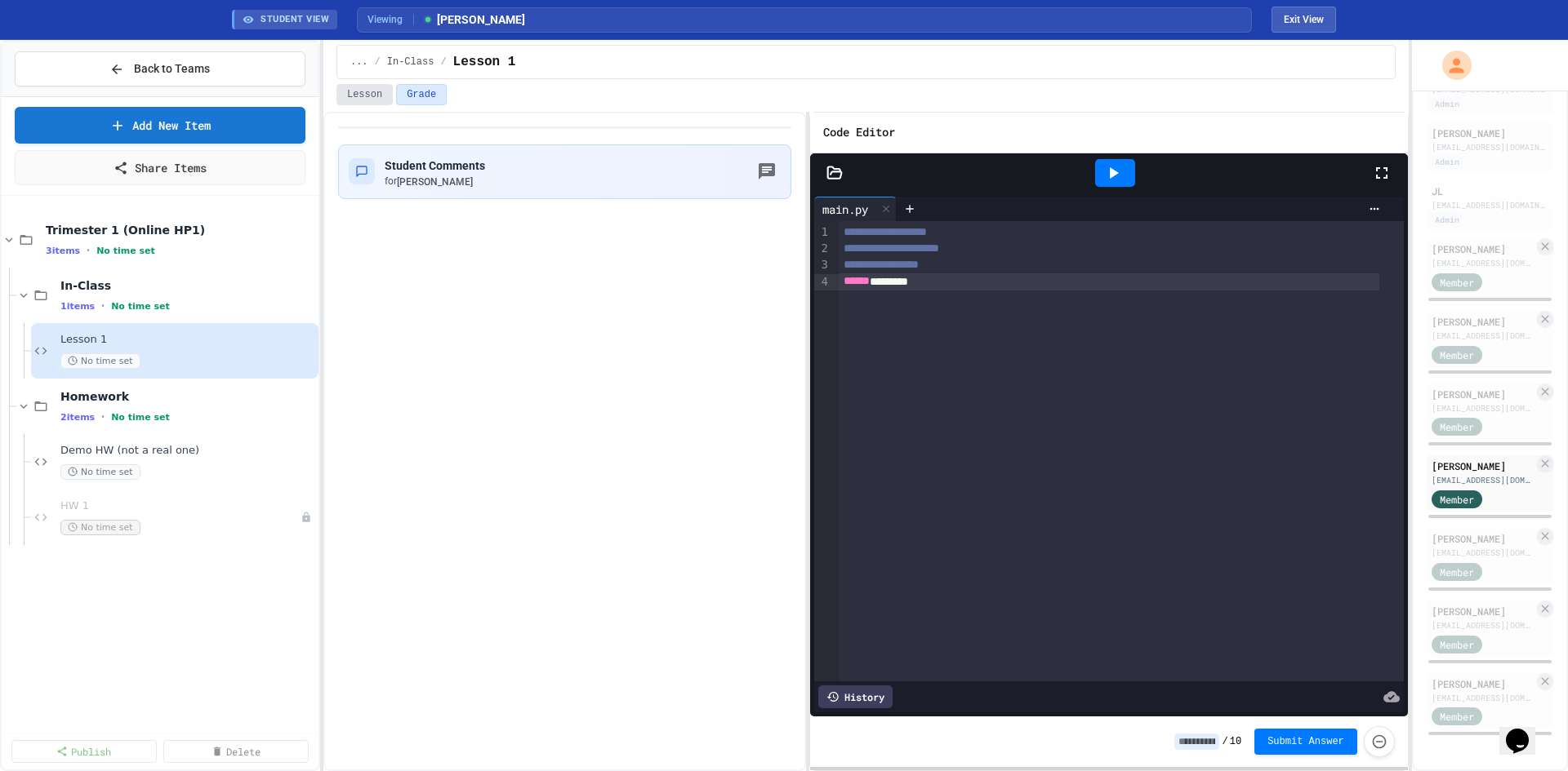
click at [362, 85] on button "Lesson" at bounding box center [364, 95] width 57 height 21
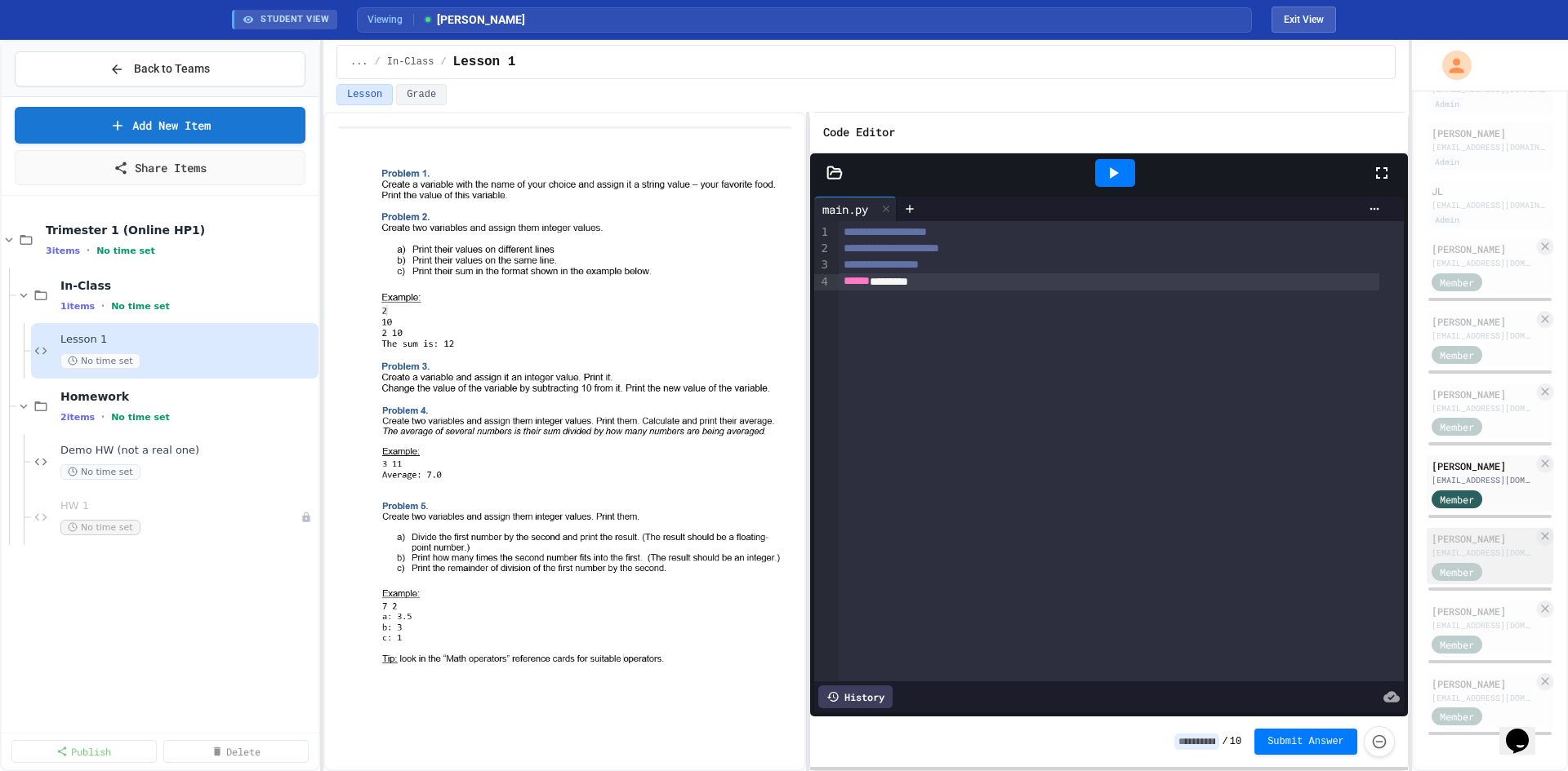
click at [1494, 576] on div "Member" at bounding box center [1472, 571] width 82 height 20
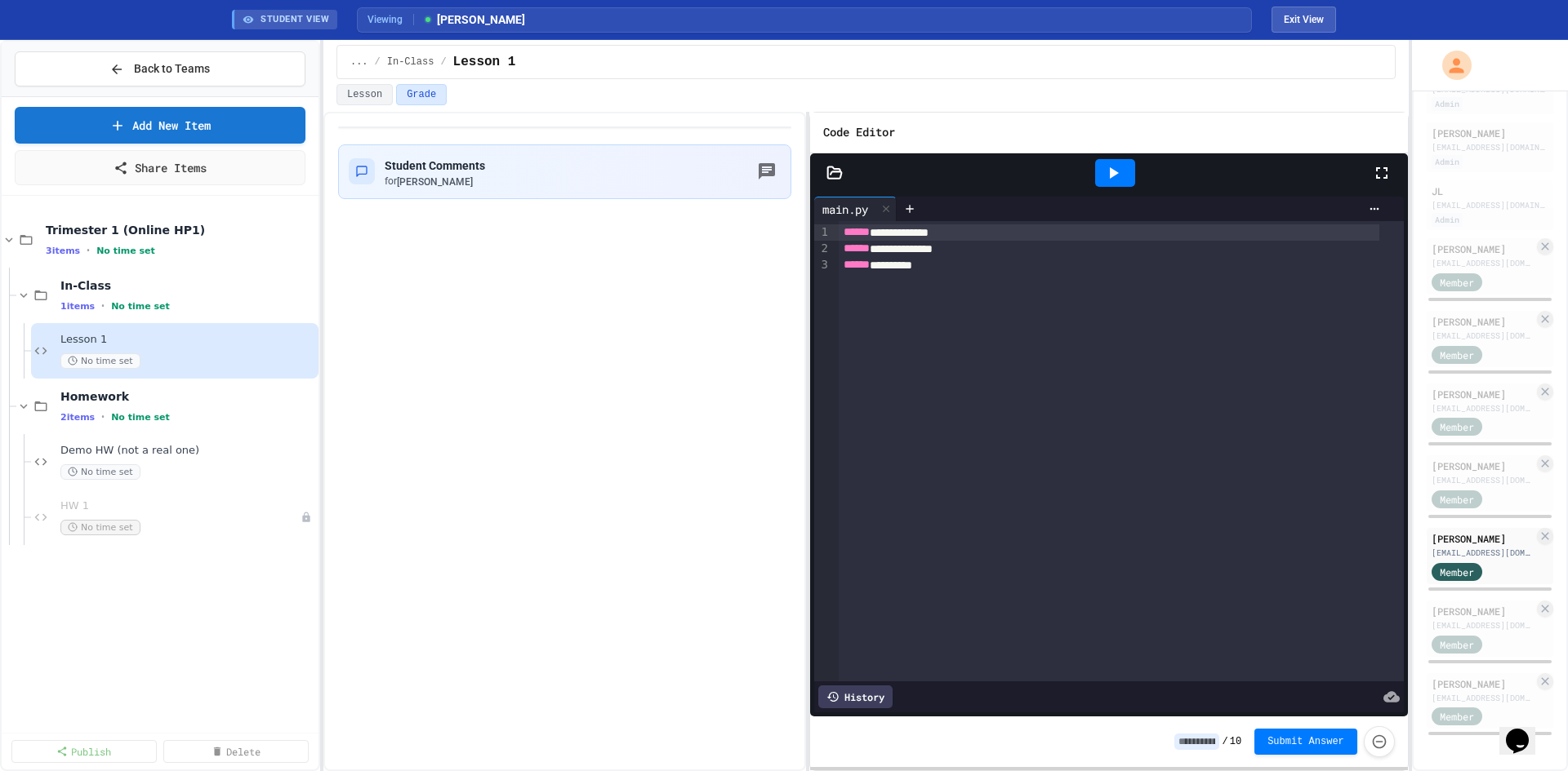
click at [830, 172] on icon at bounding box center [835, 173] width 17 height 17
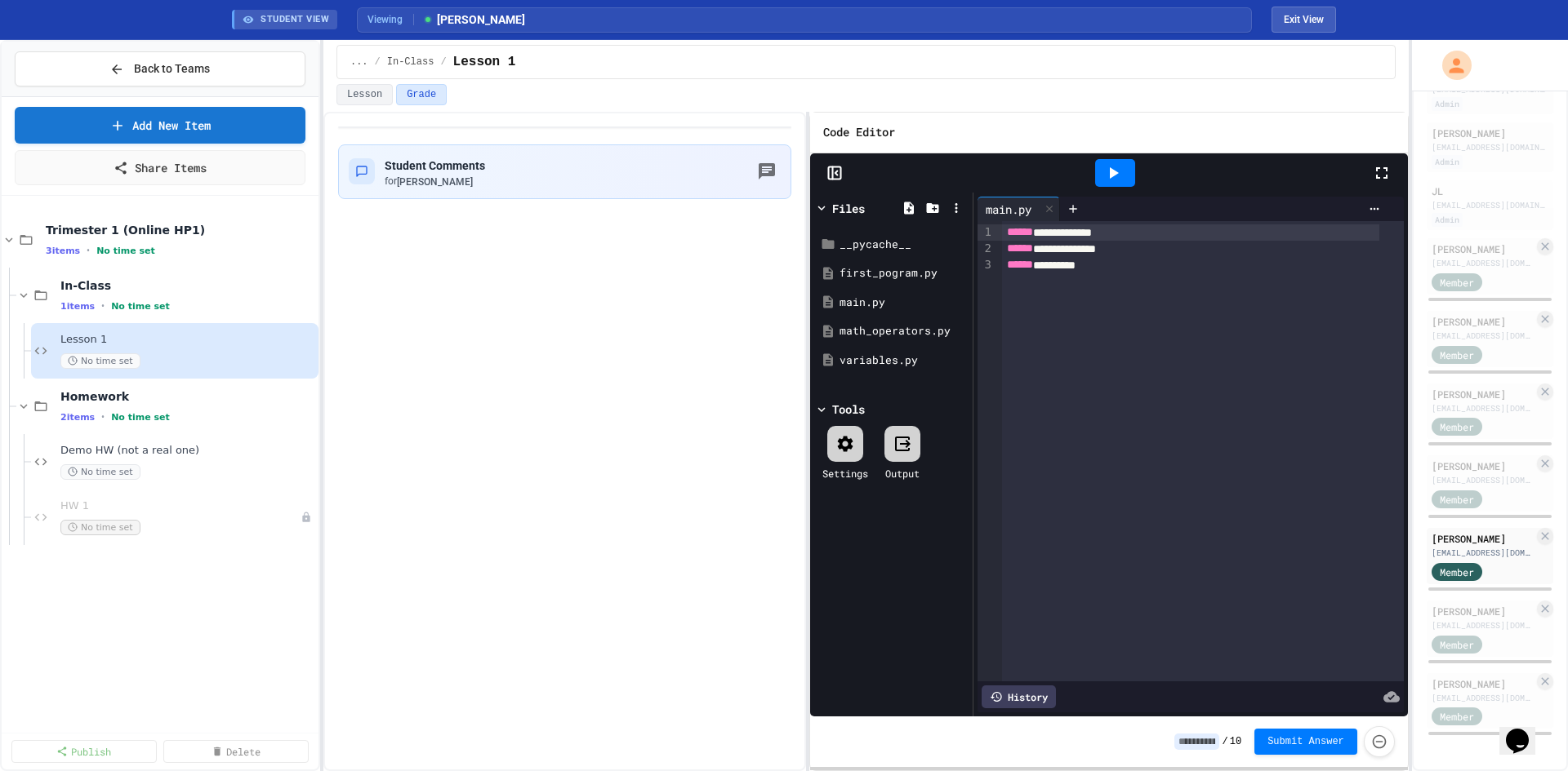
click at [830, 172] on icon at bounding box center [835, 173] width 17 height 17
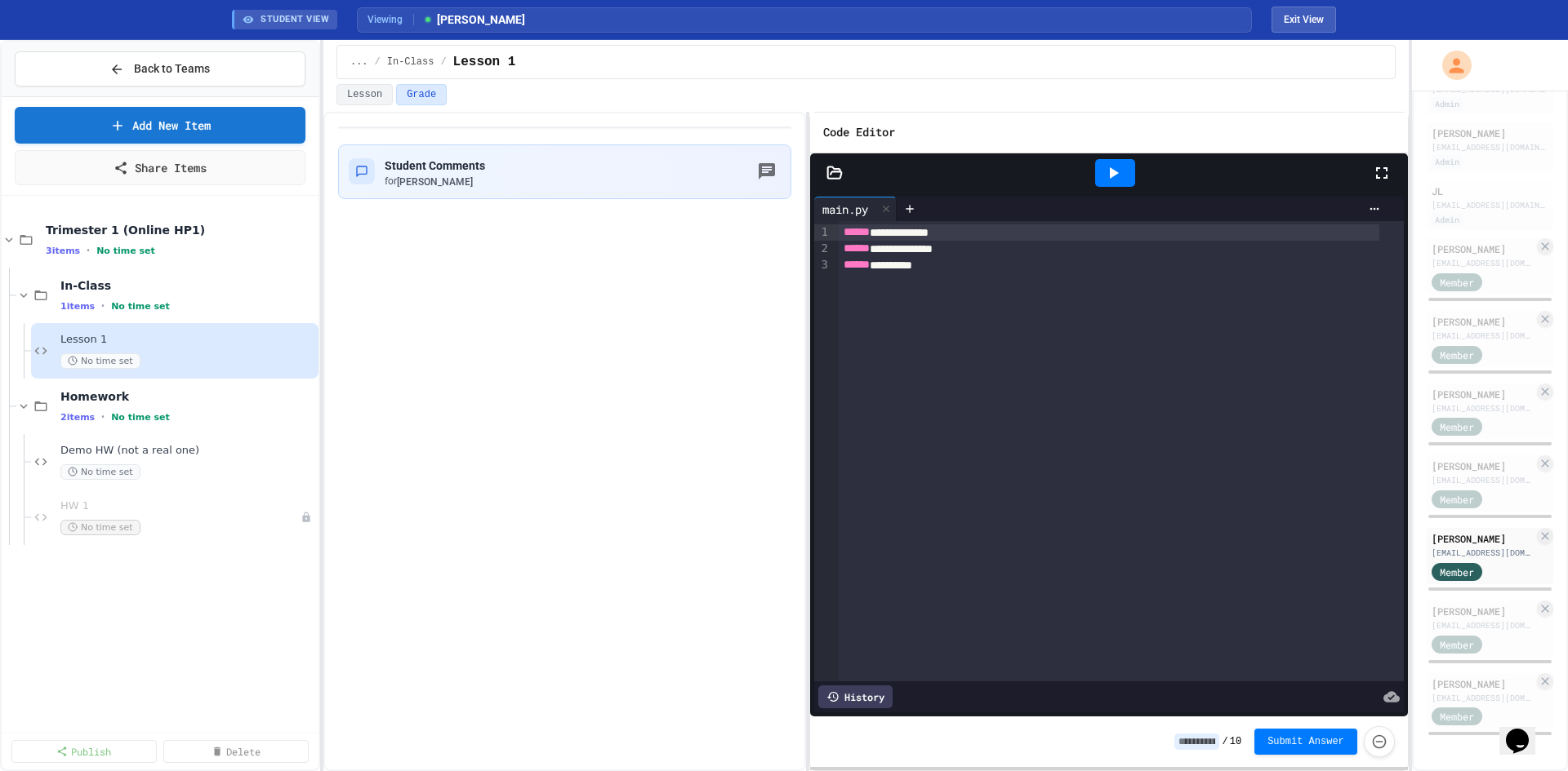
click at [852, 171] on div at bounding box center [834, 173] width 49 height 17
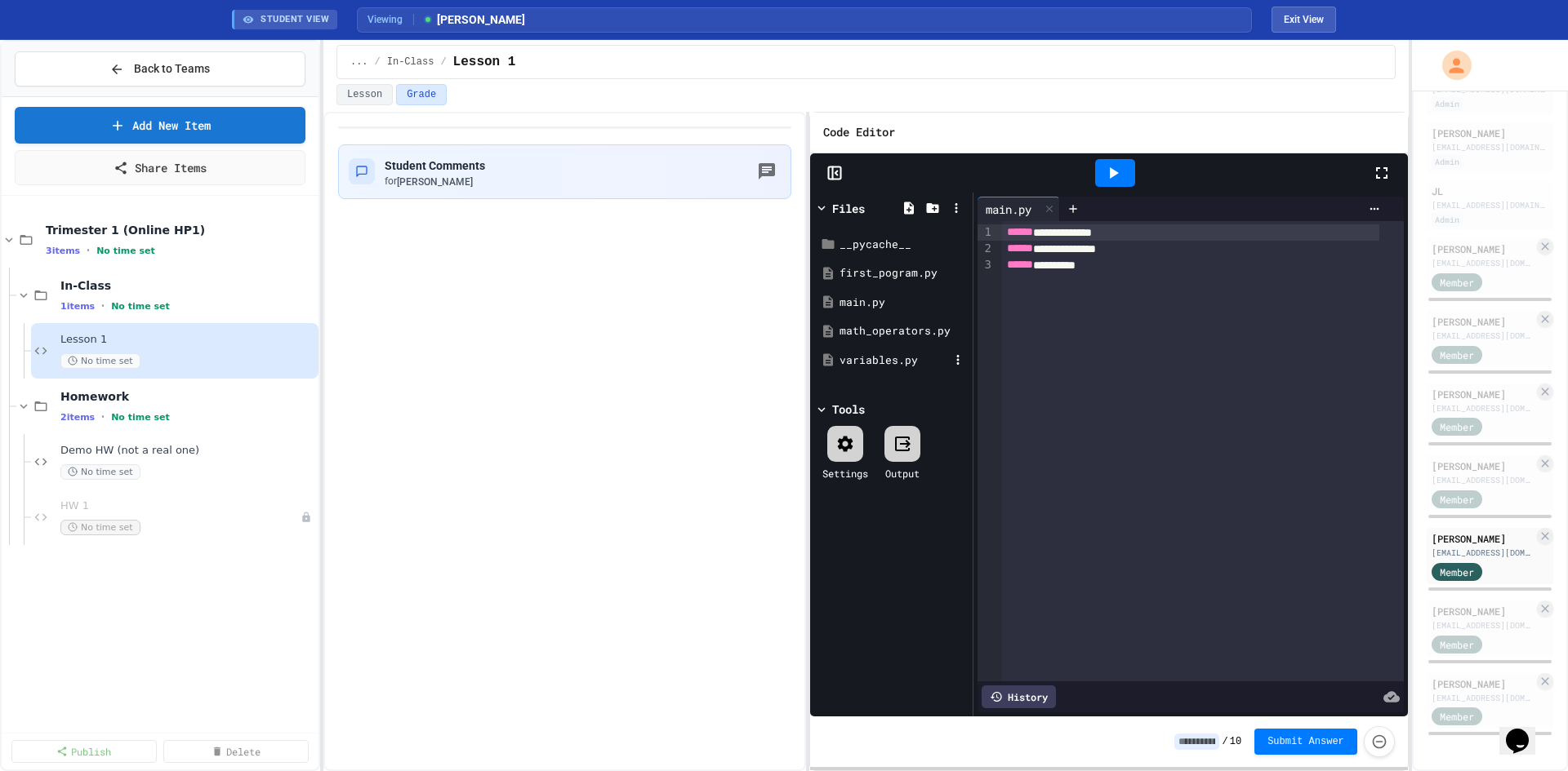
click at [888, 367] on div "variables.py" at bounding box center [894, 361] width 110 height 17
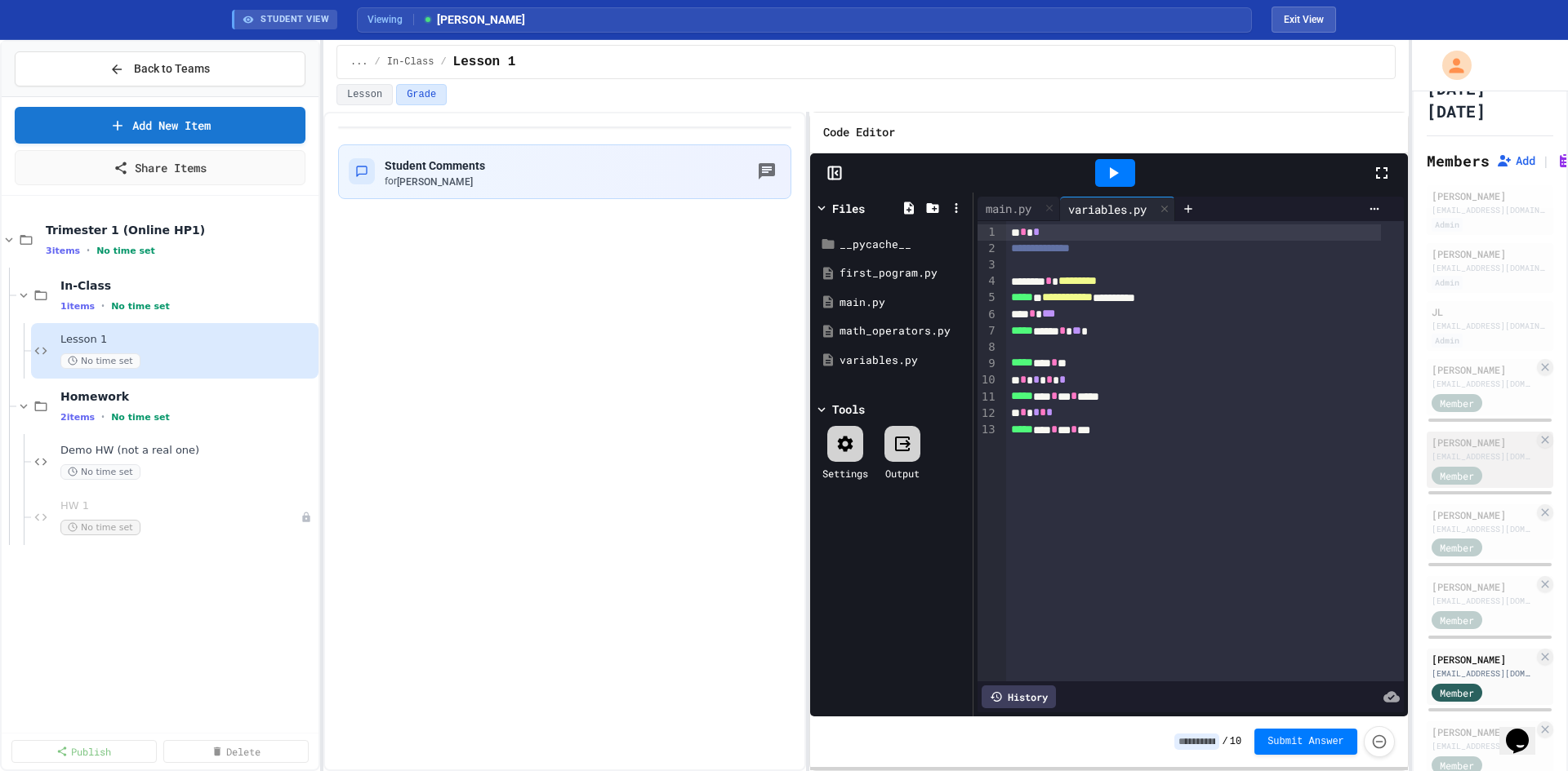
scroll to position [82, 0]
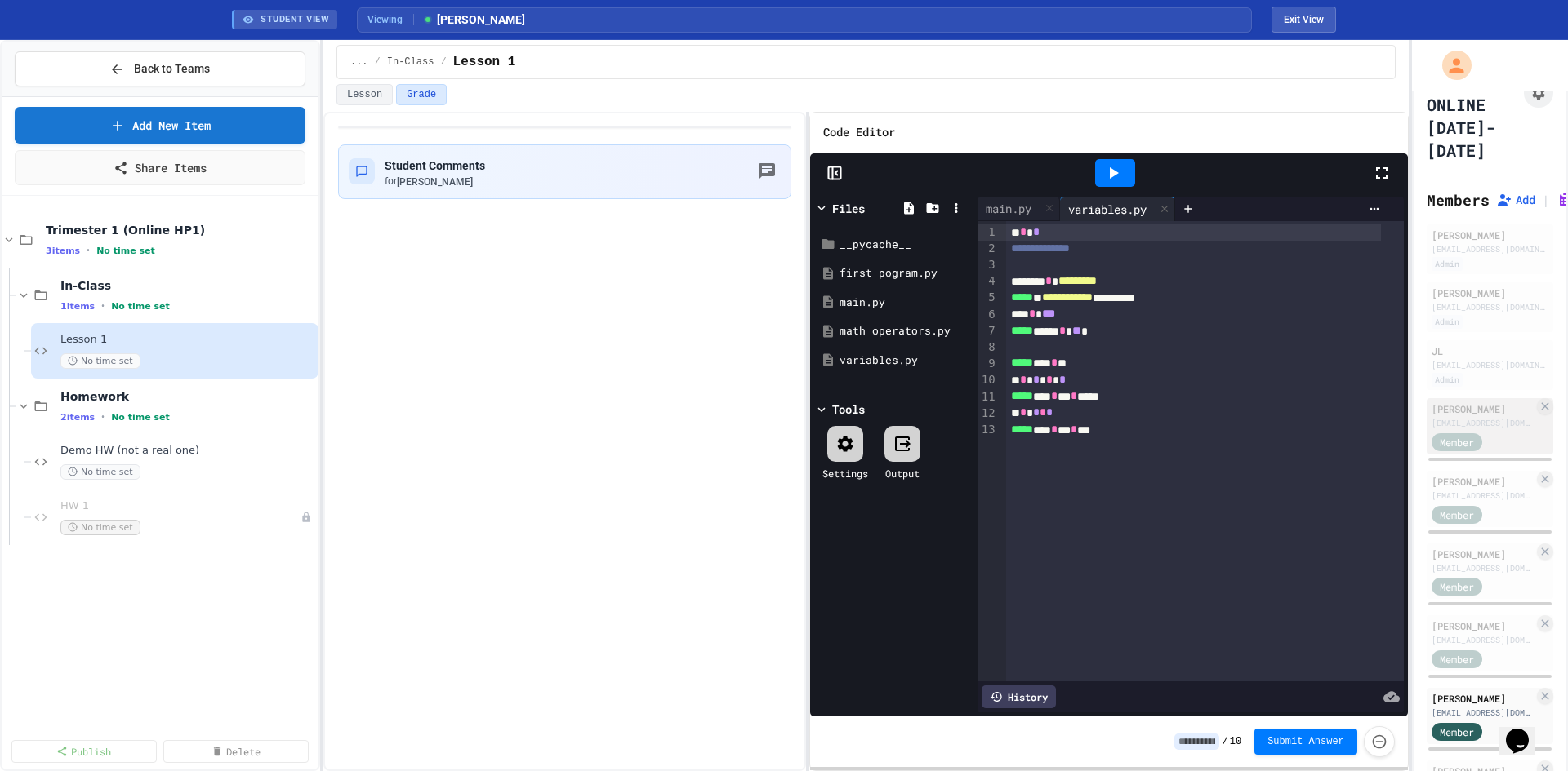
click at [1440, 413] on div "[PERSON_NAME]" at bounding box center [1483, 409] width 102 height 15
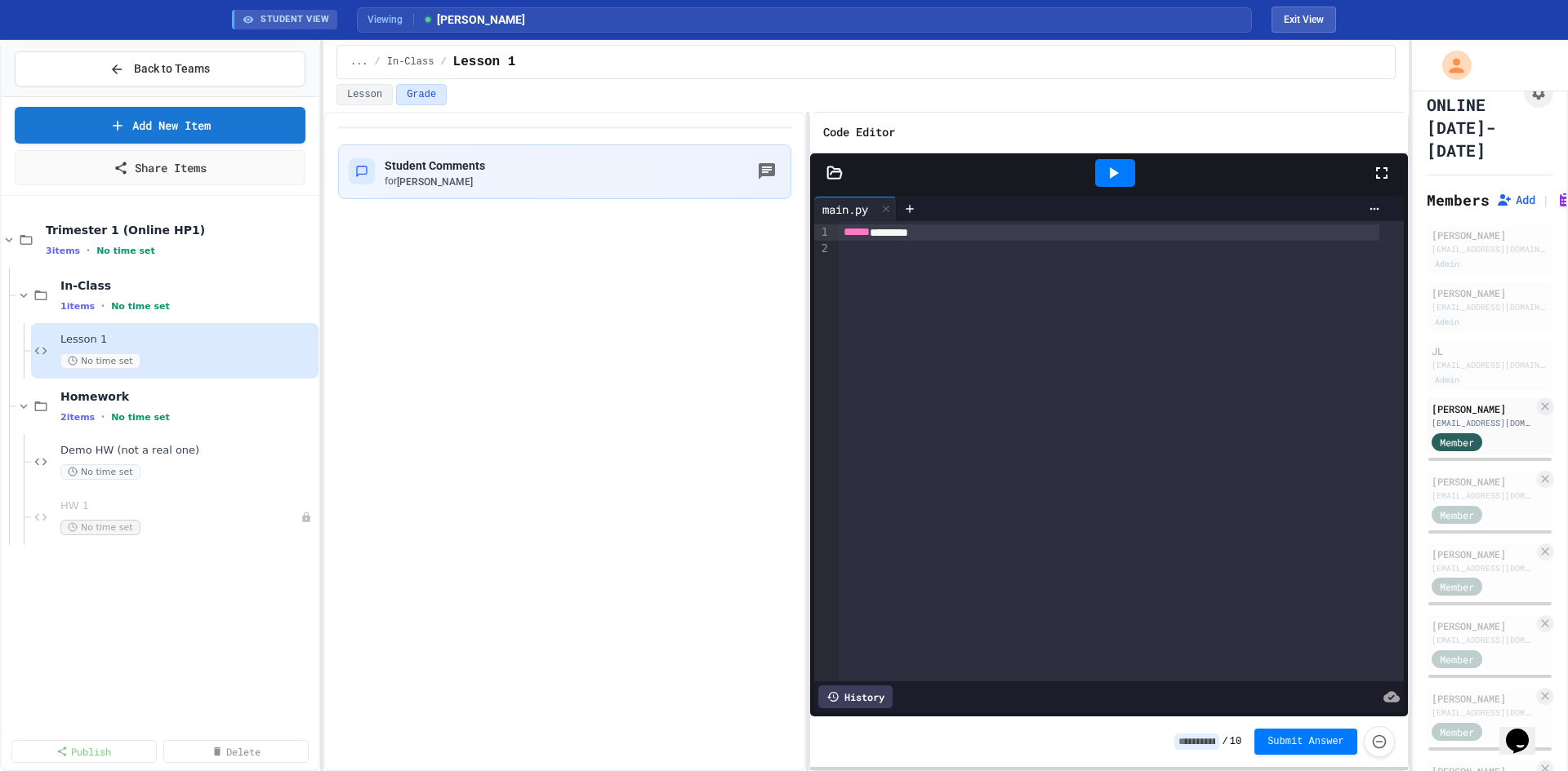
click at [834, 173] on icon at bounding box center [835, 173] width 17 height 17
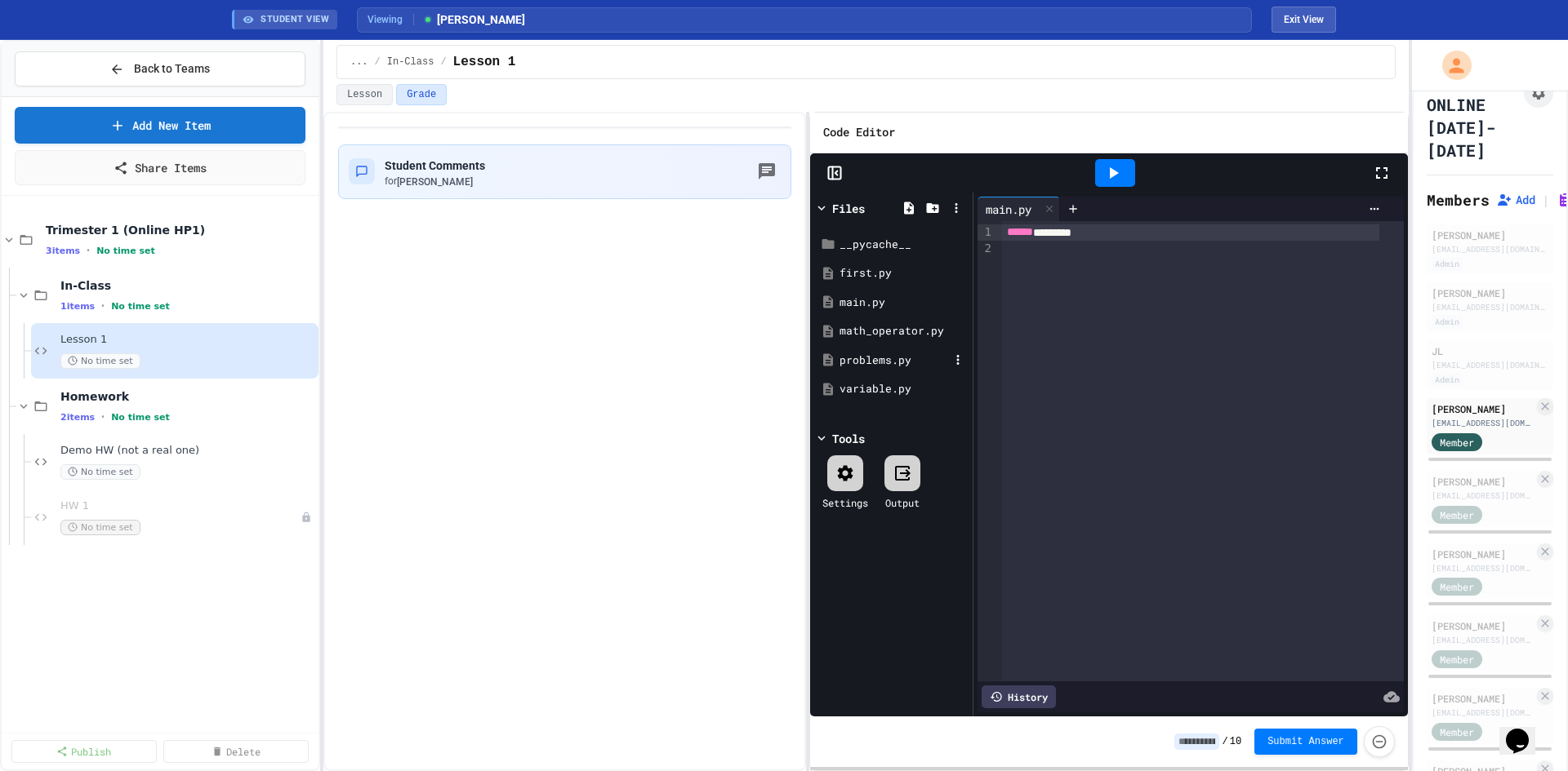
click at [865, 353] on div "problems.py" at bounding box center [894, 361] width 110 height 17
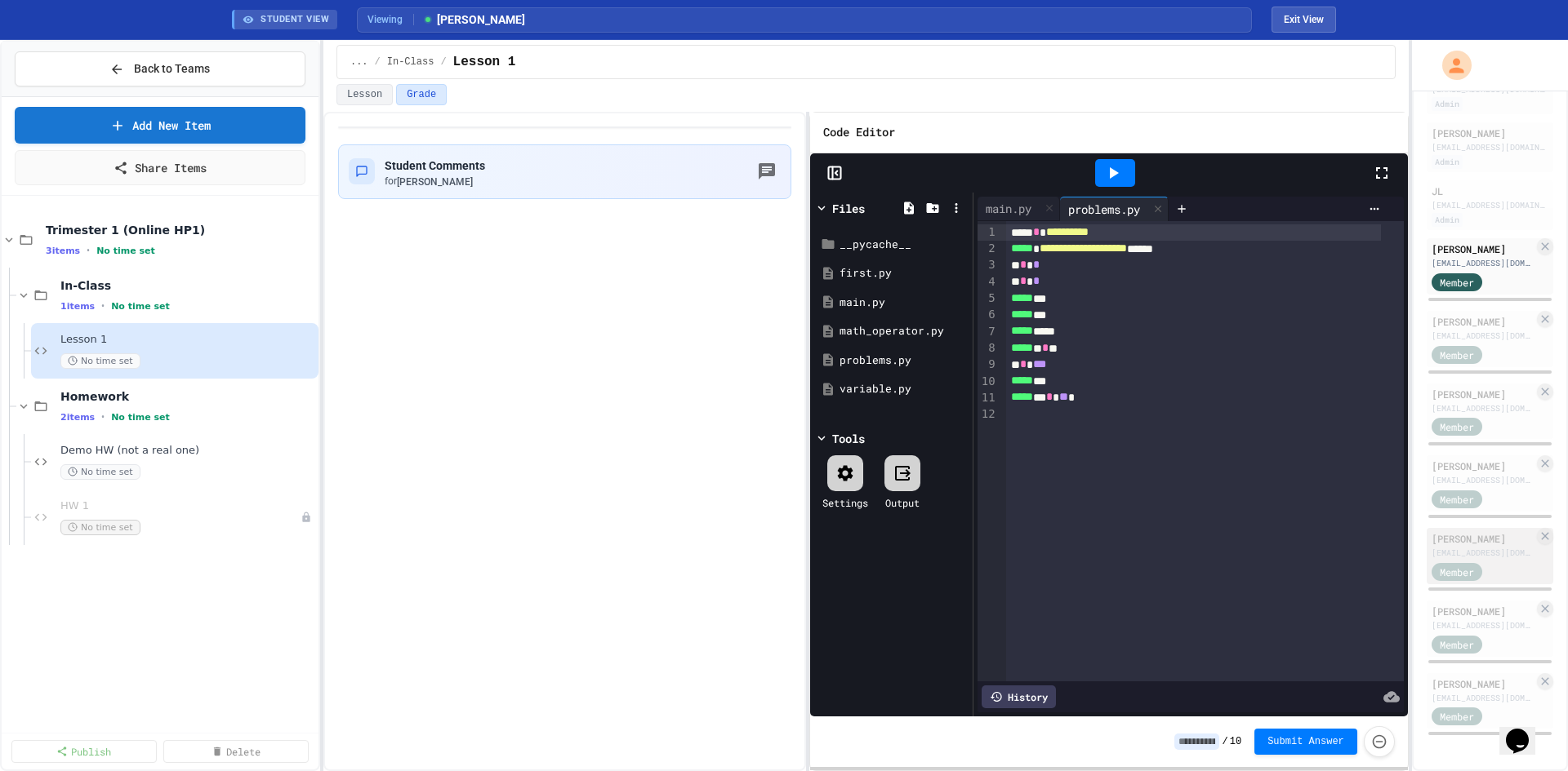
scroll to position [254, 0]
click at [1467, 546] on div "[EMAIL_ADDRESS][DOMAIN_NAME]" at bounding box center [1483, 552] width 102 height 12
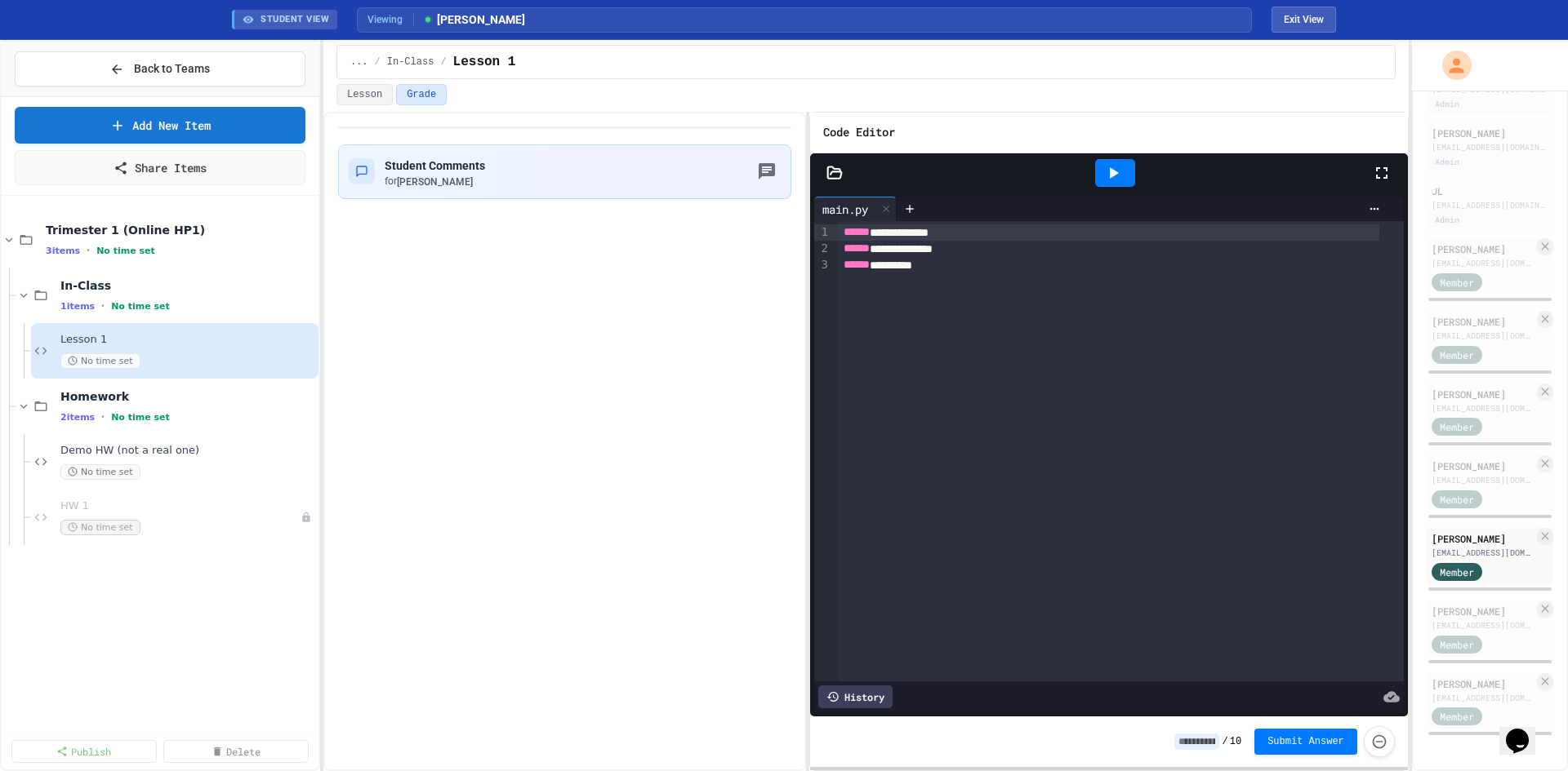
click at [829, 178] on icon at bounding box center [834, 172] width 14 height 11
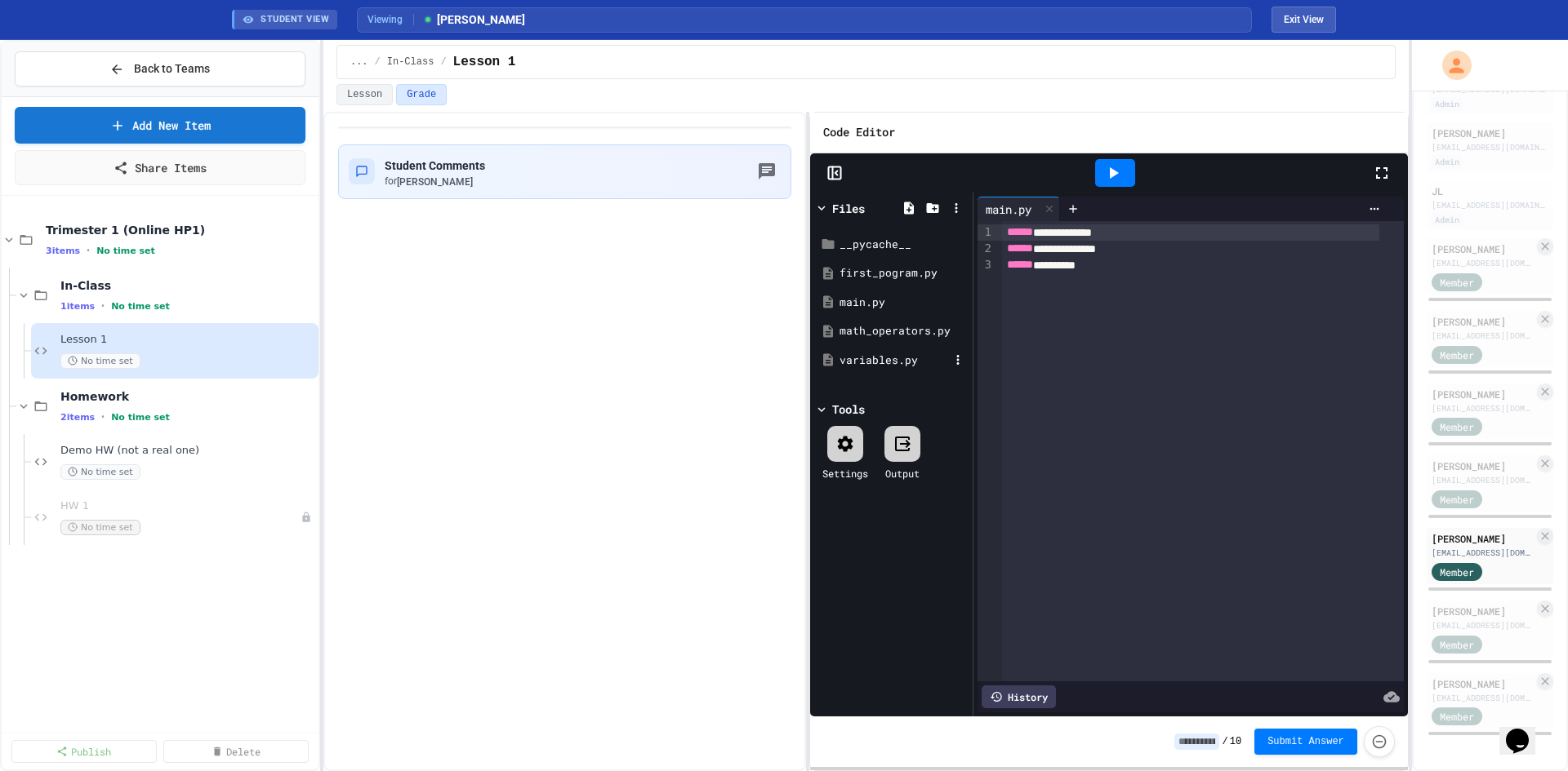
click at [885, 364] on div "variables.py" at bounding box center [894, 361] width 110 height 17
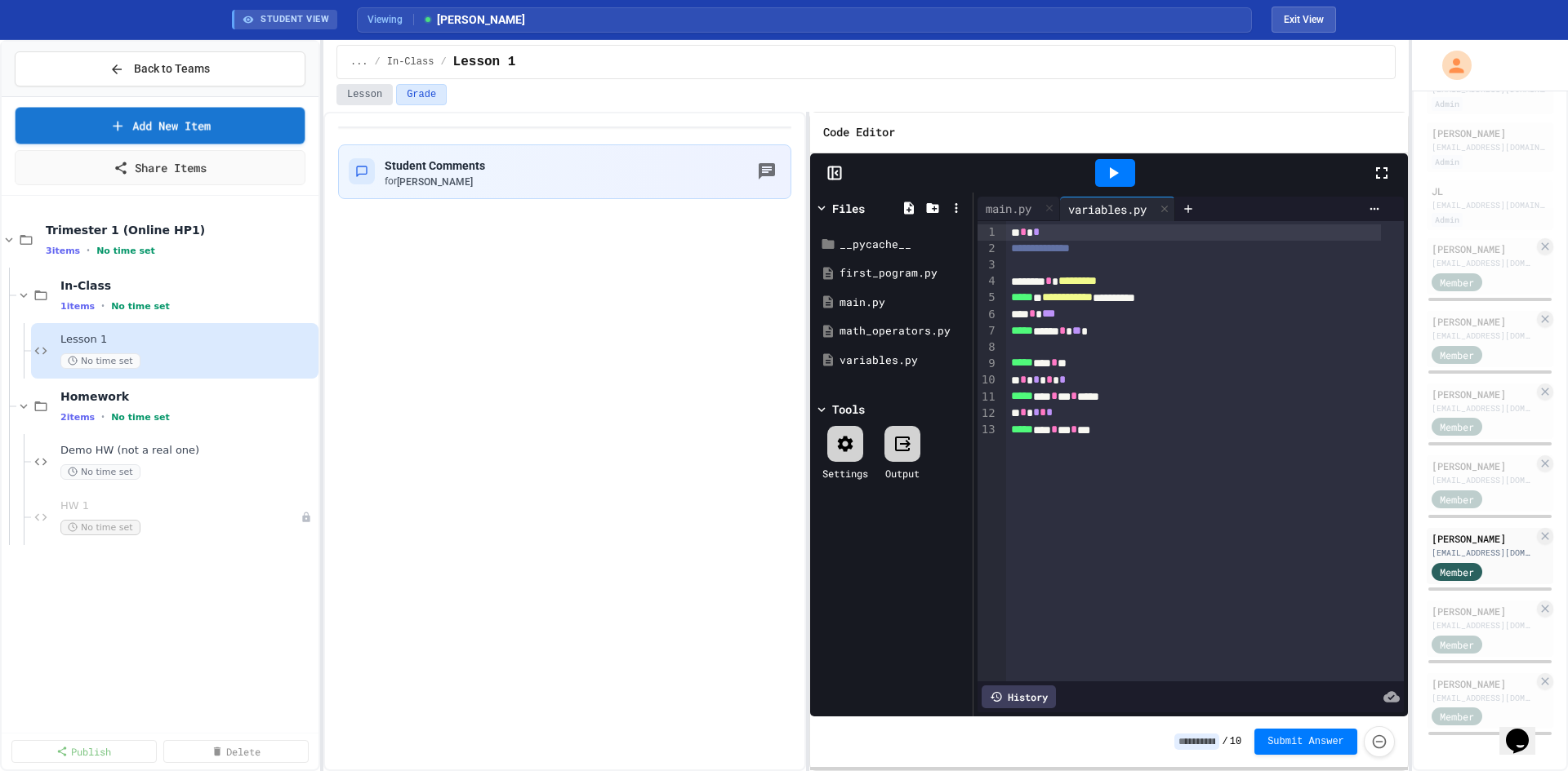
click at [378, 99] on button "Lesson" at bounding box center [364, 95] width 57 height 21
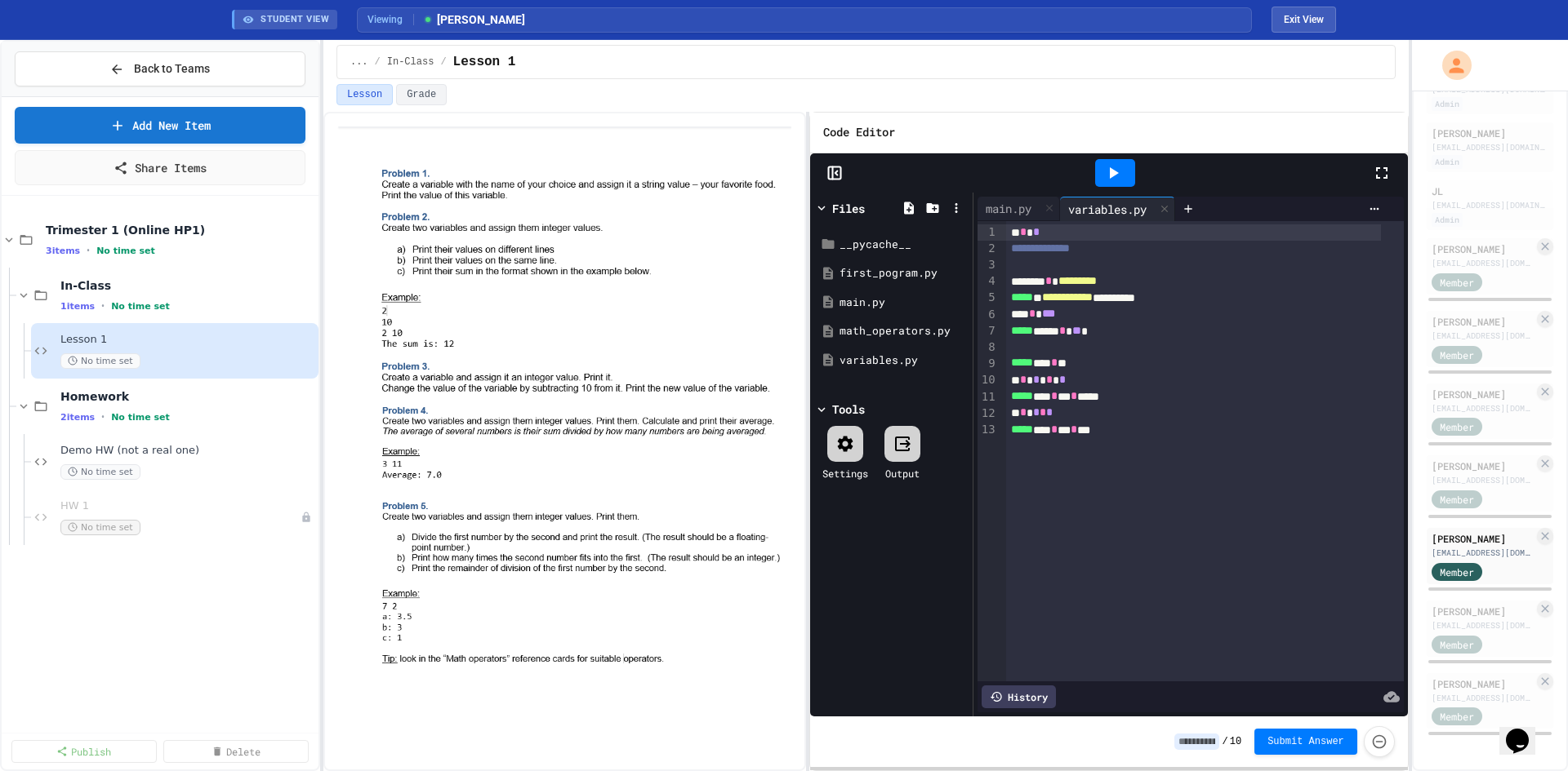
click at [1086, 263] on div at bounding box center [1205, 265] width 397 height 17
click at [1077, 271] on div at bounding box center [1205, 265] width 397 height 17
click at [876, 321] on div "math_operators.py" at bounding box center [891, 331] width 154 height 30
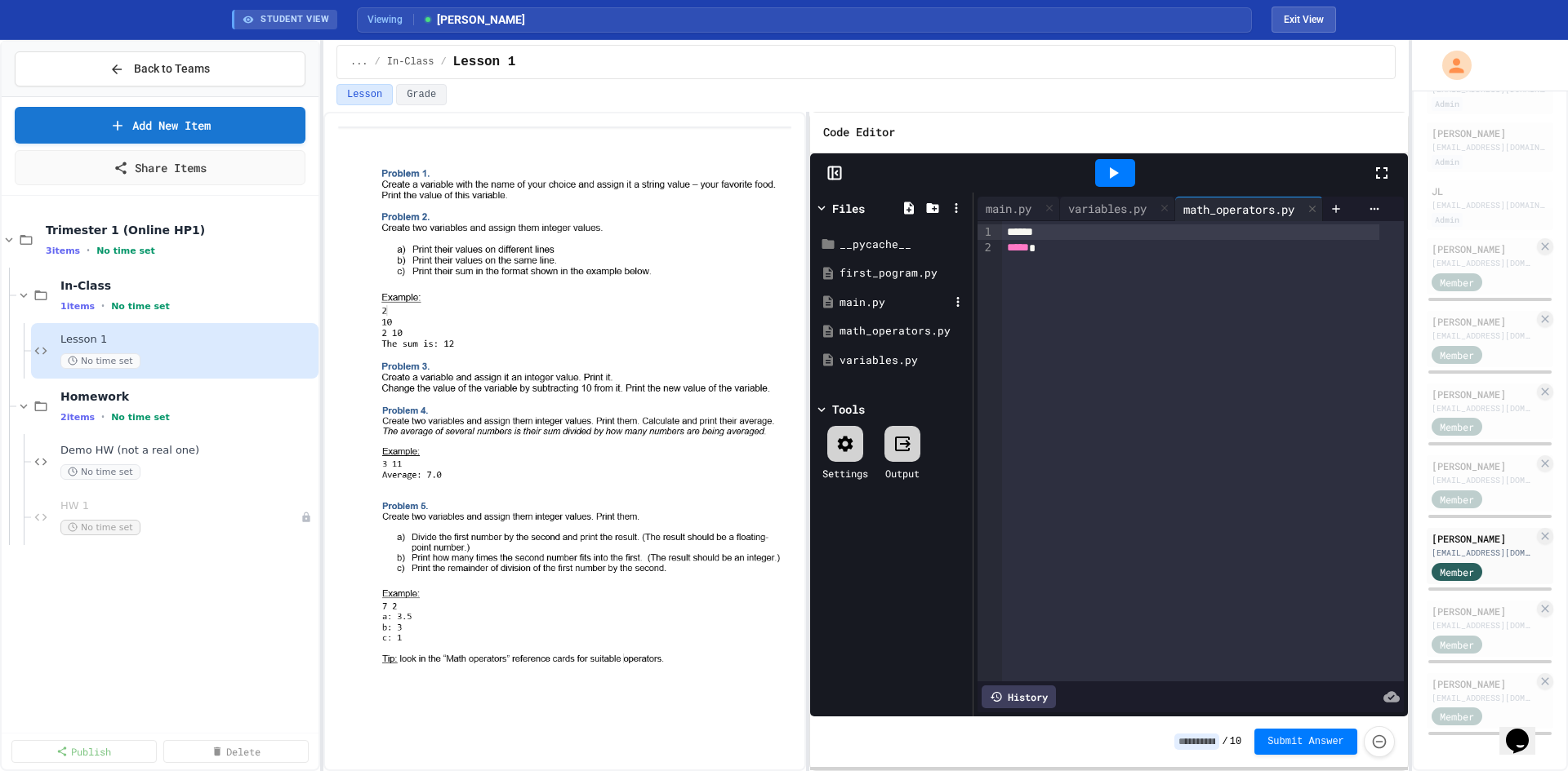
click at [881, 299] on div "main.py" at bounding box center [894, 303] width 110 height 17
click at [891, 272] on div "first_pogram.py" at bounding box center [894, 274] width 110 height 17
click at [872, 349] on div "variables.py" at bounding box center [891, 361] width 154 height 30
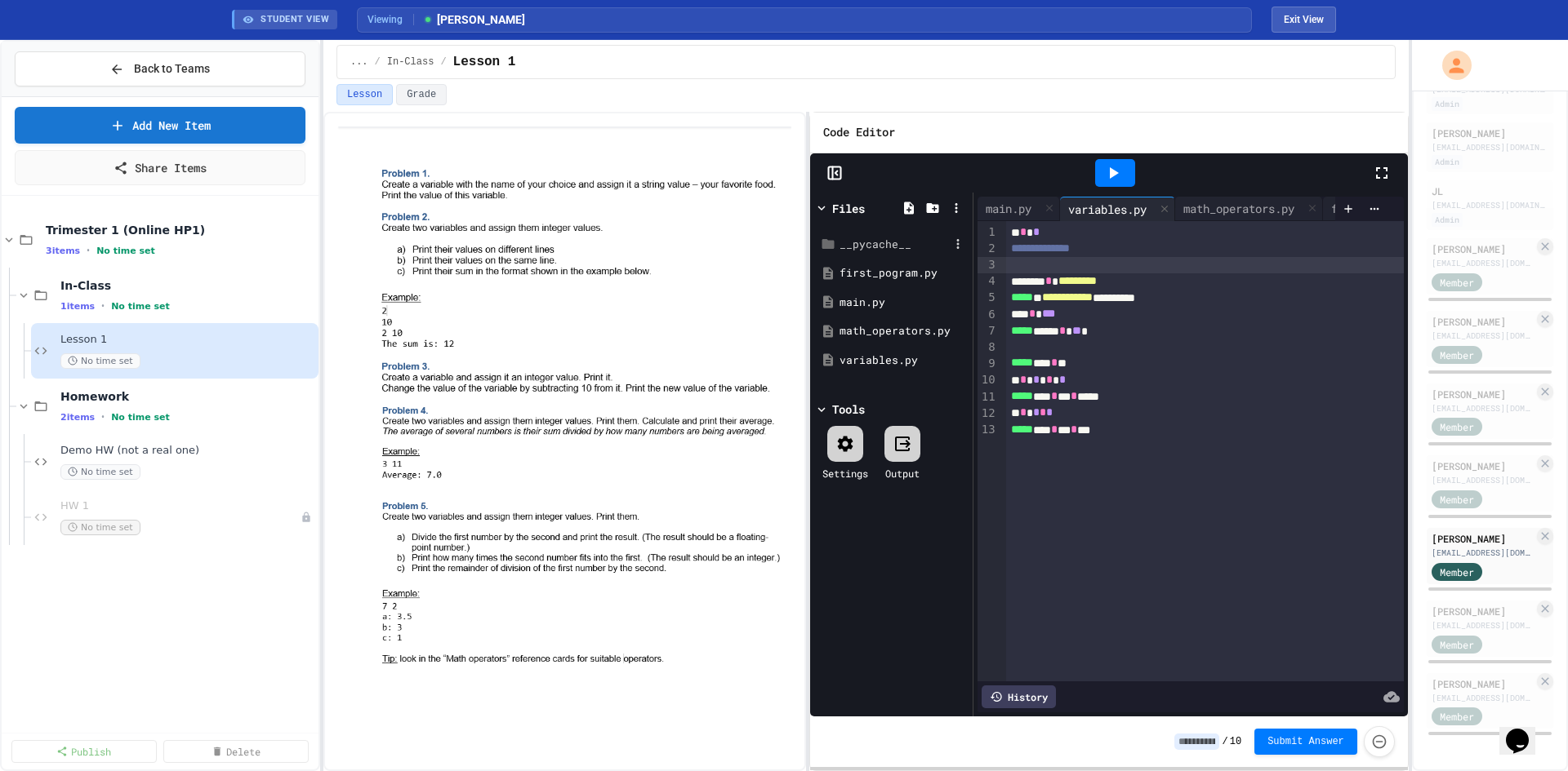
click at [859, 239] on div "__pycache__" at bounding box center [894, 245] width 110 height 17
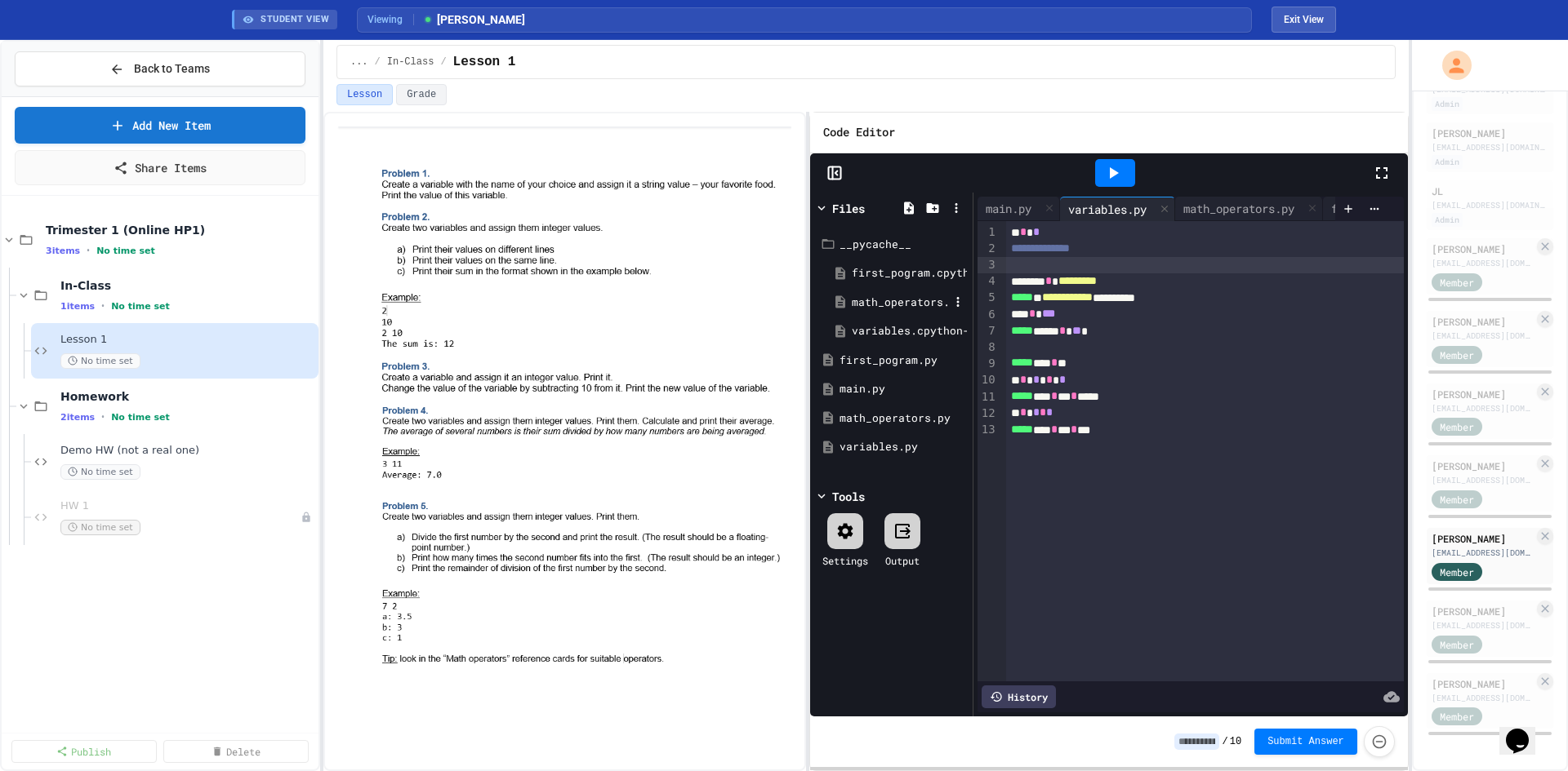
click at [875, 295] on div "math_operators.cpython-310.pyc" at bounding box center [900, 303] width 97 height 17
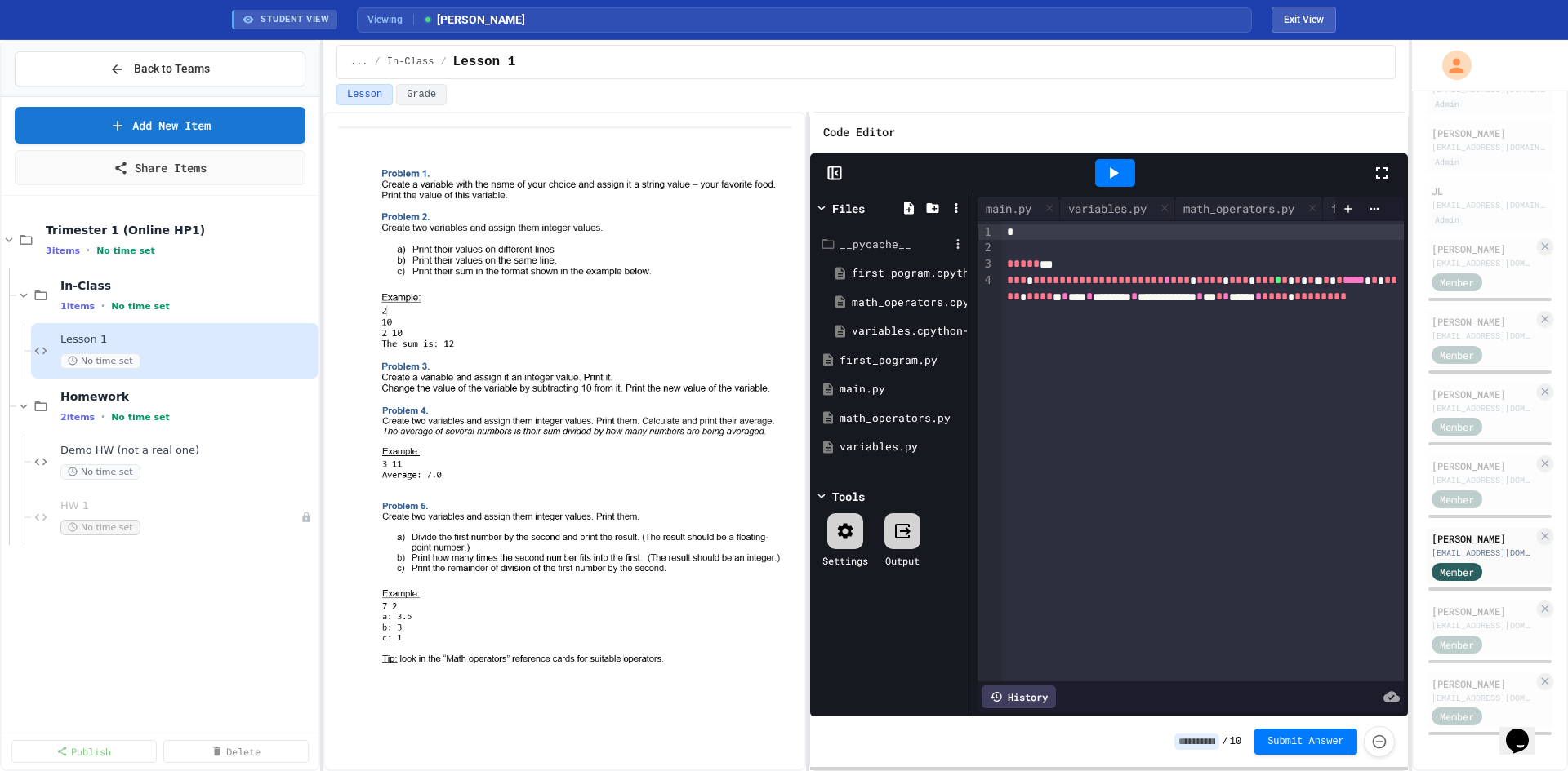
click at [875, 250] on div "__pycache__" at bounding box center [894, 245] width 110 height 17
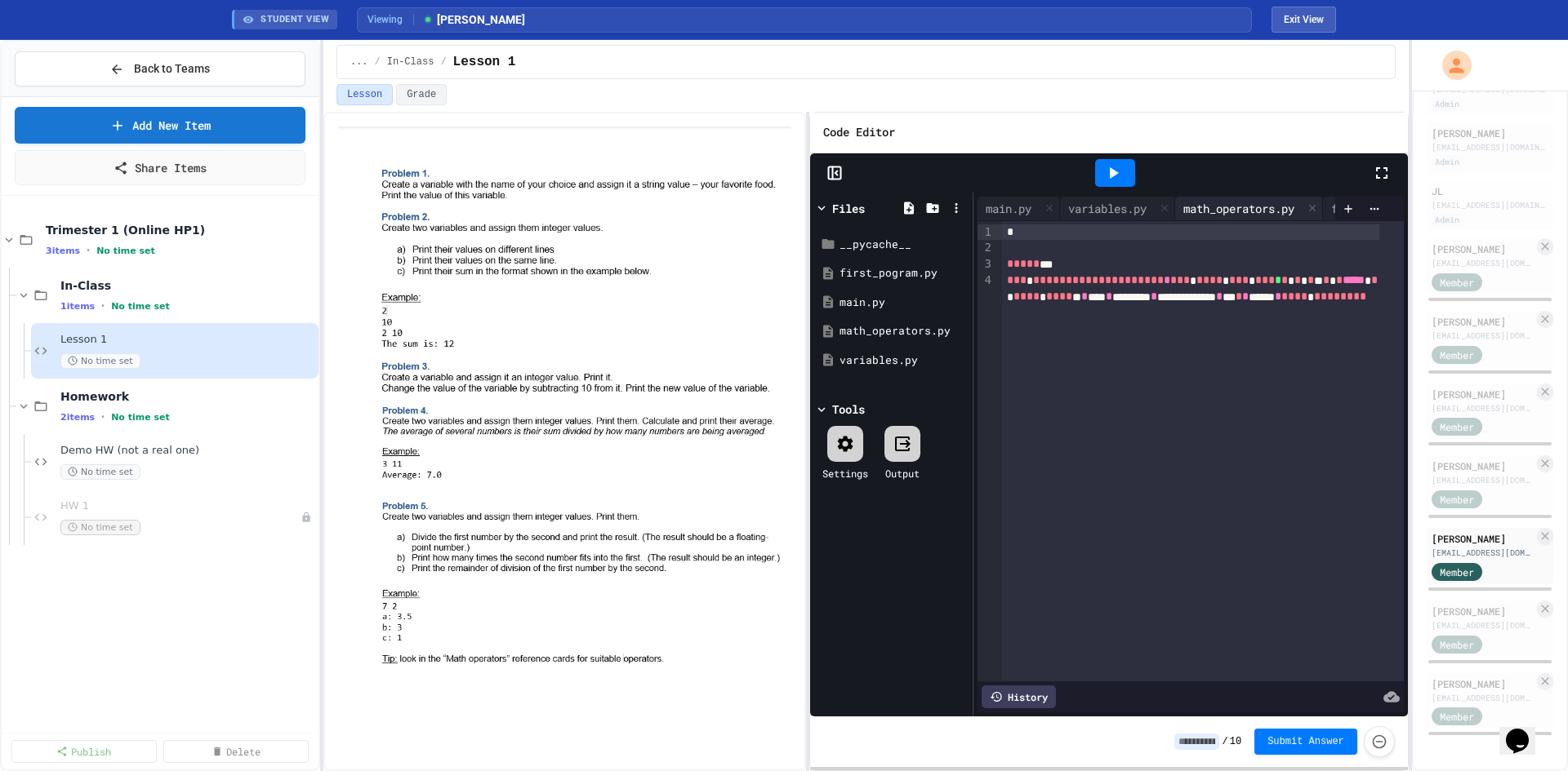
click at [1276, 205] on div "math_operators.py" at bounding box center [1238, 208] width 127 height 17
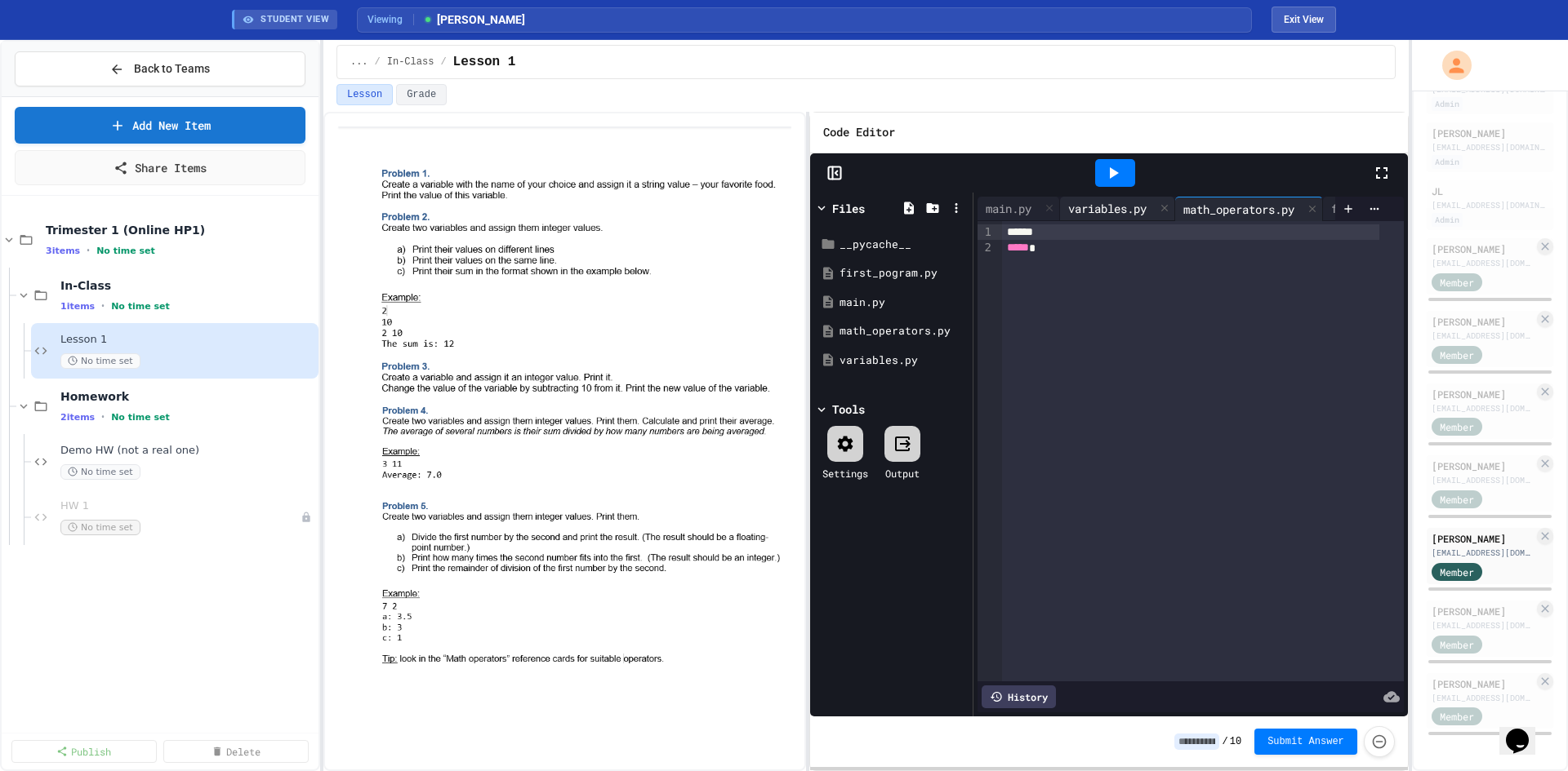
click at [1090, 200] on div "variables.py" at bounding box center [1108, 208] width 95 height 17
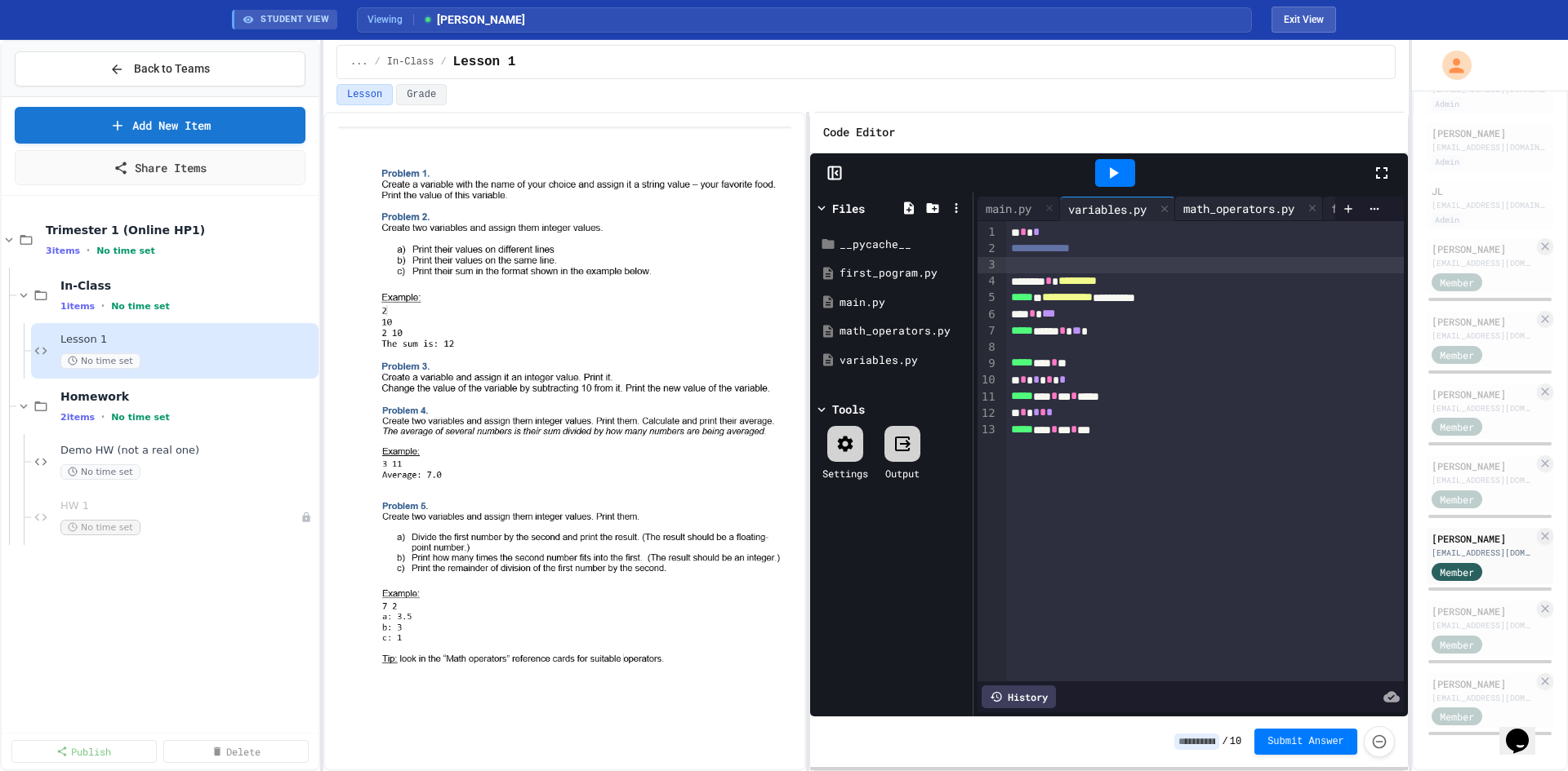
click at [1219, 202] on div "math_operators.py" at bounding box center [1238, 208] width 127 height 17
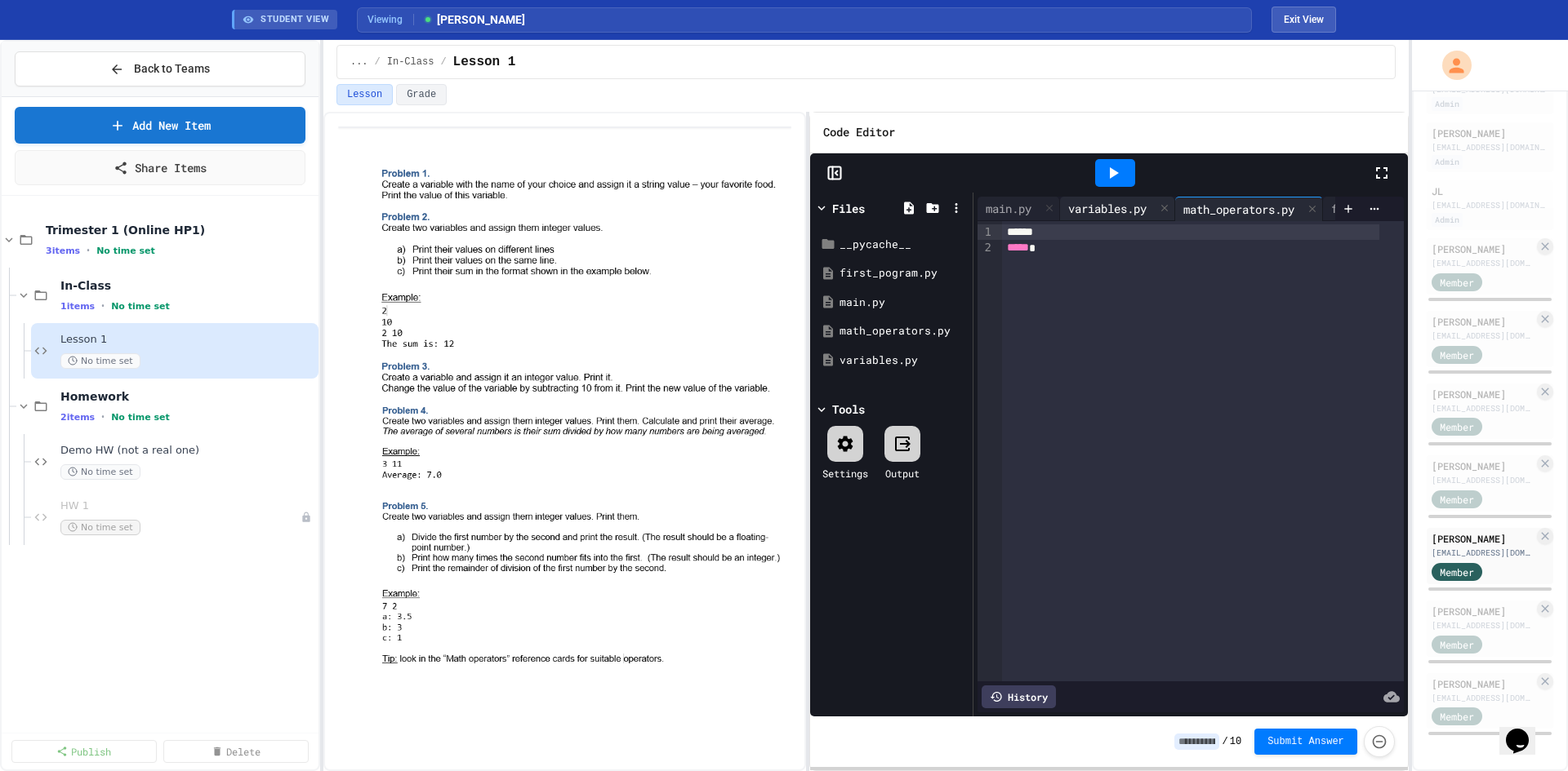
click at [1115, 203] on div "variables.py" at bounding box center [1108, 208] width 95 height 17
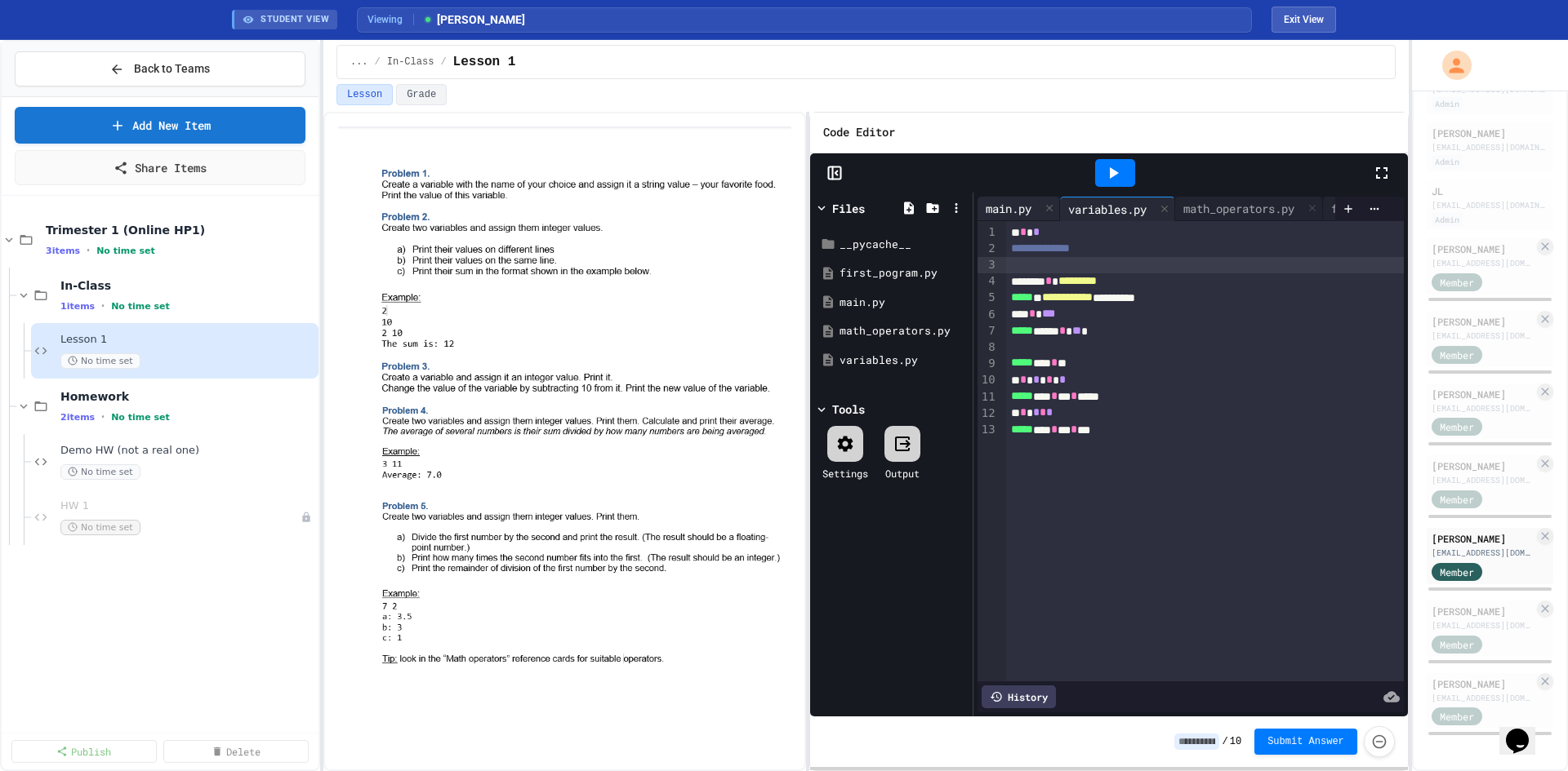
click at [1004, 200] on div "main.py" at bounding box center [1008, 208] width 62 height 17
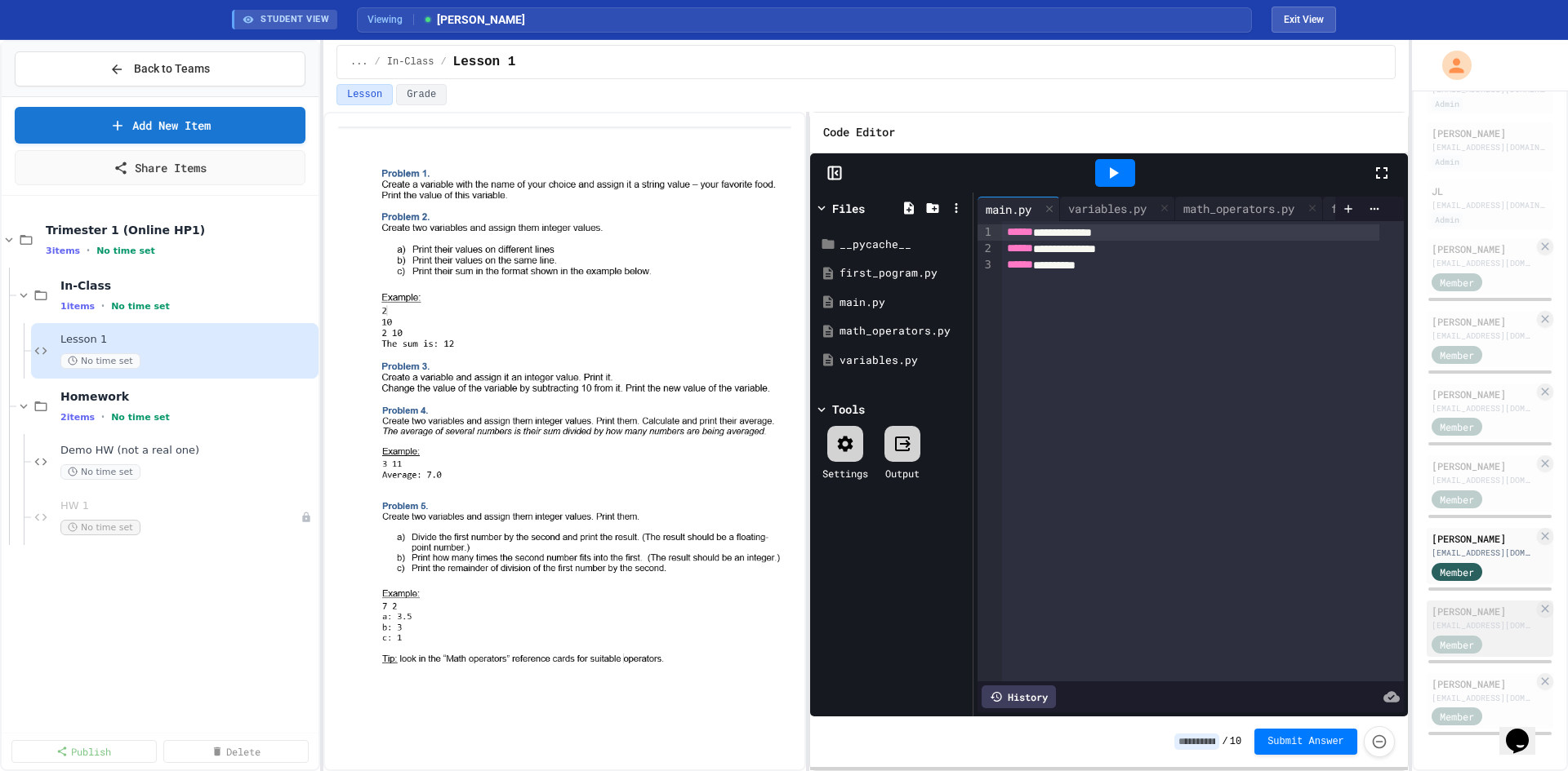
click at [1455, 604] on div "[PERSON_NAME]" at bounding box center [1483, 611] width 102 height 15
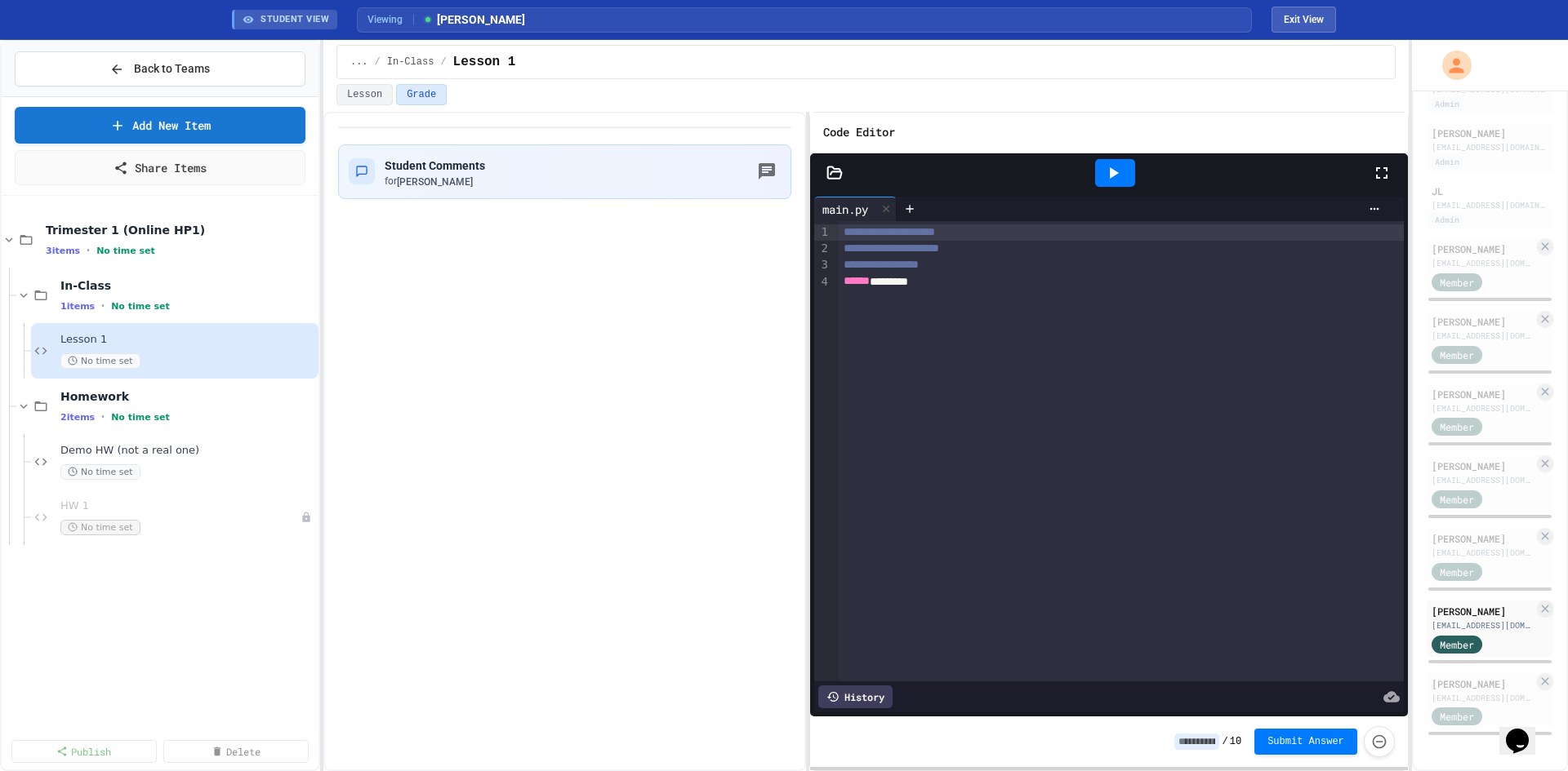
click at [819, 166] on div at bounding box center [834, 173] width 49 height 17
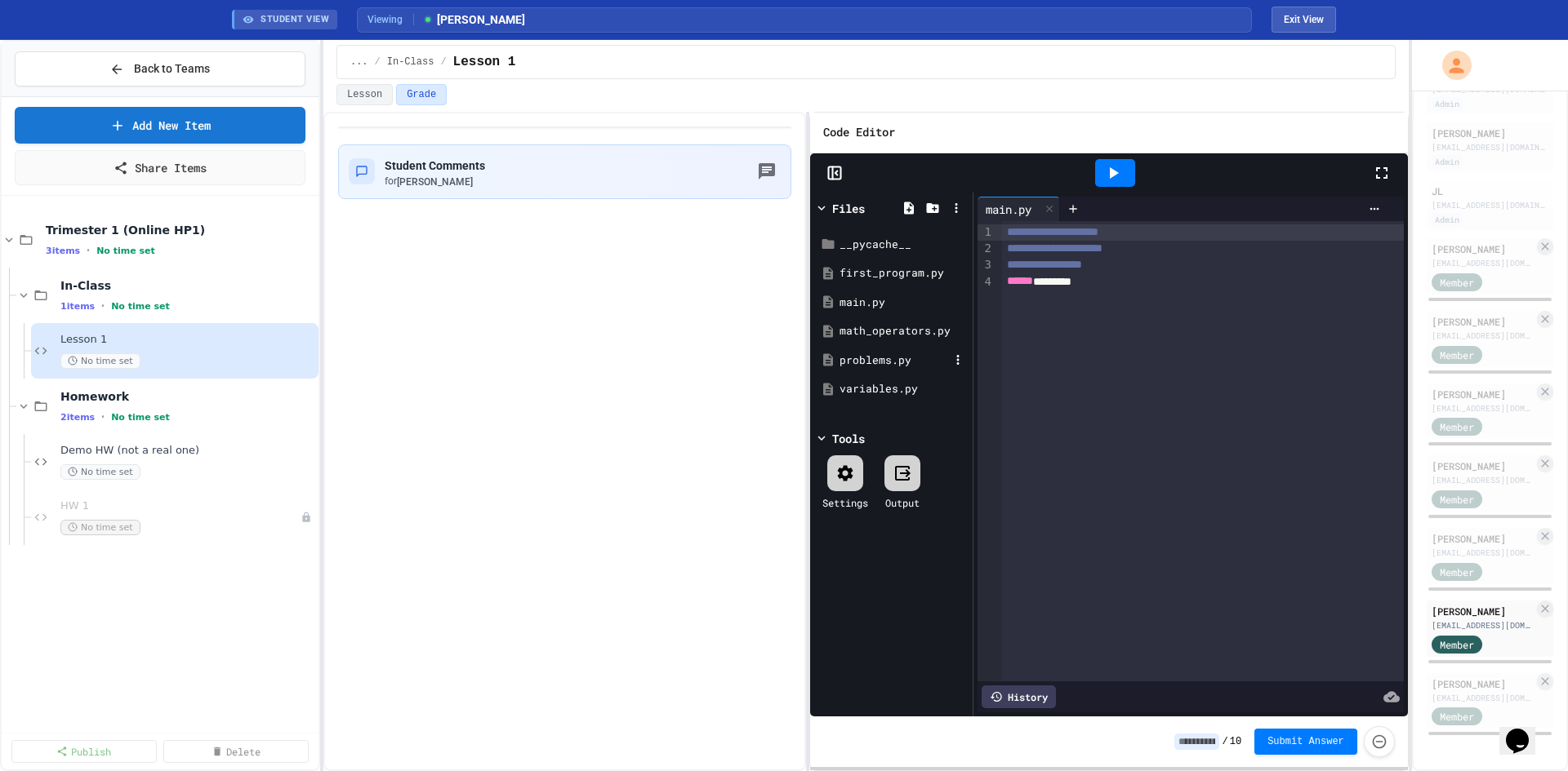
click at [864, 354] on div "problems.py" at bounding box center [894, 361] width 110 height 17
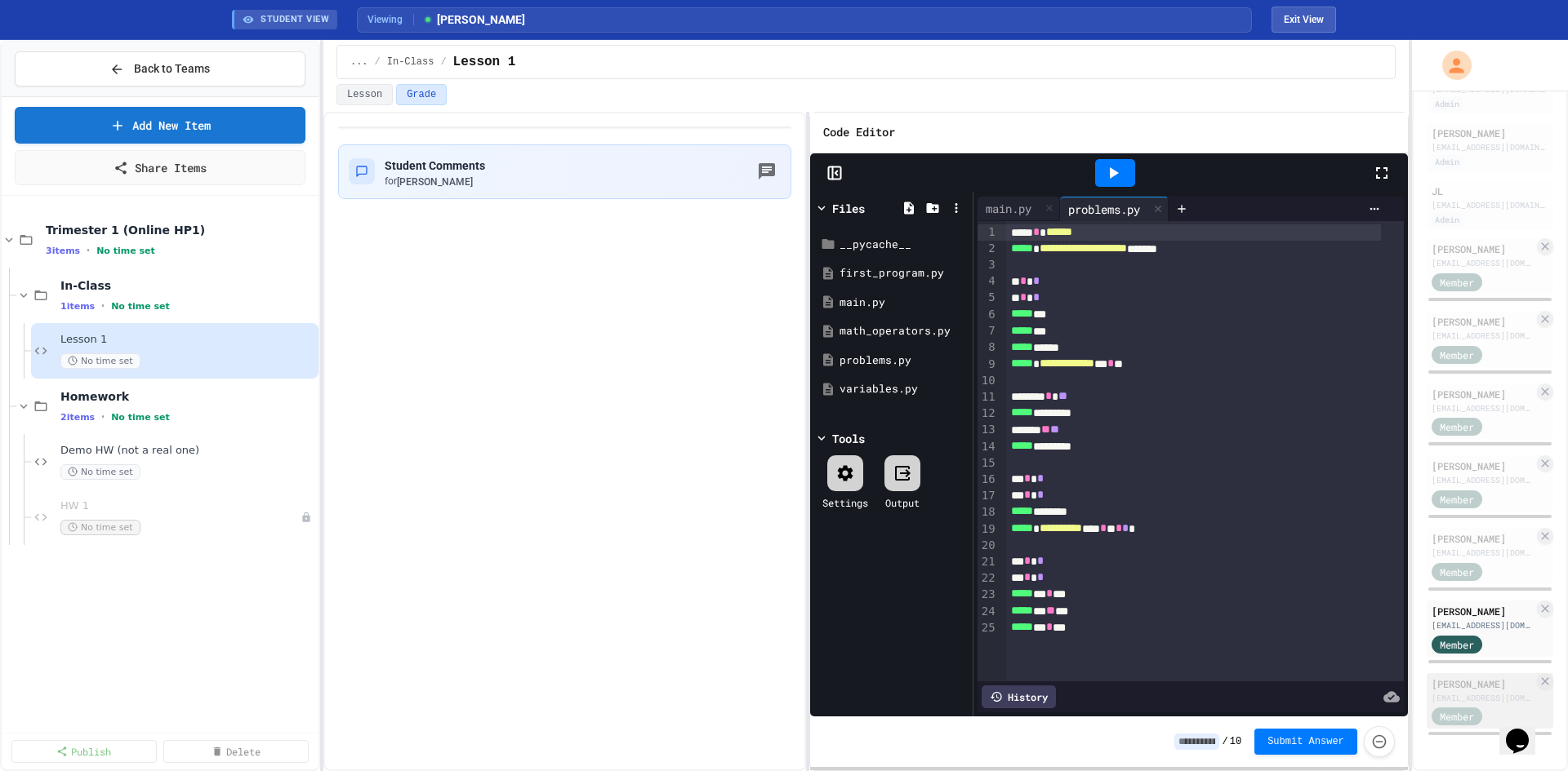
click at [1470, 692] on div "[EMAIL_ADDRESS][DOMAIN_NAME]" at bounding box center [1483, 698] width 102 height 12
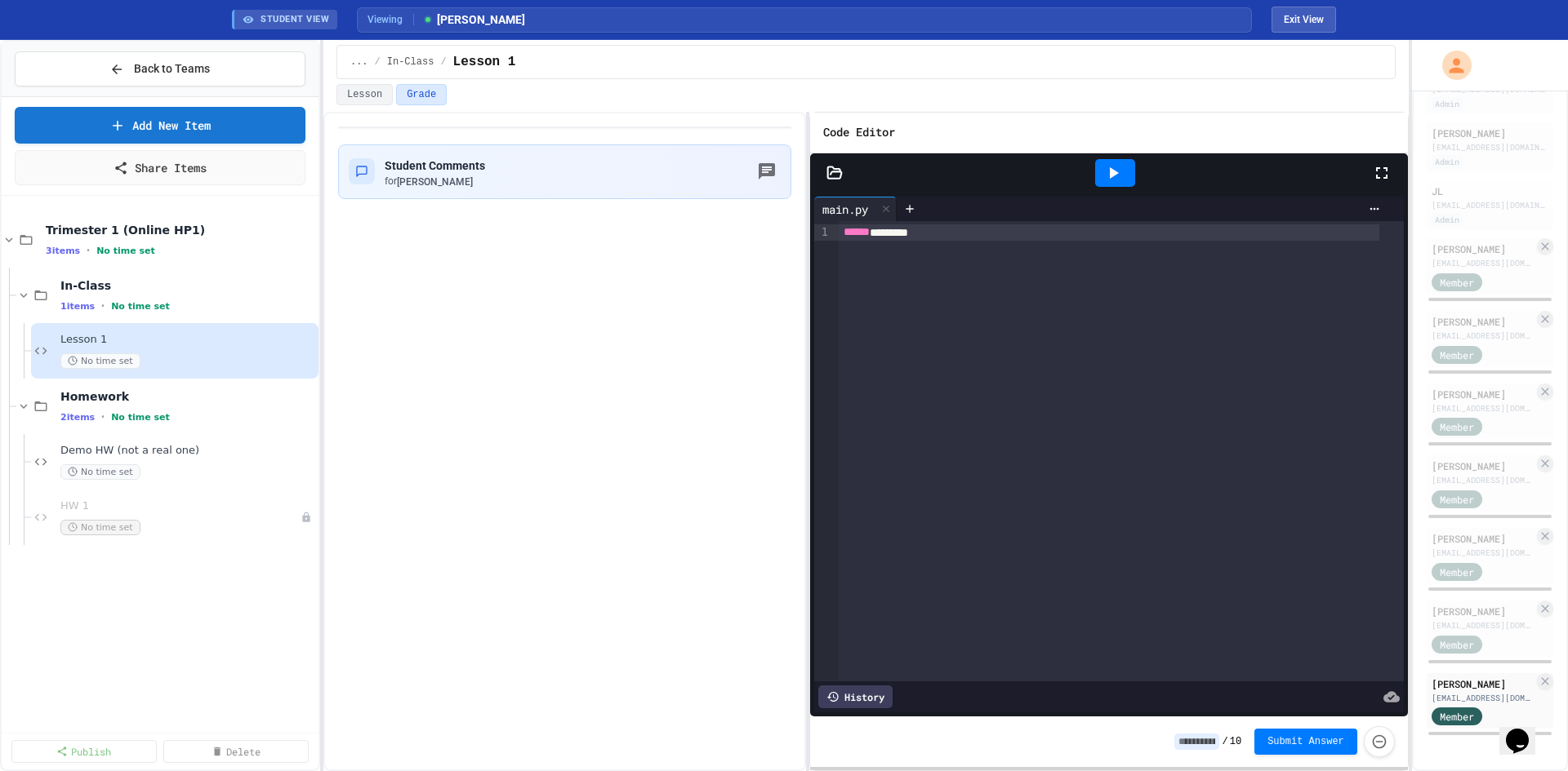
click at [835, 177] on icon at bounding box center [835, 173] width 17 height 17
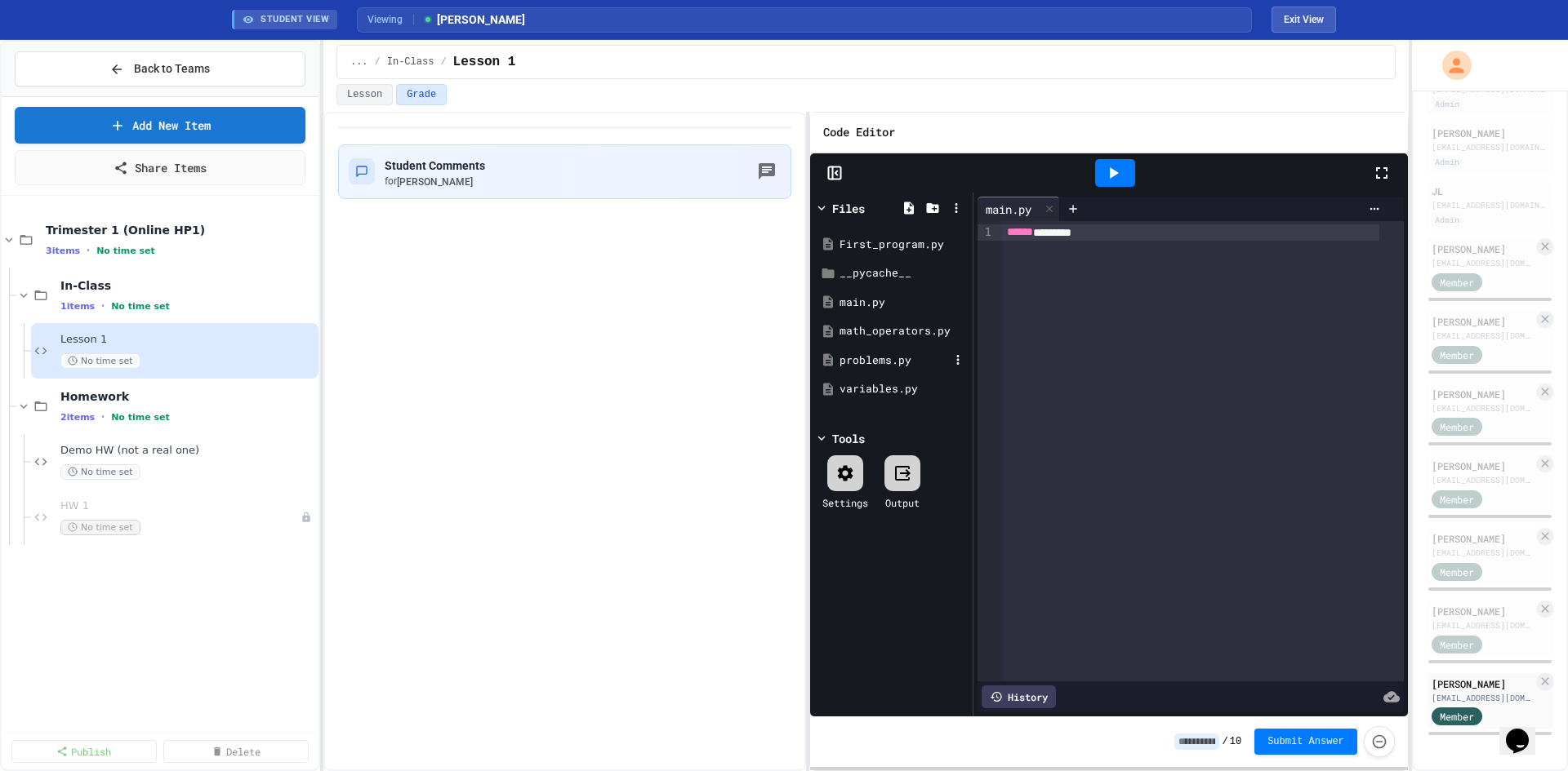
click at [869, 361] on div "problems.py" at bounding box center [894, 361] width 110 height 17
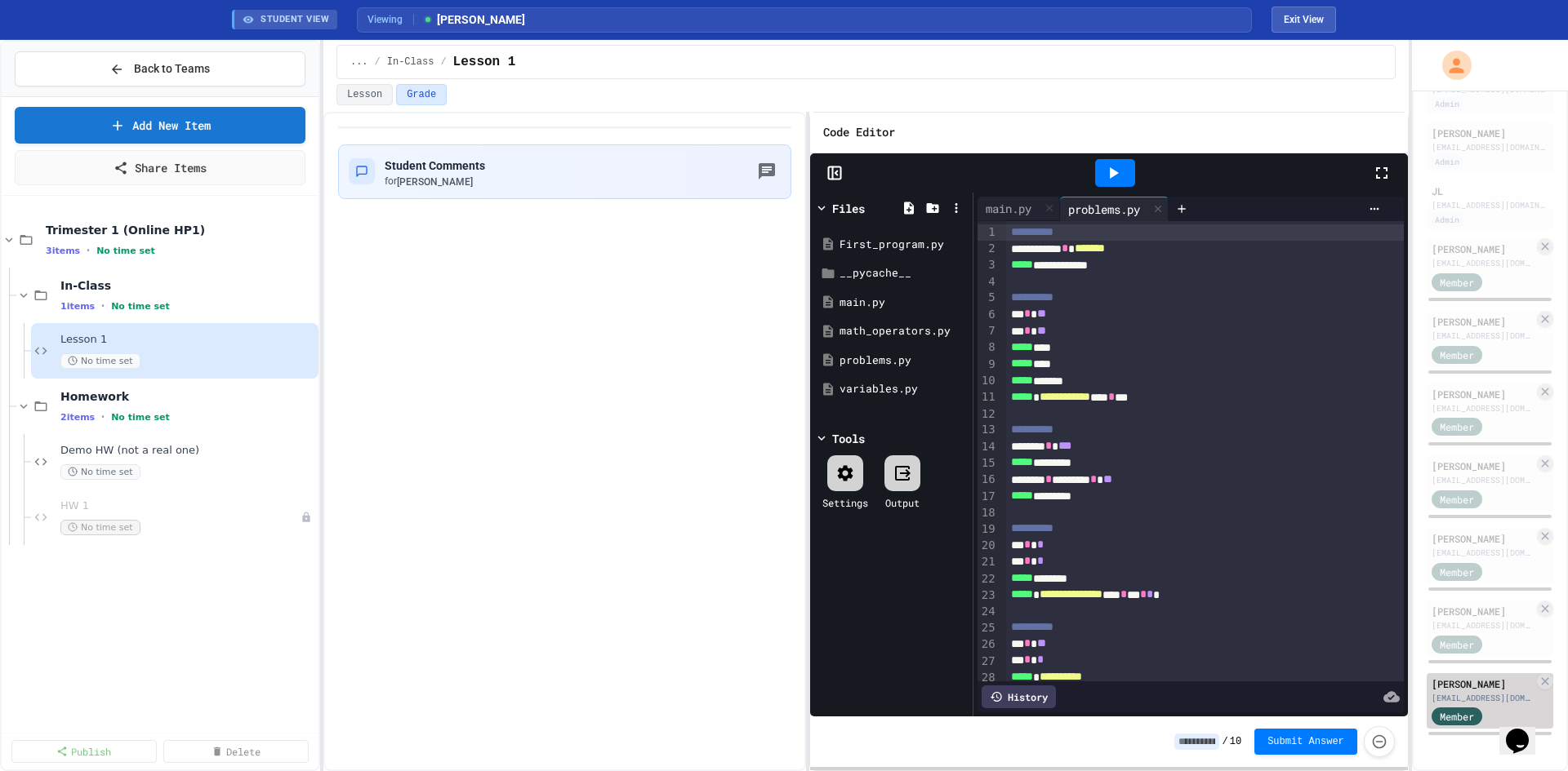
click at [1438, 676] on div "[PERSON_NAME]" at bounding box center [1483, 684] width 102 height 15
click at [1436, 692] on div "[EMAIL_ADDRESS][DOMAIN_NAME]" at bounding box center [1483, 698] width 102 height 12
click at [1446, 676] on div "[PERSON_NAME]" at bounding box center [1483, 684] width 102 height 15
click at [1451, 620] on div "[EMAIL_ADDRESS][DOMAIN_NAME]" at bounding box center [1483, 625] width 102 height 12
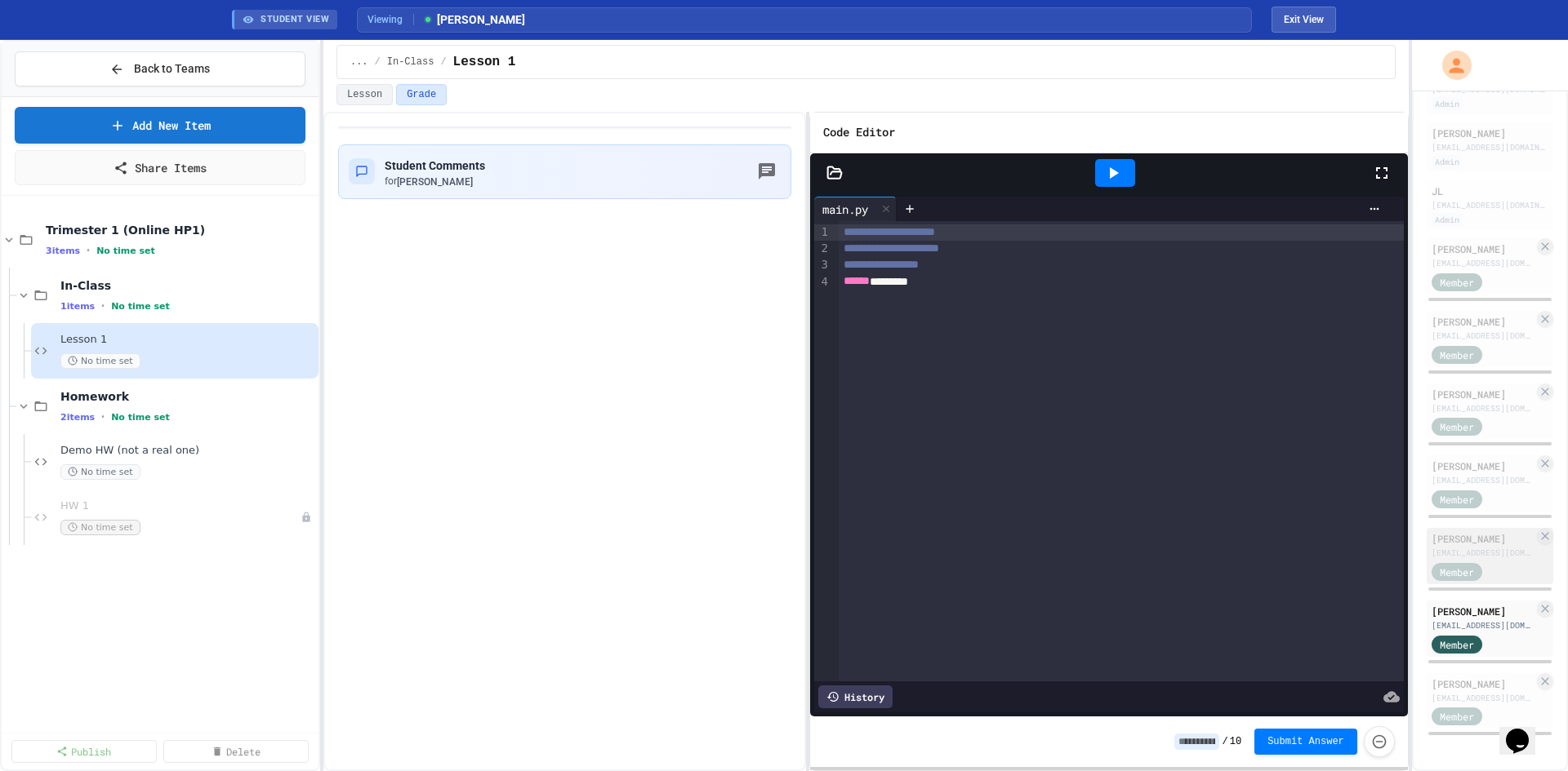
click at [1468, 528] on div "Mikhail Mitrofanov michreun@gmail.com Member" at bounding box center [1489, 556] width 126 height 57
click at [1458, 437] on div "Eric Guo eriyg2008@gmail.com Admin Evan Jenks tan.yeelin@gmail.com Admin JL iou…" at bounding box center [1489, 400] width 126 height 673
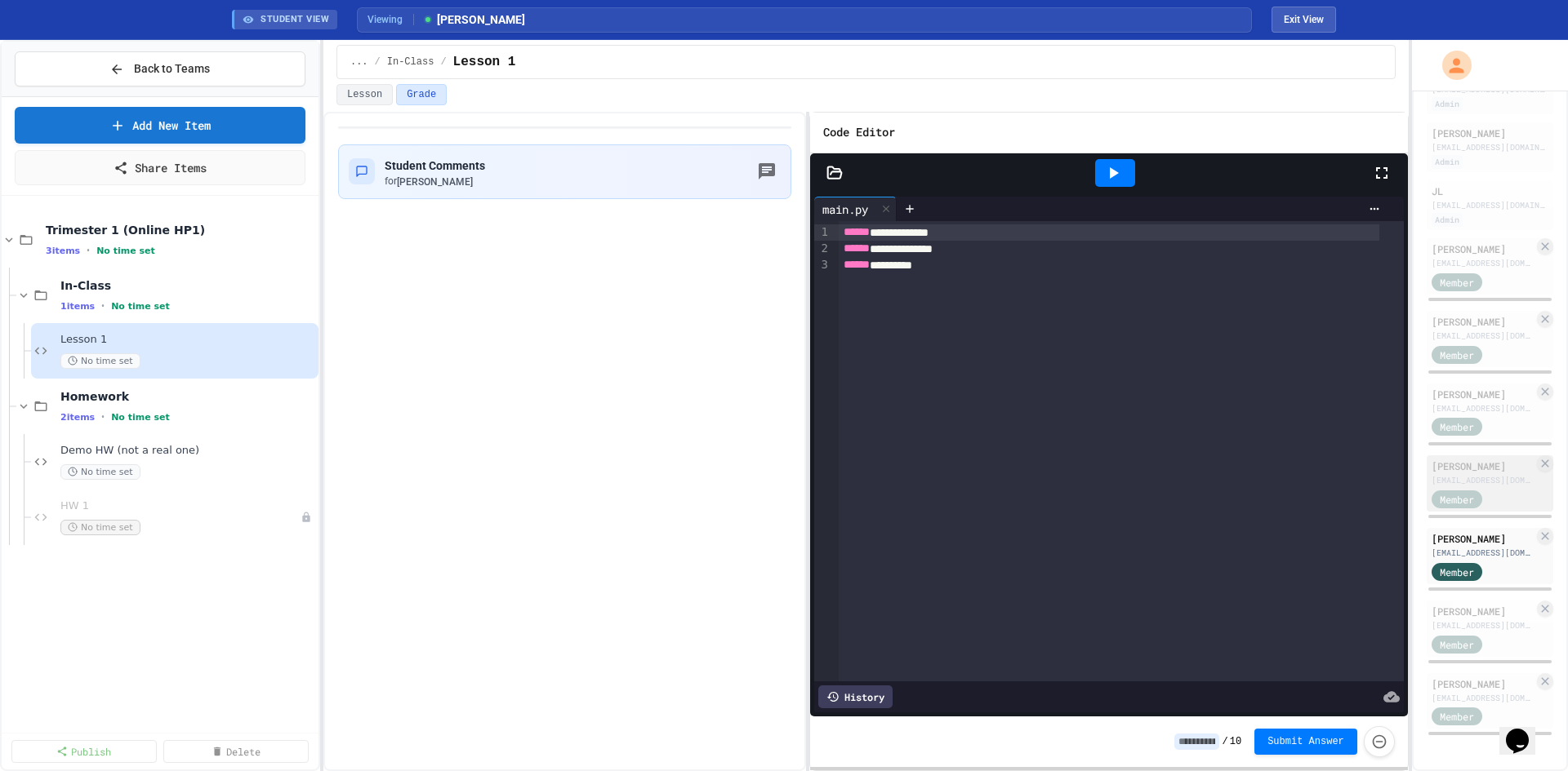
click at [1456, 458] on div "[PERSON_NAME]" at bounding box center [1483, 466] width 102 height 15
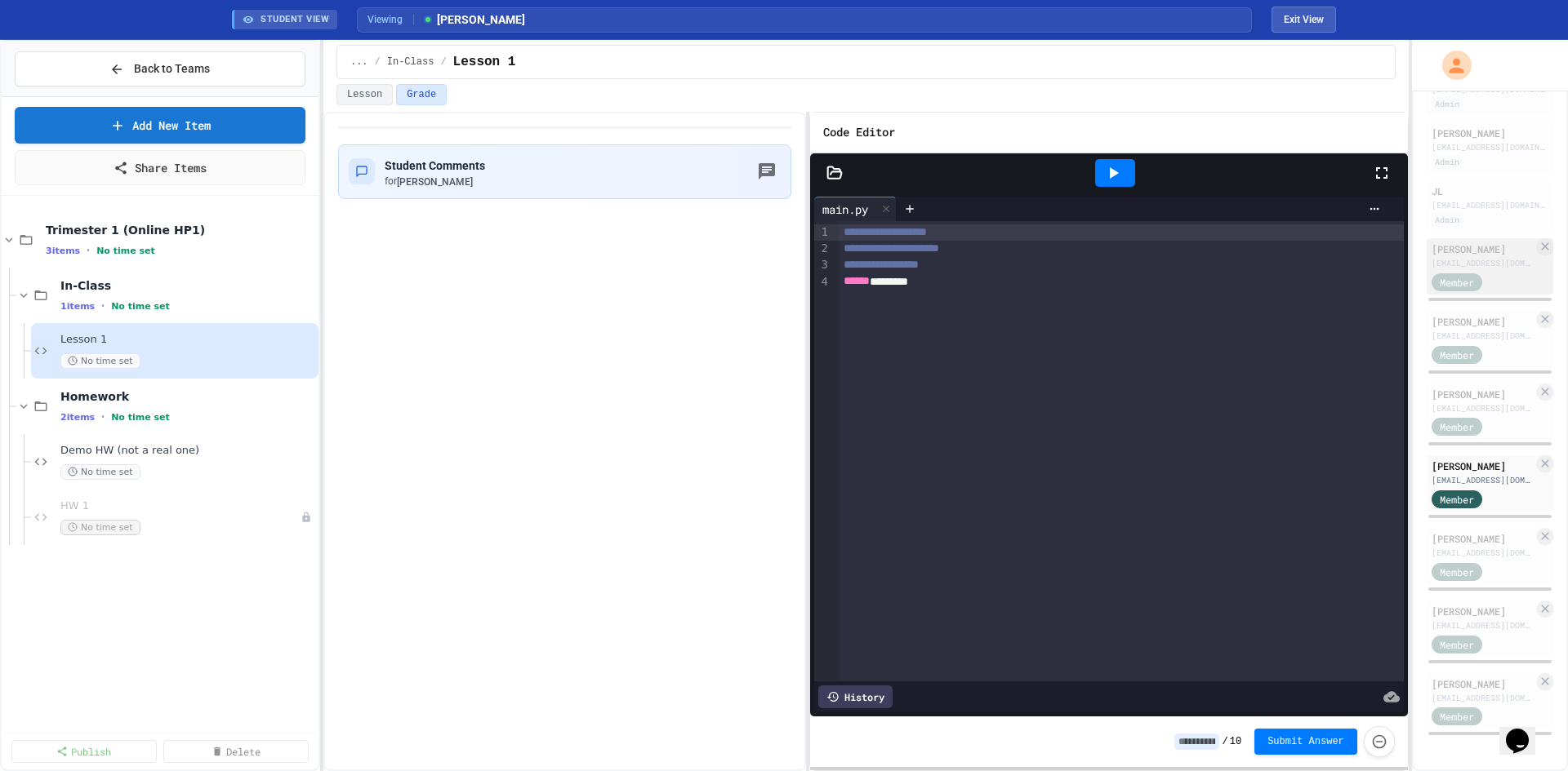
click at [1455, 241] on div "[PERSON_NAME]" at bounding box center [1483, 249] width 102 height 15
click at [837, 166] on icon at bounding box center [835, 173] width 17 height 17
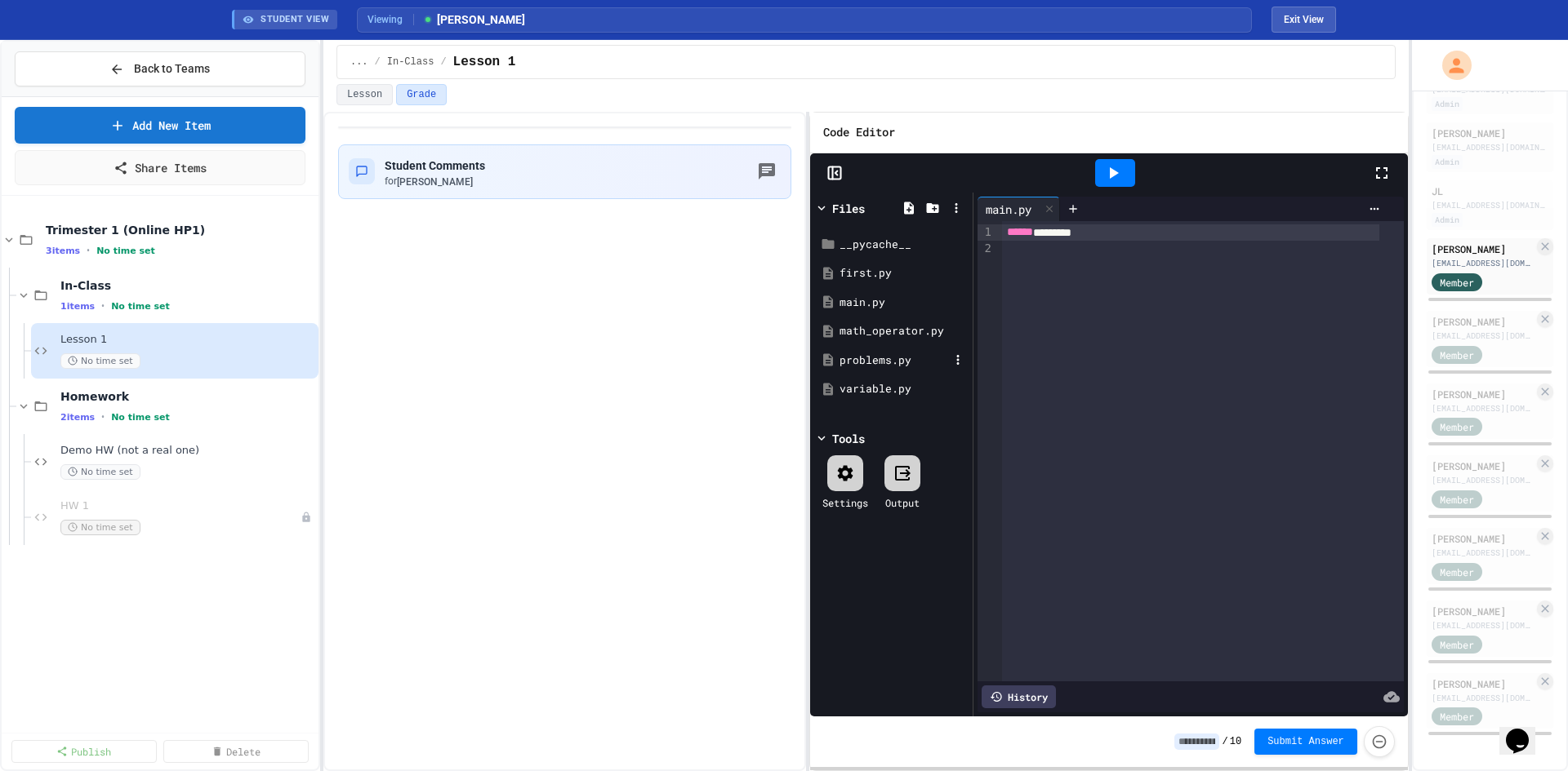
click at [875, 349] on div "problems.py" at bounding box center [891, 361] width 154 height 30
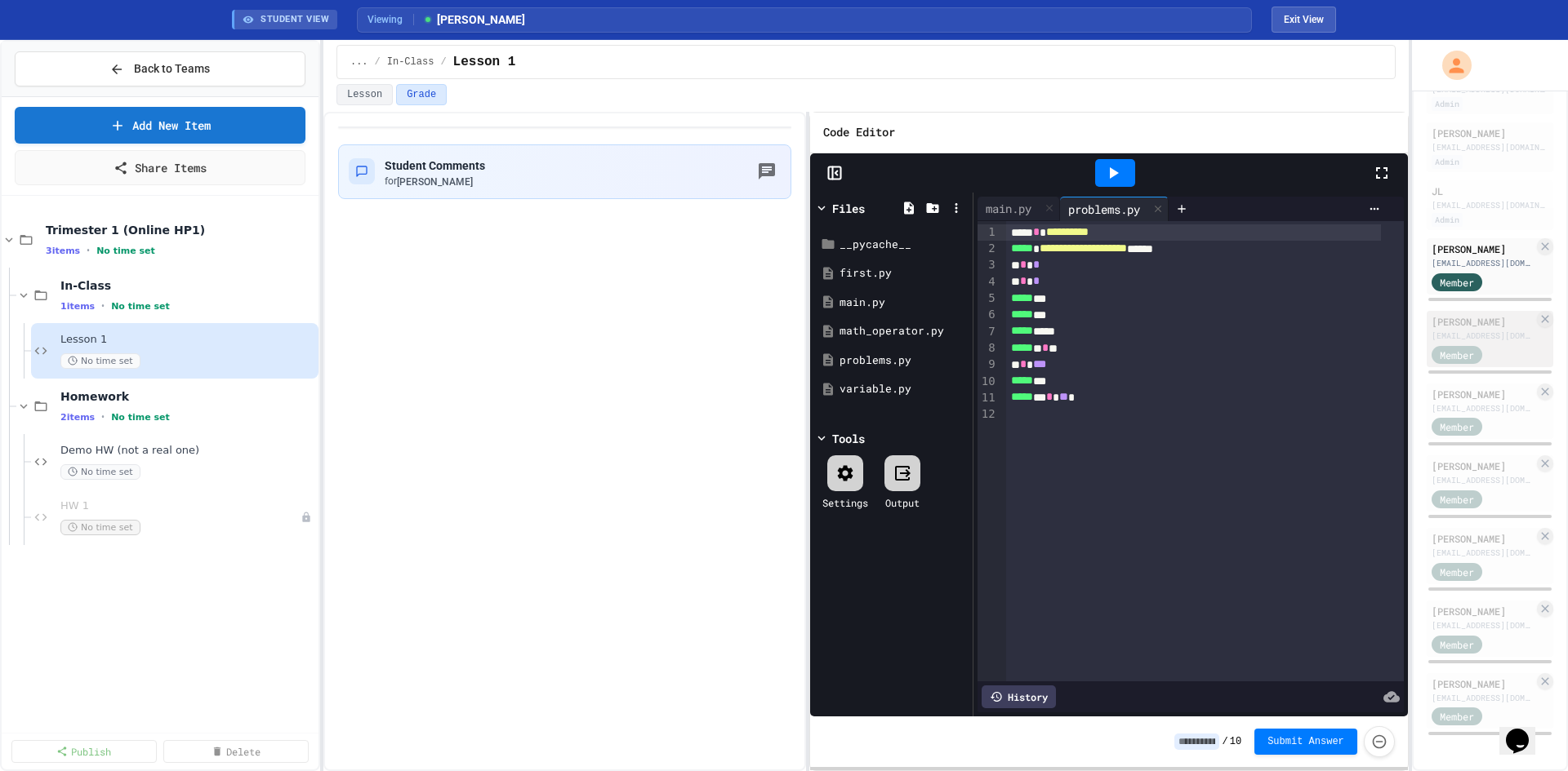
click at [1474, 315] on div "[PERSON_NAME]" at bounding box center [1483, 322] width 102 height 15
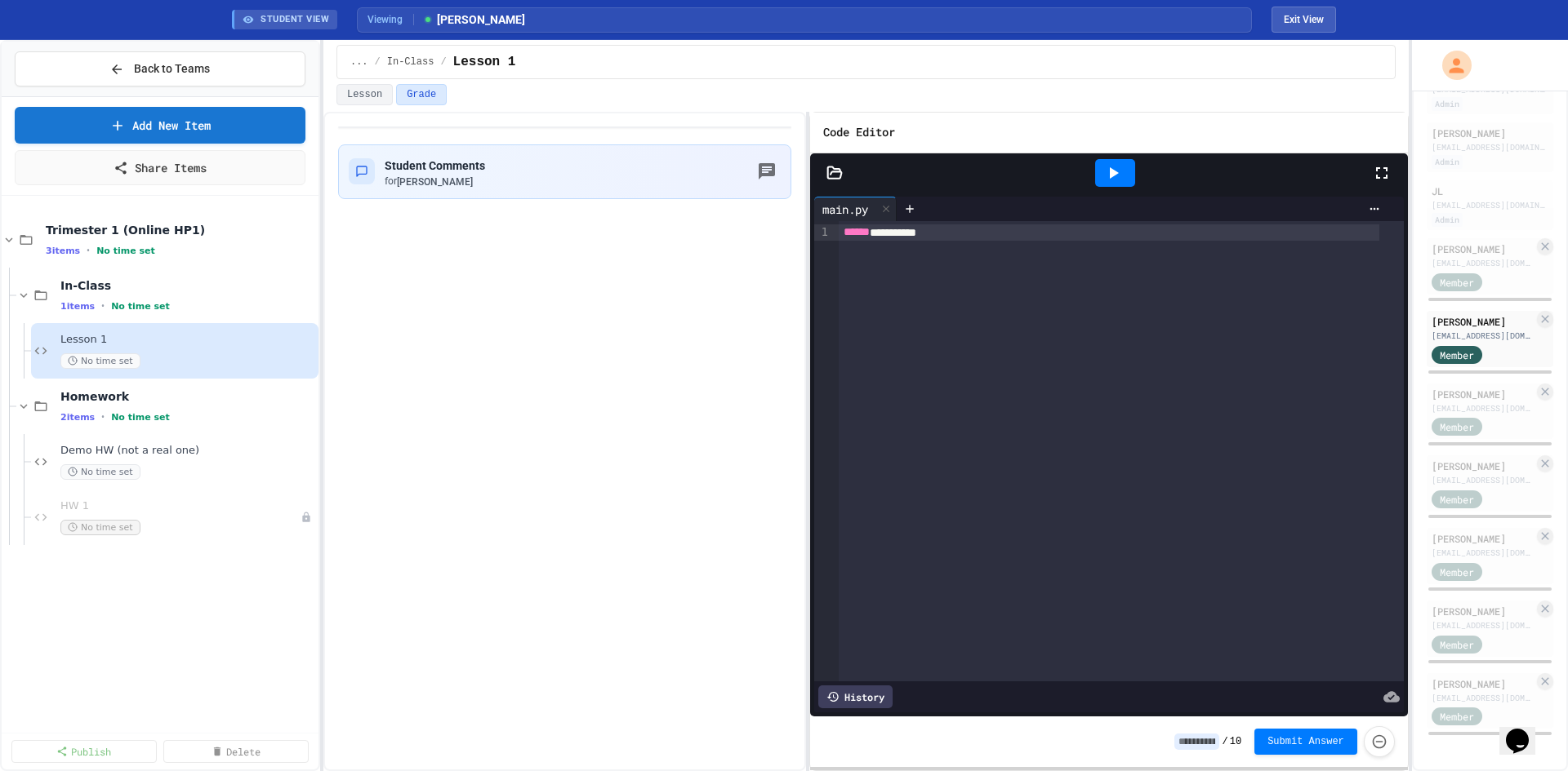
click at [824, 174] on div at bounding box center [834, 173] width 49 height 17
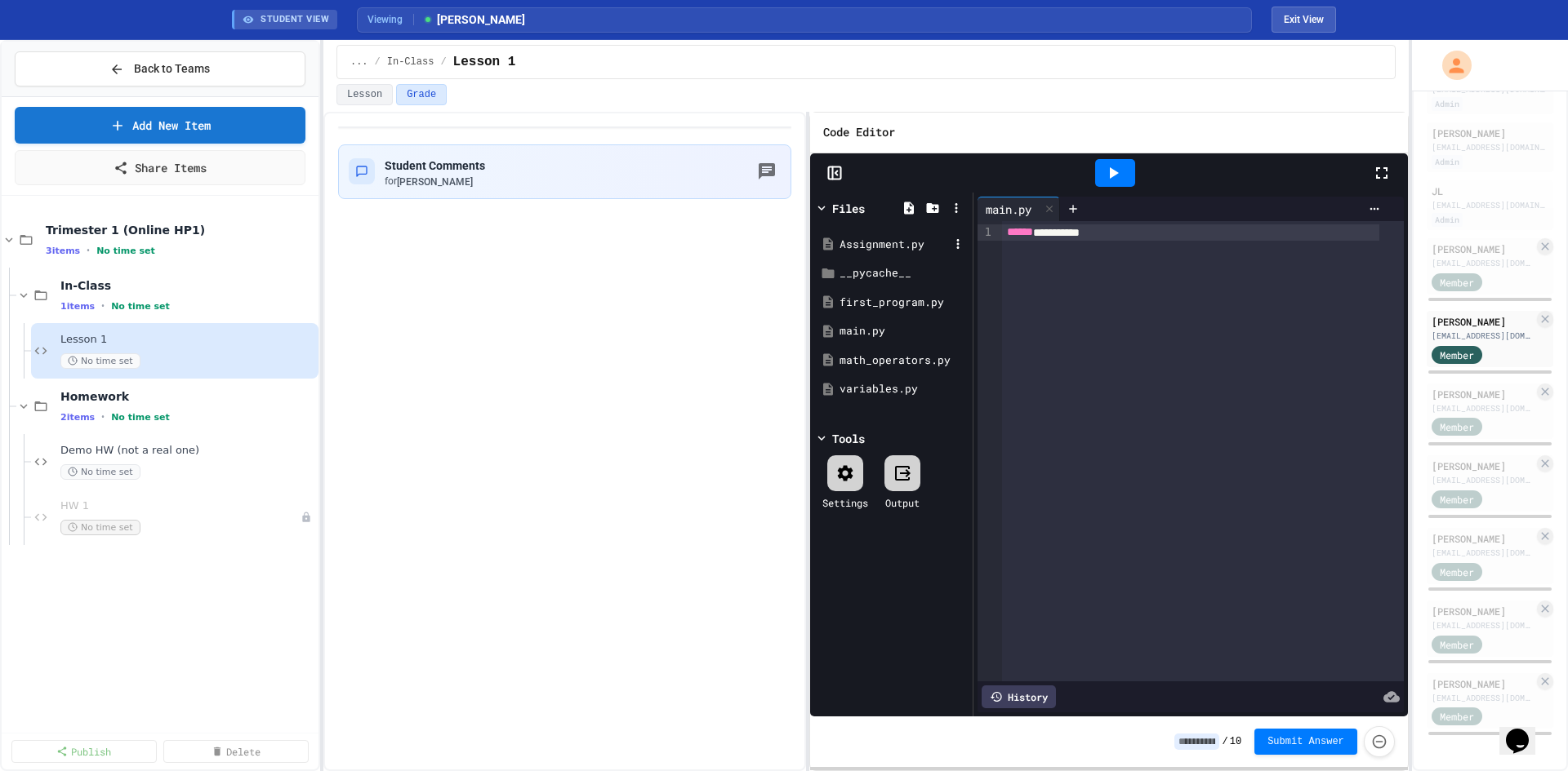
click at [863, 230] on div "Assignment.py" at bounding box center [891, 245] width 154 height 30
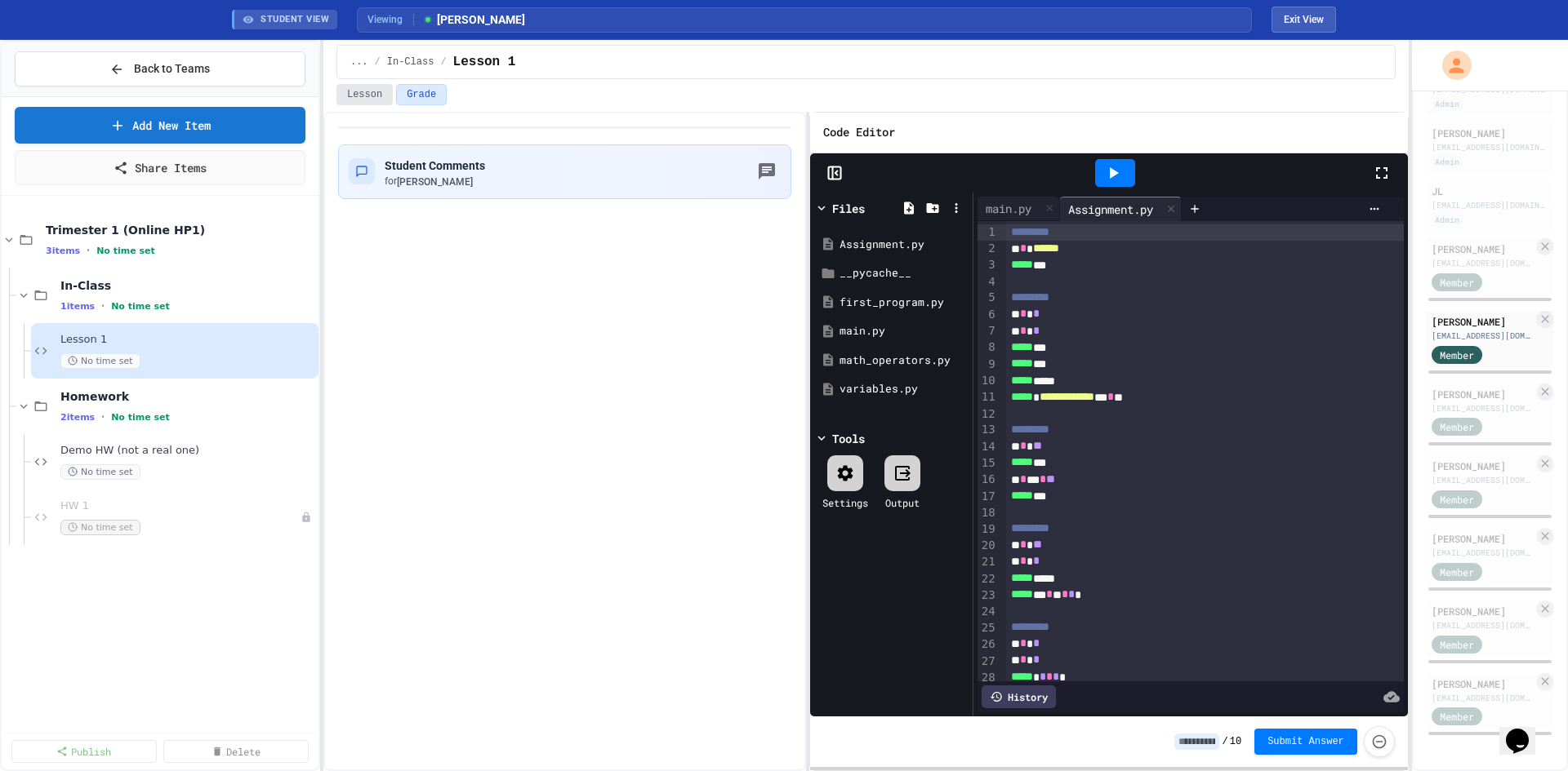
click at [360, 89] on button "Lesson" at bounding box center [364, 95] width 57 height 21
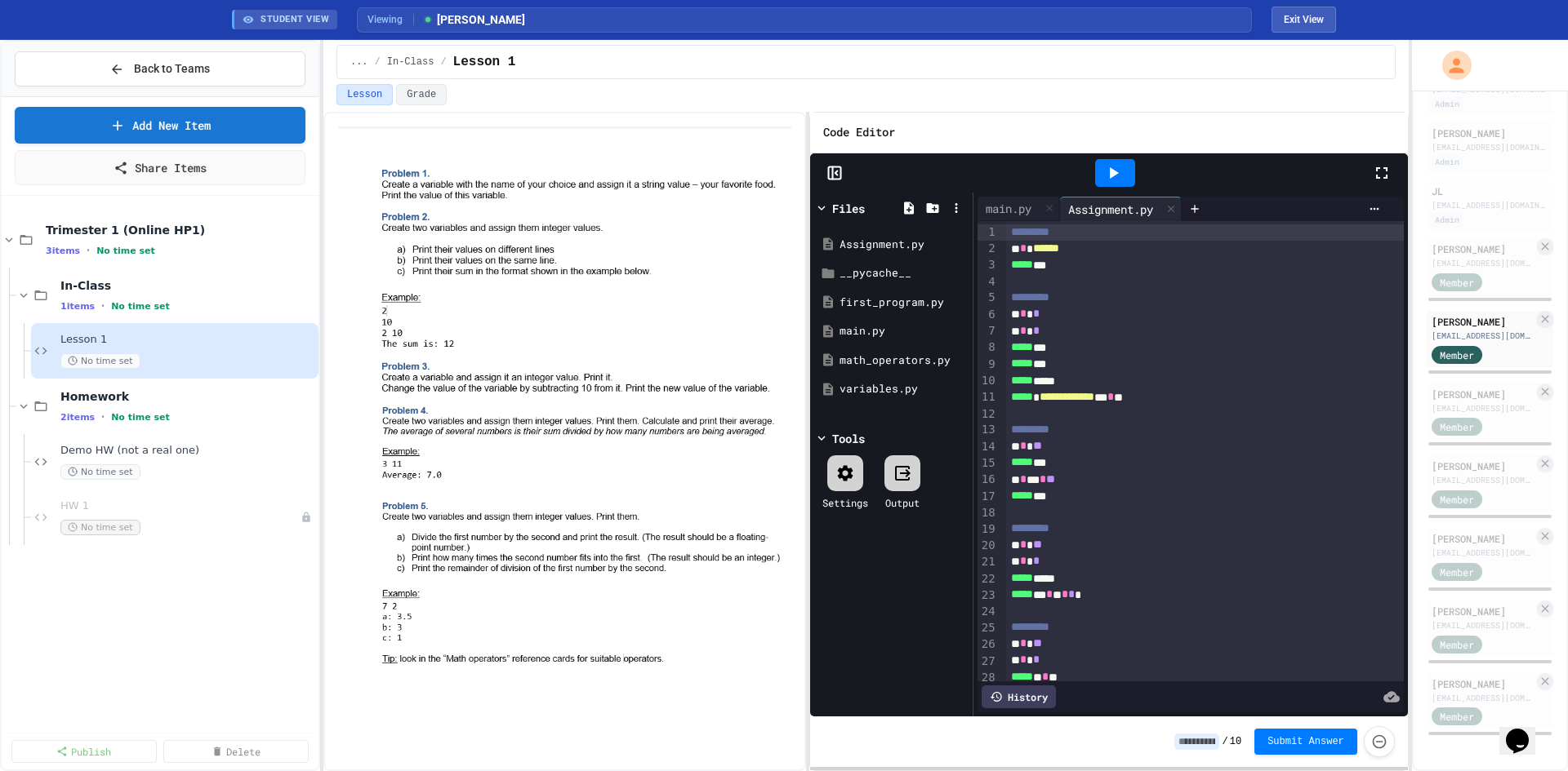
click at [1050, 244] on span "******" at bounding box center [1046, 248] width 26 height 11
click at [1058, 261] on div "***** ***" at bounding box center [1187, 265] width 362 height 17
click at [1077, 313] on div "* * *" at bounding box center [1187, 315] width 362 height 17
click at [1075, 337] on div "* * *" at bounding box center [1187, 331] width 362 height 17
click at [1051, 382] on div "***** *****" at bounding box center [1187, 381] width 362 height 17
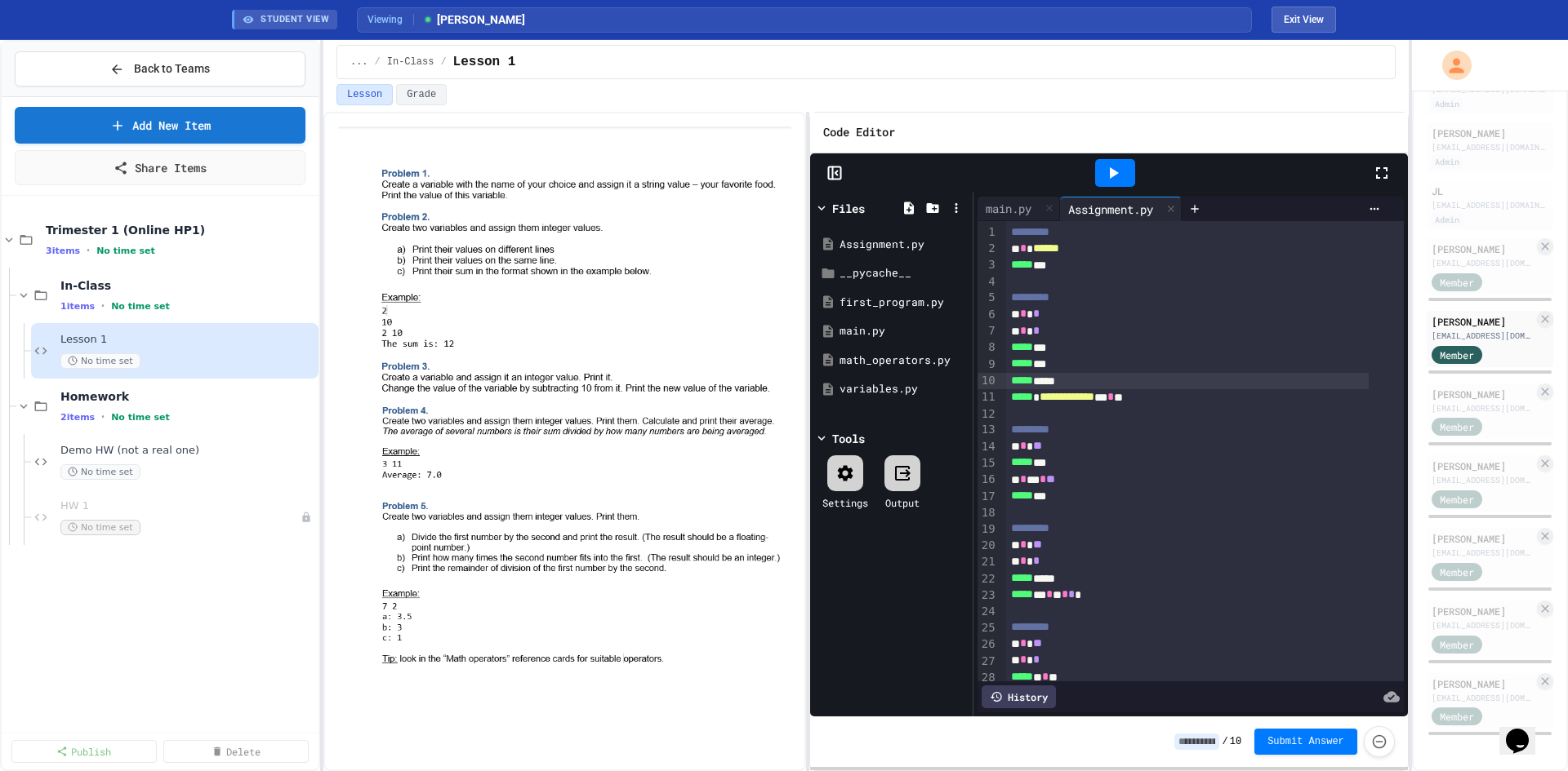
click at [1073, 385] on div "***** *****" at bounding box center [1187, 381] width 362 height 17
click at [1043, 400] on div "**********" at bounding box center [1187, 398] width 362 height 17
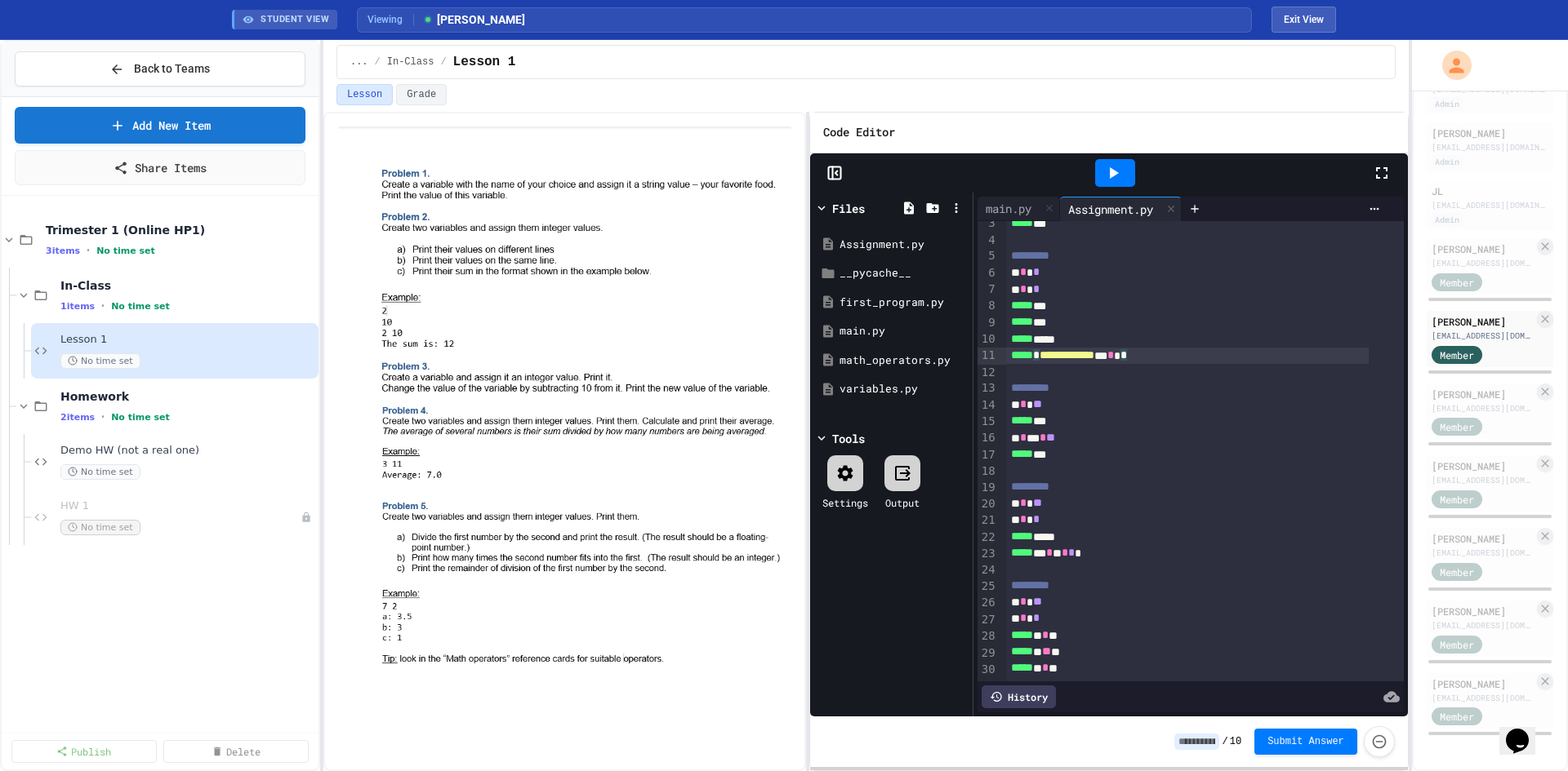
scroll to position [66, 0]
click at [1014, 213] on div "main.py" at bounding box center [1008, 208] width 62 height 17
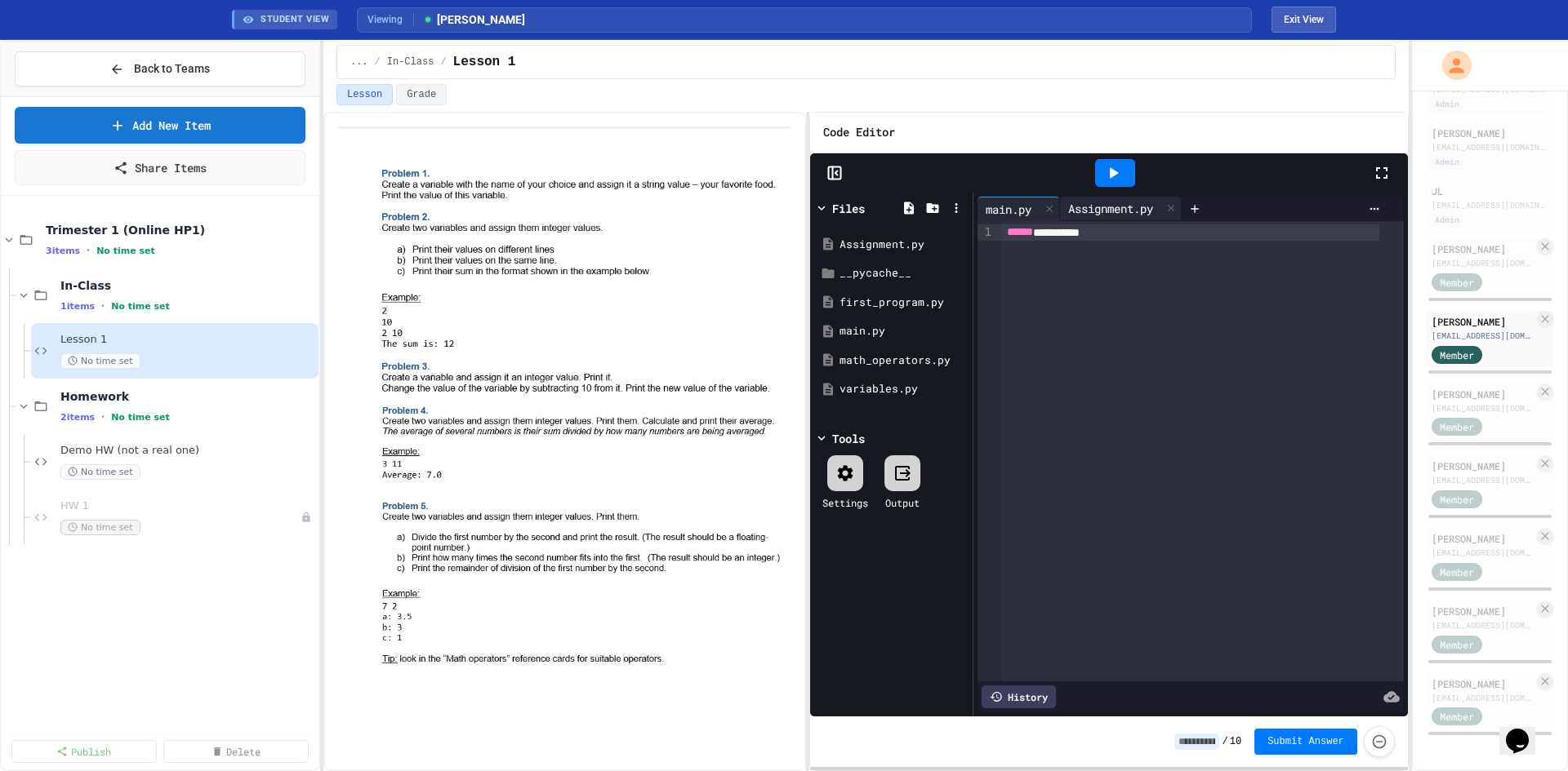
click at [1099, 212] on div "Assignment.py" at bounding box center [1110, 208] width 101 height 17
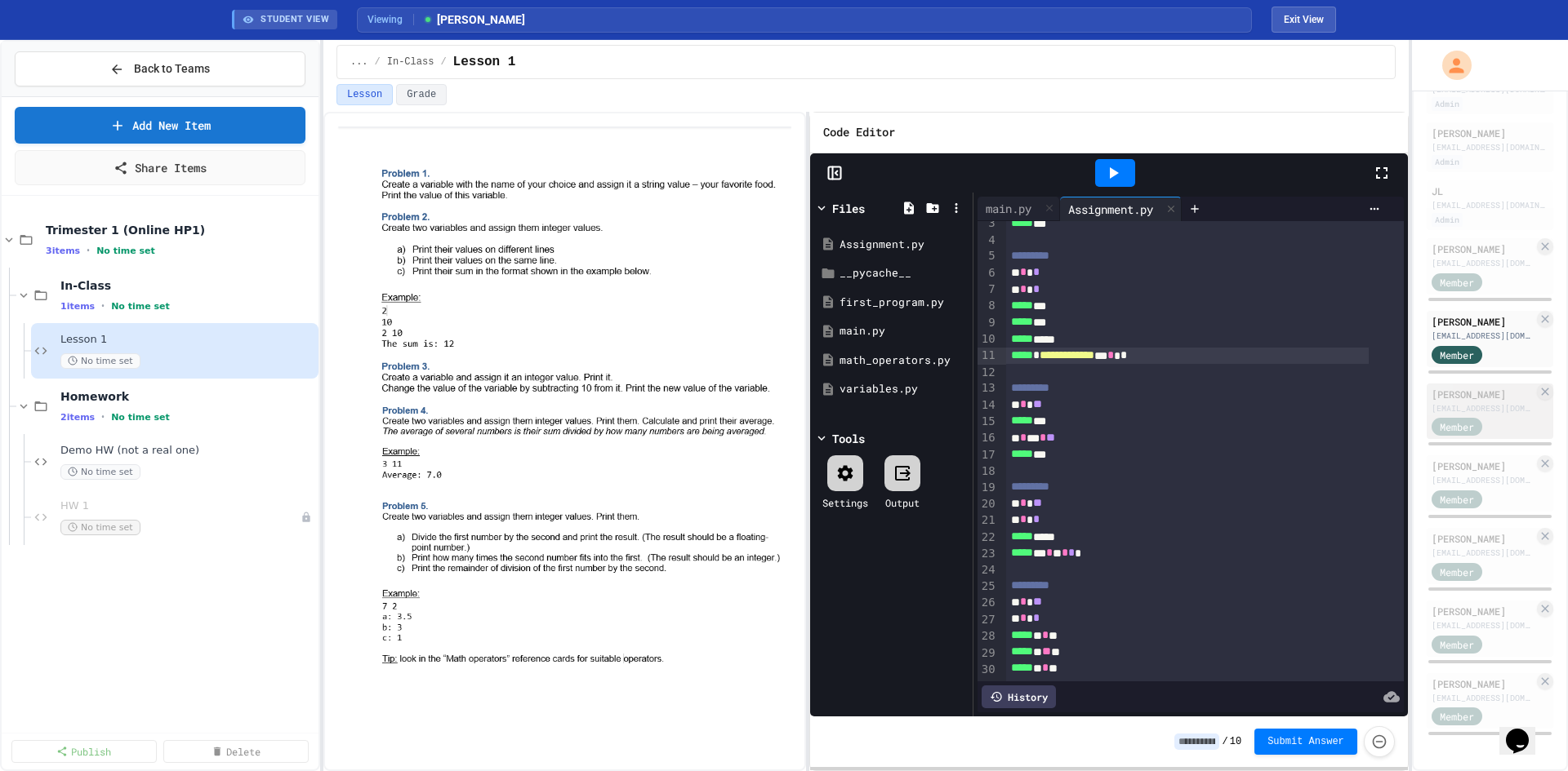
click at [1461, 403] on div "[EMAIL_ADDRESS][DOMAIN_NAME]" at bounding box center [1483, 408] width 102 height 12
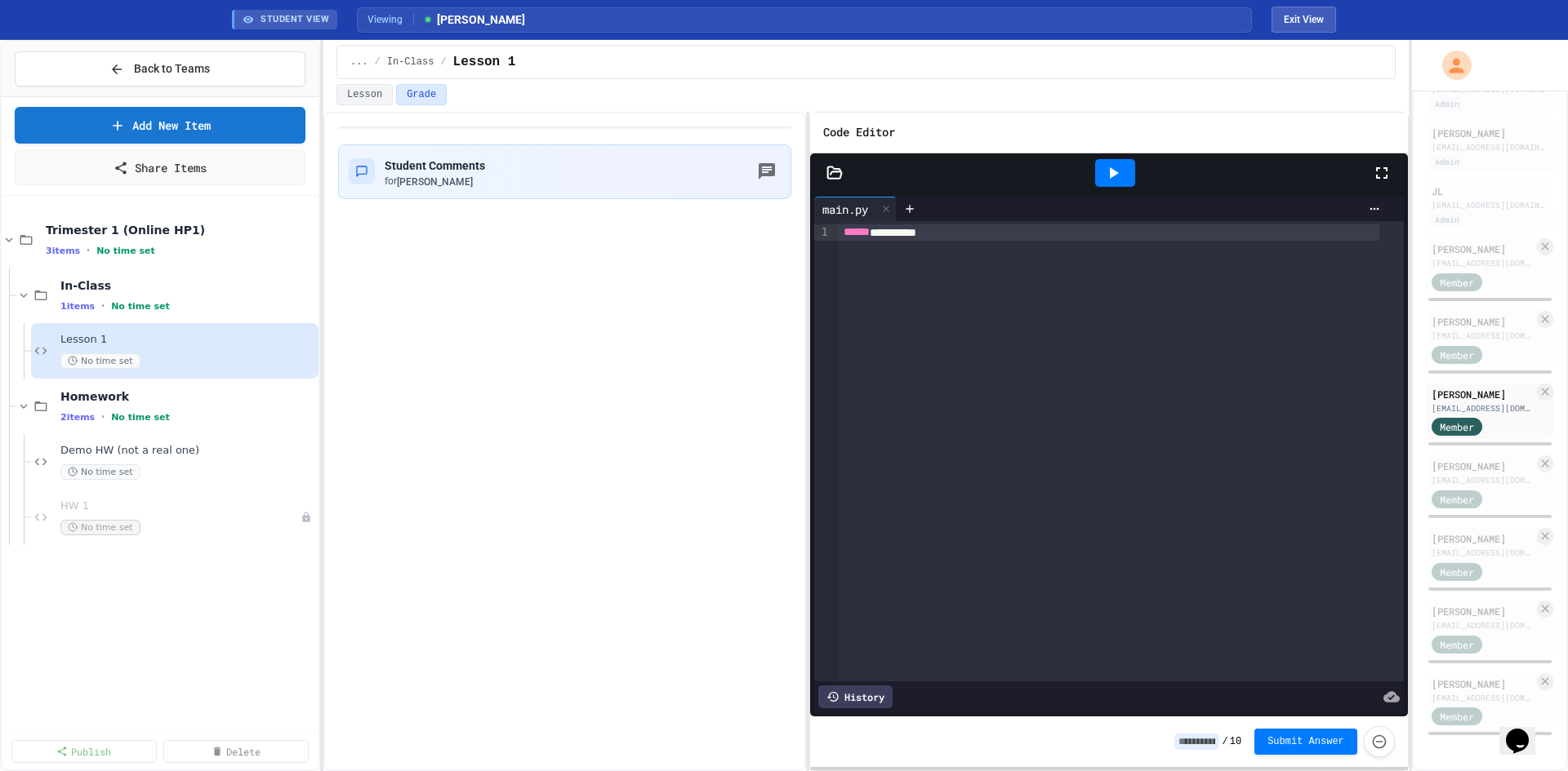
click at [823, 161] on div at bounding box center [1108, 173] width 598 height 39
click at [840, 176] on icon at bounding box center [834, 172] width 14 height 11
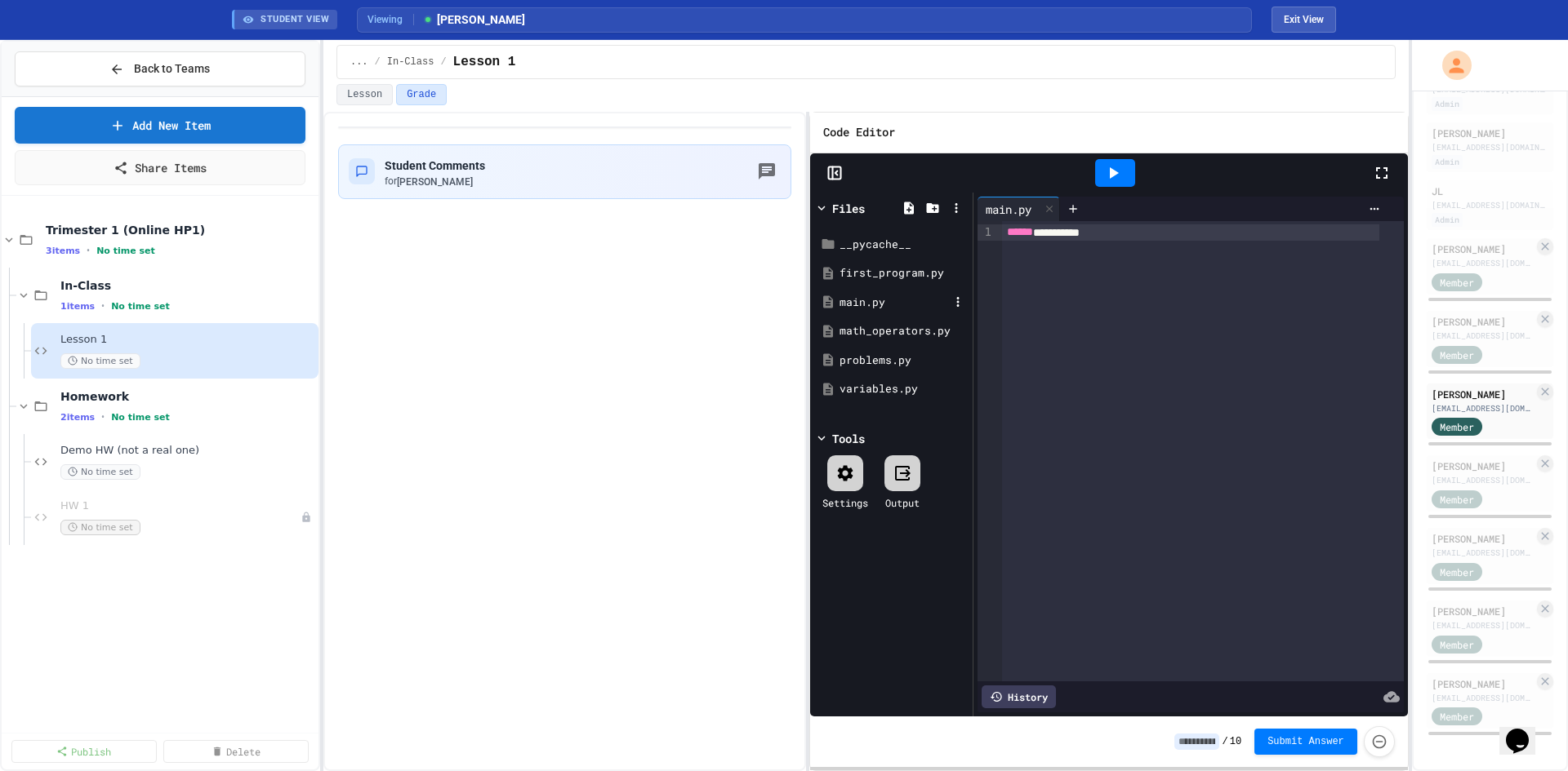
click at [883, 293] on div "main.py" at bounding box center [891, 302] width 154 height 30
click at [879, 267] on div "first_program.py" at bounding box center [894, 274] width 110 height 17
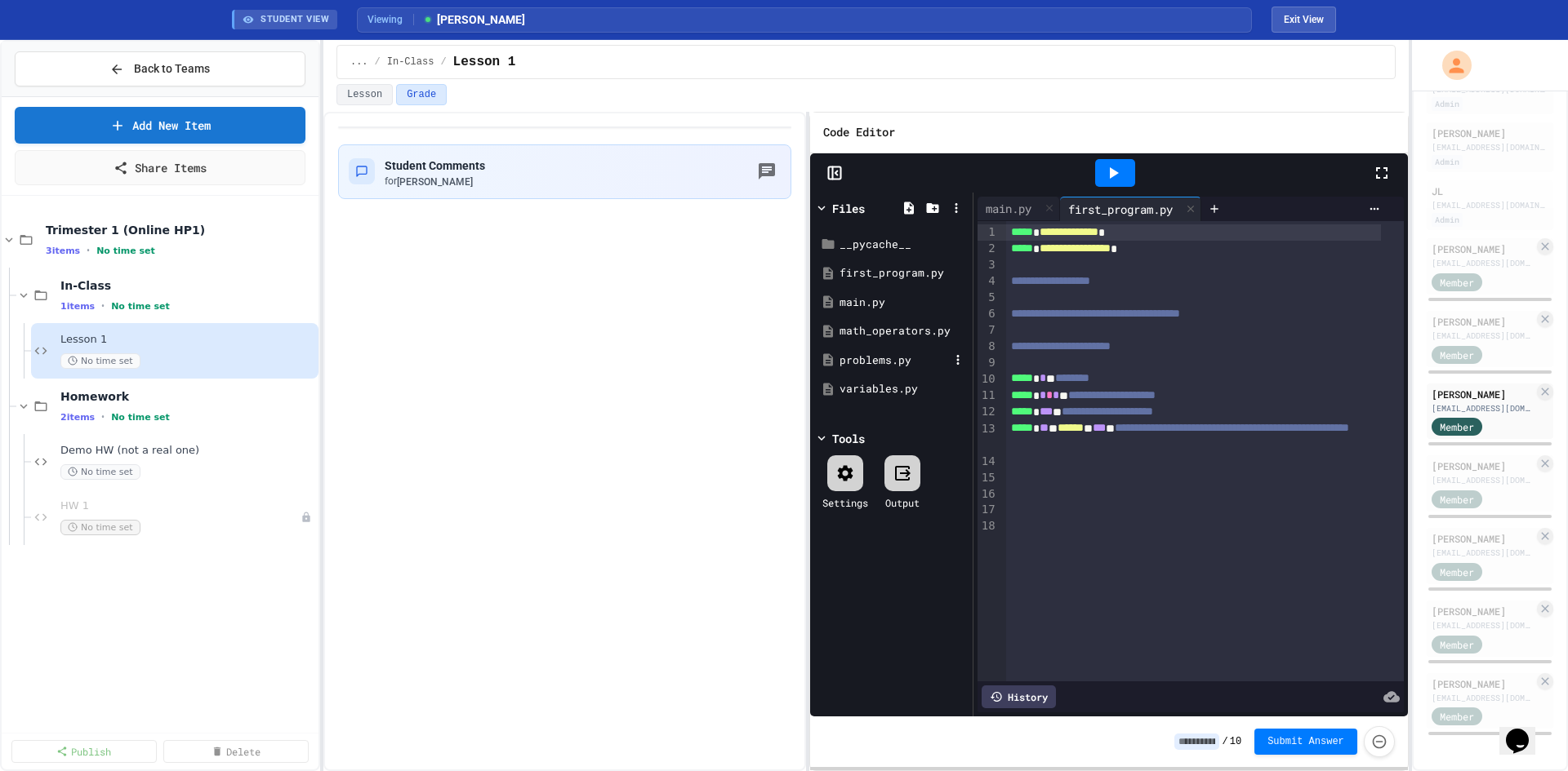
click at [875, 360] on div "problems.py" at bounding box center [894, 361] width 110 height 17
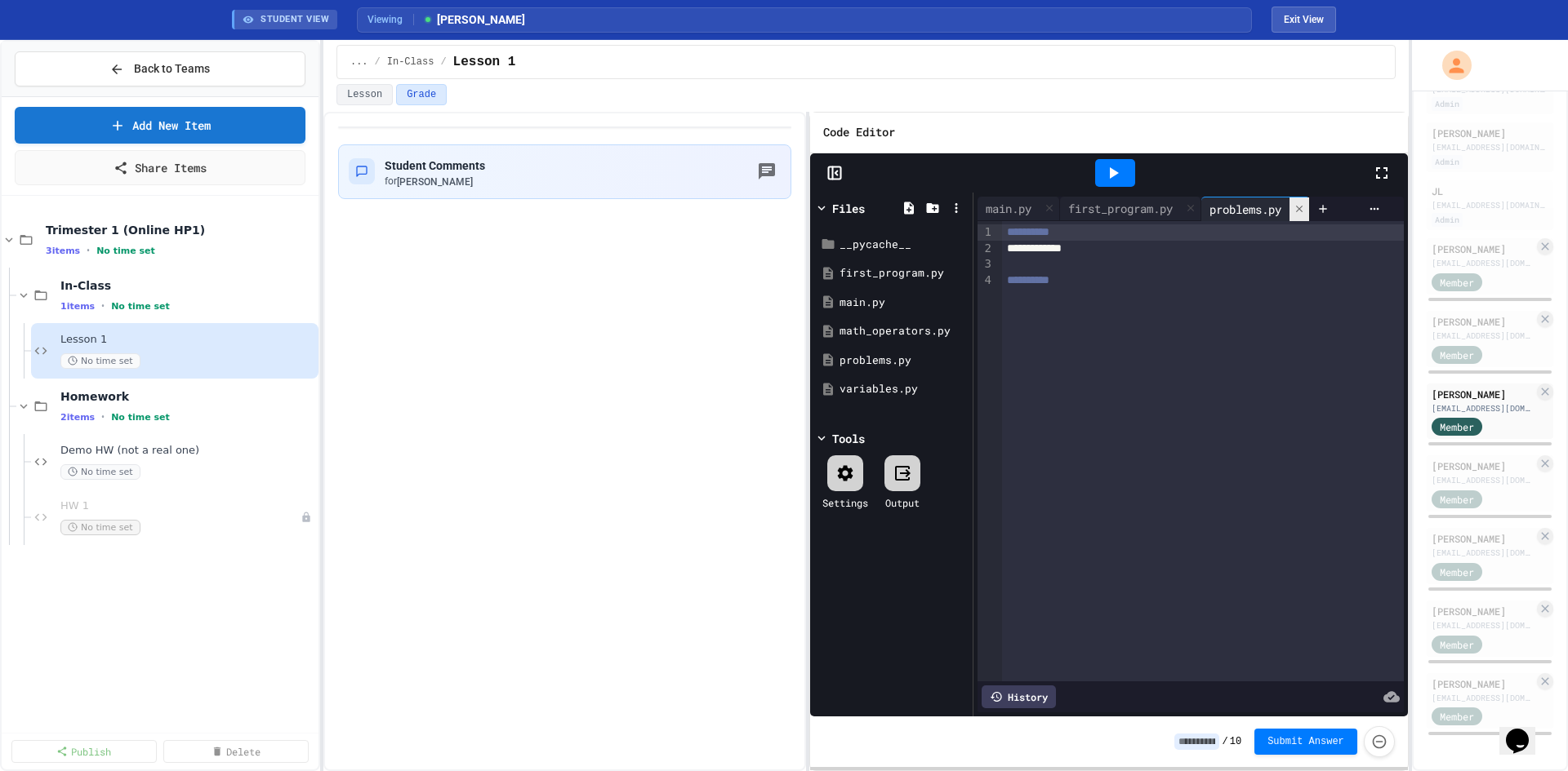
click at [1304, 212] on icon at bounding box center [1299, 209] width 11 height 11
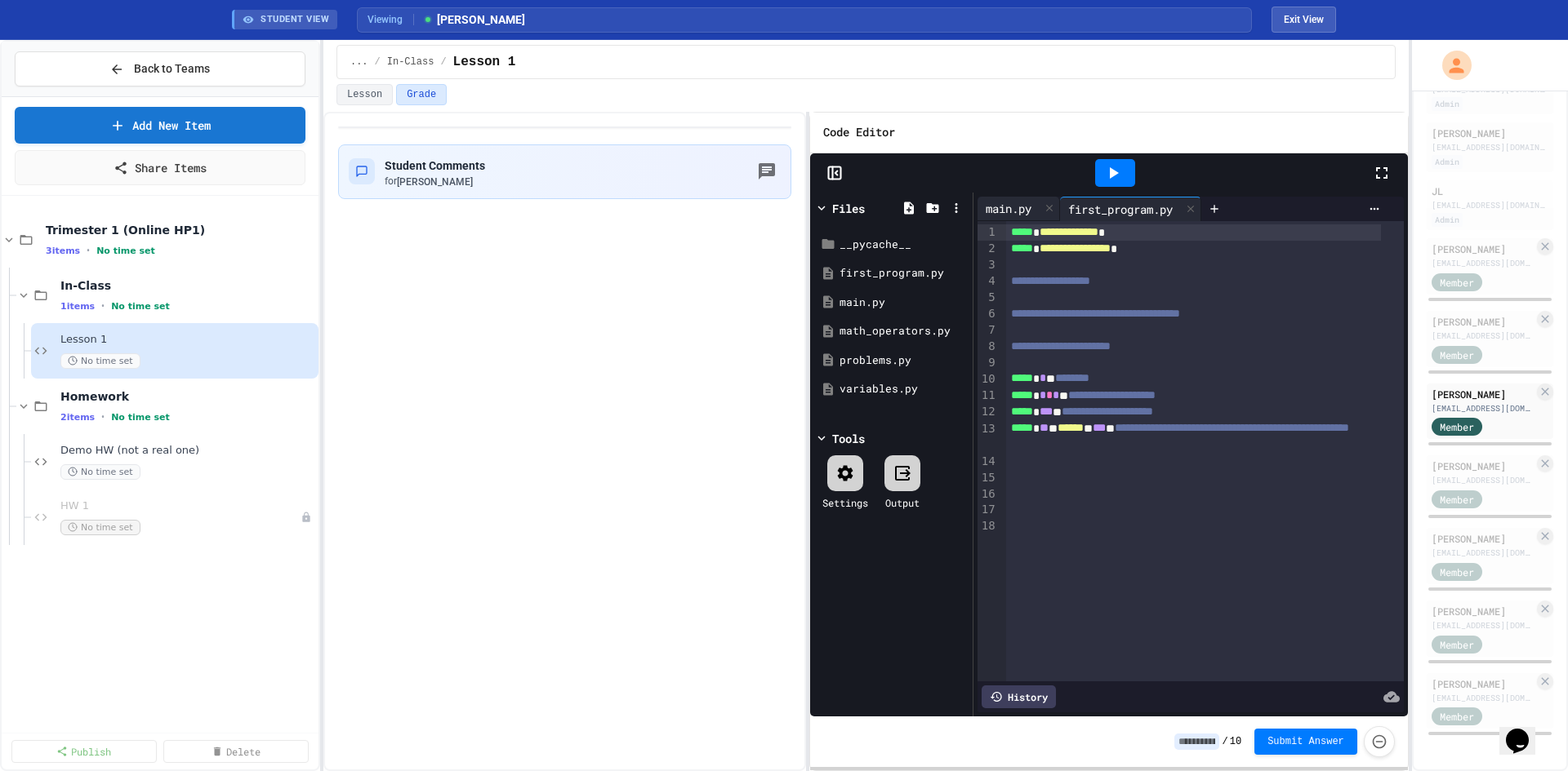
click at [992, 210] on div "main.py" at bounding box center [1008, 208] width 62 height 17
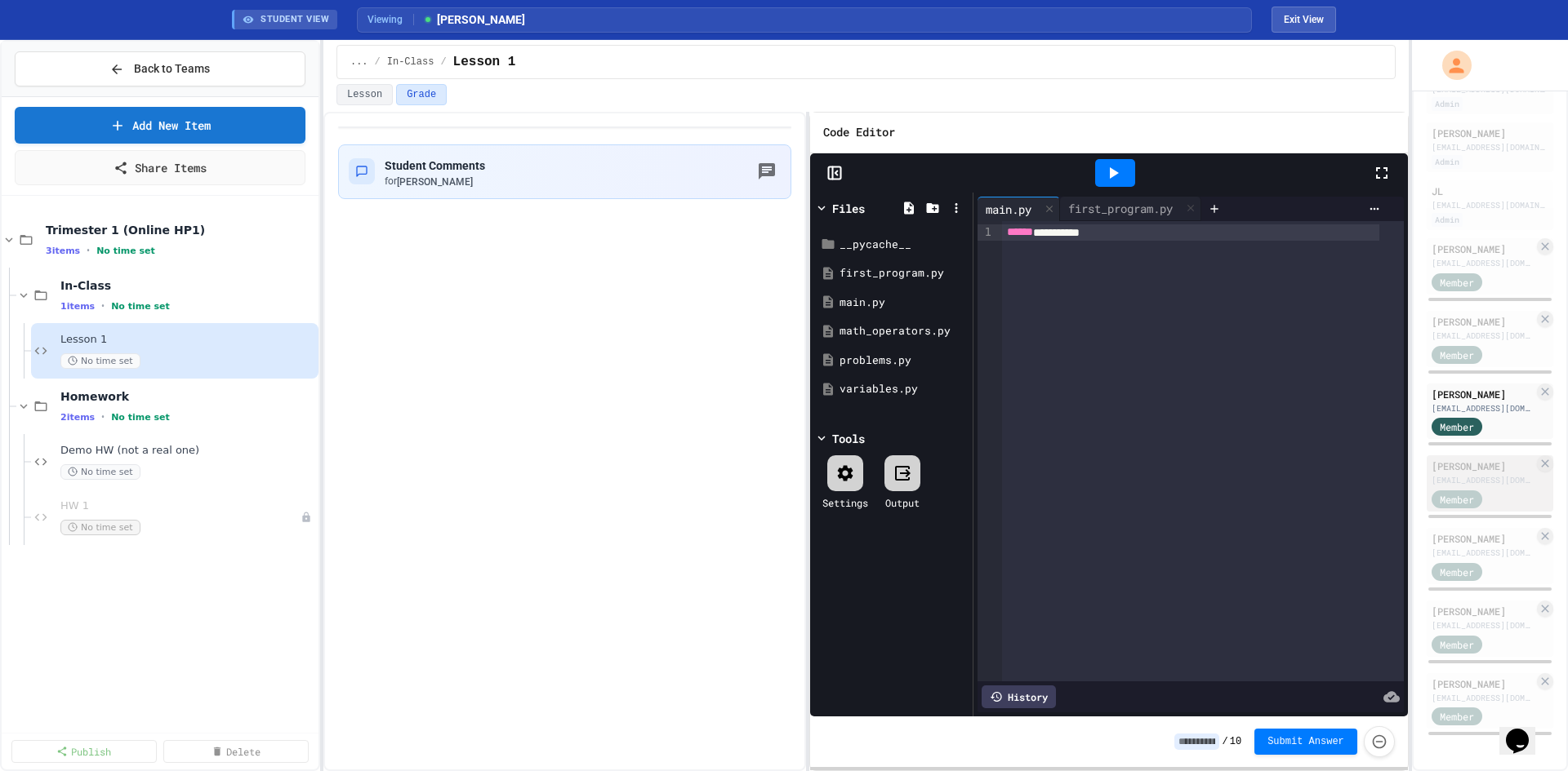
click at [1460, 459] on div "[PERSON_NAME]" at bounding box center [1483, 466] width 102 height 15
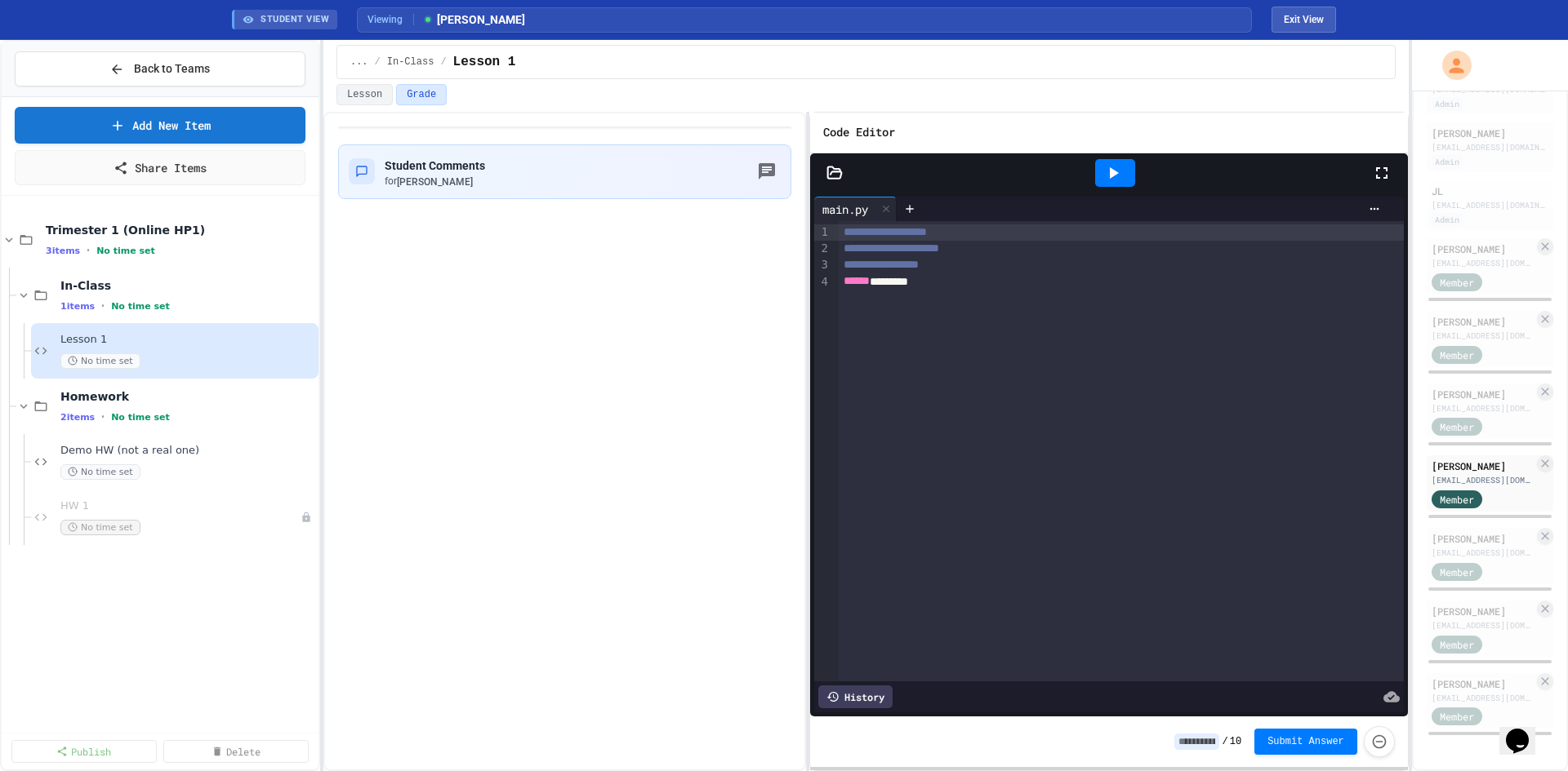
click at [823, 172] on div at bounding box center [834, 173] width 49 height 17
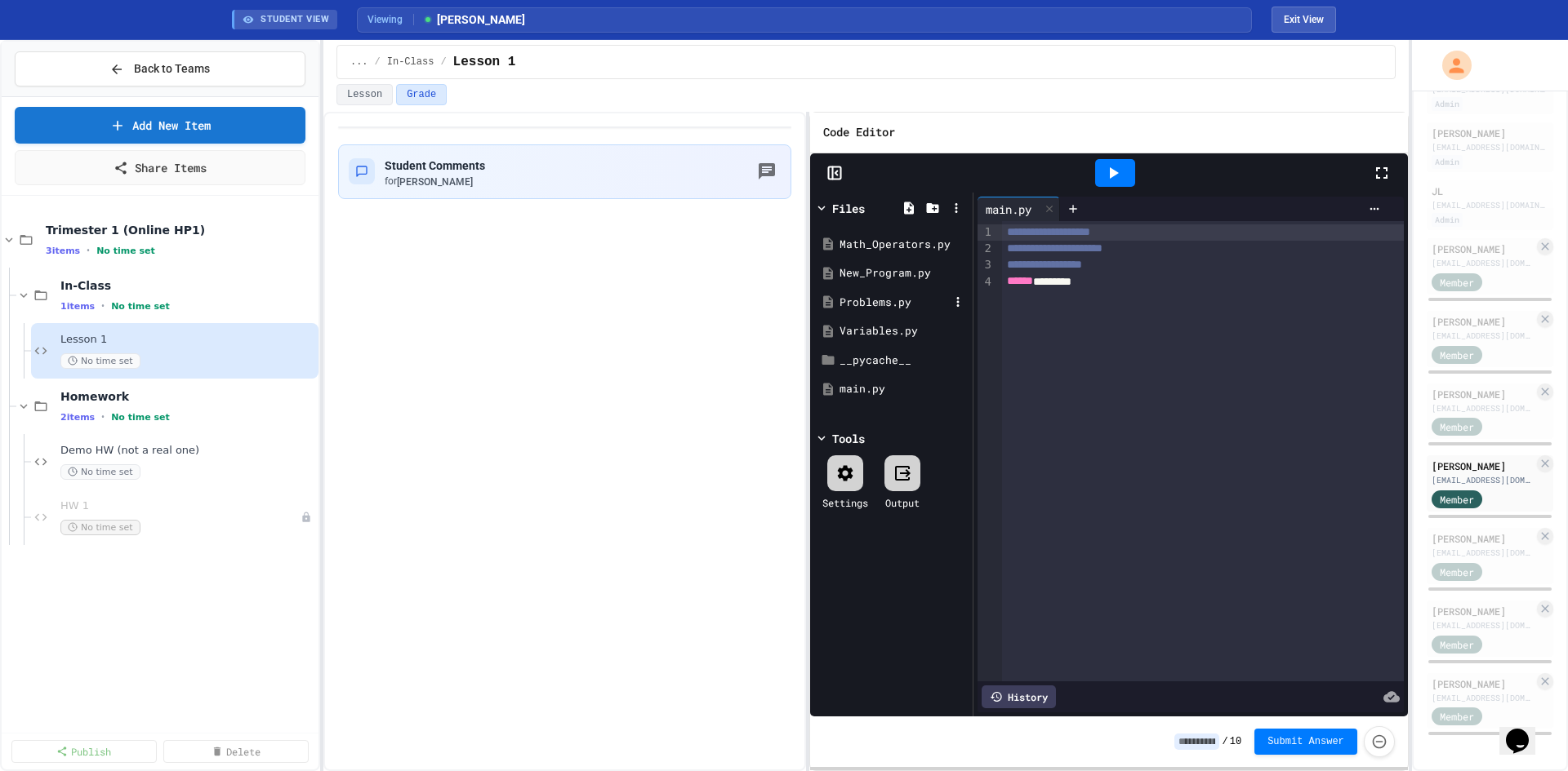
click at [877, 308] on div "Problems.py" at bounding box center [894, 303] width 110 height 17
click at [1462, 547] on div "Mikhail Mitrofanov michreun@gmail.com Member" at bounding box center [1489, 556] width 126 height 57
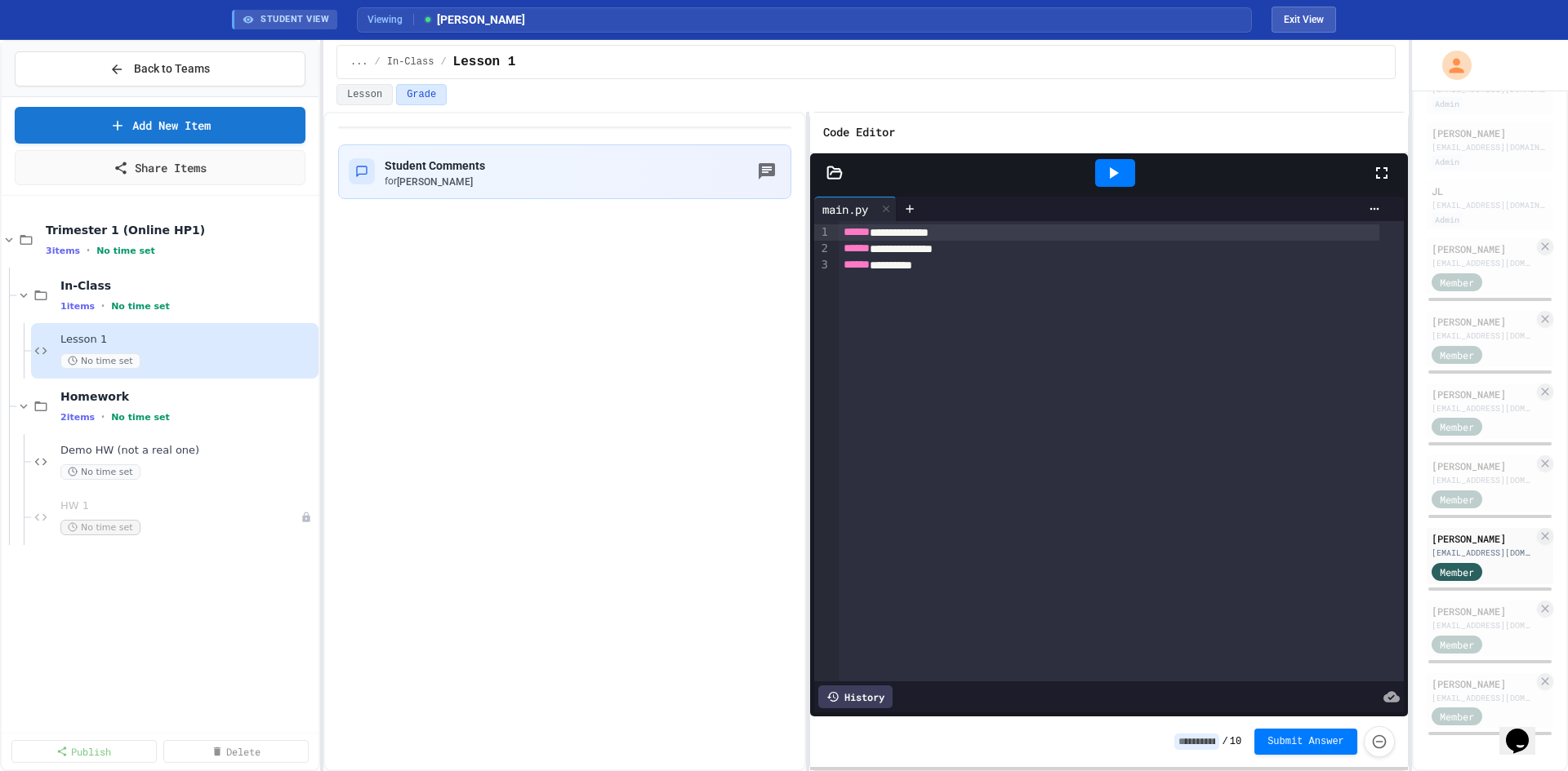
click at [829, 184] on div at bounding box center [1108, 173] width 598 height 39
click at [833, 170] on icon at bounding box center [835, 173] width 17 height 17
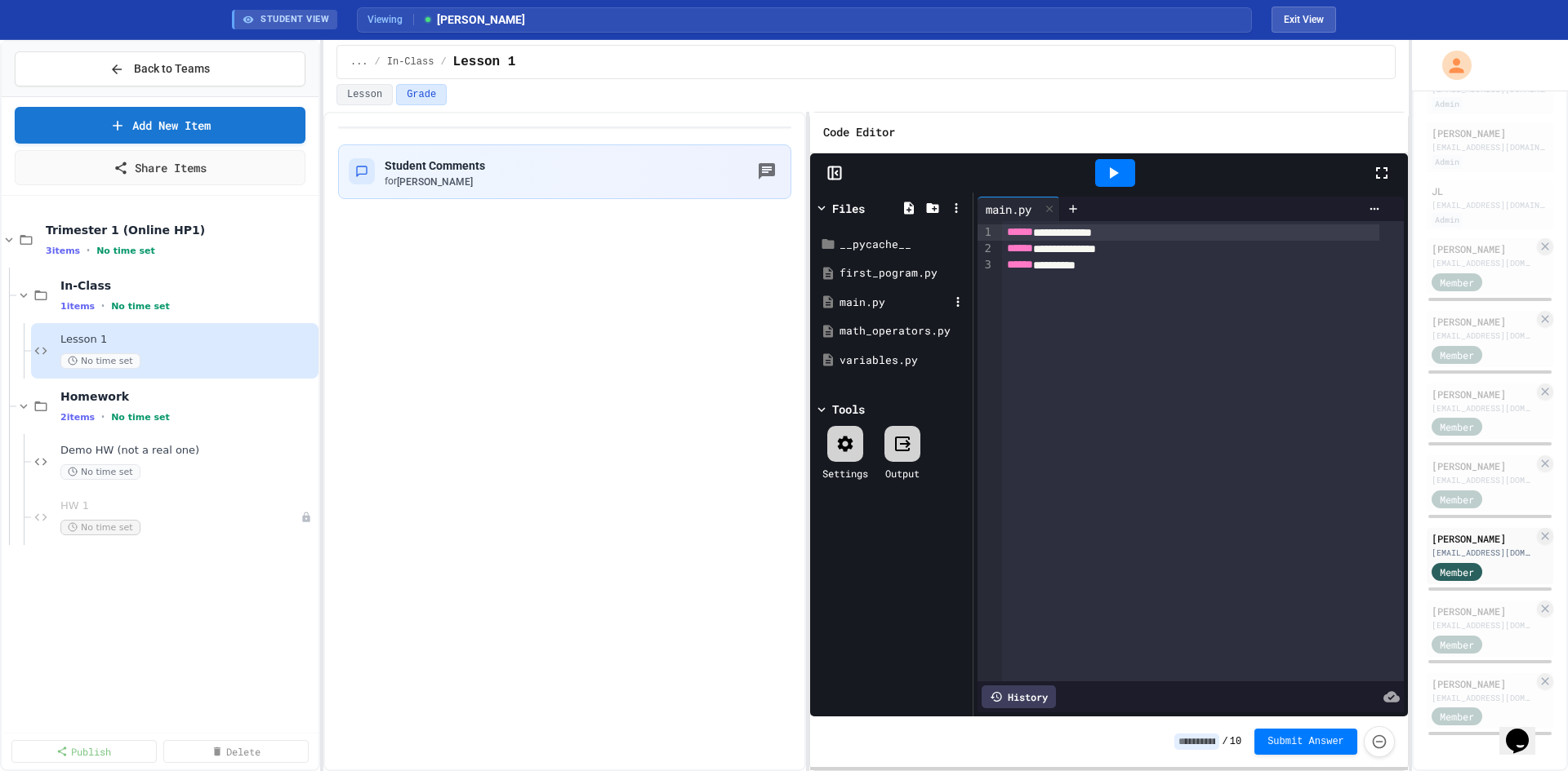
click at [877, 304] on div "main.py" at bounding box center [894, 303] width 110 height 17
click at [1454, 604] on div "[PERSON_NAME]" at bounding box center [1483, 611] width 102 height 15
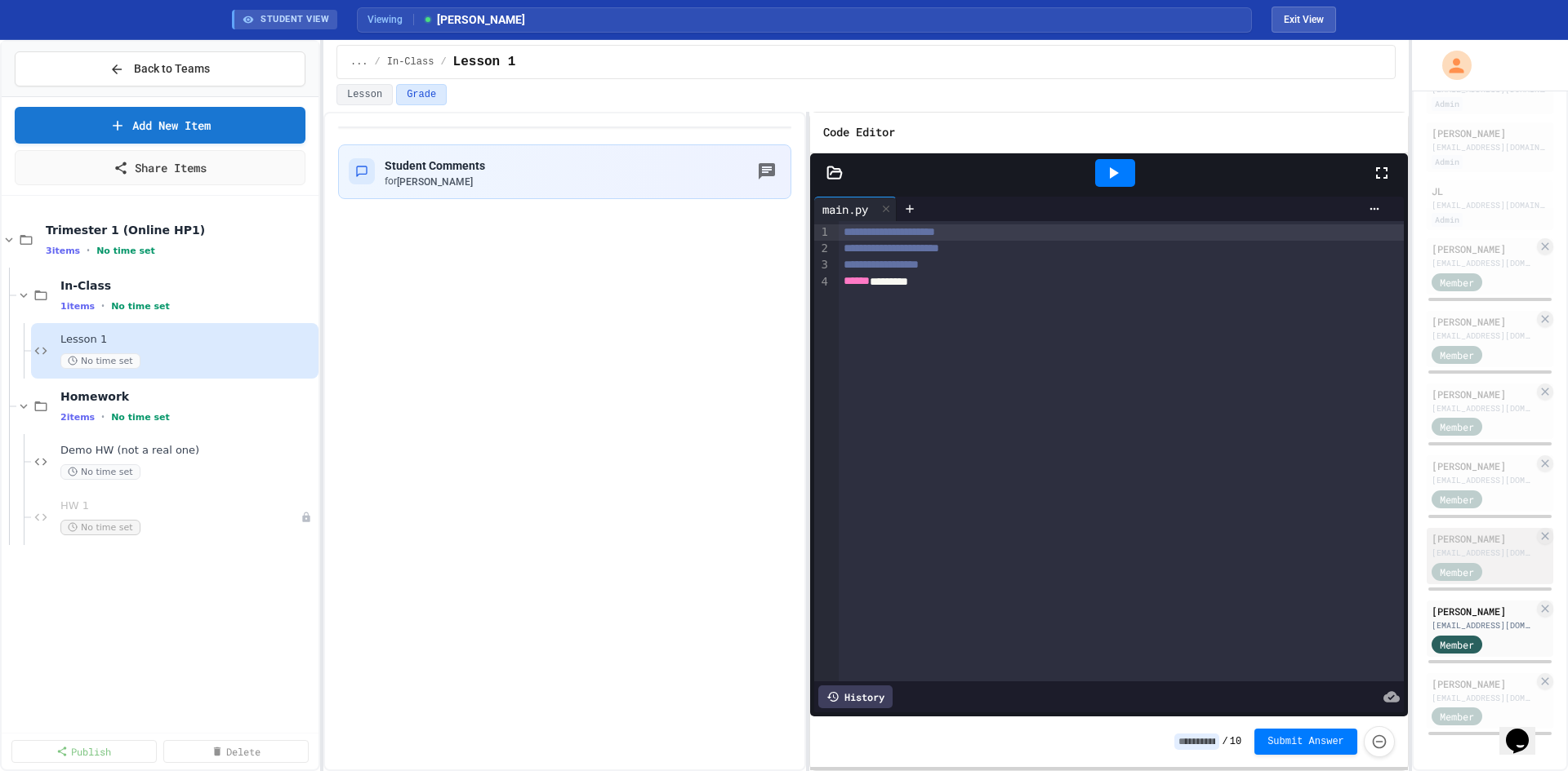
click at [1439, 546] on div "[EMAIL_ADDRESS][DOMAIN_NAME]" at bounding box center [1483, 552] width 102 height 12
click at [842, 173] on icon at bounding box center [835, 173] width 17 height 17
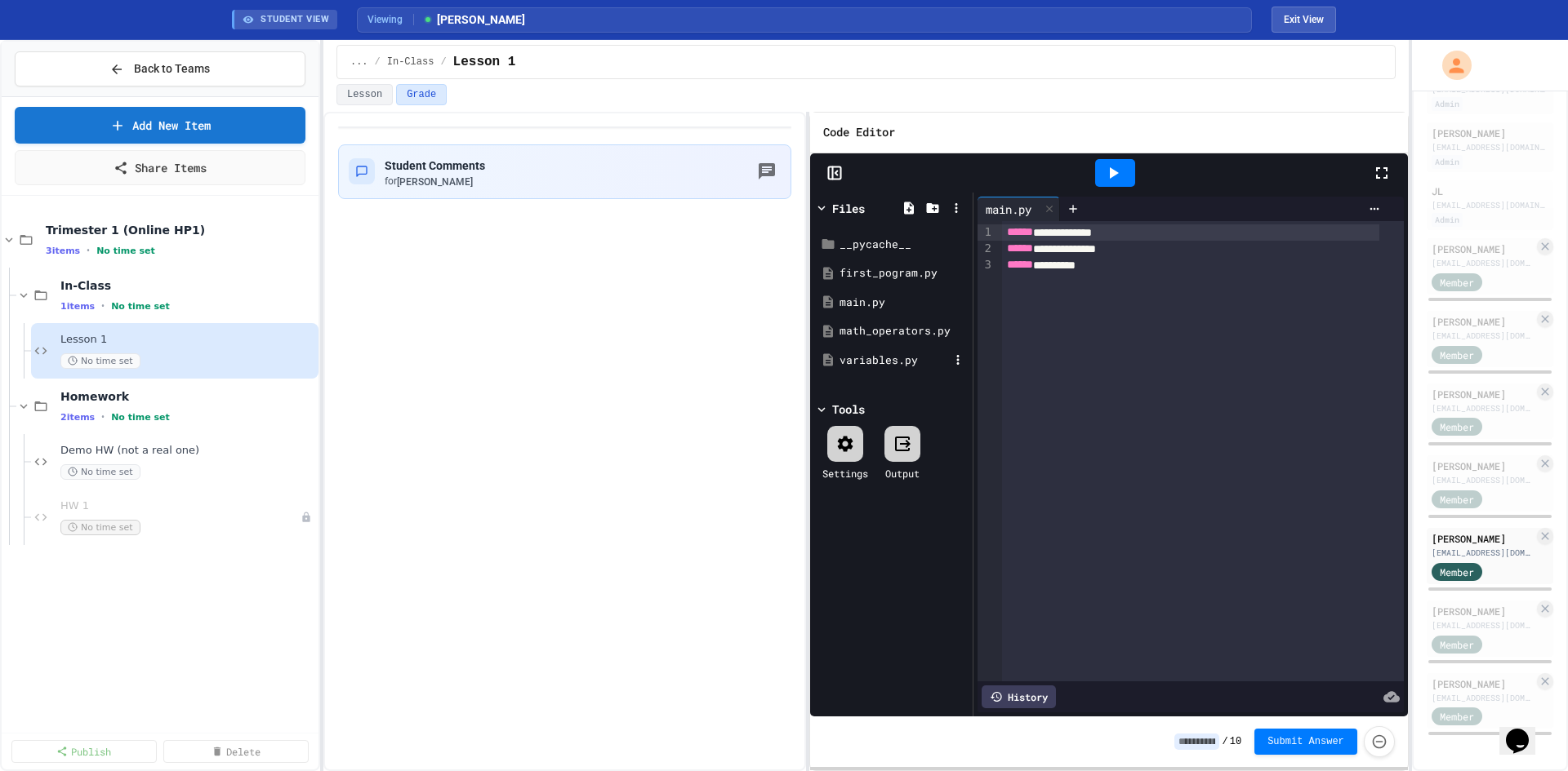
click at [897, 353] on div "variables.py" at bounding box center [894, 361] width 110 height 17
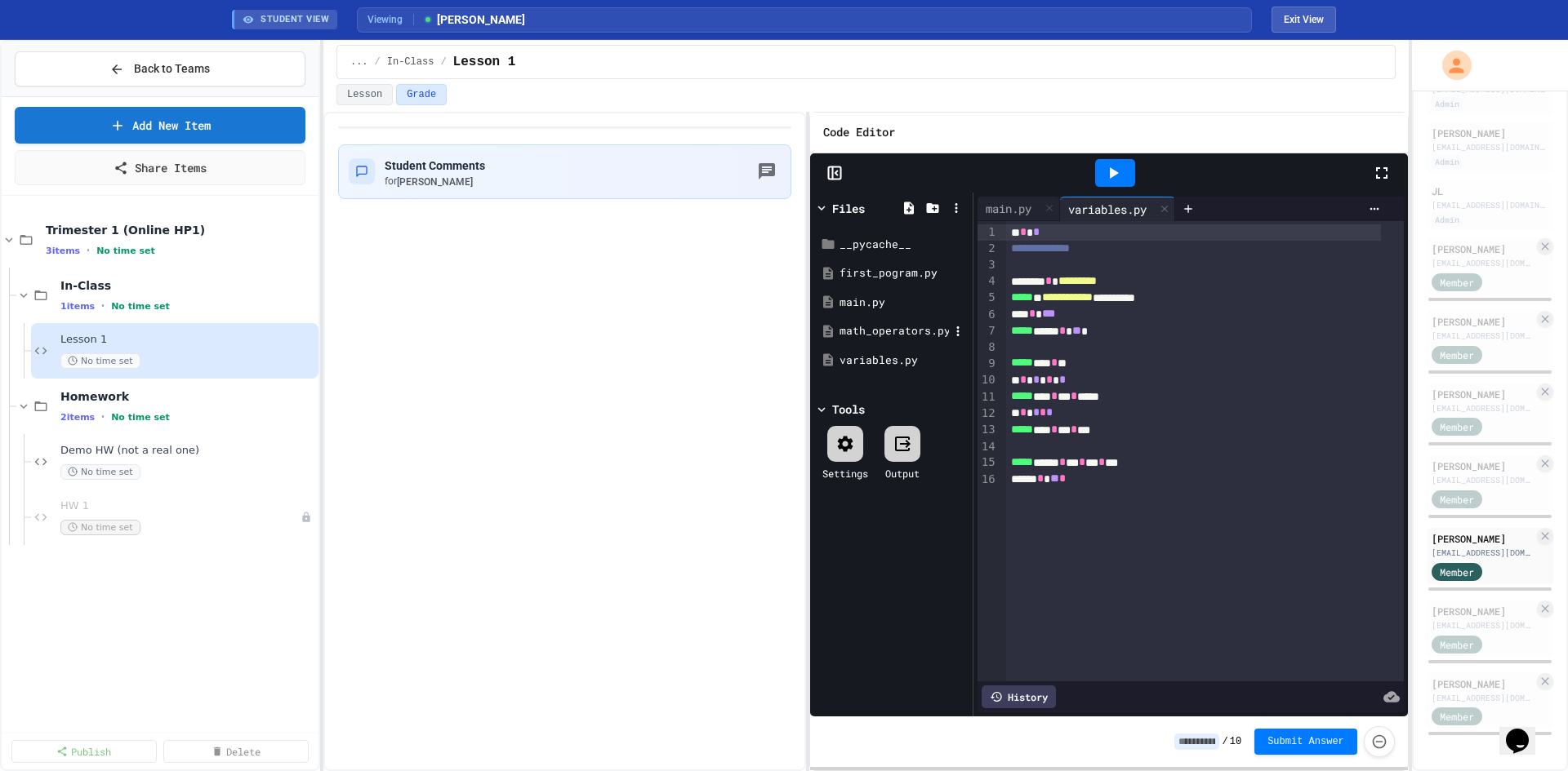
click at [875, 328] on div "math_operators.py" at bounding box center [894, 331] width 110 height 17
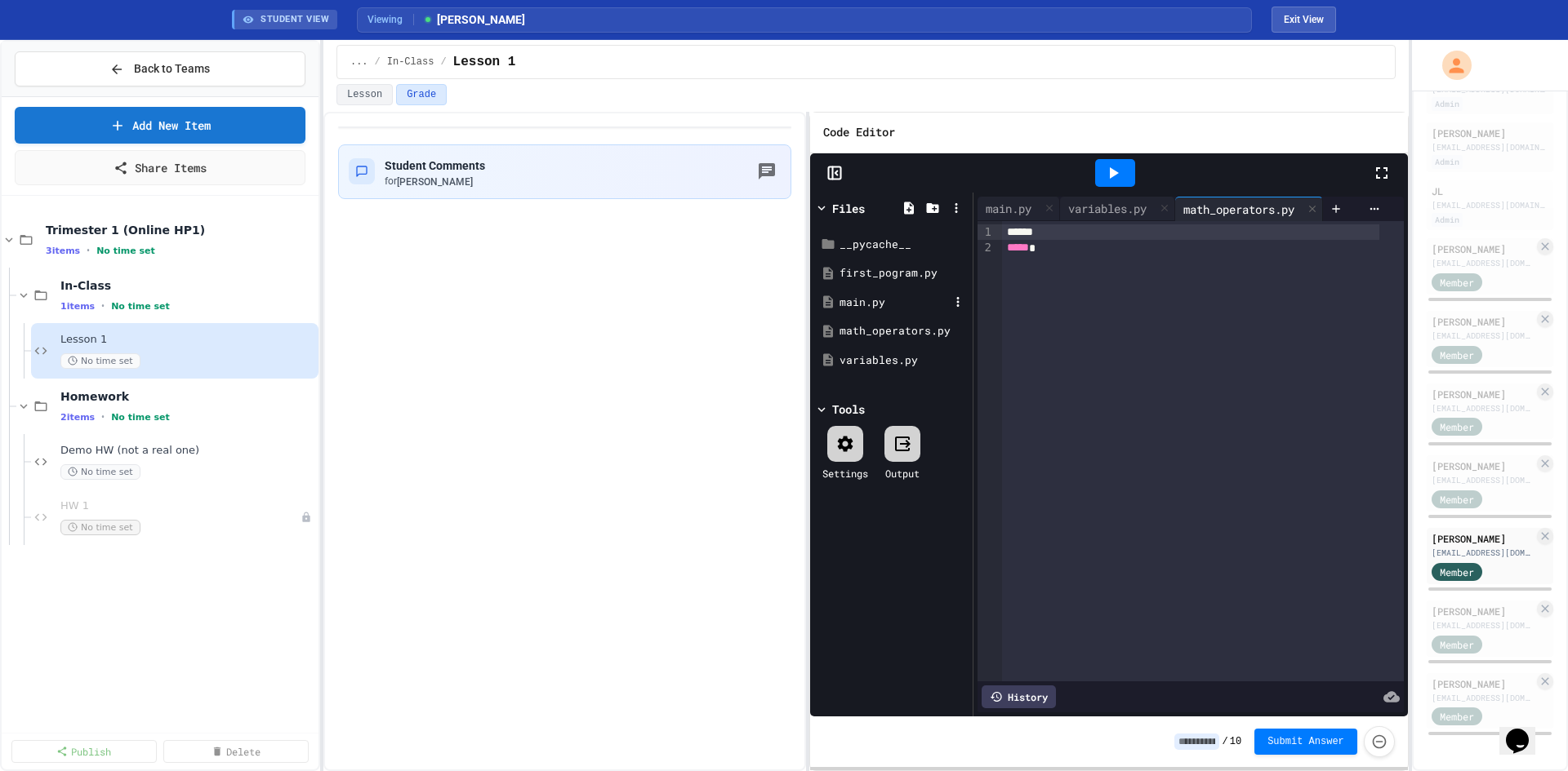
click at [869, 299] on div "main.py" at bounding box center [894, 303] width 110 height 17
click at [876, 269] on div "first_pogram.py" at bounding box center [894, 274] width 110 height 17
click at [873, 246] on div "__pycache__" at bounding box center [894, 245] width 110 height 17
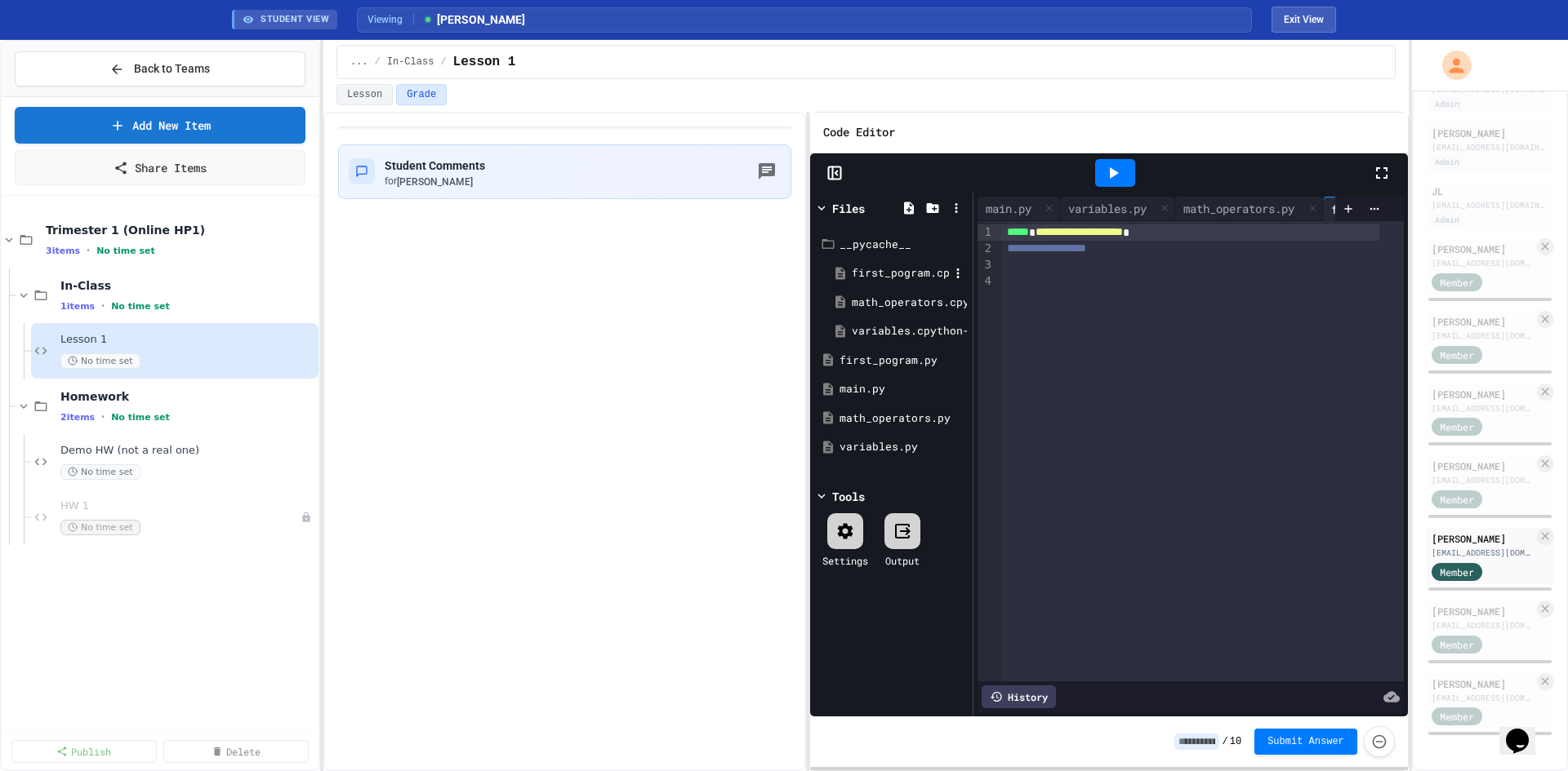
click at [875, 276] on div "first_pogram.cpython-310.pyc" at bounding box center [900, 274] width 97 height 17
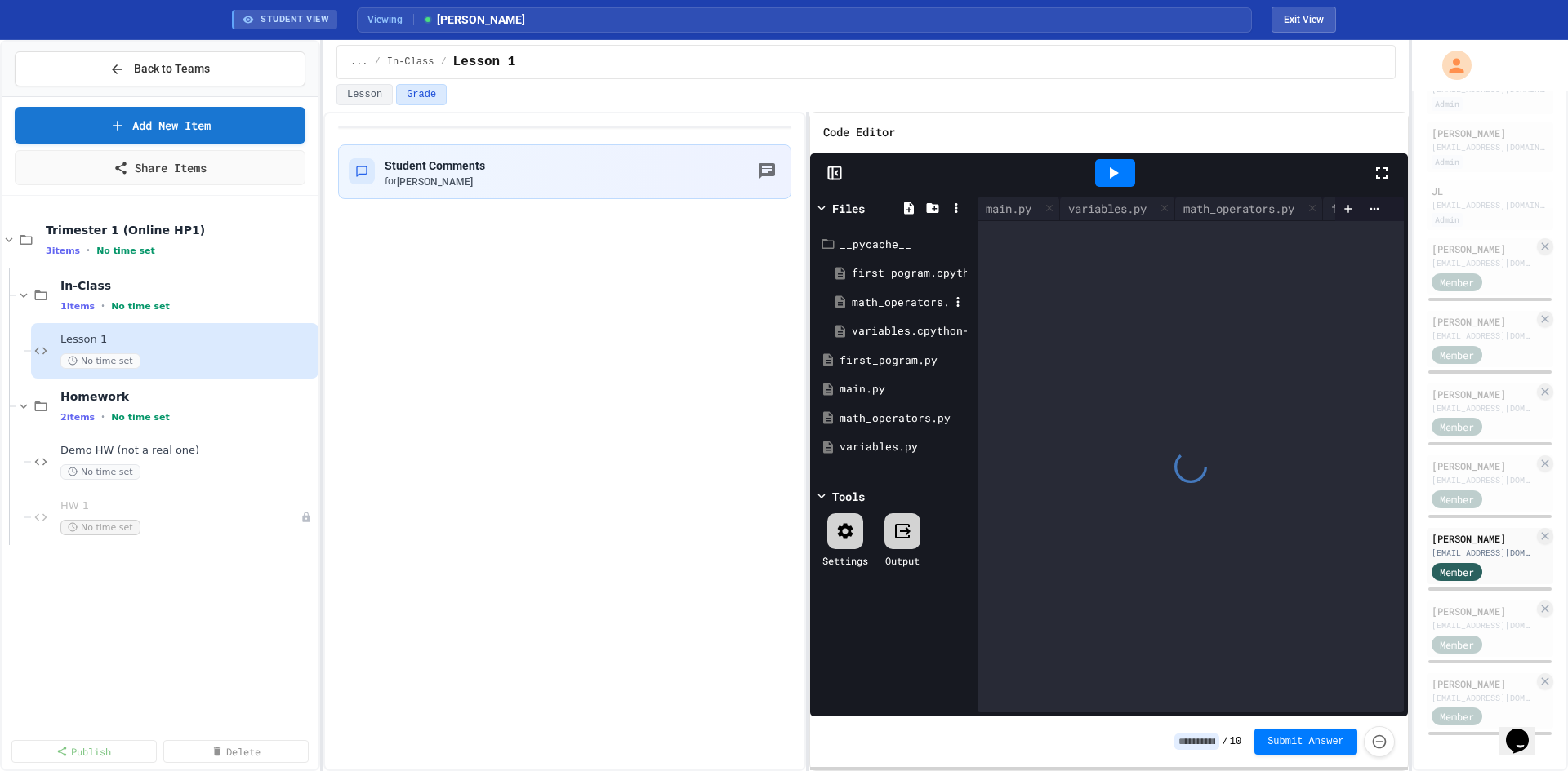
click at [875, 302] on div "math_operators.cpython-310.pyc" at bounding box center [900, 303] width 97 height 17
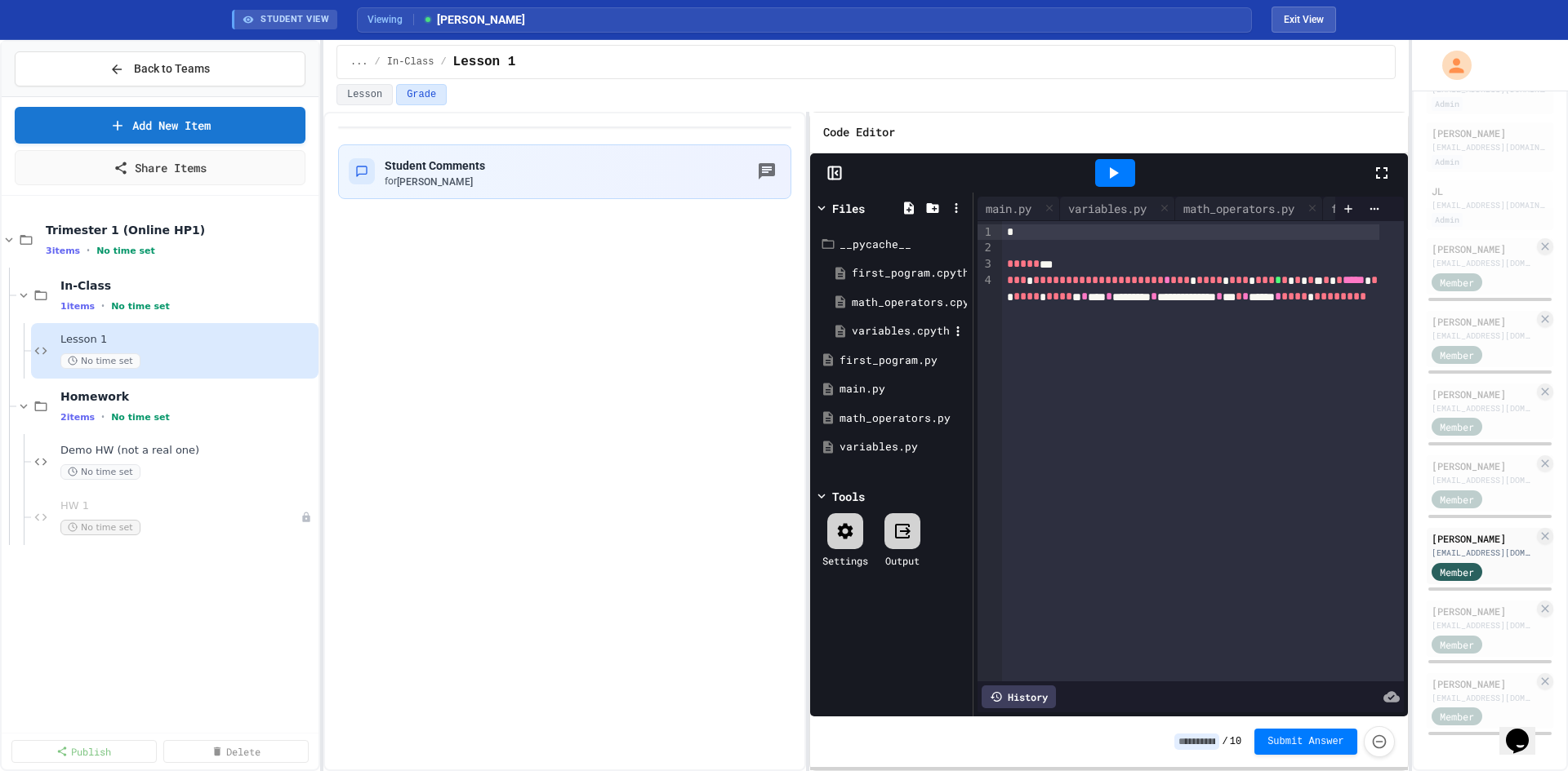
click at [877, 330] on div "variables.cpython-310.pyc" at bounding box center [900, 331] width 97 height 17
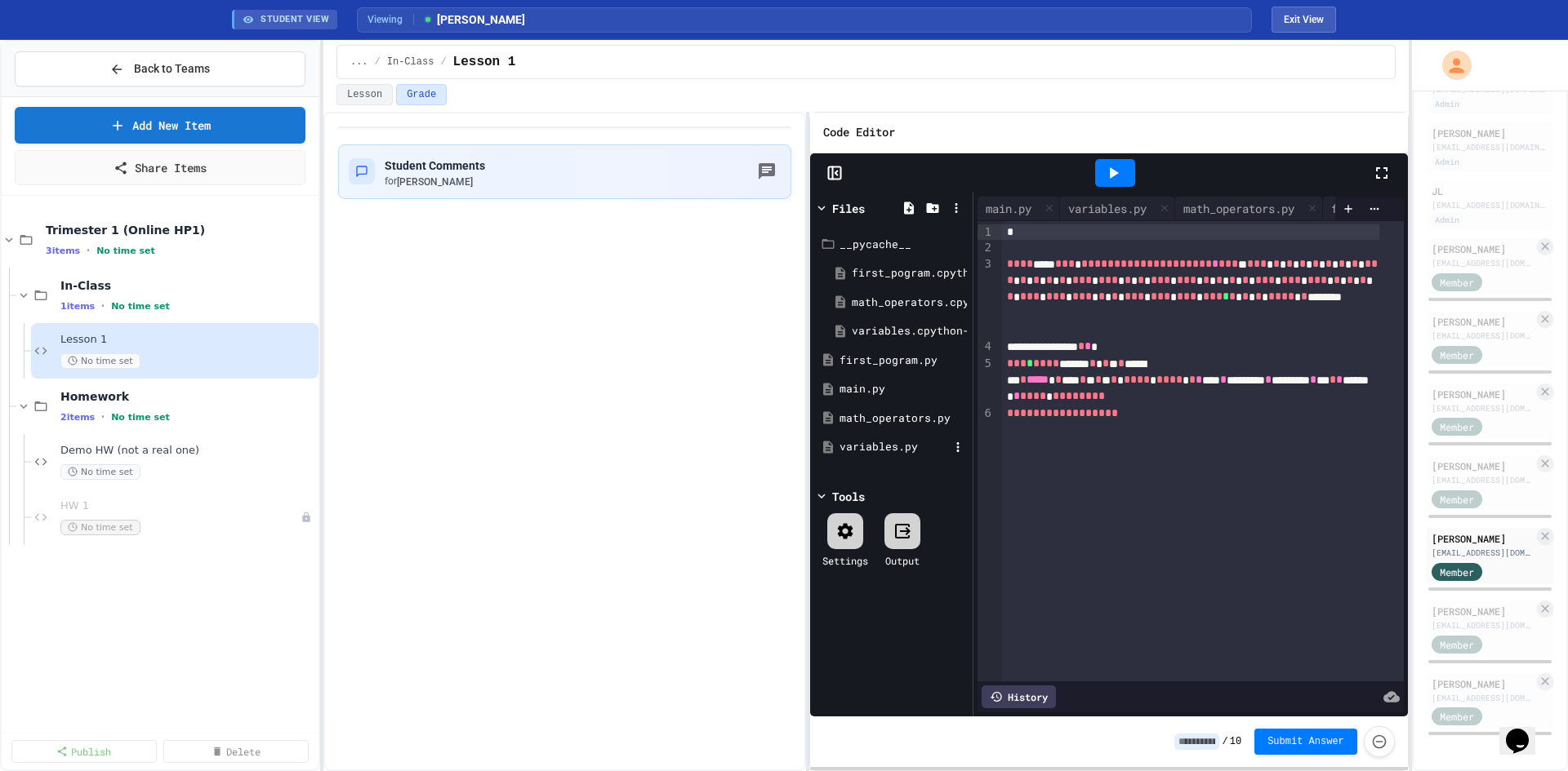
click at [877, 450] on div "variables.py" at bounding box center [894, 447] width 110 height 17
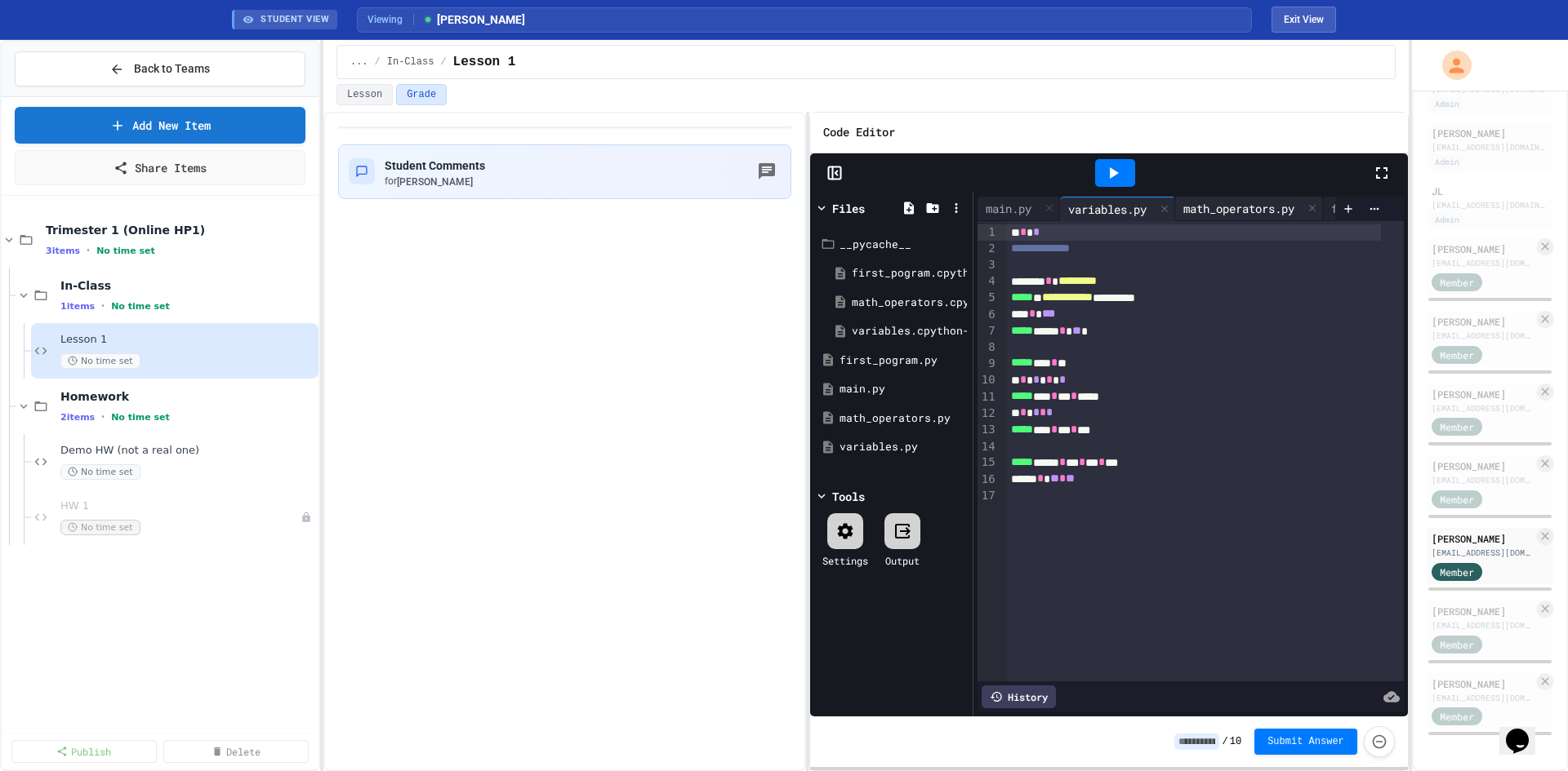
click at [1217, 207] on div "math_operators.py" at bounding box center [1238, 208] width 127 height 17
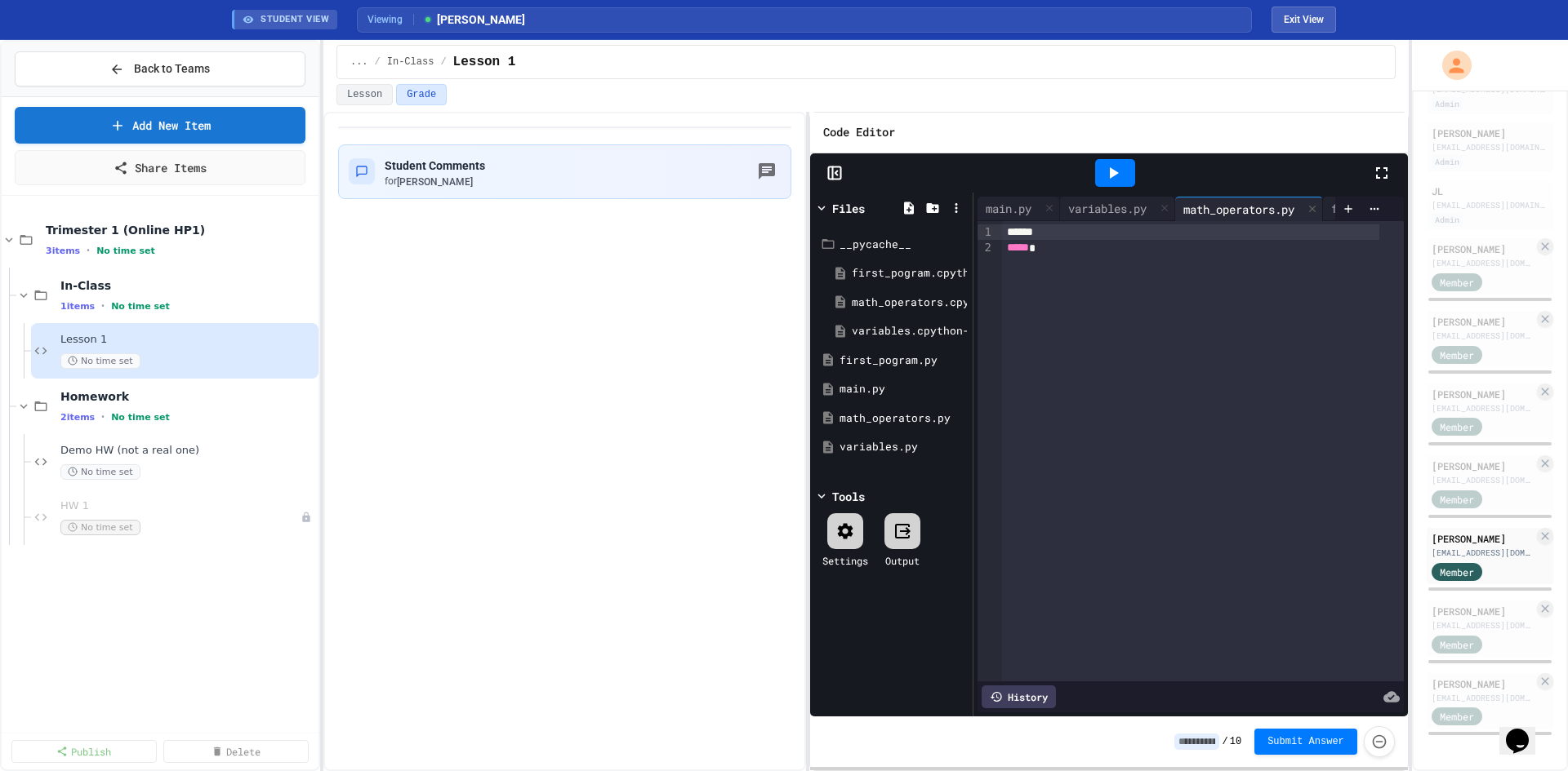
click at [1106, 195] on div "**********" at bounding box center [1190, 456] width 434 height 525
click at [1102, 199] on div "variables.py" at bounding box center [1108, 208] width 95 height 17
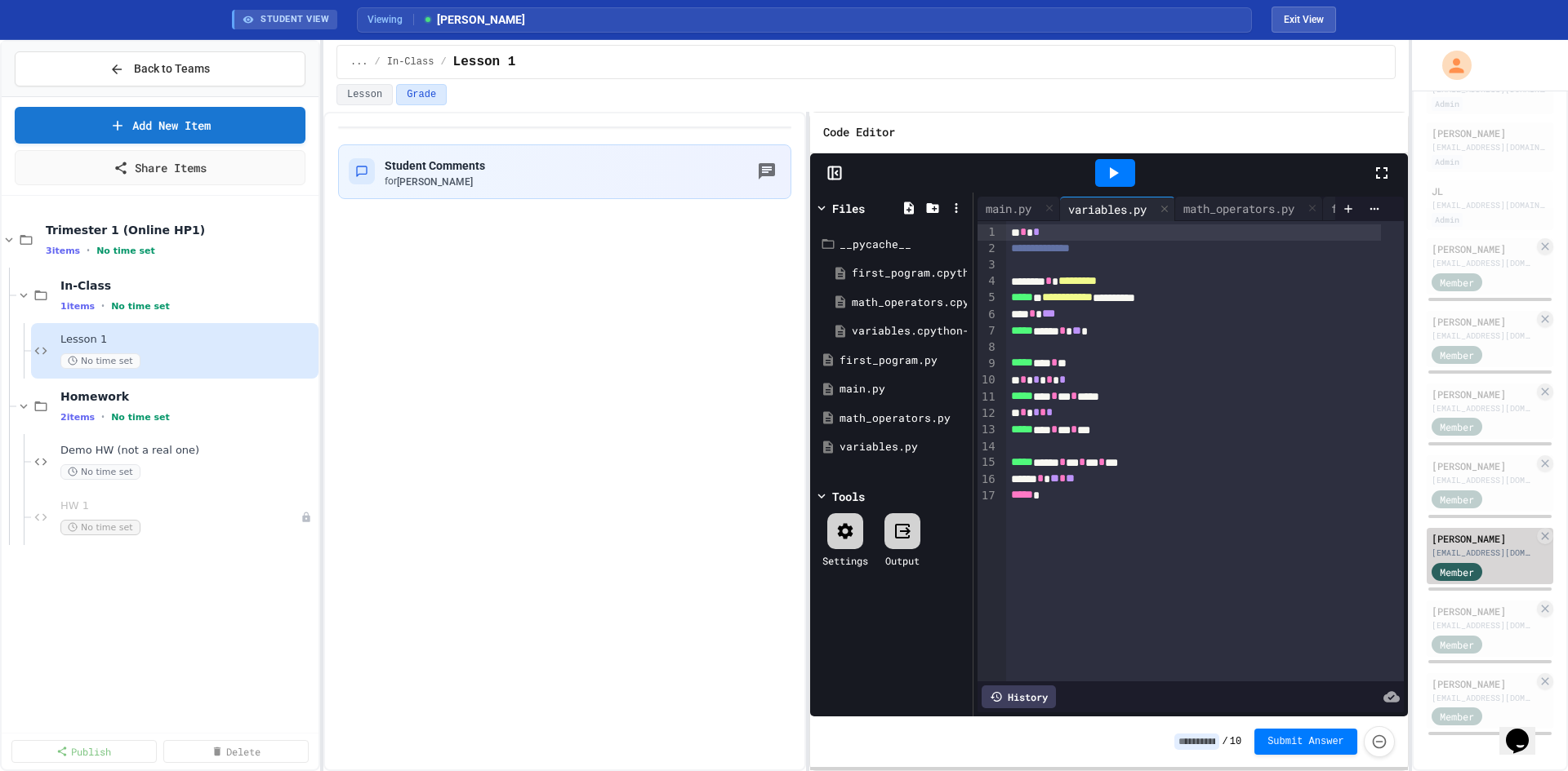
click at [1440, 532] on div "[PERSON_NAME]" at bounding box center [1483, 539] width 102 height 15
click at [1460, 604] on div "[PERSON_NAME]" at bounding box center [1483, 611] width 102 height 15
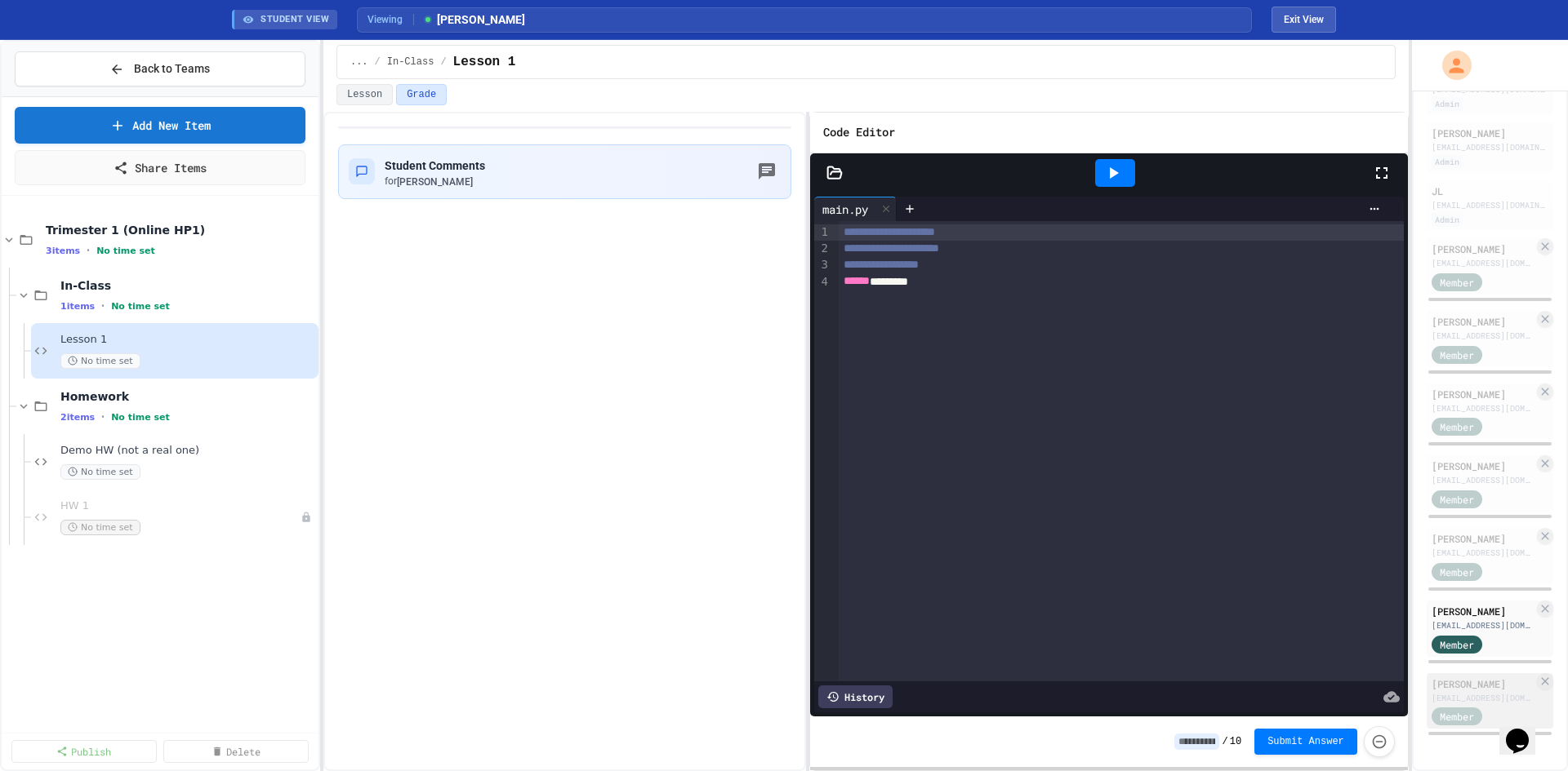
click at [1452, 676] on div "[PERSON_NAME]" at bounding box center [1483, 684] width 102 height 15
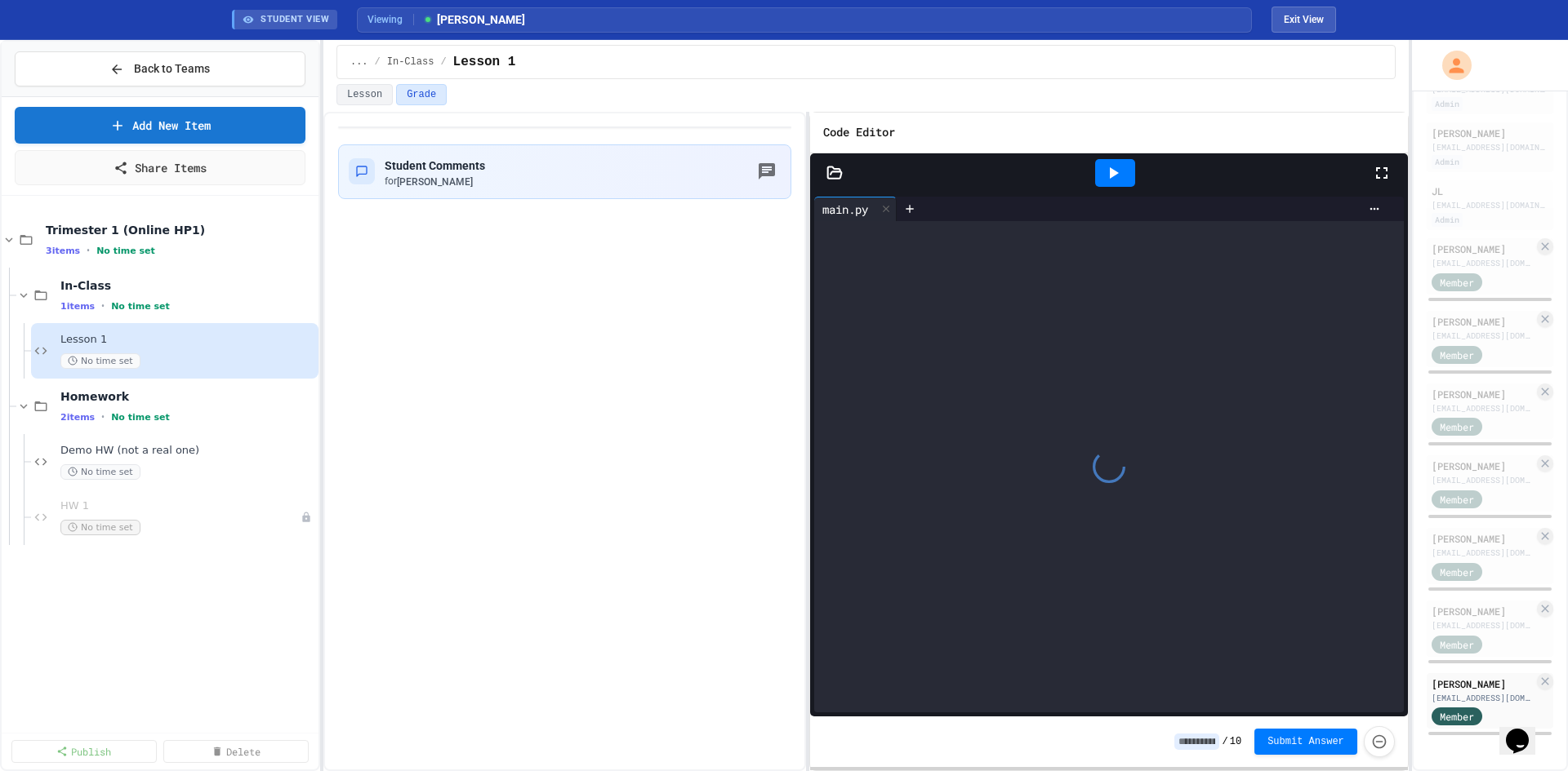
click at [836, 175] on icon at bounding box center [835, 173] width 17 height 17
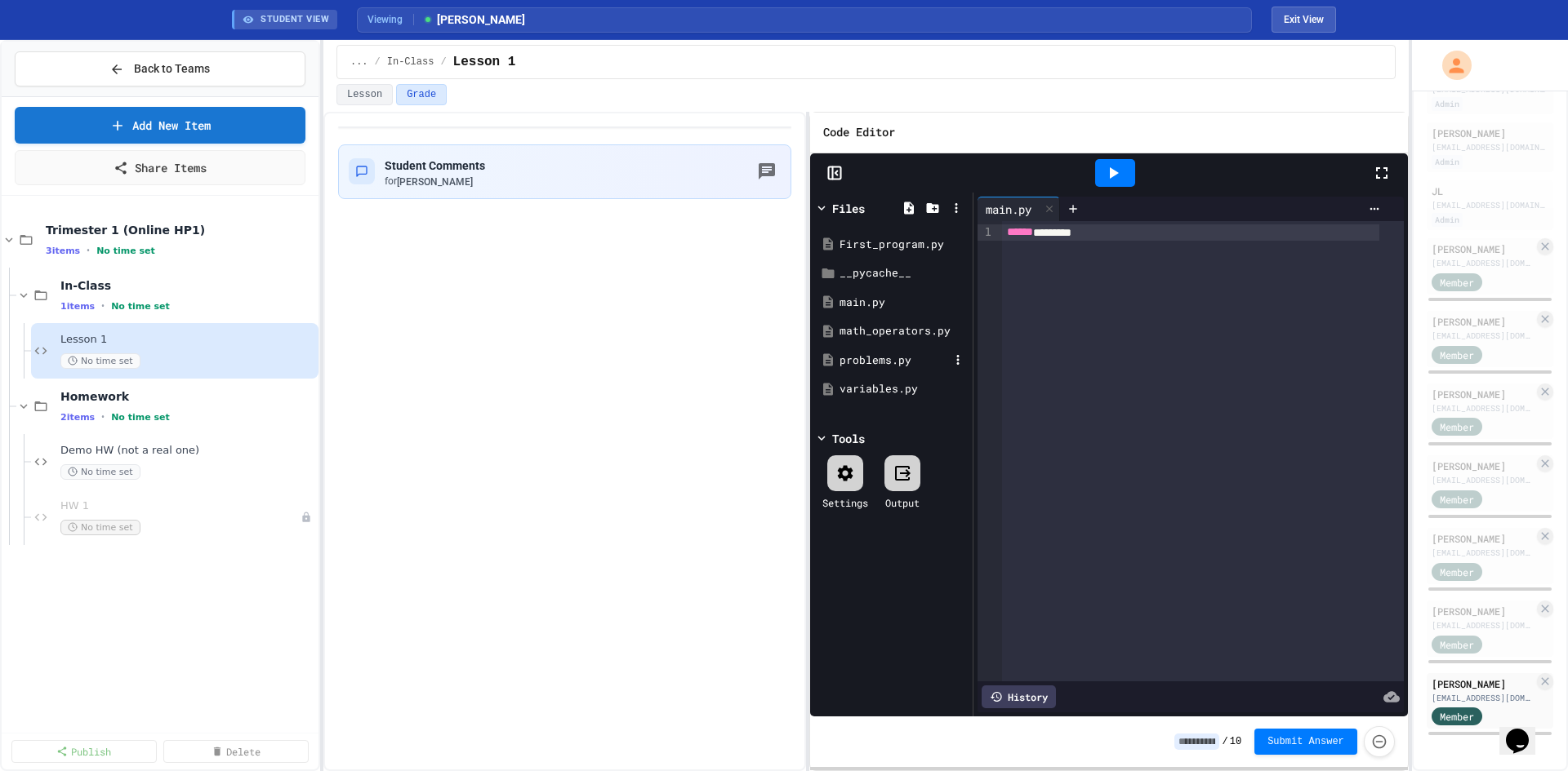
click at [888, 360] on div "problems.py" at bounding box center [894, 361] width 110 height 17
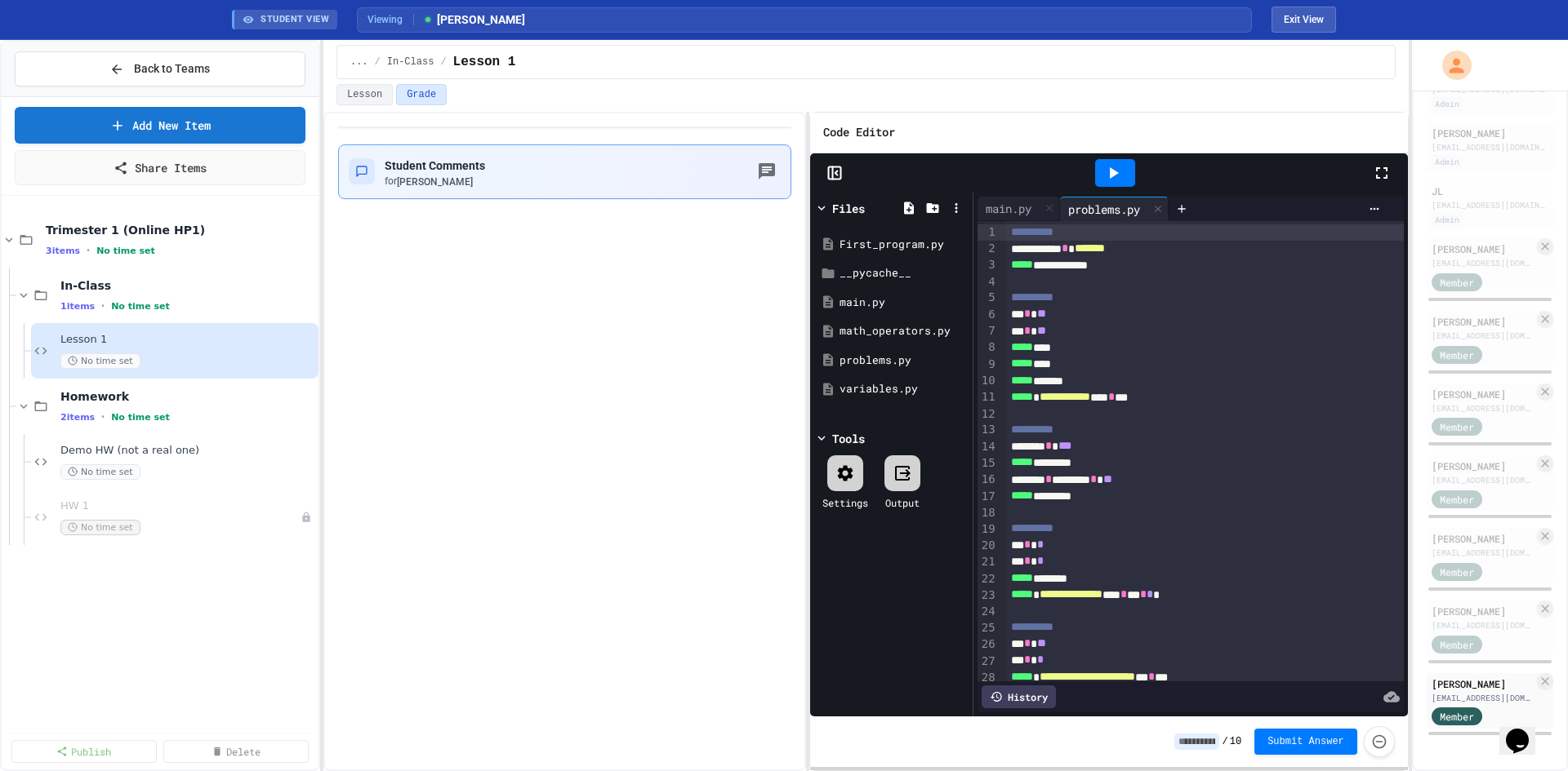
click at [763, 173] on icon "button" at bounding box center [767, 172] width 17 height 17
drag, startPoint x: 825, startPoint y: 154, endPoint x: 760, endPoint y: 166, distance: 66.1
click at [769, 770] on h6 "[PERSON_NAME]" at bounding box center [731, 780] width 225 height 19
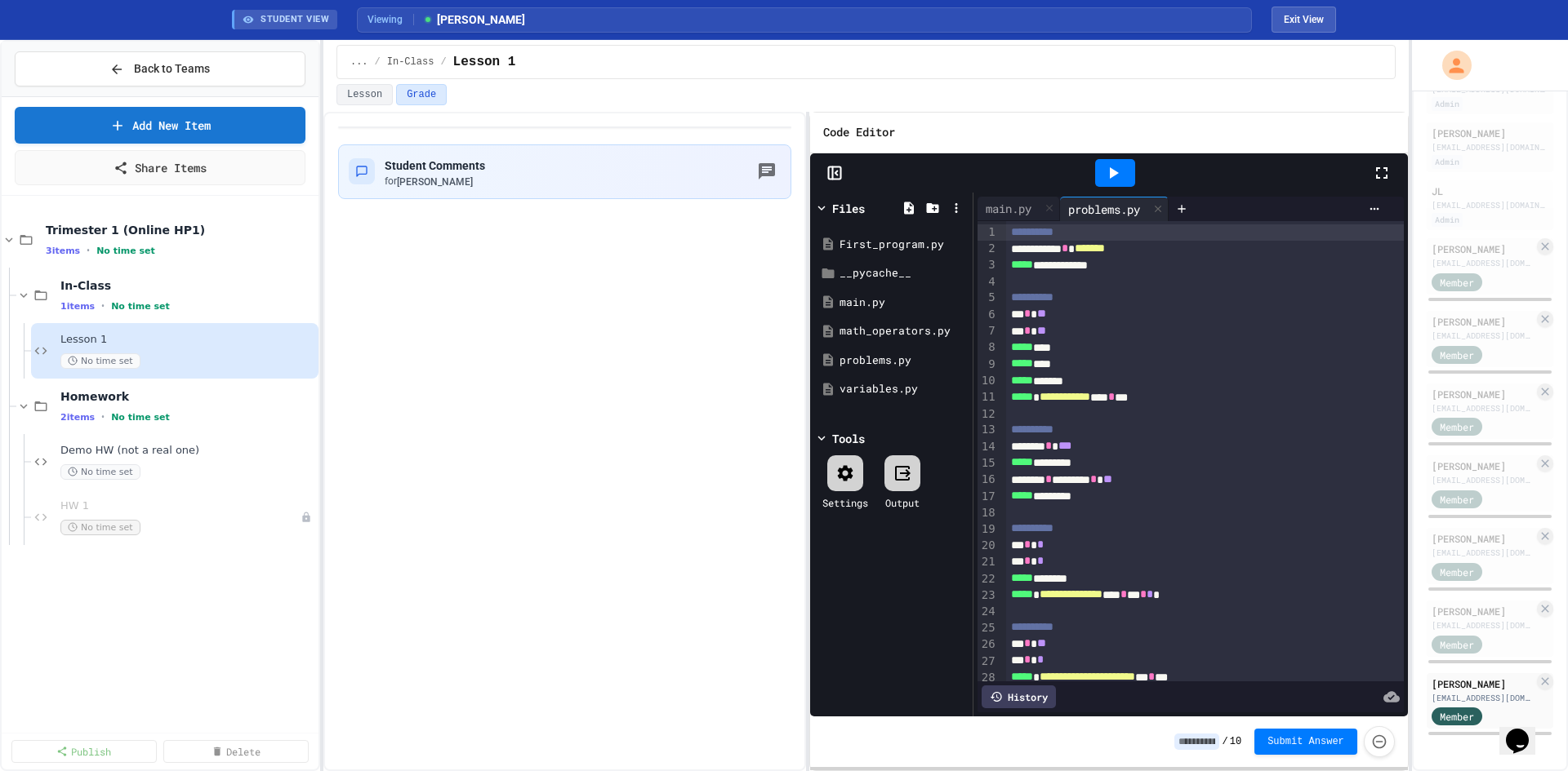
click at [528, 225] on div "Student Comments for Frank Yu" at bounding box center [564, 441] width 483 height 660
click at [763, 172] on icon "button" at bounding box center [767, 172] width 17 height 17
click at [1439, 329] on div "[EMAIL_ADDRESS][DOMAIN_NAME]" at bounding box center [1483, 335] width 102 height 12
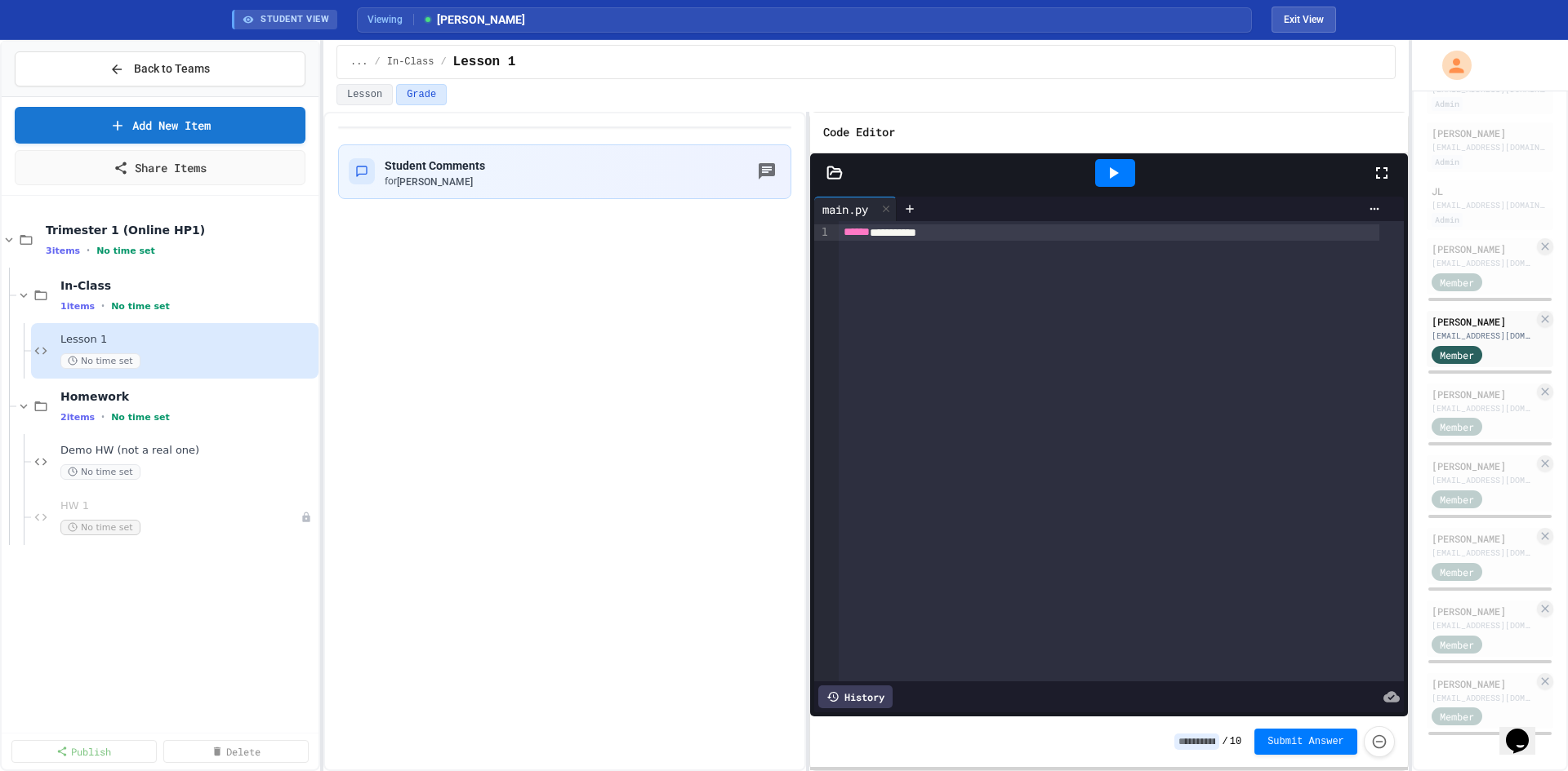
click at [835, 178] on icon at bounding box center [834, 172] width 14 height 11
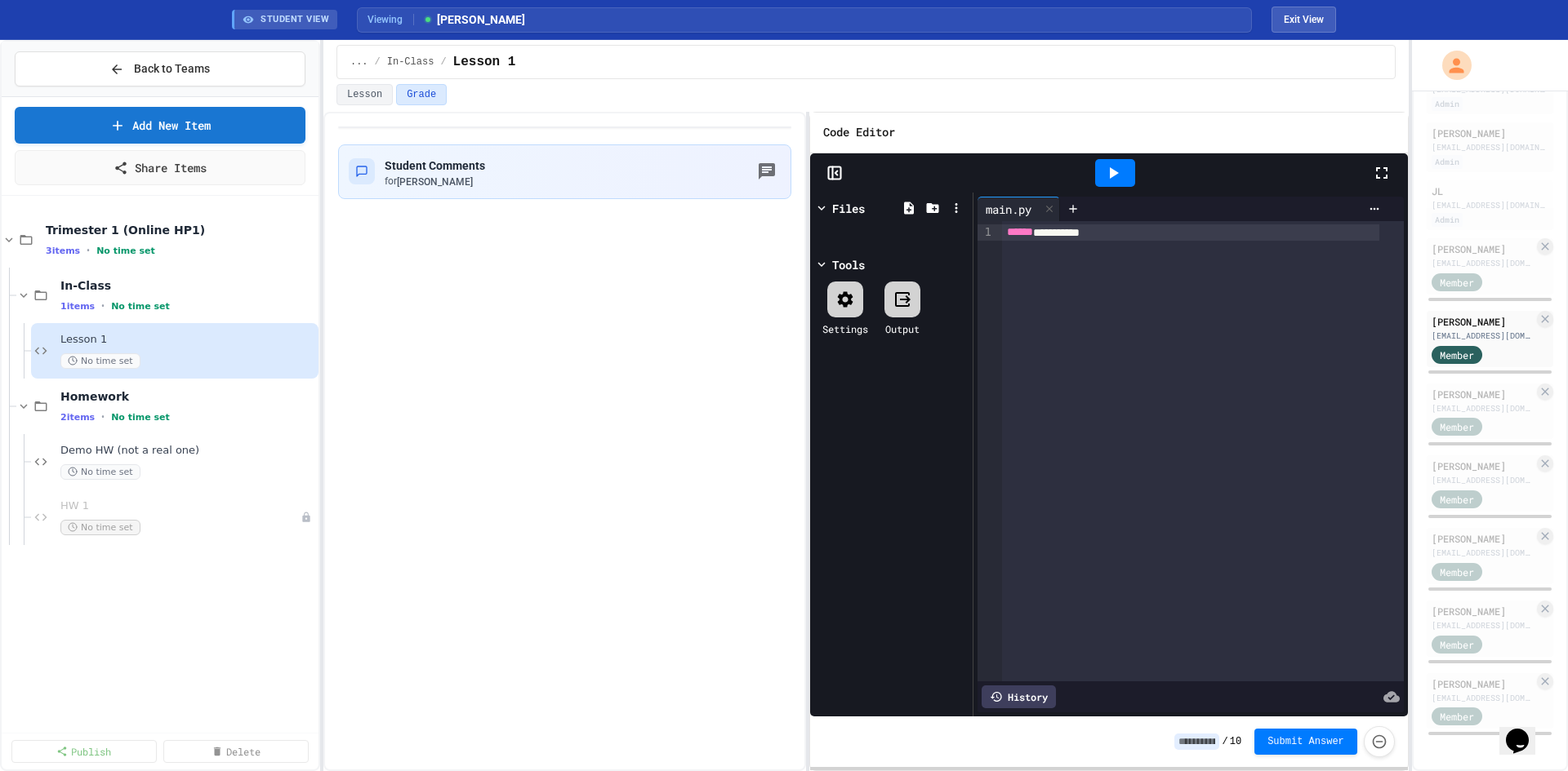
click at [836, 199] on div "Files" at bounding box center [848, 208] width 32 height 17
drag, startPoint x: 841, startPoint y: 208, endPoint x: 866, endPoint y: 208, distance: 25.0
click at [843, 207] on div "Files" at bounding box center [848, 208] width 32 height 17
click at [953, 212] on icon at bounding box center [956, 208] width 15 height 15
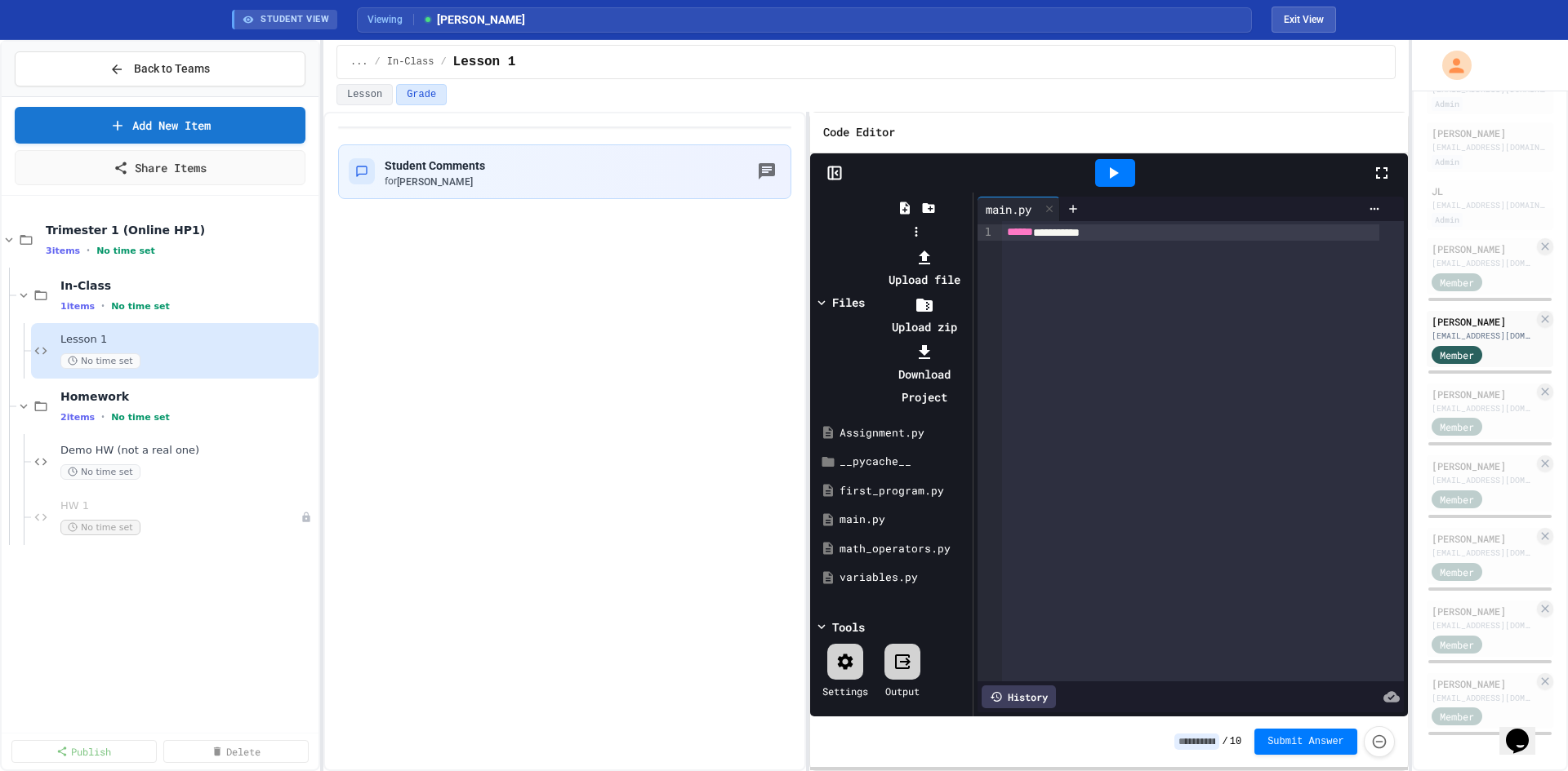
click at [864, 246] on div at bounding box center [916, 246] width 104 height 0
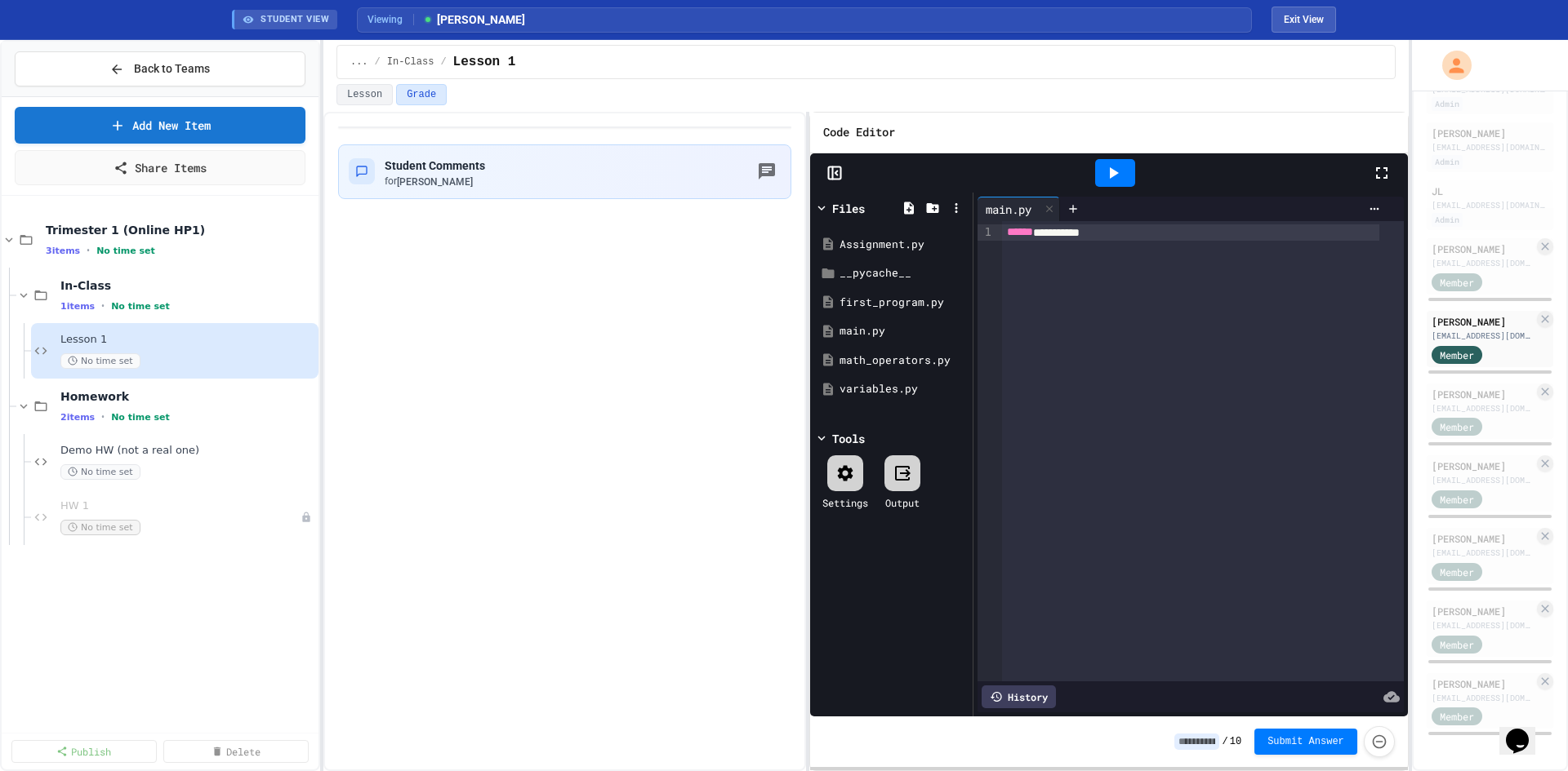
click at [845, 240] on div "Assignment.py" at bounding box center [902, 245] width 127 height 17
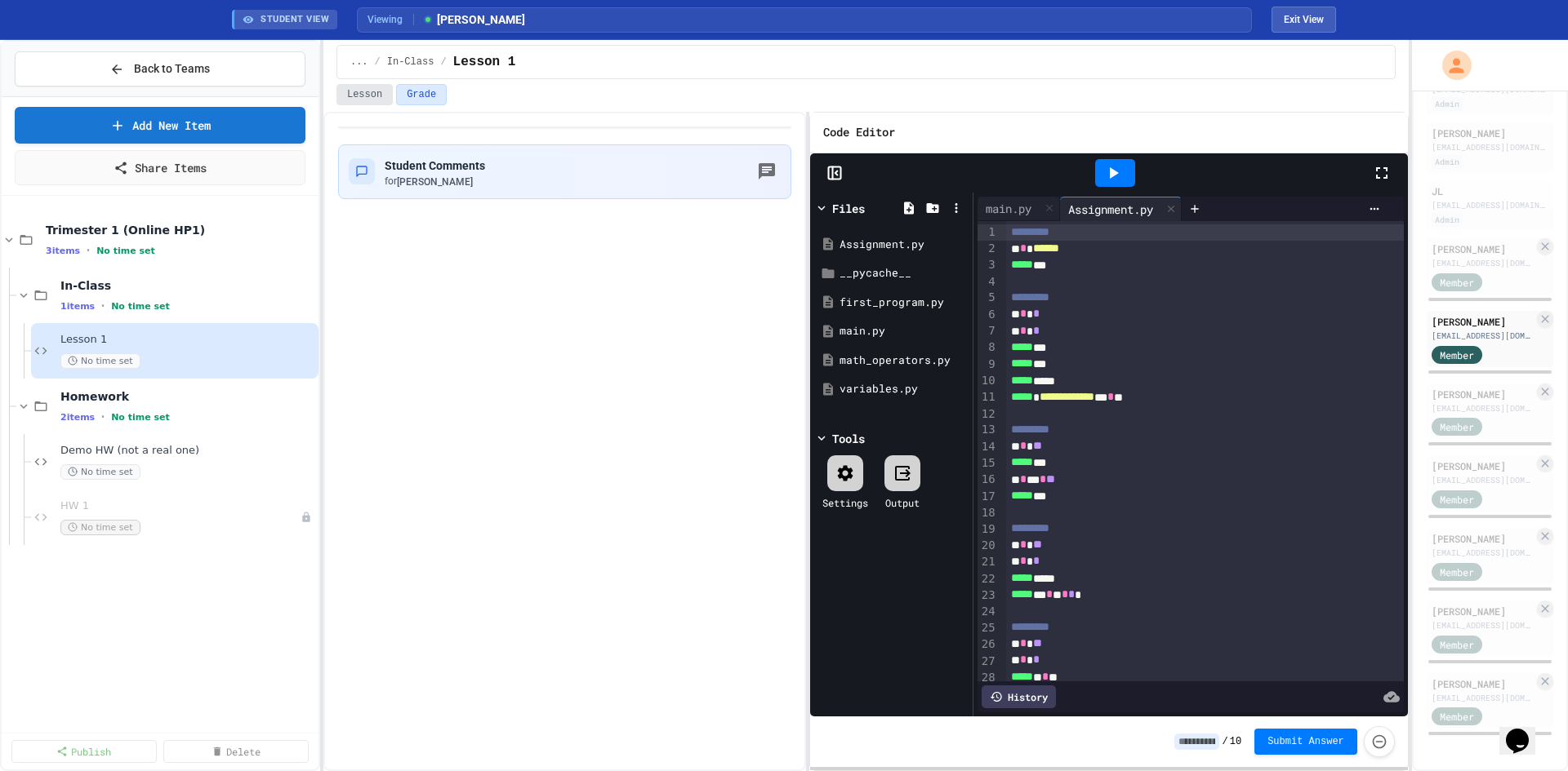
click at [347, 85] on button "Lesson" at bounding box center [364, 95] width 57 height 21
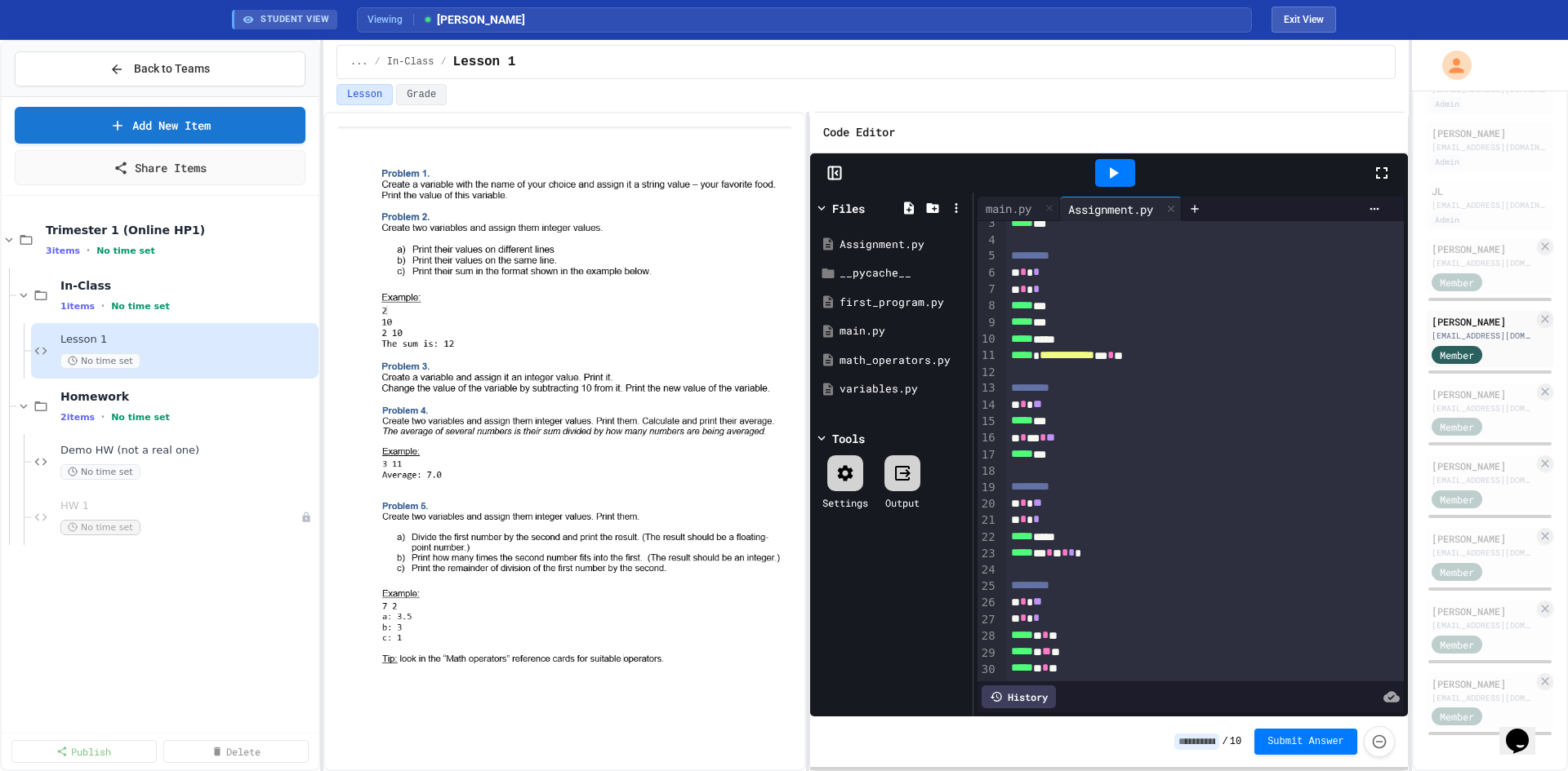
scroll to position [240, 0]
click at [1445, 675] on div "[PERSON_NAME]" at bounding box center [1483, 683] width 102 height 15
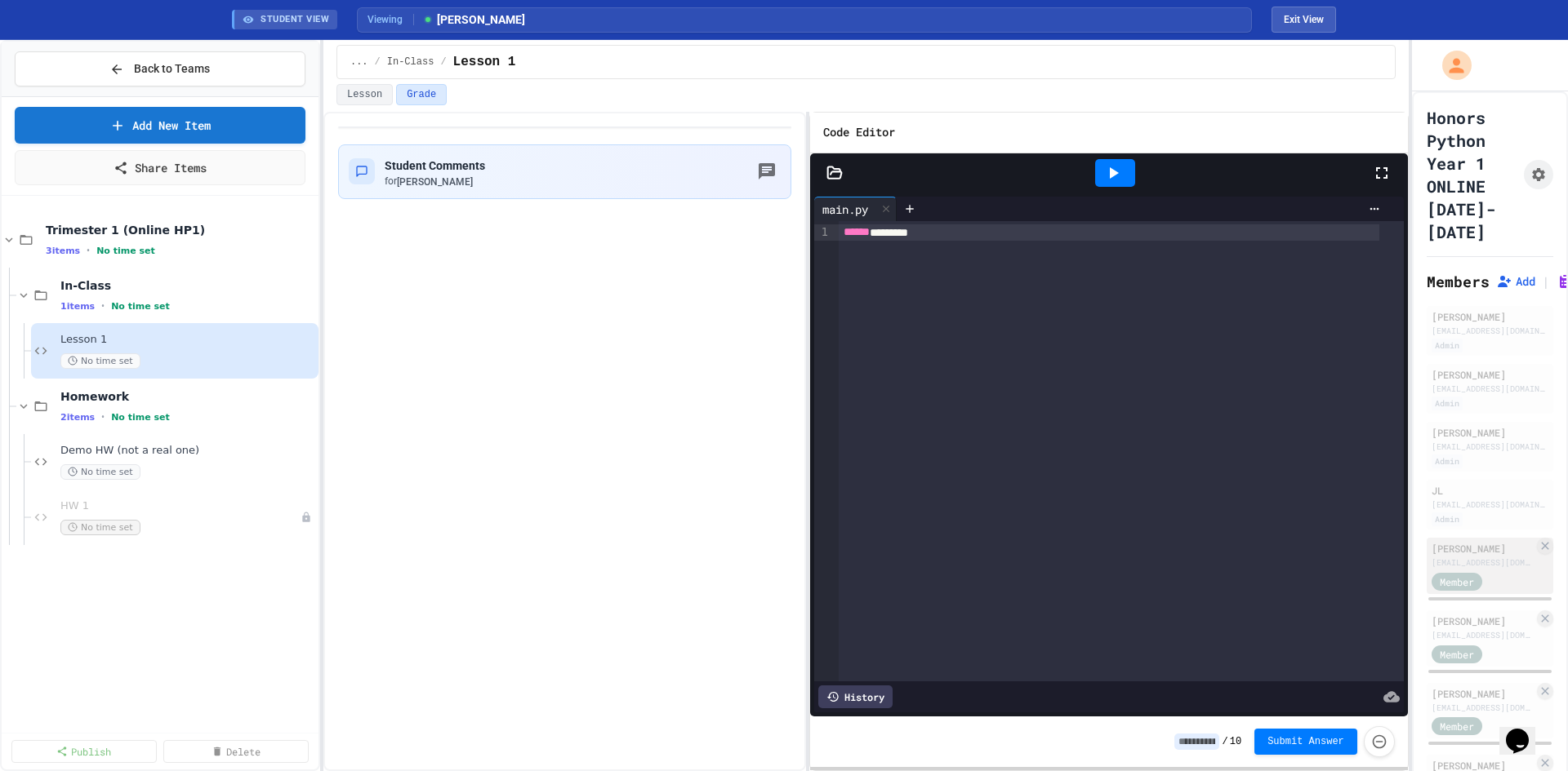
click at [1463, 581] on span "Member" at bounding box center [1457, 582] width 34 height 15
click at [1462, 562] on div "[EMAIL_ADDRESS][DOMAIN_NAME]" at bounding box center [1483, 562] width 102 height 12
click at [819, 173] on div at bounding box center [834, 173] width 49 height 17
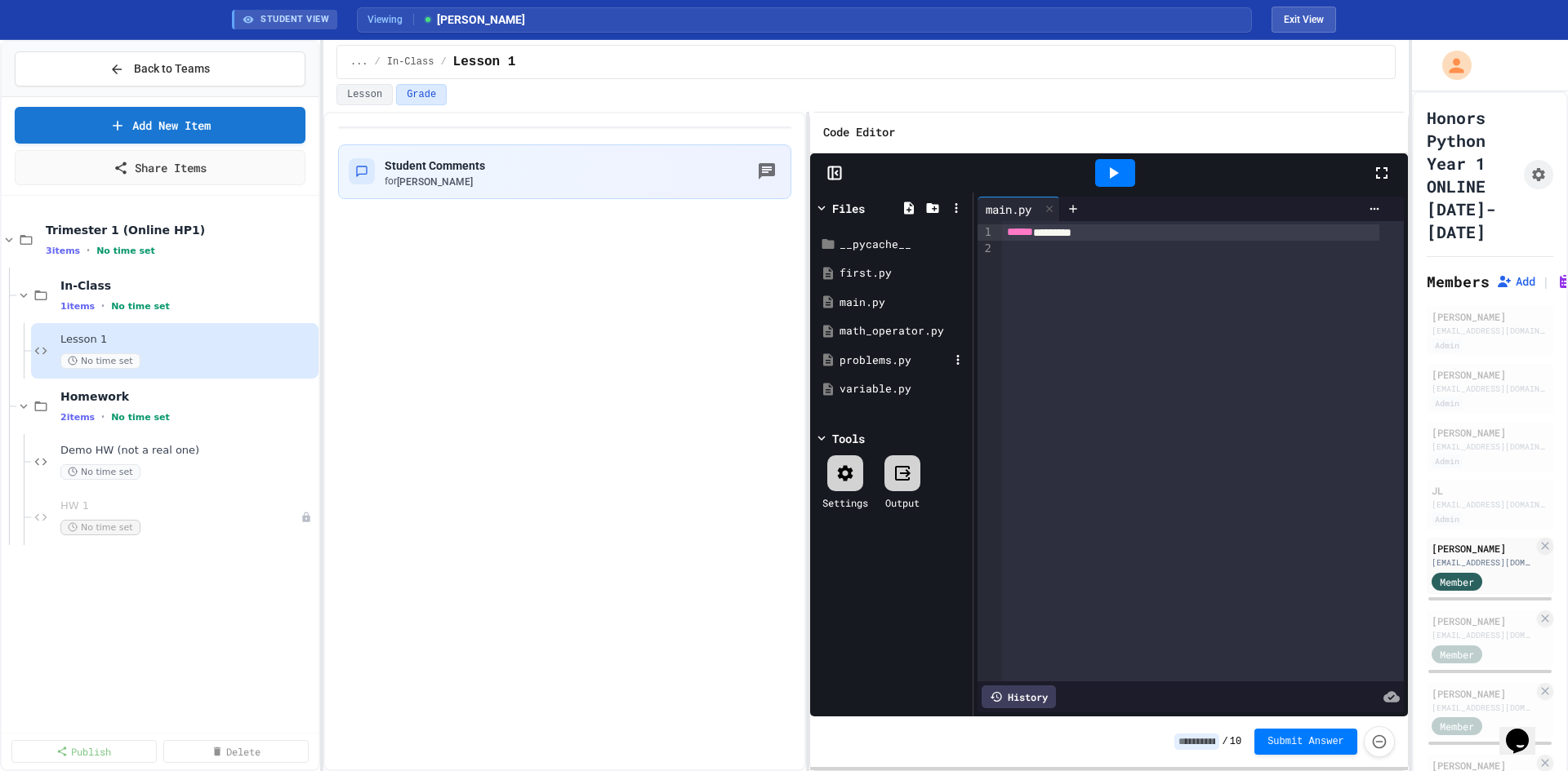
click at [866, 362] on div "problems.py" at bounding box center [894, 361] width 110 height 17
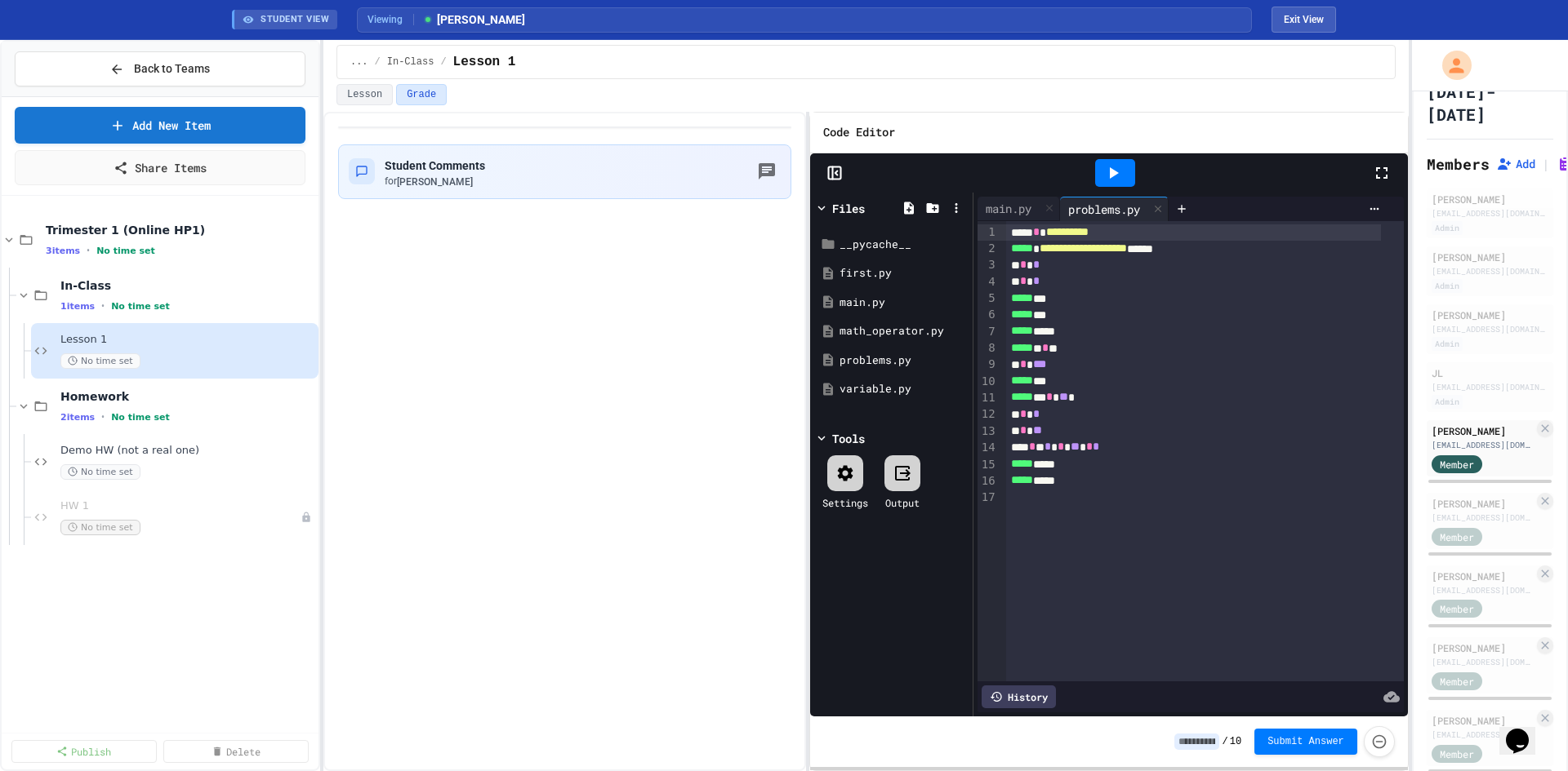
scroll to position [240, 0]
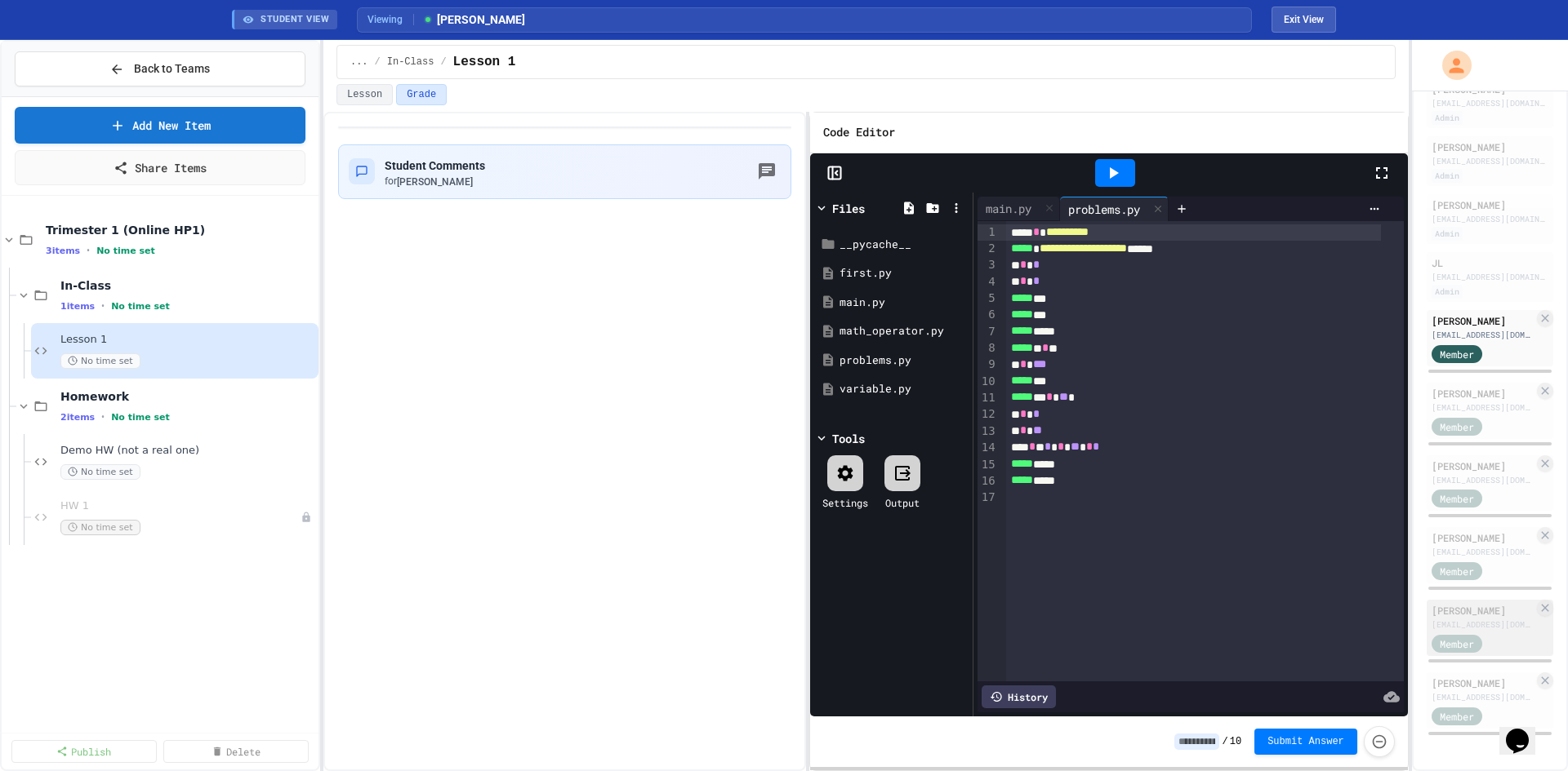
click at [1463, 619] on div "[EMAIL_ADDRESS][DOMAIN_NAME]" at bounding box center [1483, 624] width 102 height 12
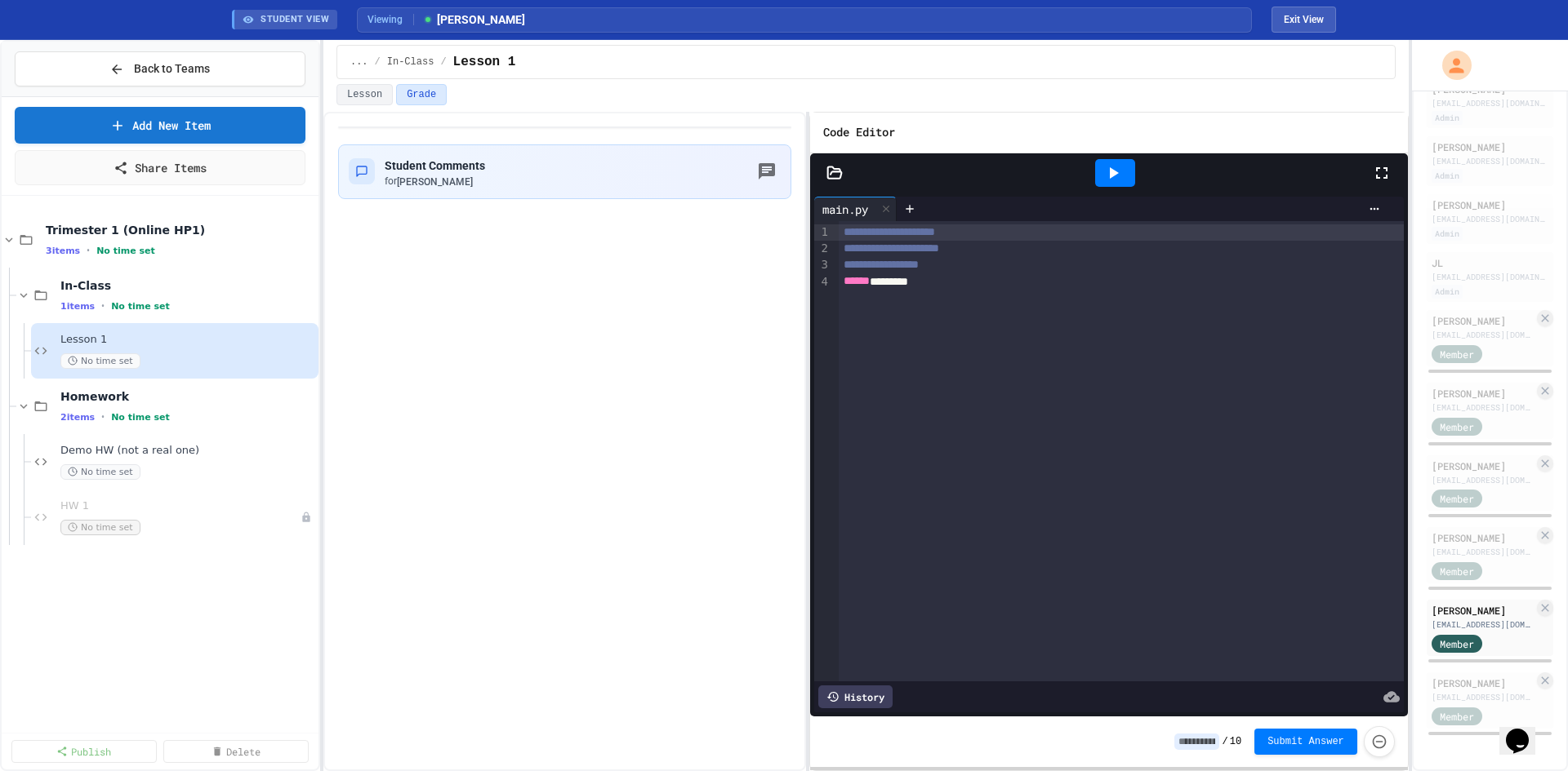
click at [852, 171] on div at bounding box center [834, 173] width 49 height 17
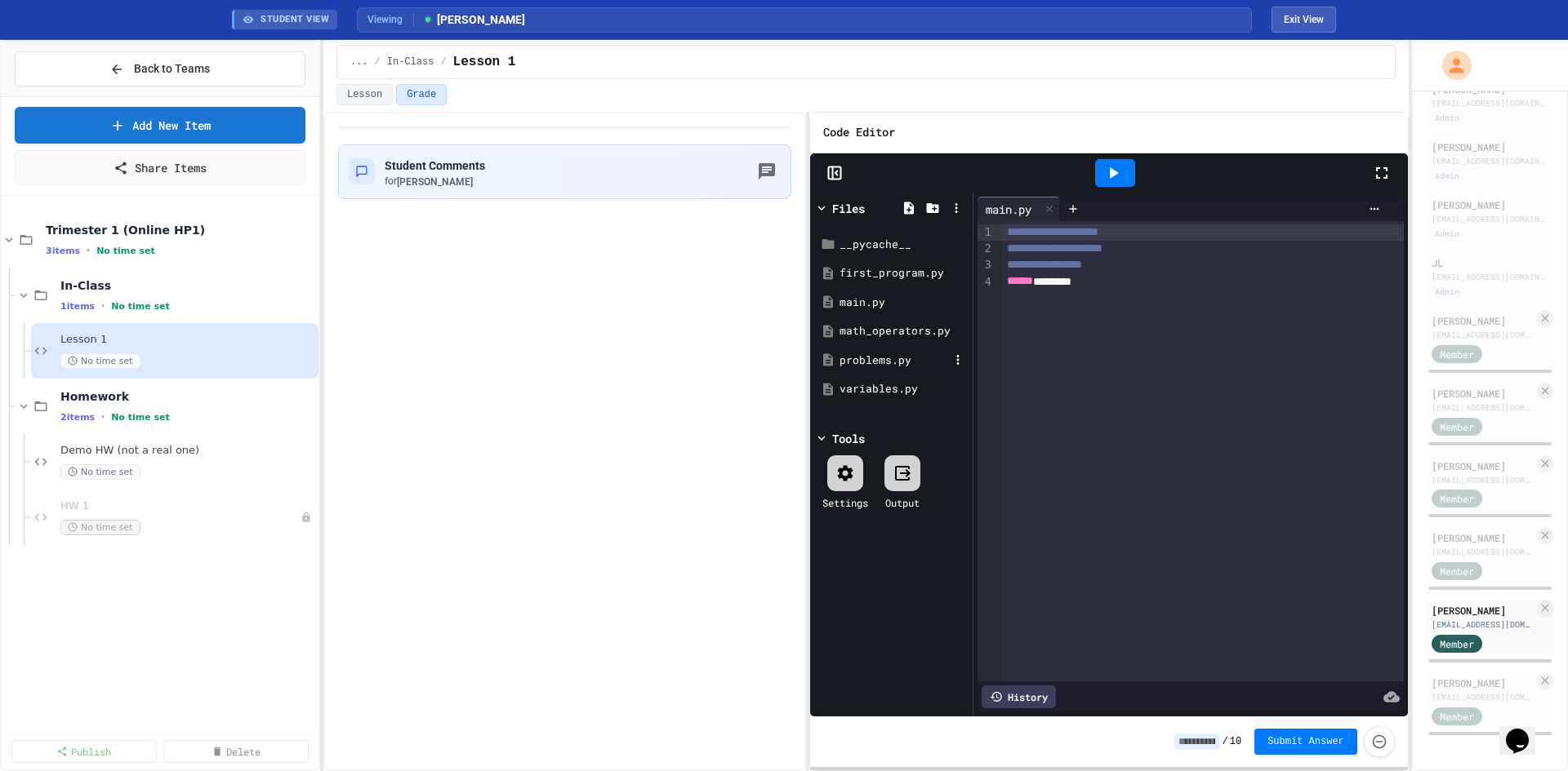
click at [852, 348] on div "problems.py" at bounding box center [891, 361] width 154 height 30
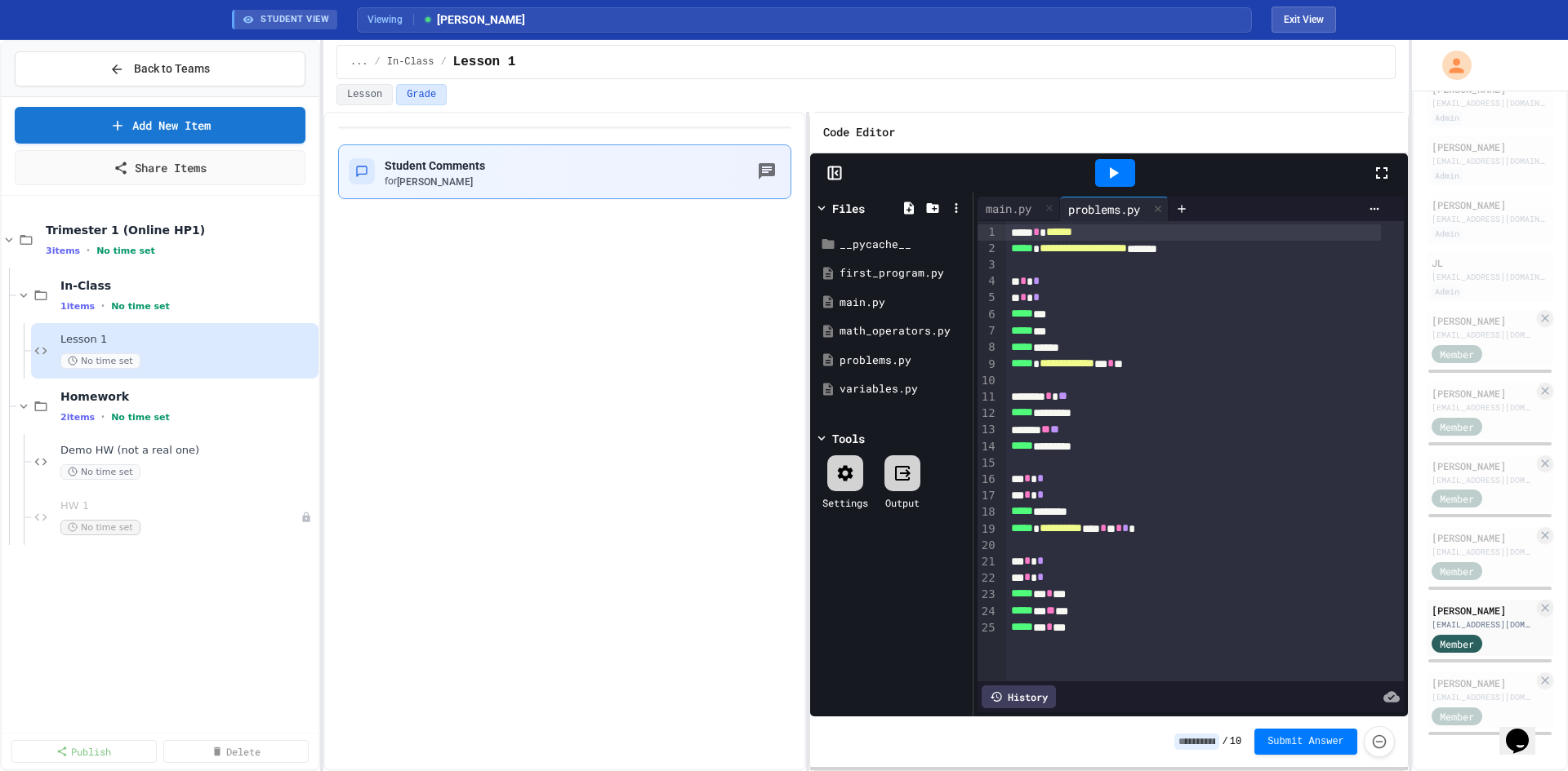
click at [762, 161] on button "button" at bounding box center [767, 172] width 28 height 28
drag, startPoint x: 745, startPoint y: 157, endPoint x: 697, endPoint y: 165, distance: 48.7
click at [724, 770] on h6 "[PERSON_NAME]" at bounding box center [731, 780] width 225 height 19
drag, startPoint x: 666, startPoint y: 166, endPoint x: 645, endPoint y: 169, distance: 21.2
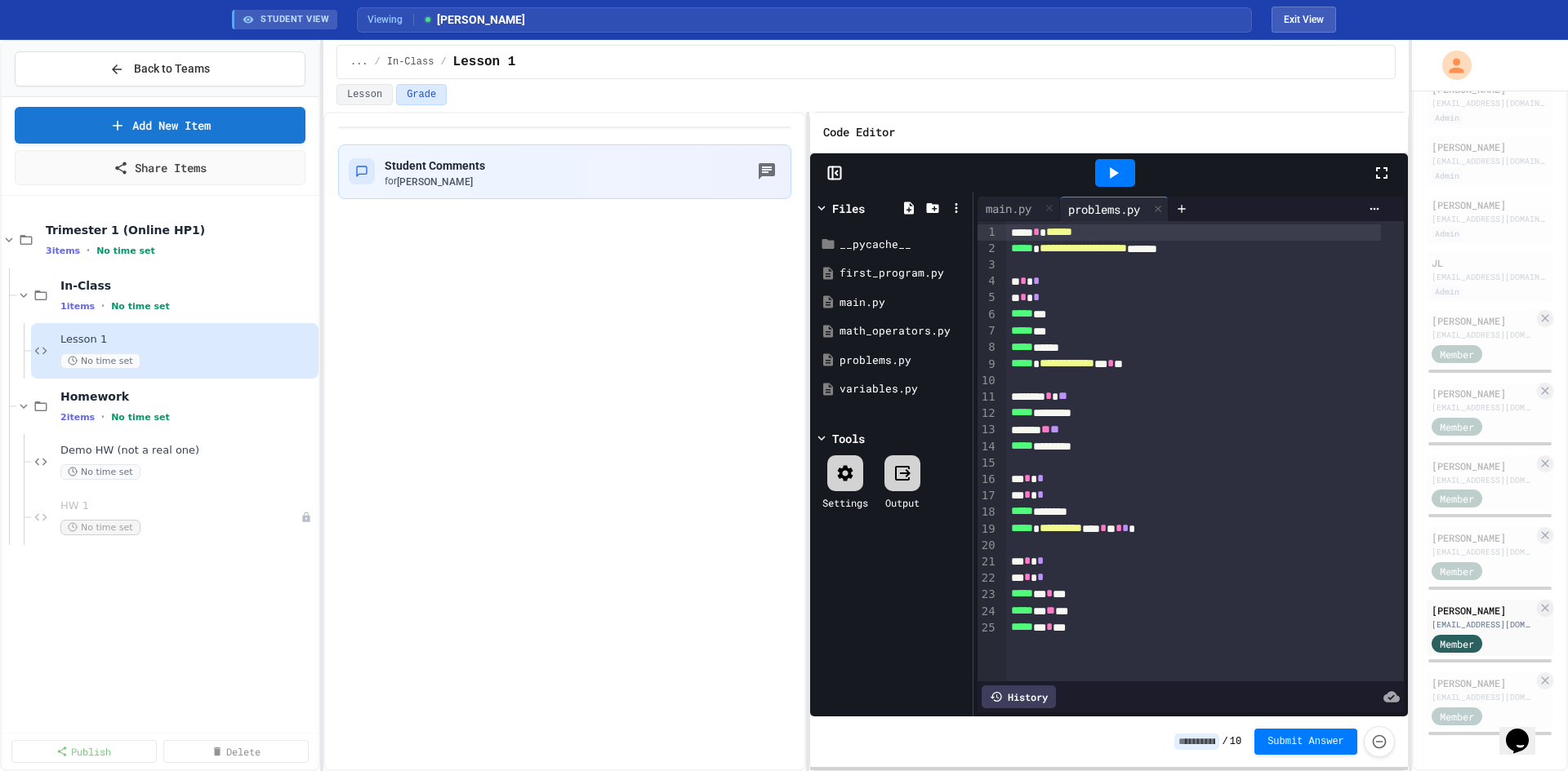
click at [1449, 402] on div "[EMAIL_ADDRESS][DOMAIN_NAME]" at bounding box center [1483, 407] width 102 height 12
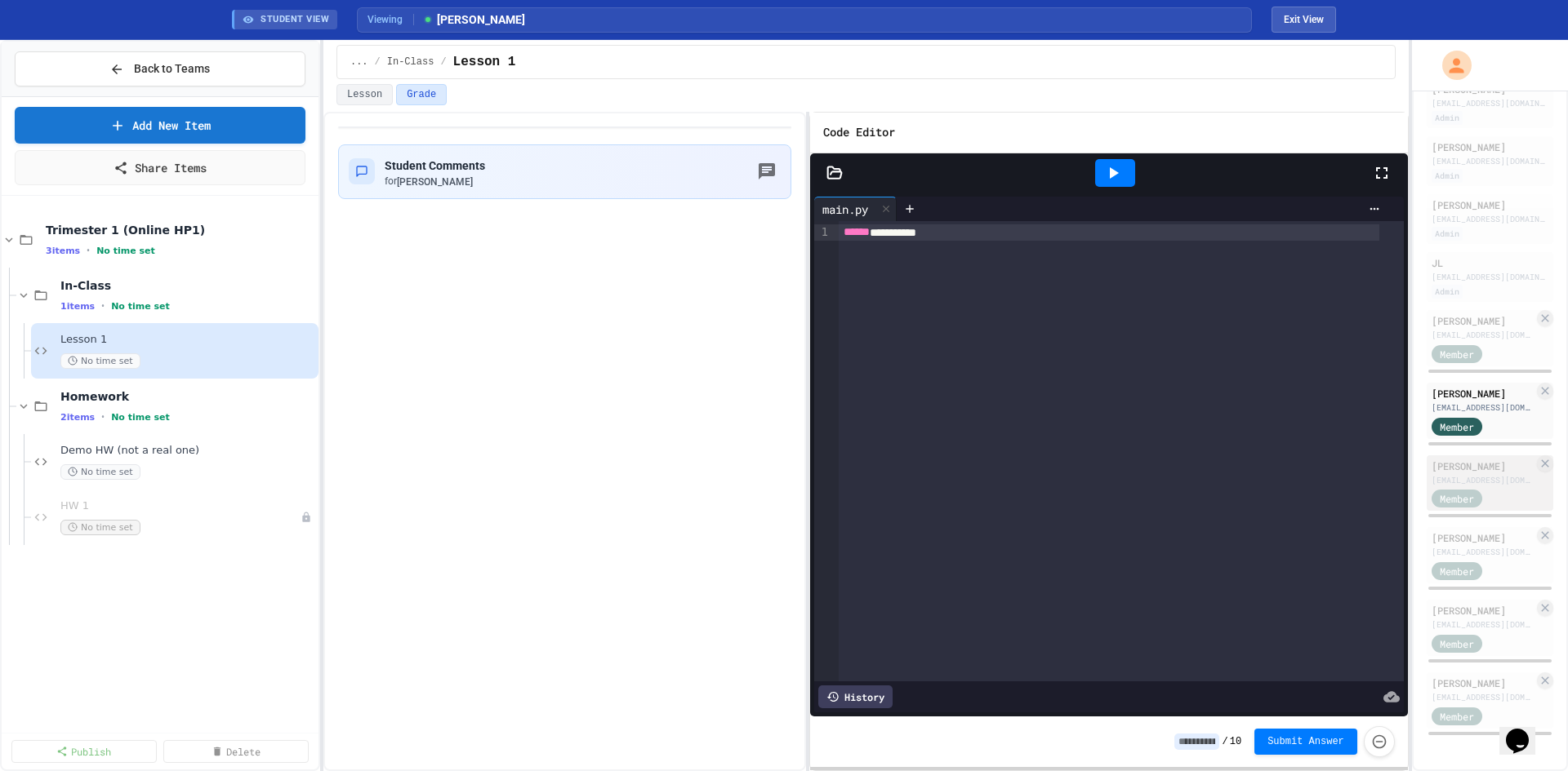
click at [1454, 488] on div "Member" at bounding box center [1472, 498] width 82 height 20
click at [838, 172] on icon at bounding box center [834, 172] width 14 height 11
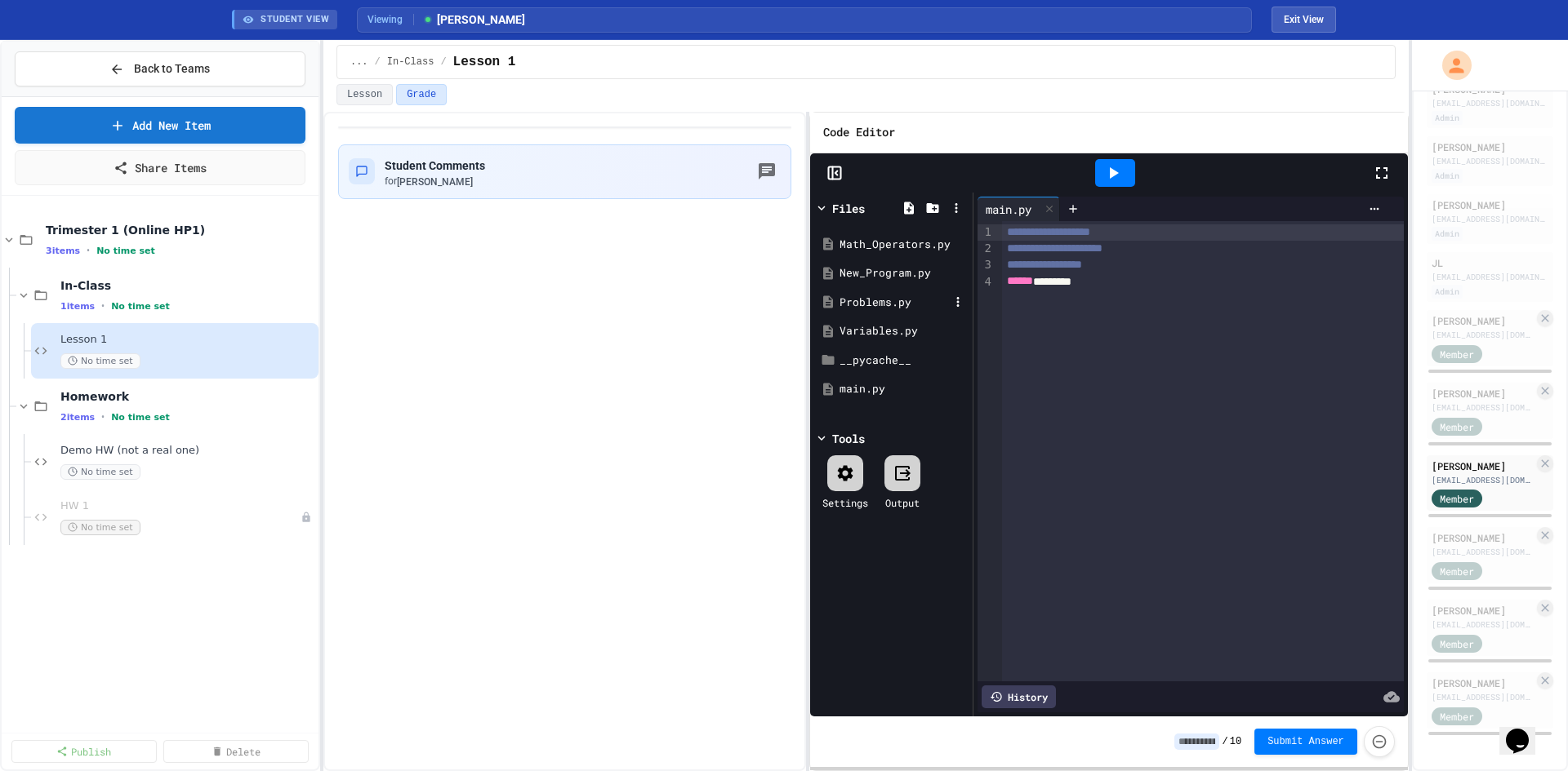
click at [871, 296] on div "Problems.py" at bounding box center [894, 303] width 110 height 17
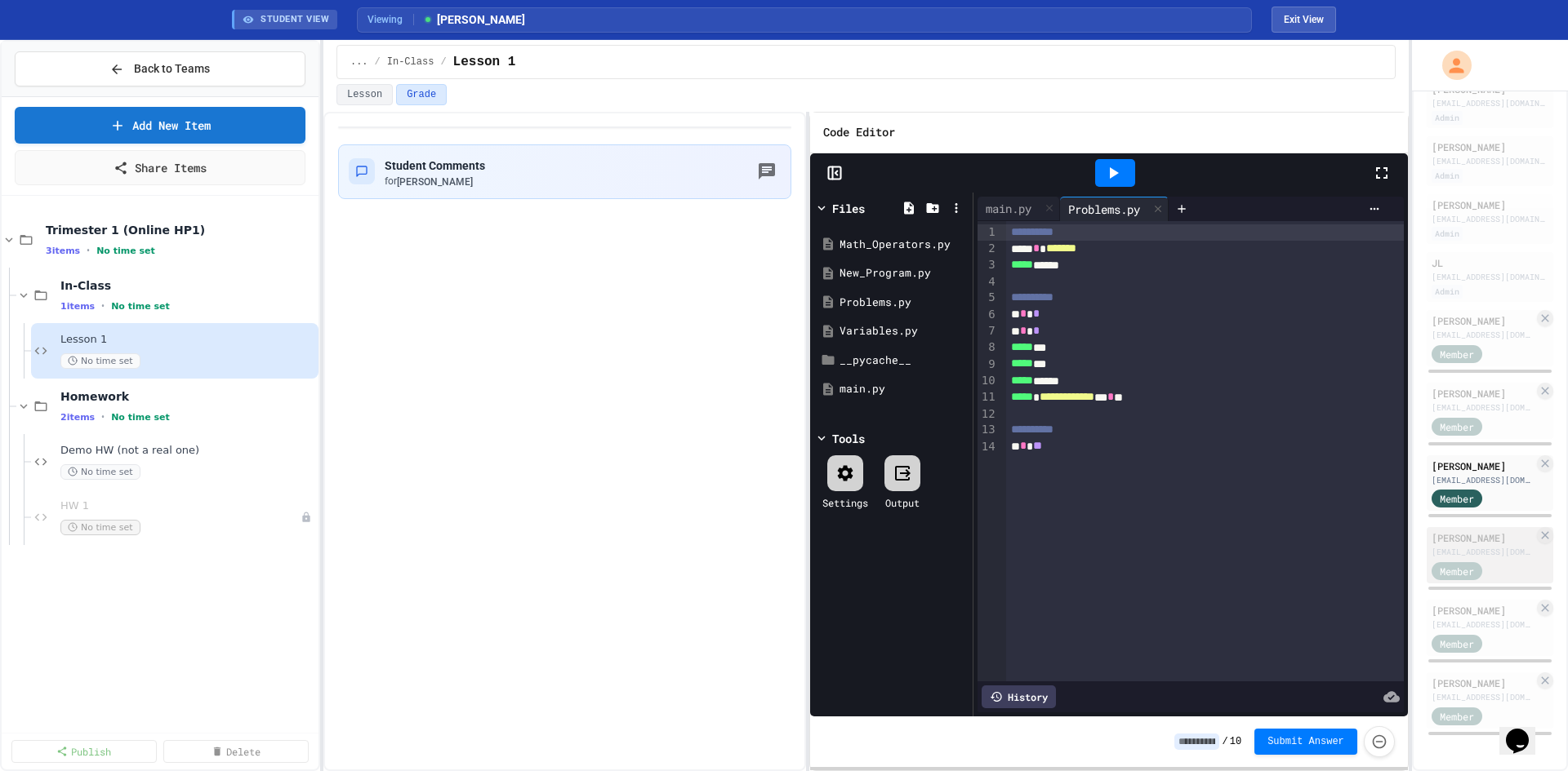
click at [1447, 531] on div "[PERSON_NAME]" at bounding box center [1483, 538] width 102 height 15
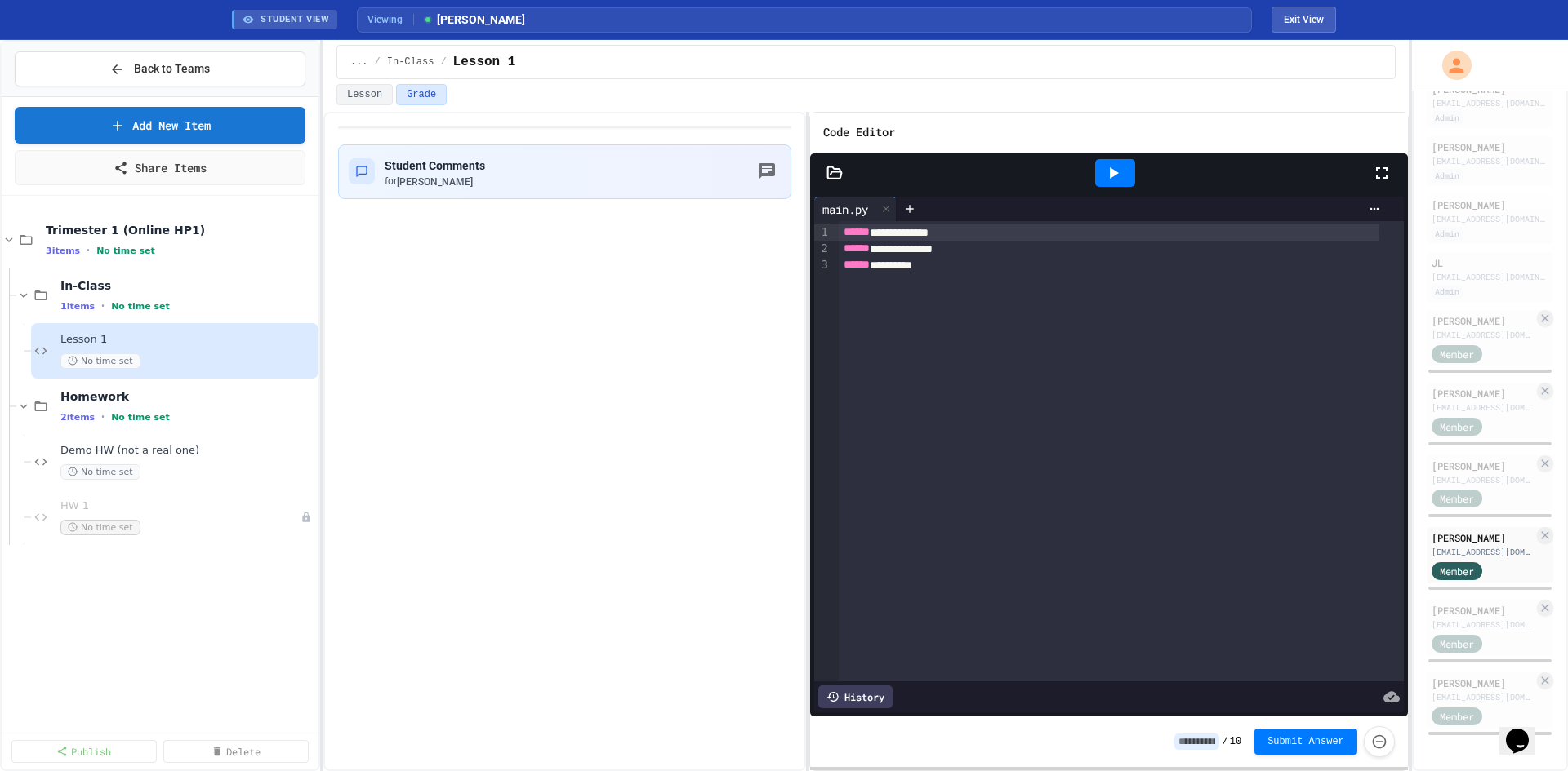
click at [839, 167] on icon at bounding box center [835, 173] width 17 height 17
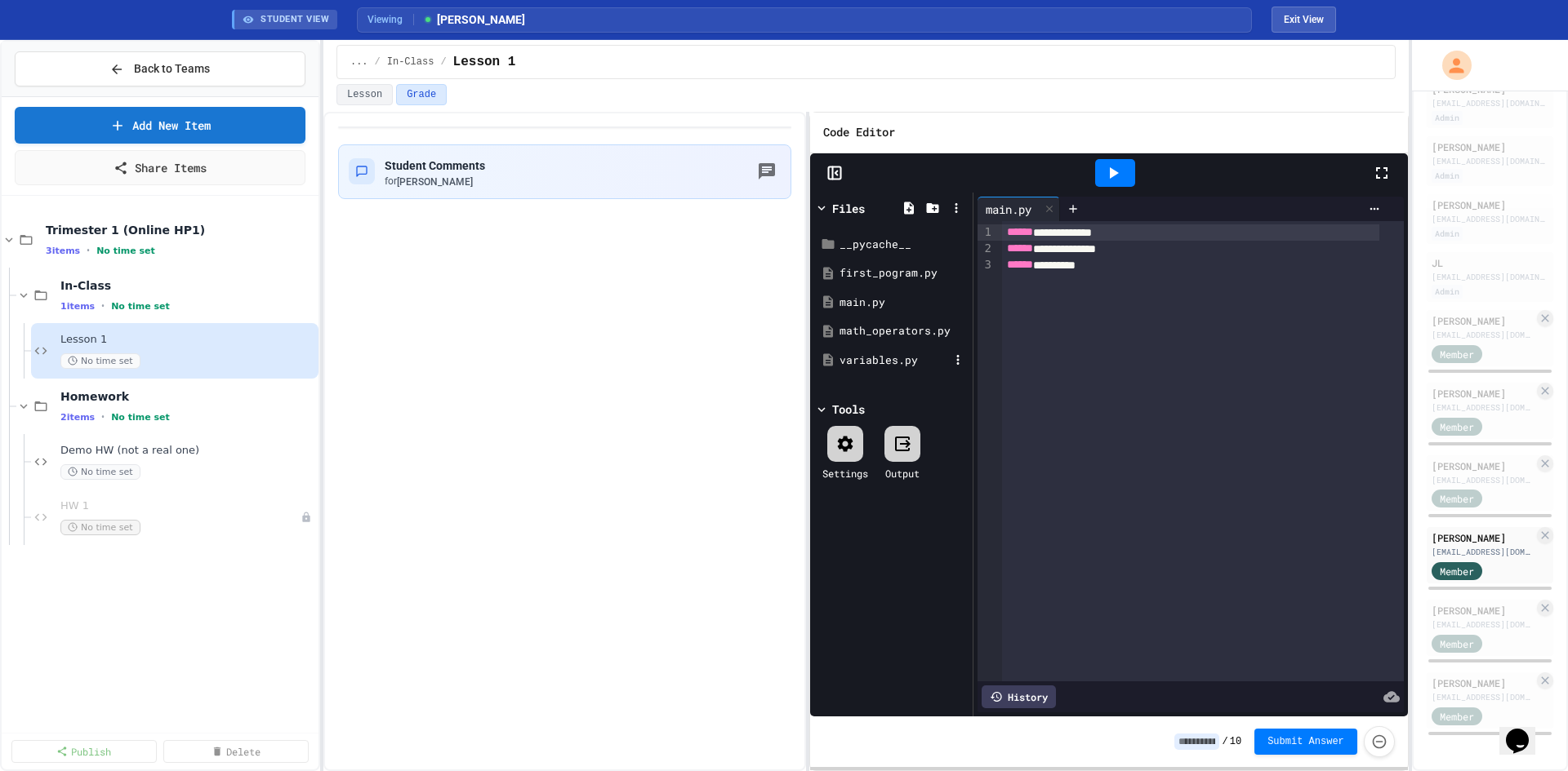
click at [857, 364] on div "variables.py" at bounding box center [894, 361] width 110 height 17
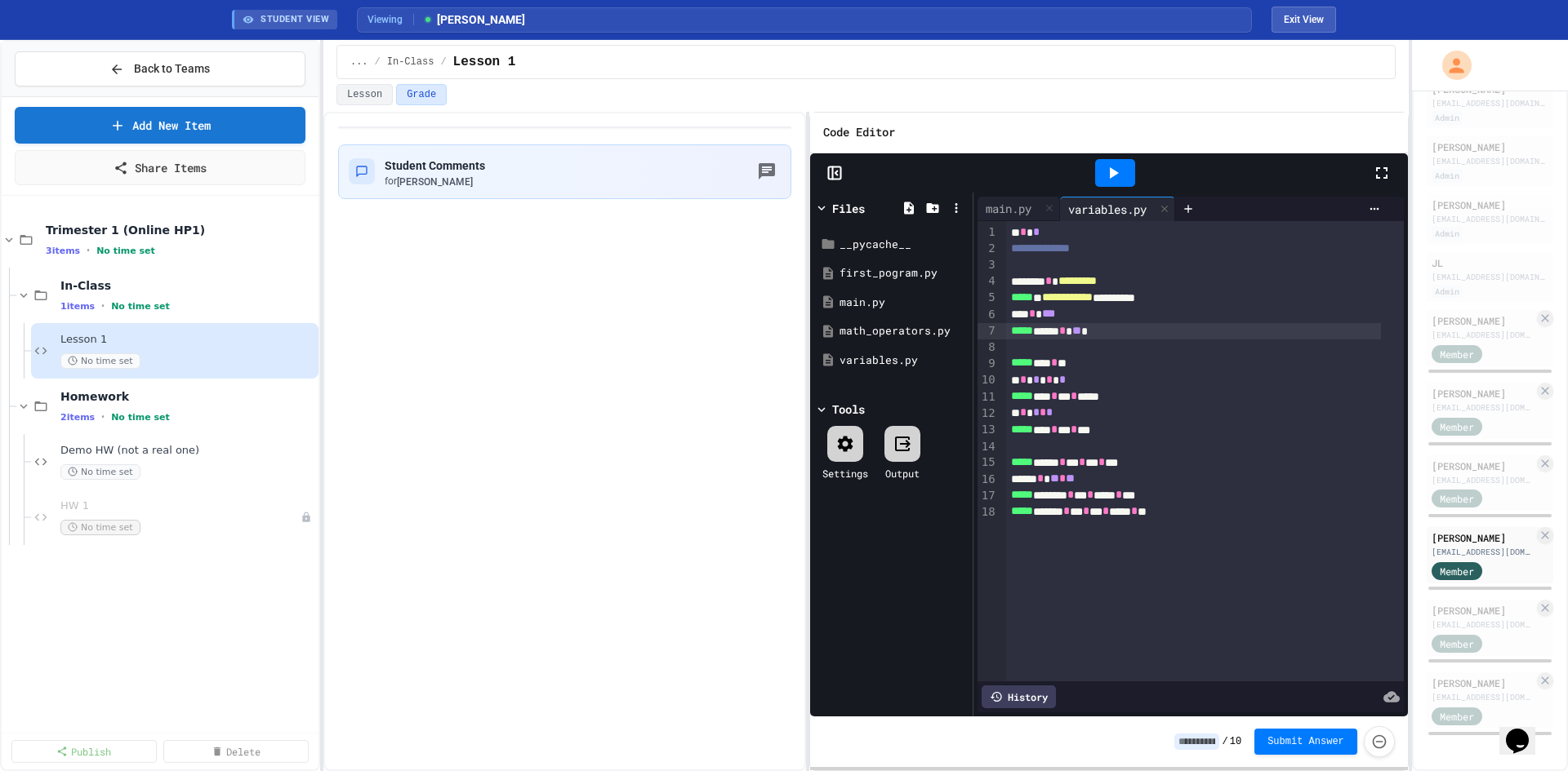
drag, startPoint x: 1069, startPoint y: 335, endPoint x: 1060, endPoint y: 334, distance: 9.1
click at [1068, 335] on div "***** **** * ** *" at bounding box center [1194, 331] width 375 height 17
click at [1048, 330] on div "***** * *** * ** *" at bounding box center [1194, 331] width 375 height 17
click at [1033, 331] on span "*****" at bounding box center [1022, 330] width 22 height 11
click at [1043, 331] on div "***** **** * ** *" at bounding box center [1194, 331] width 375 height 17
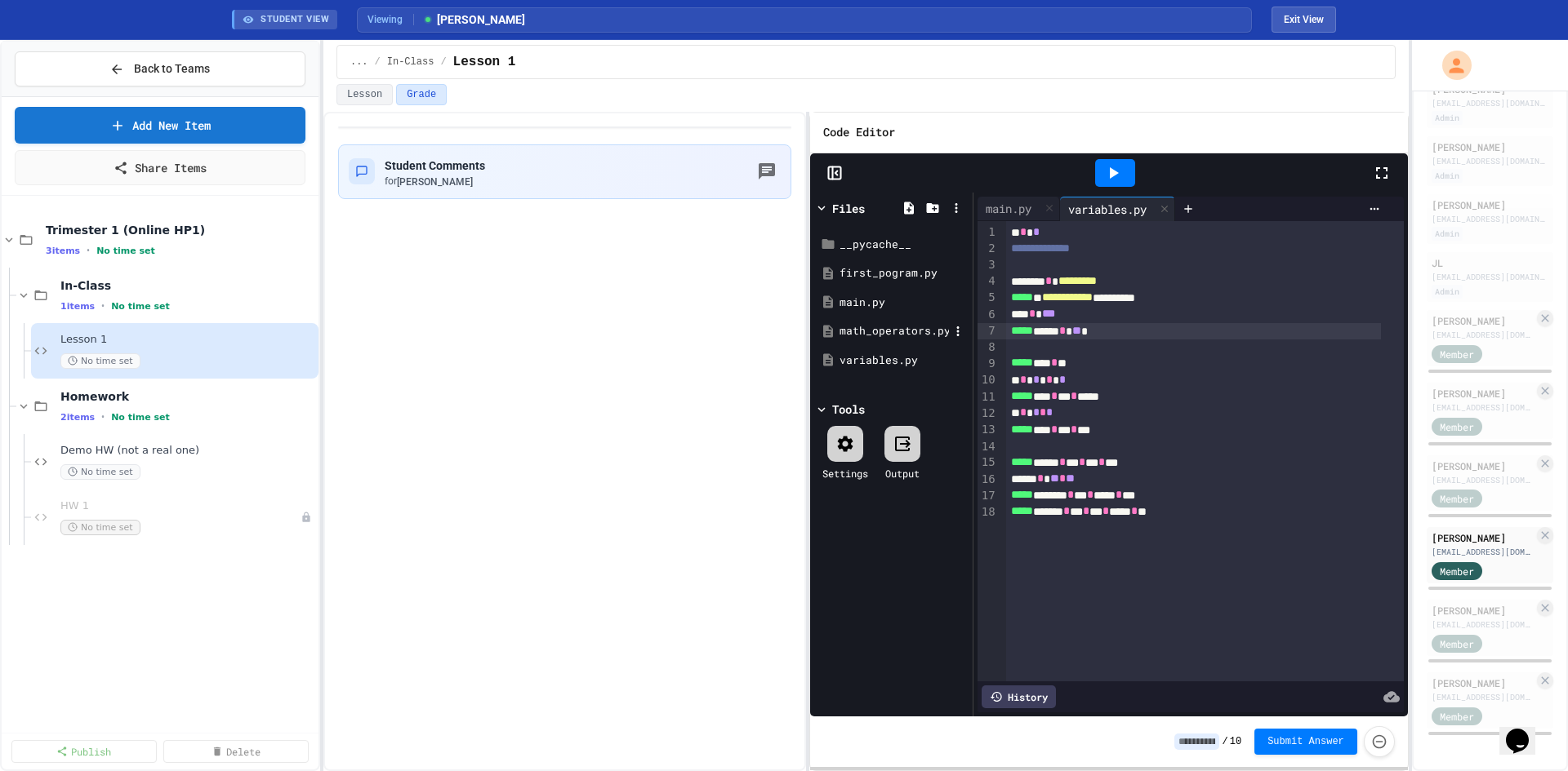
click at [891, 323] on div "math_operators.py" at bounding box center [894, 331] width 110 height 17
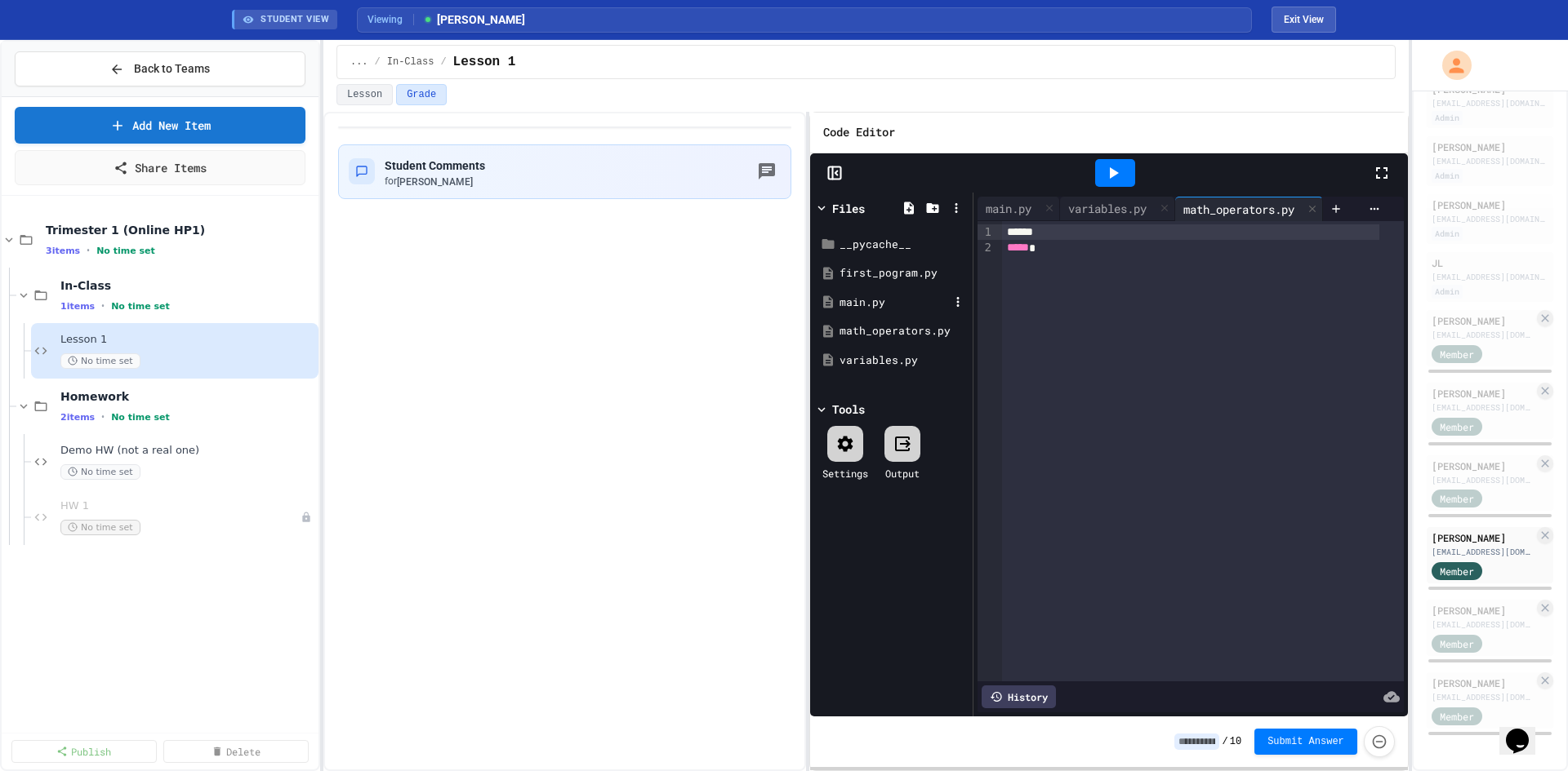
click at [879, 300] on div "main.py" at bounding box center [894, 303] width 110 height 17
click at [872, 270] on div "first_pogram.py" at bounding box center [894, 274] width 110 height 17
click at [872, 304] on div "main.py" at bounding box center [894, 303] width 110 height 17
click at [875, 329] on div "math_operators.py" at bounding box center [894, 331] width 110 height 17
click at [879, 353] on div "variables.py" at bounding box center [894, 361] width 110 height 17
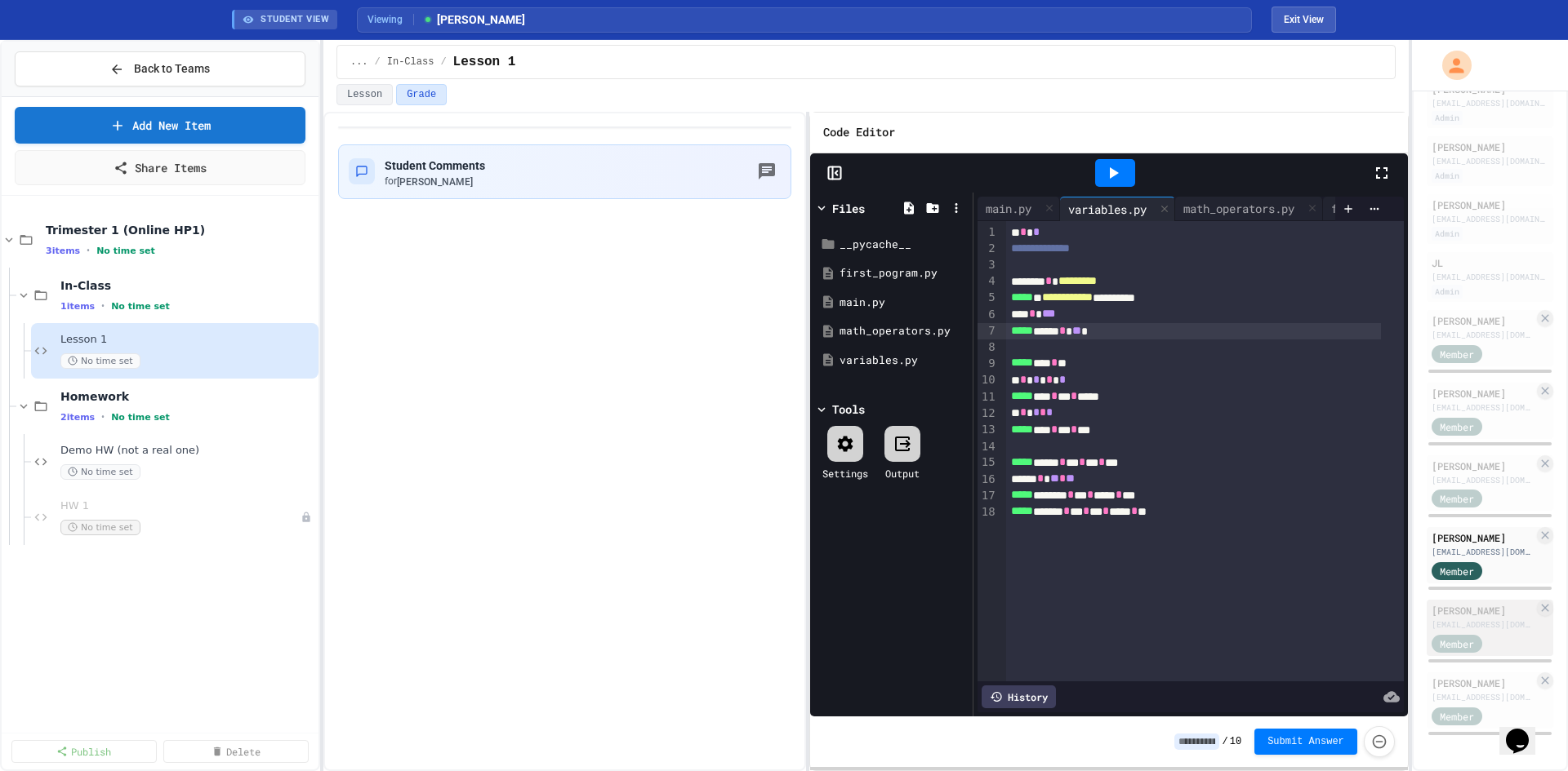
click at [1474, 619] on div "[EMAIL_ADDRESS][DOMAIN_NAME]" at bounding box center [1483, 624] width 102 height 12
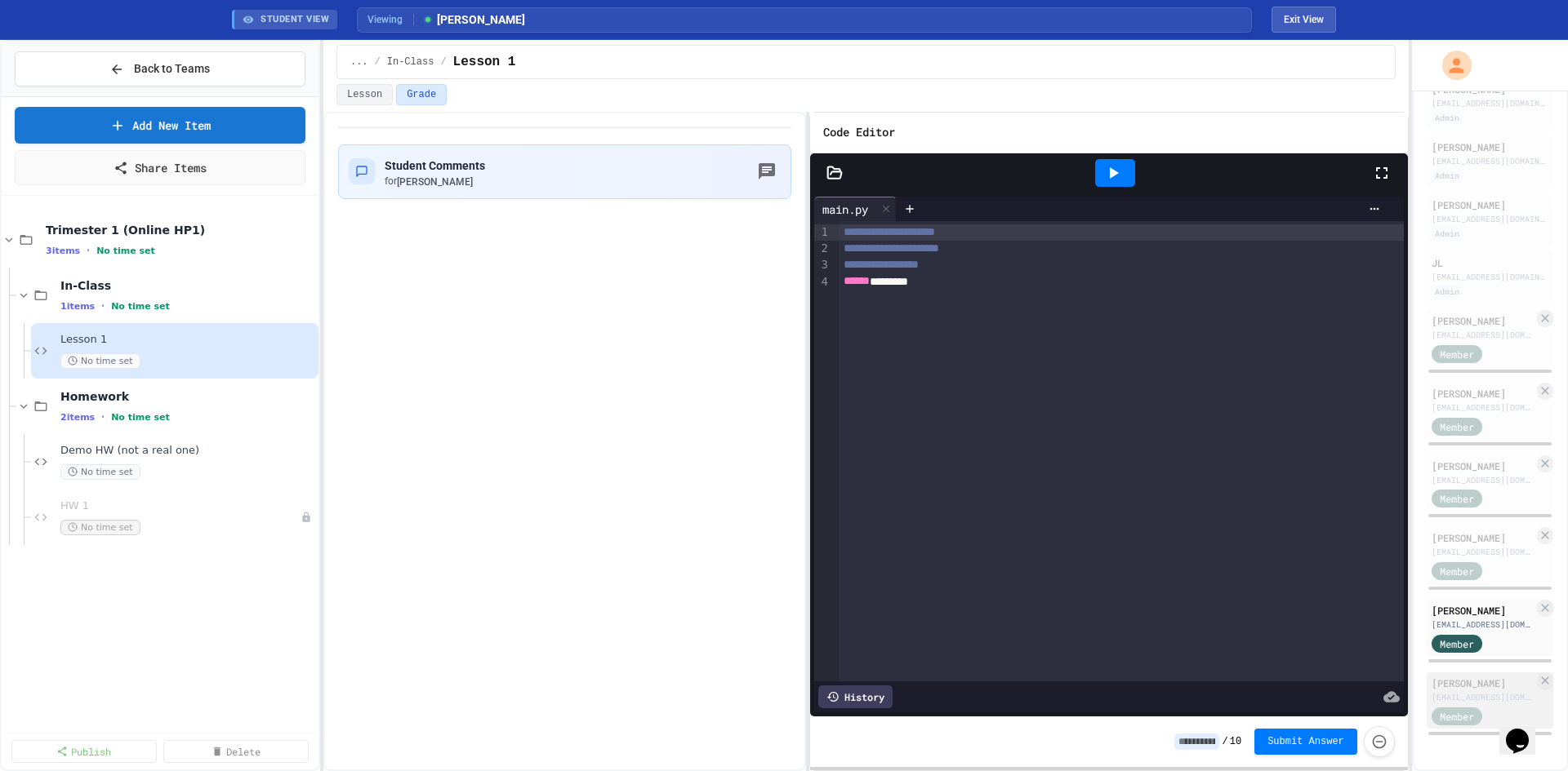
click at [1451, 691] on div "[EMAIL_ADDRESS][DOMAIN_NAME]" at bounding box center [1483, 697] width 102 height 12
click at [817, 162] on div at bounding box center [1108, 173] width 598 height 39
click at [823, 163] on div at bounding box center [1108, 173] width 598 height 39
click at [838, 175] on icon at bounding box center [835, 173] width 17 height 17
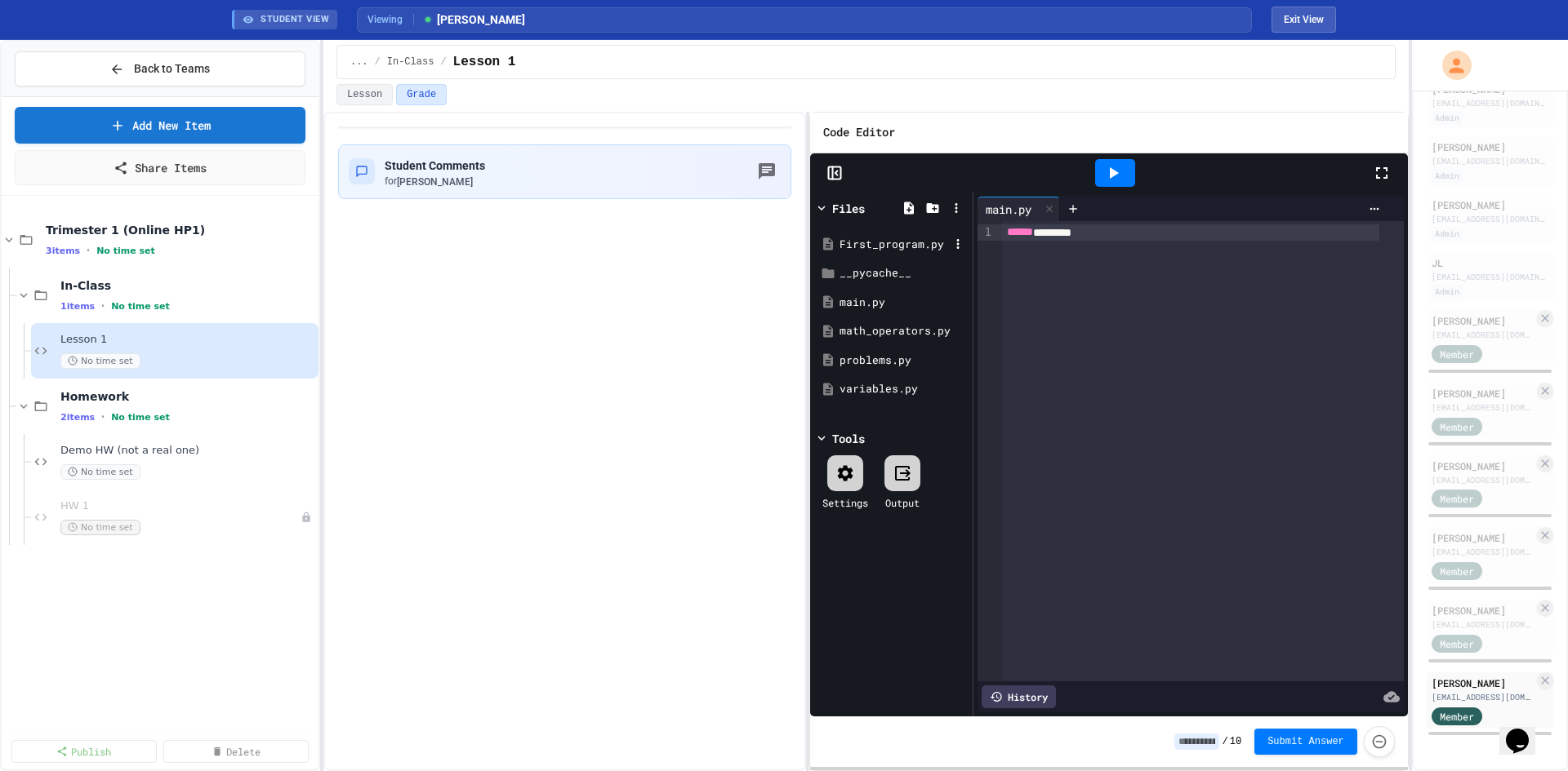
click at [863, 244] on div "First_program.py" at bounding box center [894, 245] width 110 height 17
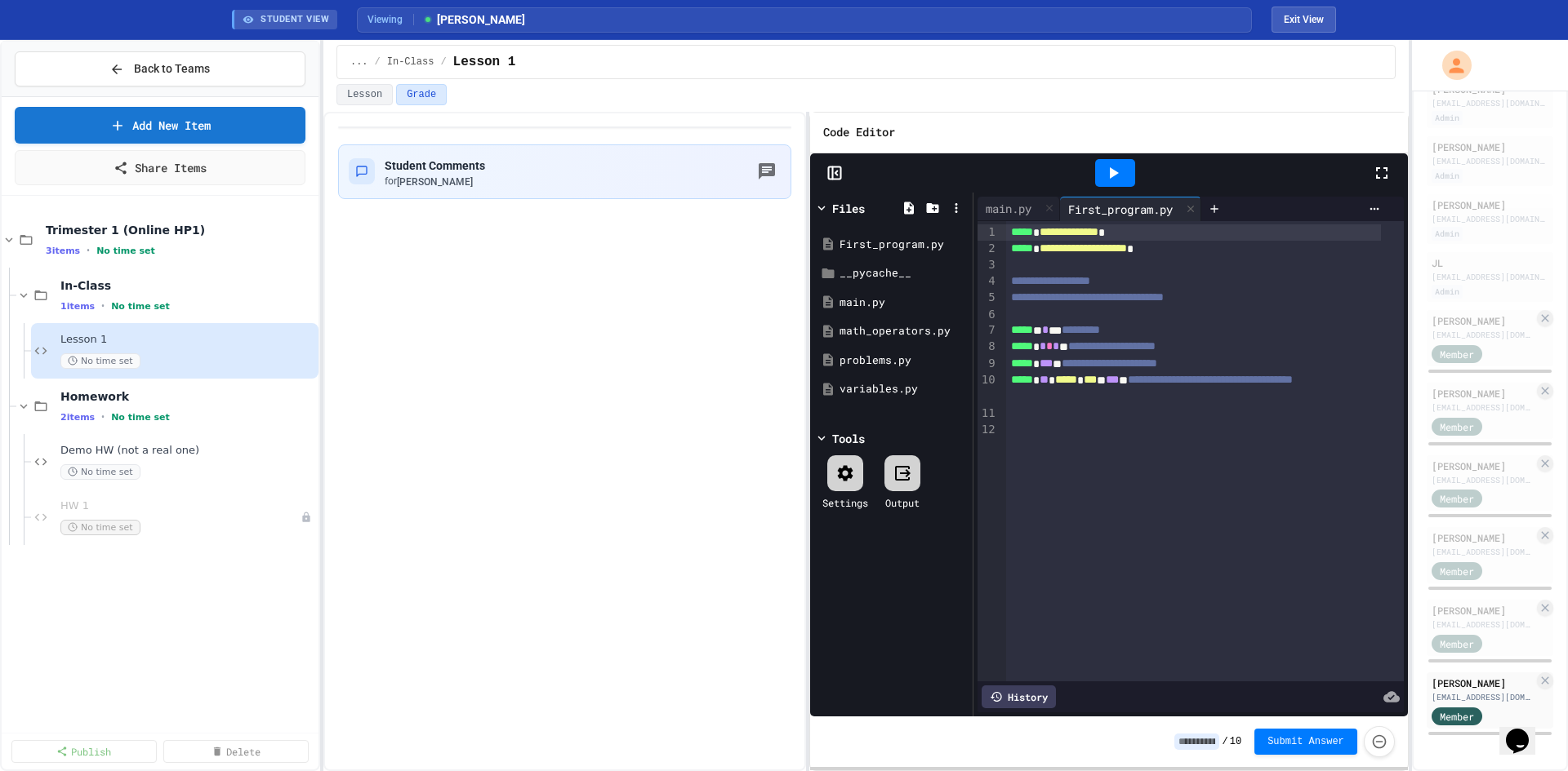
click at [1060, 325] on div "***** * * * *********" at bounding box center [1194, 330] width 375 height 17
click at [875, 362] on div "problems.py" at bounding box center [894, 361] width 110 height 17
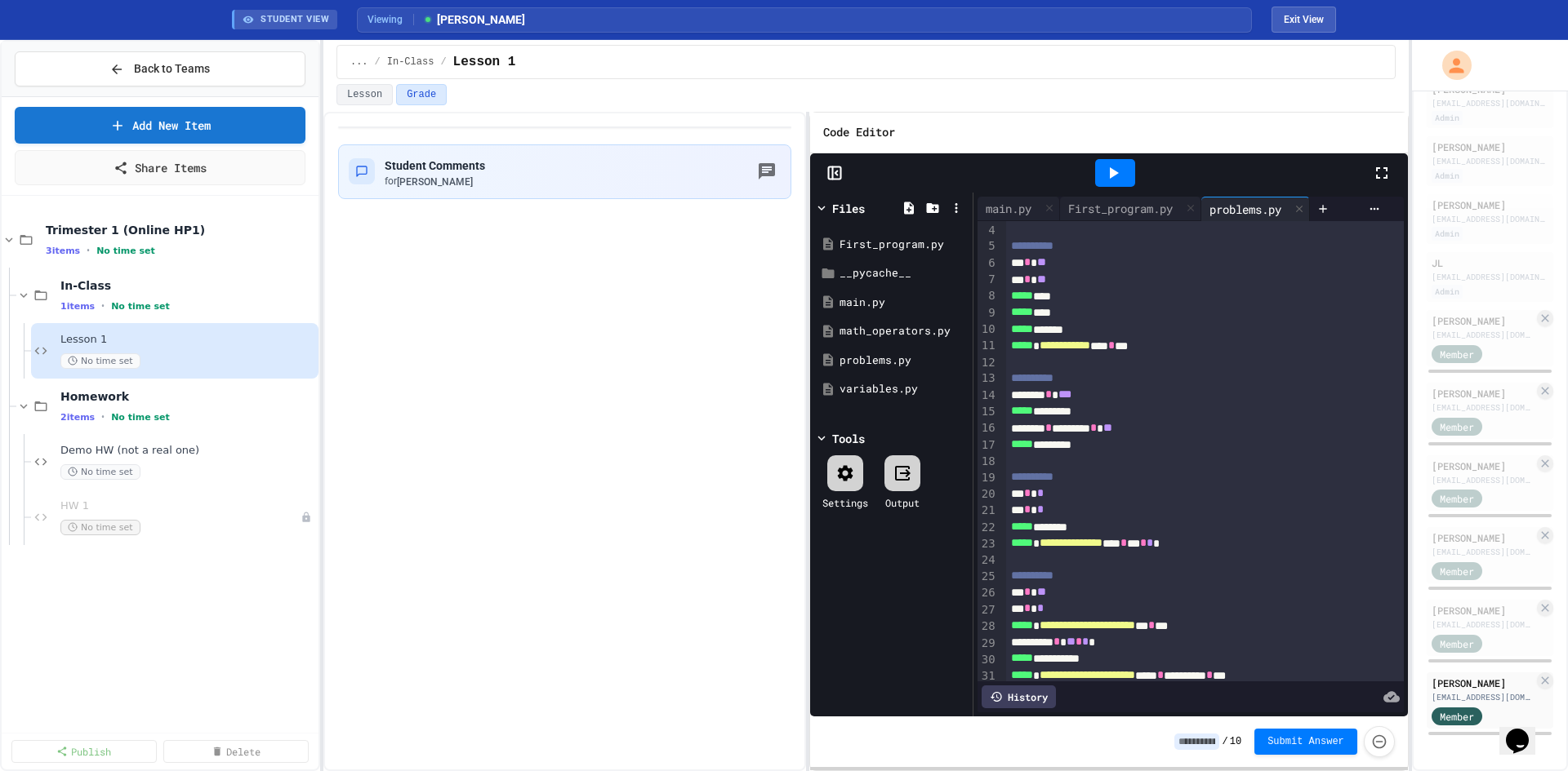
scroll to position [132, 0]
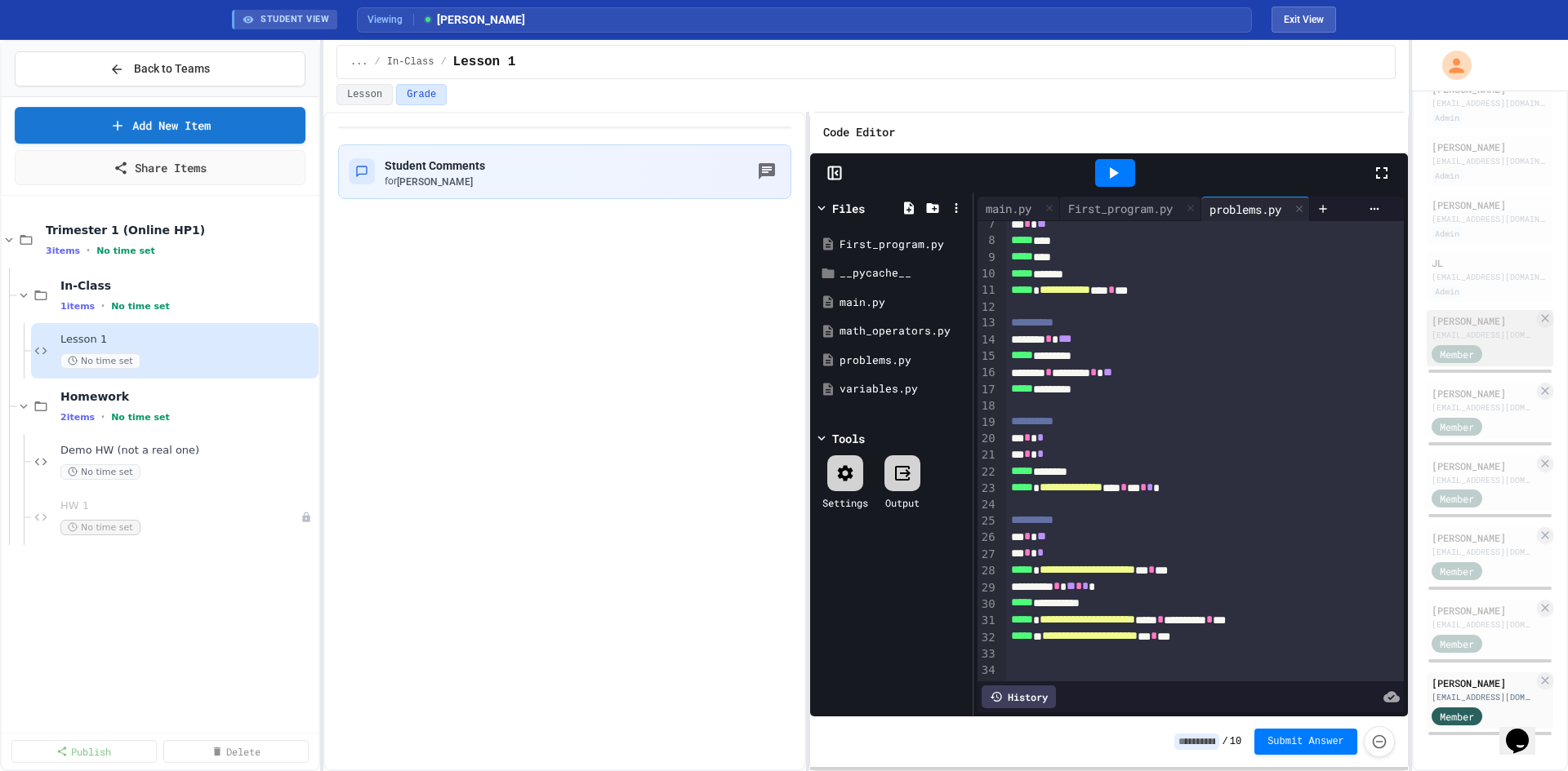
click at [1458, 328] on div "[EMAIL_ADDRESS][DOMAIN_NAME]" at bounding box center [1483, 334] width 102 height 12
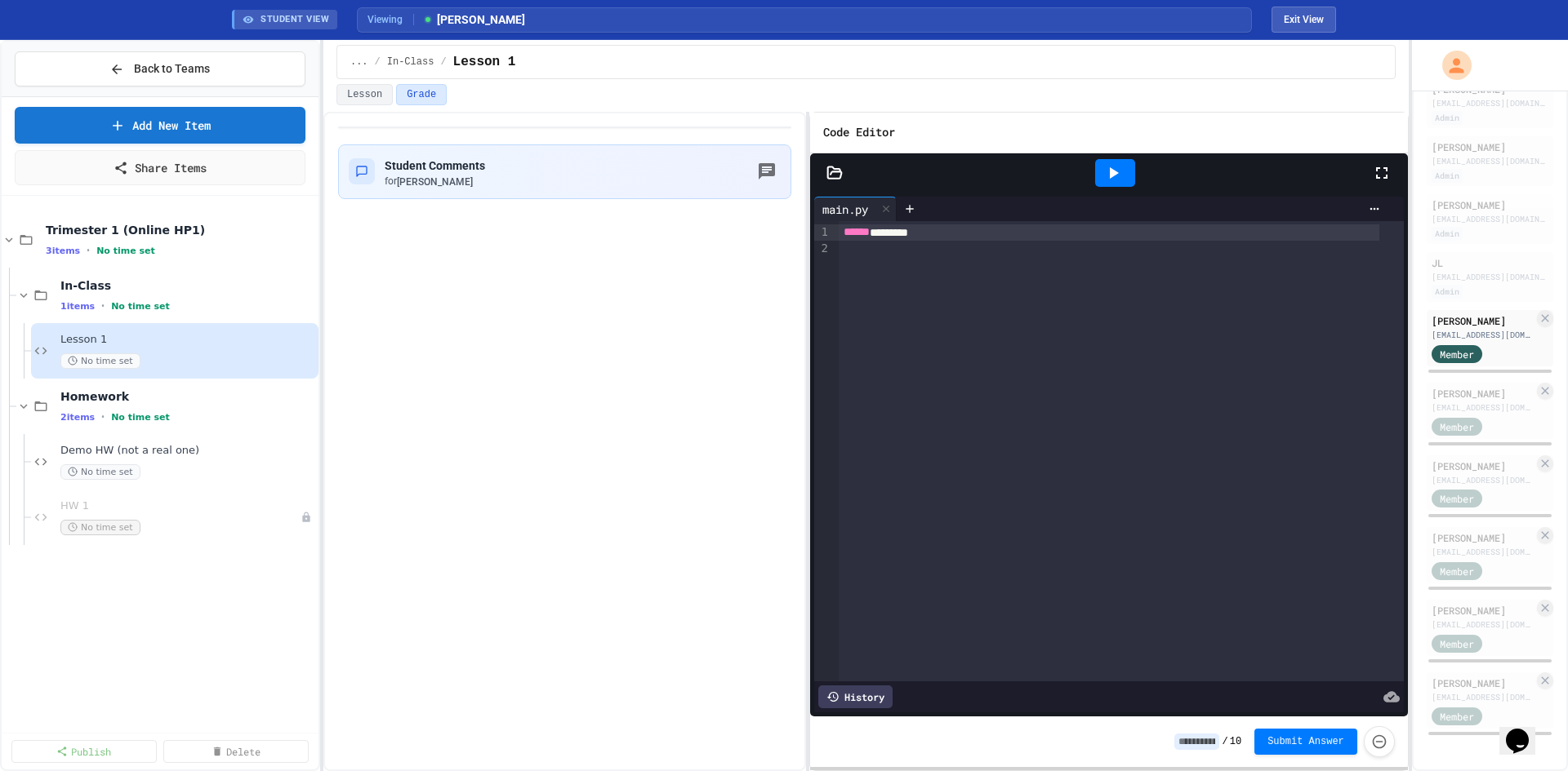
click at [827, 178] on icon at bounding box center [834, 172] width 14 height 11
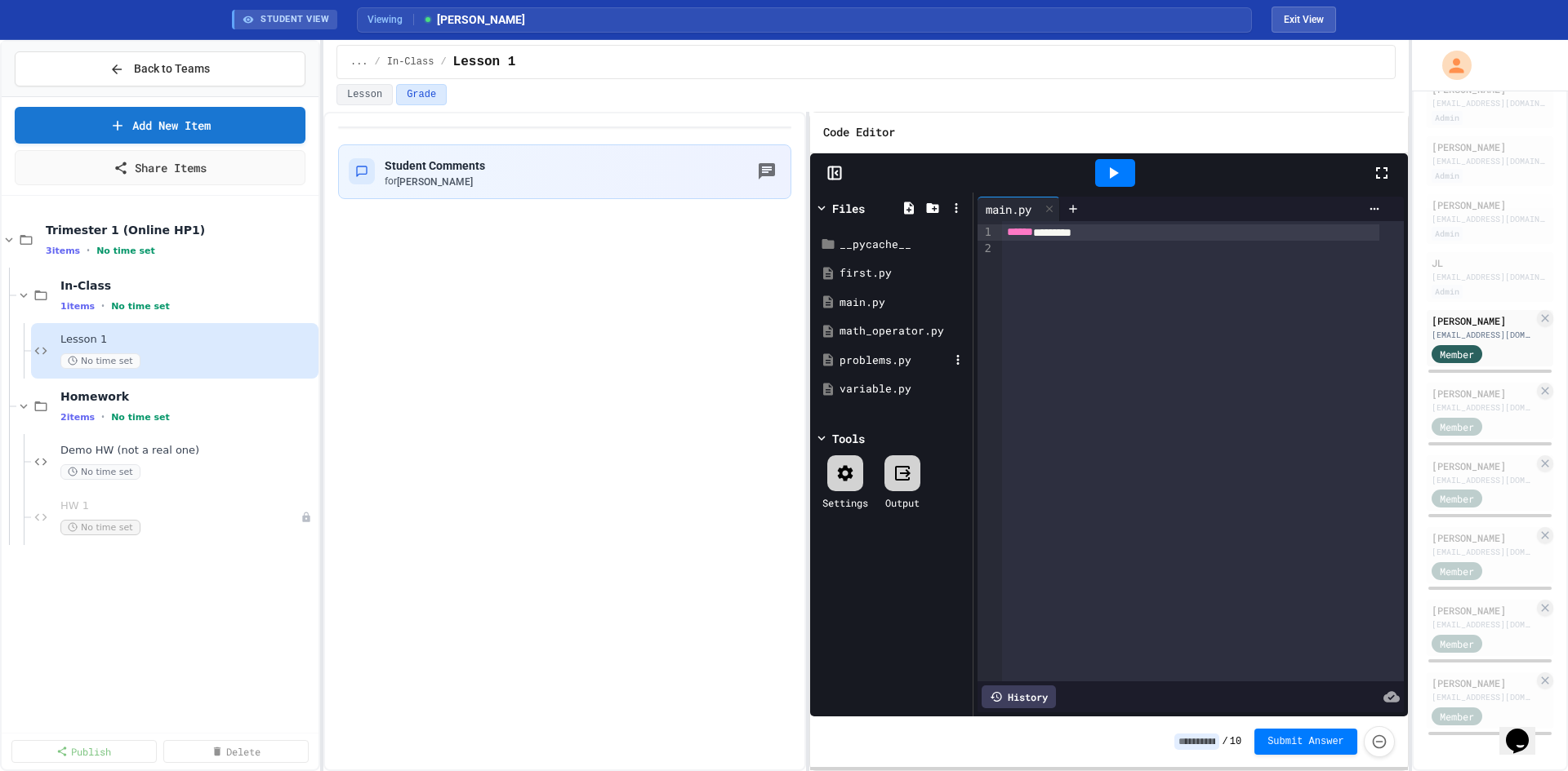
click at [868, 351] on div "problems.py" at bounding box center [891, 361] width 154 height 30
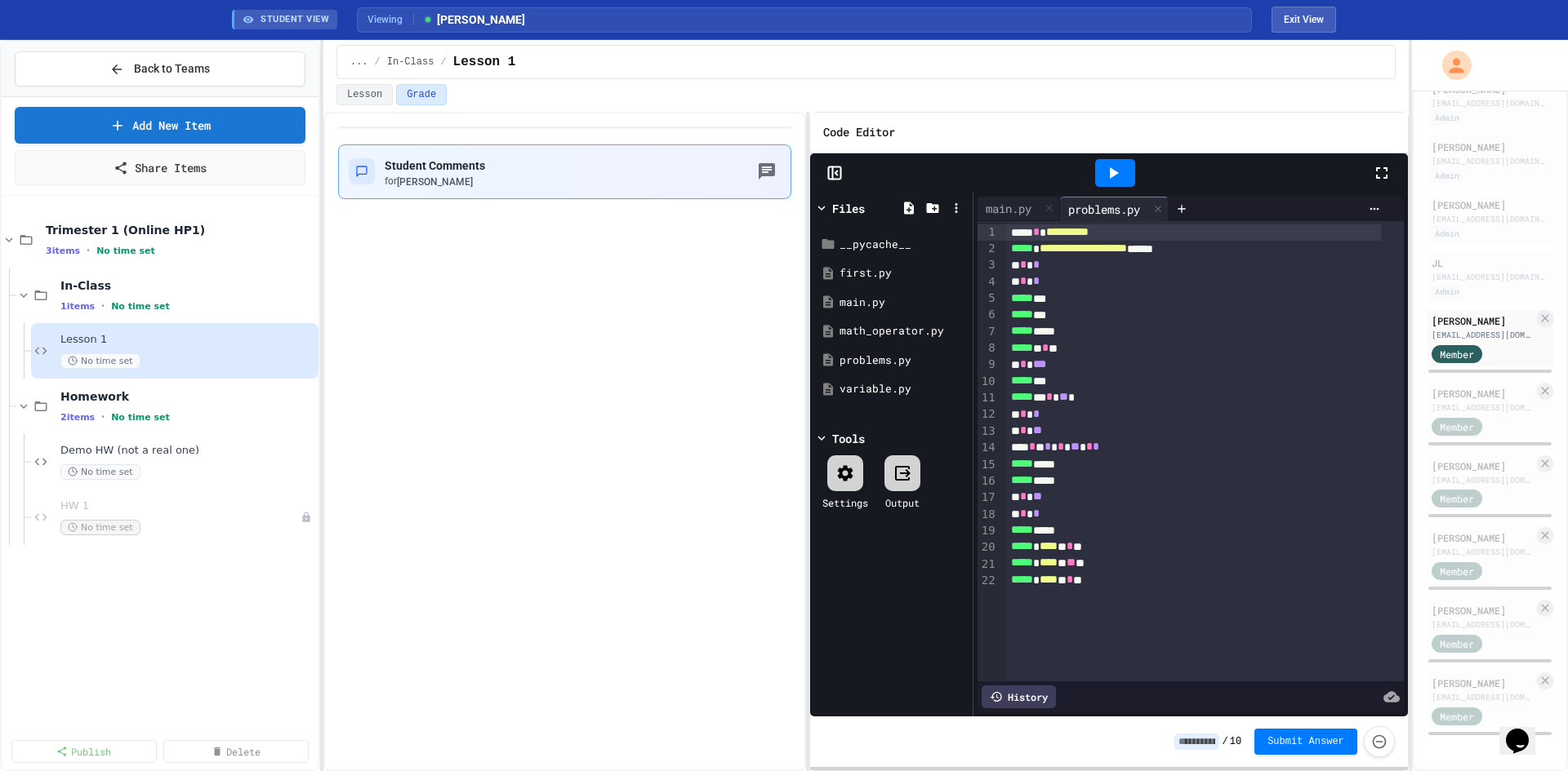
click at [749, 165] on div "Student Comments for Ben Arslan" at bounding box center [564, 172] width 432 height 33
click at [1060, 297] on div "***** * * *" at bounding box center [1194, 299] width 375 height 17
click at [1054, 387] on div "***** ***" at bounding box center [1194, 381] width 375 height 17
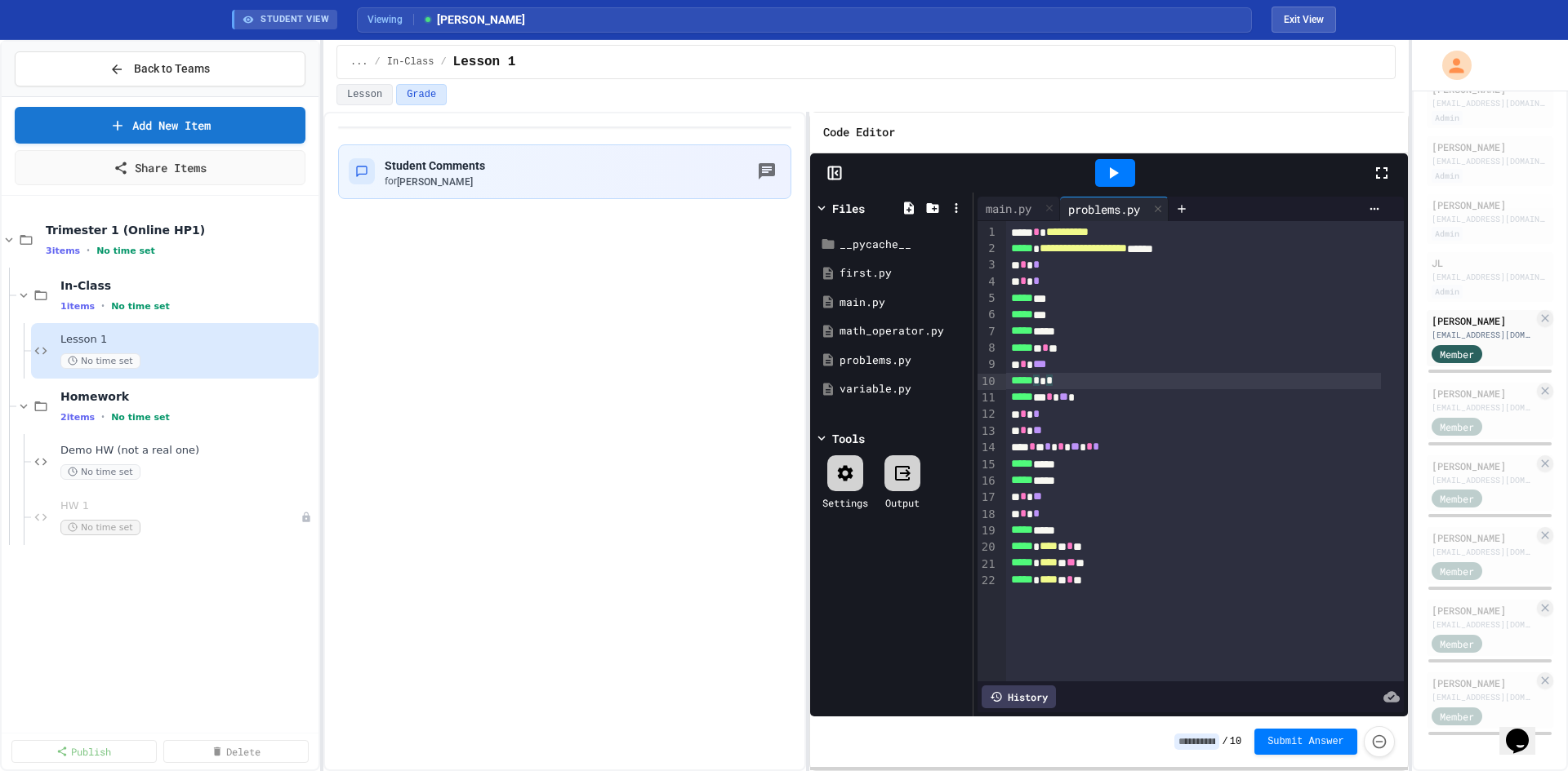
click at [1051, 432] on div "* * **" at bounding box center [1194, 431] width 375 height 17
click at [1075, 564] on span "**" at bounding box center [1071, 562] width 9 height 11
click at [1057, 574] on span "****" at bounding box center [1048, 579] width 18 height 11
click at [769, 176] on icon "button" at bounding box center [767, 172] width 17 height 17
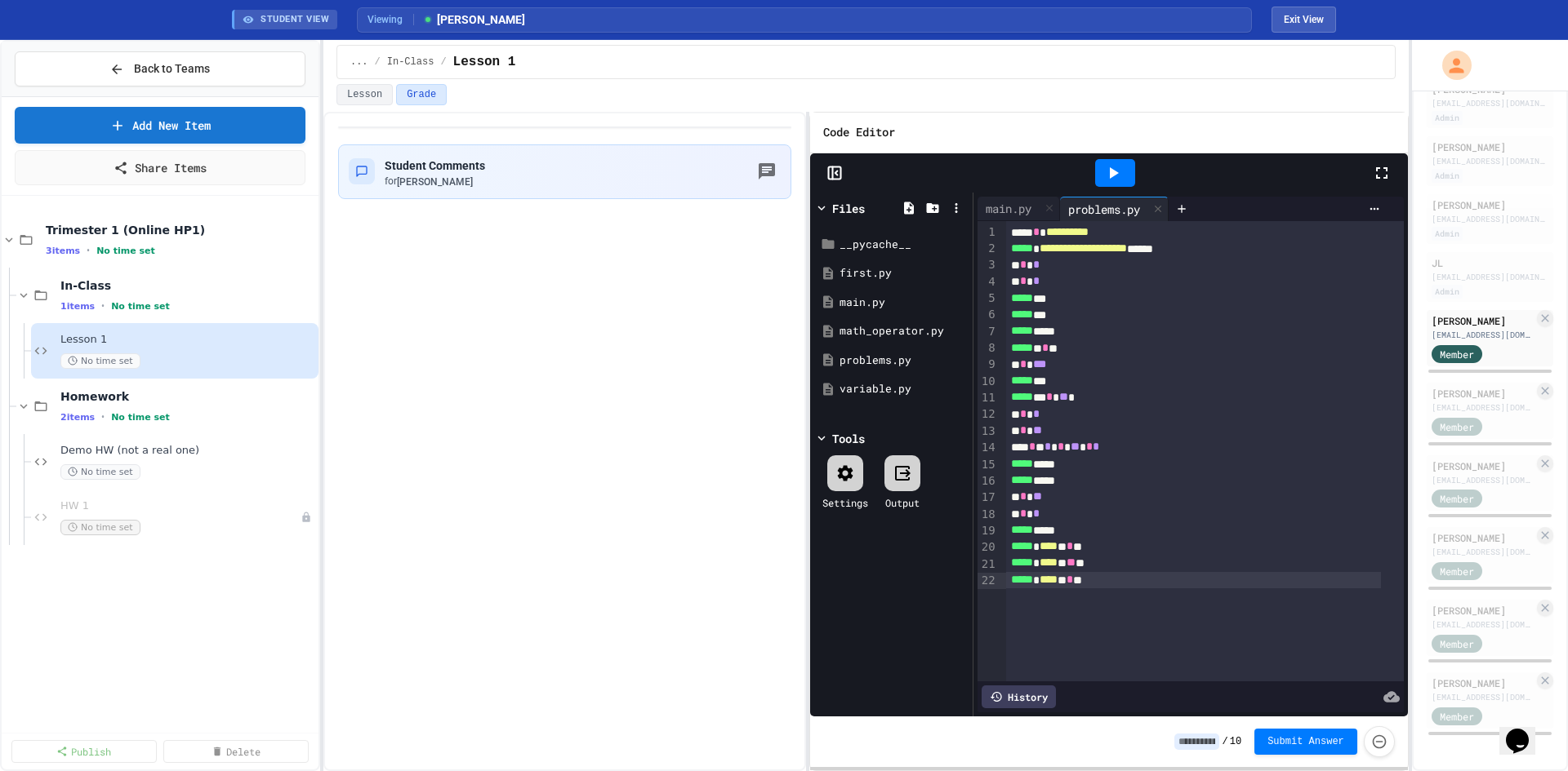
type textarea "***"
click at [729, 161] on div "Student Comments for Ben Arslan" at bounding box center [564, 172] width 432 height 33
click at [775, 770] on h6 "[PERSON_NAME]" at bounding box center [696, 780] width 157 height 19
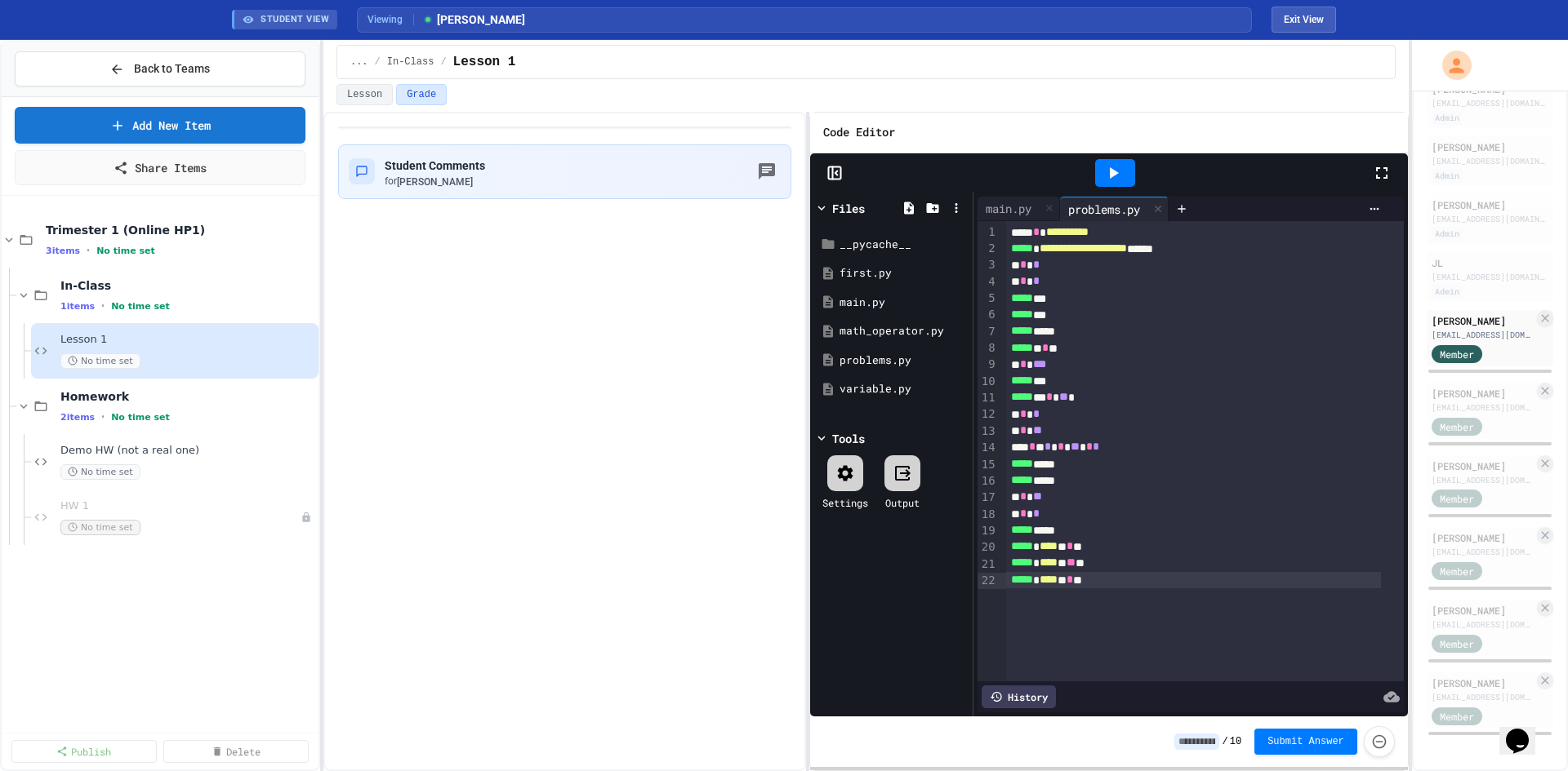
click at [1122, 171] on icon at bounding box center [1112, 173] width 19 height 19
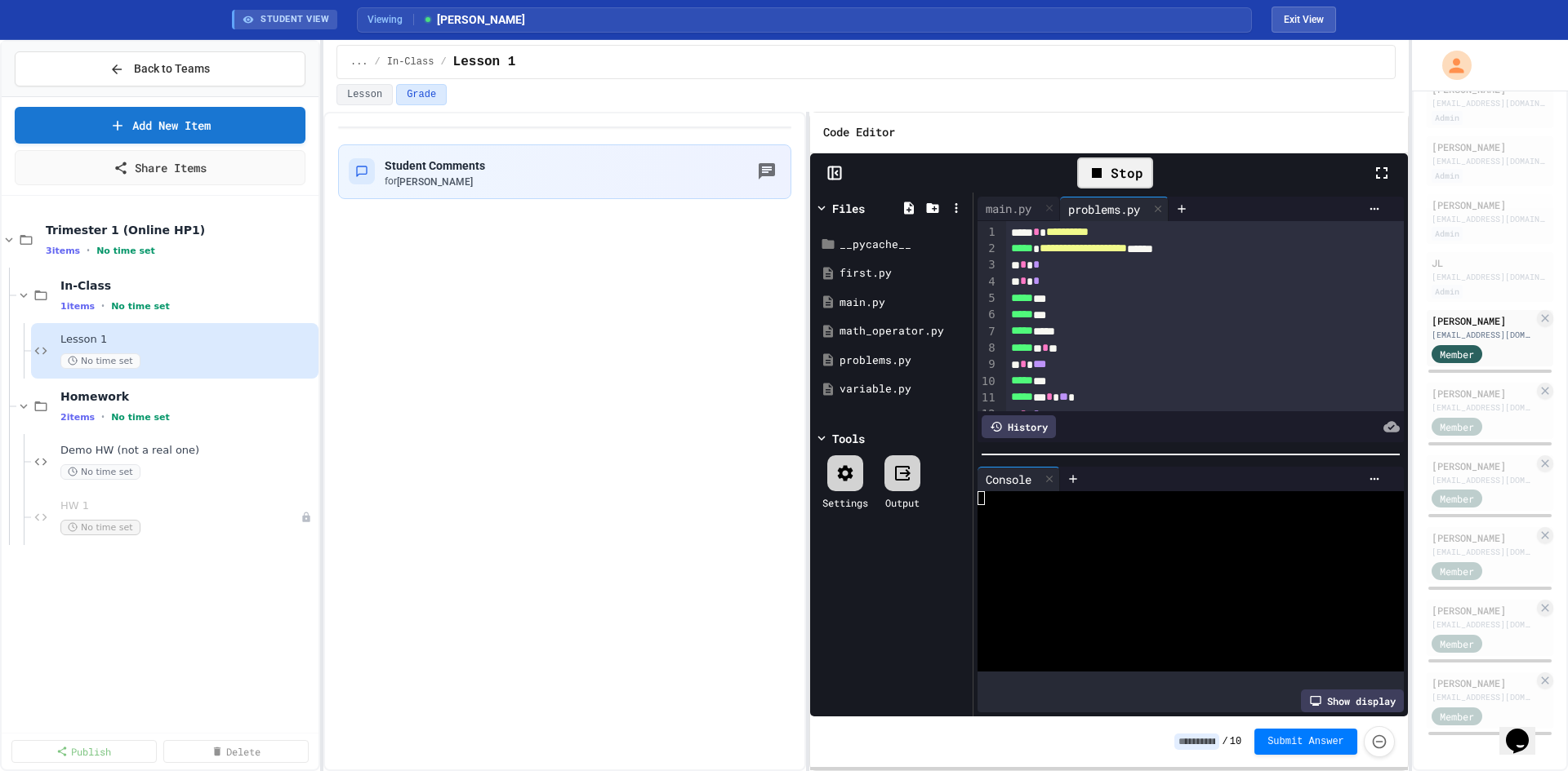
scroll to position [14, 0]
click at [1338, 428] on div at bounding box center [1227, 427] width 343 height 23
drag, startPoint x: 1289, startPoint y: 454, endPoint x: 1289, endPoint y: 497, distance: 43.0
click at [1289, 497] on div "**********" at bounding box center [1190, 456] width 434 height 525
click at [1236, 439] on div "**********" at bounding box center [1190, 320] width 434 height 254
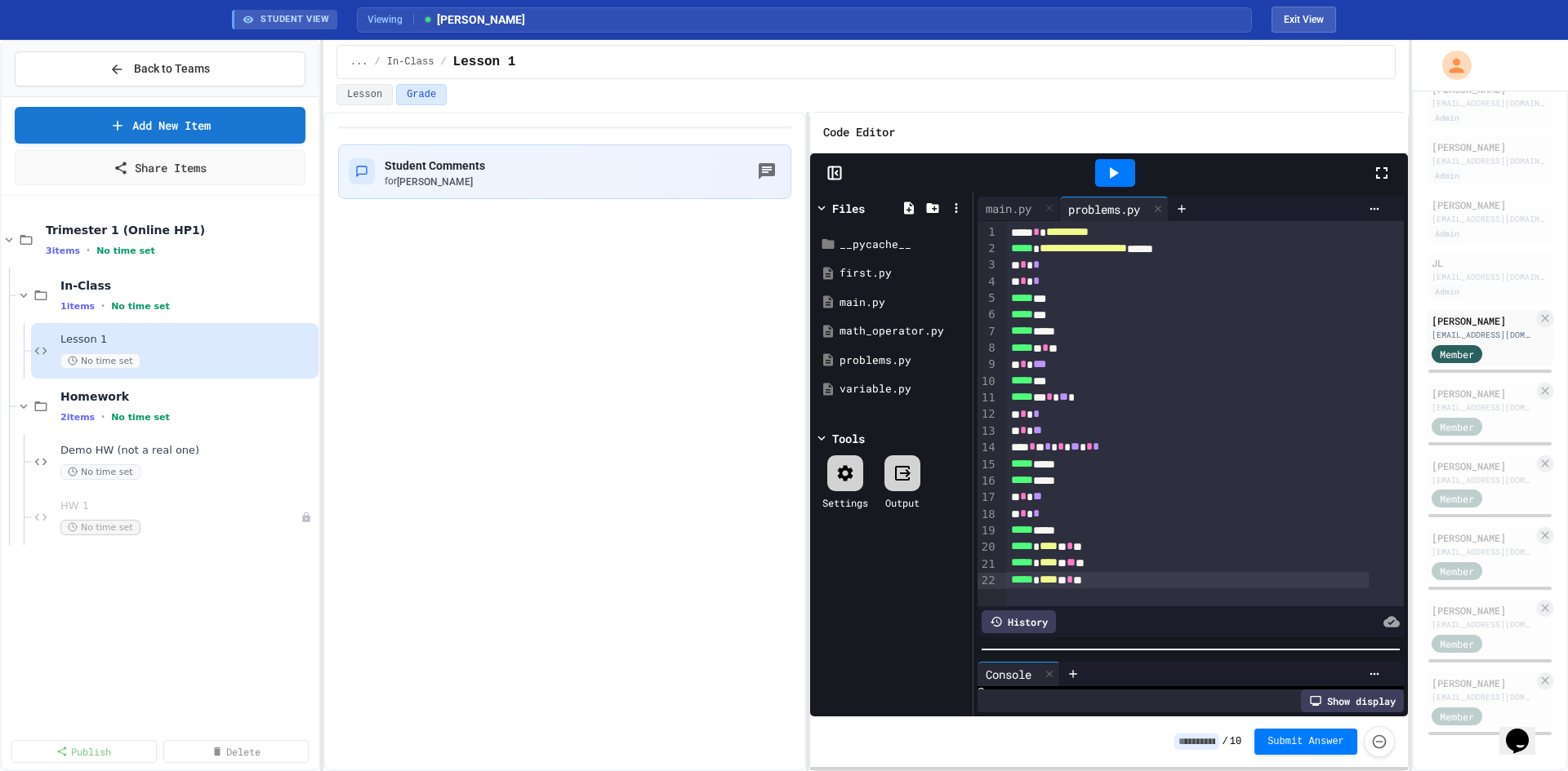
click at [1199, 652] on div at bounding box center [1190, 649] width 434 height 17
click at [762, 173] on icon "button" at bounding box center [767, 172] width 17 height 17
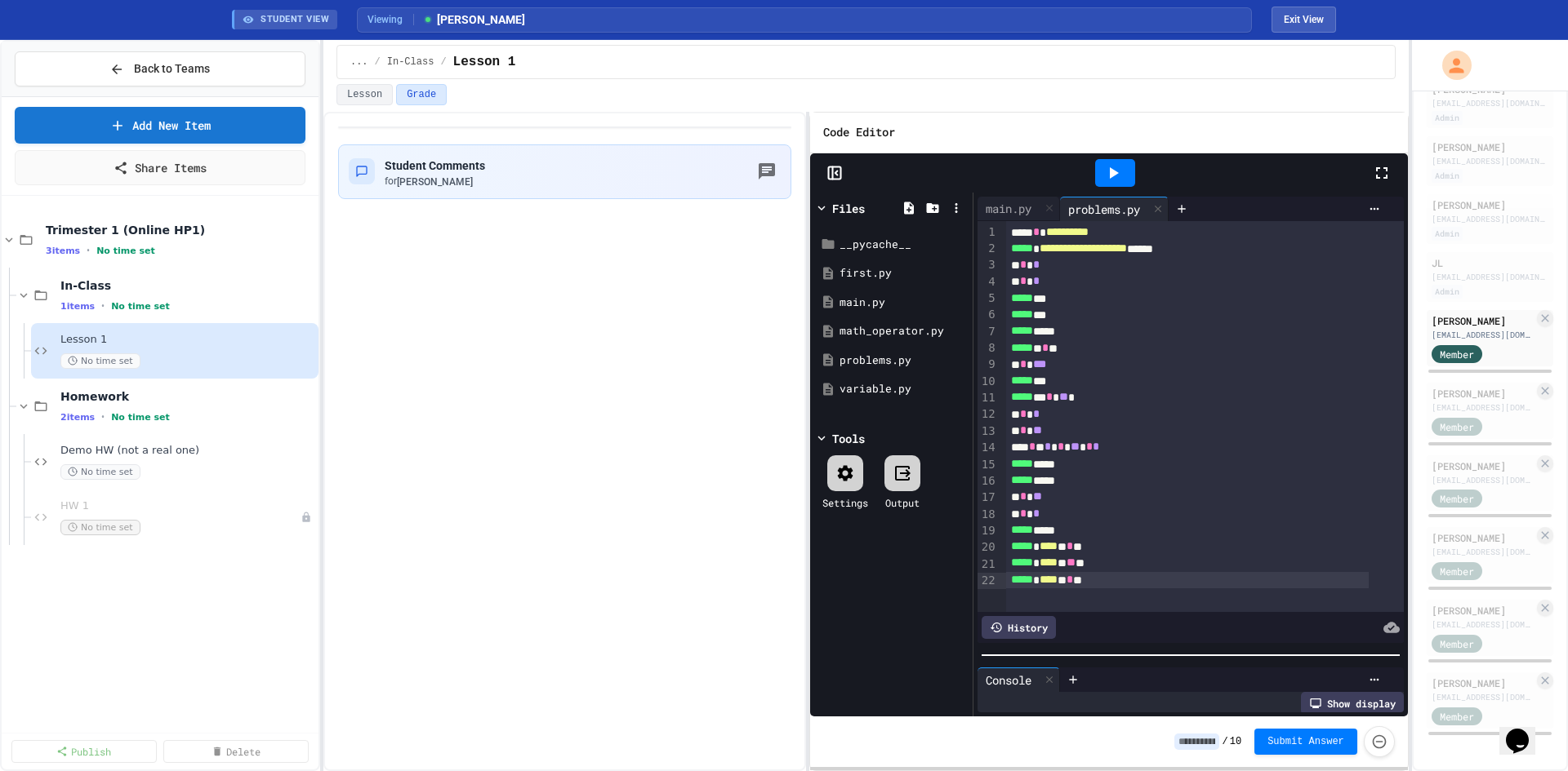
type textarea "*"
type textarea "**********"
type textarea "*********"
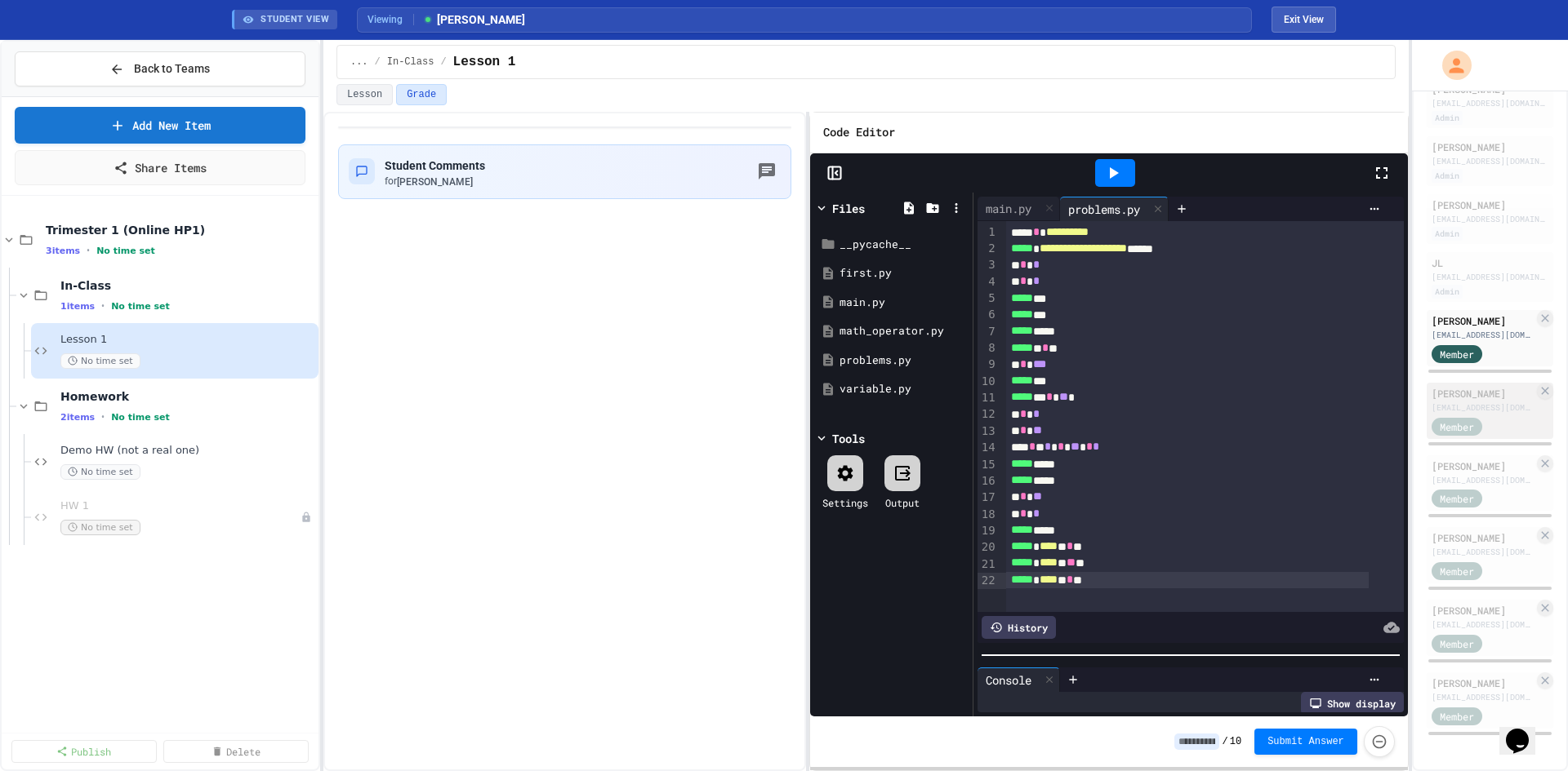
click at [1451, 386] on div "[PERSON_NAME]" at bounding box center [1483, 393] width 102 height 15
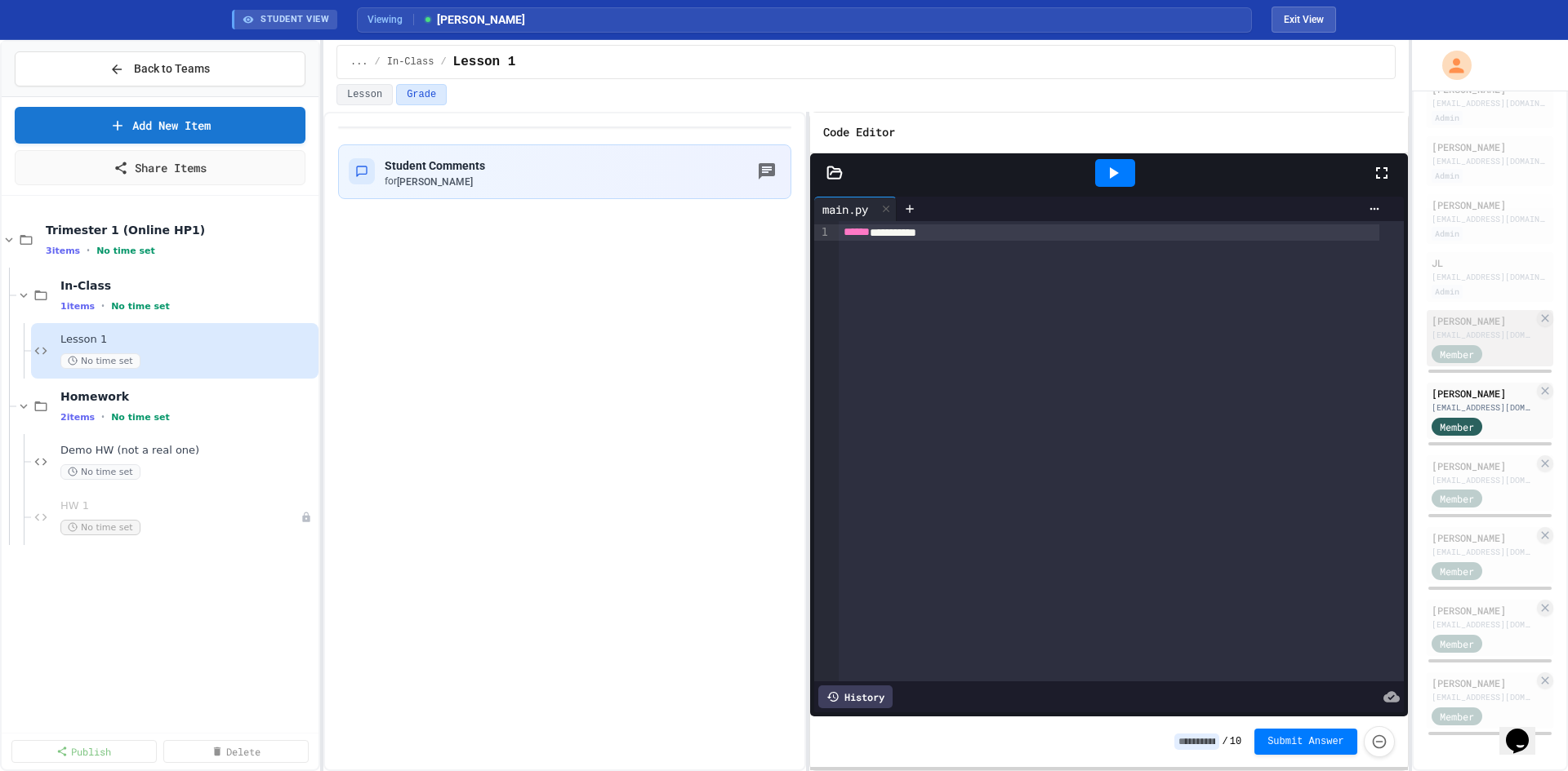
click at [1448, 347] on span "Member" at bounding box center [1457, 354] width 34 height 15
click at [1444, 328] on div "[EMAIL_ADDRESS][DOMAIN_NAME]" at bounding box center [1483, 334] width 102 height 12
click at [769, 176] on icon "button" at bounding box center [767, 172] width 17 height 17
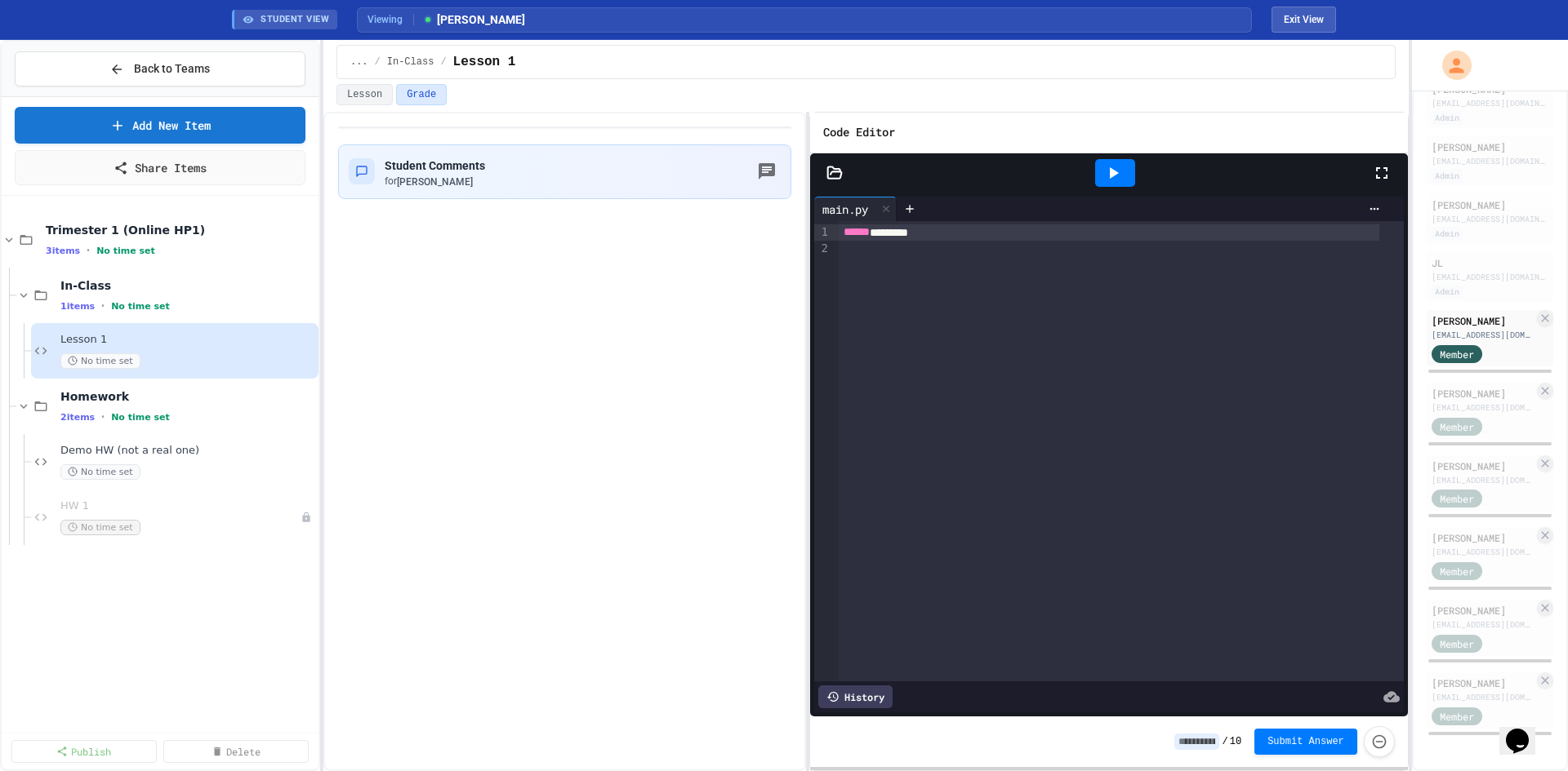
click at [756, 182] on button "button" at bounding box center [767, 172] width 28 height 28
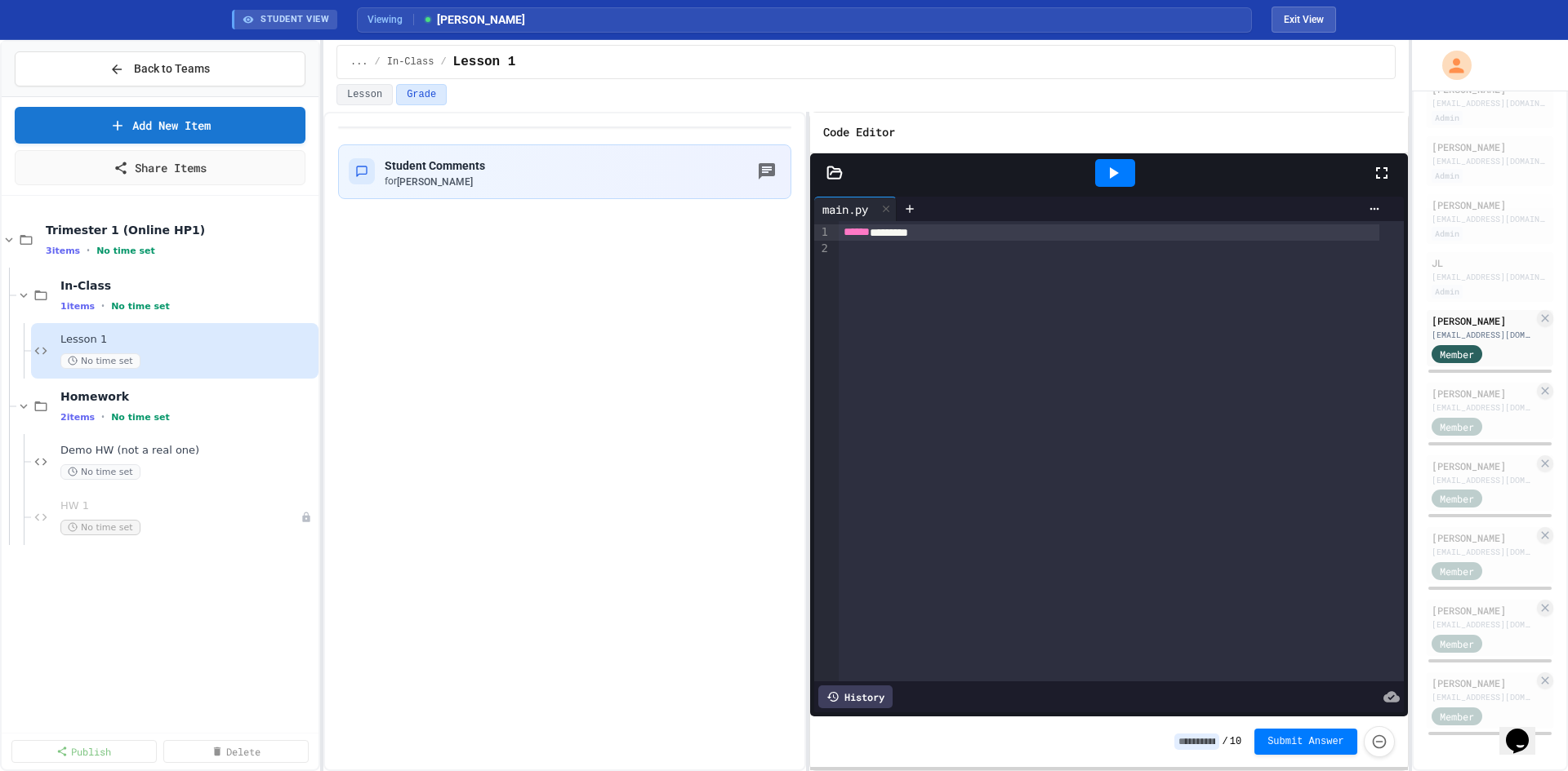
click at [1464, 386] on div "[PERSON_NAME]" at bounding box center [1483, 393] width 102 height 15
click at [1454, 474] on div "[EMAIL_ADDRESS][DOMAIN_NAME]" at bounding box center [1483, 480] width 102 height 12
click at [834, 175] on icon at bounding box center [835, 173] width 17 height 17
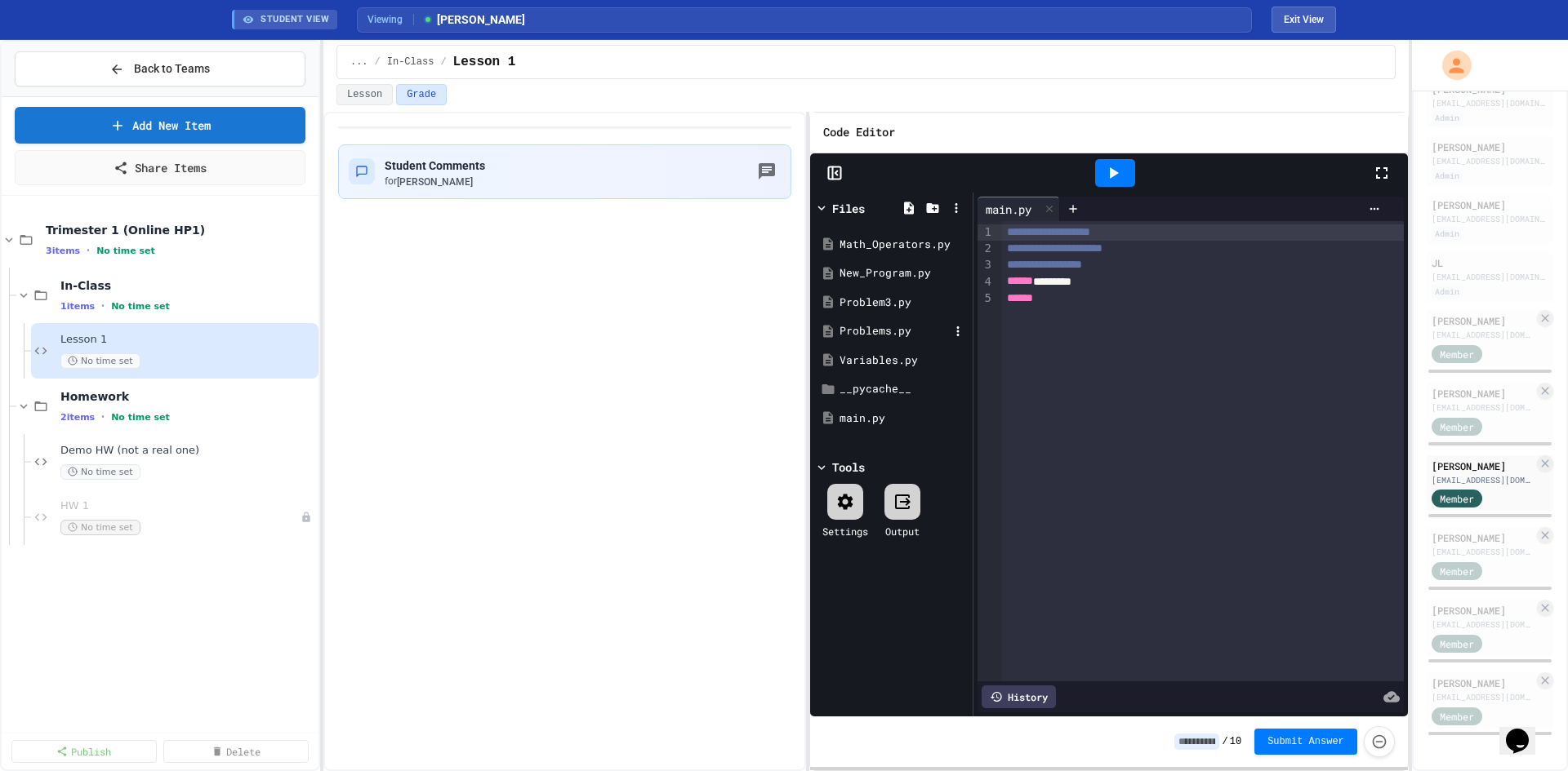
click at [888, 324] on div "Problems.py" at bounding box center [894, 331] width 110 height 17
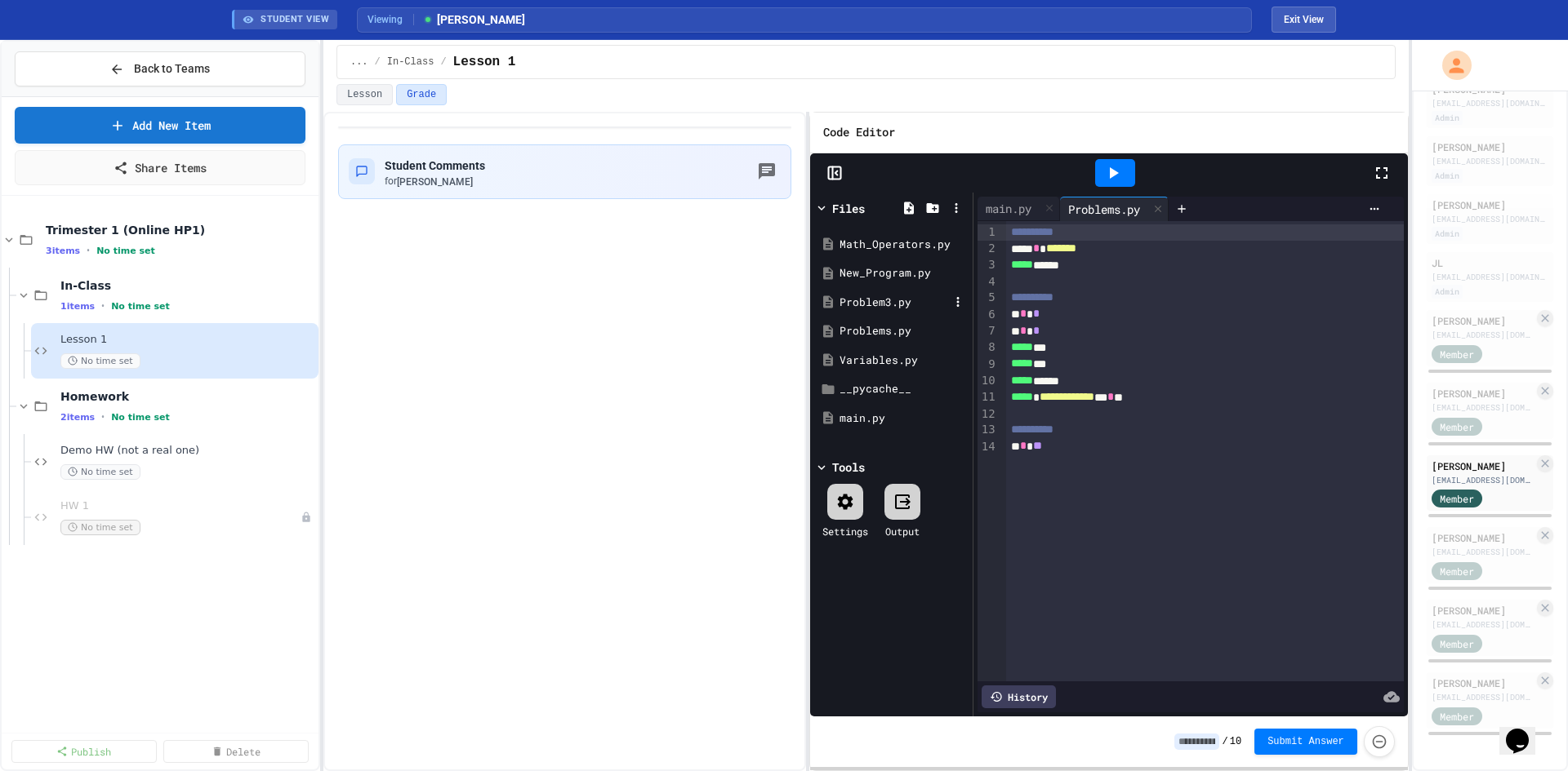
click at [888, 306] on div "Problem3.py" at bounding box center [894, 303] width 110 height 17
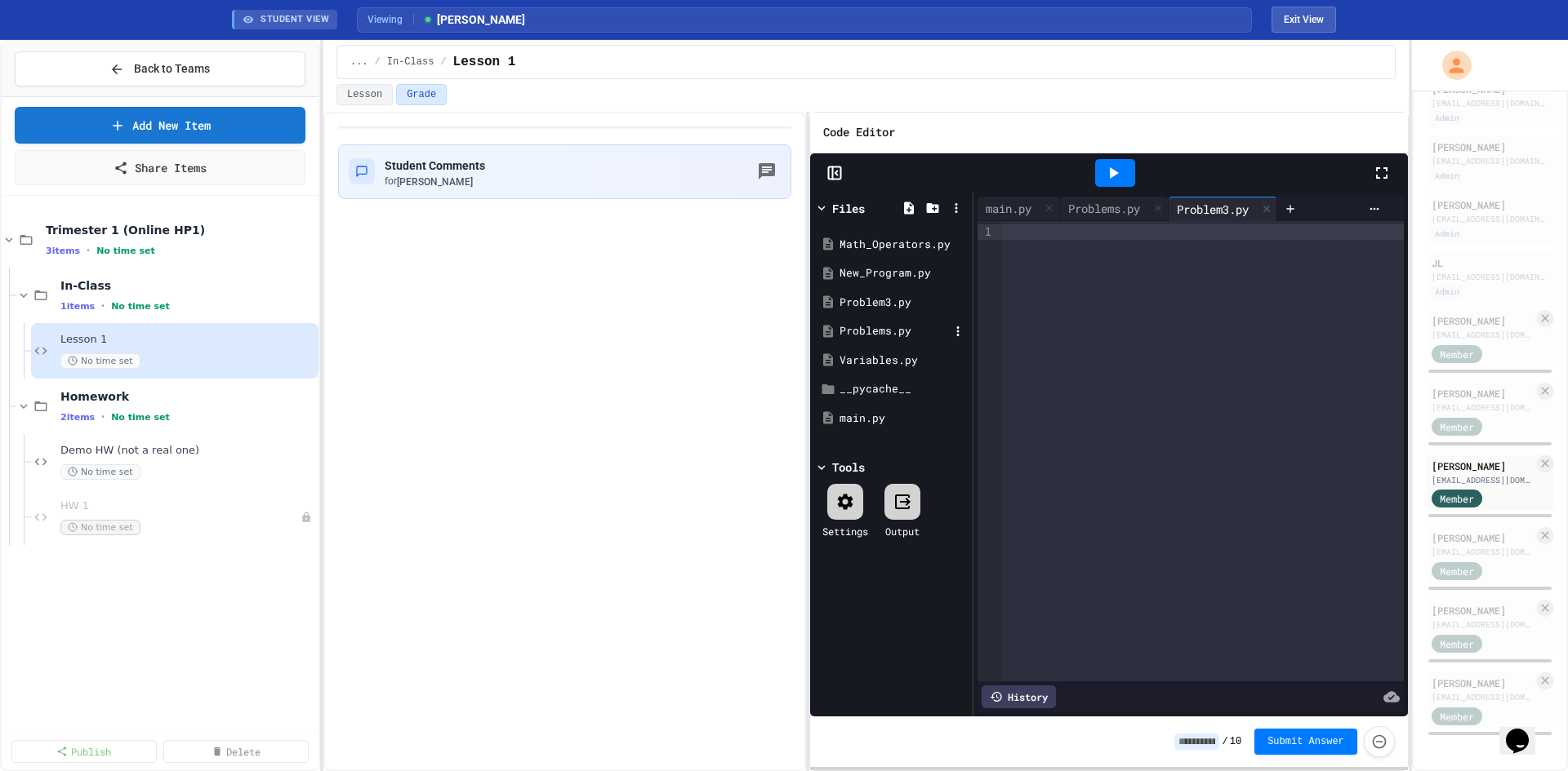
click at [877, 329] on div "Problems.py" at bounding box center [894, 331] width 110 height 17
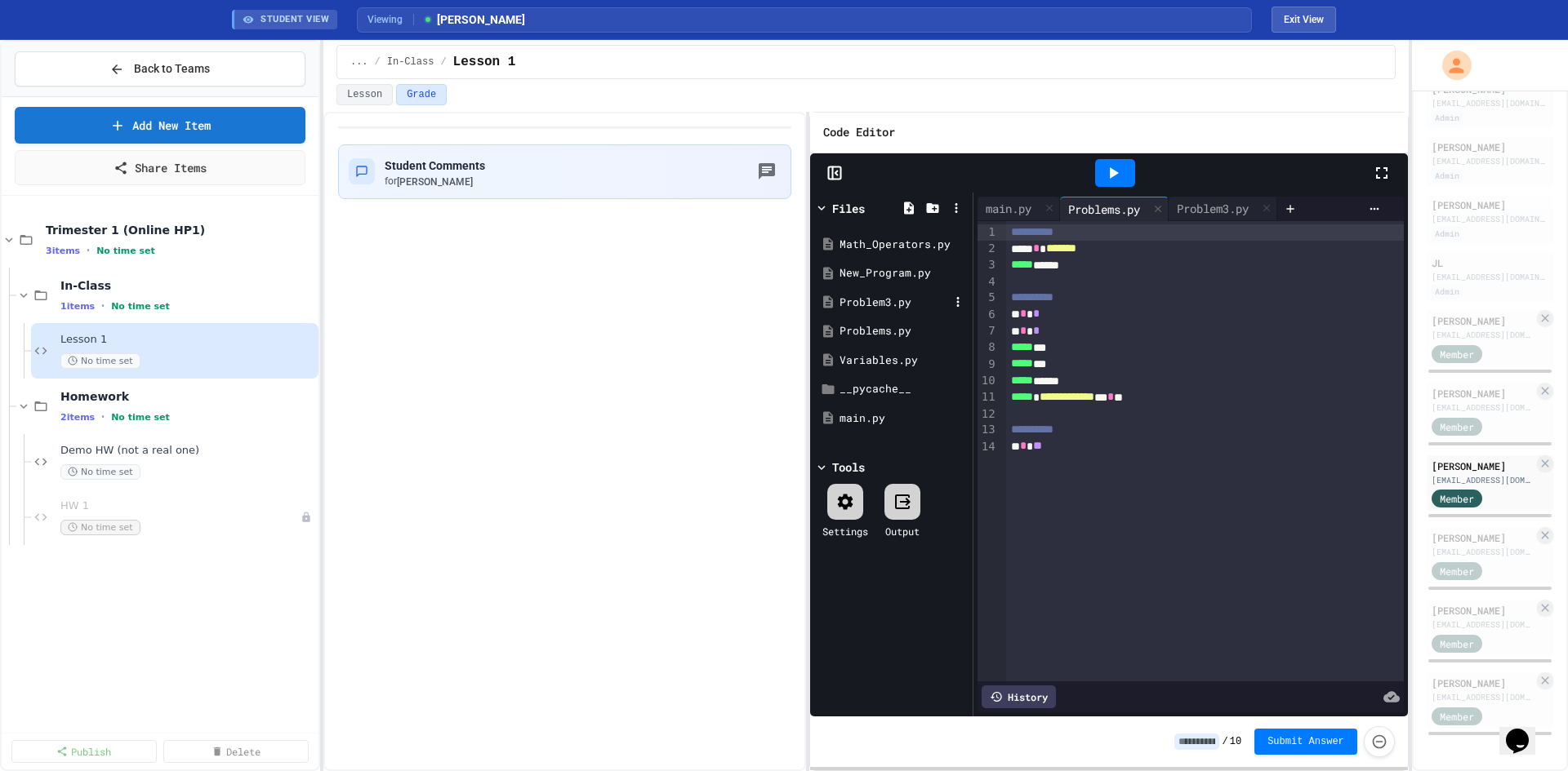
click at [871, 310] on div "Problem3.py" at bounding box center [891, 302] width 154 height 30
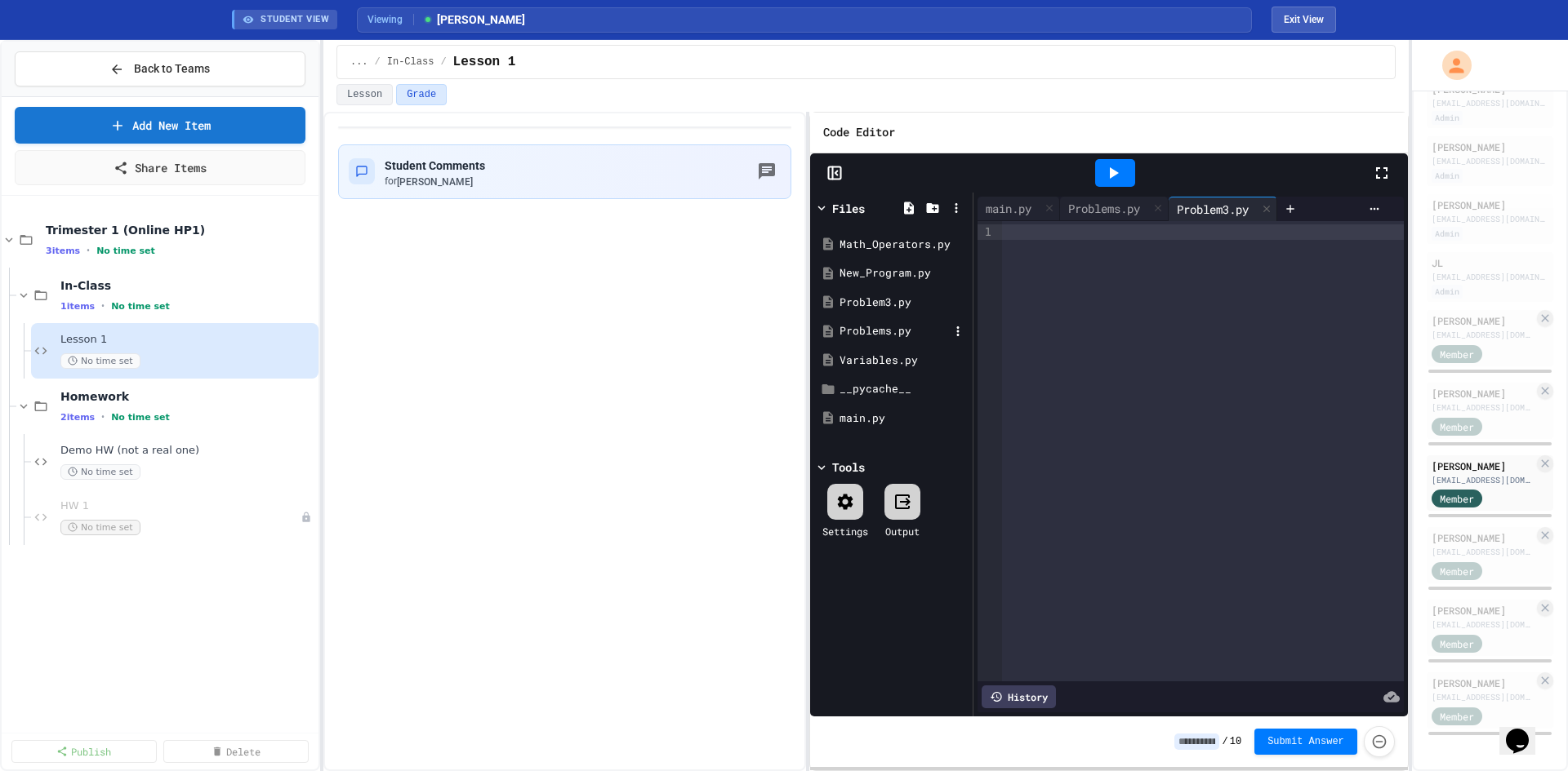
click at [867, 324] on div "Problems.py" at bounding box center [894, 331] width 110 height 17
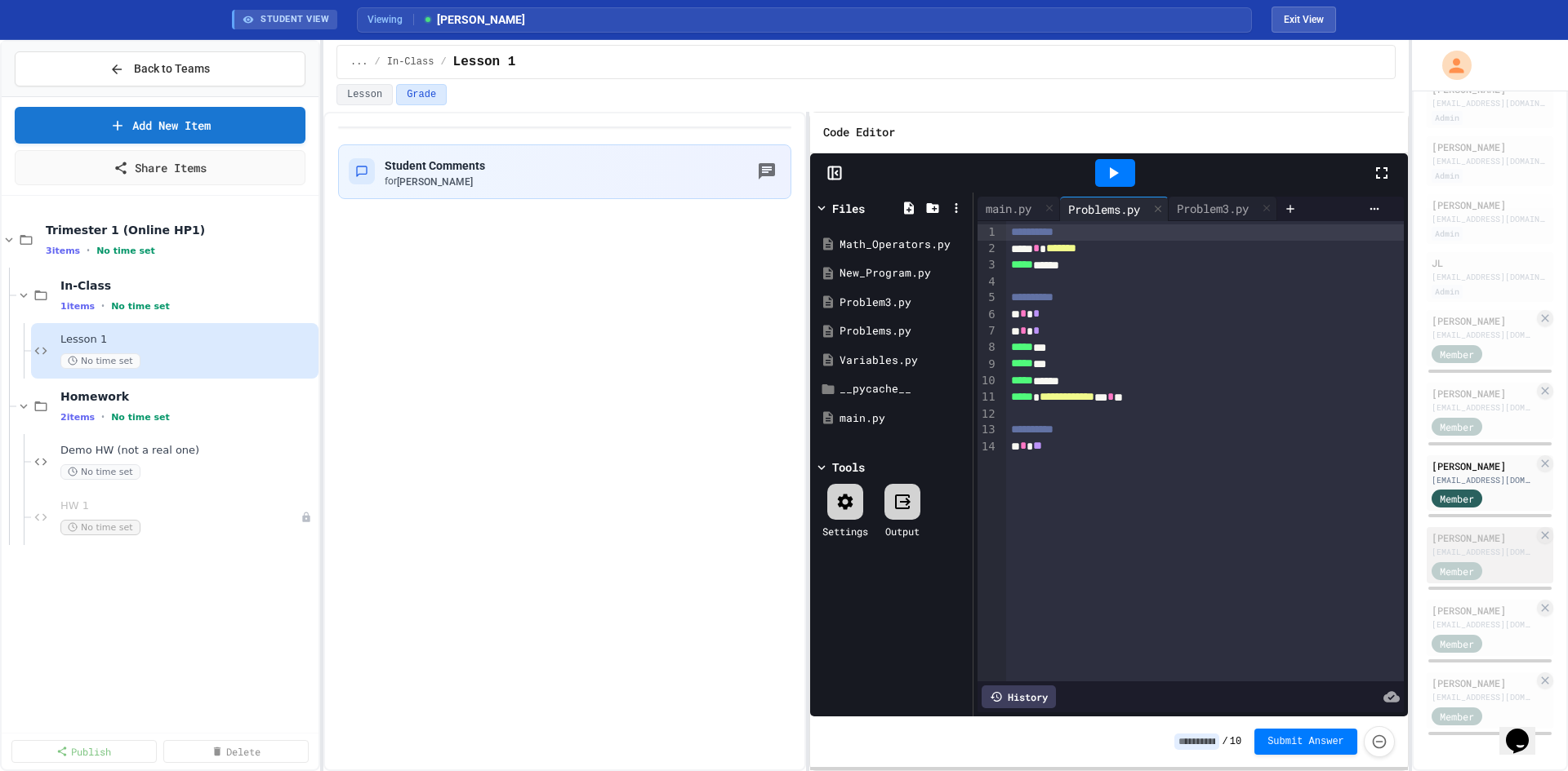
click at [1435, 527] on div "Mikhail Mitrofanov michreun@gmail.com Member" at bounding box center [1489, 555] width 126 height 57
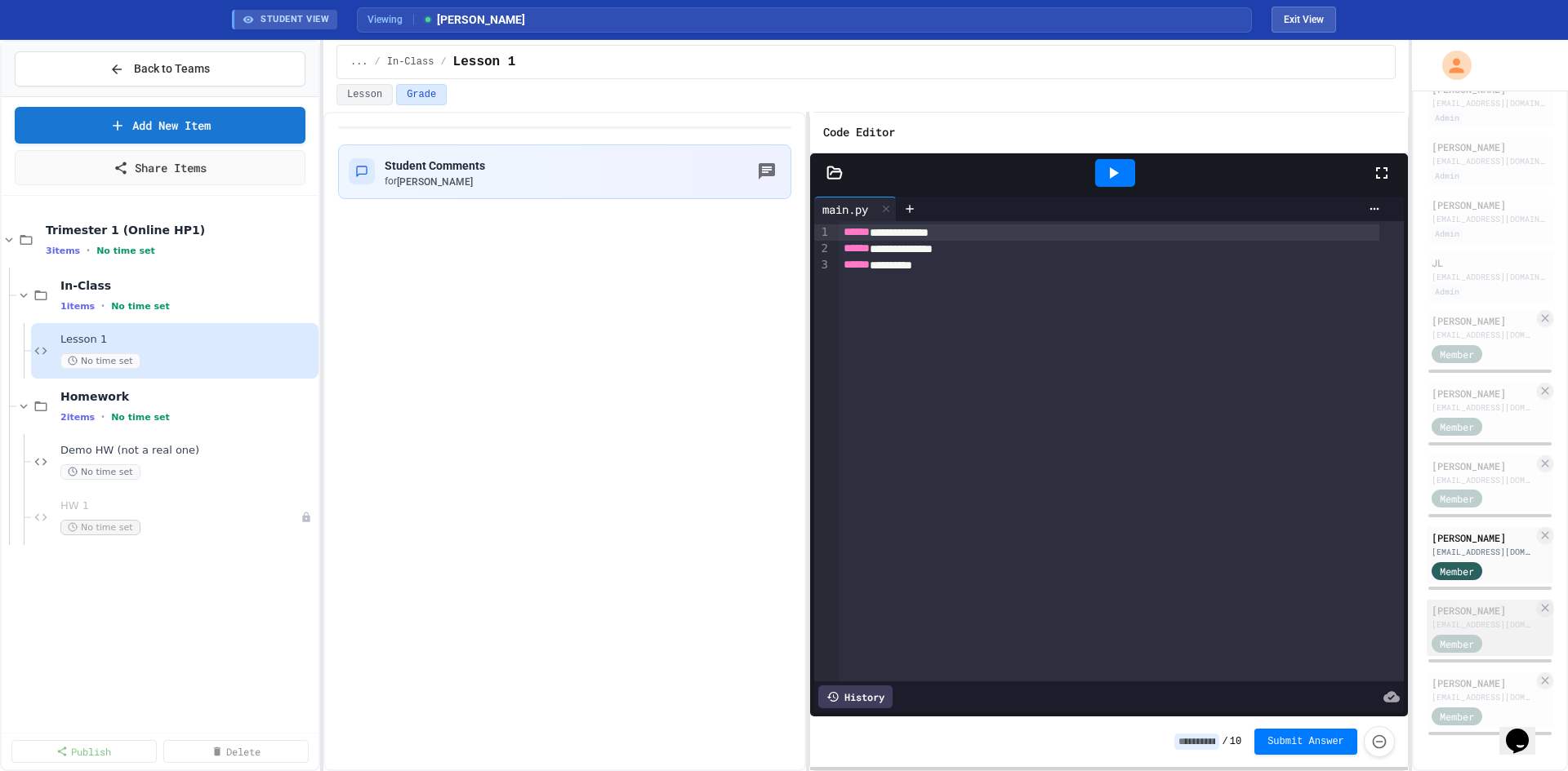
click at [1479, 619] on div "[EMAIL_ADDRESS][DOMAIN_NAME]" at bounding box center [1483, 624] width 102 height 12
click at [1432, 531] on div "[PERSON_NAME]" at bounding box center [1483, 538] width 102 height 15
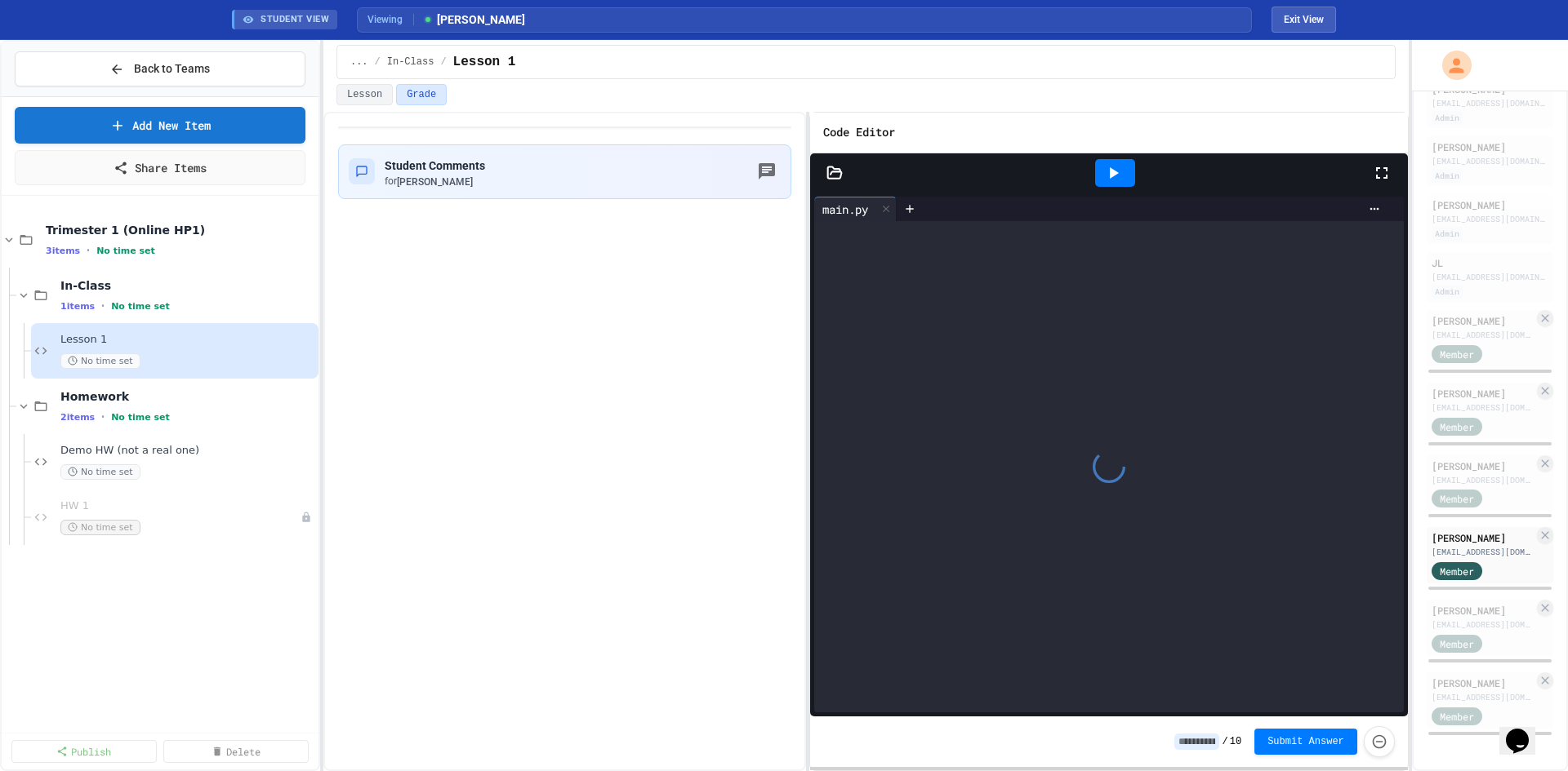
click at [1456, 585] on div at bounding box center [1489, 588] width 126 height 6
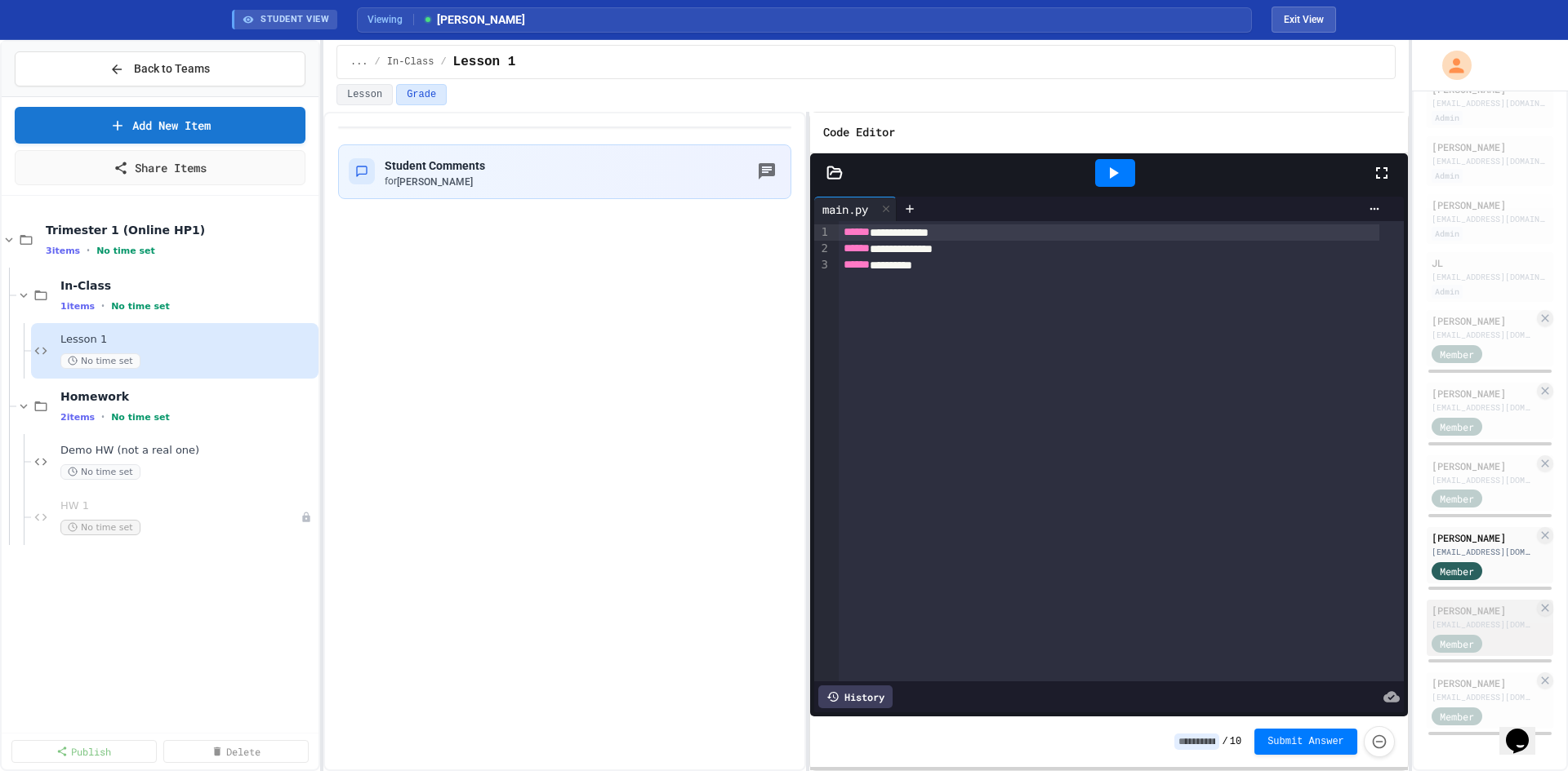
click at [1468, 603] on div "[PERSON_NAME]" at bounding box center [1483, 610] width 102 height 15
click at [835, 180] on icon at bounding box center [835, 173] width 17 height 17
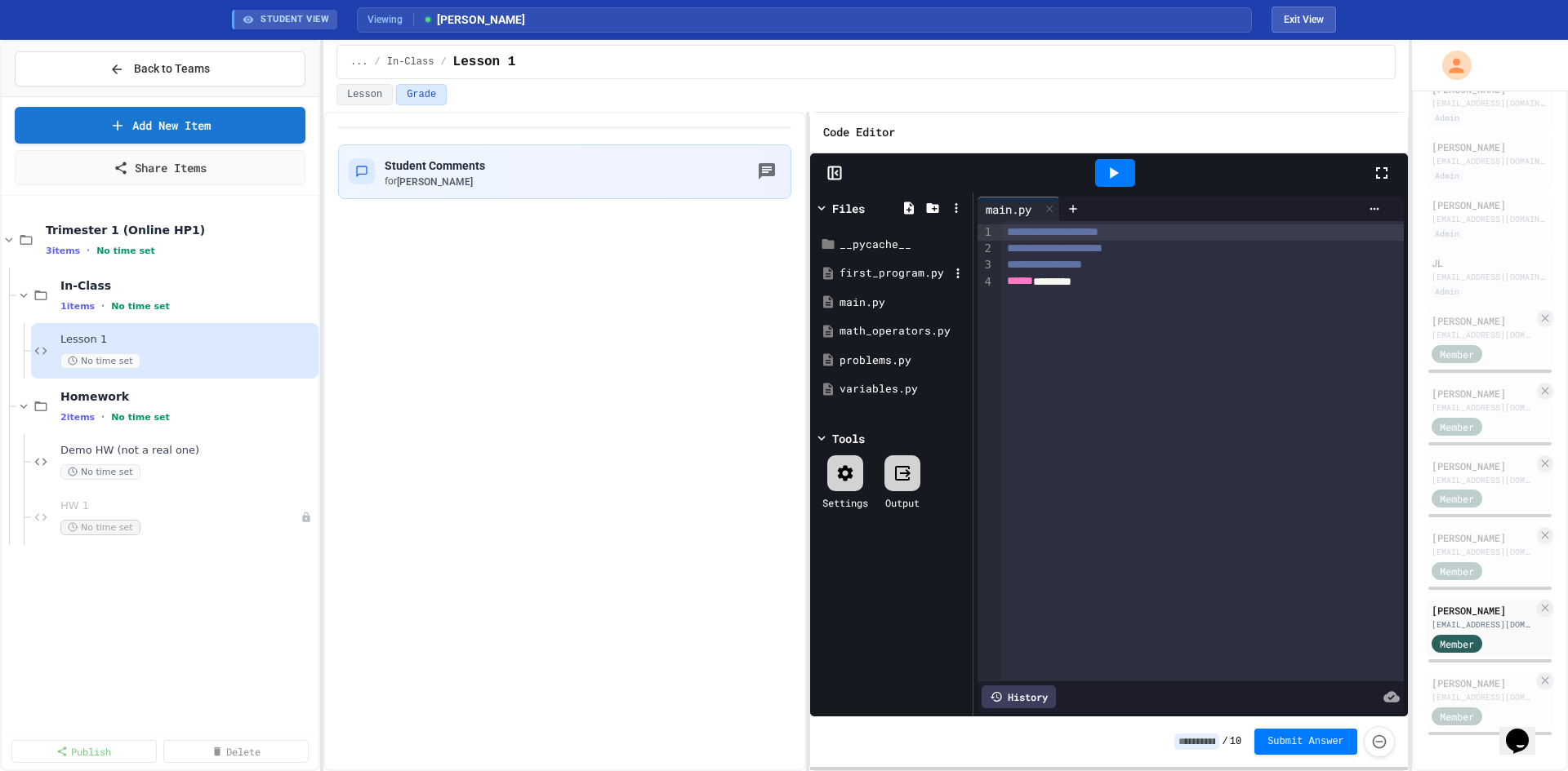
click at [896, 271] on div "first_program.py" at bounding box center [894, 274] width 110 height 17
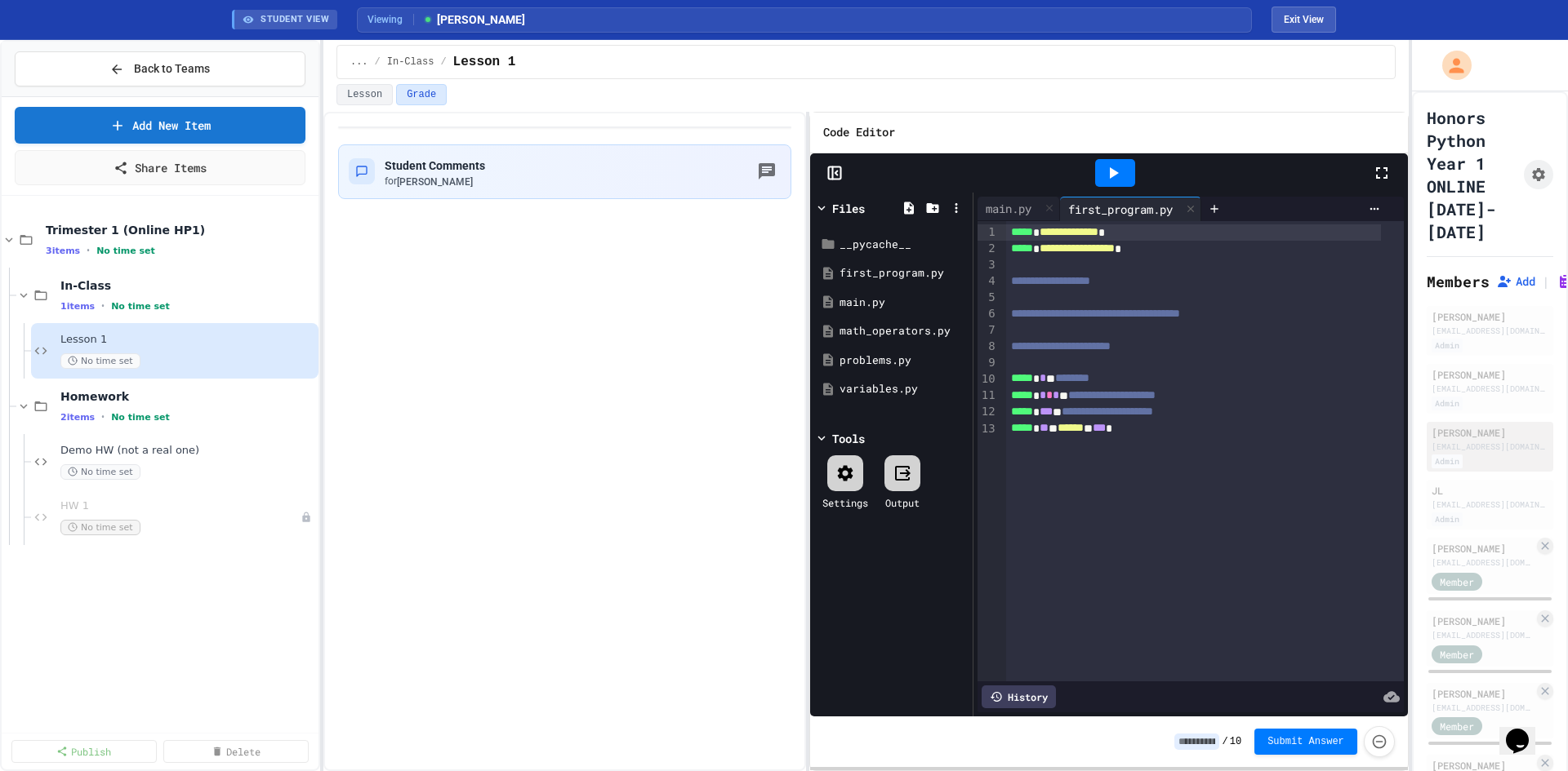
click at [1451, 443] on div "[EMAIL_ADDRESS][DOMAIN_NAME]" at bounding box center [1490, 446] width 117 height 12
click at [1447, 443] on div "[EMAIL_ADDRESS][DOMAIN_NAME]" at bounding box center [1490, 446] width 117 height 12
click at [1004, 202] on div "main.py" at bounding box center [1008, 208] width 62 height 17
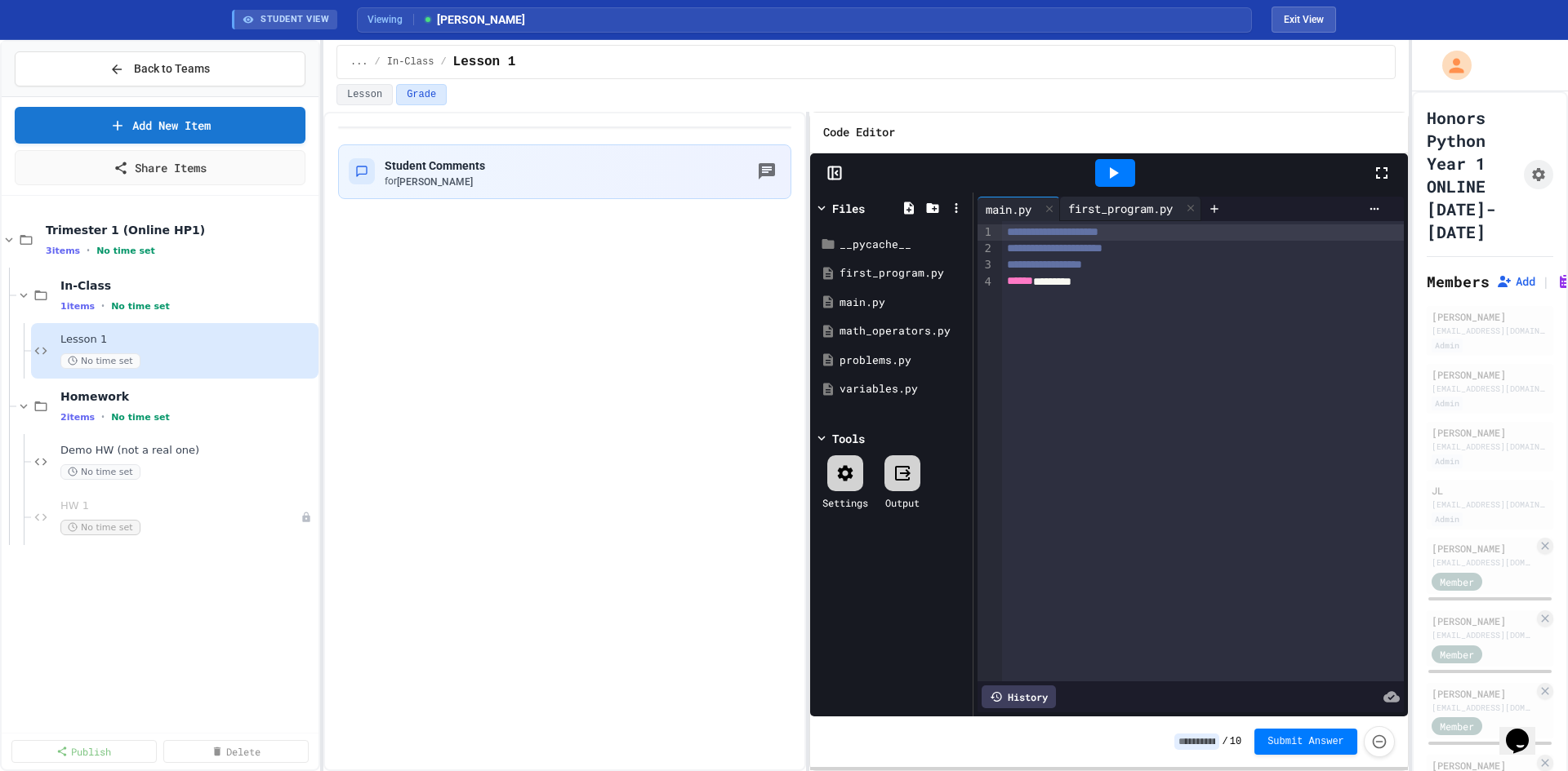
click at [1107, 213] on div "first_program.py" at bounding box center [1121, 208] width 121 height 17
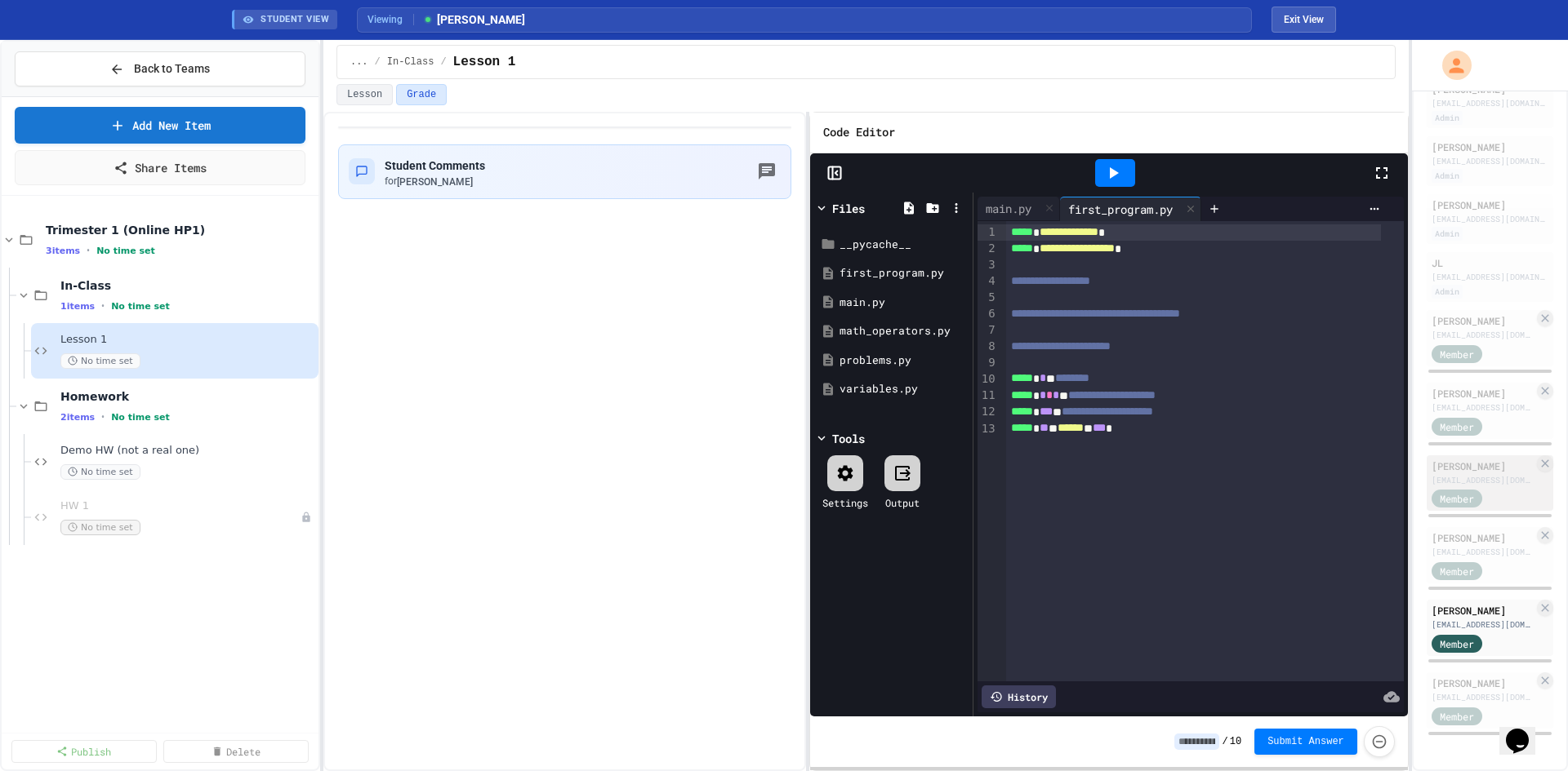
scroll to position [240, 0]
click at [1449, 474] on div "[EMAIL_ADDRESS][DOMAIN_NAME]" at bounding box center [1483, 480] width 102 height 12
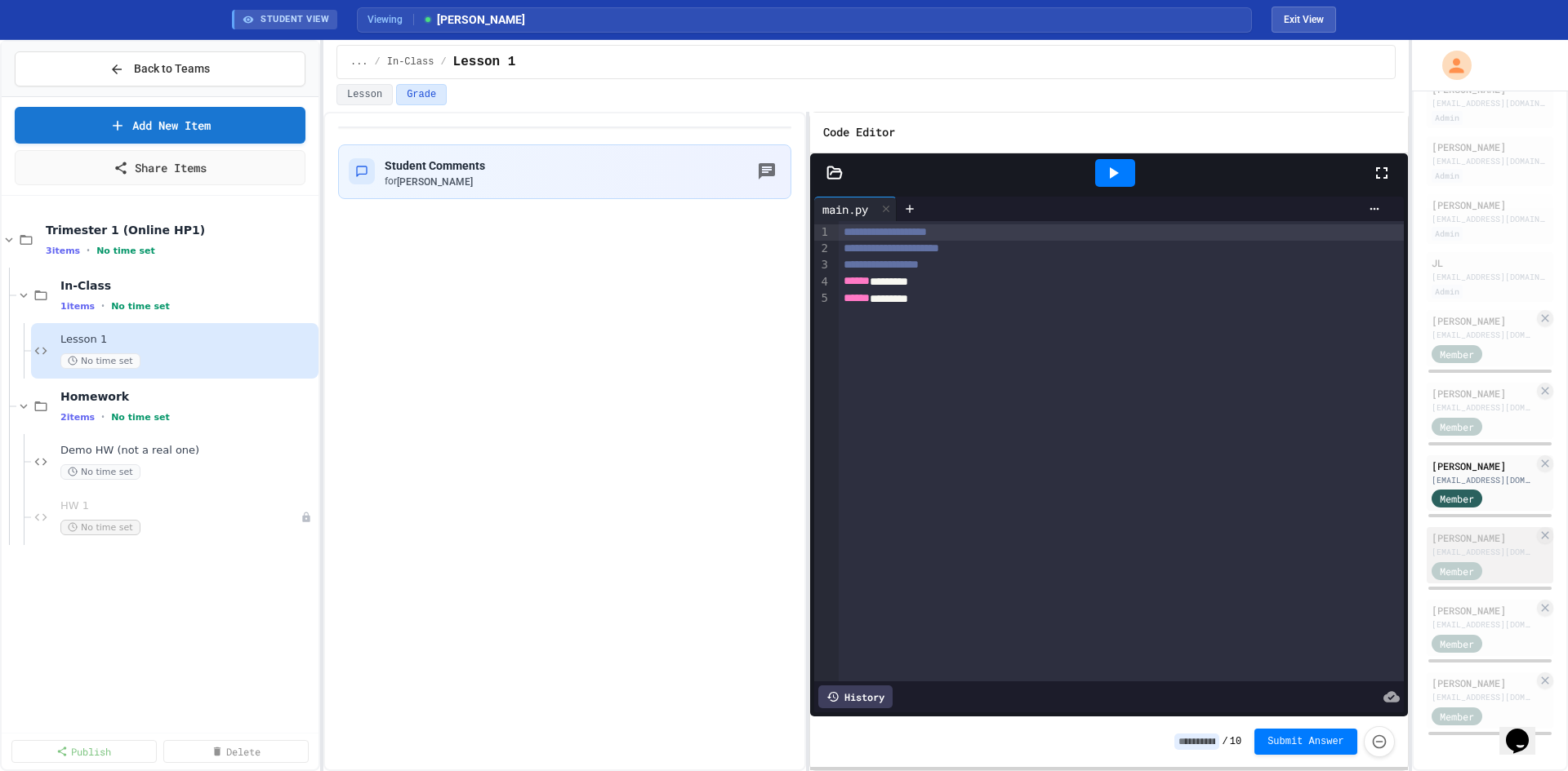
click at [1445, 531] on div "[PERSON_NAME]" at bounding box center [1483, 538] width 102 height 15
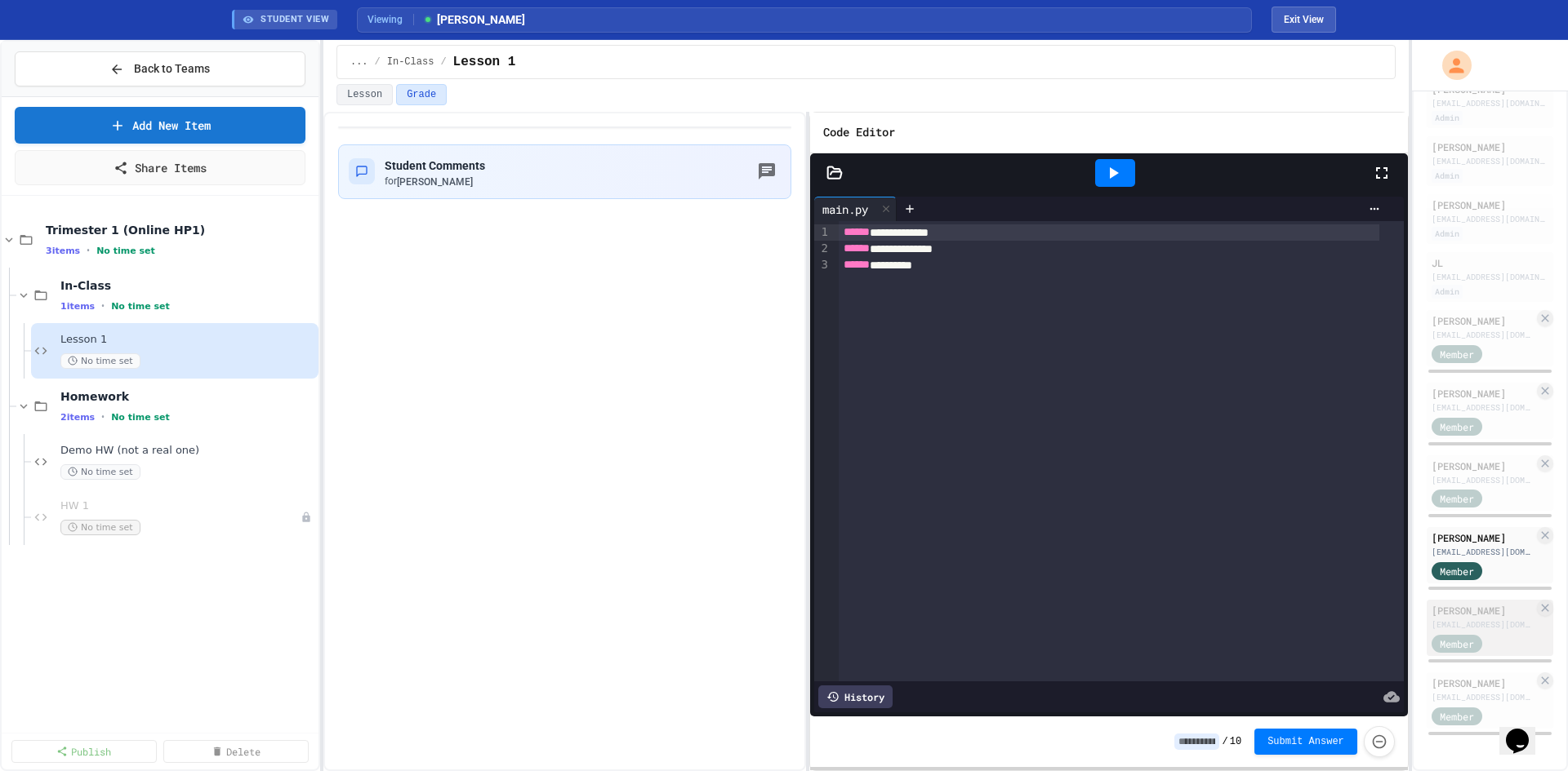
click at [1437, 599] on div "Anton Voronkov voronkov.anton2022@gmail.com Member" at bounding box center [1489, 627] width 126 height 57
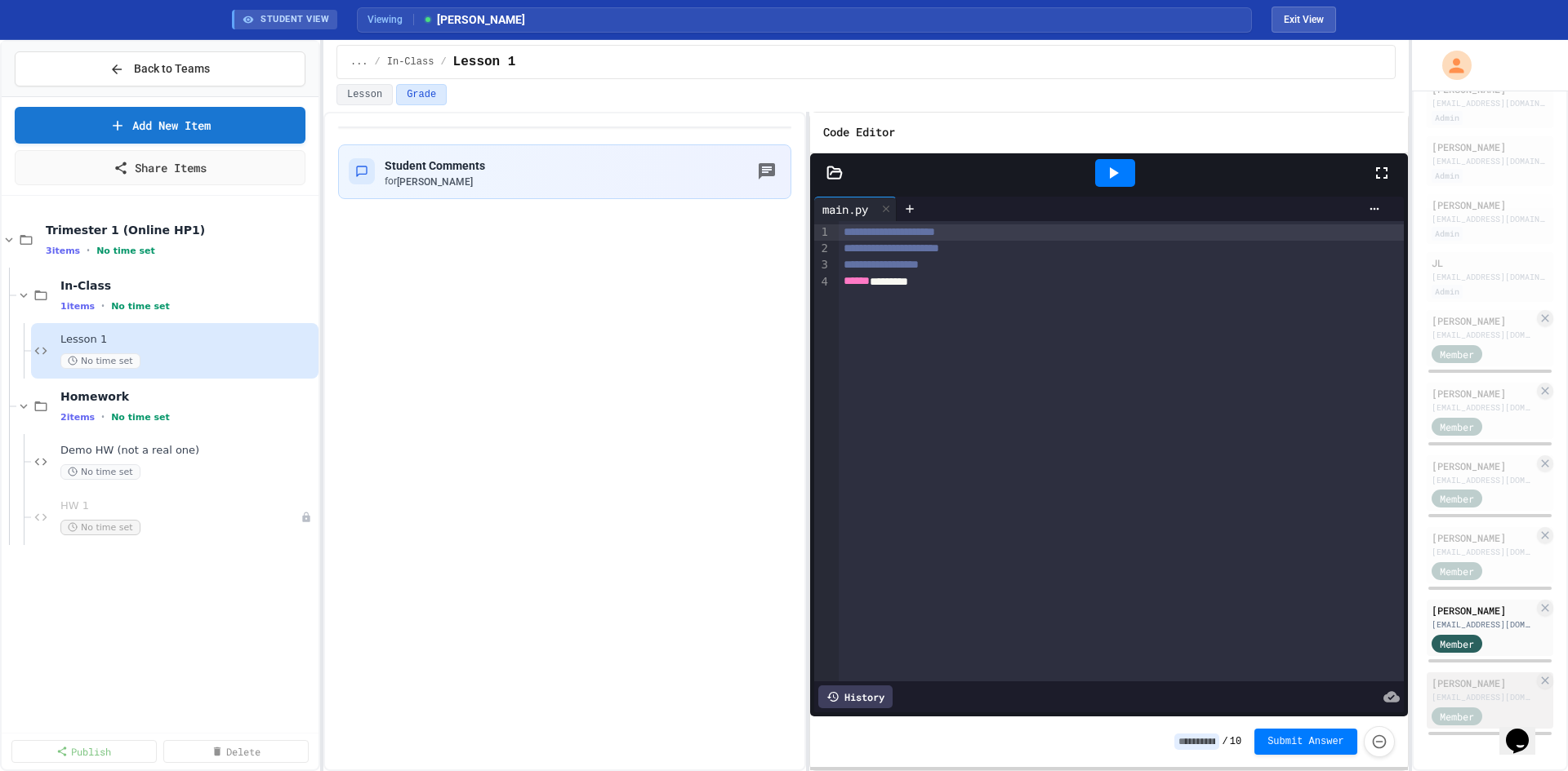
click at [1452, 675] on div "[PERSON_NAME]" at bounding box center [1483, 683] width 102 height 15
click at [830, 170] on icon at bounding box center [835, 173] width 17 height 17
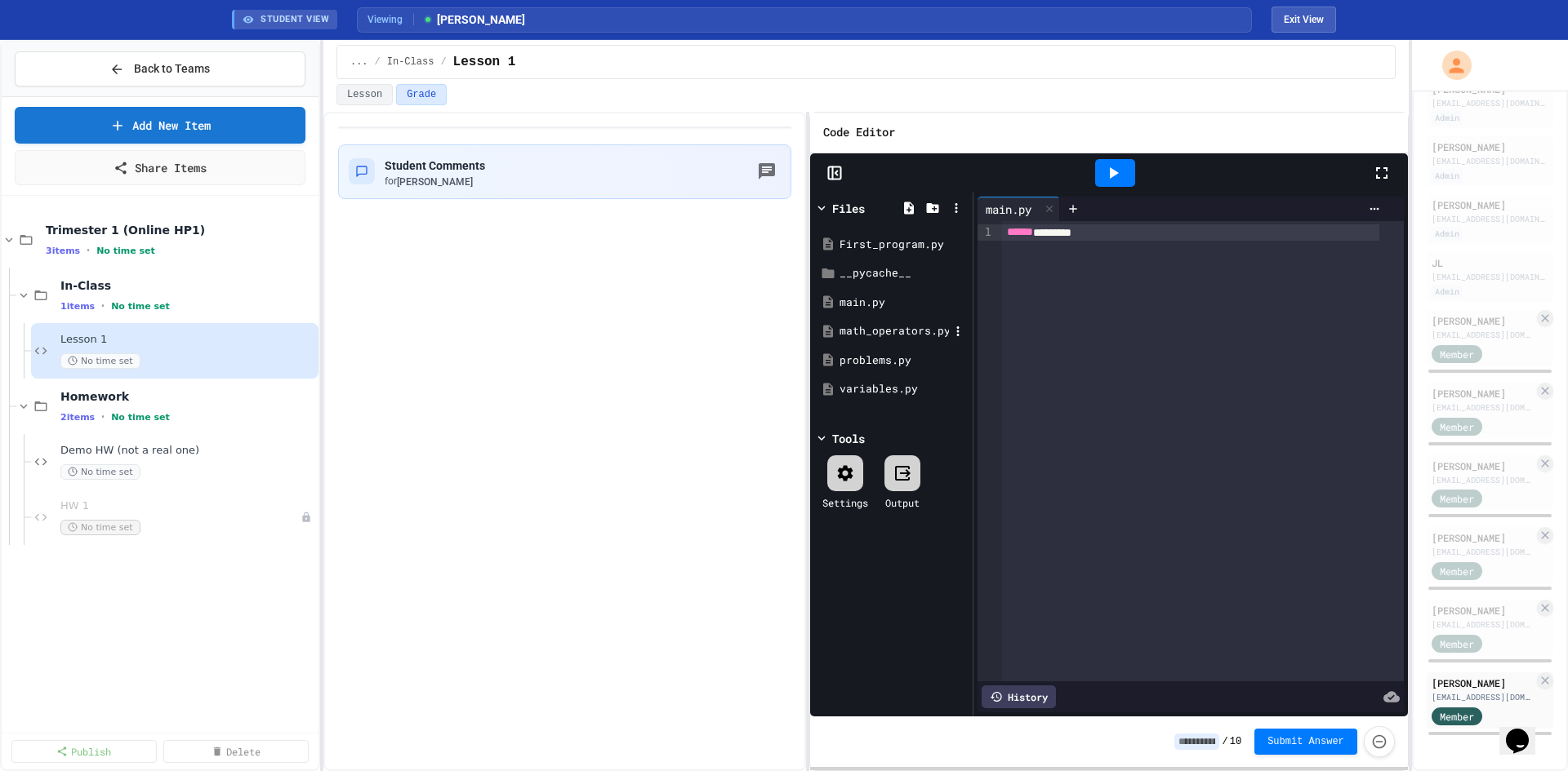
click at [888, 343] on div "math_operators.py" at bounding box center [891, 331] width 154 height 30
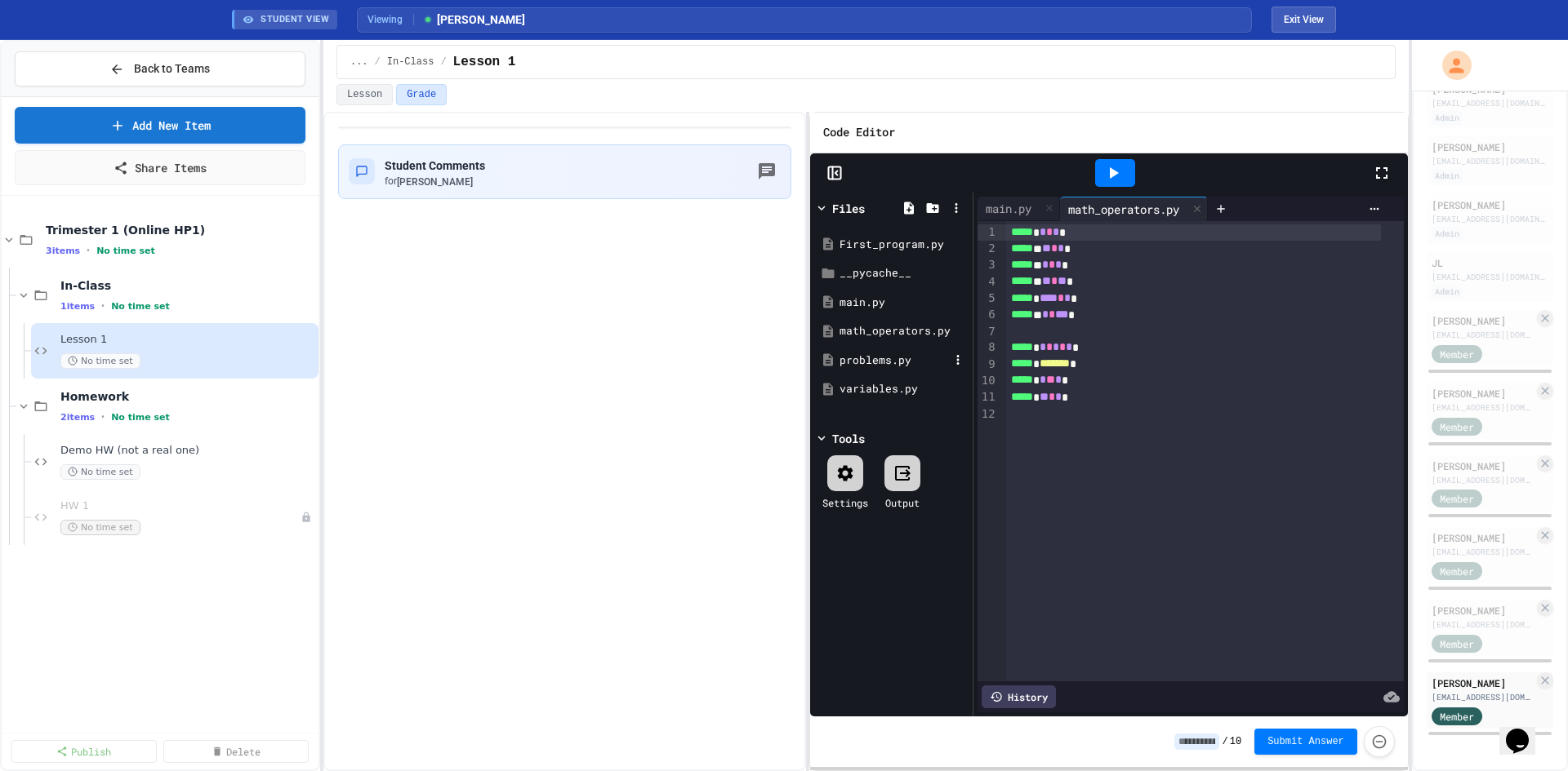
click at [891, 363] on div "problems.py" at bounding box center [894, 361] width 110 height 17
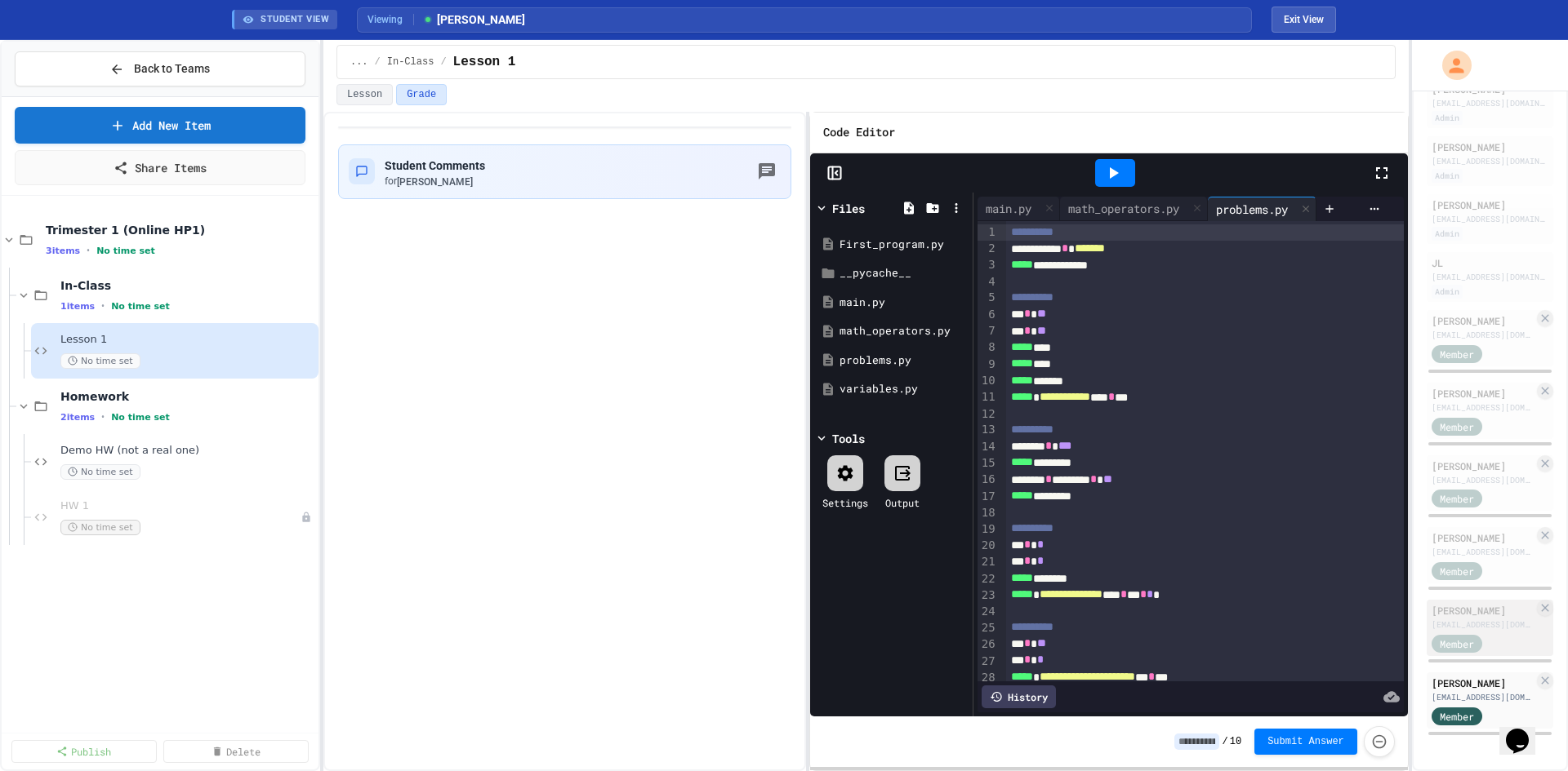
click at [1459, 619] on div "[EMAIL_ADDRESS][DOMAIN_NAME]" at bounding box center [1483, 624] width 102 height 12
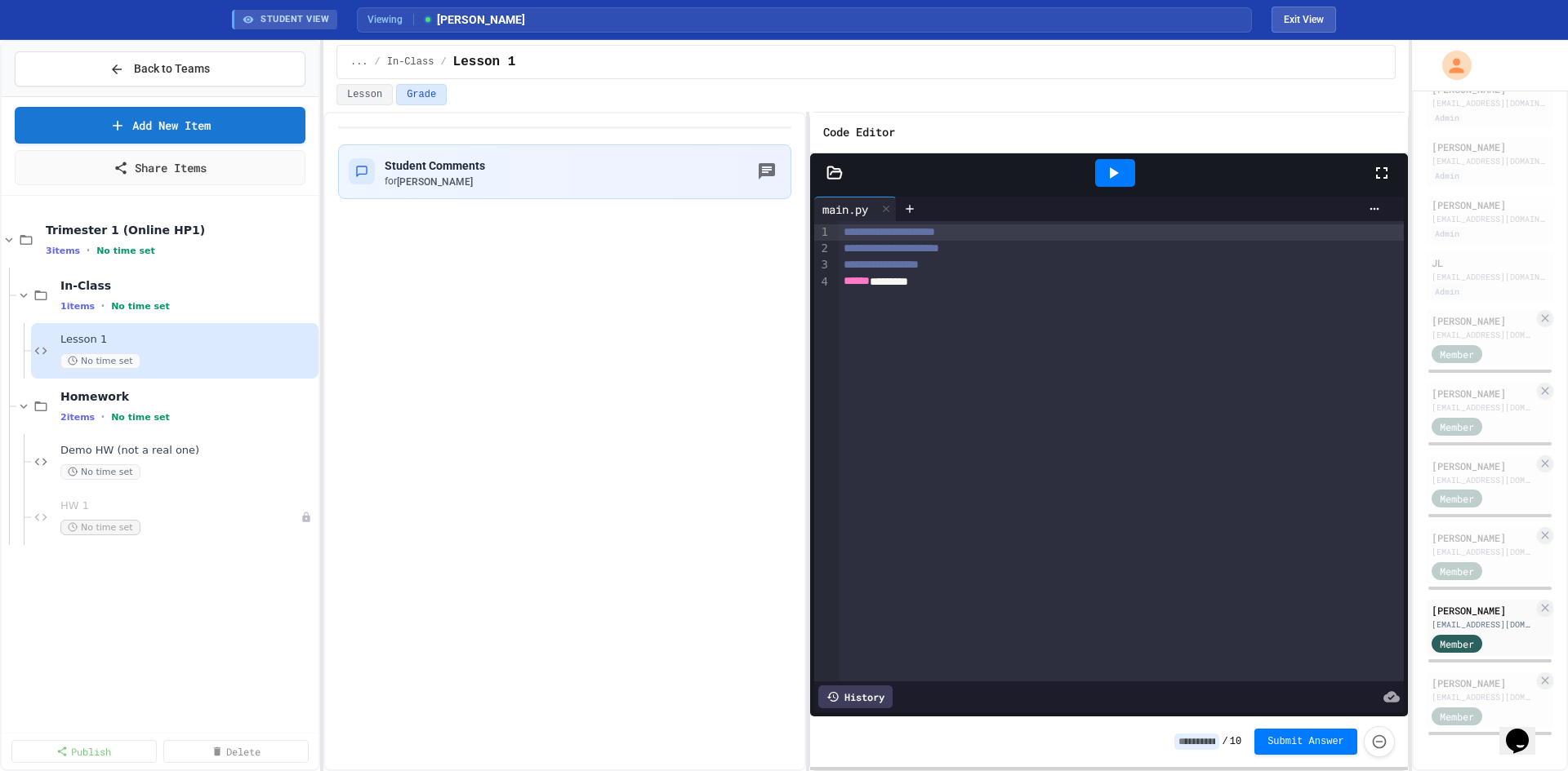
click at [834, 173] on icon at bounding box center [835, 173] width 17 height 17
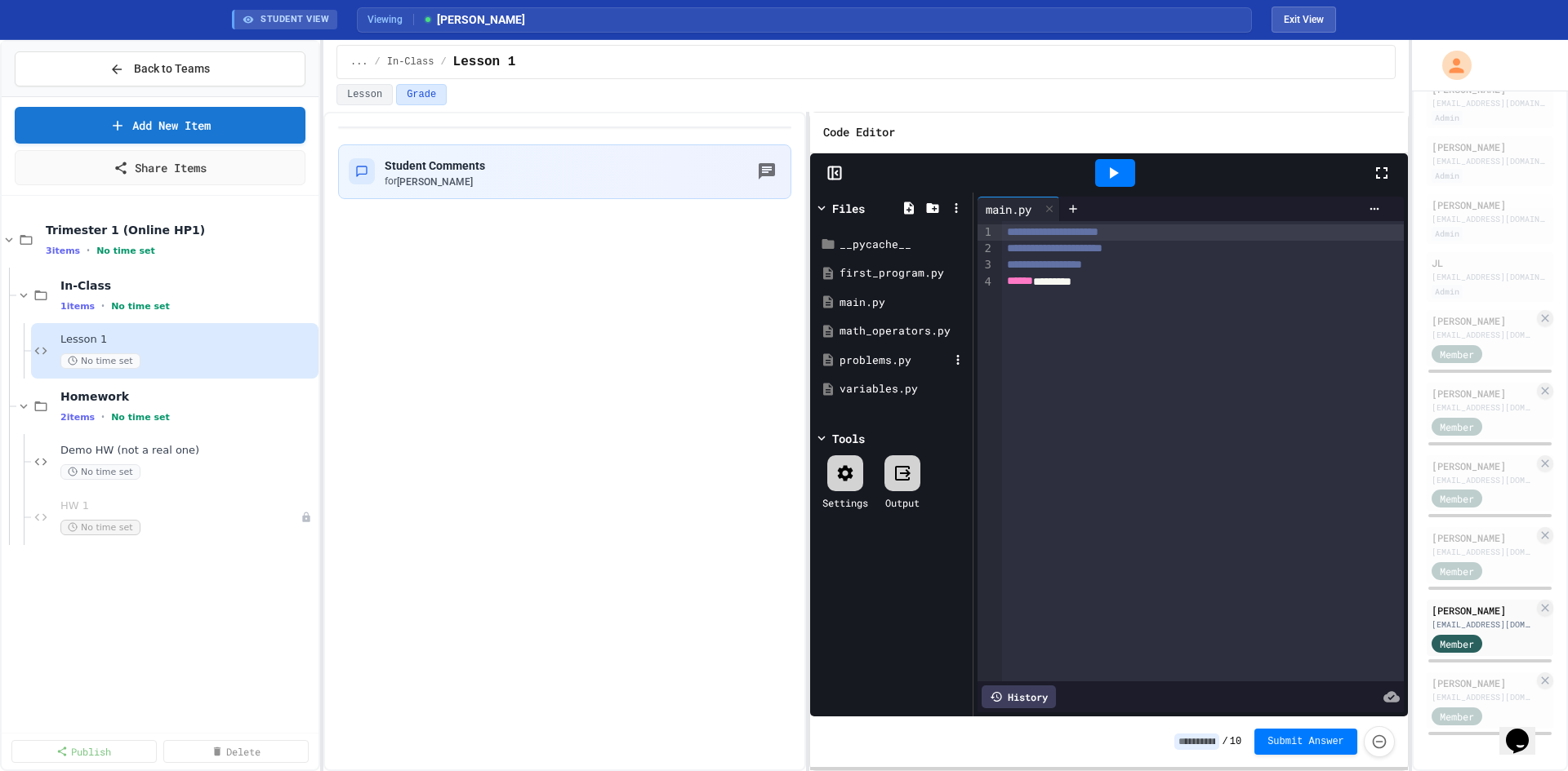
click at [872, 355] on div "problems.py" at bounding box center [894, 361] width 110 height 17
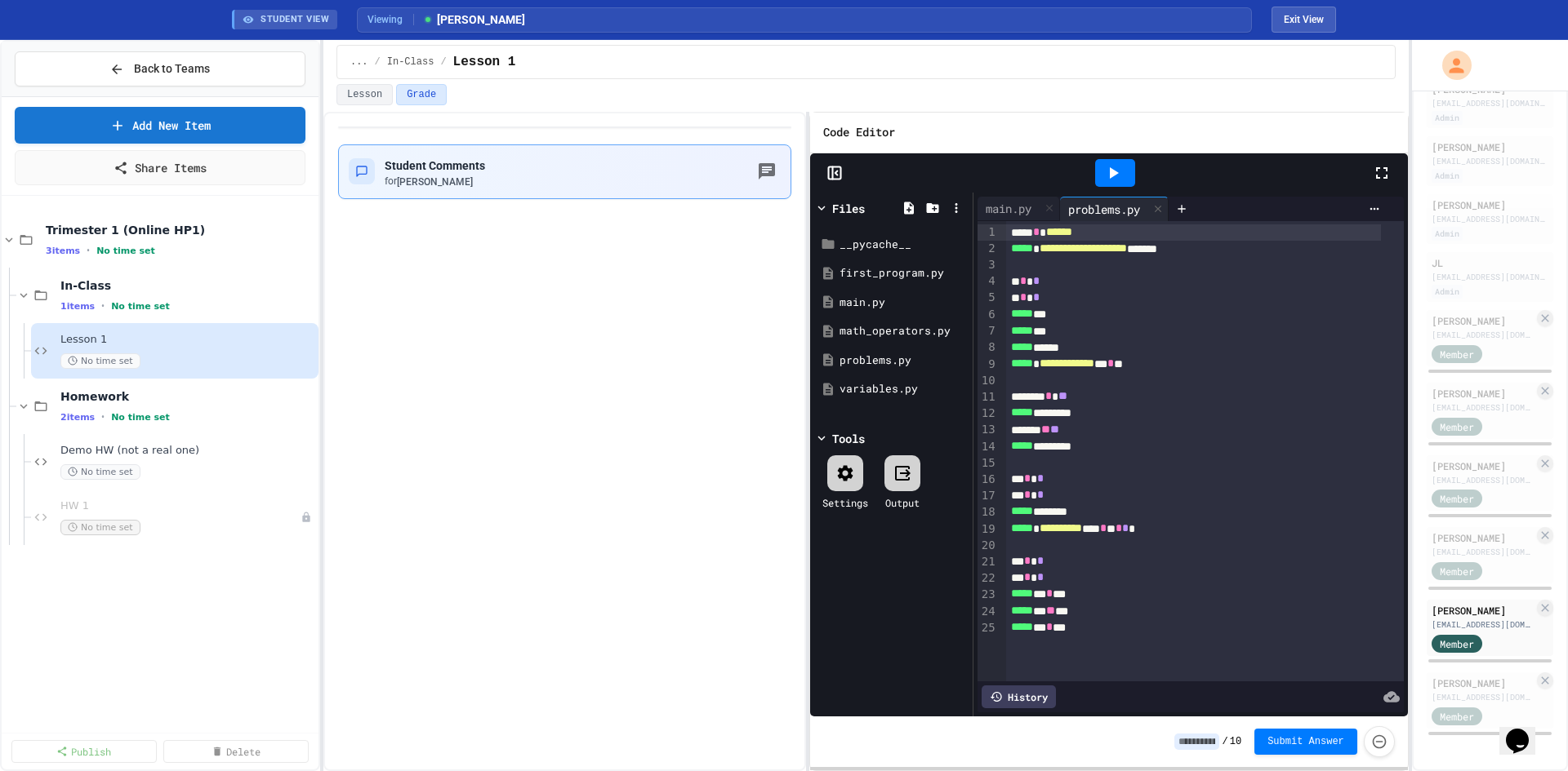
click at [755, 173] on button "button" at bounding box center [767, 172] width 28 height 28
drag, startPoint x: 668, startPoint y: 547, endPoint x: 783, endPoint y: 598, distance: 125.8
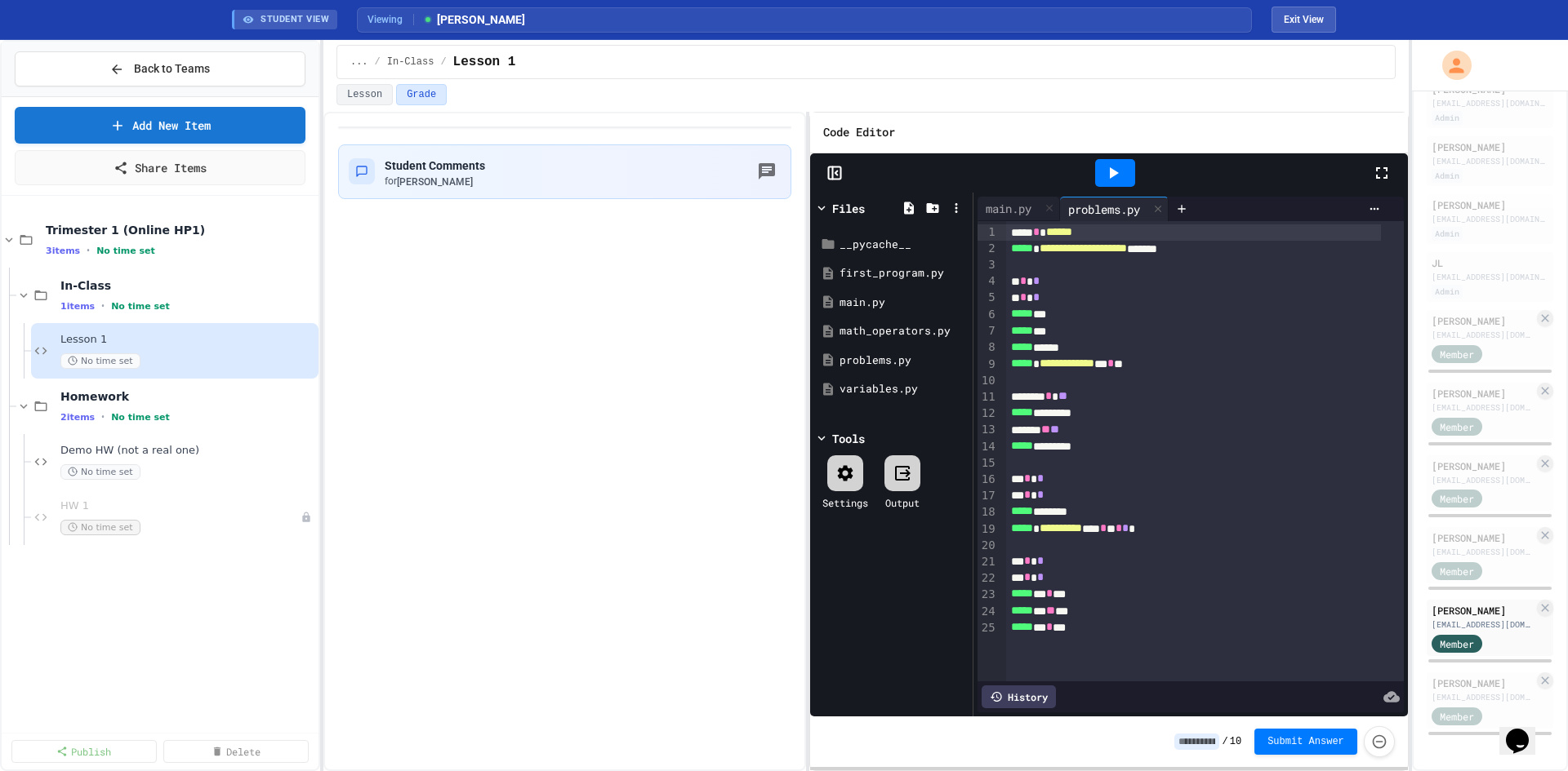
type textarea "**********"
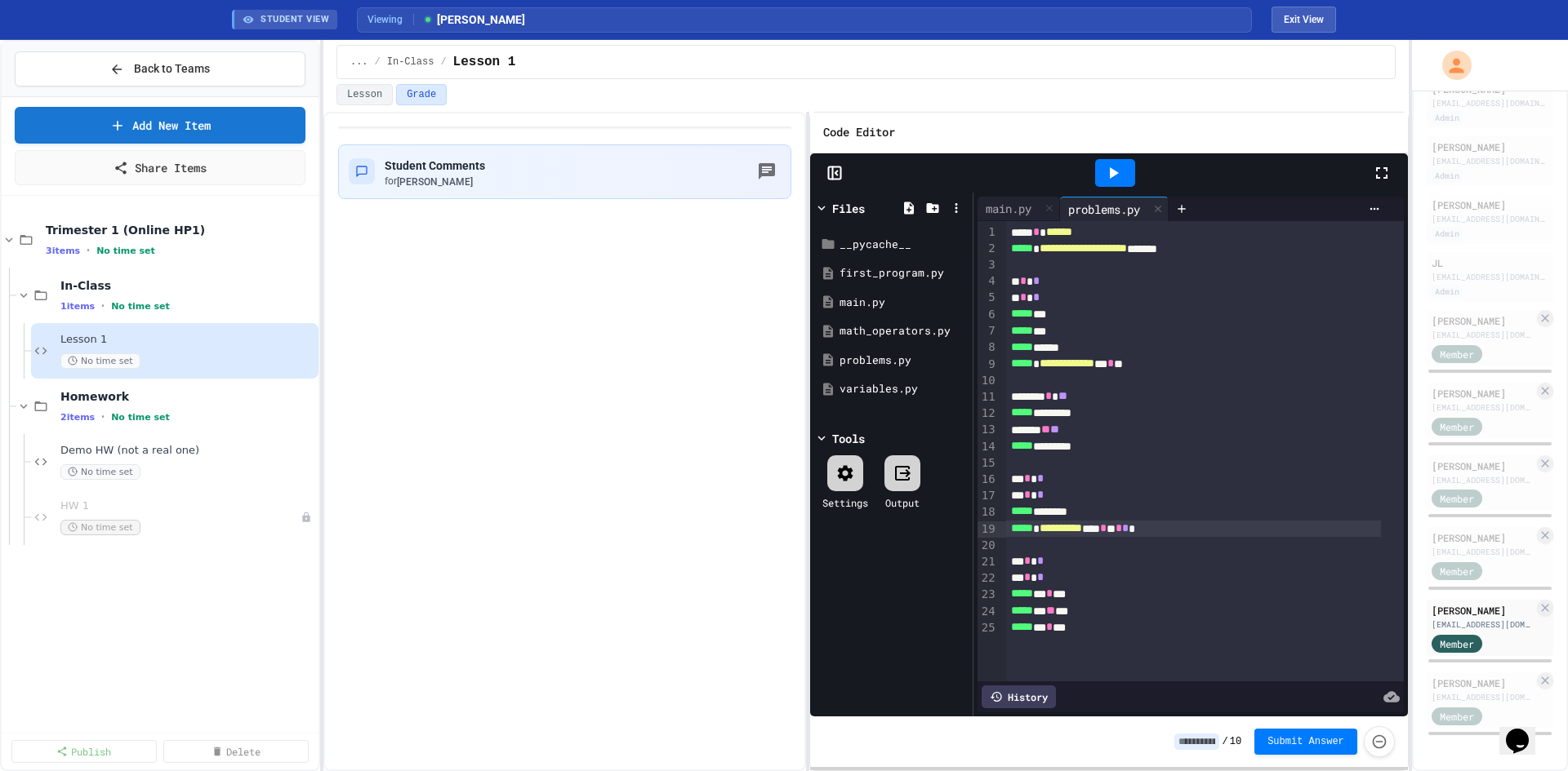
click at [1131, 523] on div "**********" at bounding box center [1194, 529] width 375 height 17
click at [1144, 524] on div "**********" at bounding box center [1194, 529] width 375 height 17
click at [1121, 532] on span "*" at bounding box center [1118, 528] width 6 height 11
click at [1099, 176] on div at bounding box center [1114, 173] width 40 height 28
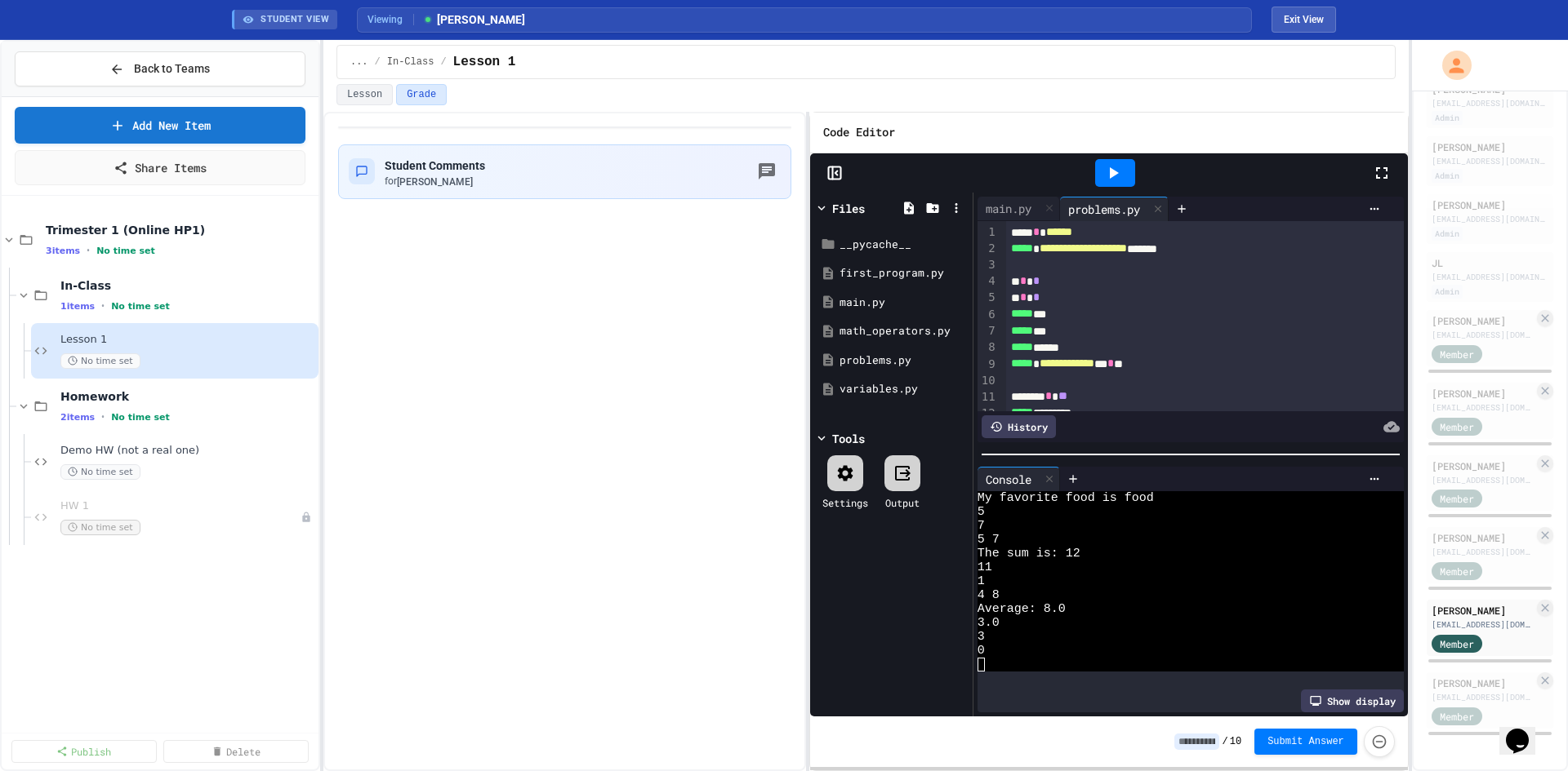
drag, startPoint x: 1182, startPoint y: 406, endPoint x: 1176, endPoint y: 425, distance: 19.9
click at [1179, 421] on div "History" at bounding box center [1190, 426] width 426 height 31
click at [111, 479] on span "No time set" at bounding box center [100, 471] width 80 height 16
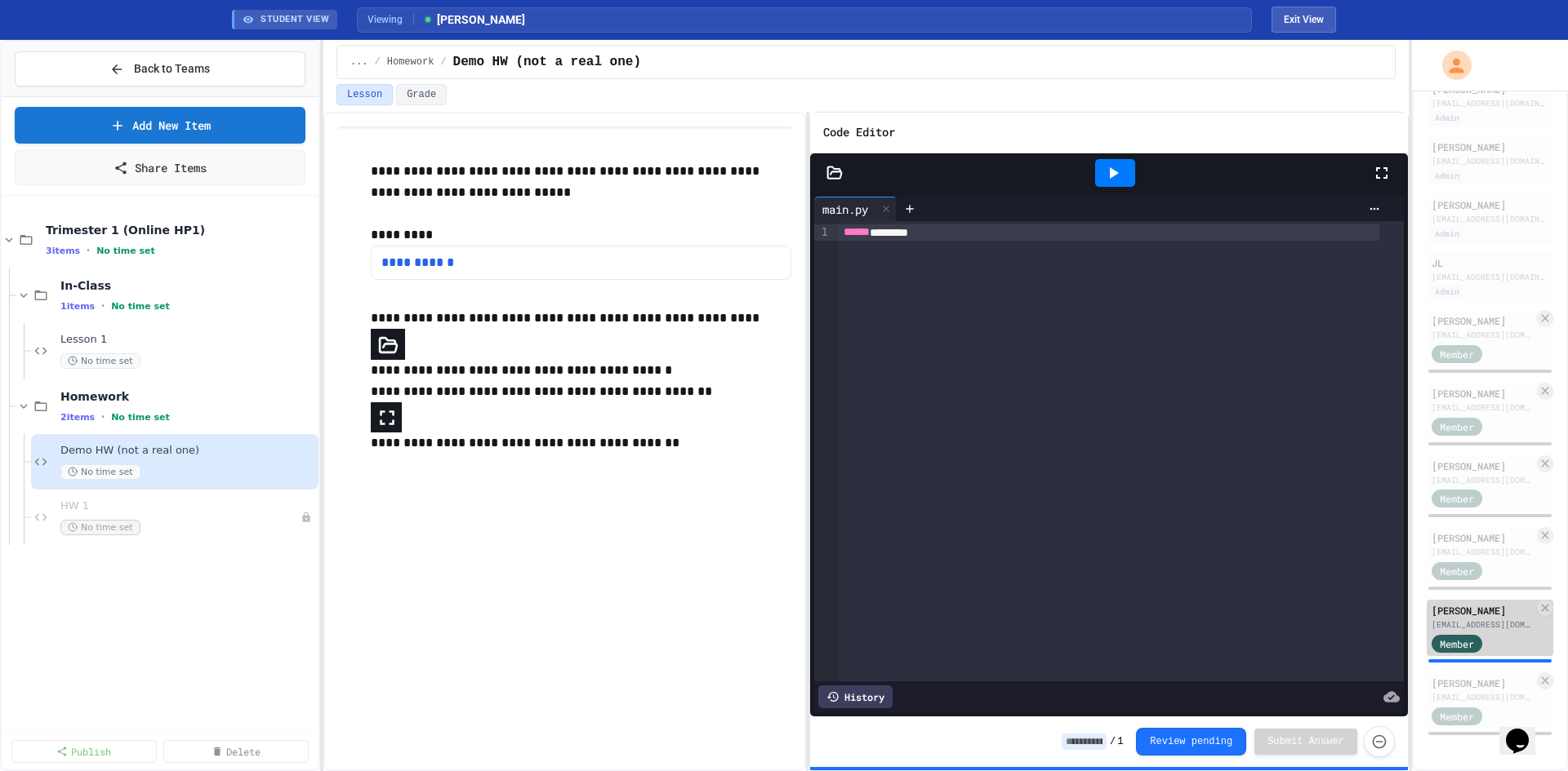
click at [1465, 620] on div "Anton Voronkov voronkov.anton2022@gmail.com Member" at bounding box center [1489, 627] width 126 height 57
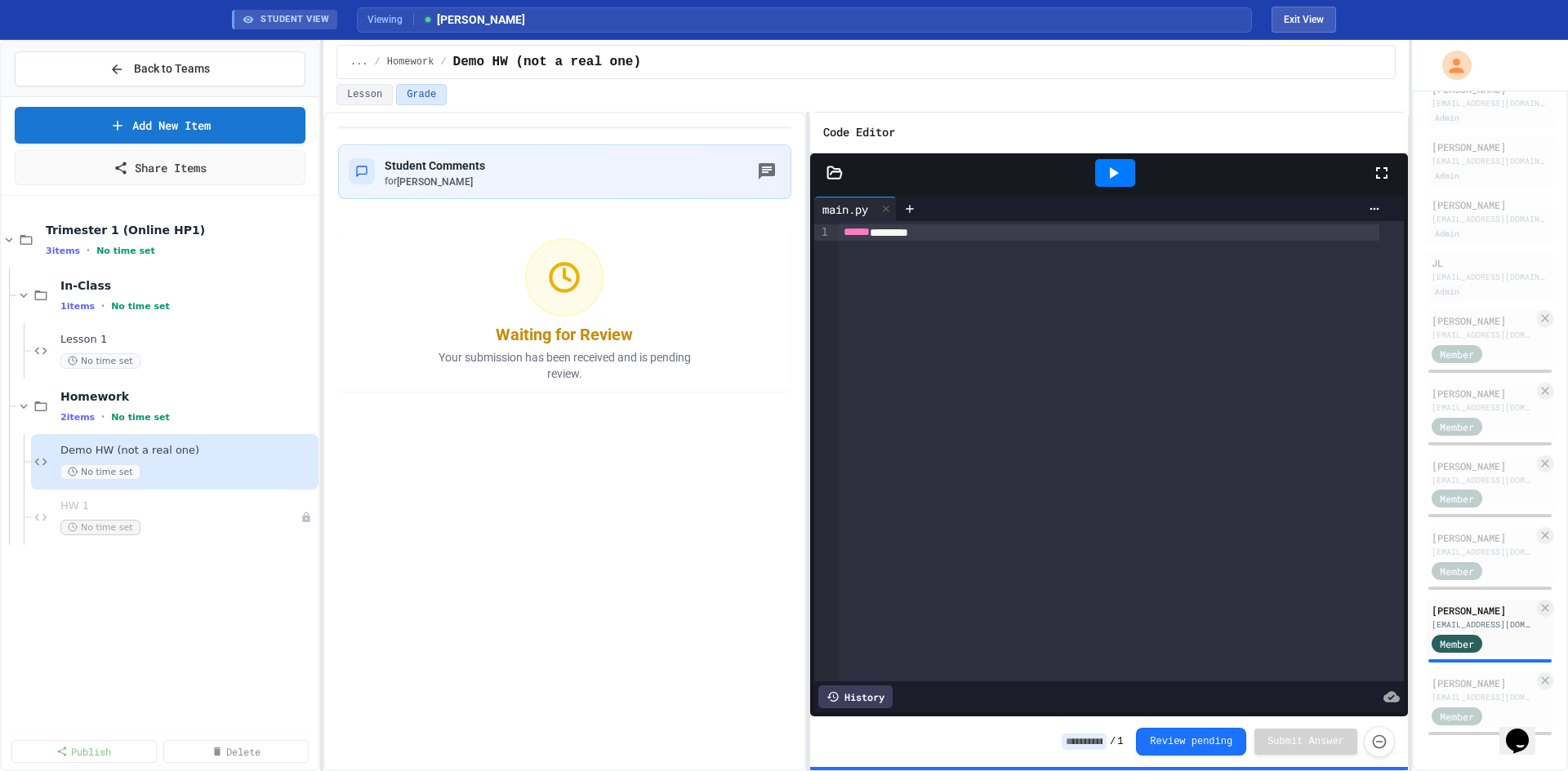
click at [593, 276] on div at bounding box center [564, 277] width 78 height 78
click at [356, 84] on button "Lesson" at bounding box center [364, 95] width 57 height 21
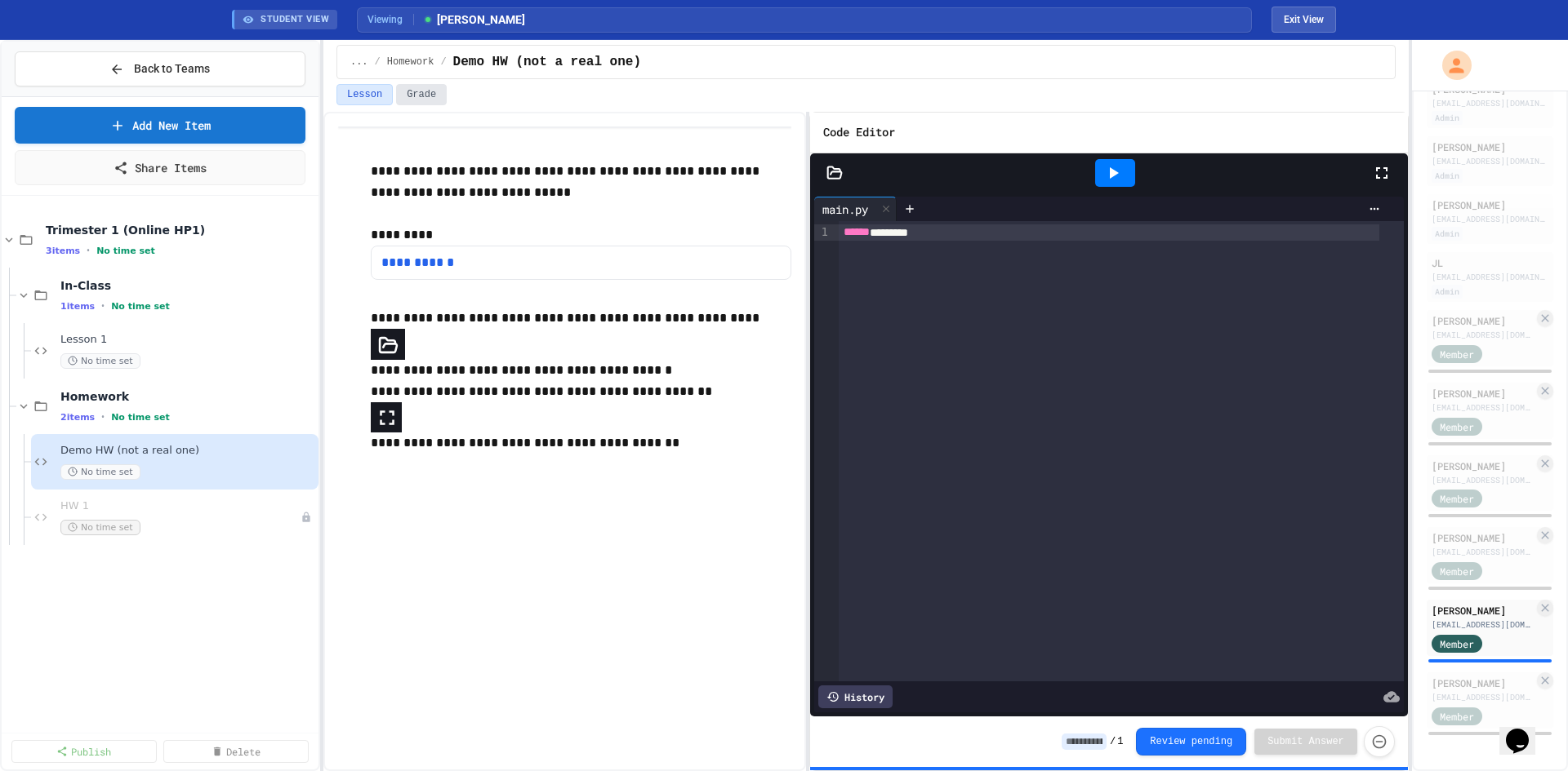
click at [412, 84] on button "Grade" at bounding box center [421, 95] width 51 height 21
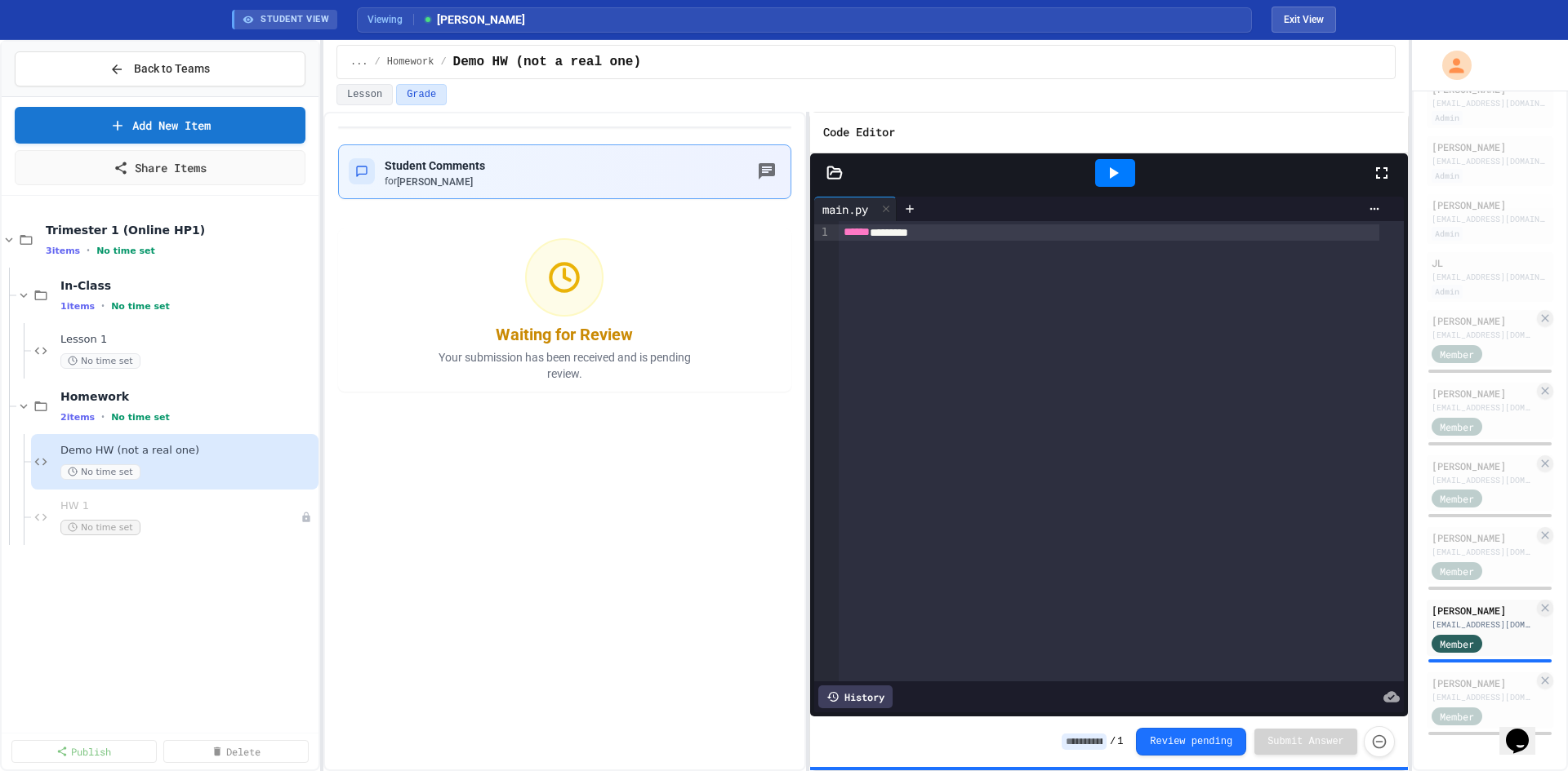
click at [777, 185] on div at bounding box center [767, 172] width 28 height 28
click at [188, 405] on div "Homework 2 items • No time set" at bounding box center [179, 406] width 239 height 34
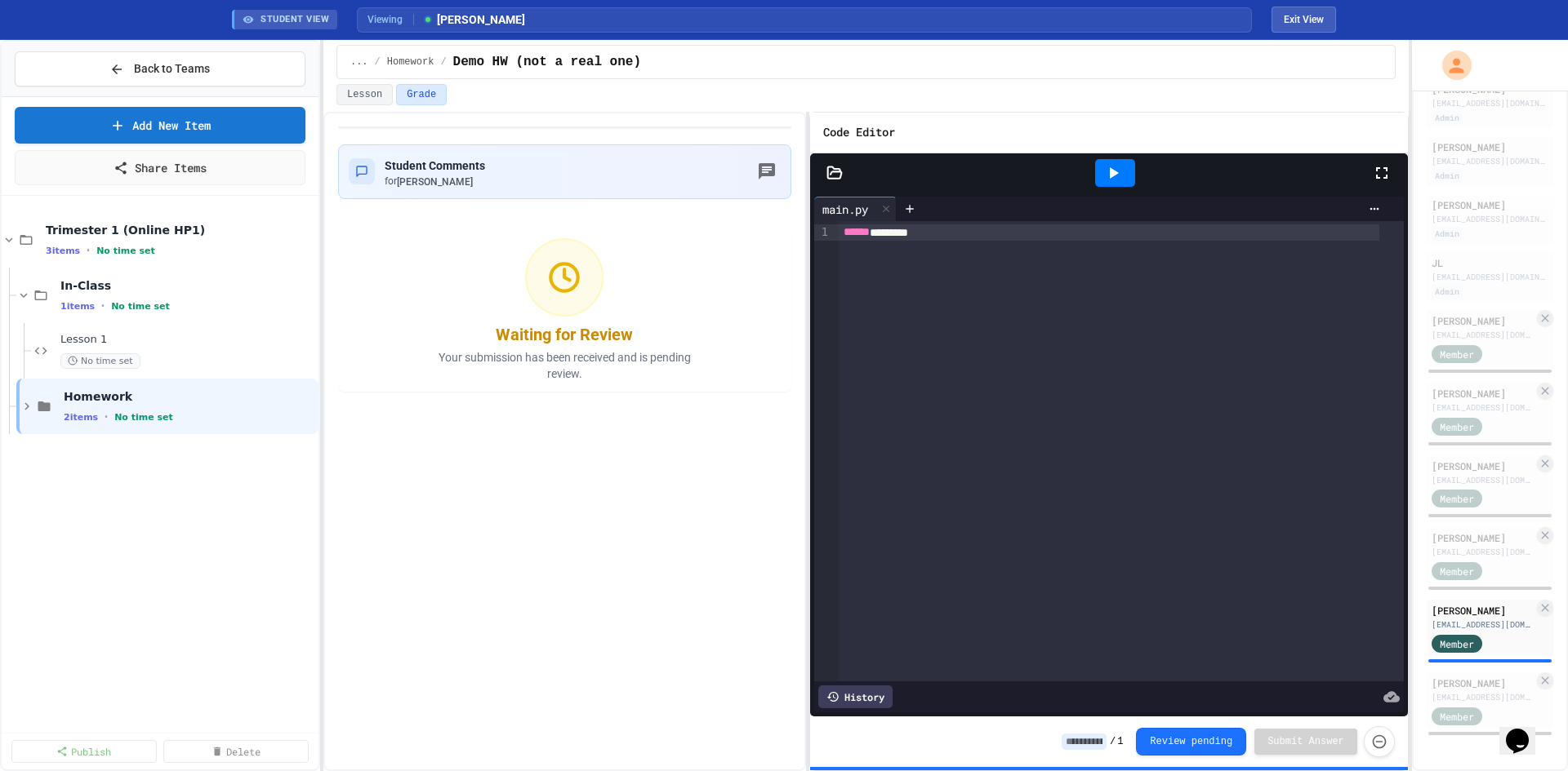
click at [188, 405] on div "Homework 2 items • No time set" at bounding box center [189, 406] width 252 height 34
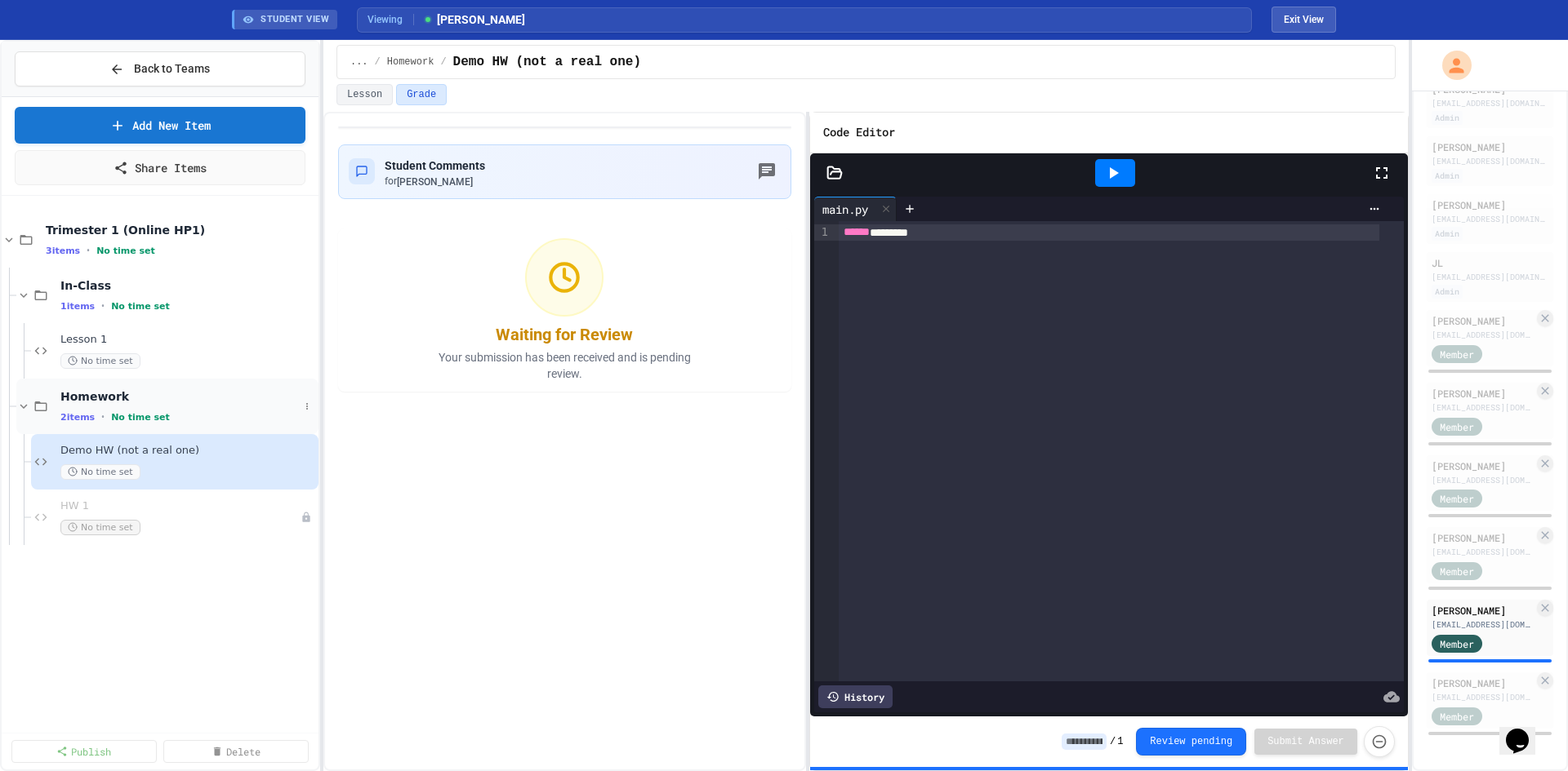
click at [136, 380] on div "Homework 2 items • No time set" at bounding box center [167, 406] width 302 height 56
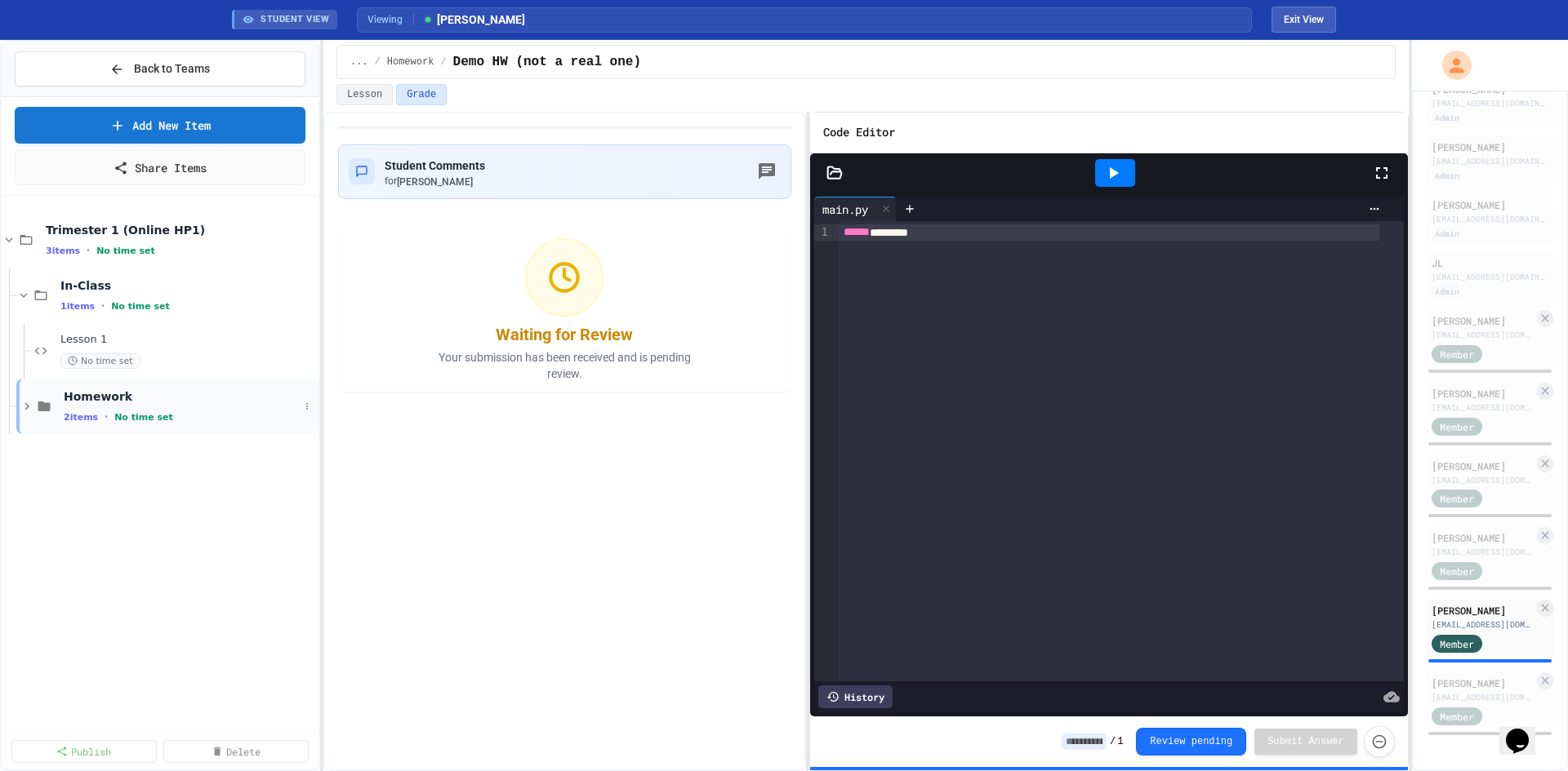
click at [133, 383] on div "Homework 2 items • No time set" at bounding box center [167, 406] width 302 height 56
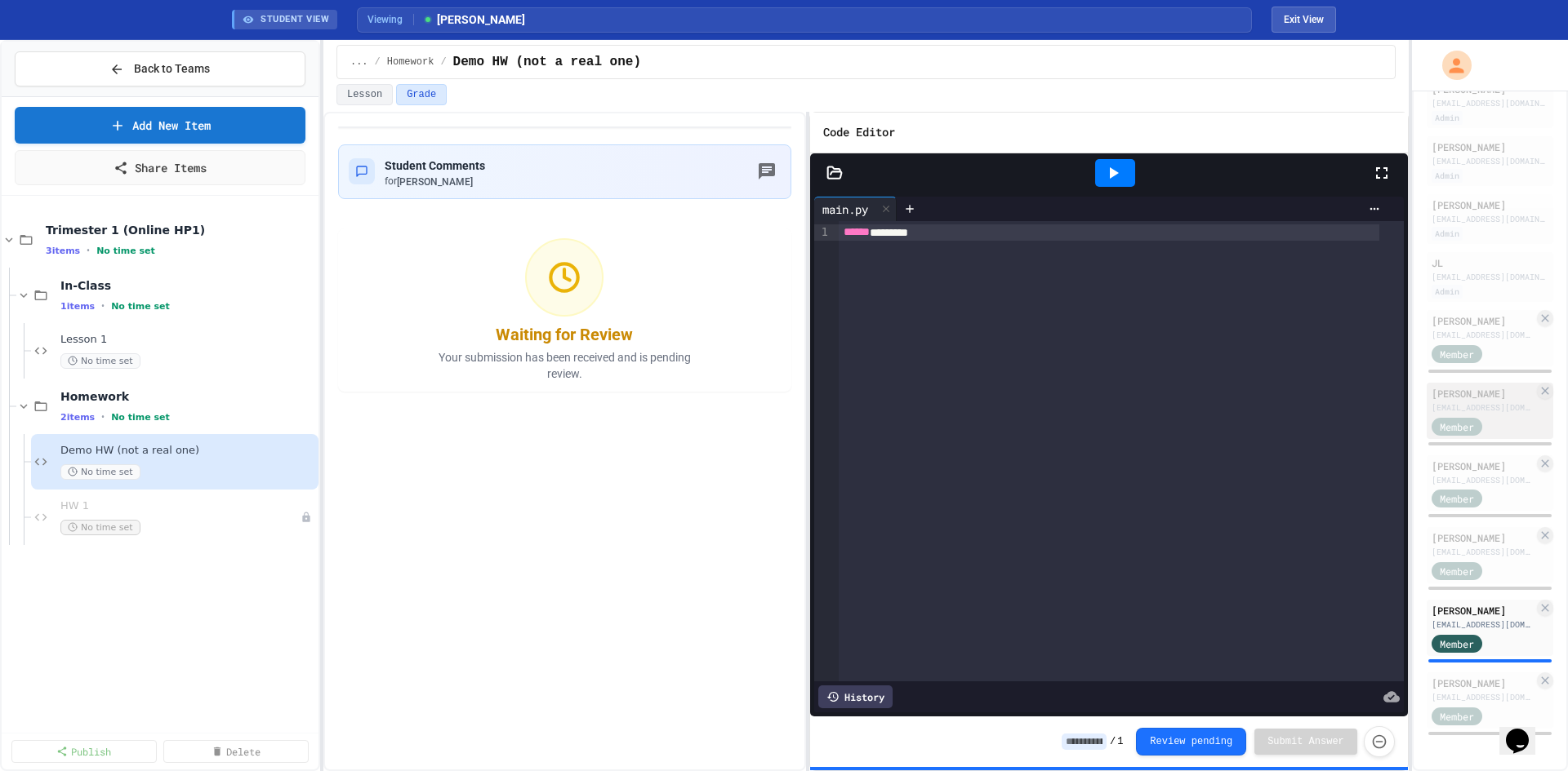
click at [1451, 402] on div "[EMAIL_ADDRESS][DOMAIN_NAME]" at bounding box center [1483, 407] width 102 height 12
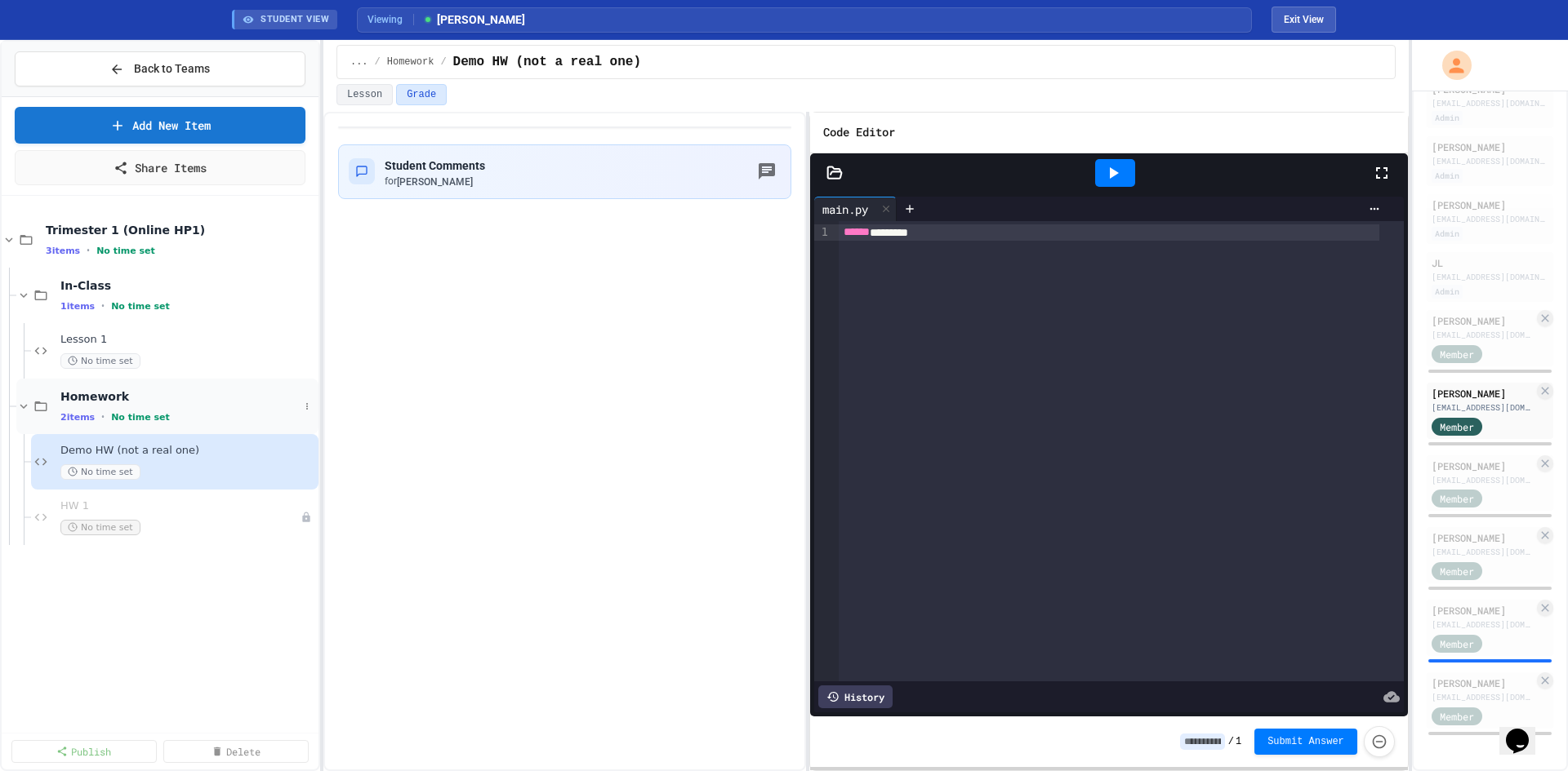
click at [156, 427] on div "Homework 2 items • No time set" at bounding box center [167, 406] width 302 height 56
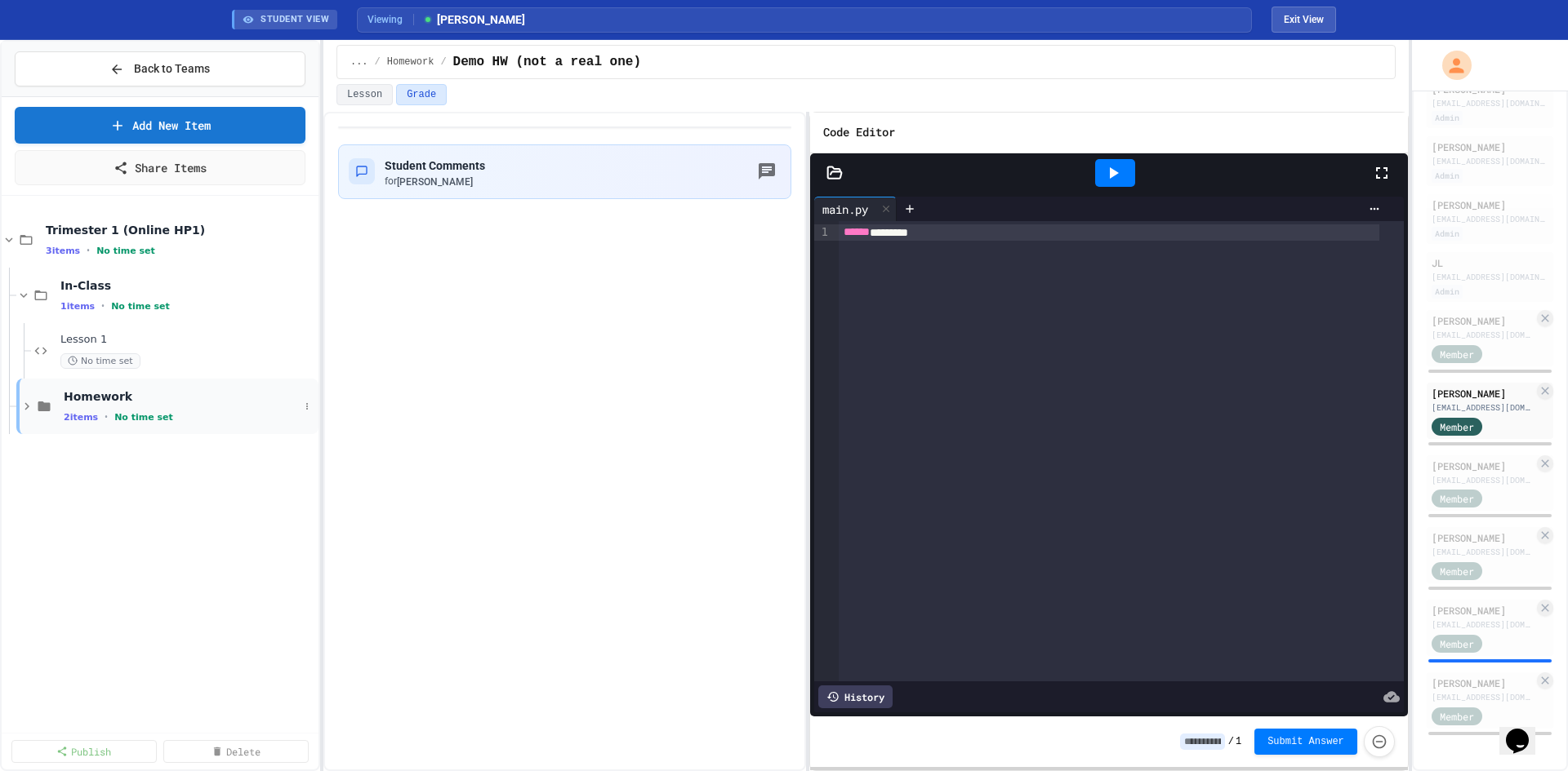
click at [152, 415] on span "No time set" at bounding box center [143, 417] width 58 height 10
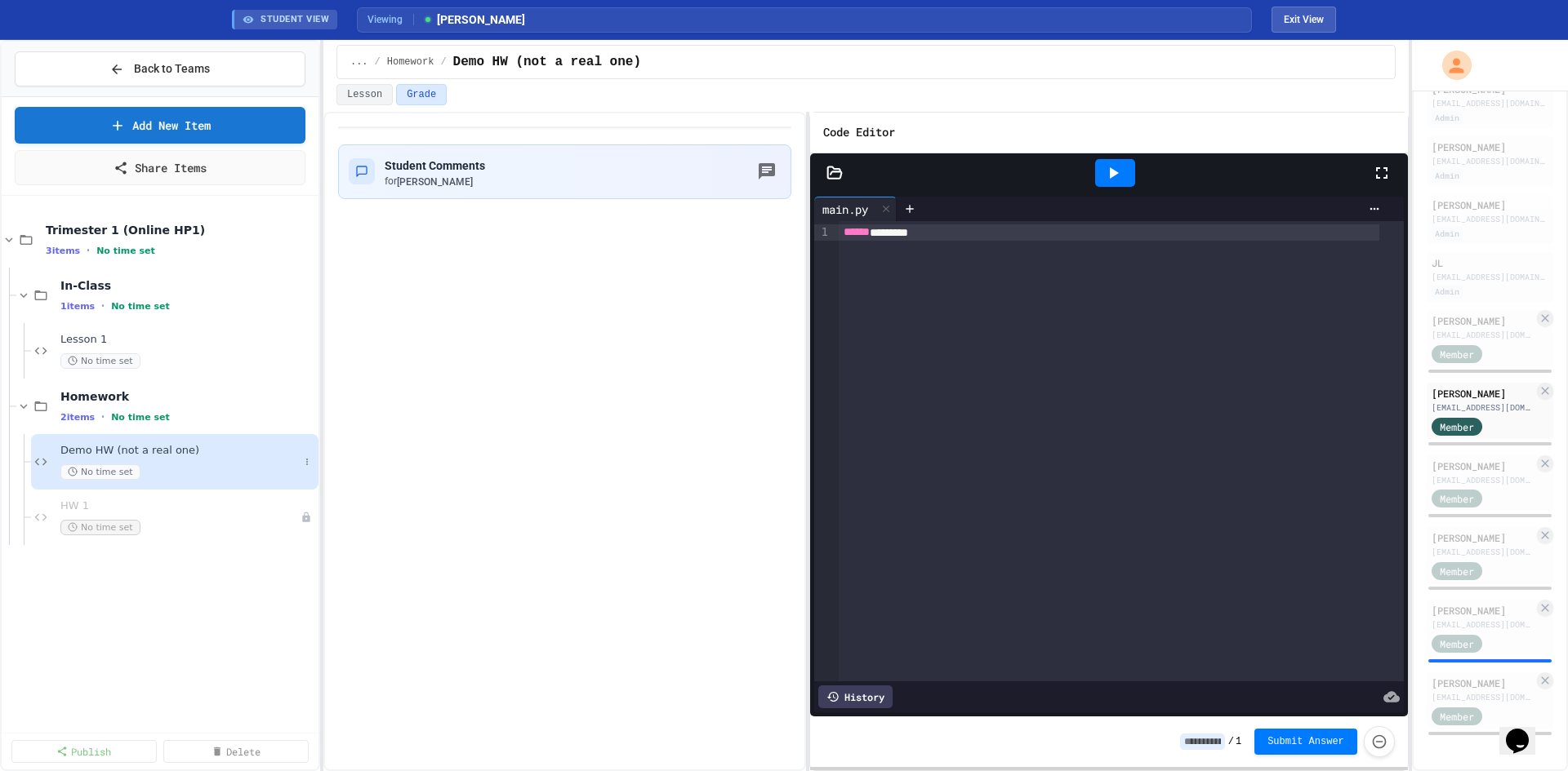
click at [66, 442] on div "Demo HW (not a real one) No time set" at bounding box center [175, 462] width 288 height 56
click at [83, 517] on div "HW 1 No time set" at bounding box center [172, 517] width 224 height 36
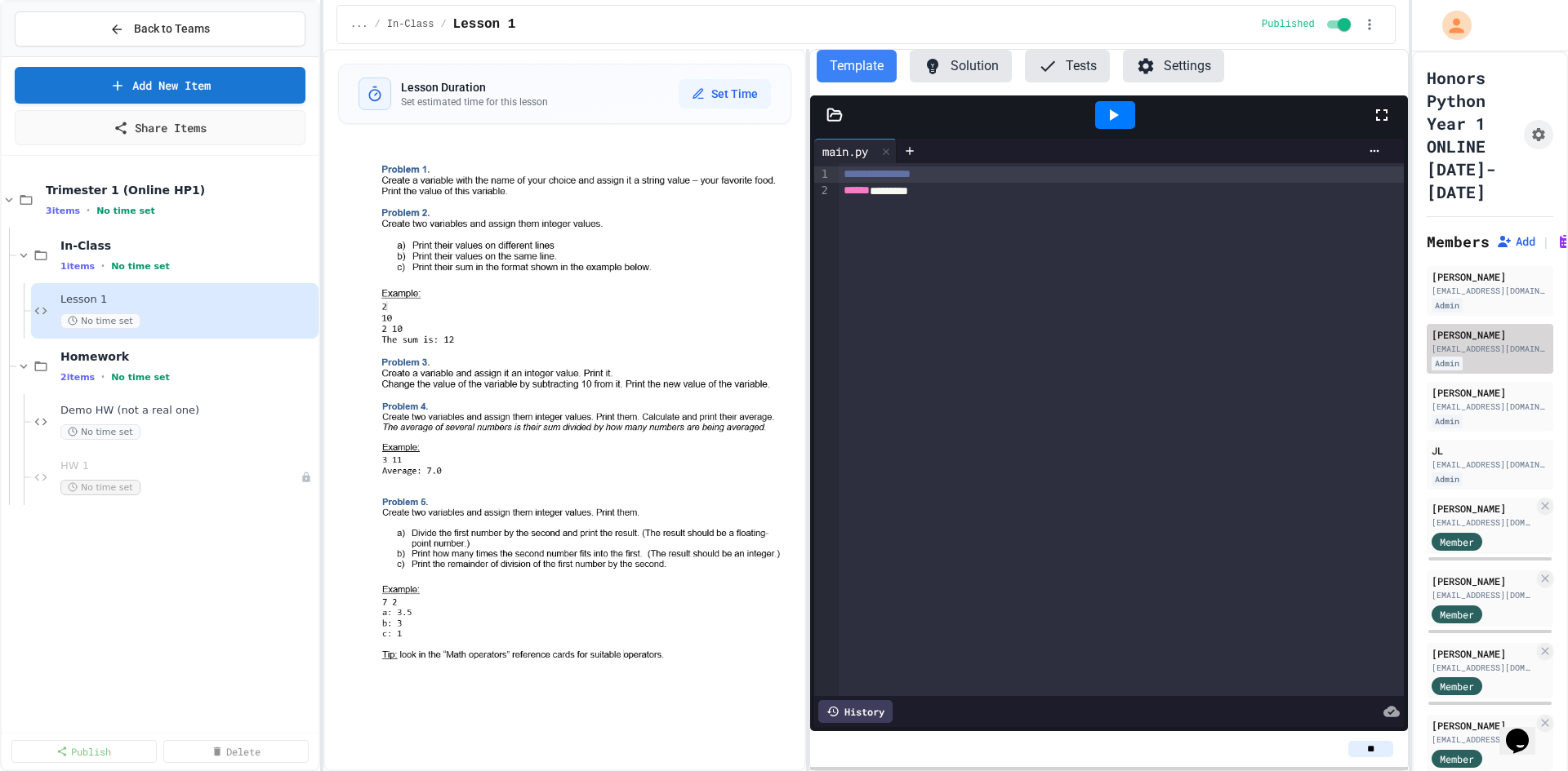
click at [1454, 338] on div "[PERSON_NAME]" at bounding box center [1490, 335] width 117 height 15
click at [1450, 292] on div "[EMAIL_ADDRESS][DOMAIN_NAME]" at bounding box center [1490, 290] width 117 height 12
click at [1464, 289] on div "[EMAIL_ADDRESS][DOMAIN_NAME]" at bounding box center [1490, 290] width 117 height 12
click at [1456, 517] on div "[EMAIL_ADDRESS][DOMAIN_NAME]" at bounding box center [1483, 522] width 102 height 12
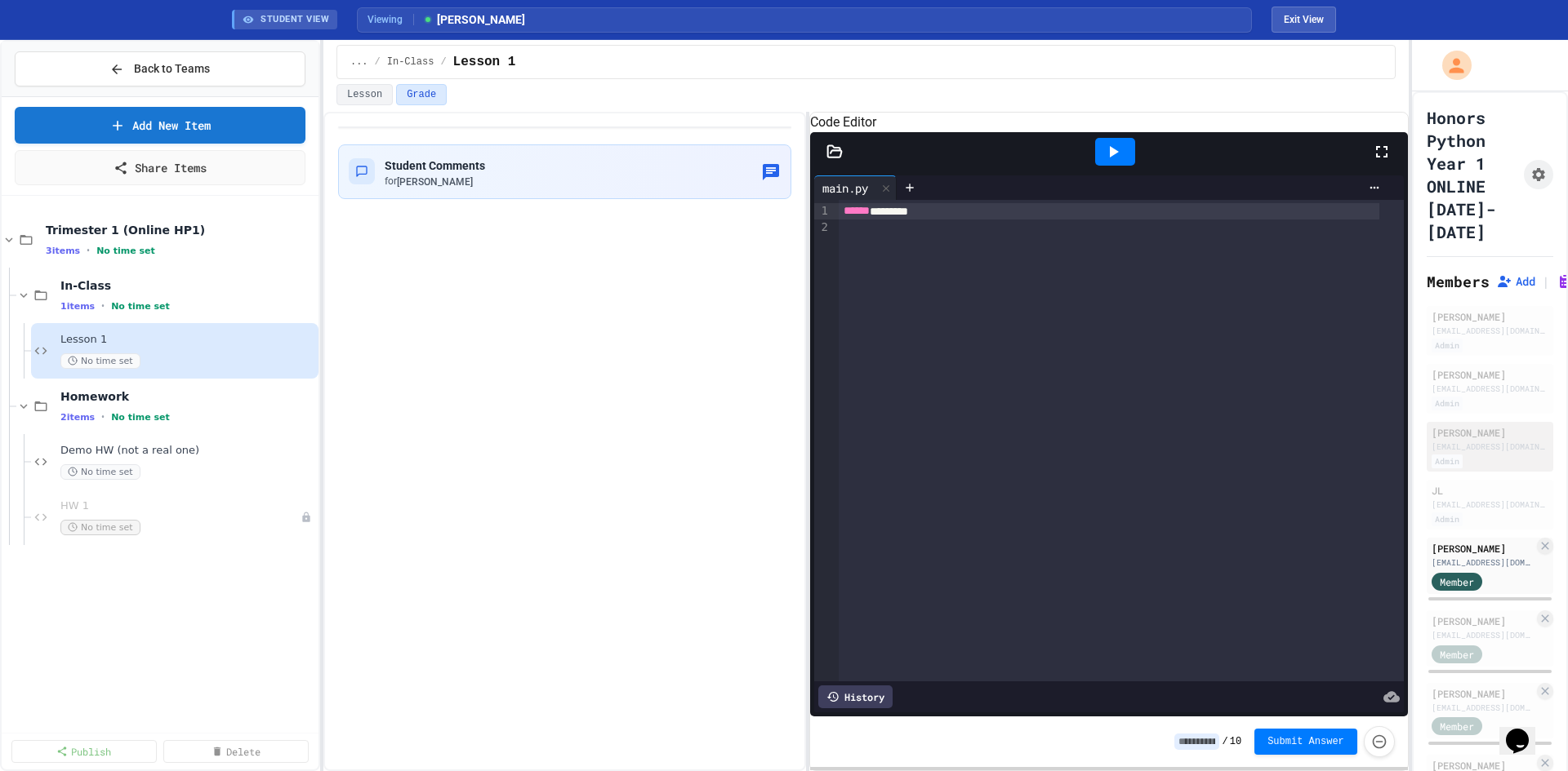
click at [1449, 447] on div "[EMAIL_ADDRESS][DOMAIN_NAME]" at bounding box center [1490, 446] width 117 height 12
click at [1442, 393] on div "[EMAIL_ADDRESS][DOMAIN_NAME]" at bounding box center [1490, 388] width 117 height 12
click at [1442, 329] on div "[EMAIL_ADDRESS][DOMAIN_NAME]" at bounding box center [1490, 330] width 117 height 12
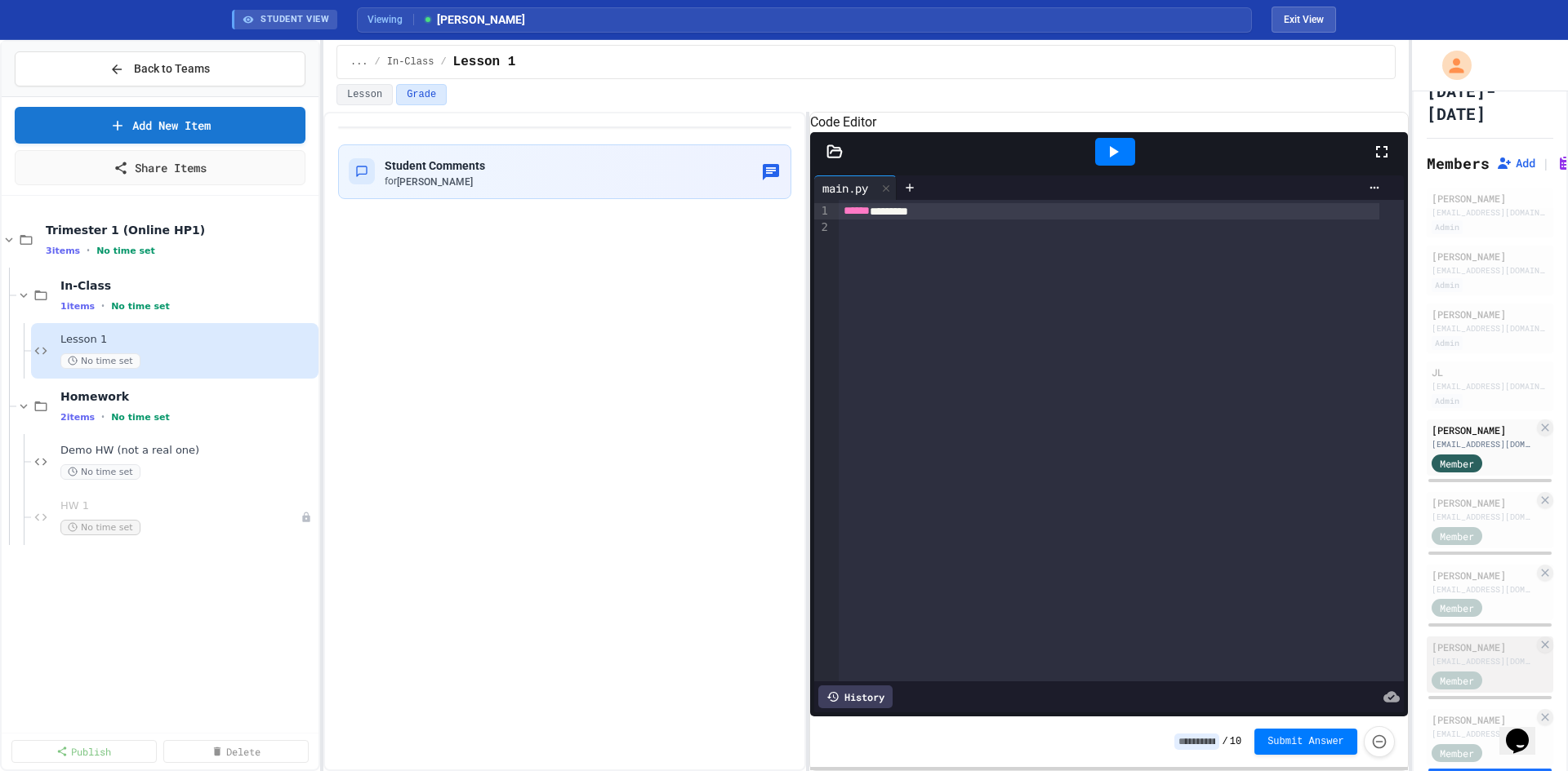
scroll to position [240, 0]
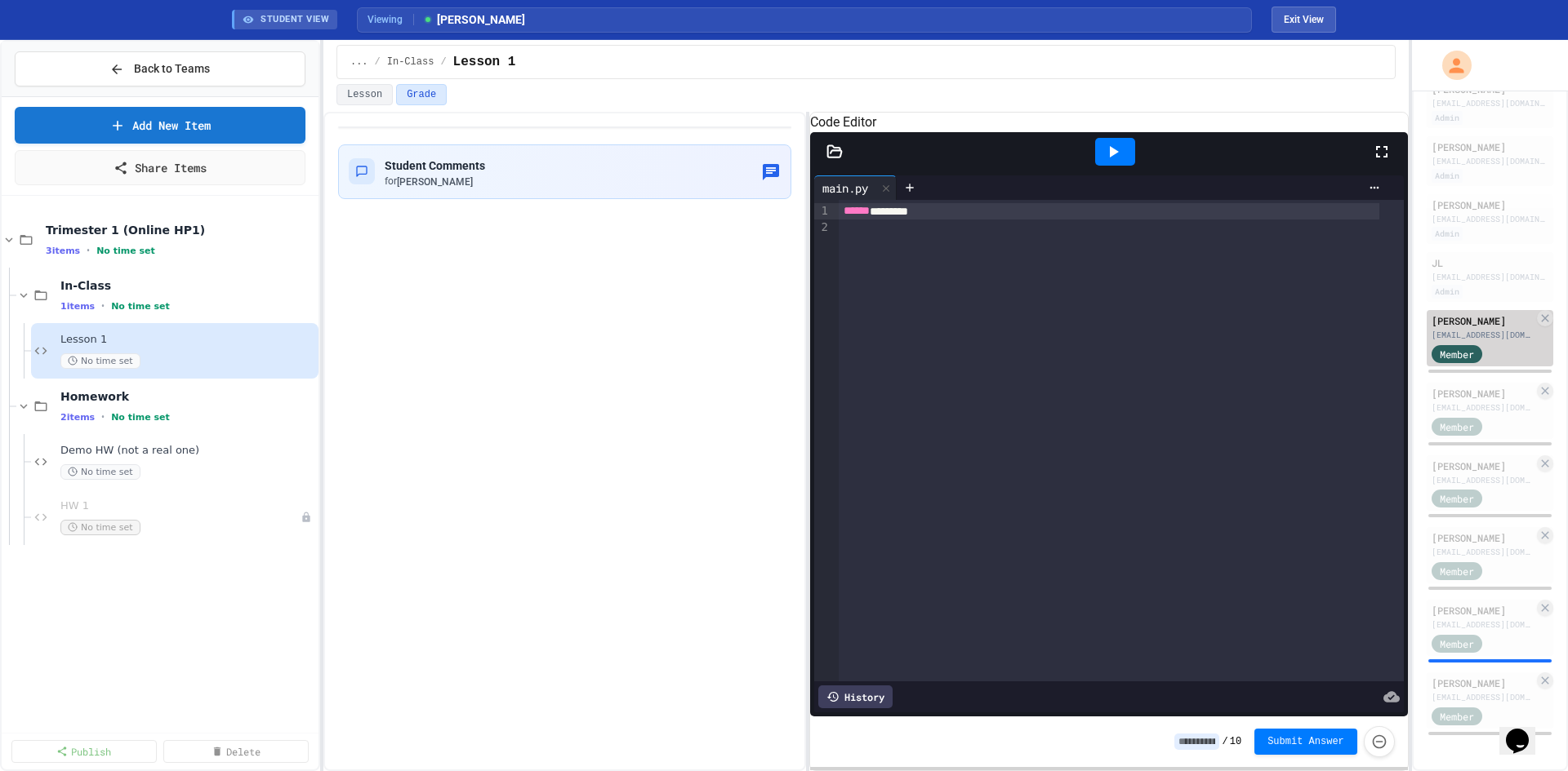
click at [1454, 347] on span "Member" at bounding box center [1457, 354] width 34 height 15
click at [489, 569] on div "Student Comments for [PERSON_NAME]" at bounding box center [564, 441] width 483 height 660
click at [1455, 603] on div "[PERSON_NAME]" at bounding box center [1483, 610] width 102 height 15
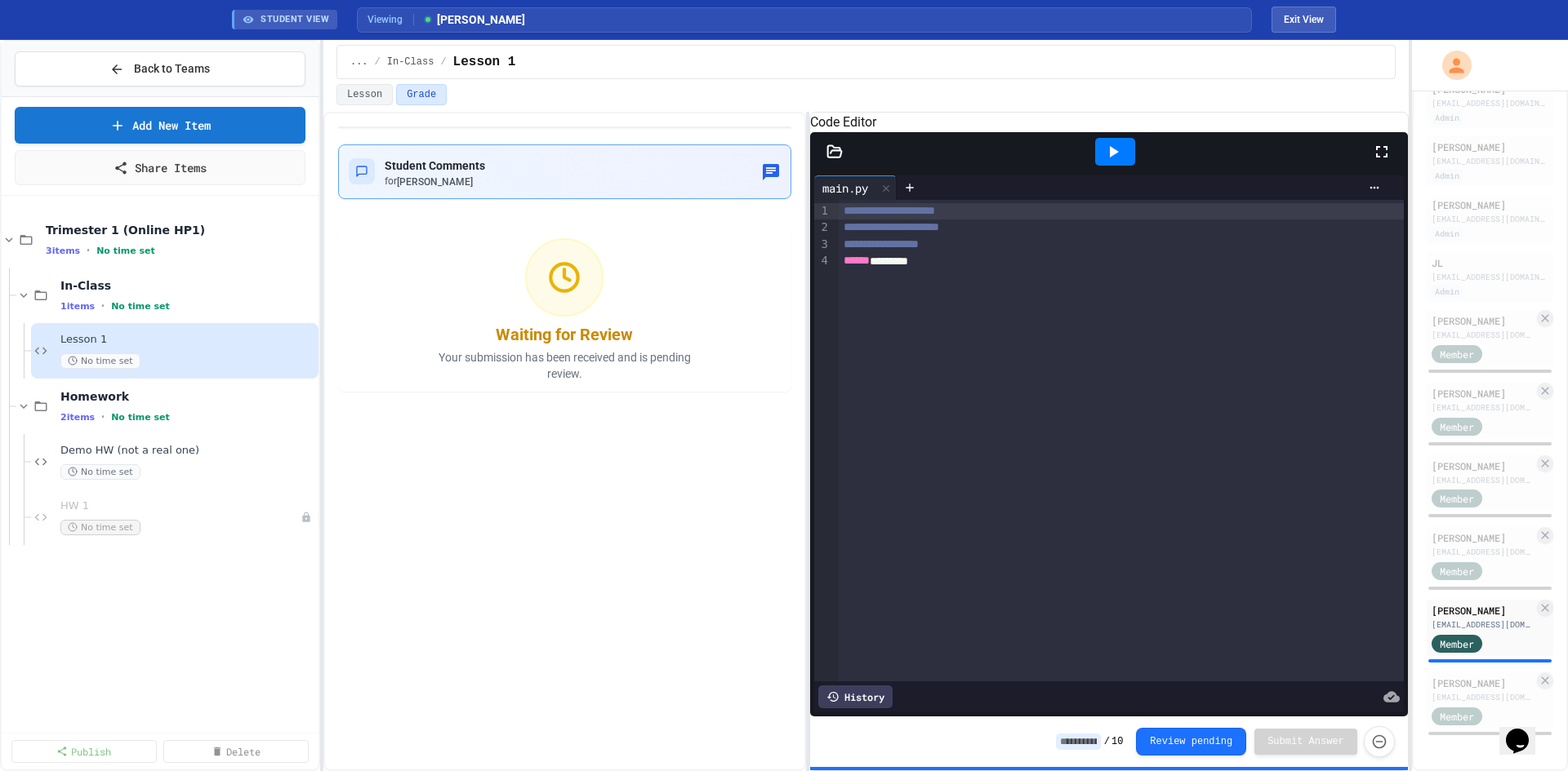
click at [768, 182] on button "button" at bounding box center [771, 172] width 19 height 20
click at [1461, 458] on div "[PERSON_NAME]" at bounding box center [1483, 466] width 102 height 15
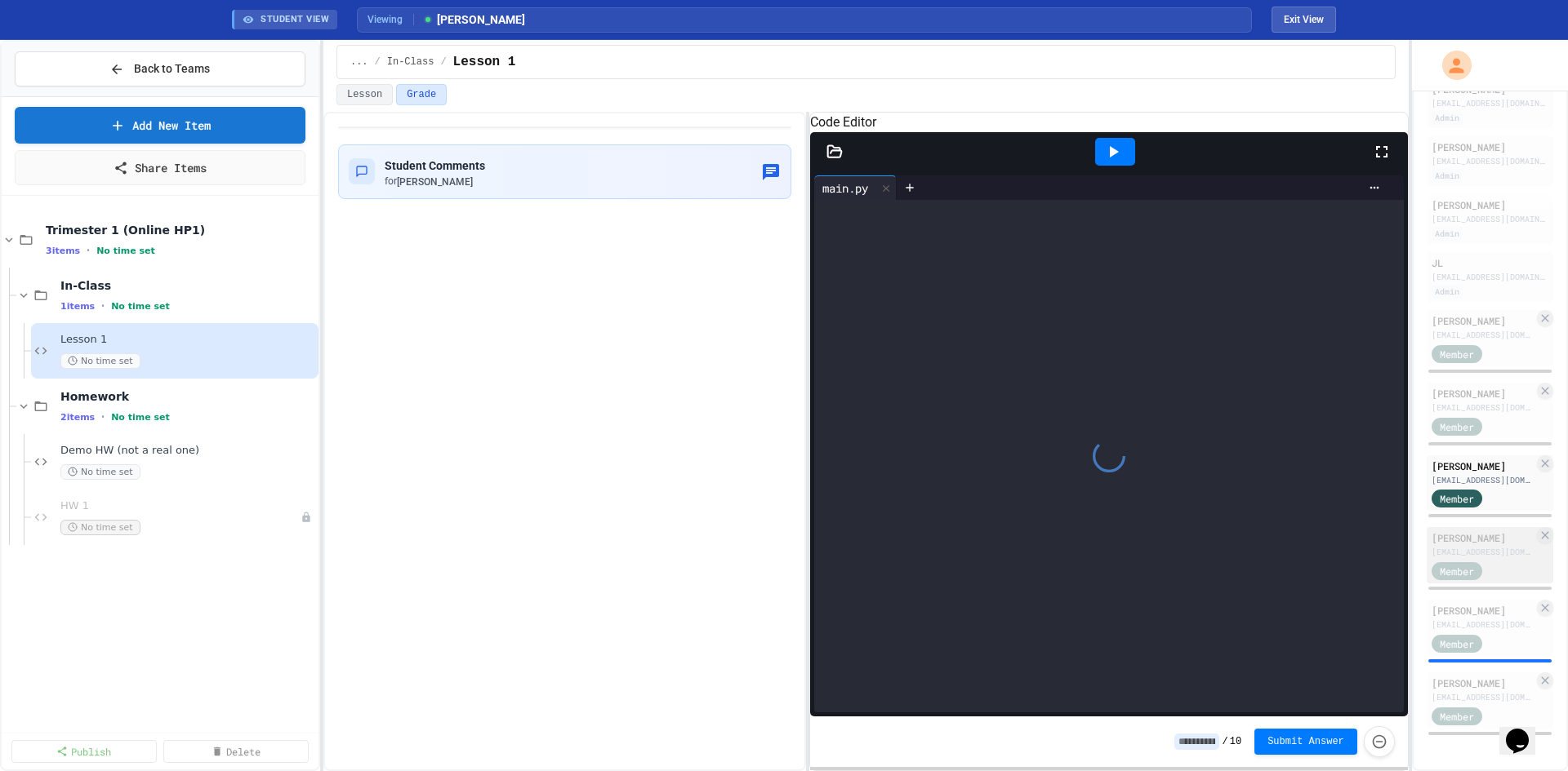
click at [1449, 559] on div "Member" at bounding box center [1472, 570] width 82 height 20
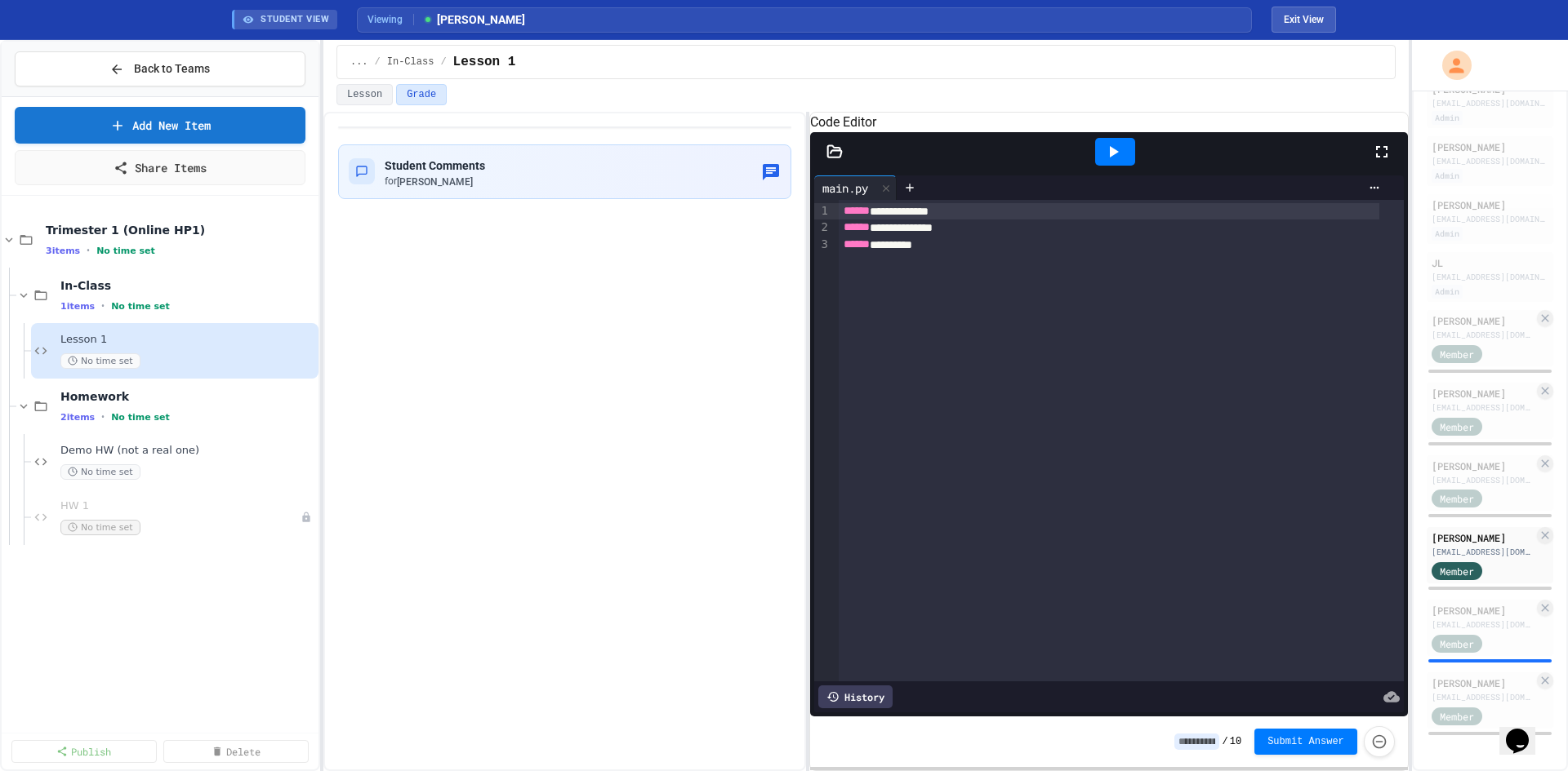
click at [840, 160] on icon at bounding box center [835, 152] width 17 height 17
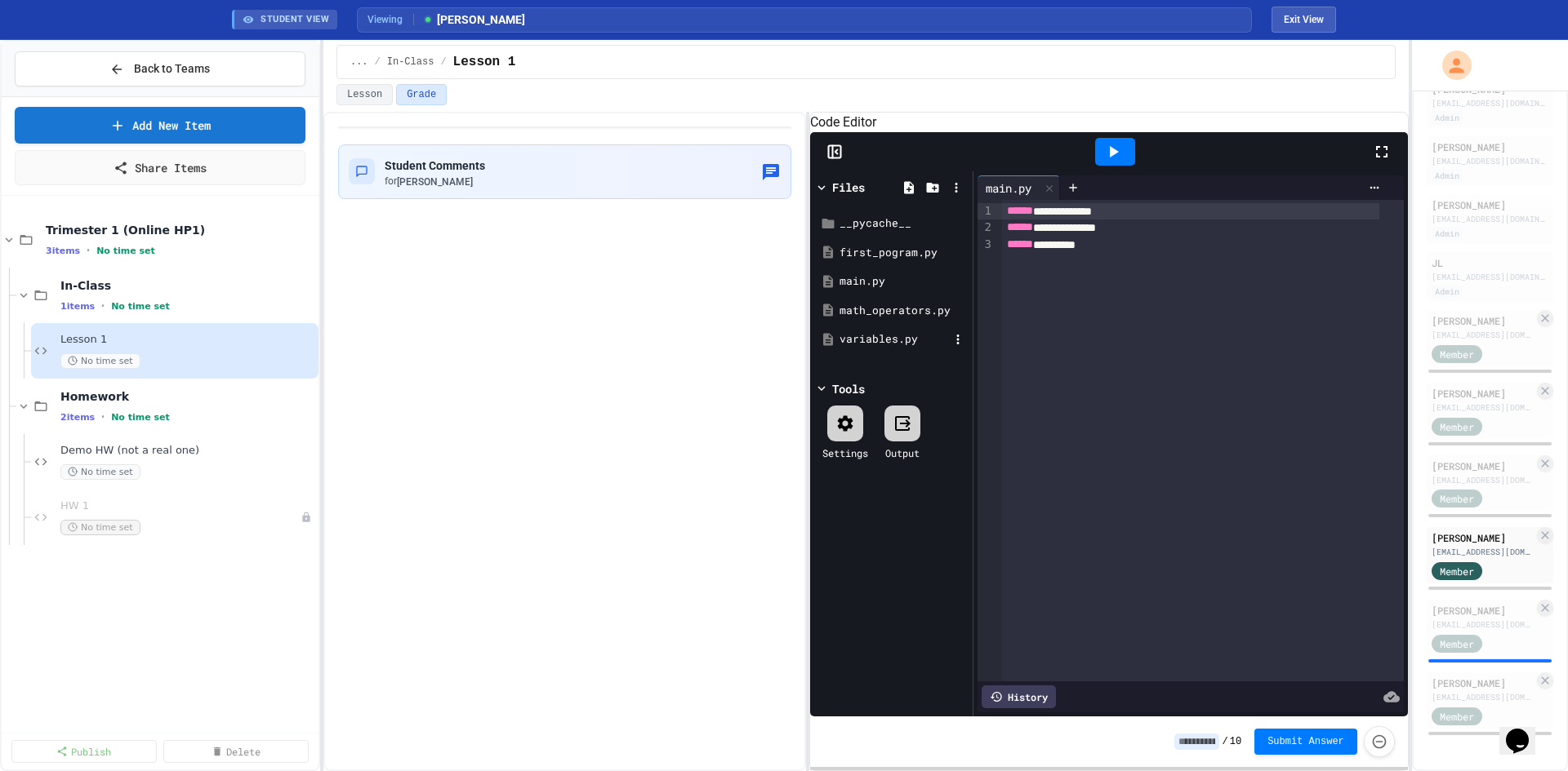
click at [875, 348] on div "variables.py" at bounding box center [894, 340] width 110 height 17
